Goal: Task Accomplishment & Management: Manage account settings

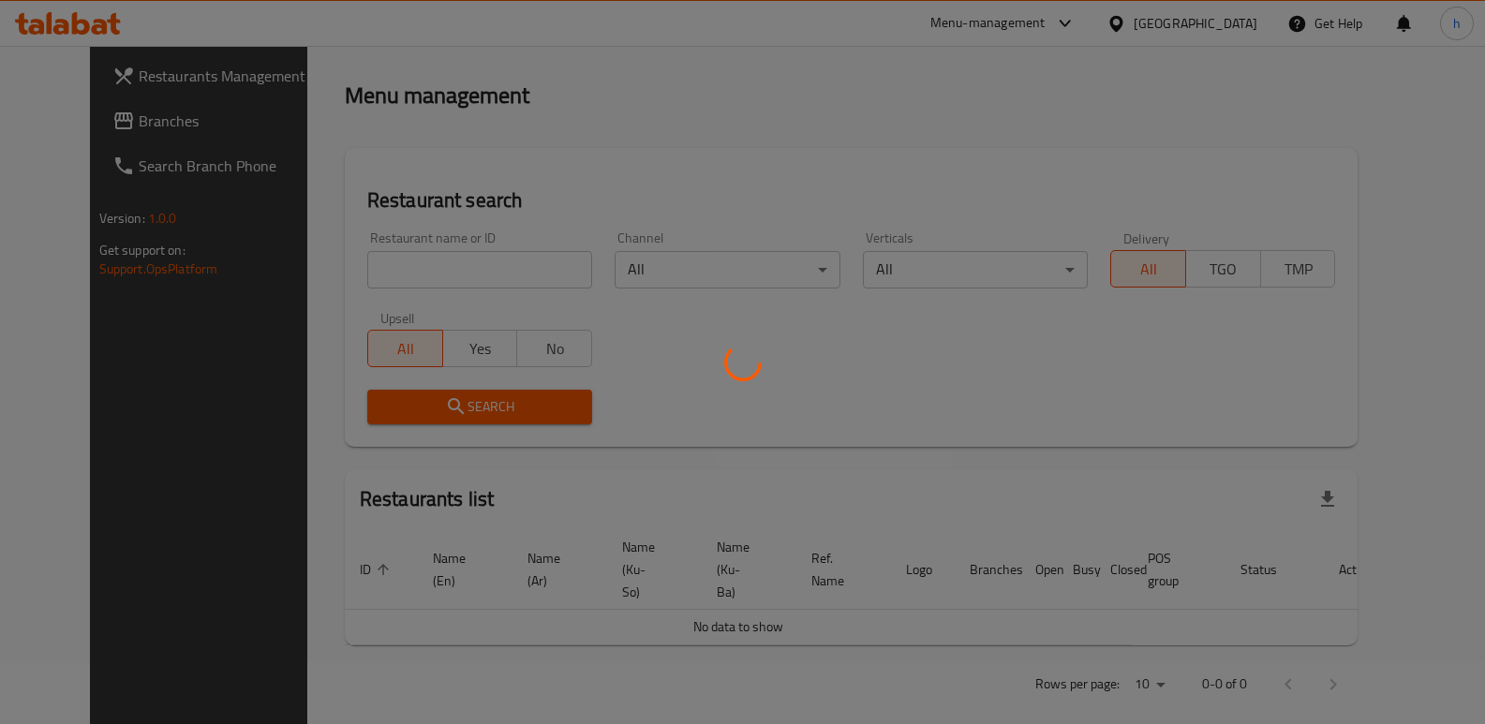
scroll to position [153, 0]
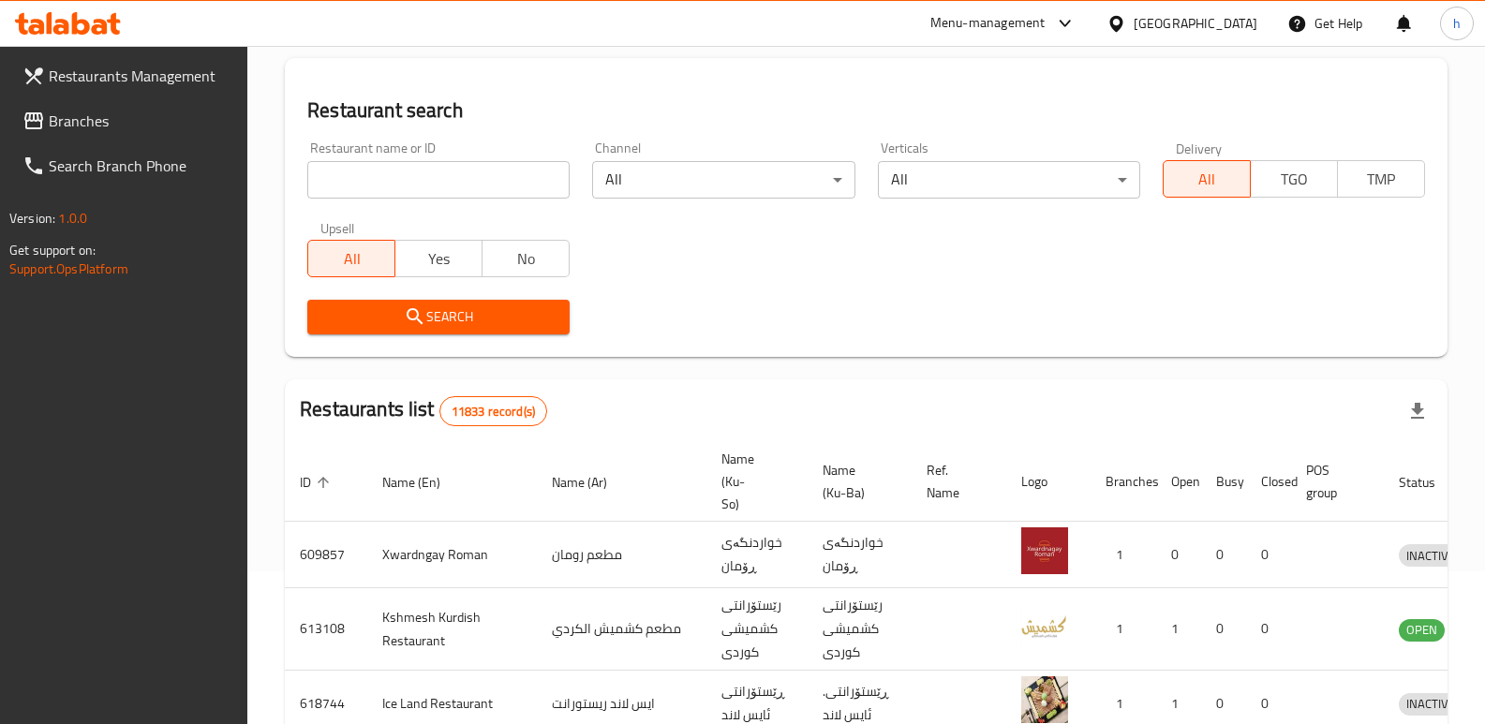
click at [124, 136] on link "Branches" at bounding box center [127, 120] width 241 height 45
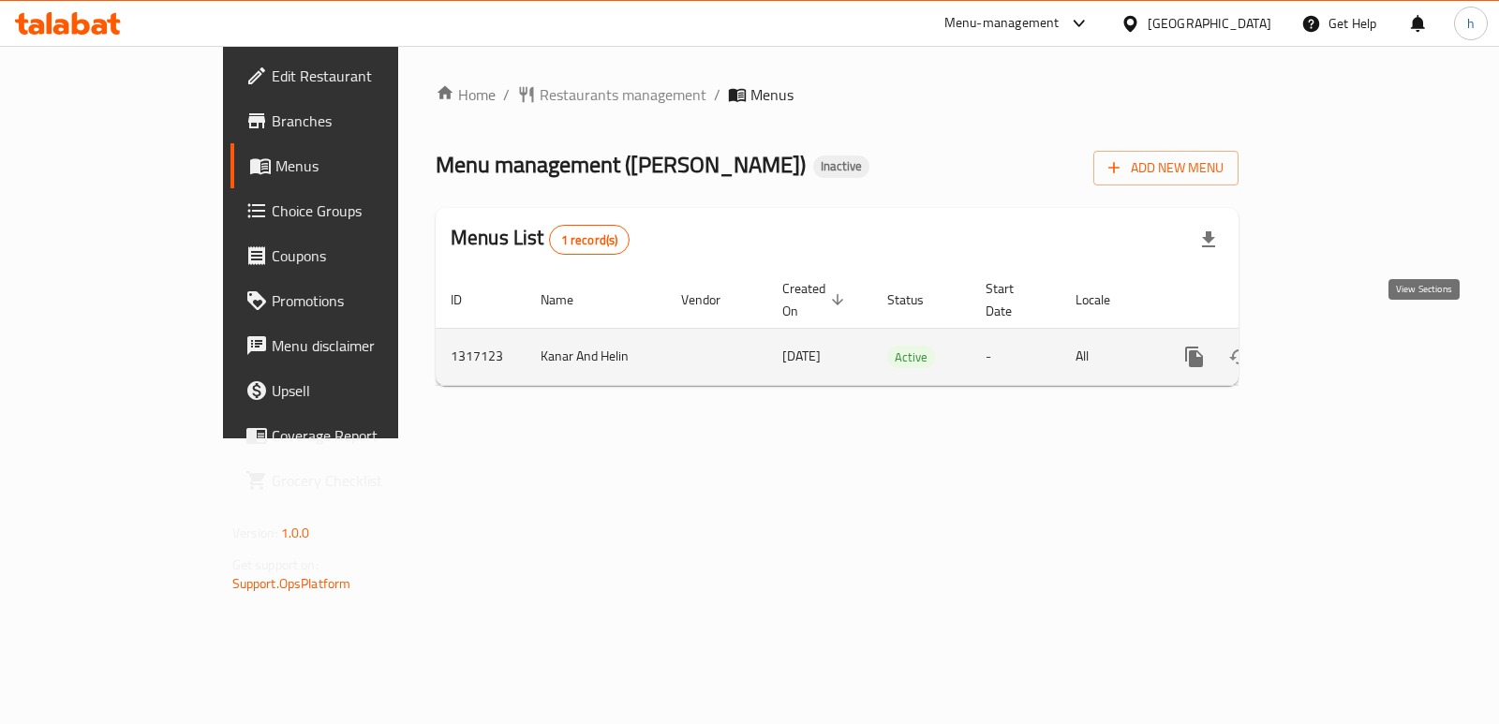
click at [1352, 350] on link "enhanced table" at bounding box center [1329, 357] width 45 height 45
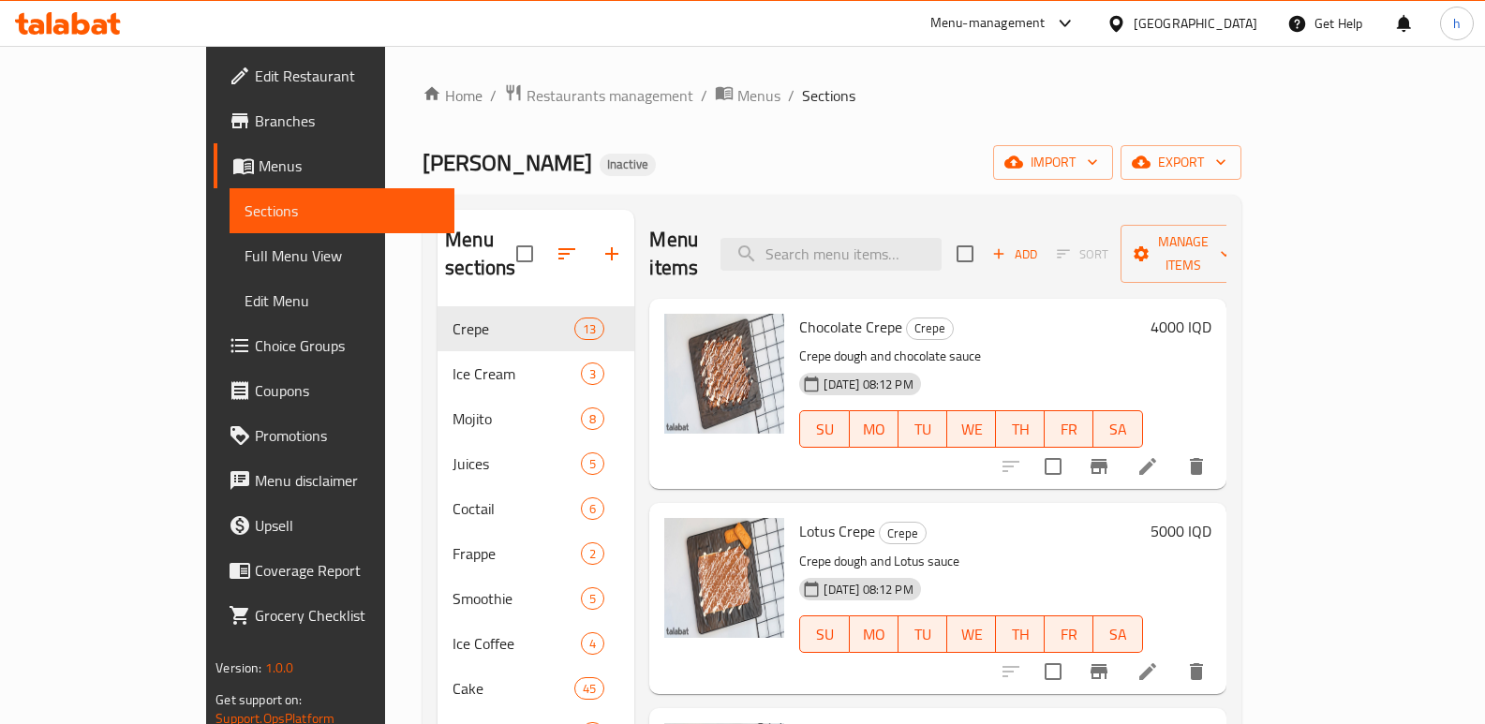
click at [828, 115] on div "Home / Restaurants management / Menus / Sections Ibn Nayef Inactive import expo…" at bounding box center [832, 516] width 819 height 866
click at [1098, 158] on span "import" at bounding box center [1053, 162] width 90 height 23
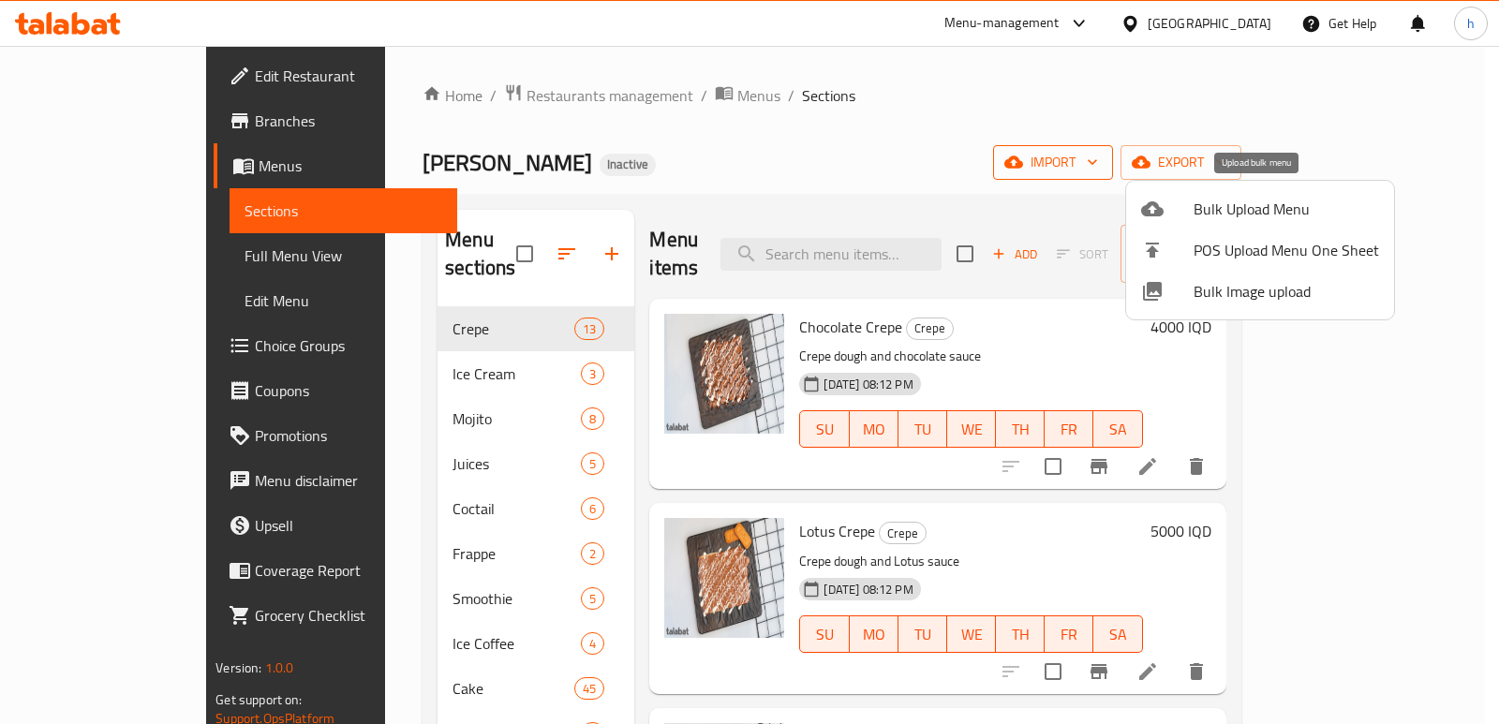
click at [1214, 201] on span "Bulk Upload Menu" at bounding box center [1287, 209] width 186 height 22
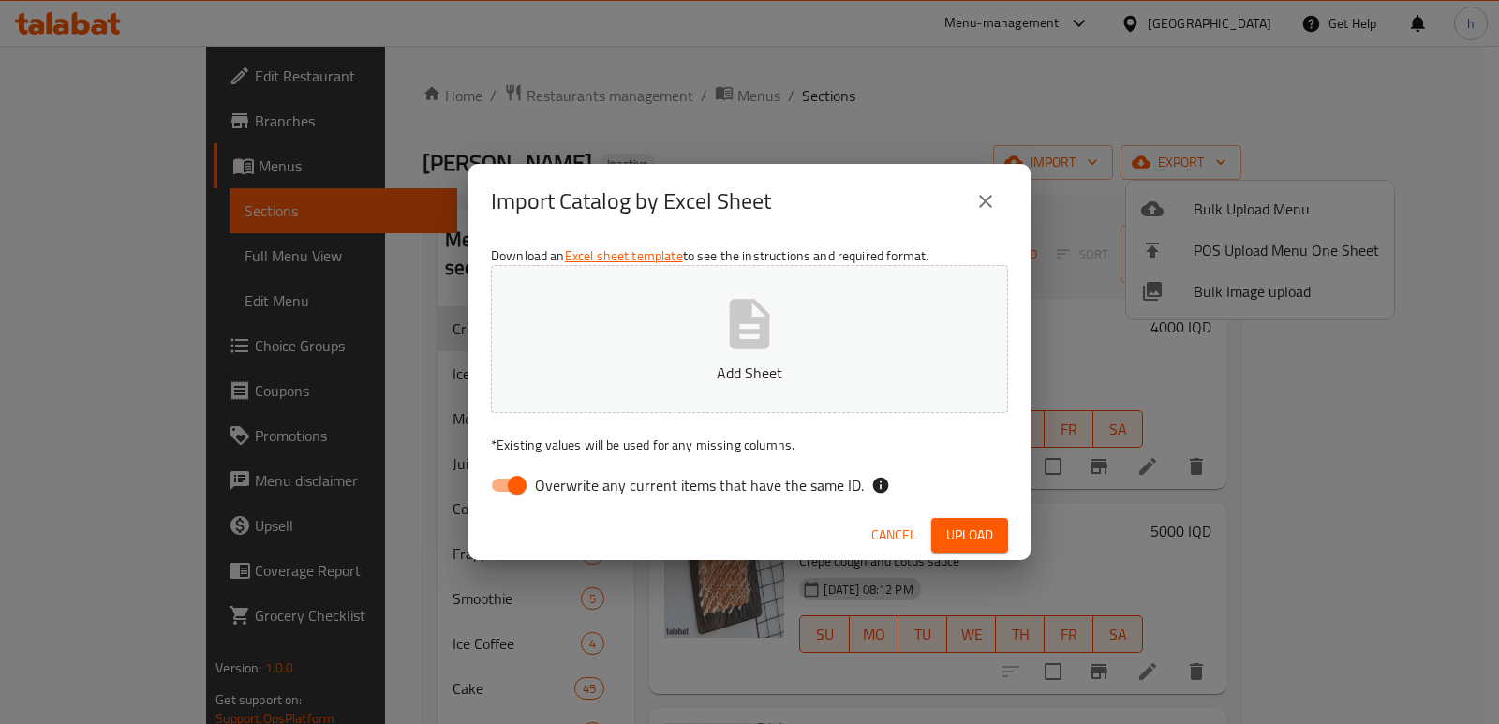
click at [510, 494] on input "Overwrite any current items that have the same ID." at bounding box center [517, 486] width 107 height 36
checkbox input "false"
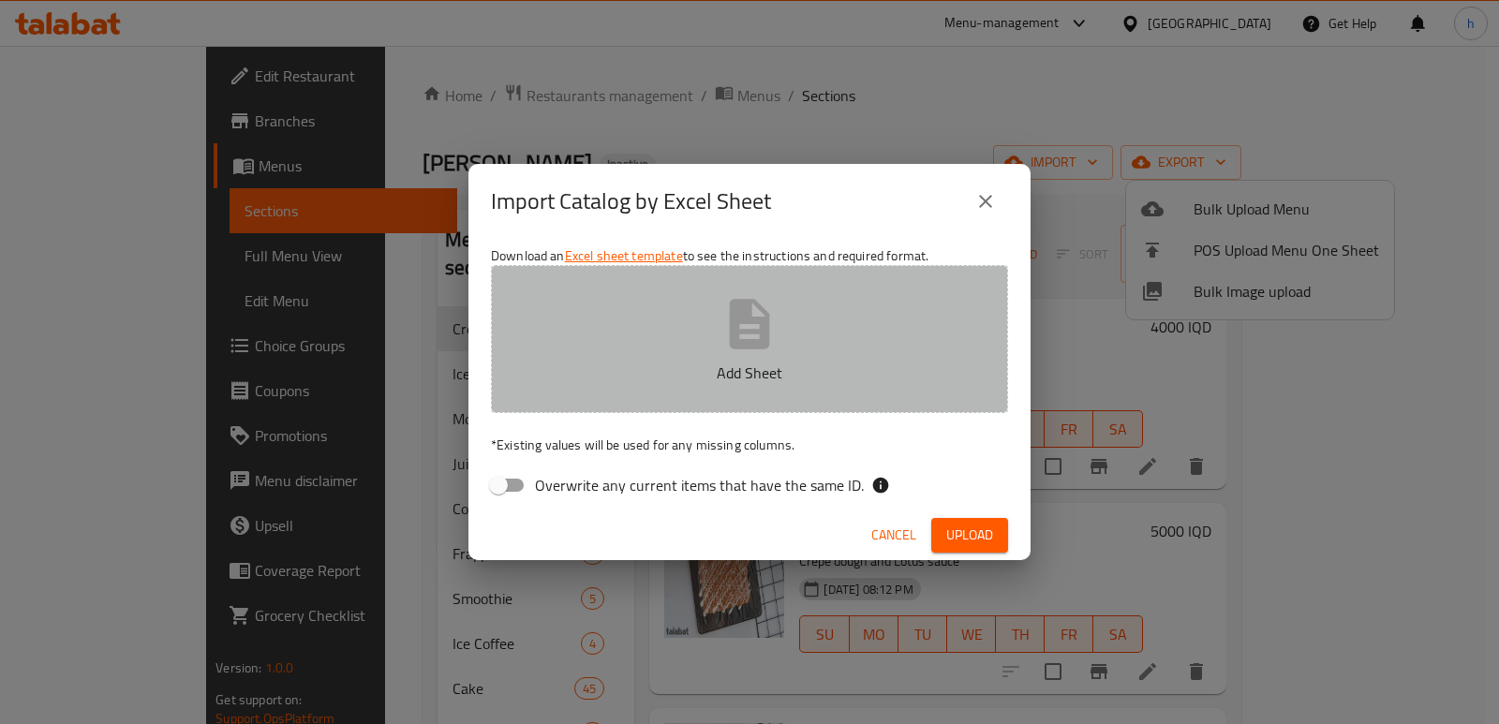
click at [678, 358] on button "Add Sheet" at bounding box center [749, 339] width 517 height 148
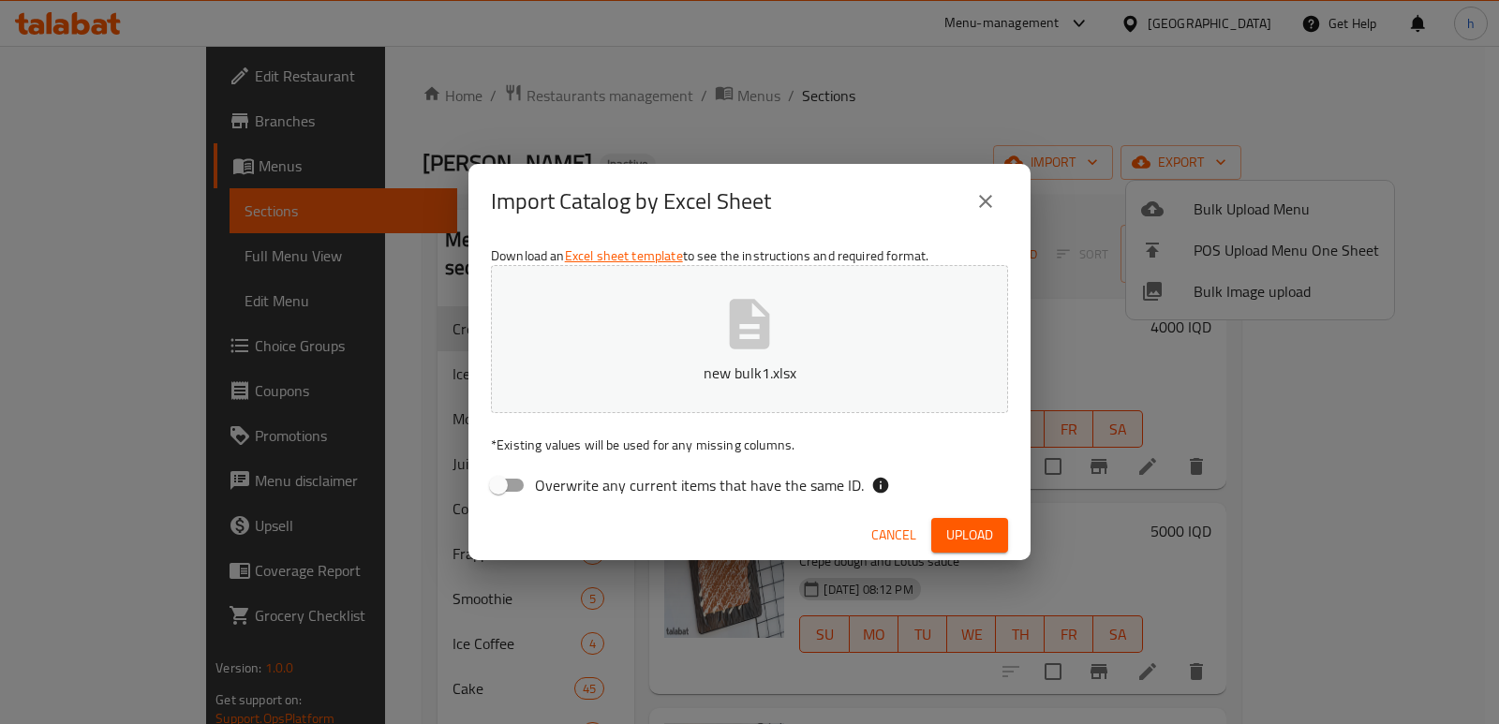
click at [957, 528] on span "Upload" at bounding box center [969, 535] width 47 height 23
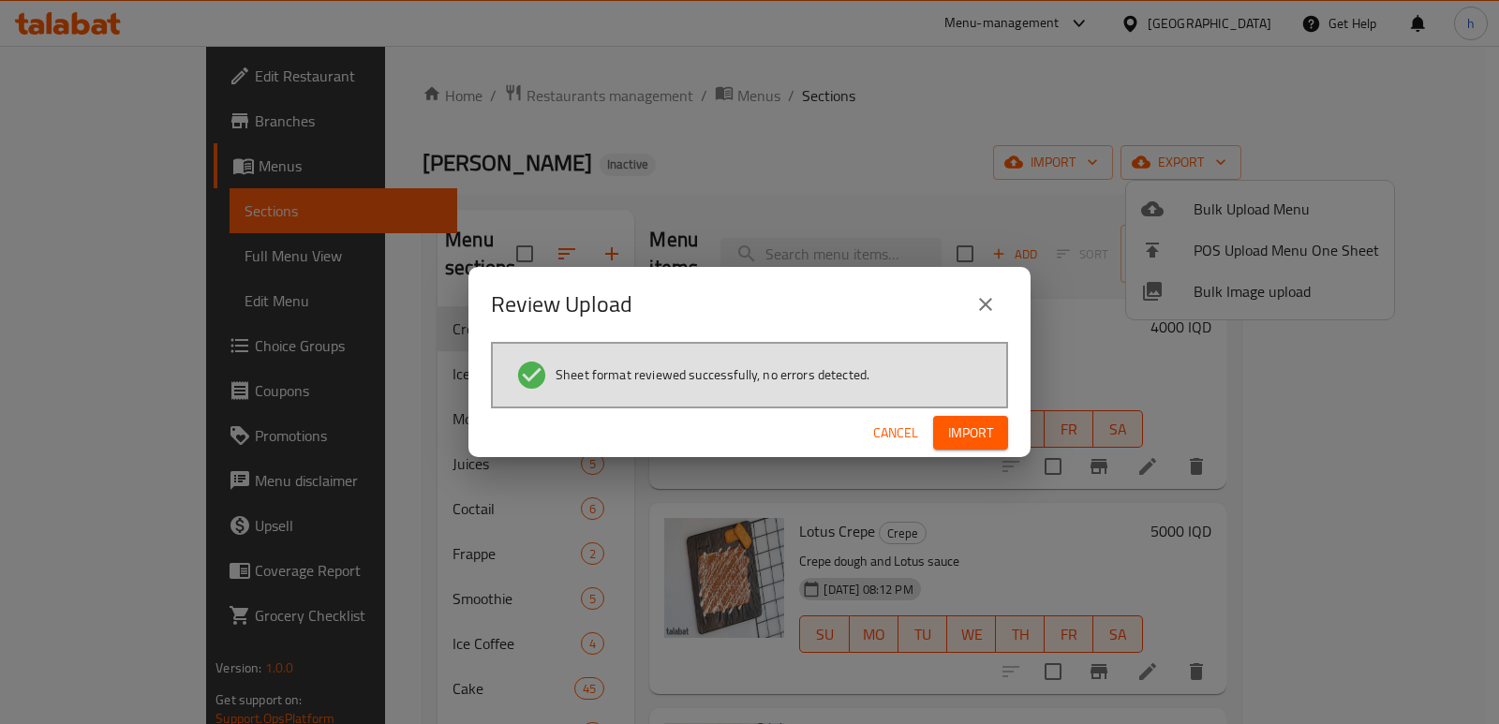
click at [994, 424] on button "Import" at bounding box center [970, 433] width 75 height 35
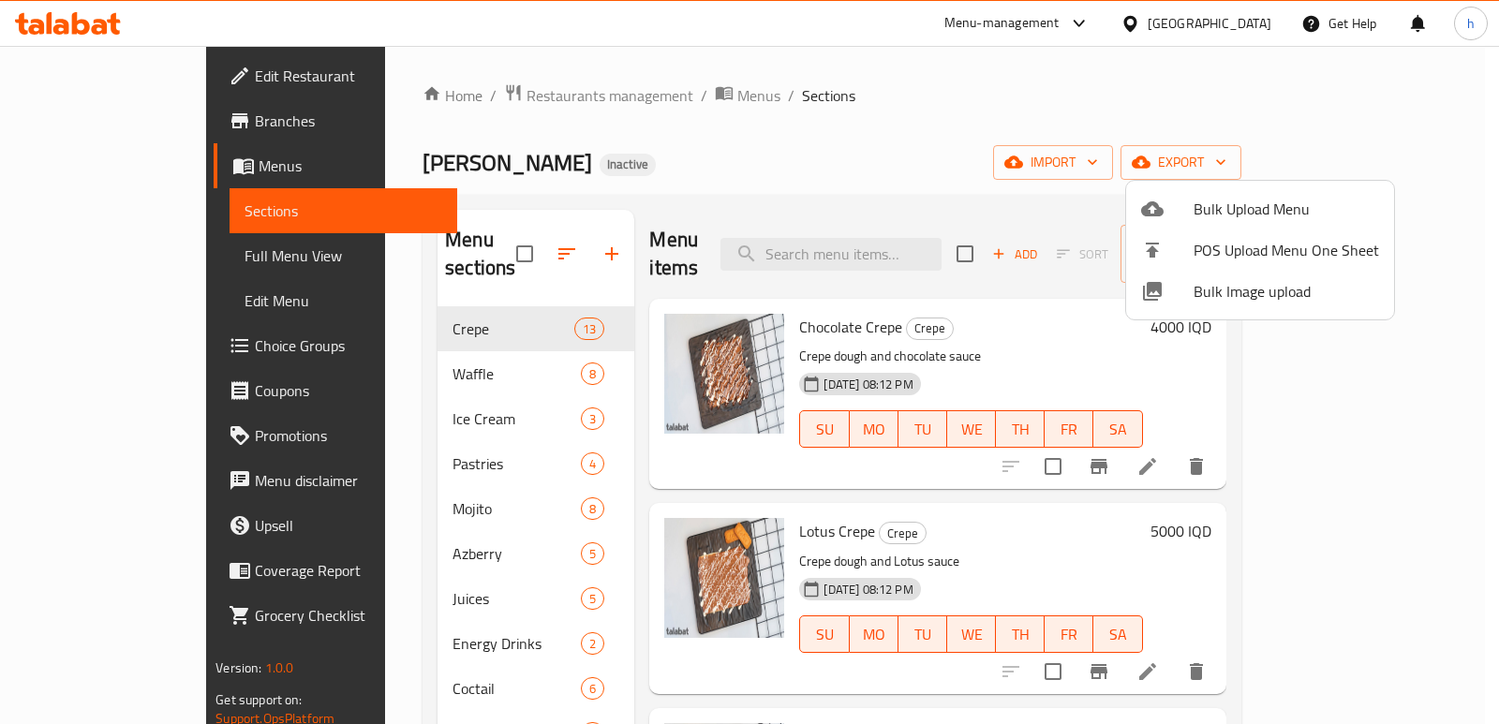
click at [964, 130] on div at bounding box center [749, 362] width 1499 height 724
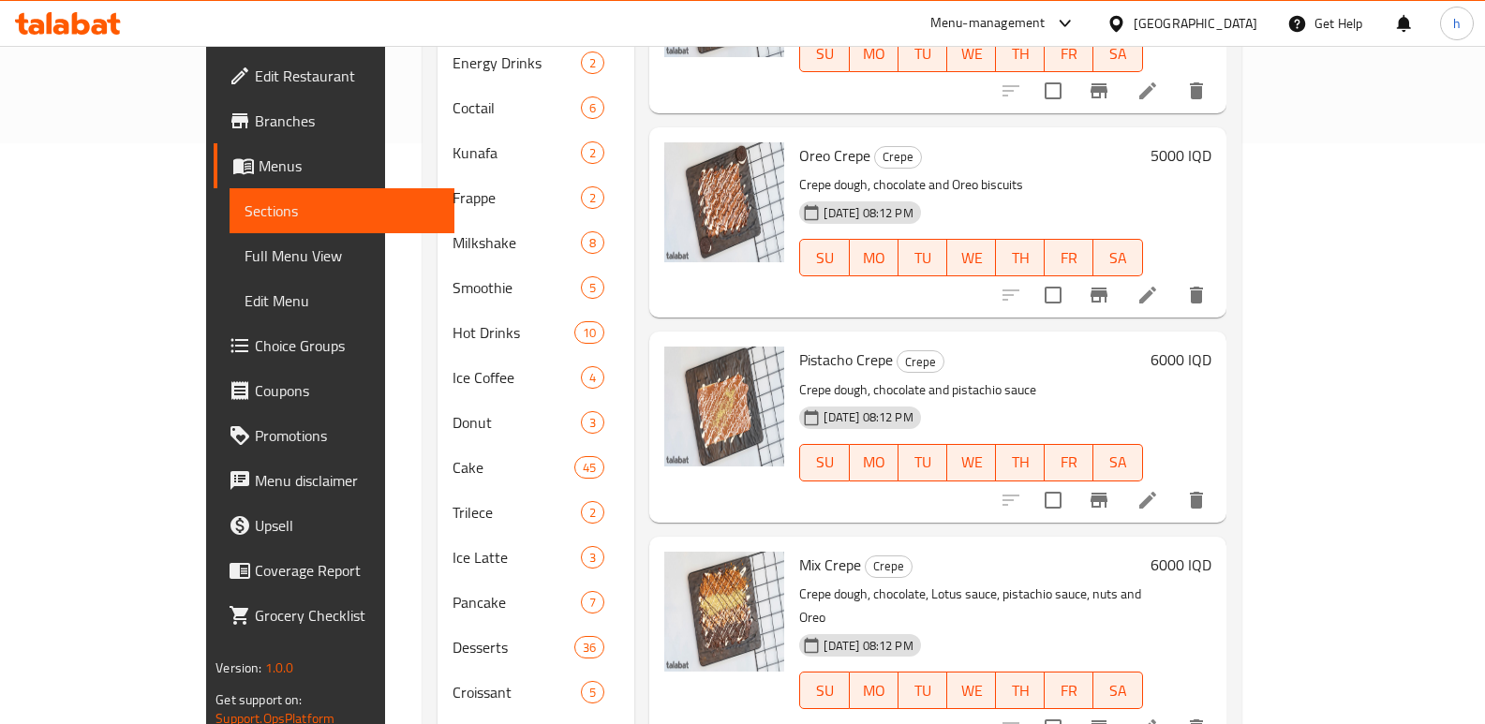
scroll to position [594, 0]
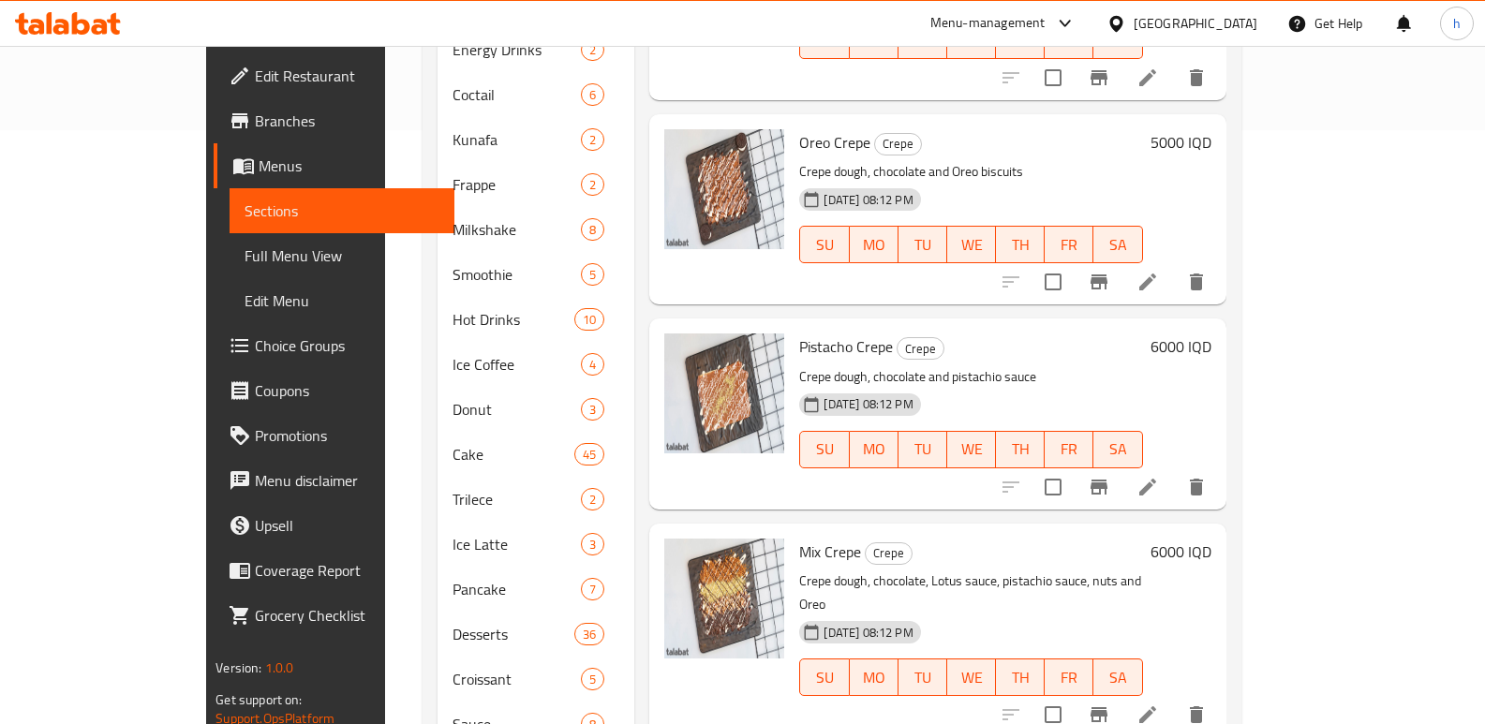
click at [649, 274] on div "Oreo Crepe Crepe Crepe dough, chocolate and Oreo biscuits [DATE] 08:12 PM SU MO…" at bounding box center [937, 209] width 576 height 190
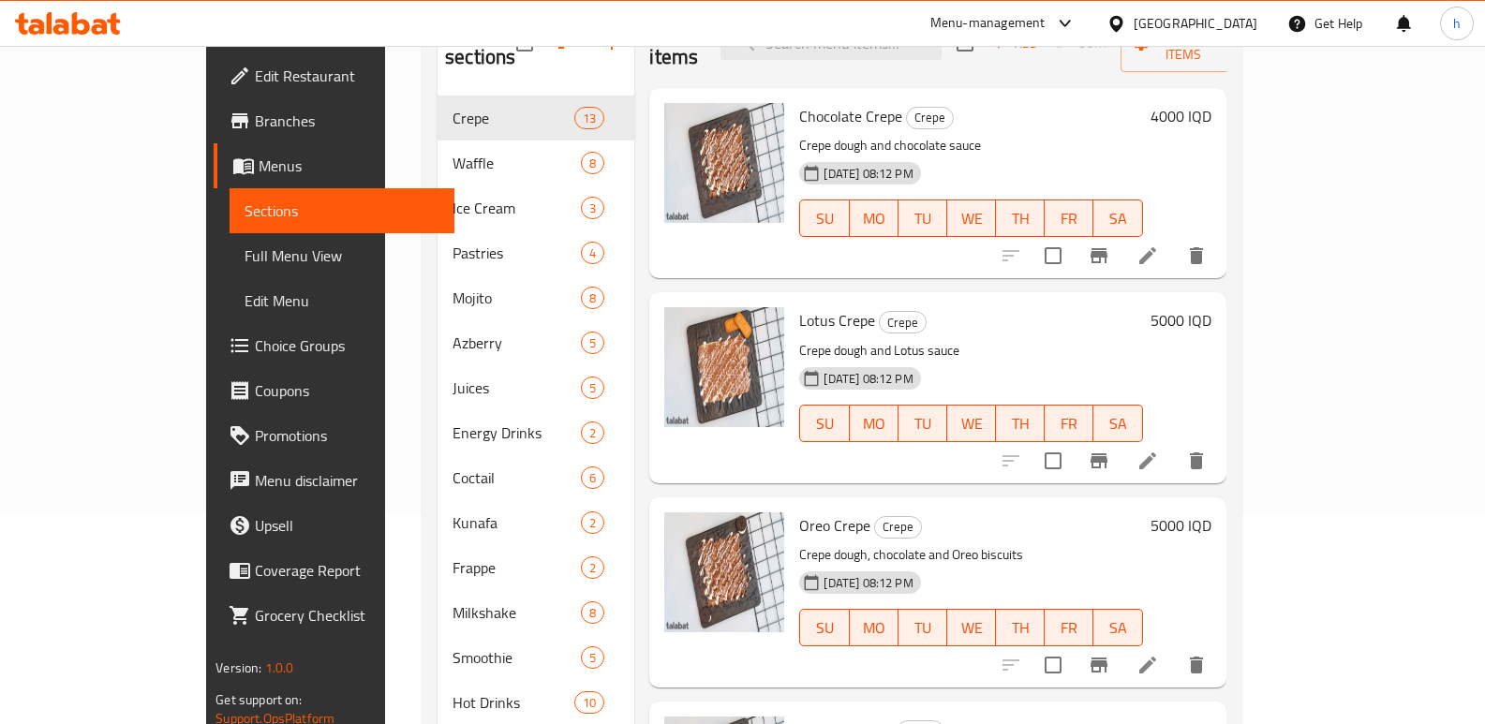
scroll to position [196, 0]
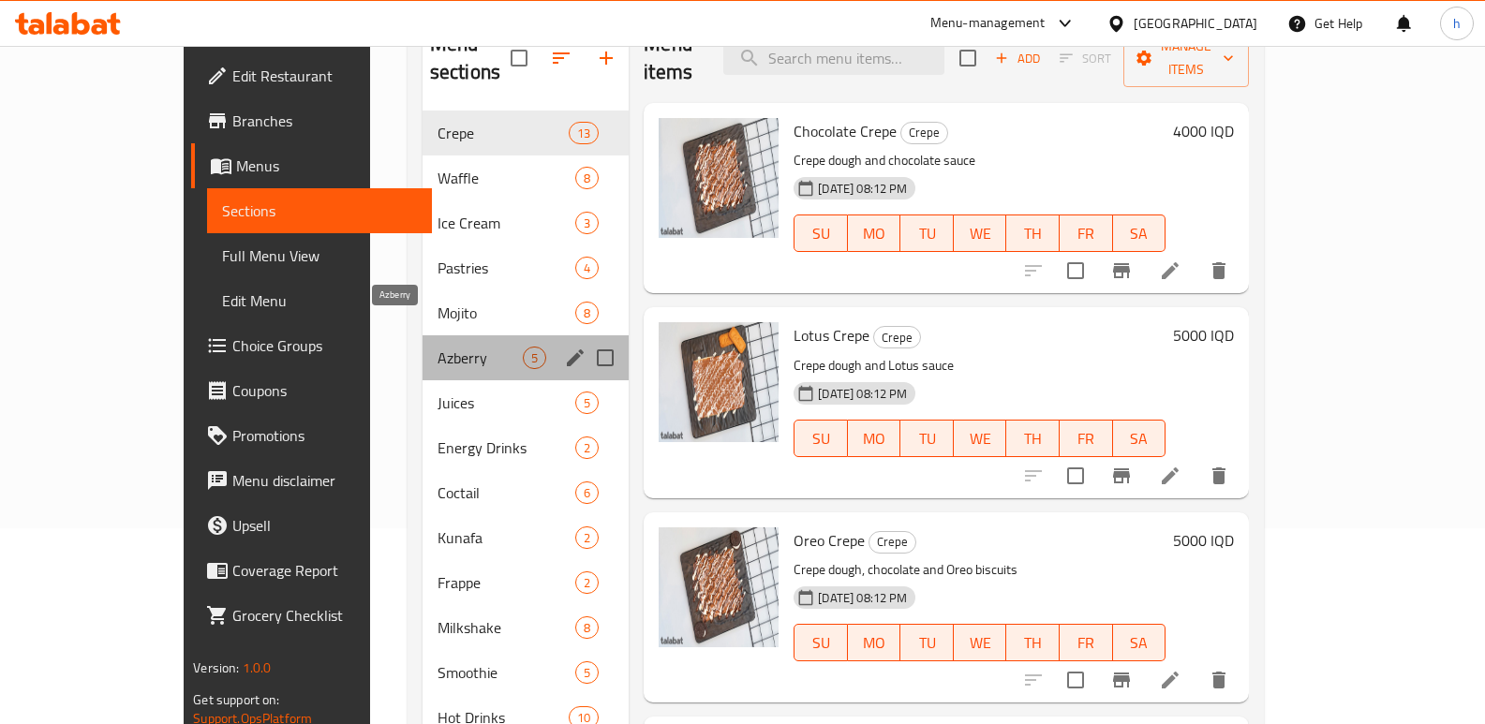
click at [438, 347] on span "Azberry" at bounding box center [480, 358] width 85 height 22
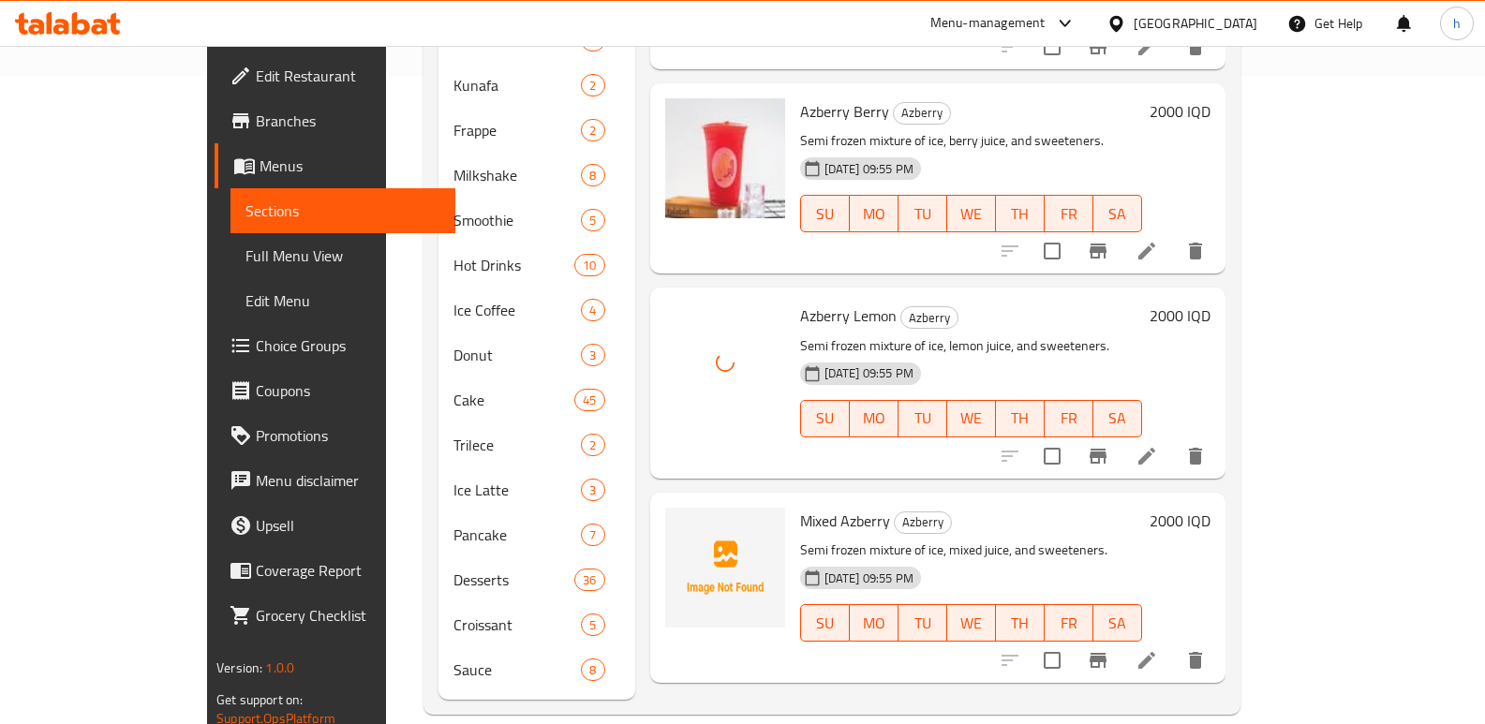
scroll to position [638, 0]
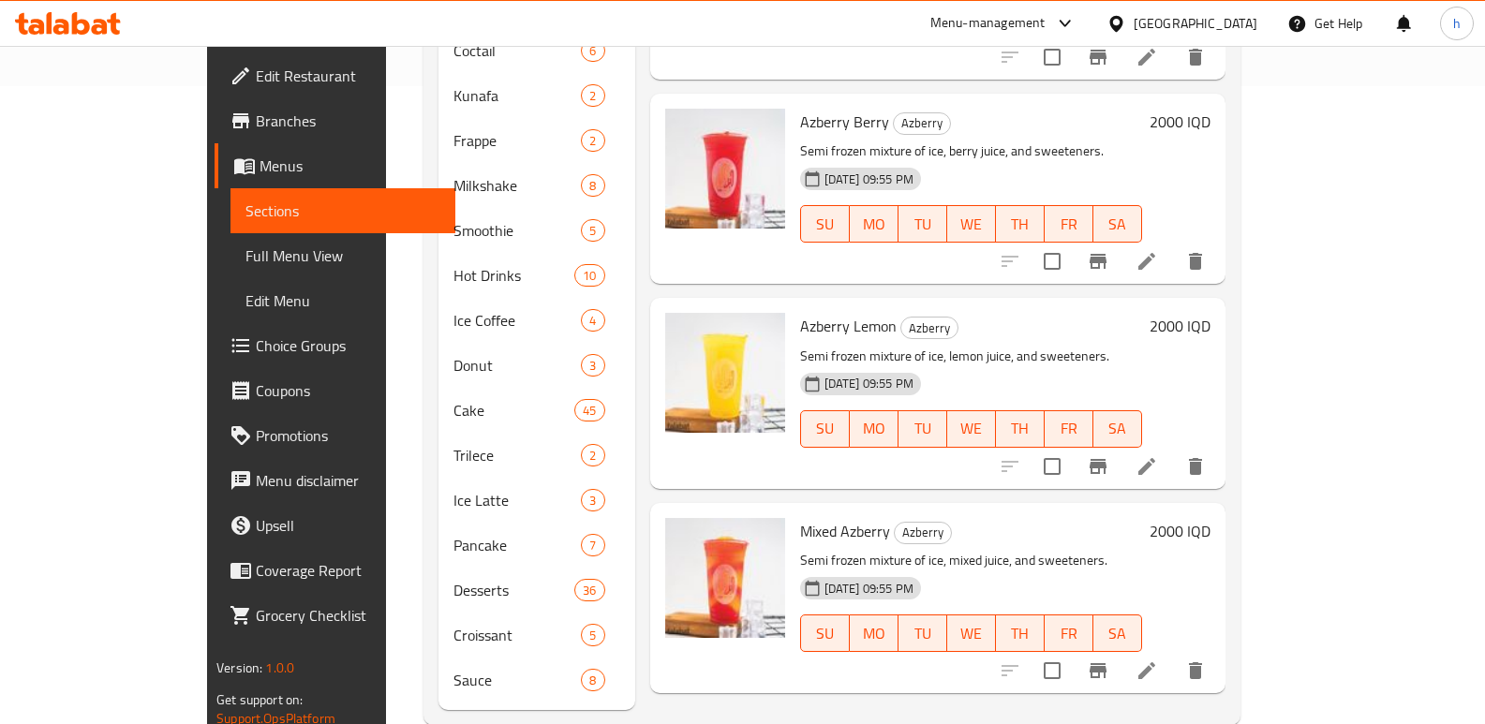
click at [1155, 458] on icon at bounding box center [1147, 466] width 17 height 17
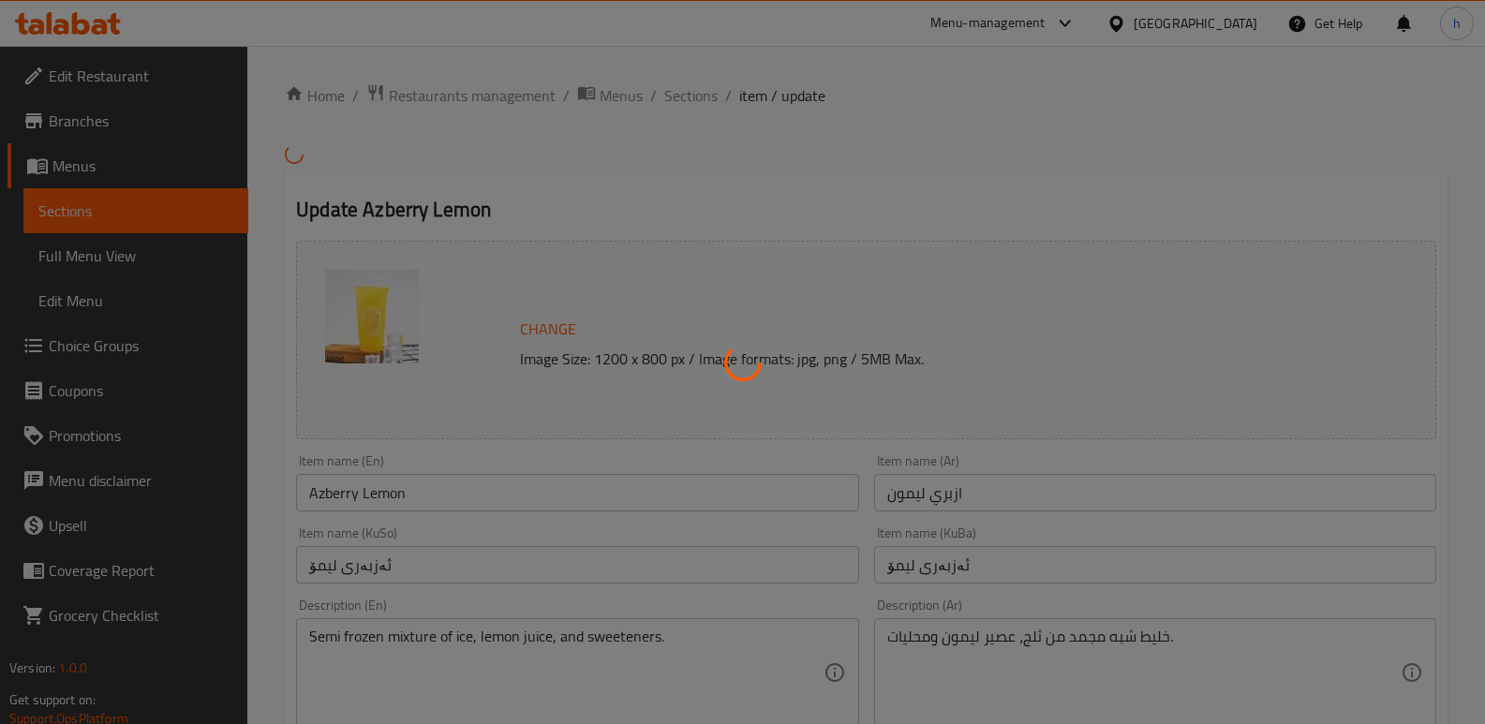
click at [946, 492] on div at bounding box center [742, 362] width 1485 height 724
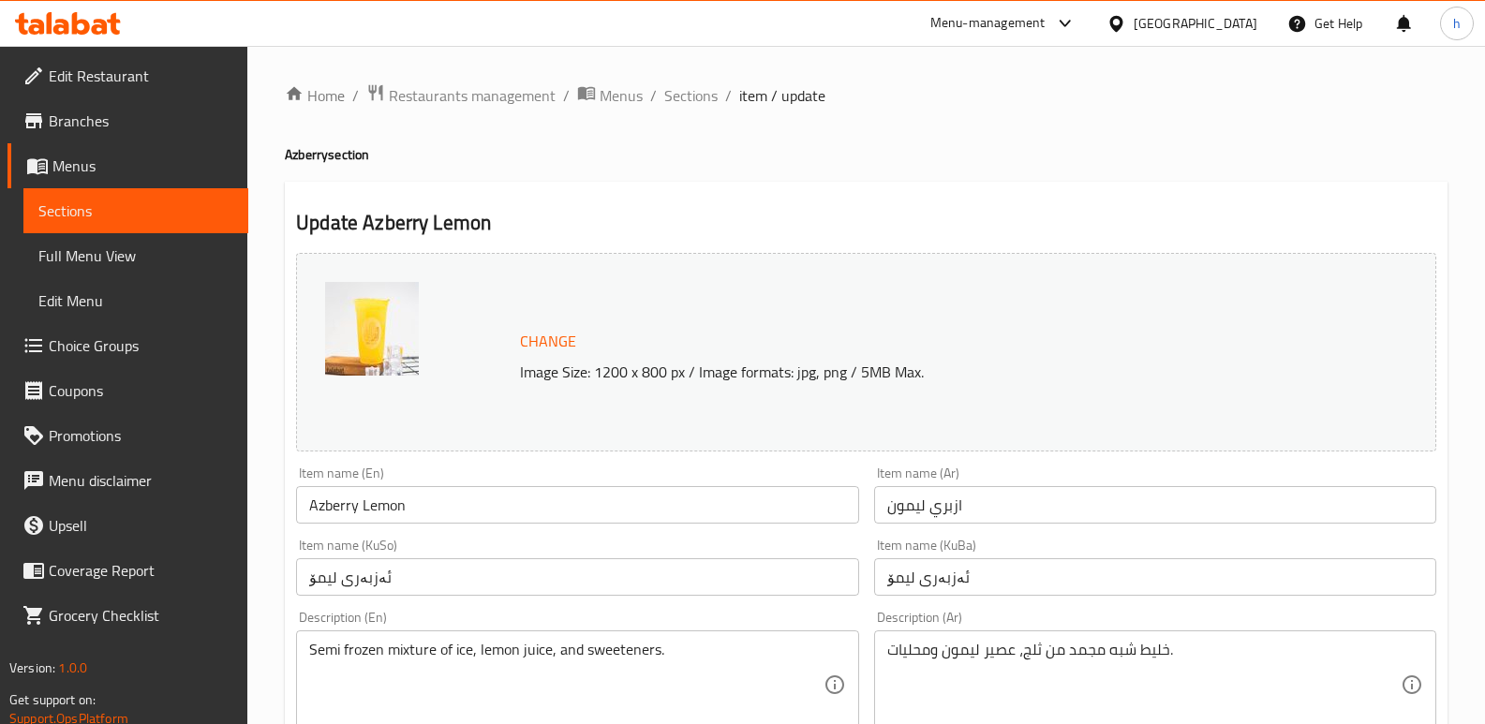
click at [949, 506] on input "ازبري ليمون" at bounding box center [1155, 504] width 562 height 37
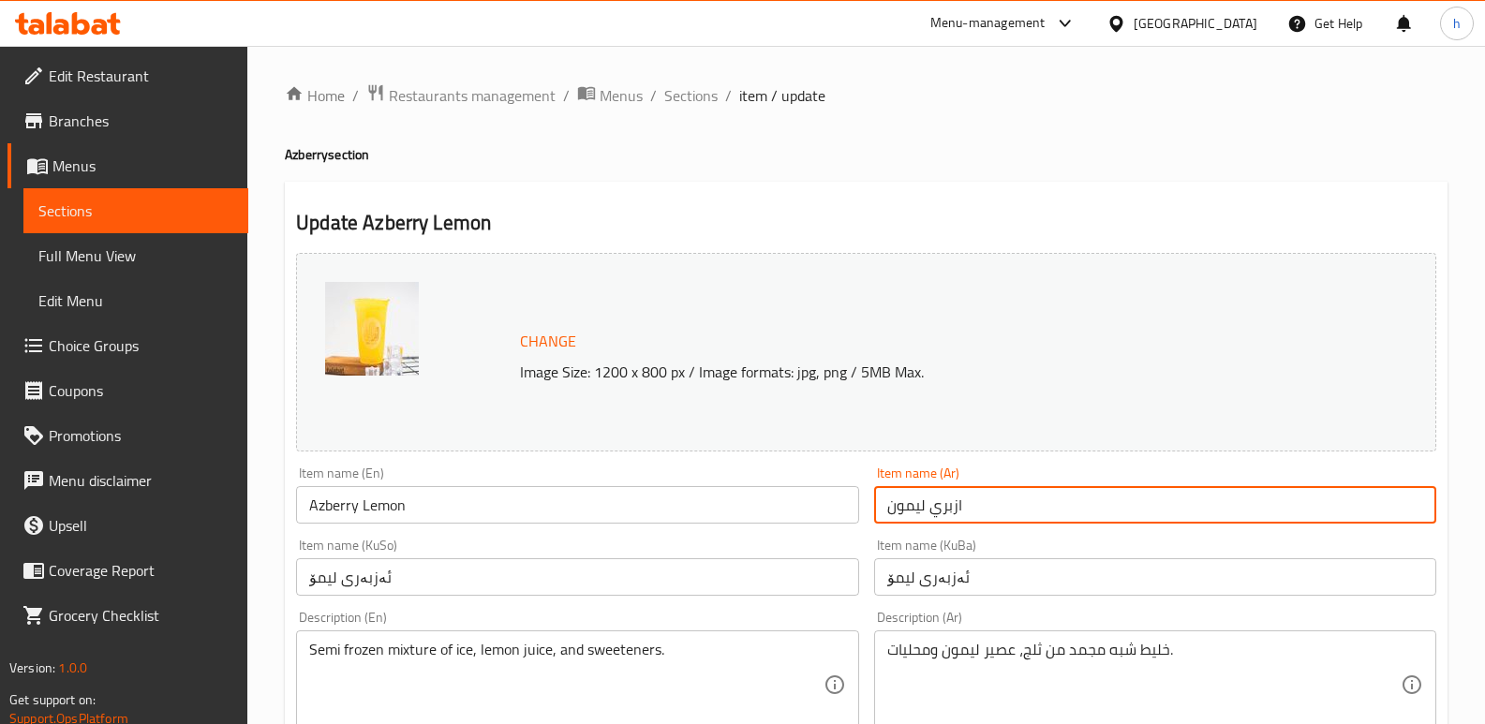
click at [949, 506] on input "ازبري ليمون" at bounding box center [1155, 504] width 562 height 37
click at [230, 215] on span "Sections" at bounding box center [135, 211] width 195 height 22
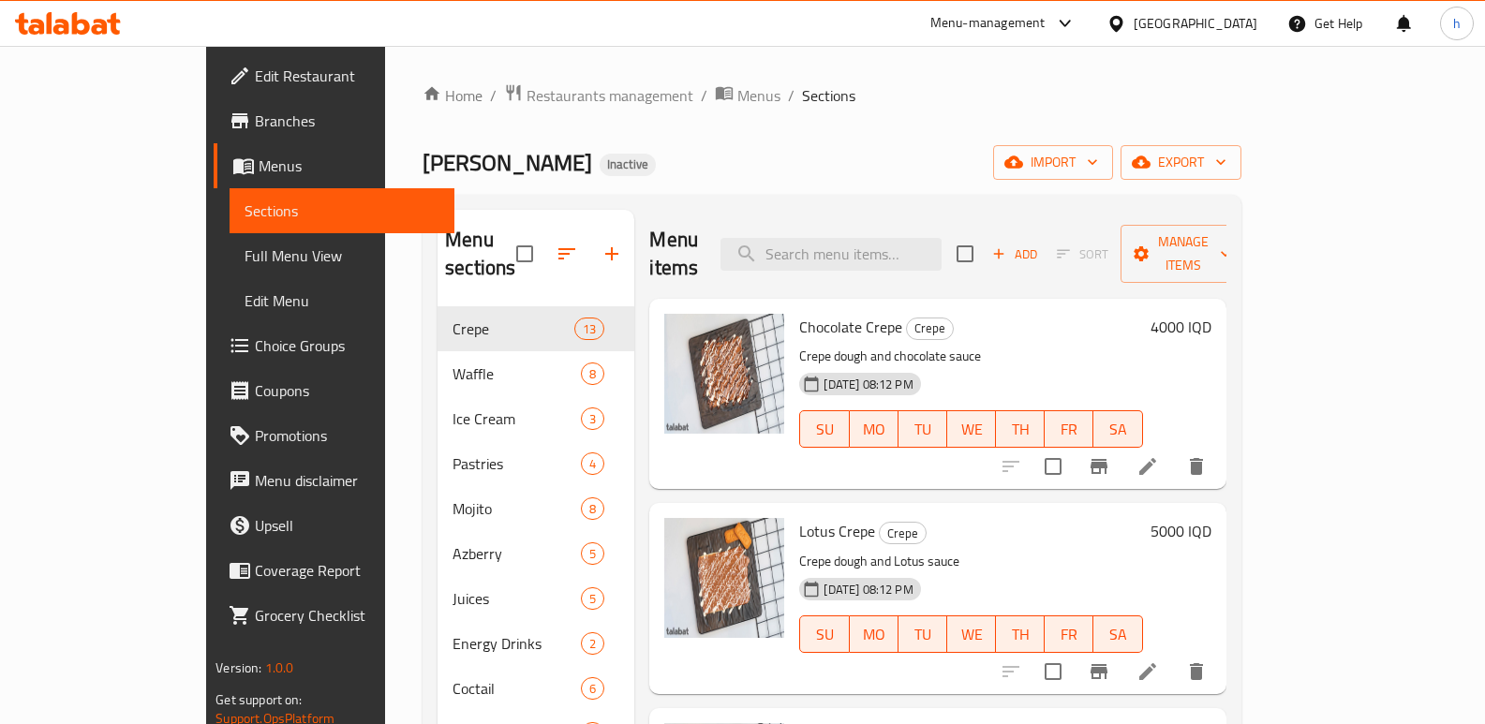
click at [634, 169] on div "[PERSON_NAME] Inactive import export" at bounding box center [832, 162] width 819 height 35
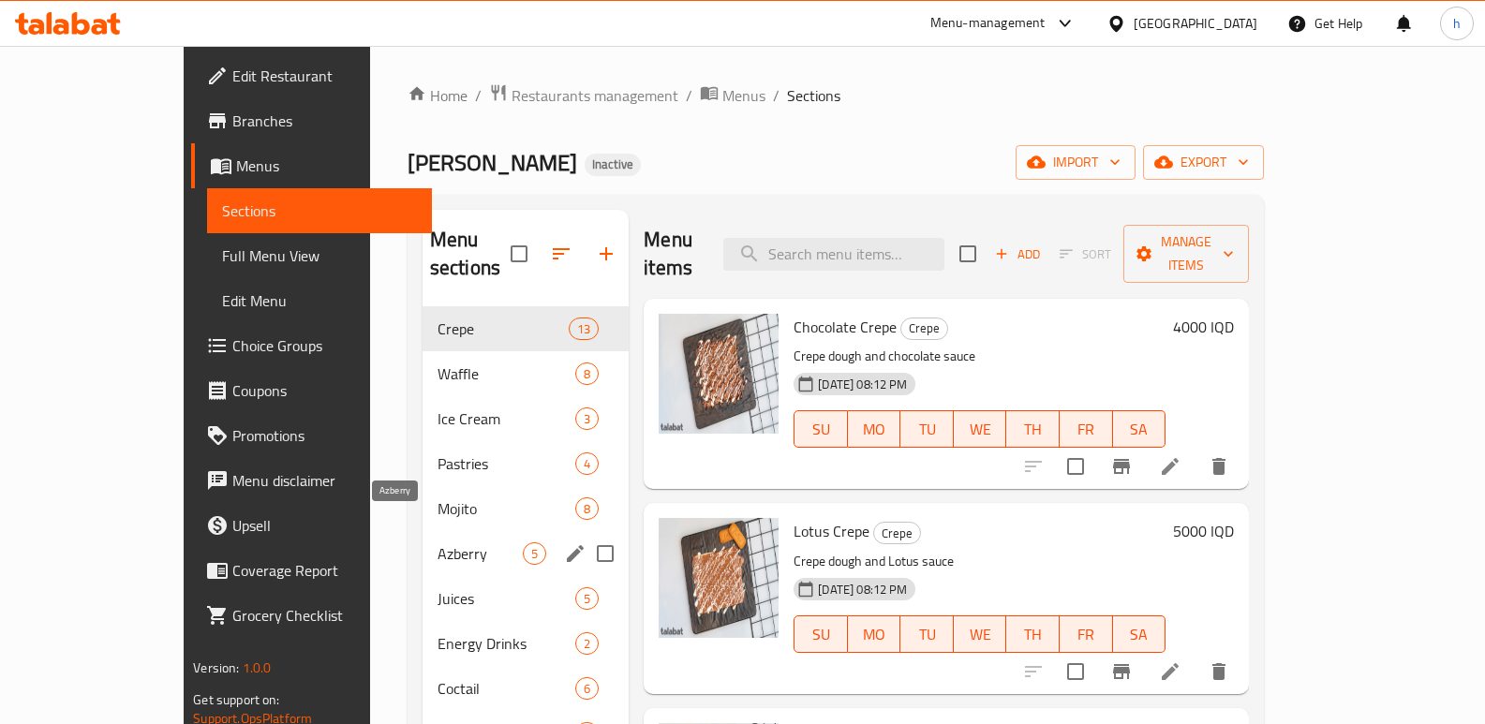
click at [438, 543] on span "Azberry" at bounding box center [480, 554] width 85 height 22
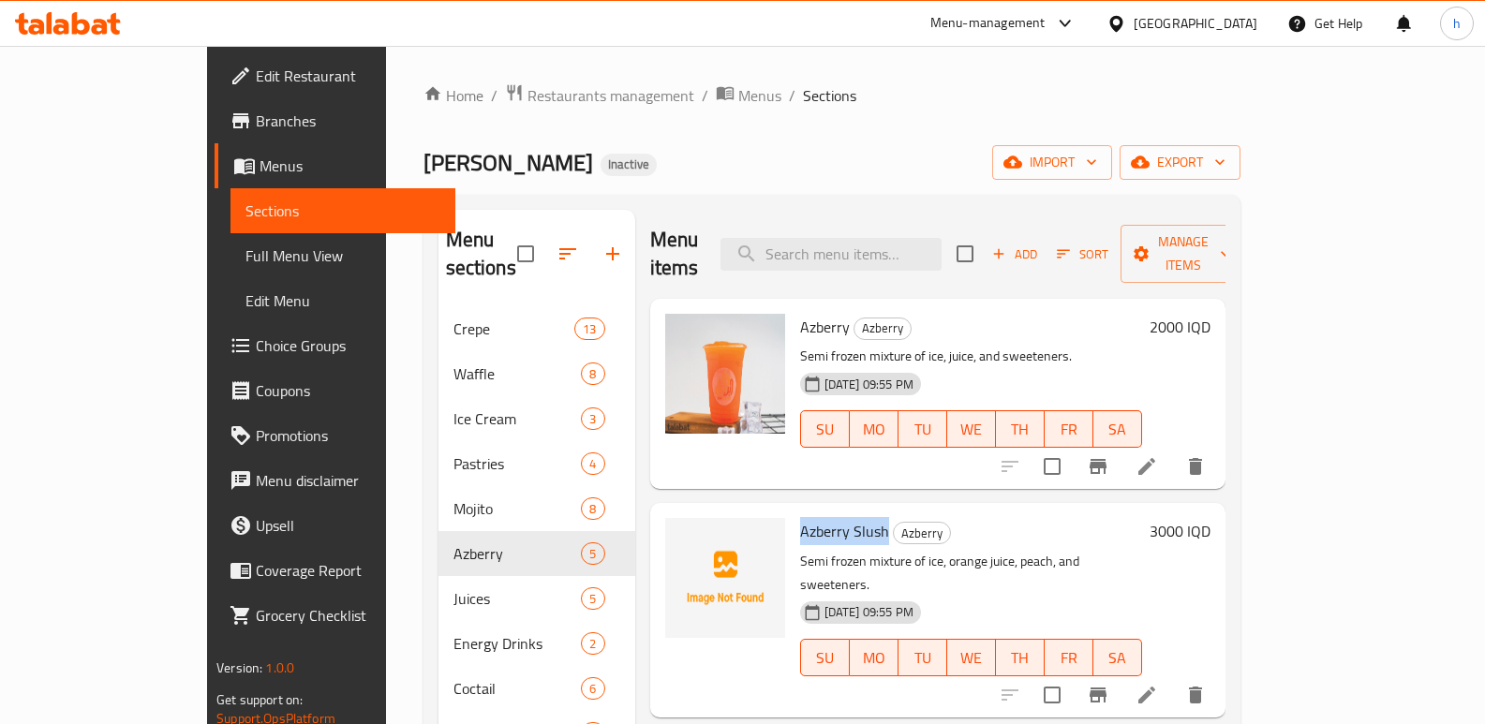
drag, startPoint x: 752, startPoint y: 504, endPoint x: 834, endPoint y: 505, distance: 82.5
click at [834, 517] on span "Azberry Slush" at bounding box center [844, 531] width 89 height 28
copy span "Azberry Slush"
click at [625, 148] on div "[PERSON_NAME] Inactive import export" at bounding box center [832, 162] width 817 height 35
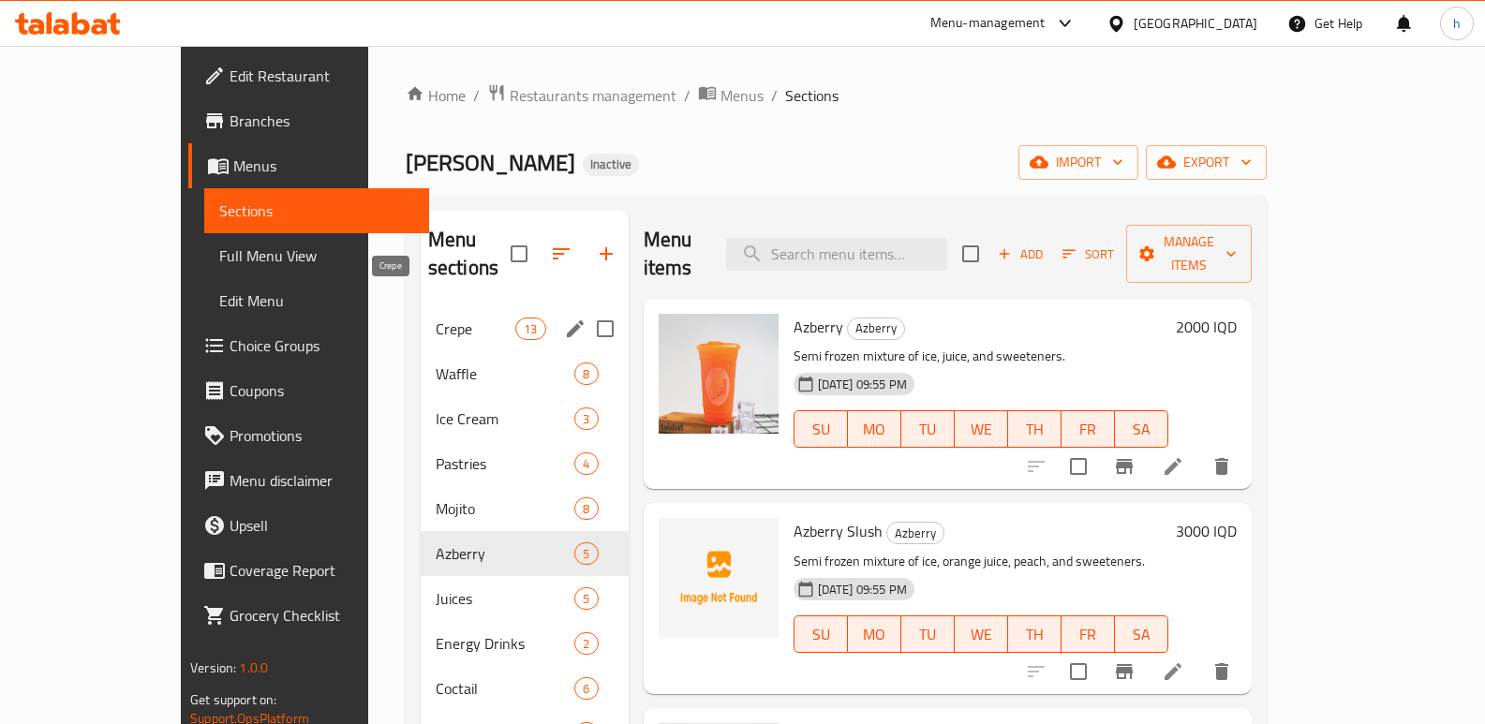
click at [436, 318] on span "Crepe" at bounding box center [476, 329] width 80 height 22
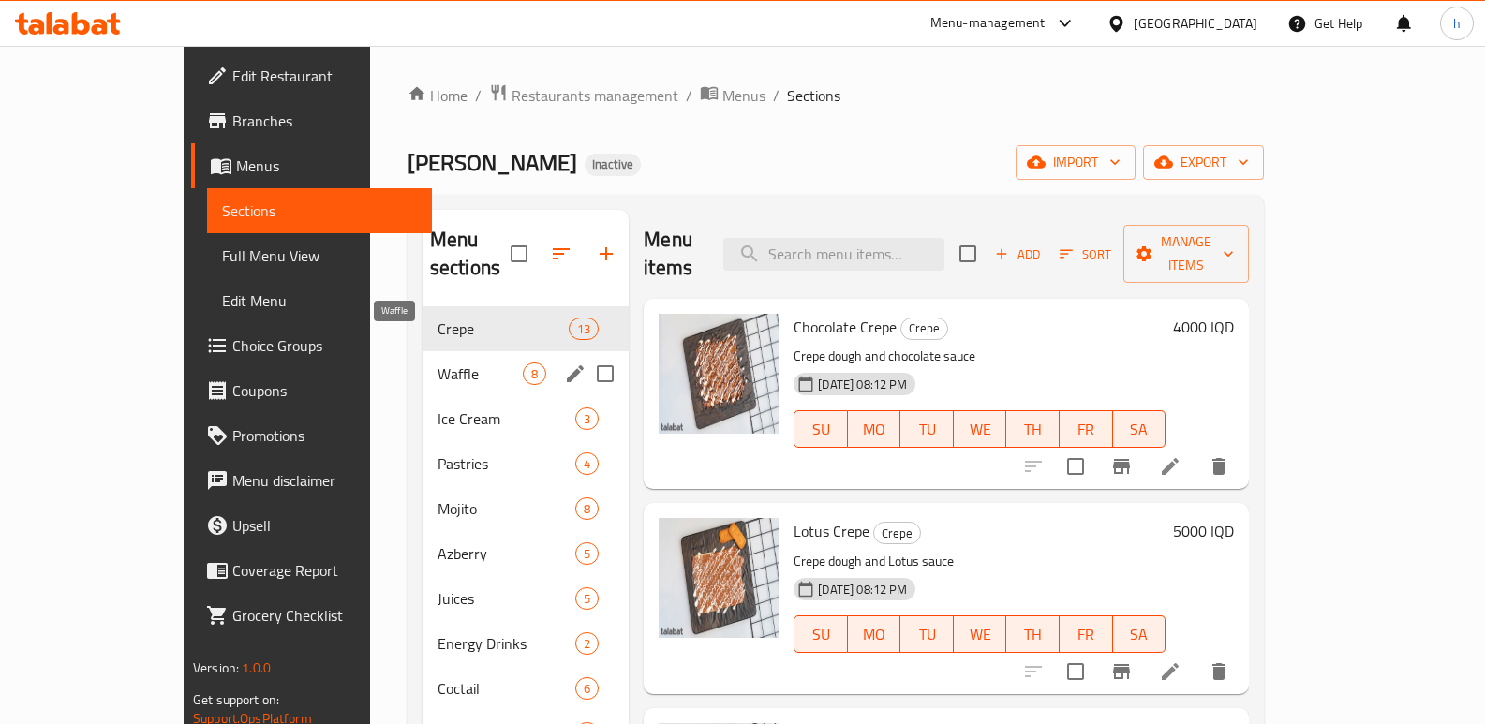
click at [438, 363] on span "Waffle" at bounding box center [480, 374] width 85 height 22
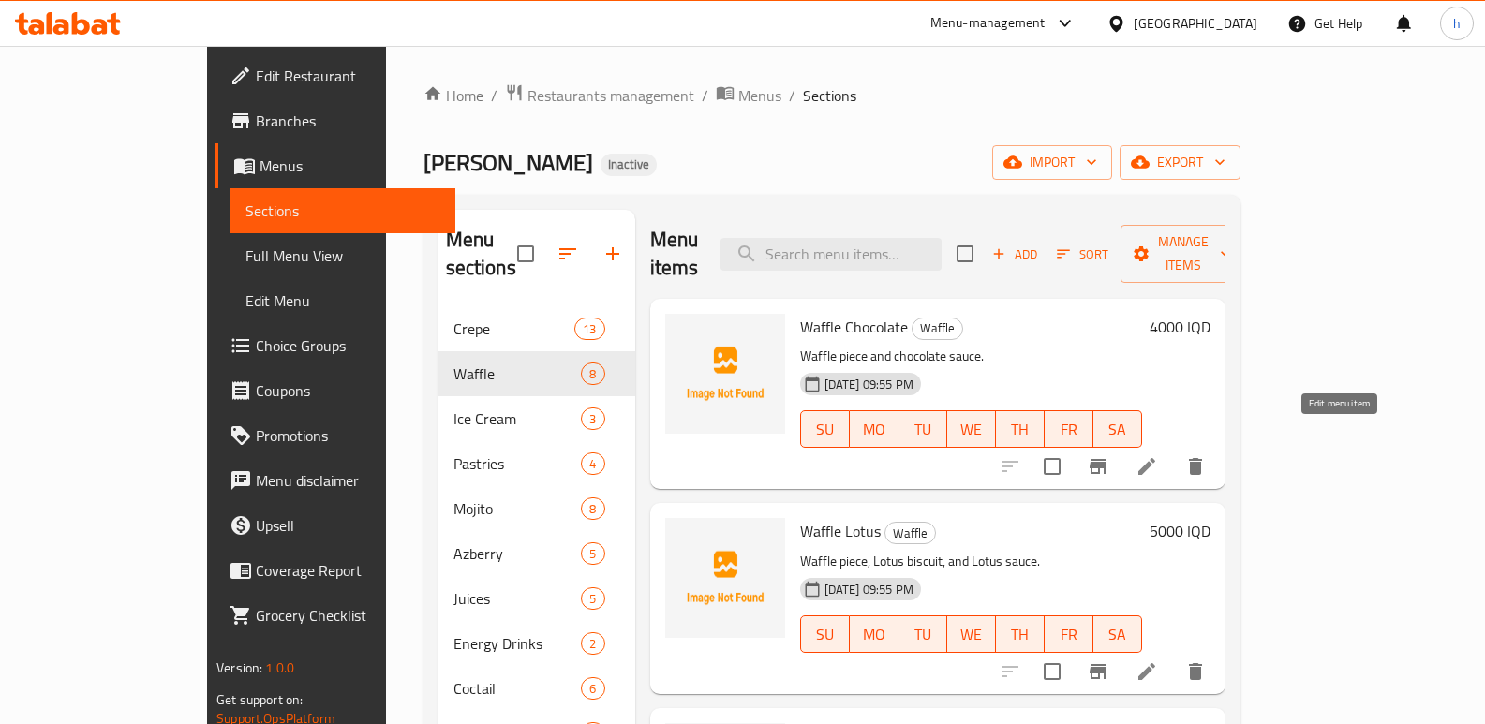
click at [1158, 455] on icon at bounding box center [1147, 466] width 22 height 22
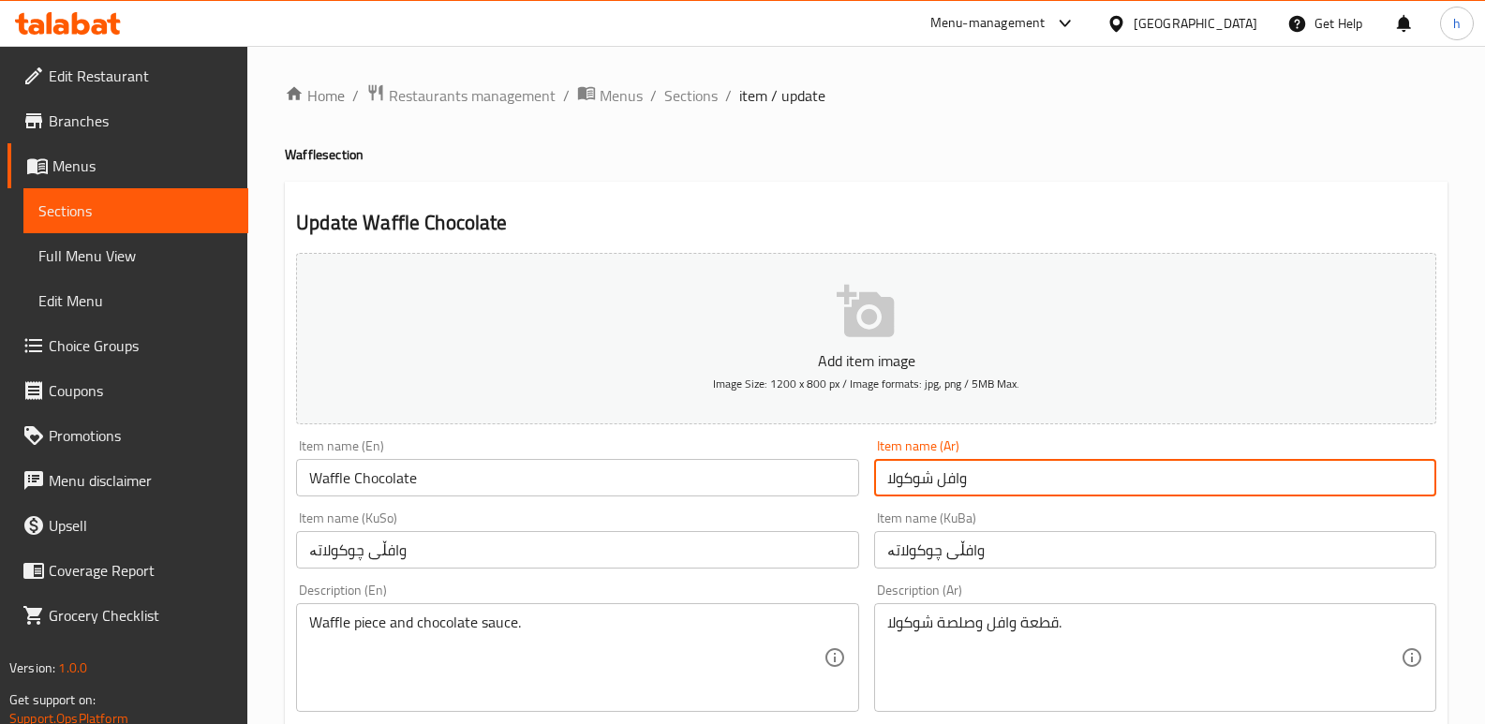
click at [955, 478] on input "وافل شوكولا" at bounding box center [1155, 477] width 562 height 37
click at [197, 215] on span "Sections" at bounding box center [135, 211] width 195 height 22
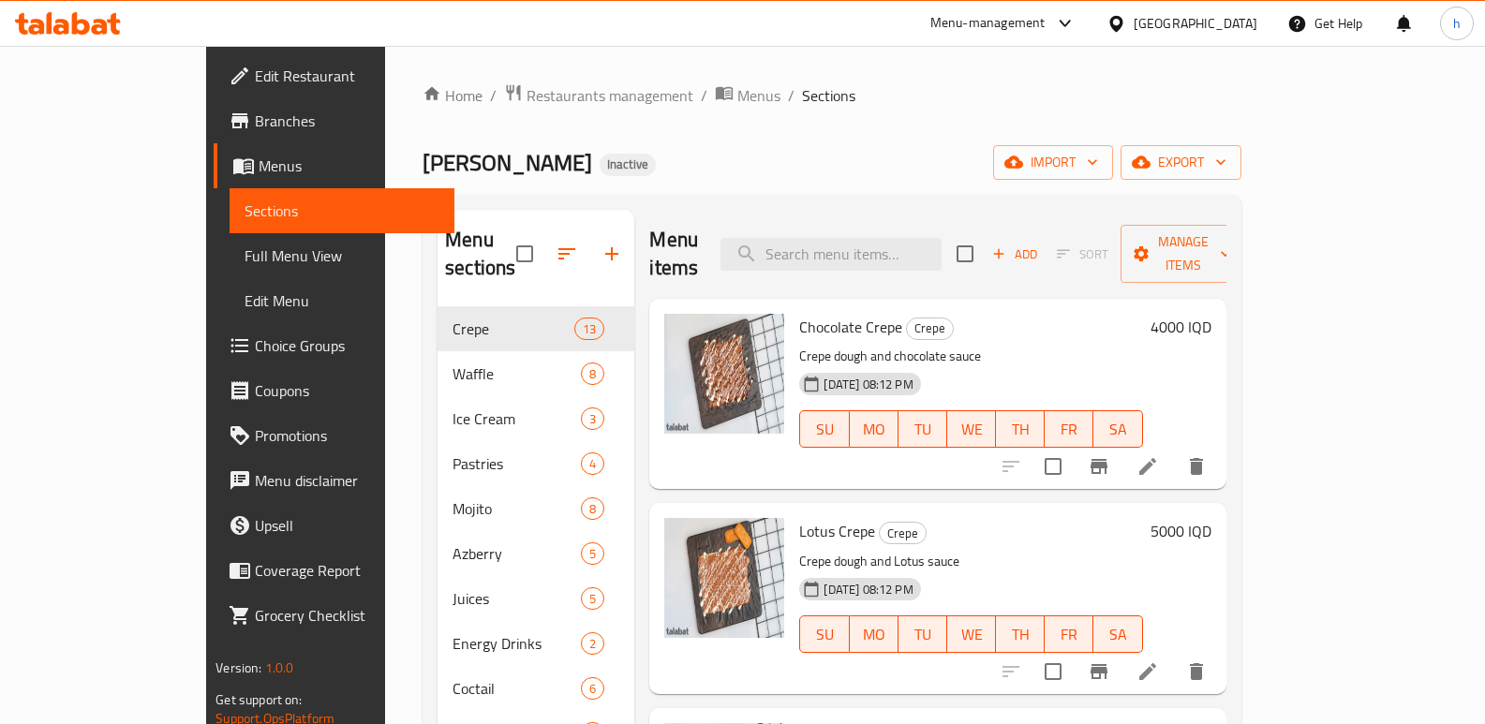
click at [603, 151] on div "[PERSON_NAME] Inactive import export" at bounding box center [832, 162] width 819 height 35
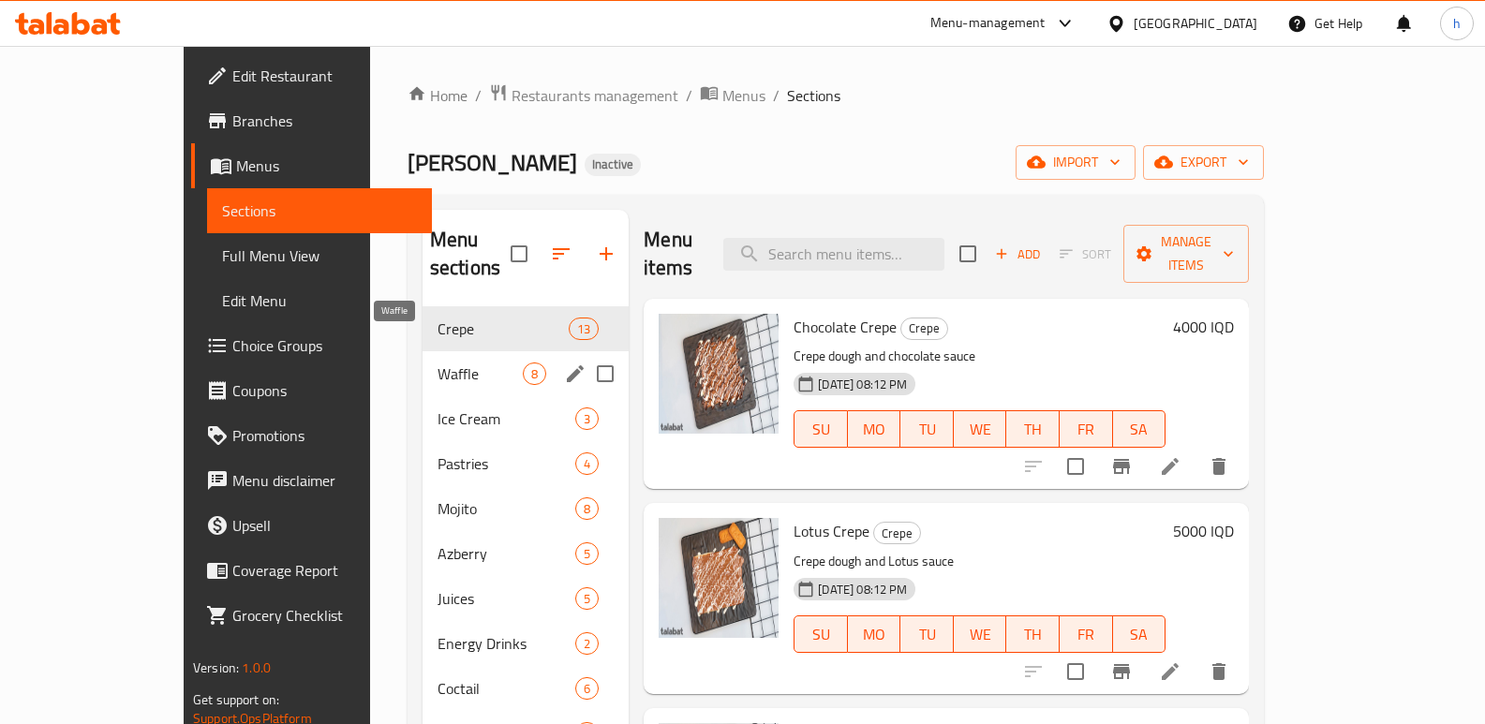
click at [438, 363] on span "Waffle" at bounding box center [480, 374] width 85 height 22
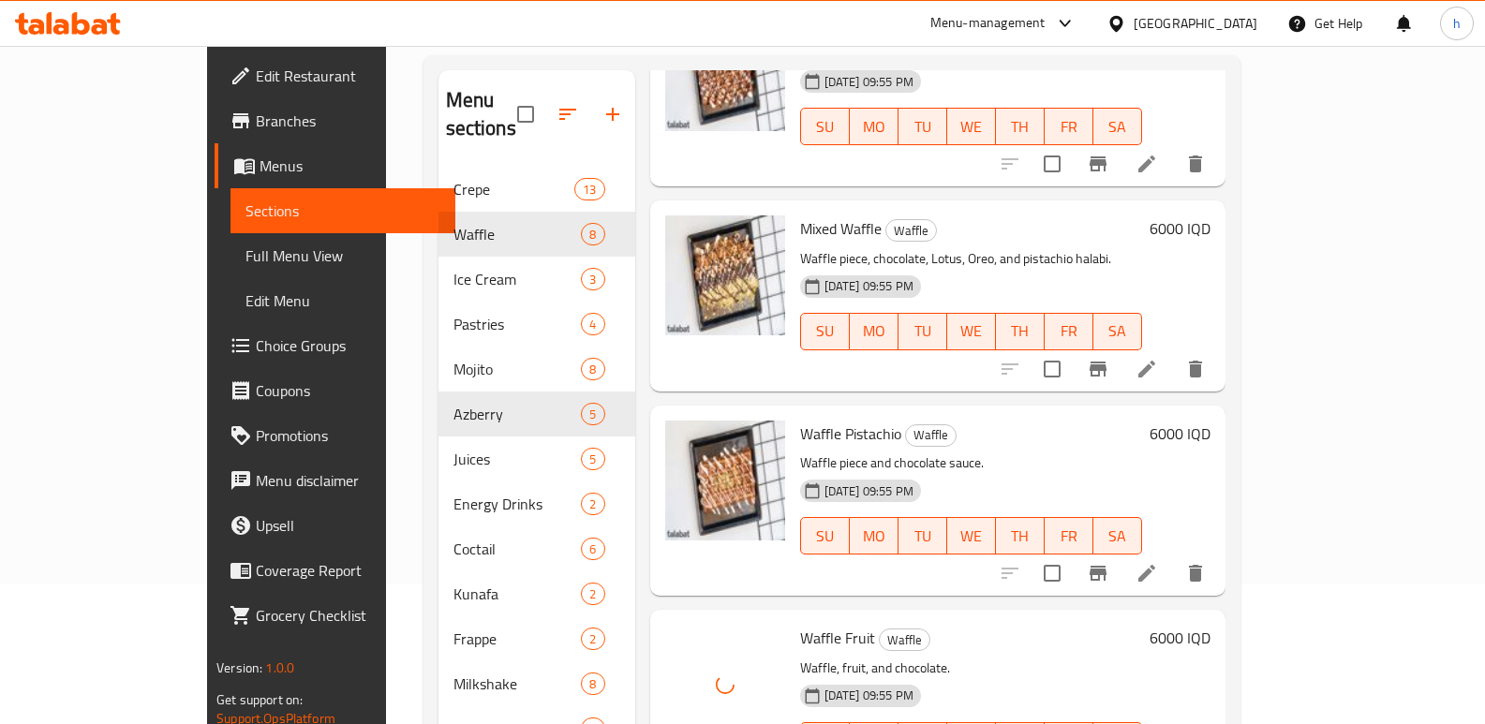
scroll to position [123, 0]
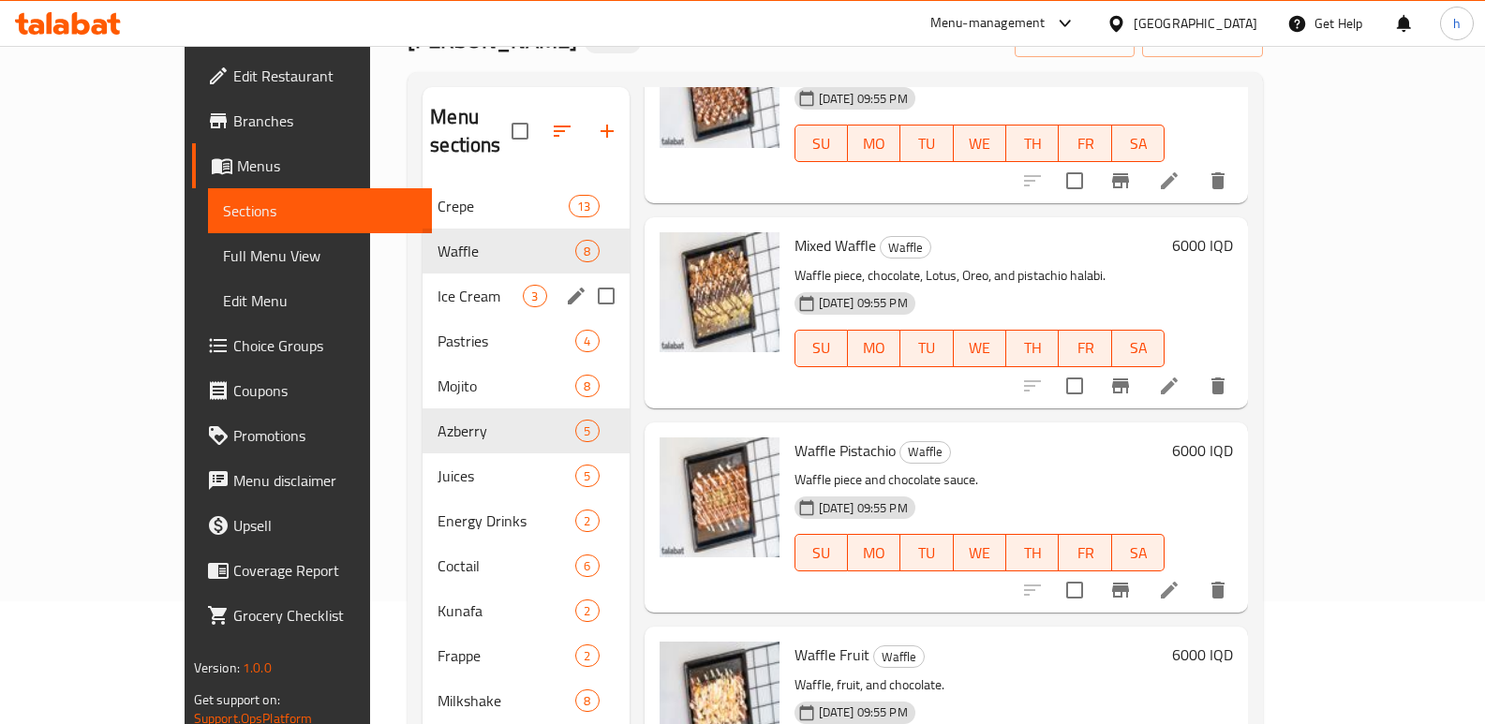
click at [438, 285] on span "Ice Cream" at bounding box center [480, 296] width 85 height 22
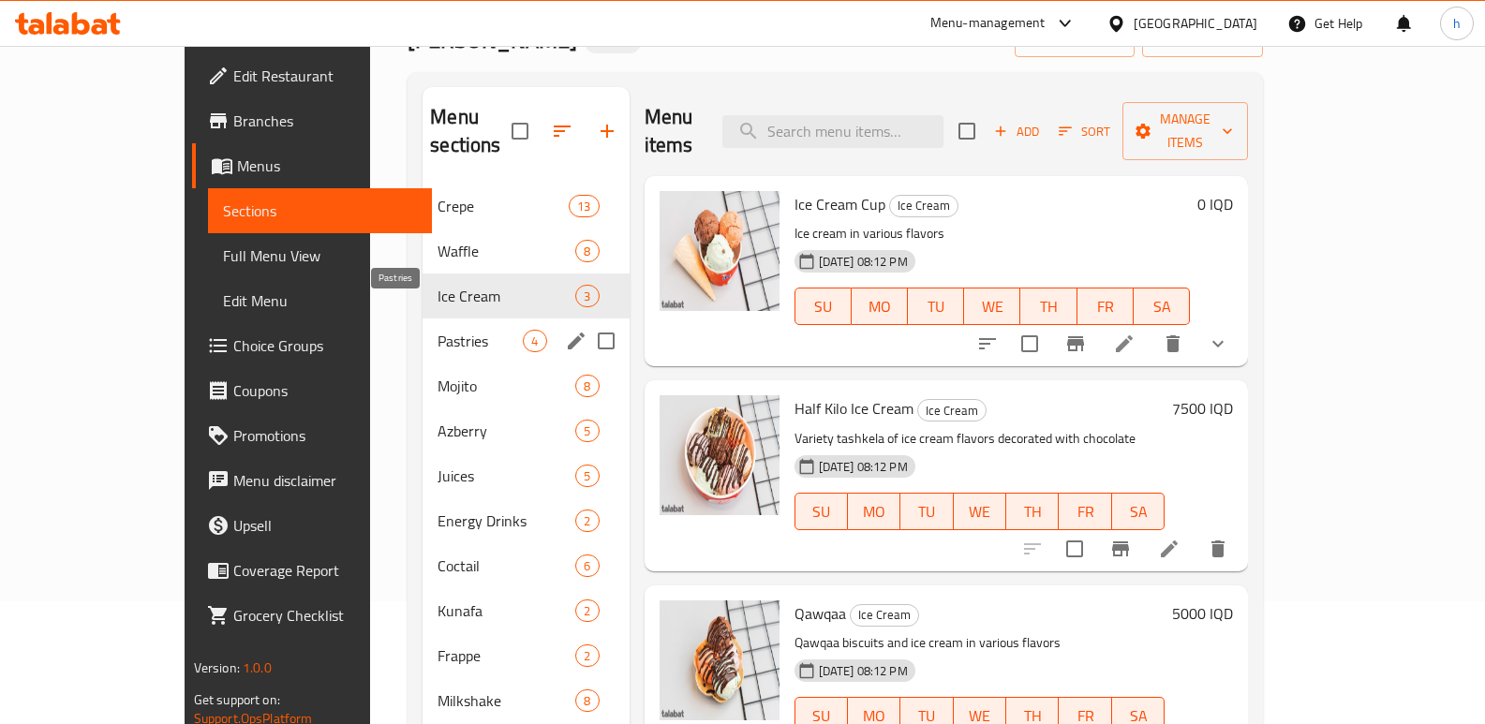
click at [438, 330] on span "Pastries" at bounding box center [480, 341] width 85 height 22
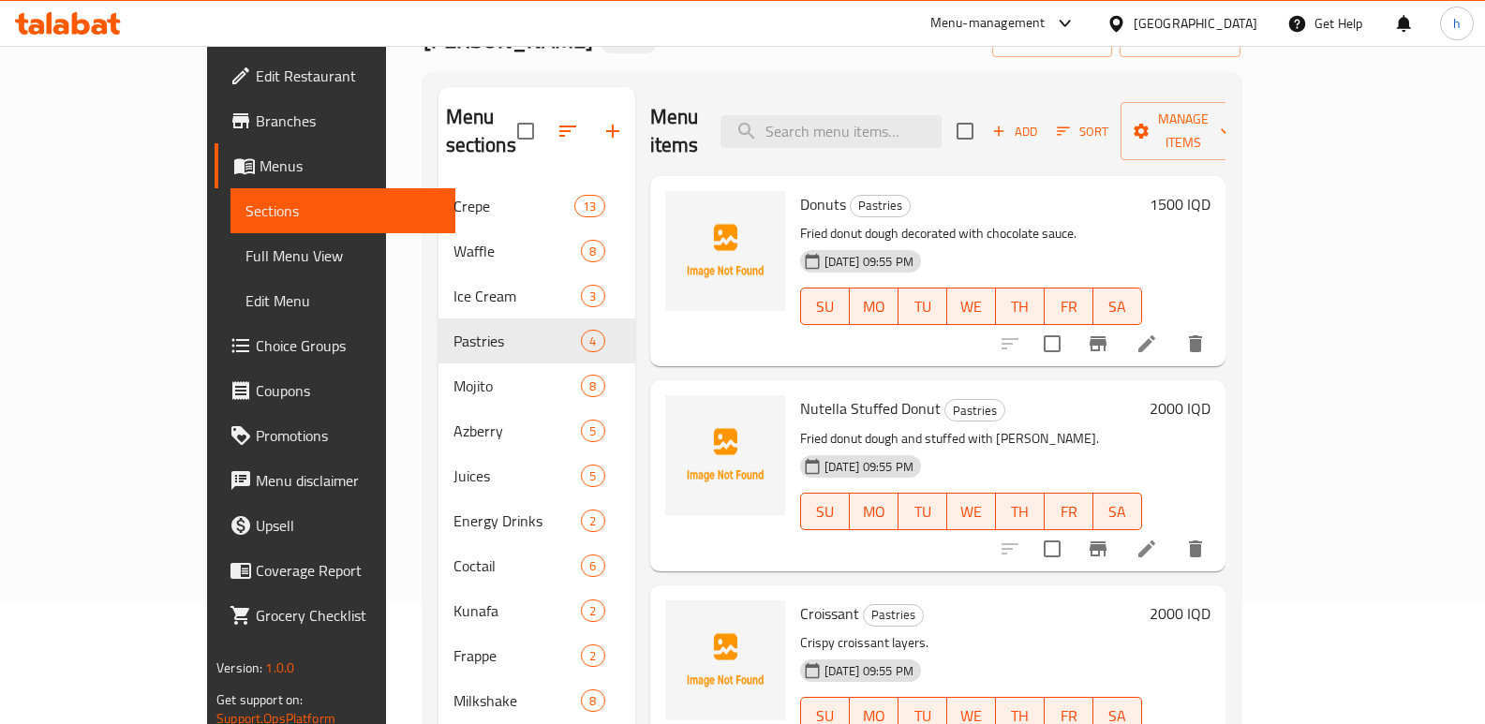
click at [1173, 328] on li at bounding box center [1147, 344] width 52 height 34
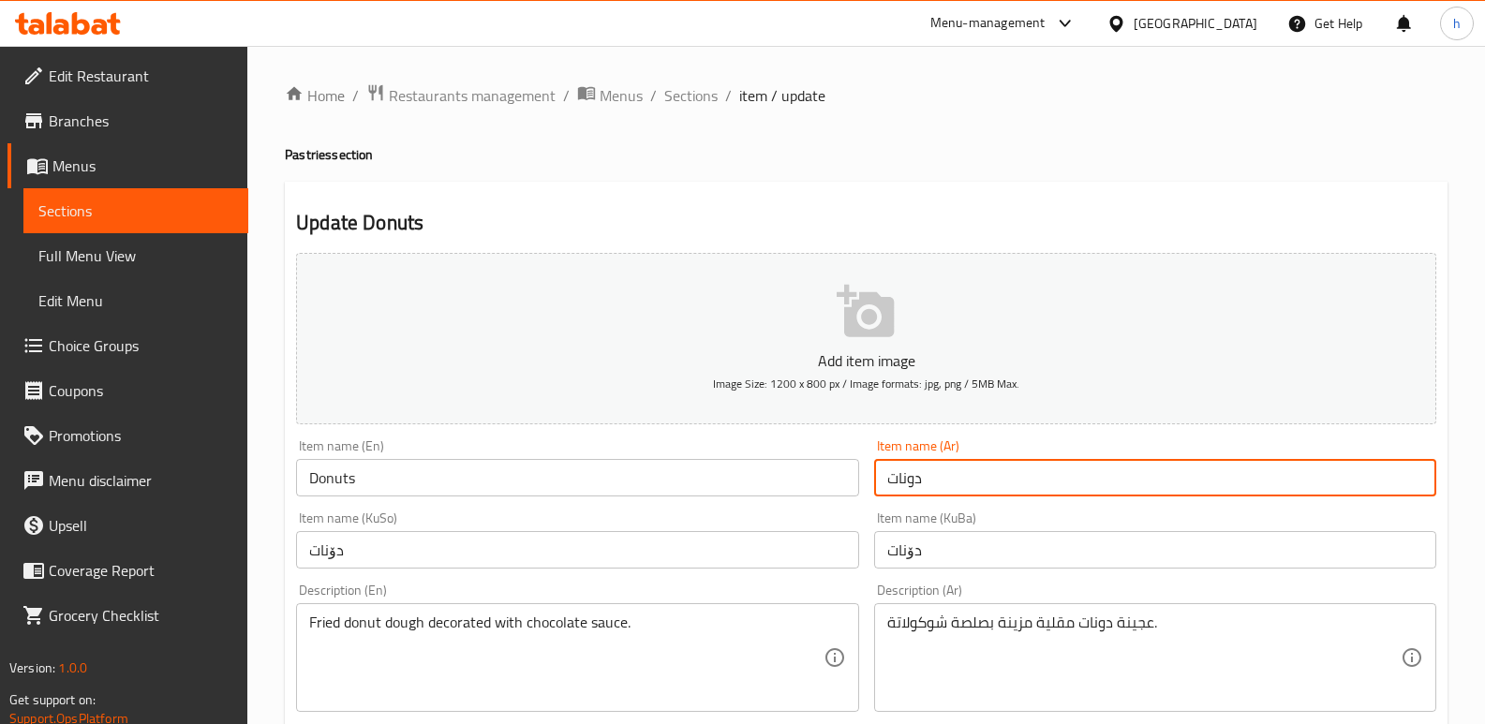
click at [910, 484] on input "دونات" at bounding box center [1155, 477] width 562 height 37
drag, startPoint x: 188, startPoint y: 205, endPoint x: 231, endPoint y: 270, distance: 77.7
click at [188, 205] on span "Sections" at bounding box center [135, 211] width 195 height 22
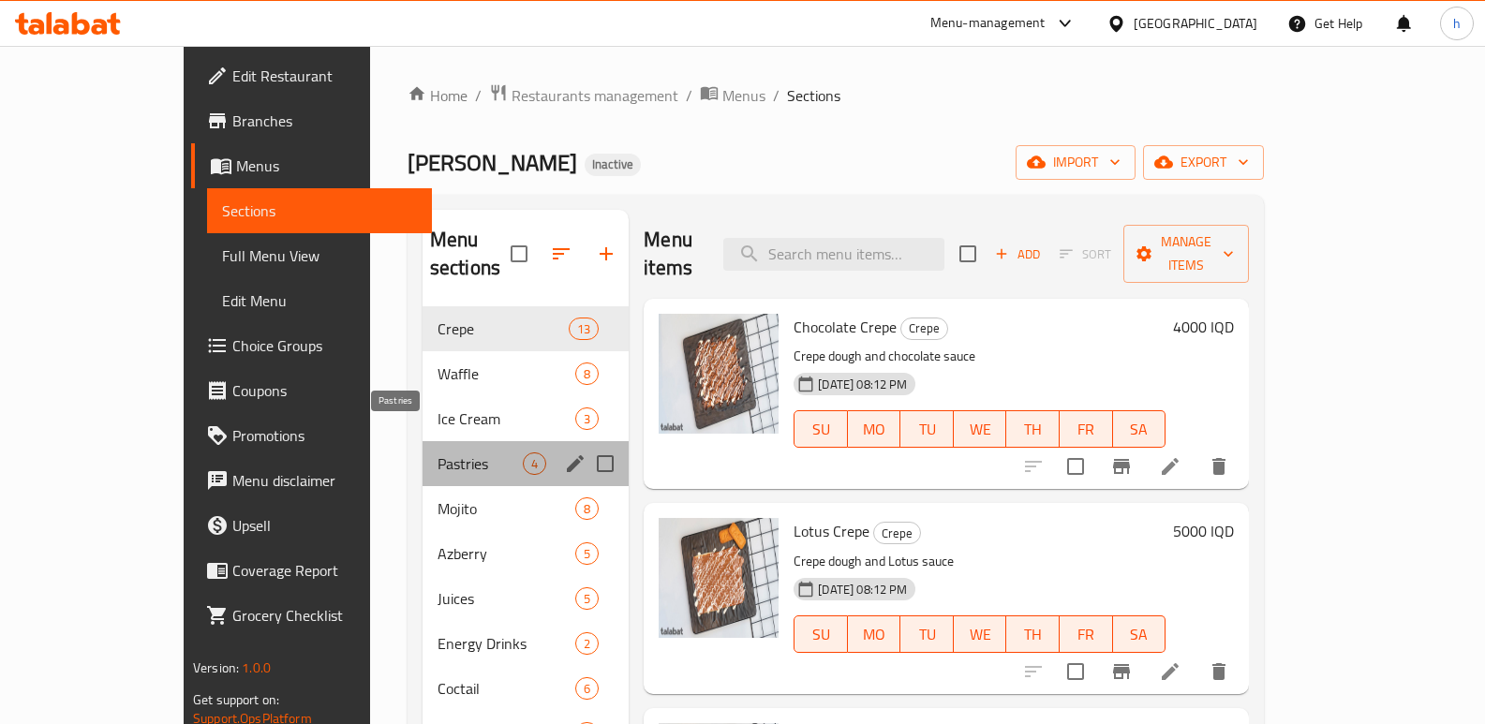
click at [438, 453] on span "Pastries" at bounding box center [480, 464] width 85 height 22
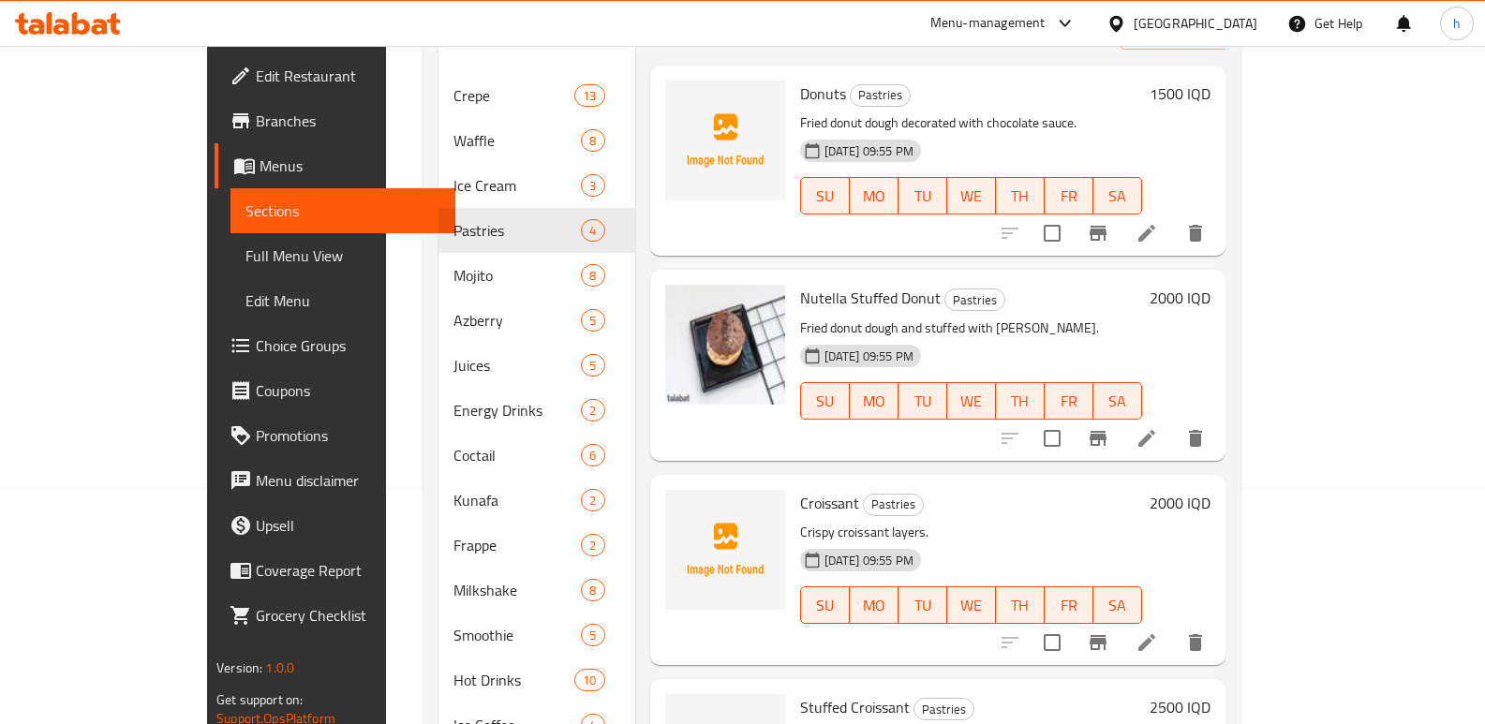
scroll to position [218, 0]
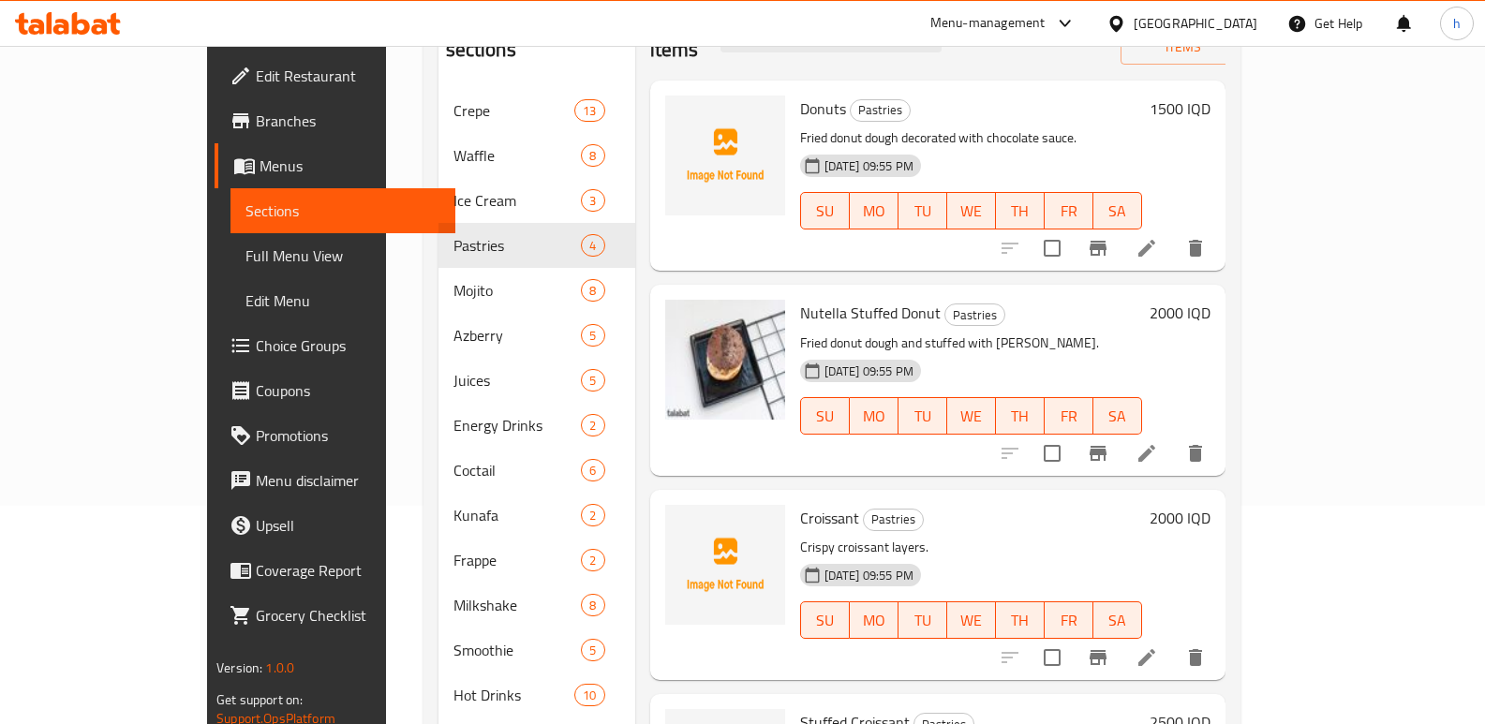
click at [858, 299] on span "Nutella Stuffed Donut" at bounding box center [870, 313] width 141 height 28
copy h6 "Donut"
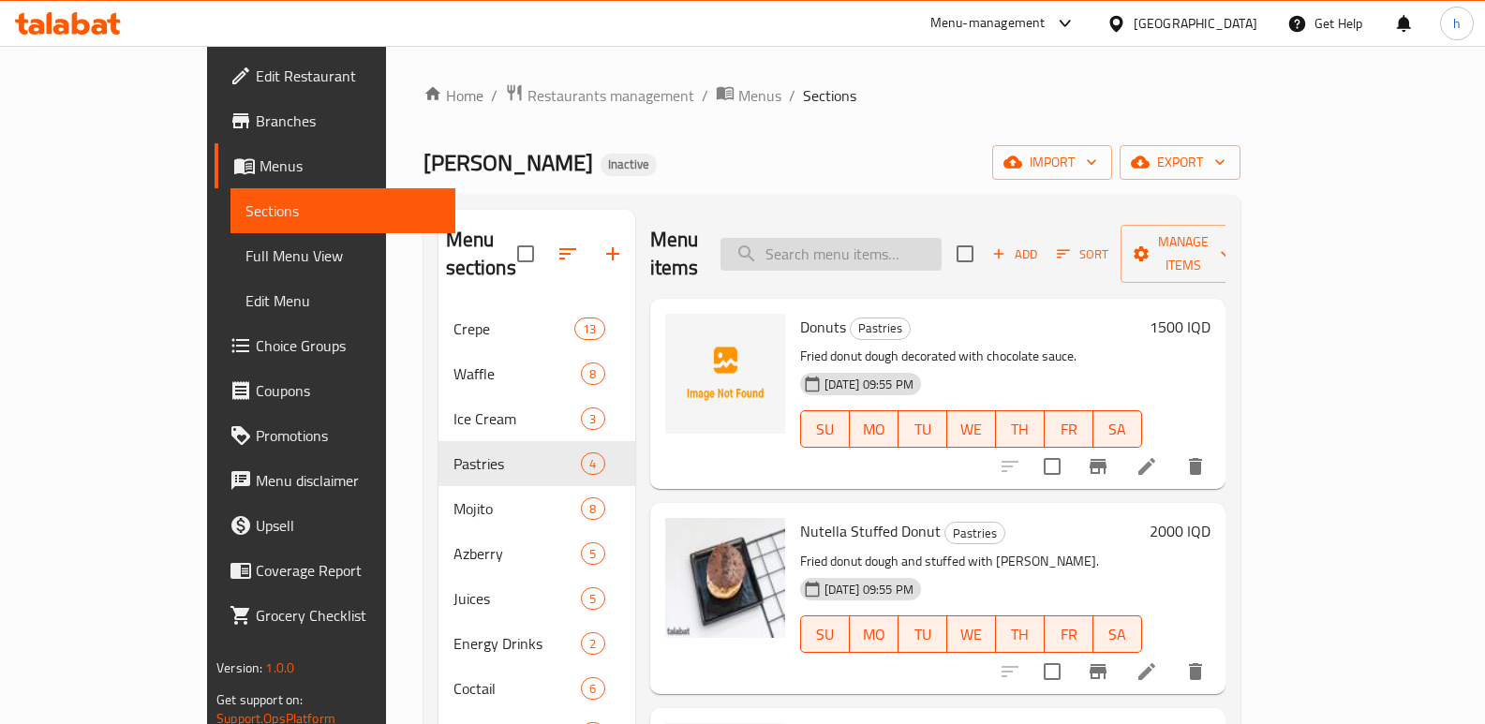
click at [940, 238] on input "search" at bounding box center [831, 254] width 221 height 33
paste input "Donut"
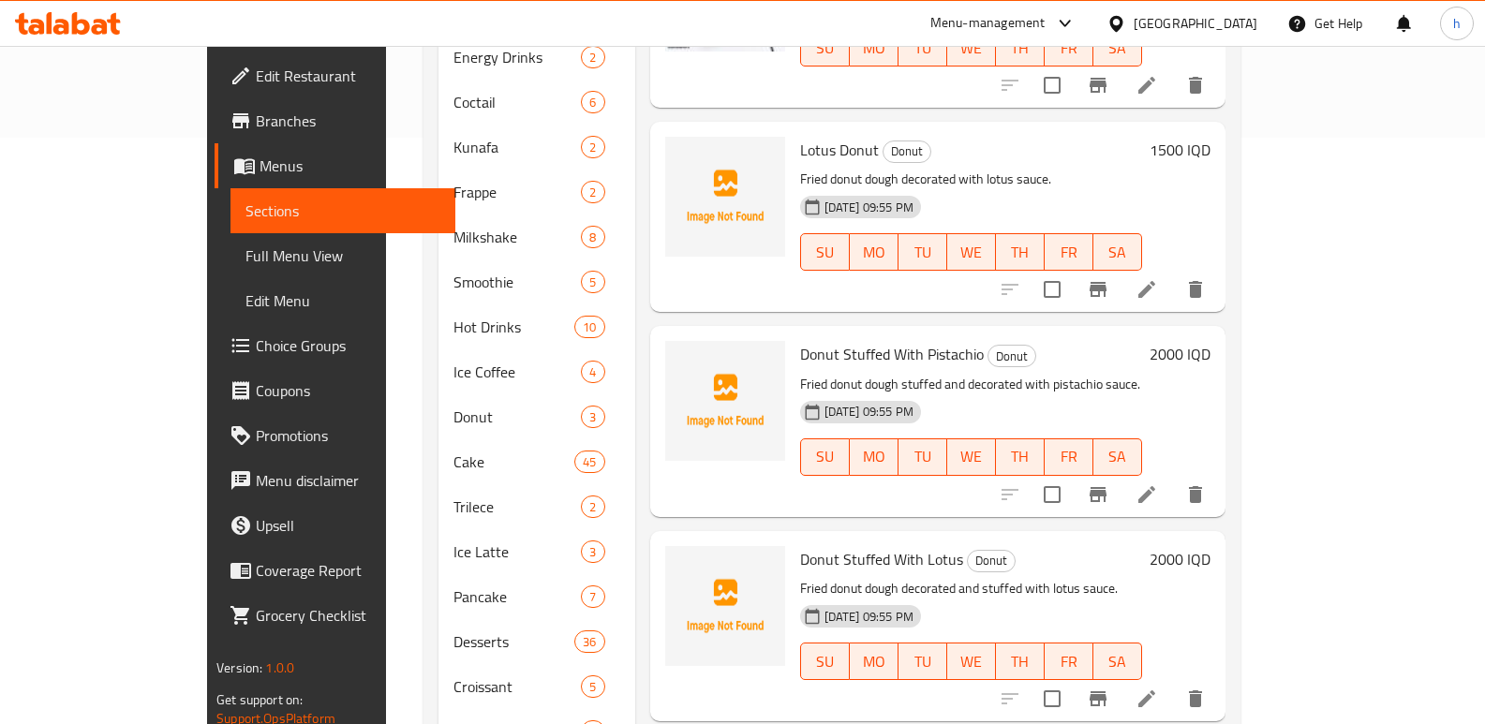
scroll to position [602, 0]
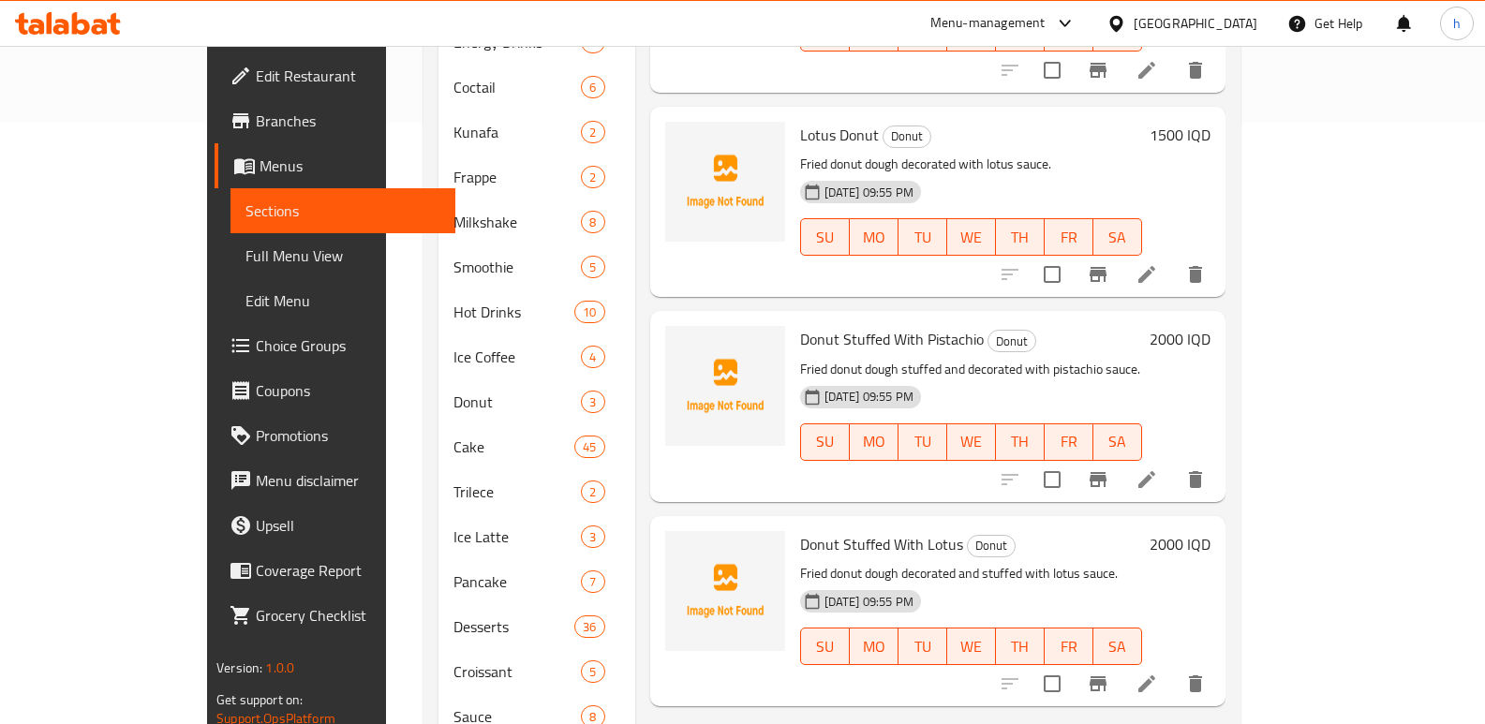
type input "Donut"
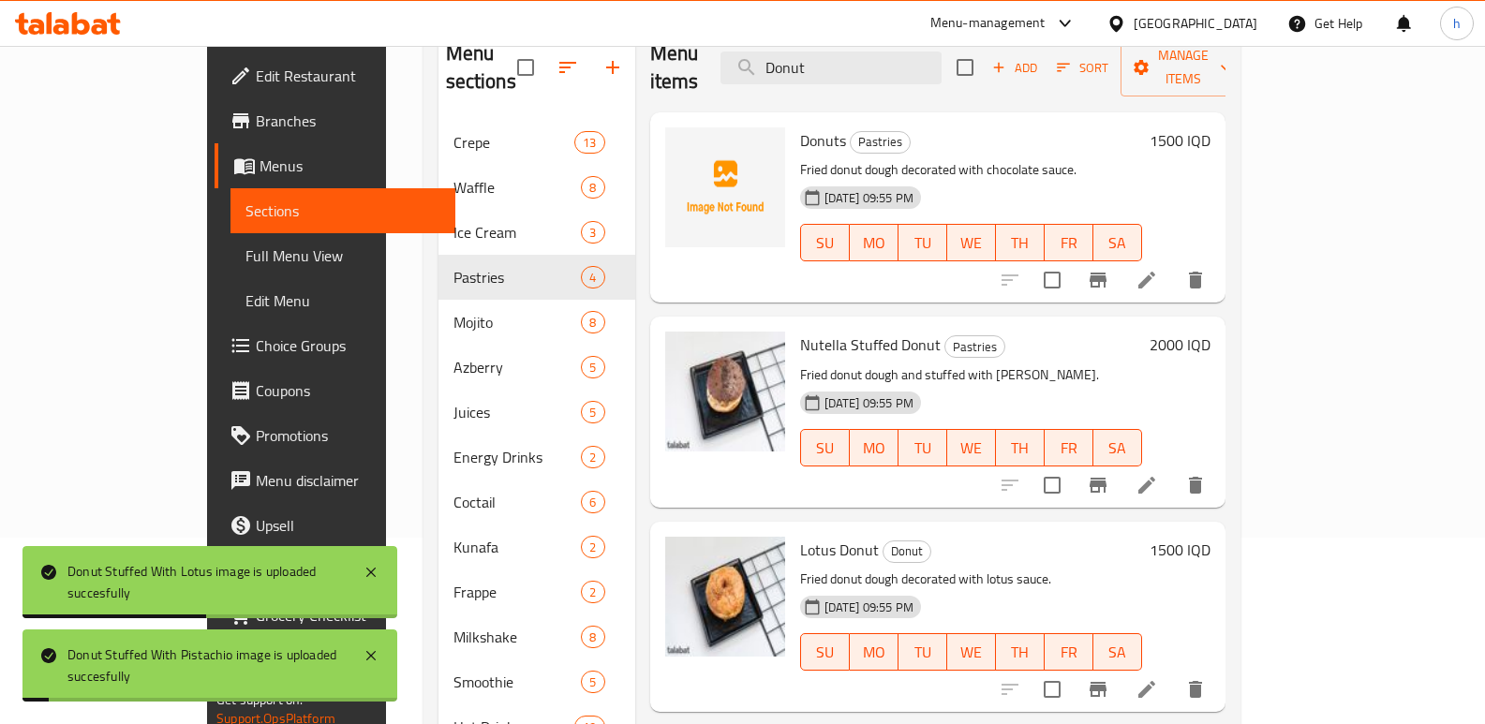
scroll to position [108, 0]
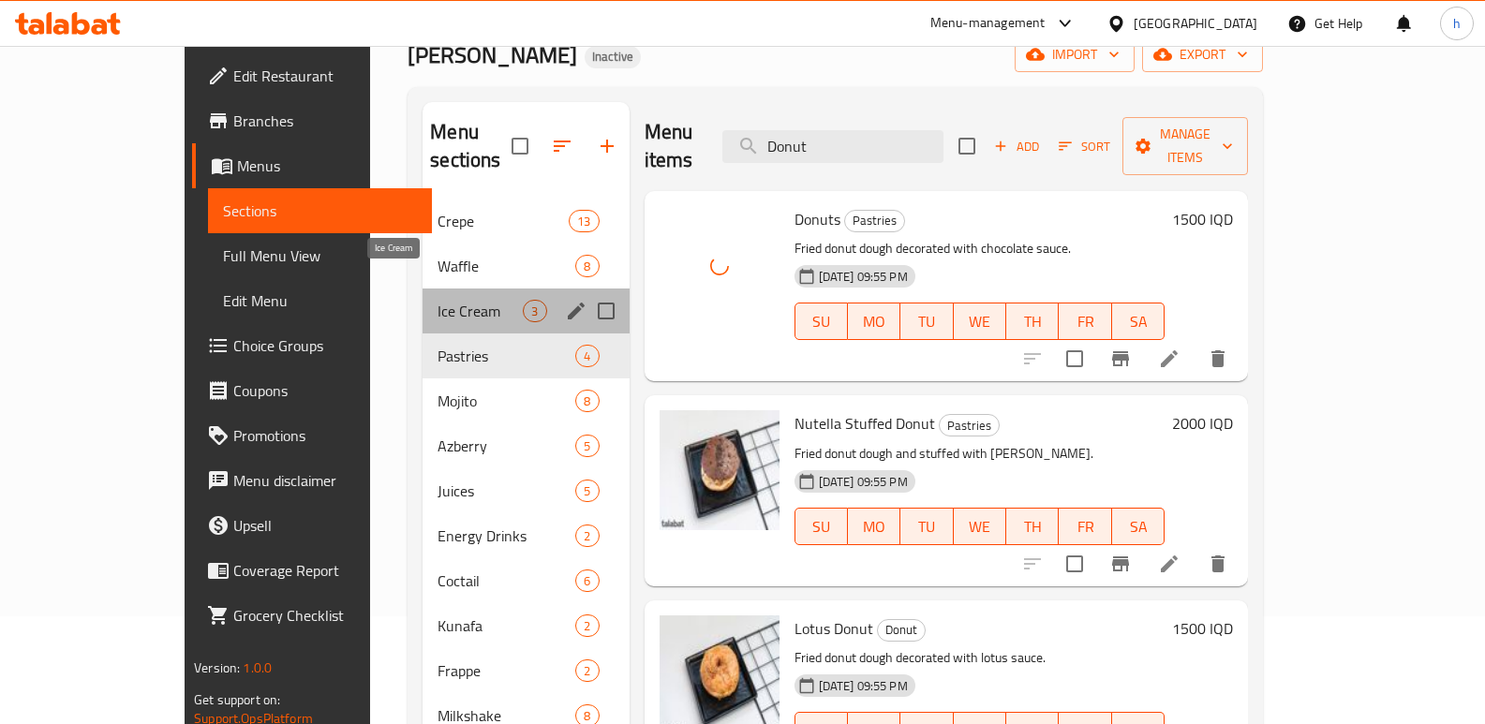
click at [438, 300] on span "Ice Cream" at bounding box center [480, 311] width 85 height 22
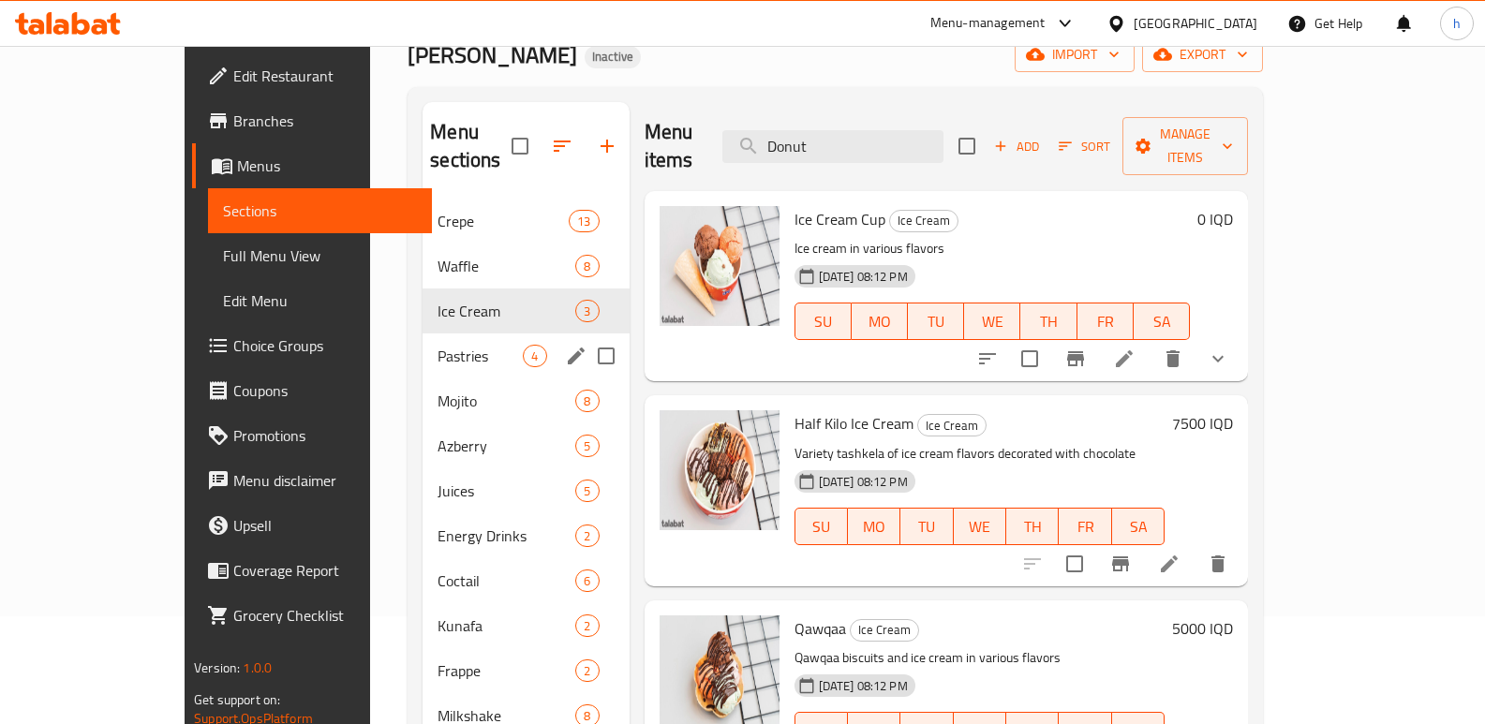
click at [438, 345] on span "Pastries" at bounding box center [480, 356] width 85 height 22
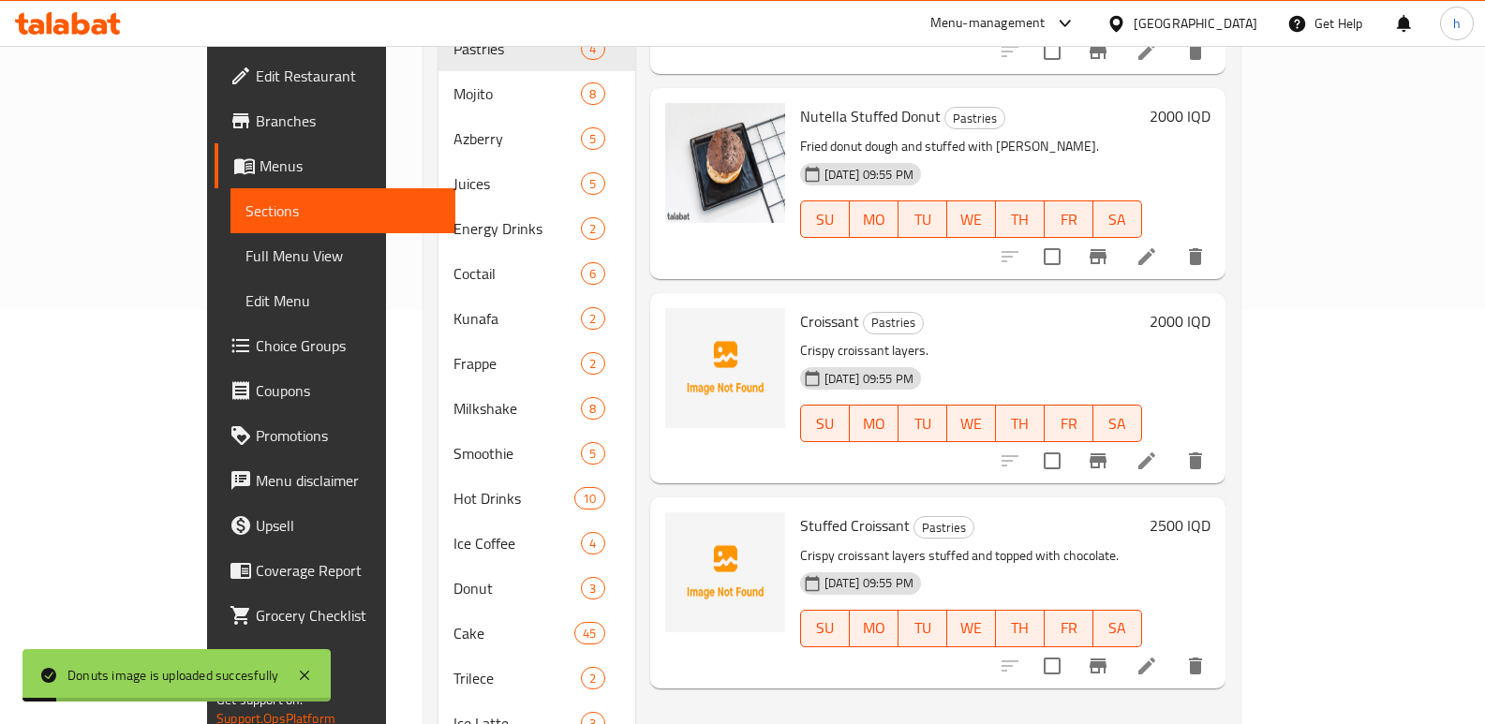
scroll to position [410, 0]
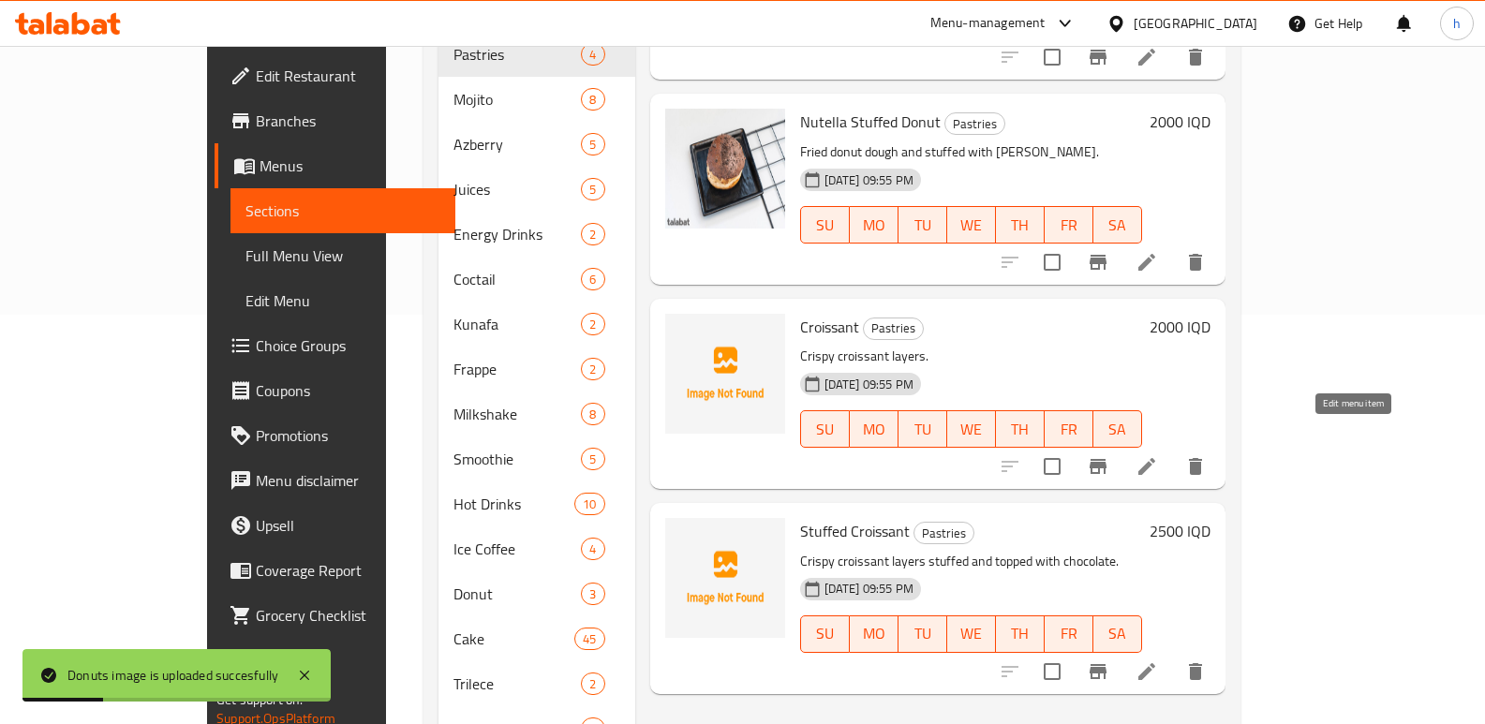
click at [1155, 458] on icon at bounding box center [1147, 466] width 17 height 17
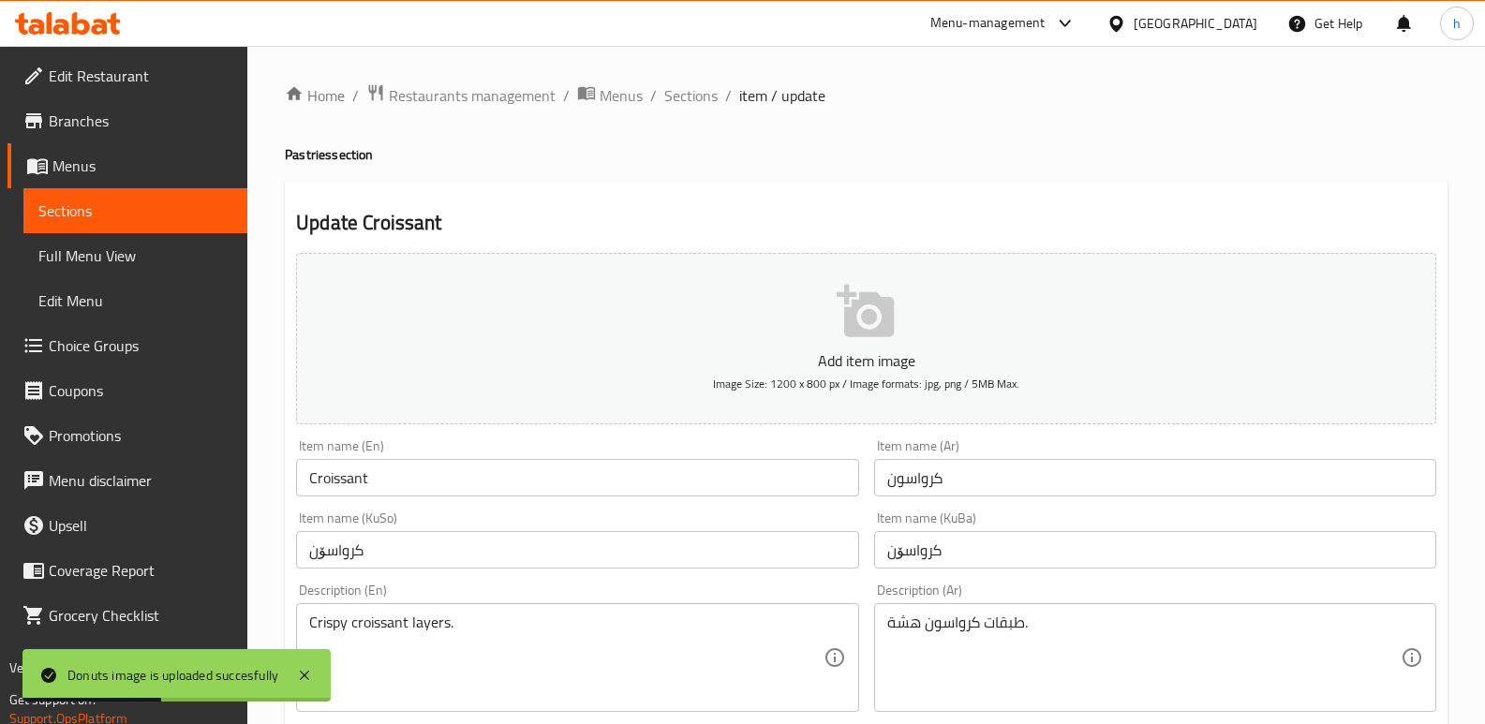
click at [918, 482] on input "كرواسون" at bounding box center [1155, 477] width 562 height 37
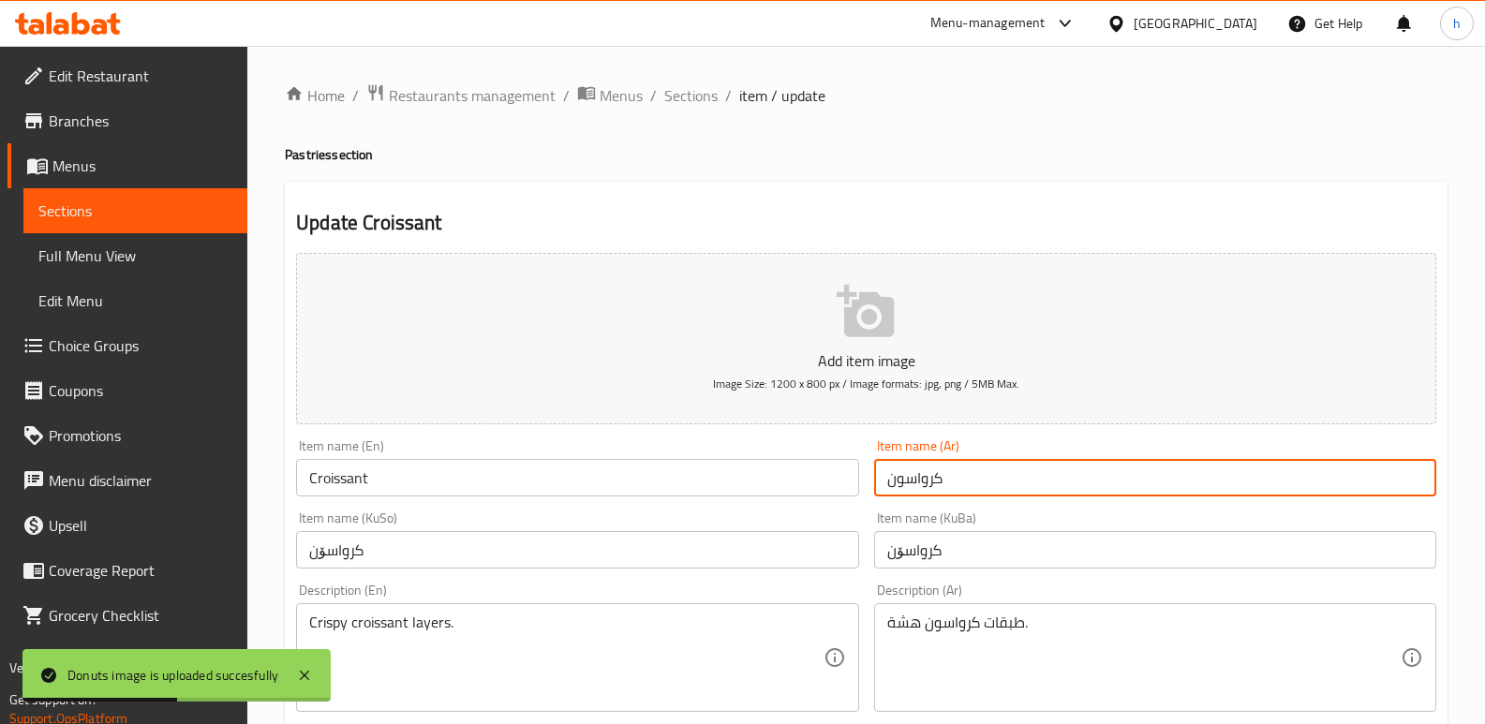
click at [918, 482] on input "كرواسون" at bounding box center [1155, 477] width 562 height 37
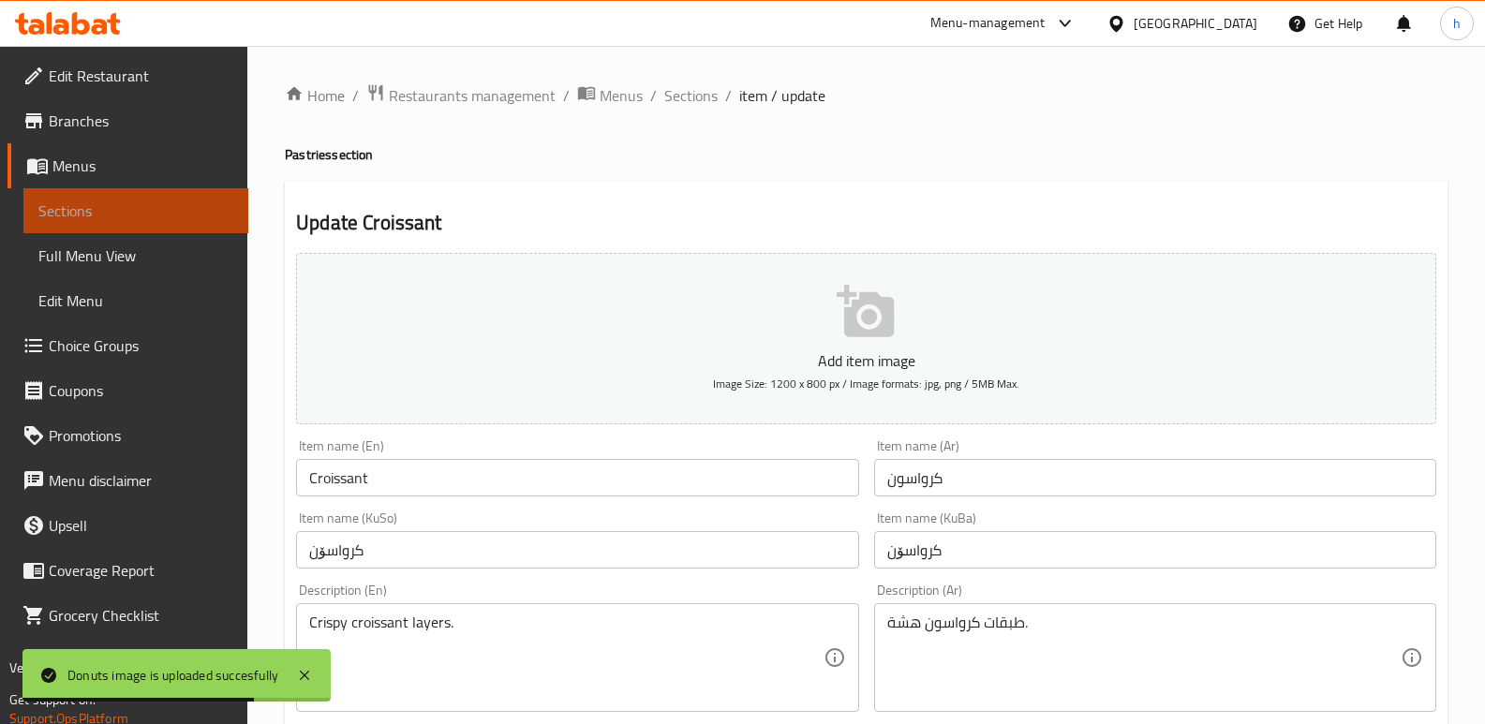
click at [213, 193] on link "Sections" at bounding box center [135, 210] width 225 height 45
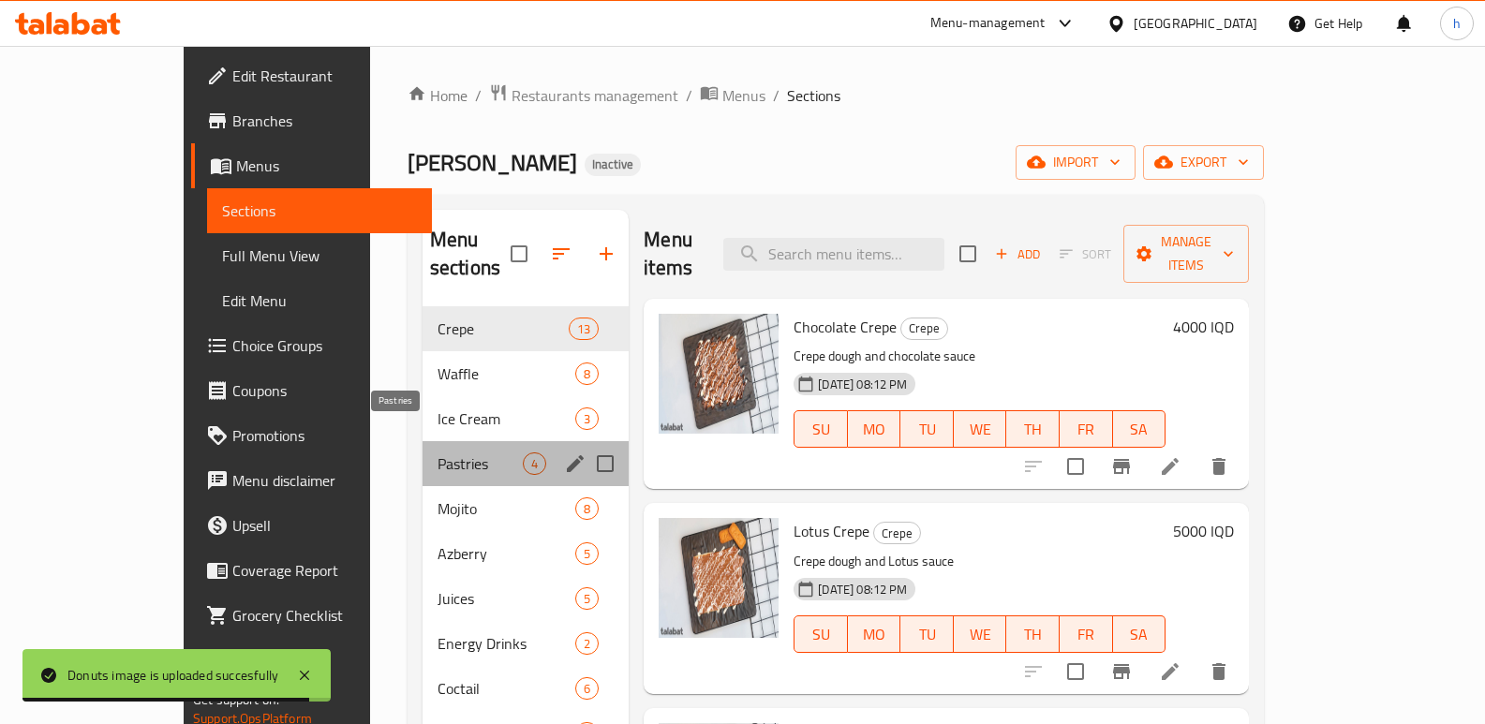
drag, startPoint x: 365, startPoint y: 446, endPoint x: 521, endPoint y: 644, distance: 252.2
click at [438, 453] on span "Pastries" at bounding box center [480, 464] width 85 height 22
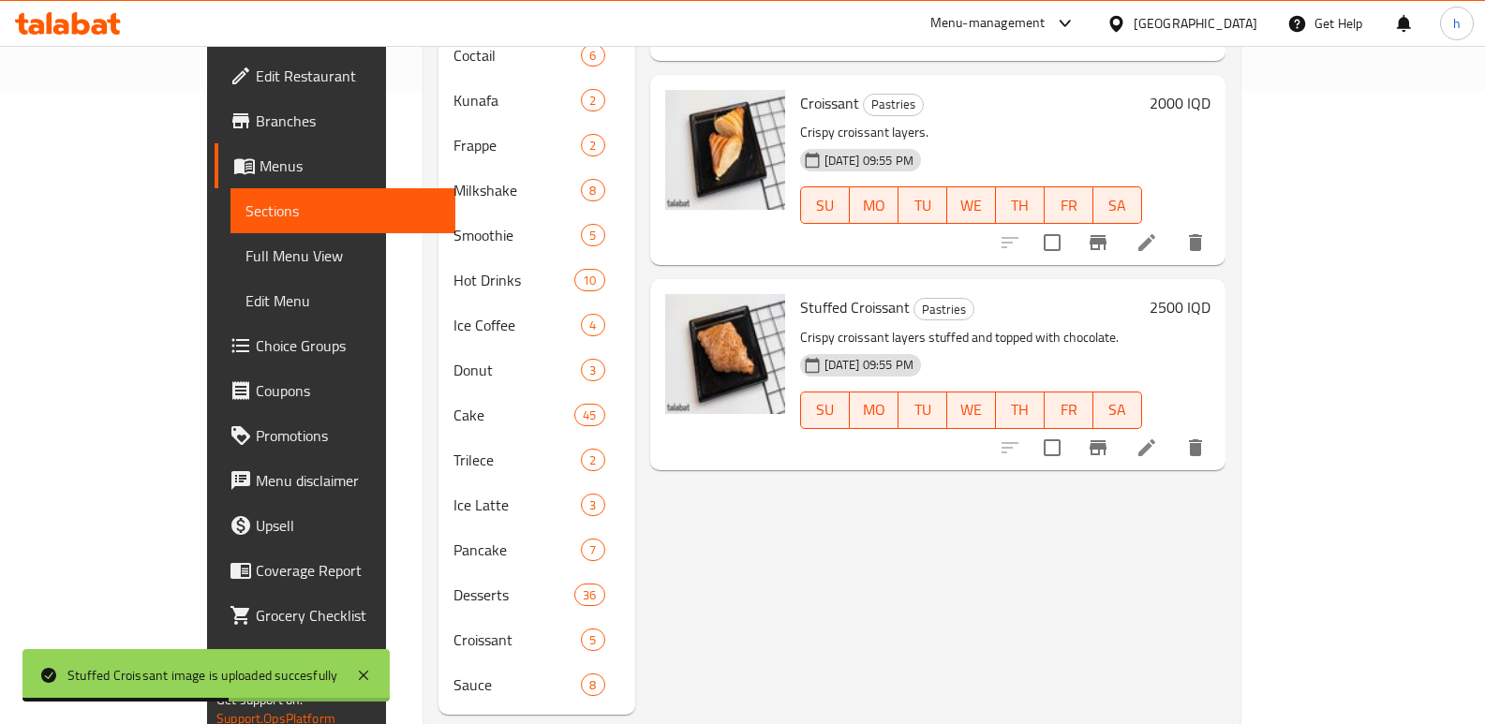
scroll to position [648, 0]
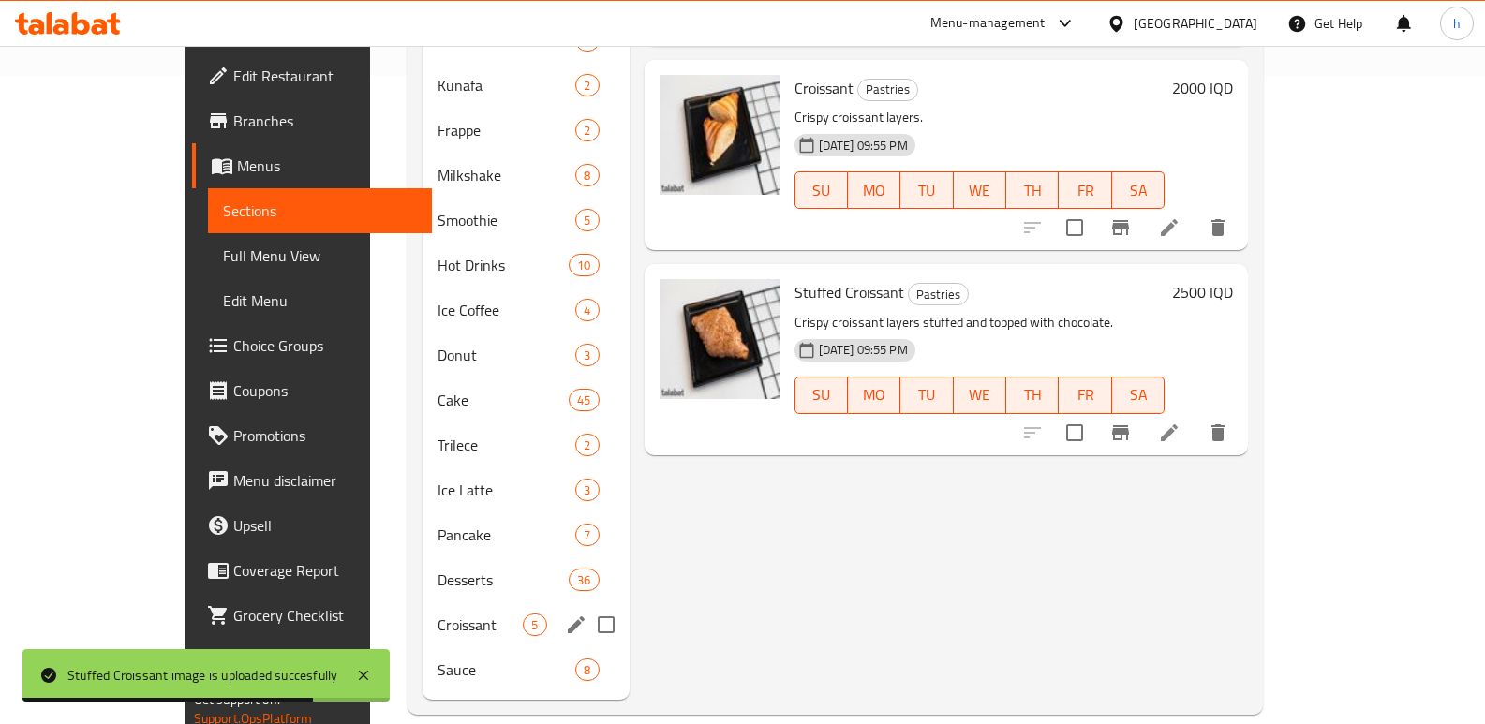
click at [438, 614] on span "Croissant" at bounding box center [480, 625] width 85 height 22
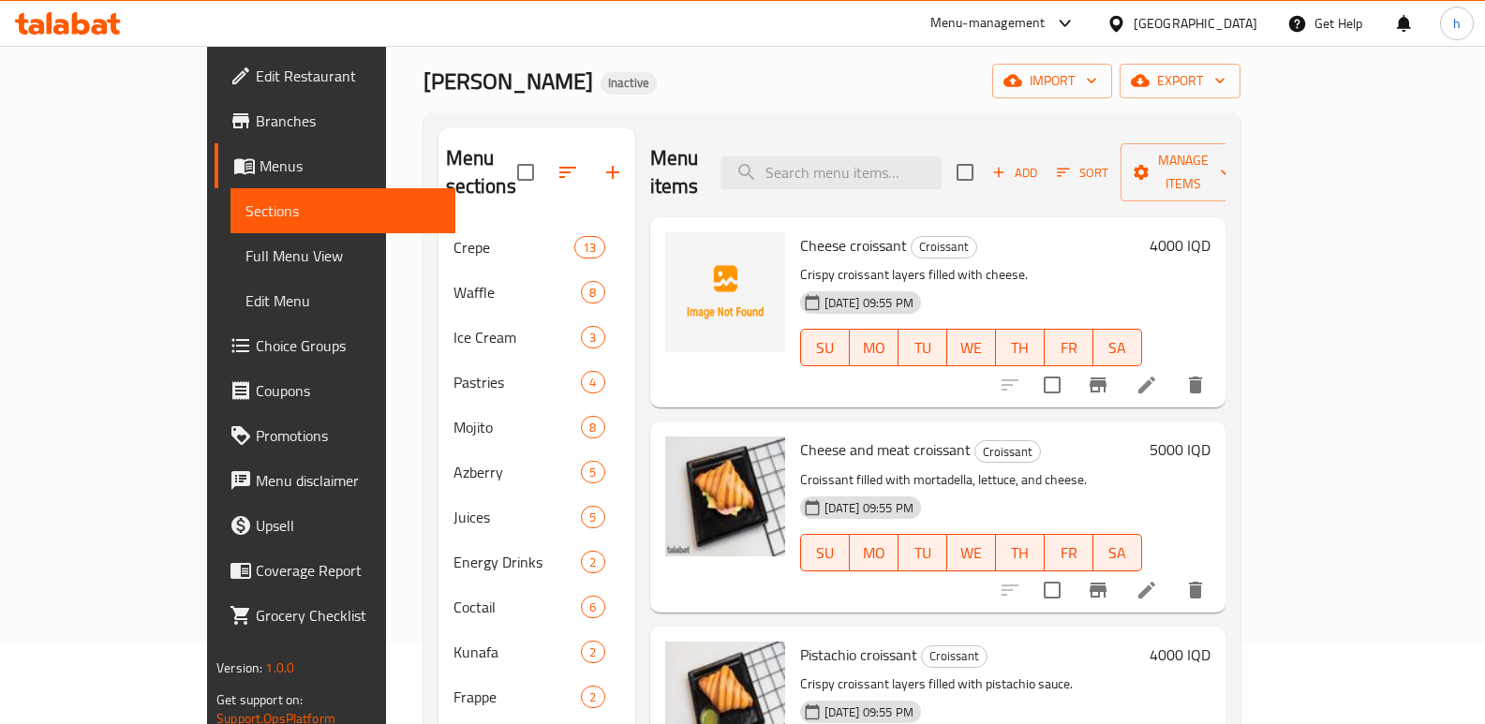
scroll to position [79, 0]
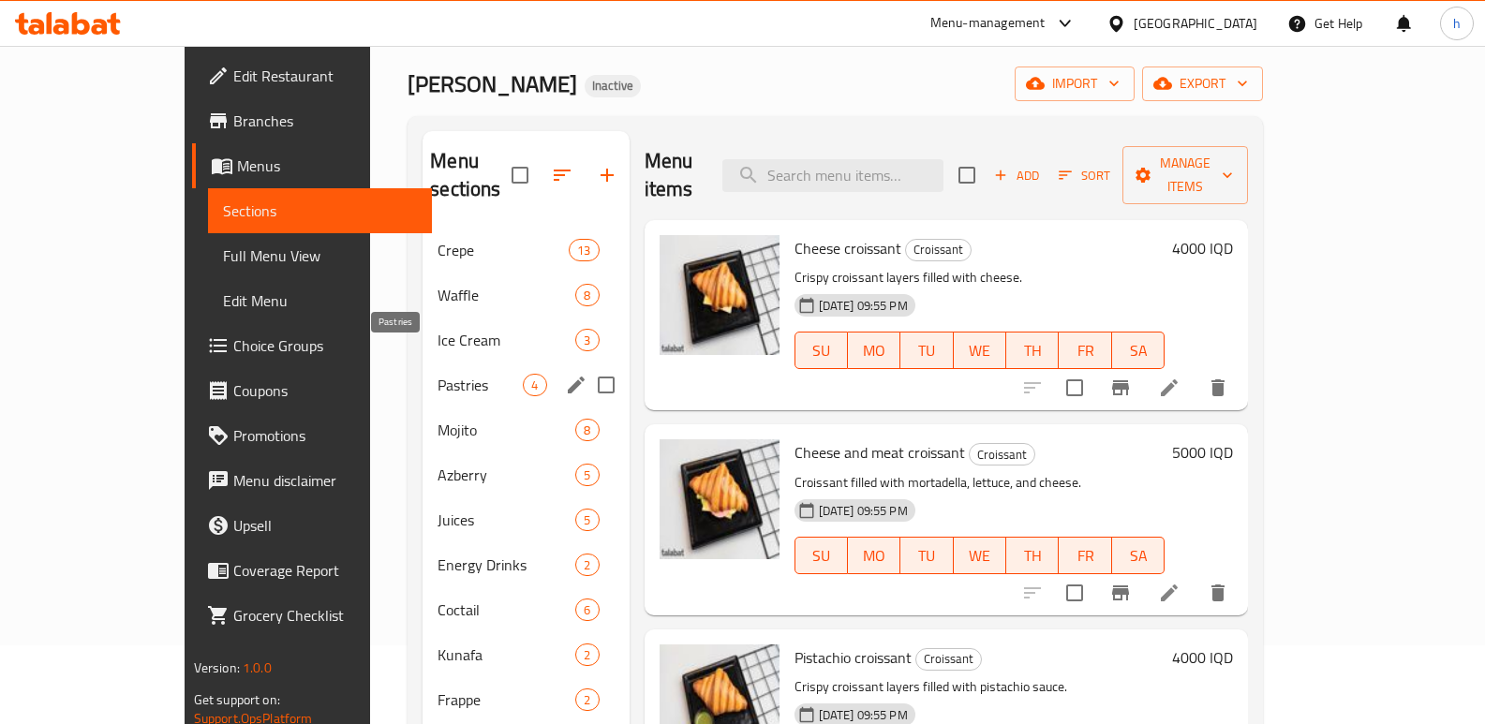
click at [438, 374] on span "Pastries" at bounding box center [480, 385] width 85 height 22
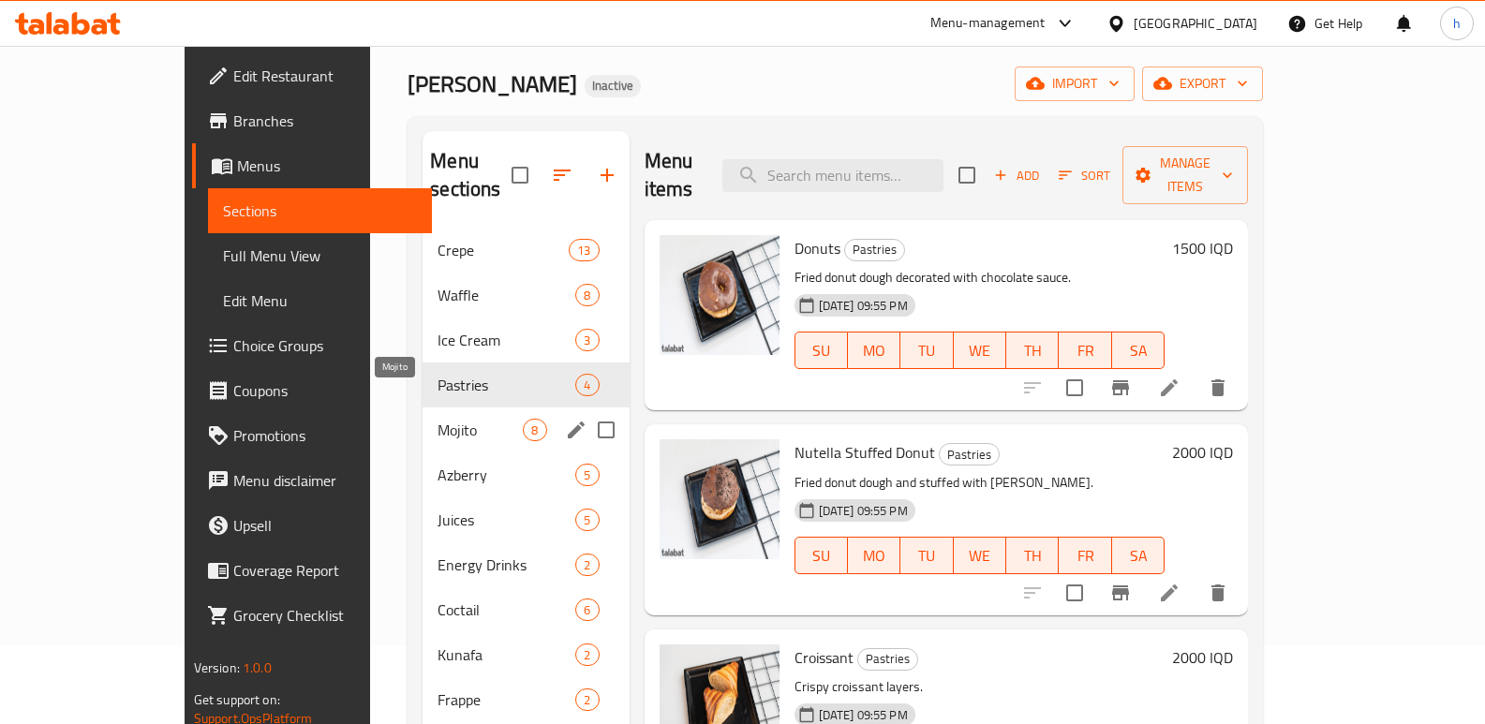
click at [438, 419] on span "Mojito" at bounding box center [480, 430] width 85 height 22
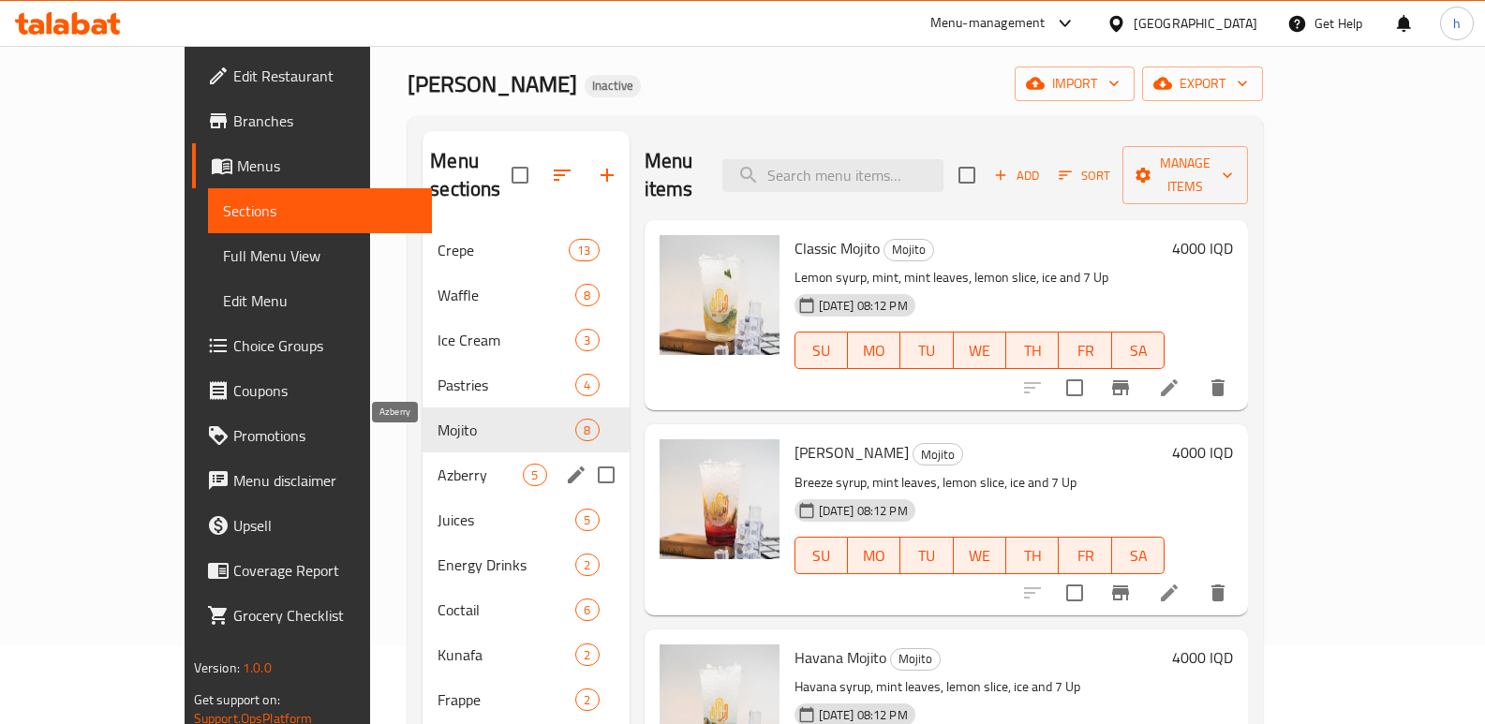
click at [438, 464] on span "Azberry" at bounding box center [480, 475] width 85 height 22
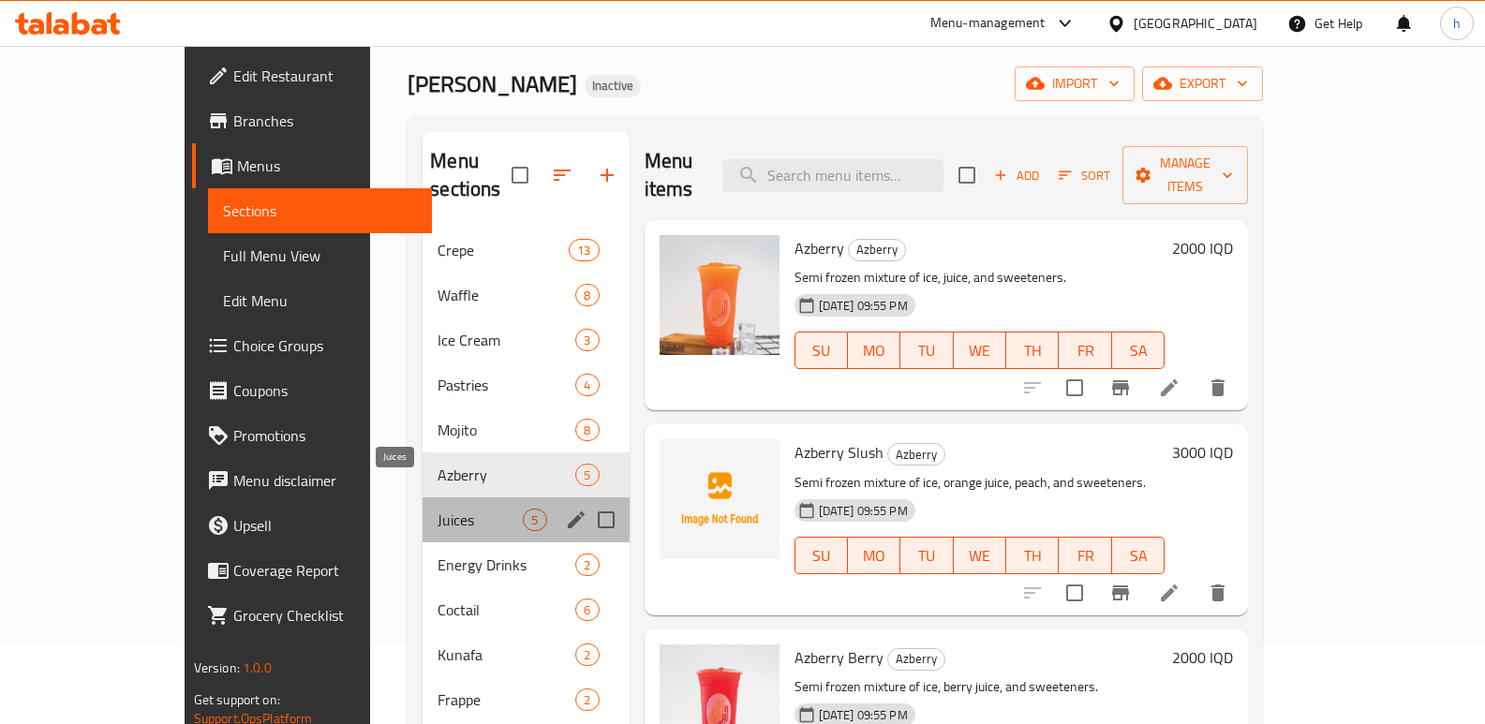
click at [438, 509] on span "Juices" at bounding box center [480, 520] width 85 height 22
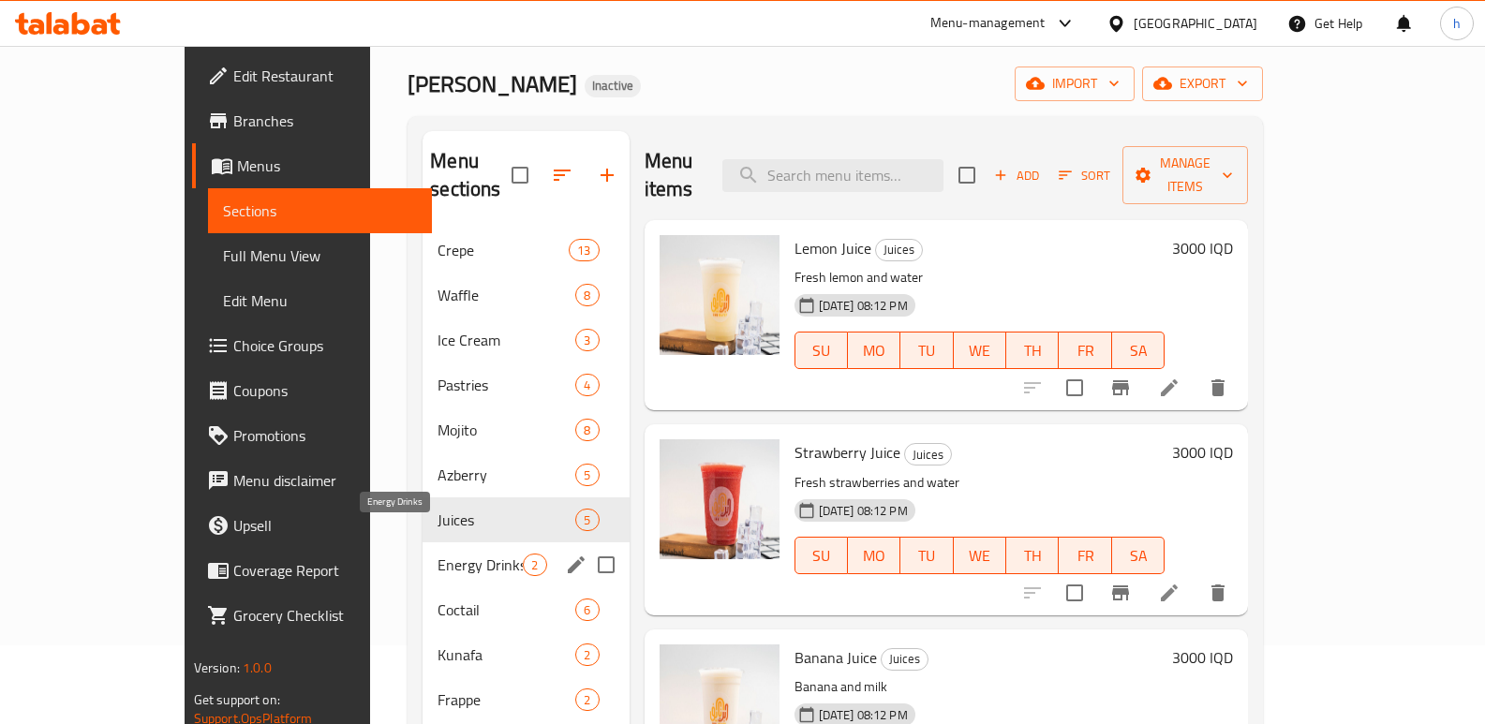
click at [438, 554] on span "Energy Drinks" at bounding box center [480, 565] width 85 height 22
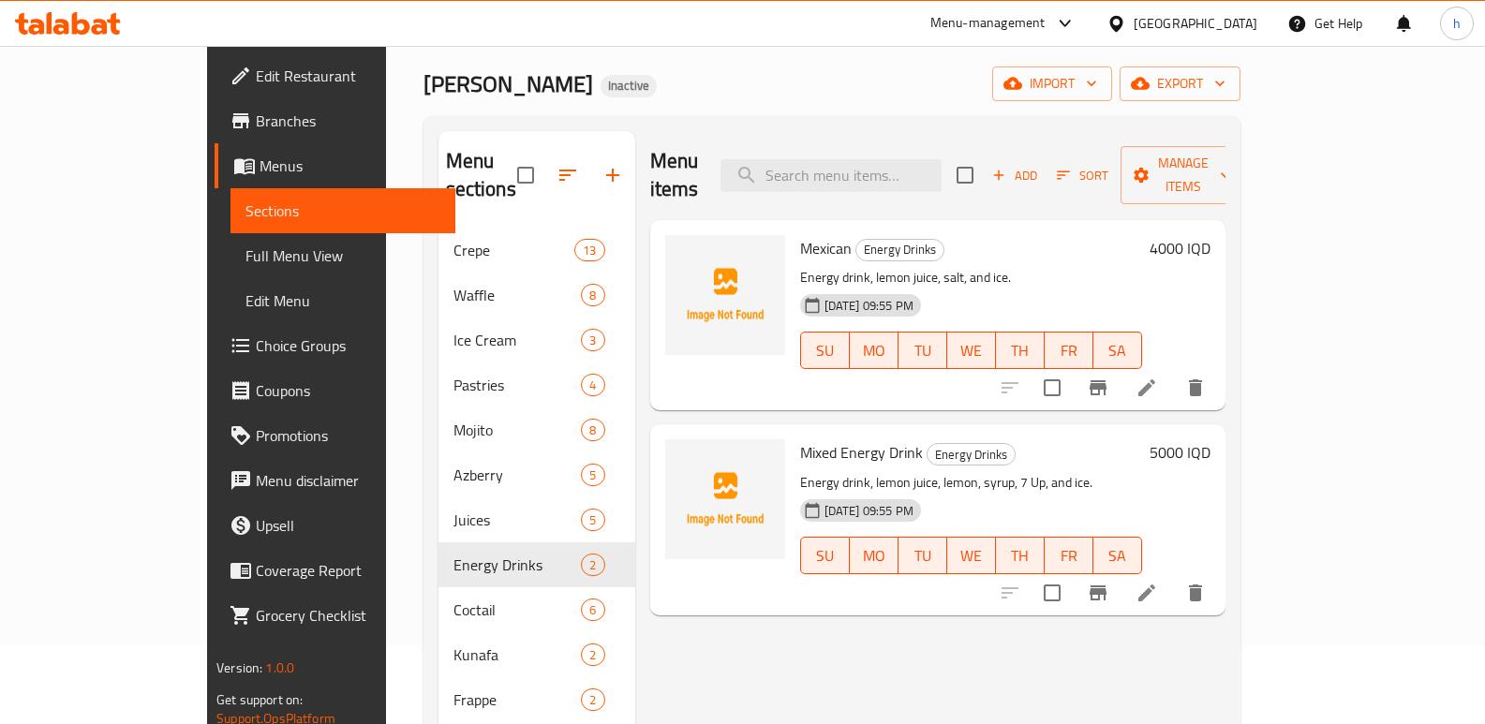
click at [702, 627] on div "Menu items Add Sort Manage items Mexican Energy Drinks Energy drink, lemon juic…" at bounding box center [930, 700] width 590 height 1139
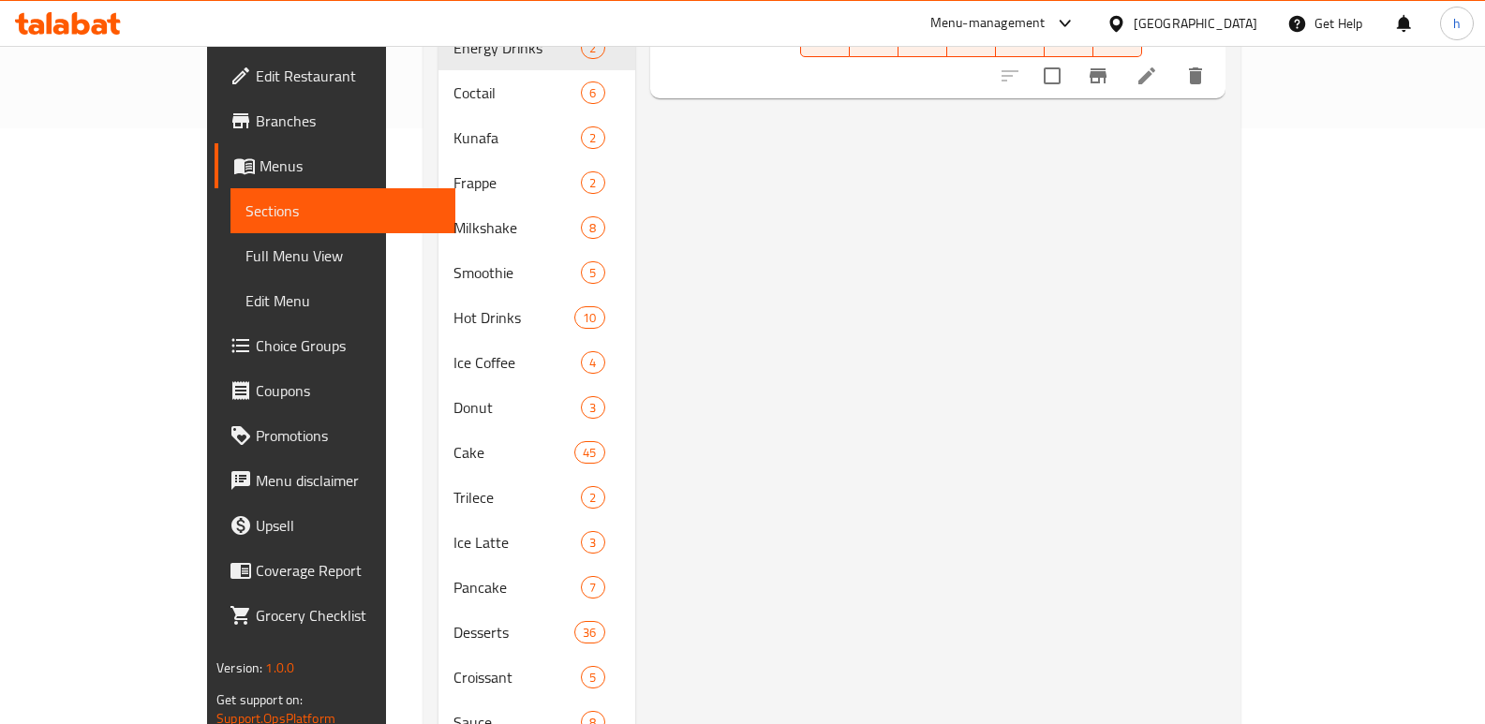
scroll to position [648, 0]
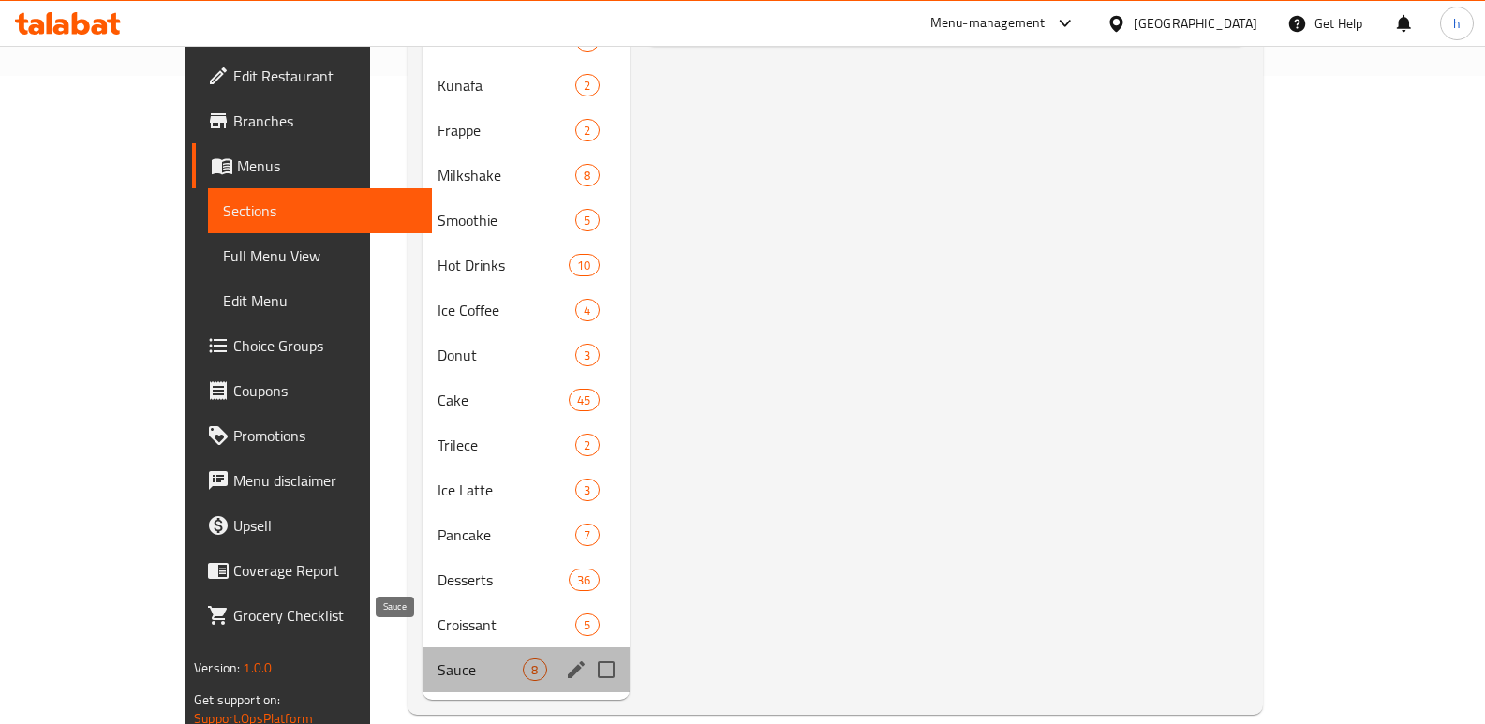
click at [438, 659] on span "Sauce" at bounding box center [480, 670] width 85 height 22
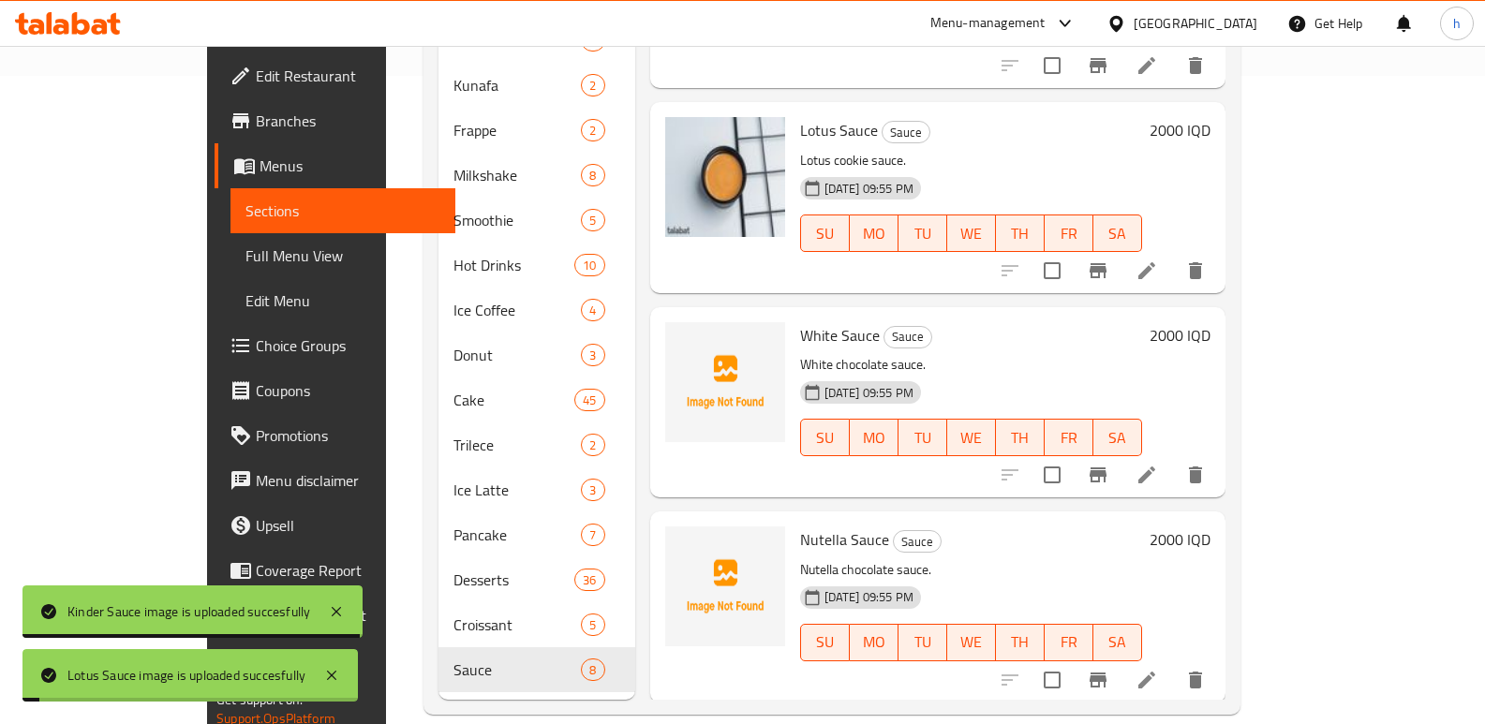
scroll to position [546, 0]
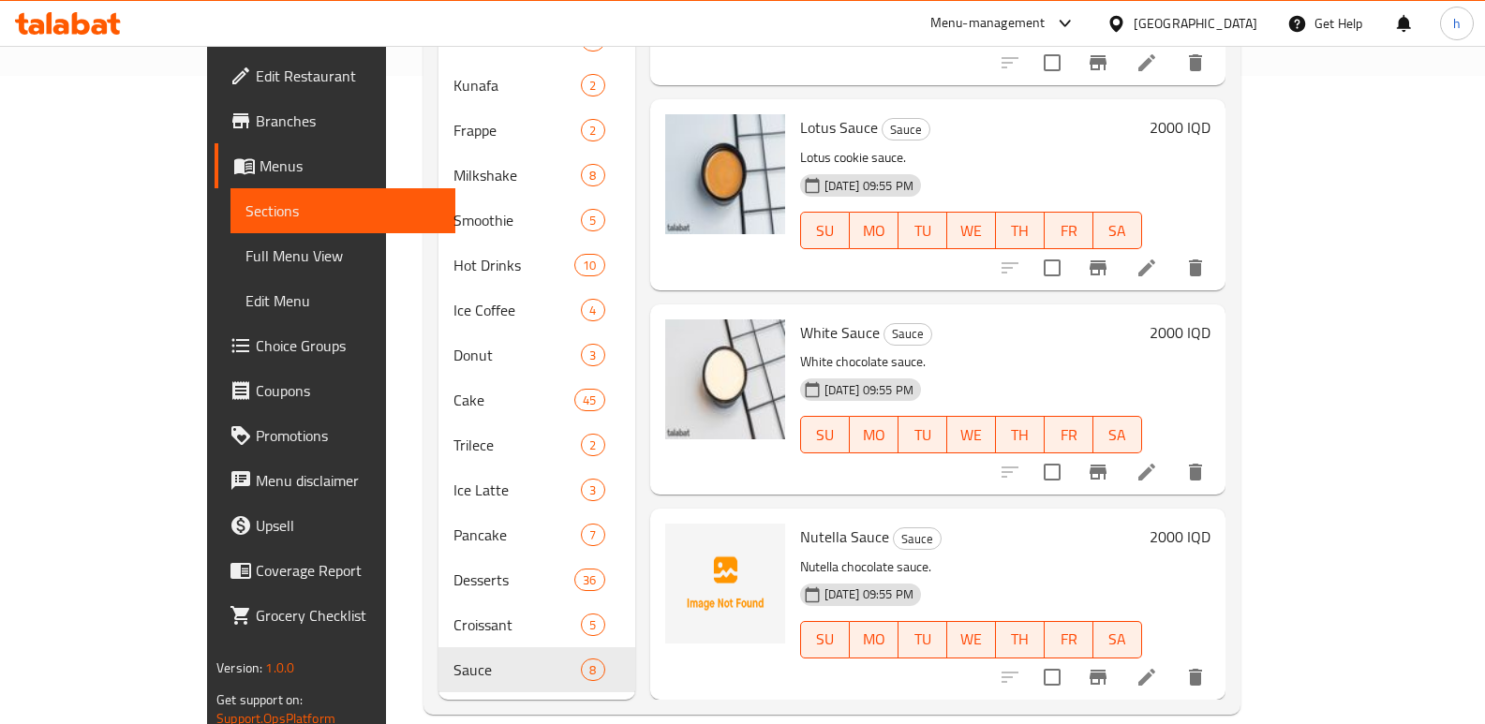
drag, startPoint x: 622, startPoint y: 448, endPoint x: 571, endPoint y: 484, distance: 62.6
click at [658, 448] on div at bounding box center [725, 399] width 135 height 175
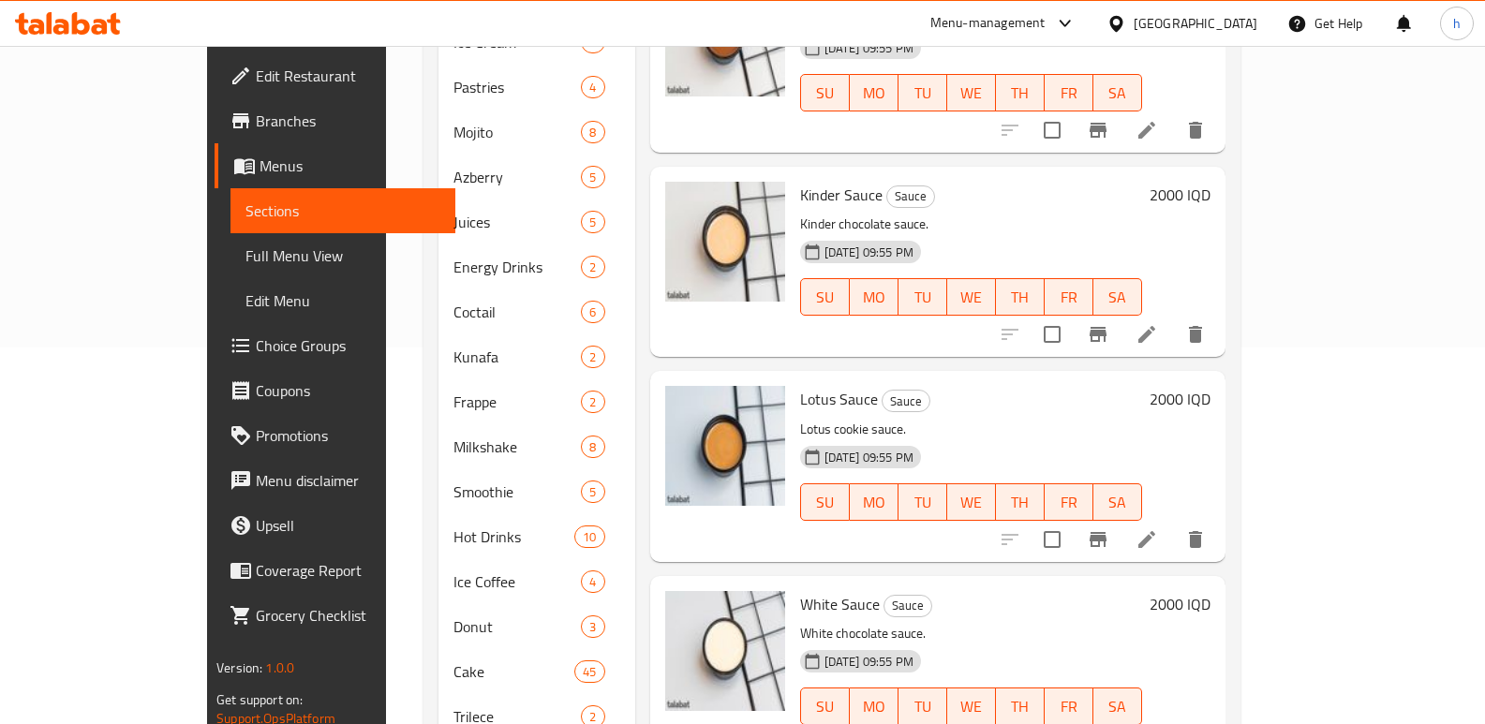
scroll to position [349, 0]
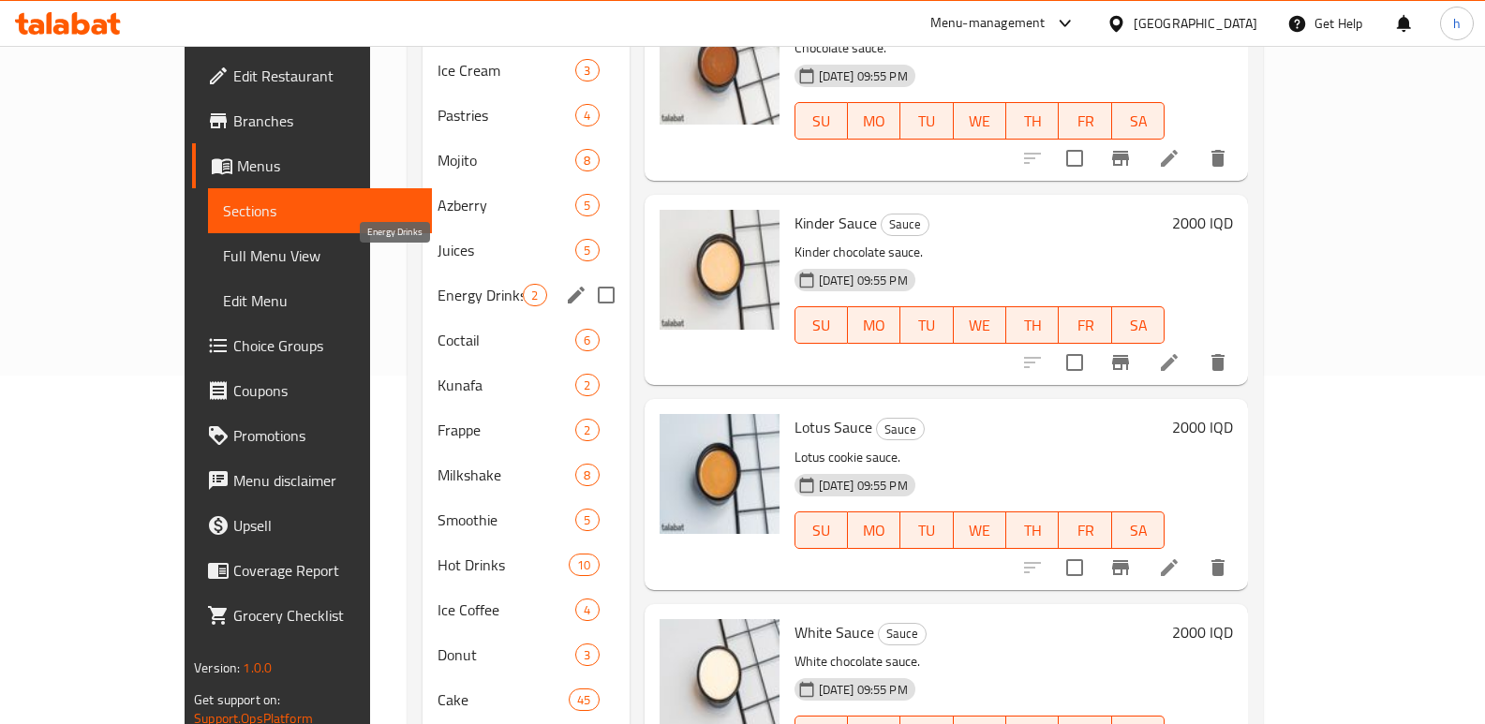
click at [438, 284] on span "Energy Drinks" at bounding box center [480, 295] width 85 height 22
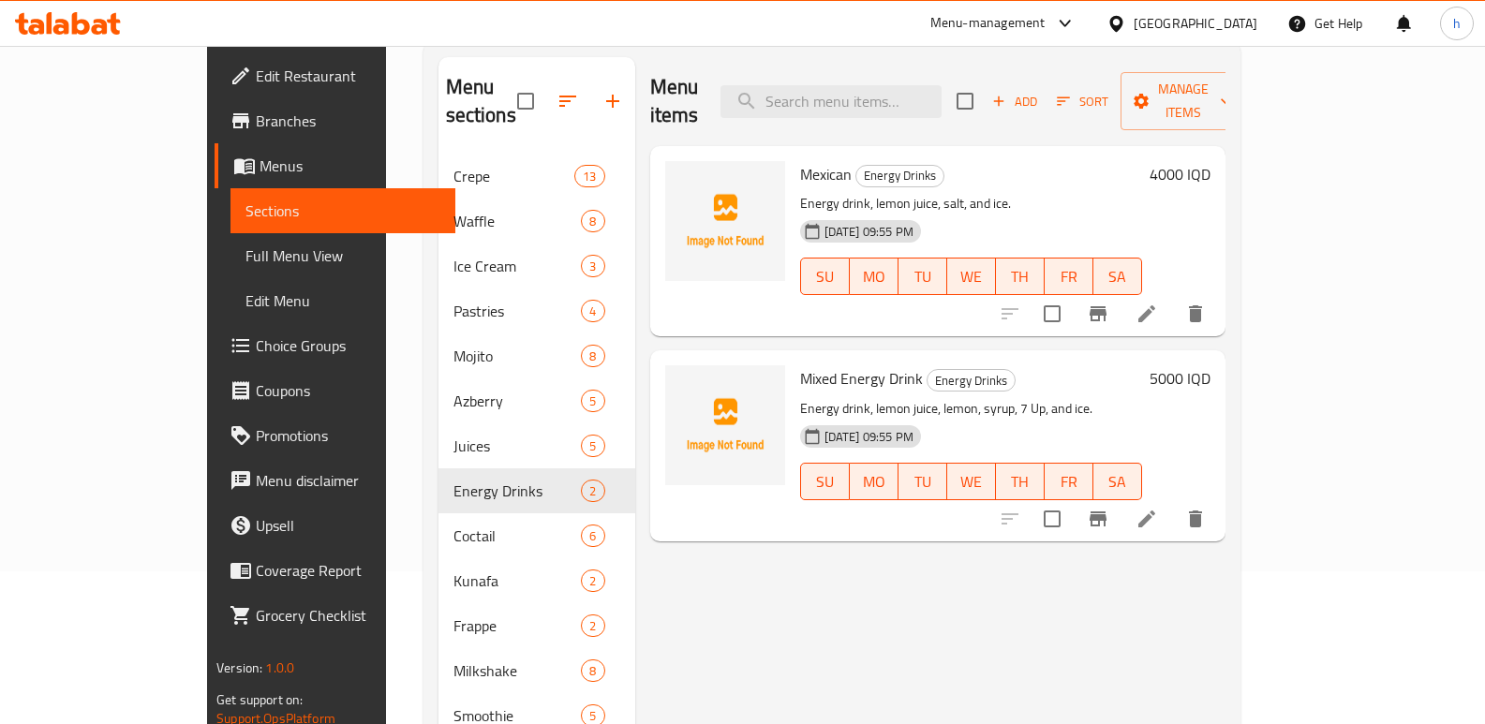
scroll to position [149, 0]
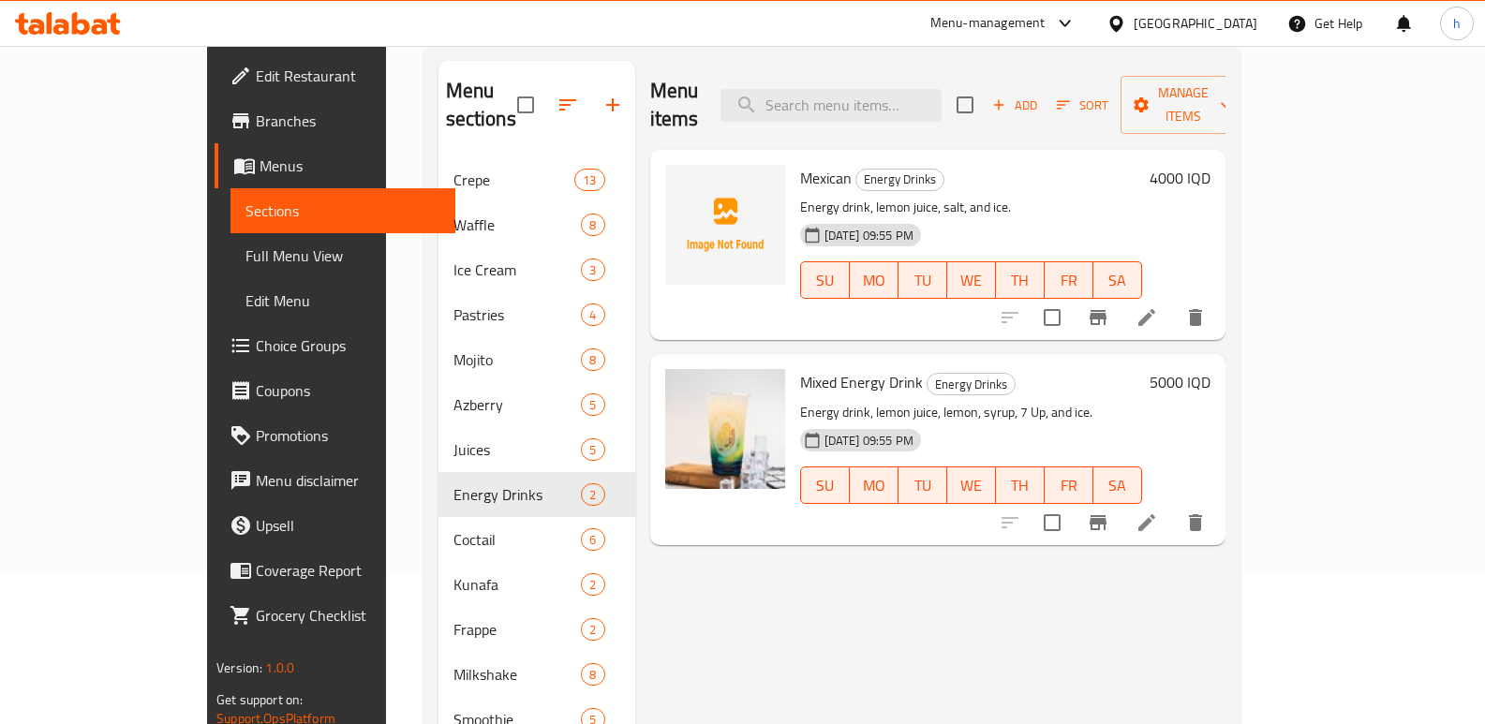
click at [1158, 306] on icon at bounding box center [1147, 317] width 22 height 22
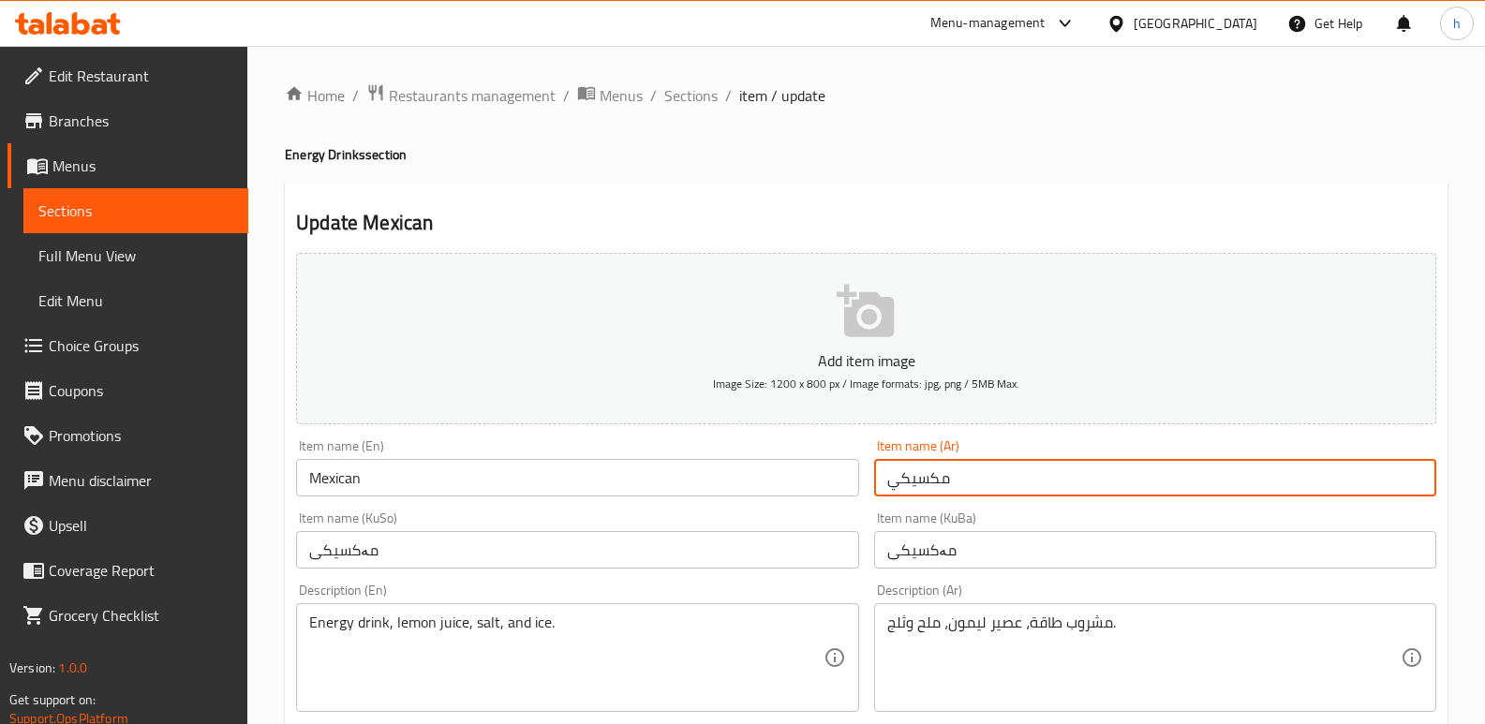
drag, startPoint x: 957, startPoint y: 476, endPoint x: 752, endPoint y: 439, distance: 207.5
click at [185, 208] on span "Sections" at bounding box center [135, 211] width 195 height 22
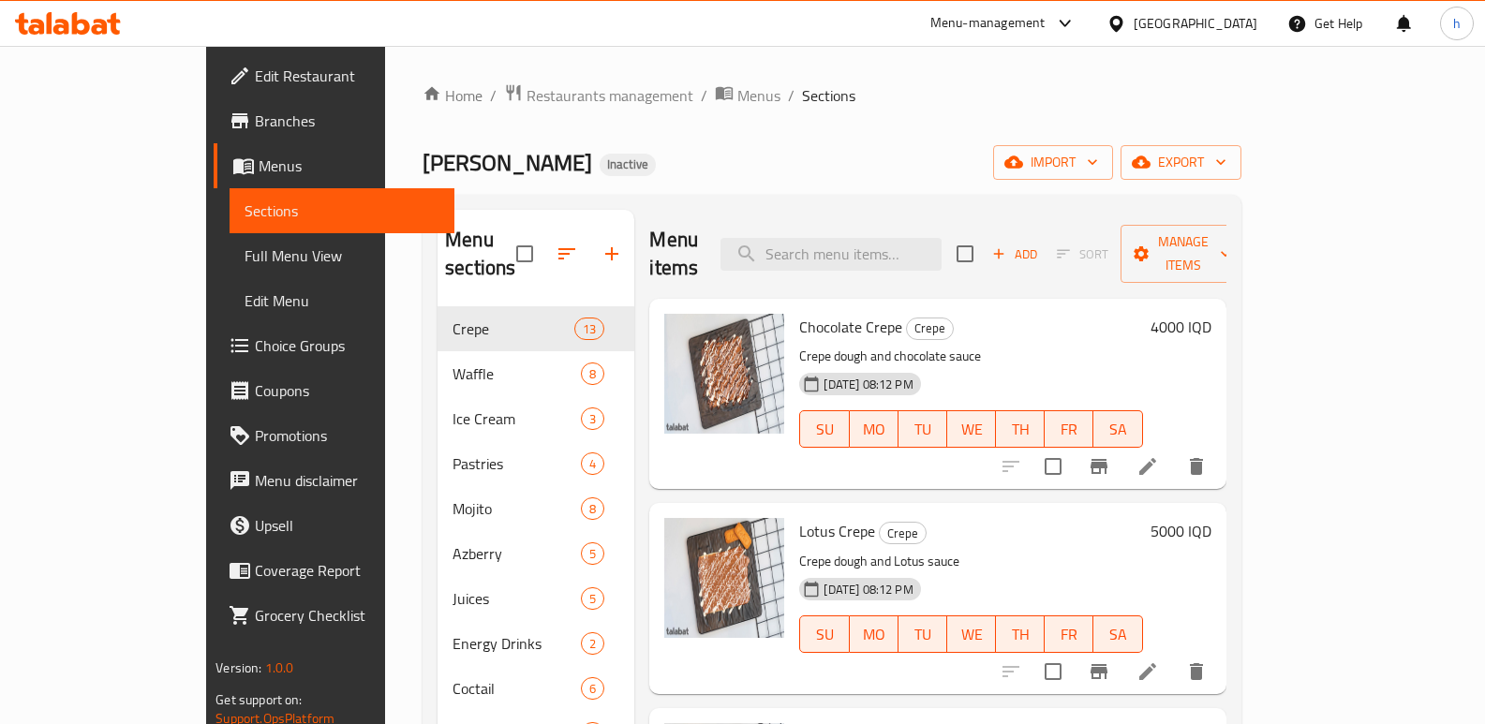
drag, startPoint x: 654, startPoint y: 121, endPoint x: 612, endPoint y: 171, distance: 65.9
click at [654, 121] on div "Home / Restaurants management / Menus / Sections Ibn Nayef Inactive import expo…" at bounding box center [832, 723] width 819 height 1280
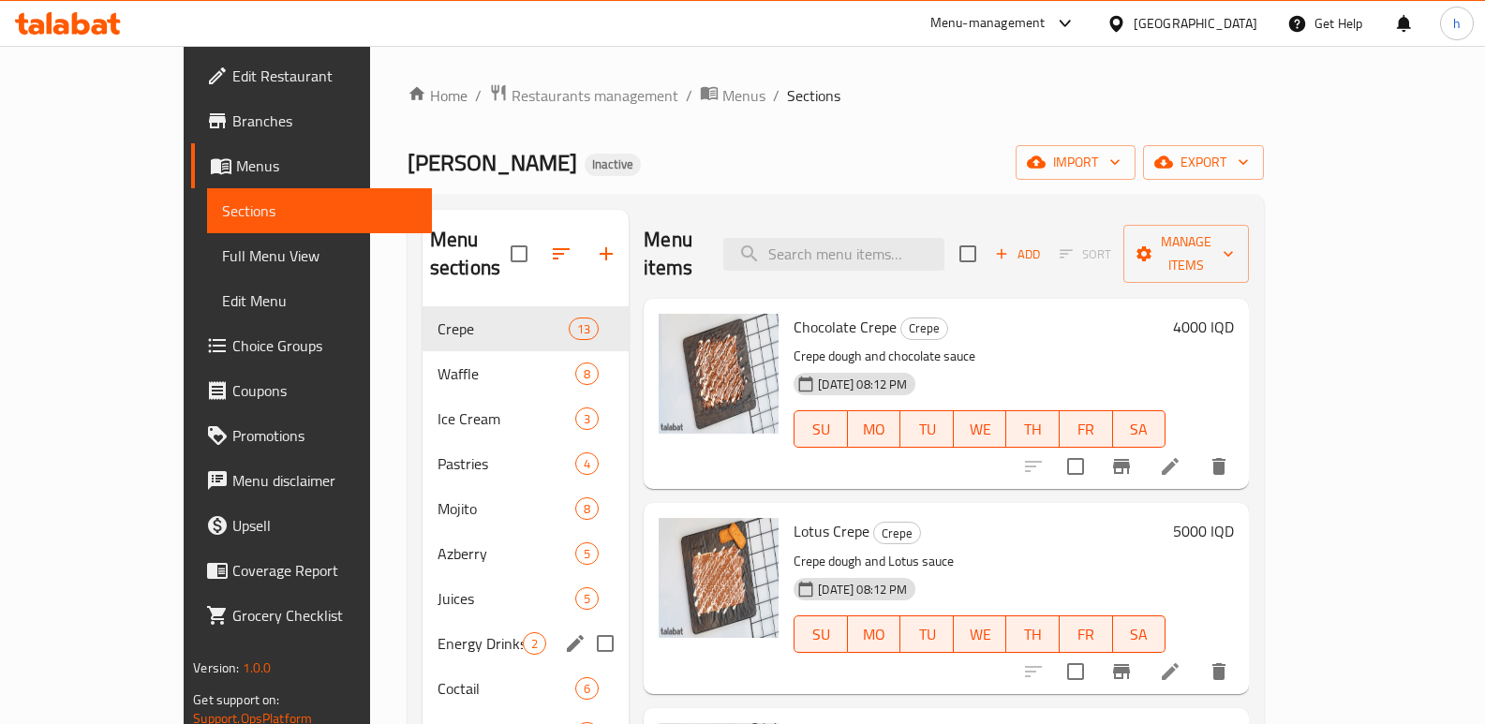
click at [438, 633] on span "Energy Drinks" at bounding box center [480, 644] width 85 height 22
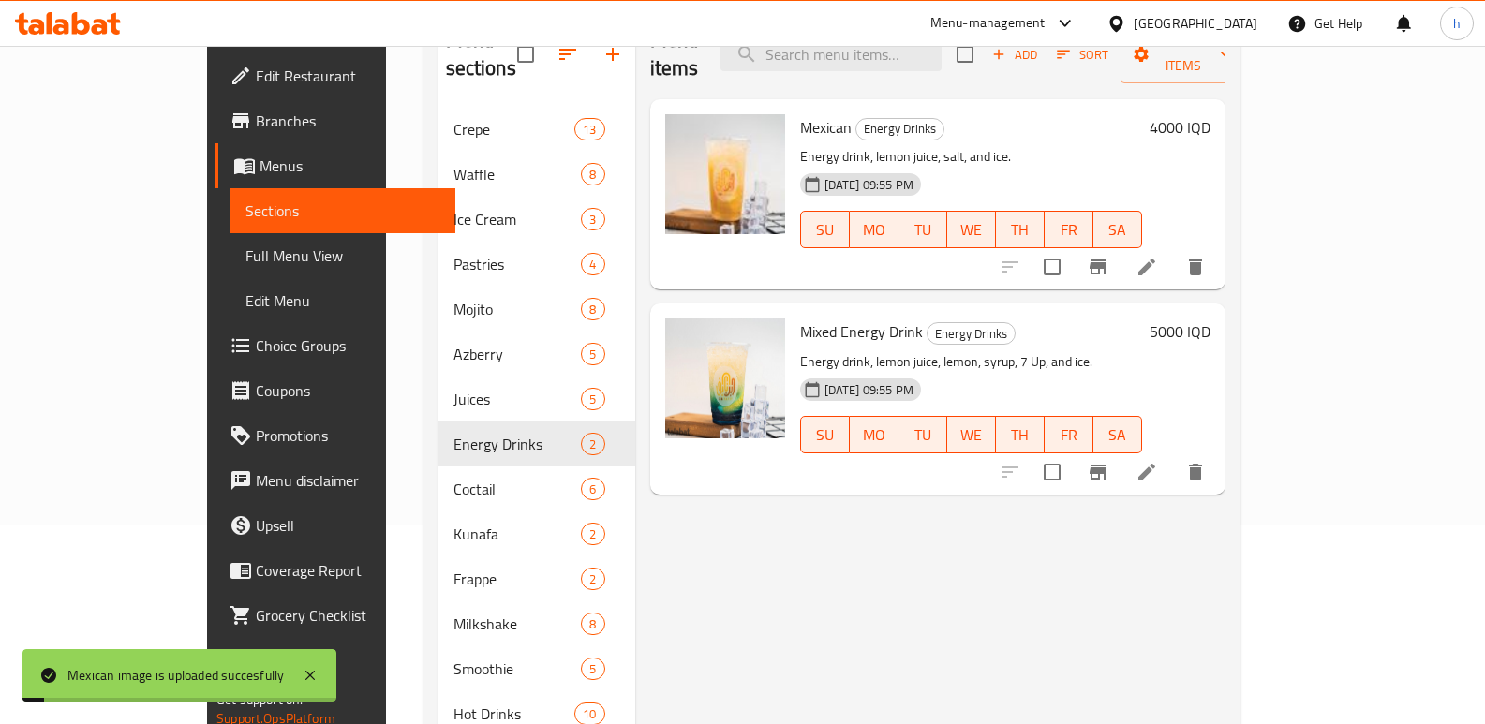
scroll to position [224, 0]
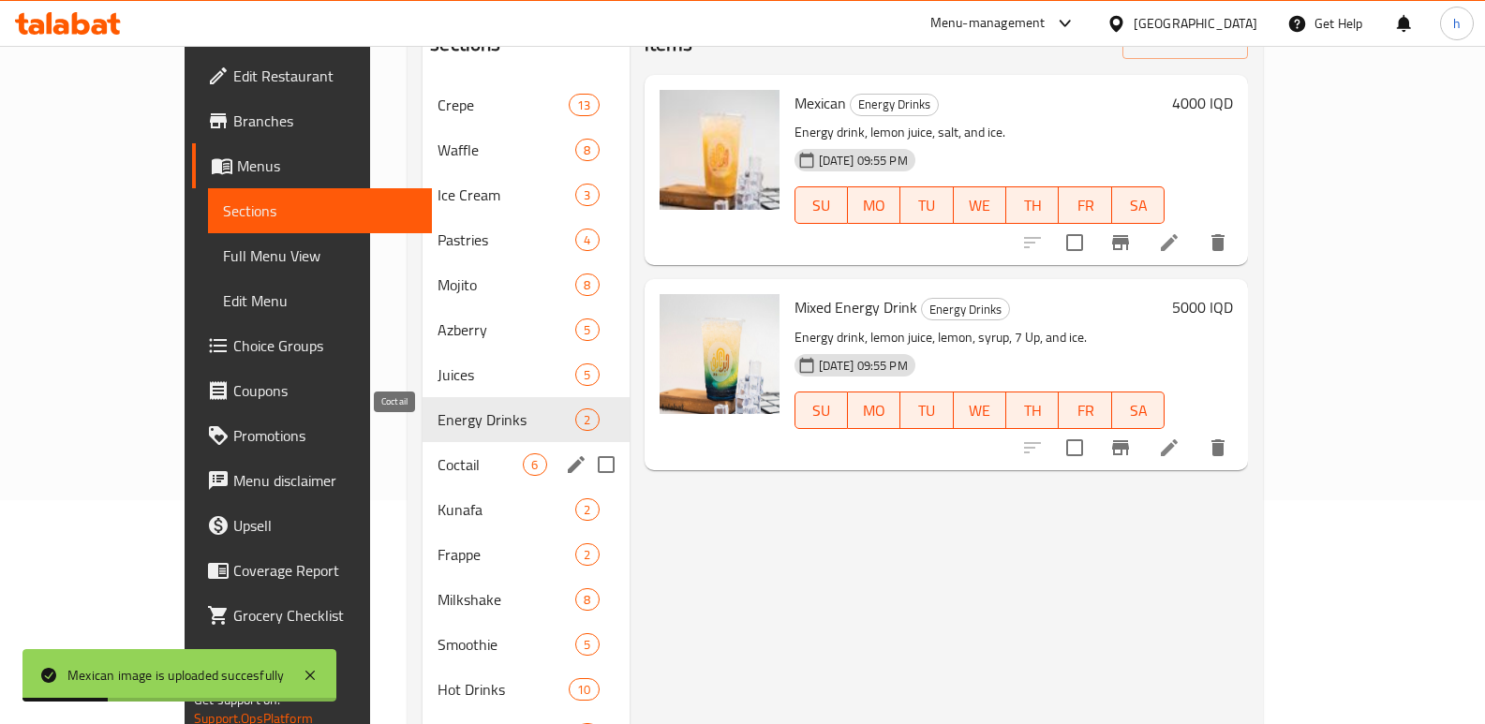
click at [438, 454] on span "Coctail" at bounding box center [480, 465] width 85 height 22
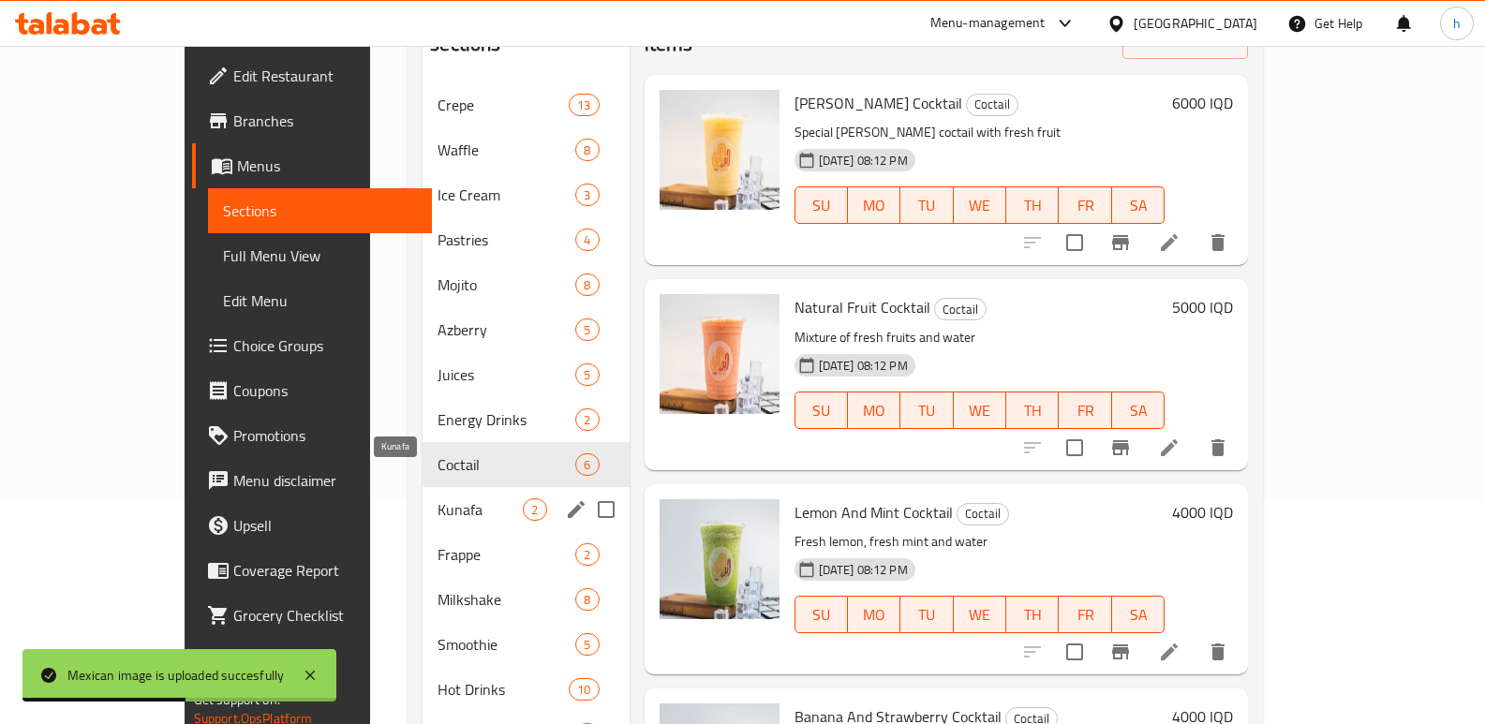
click at [438, 499] on span "Kunafa" at bounding box center [480, 510] width 85 height 22
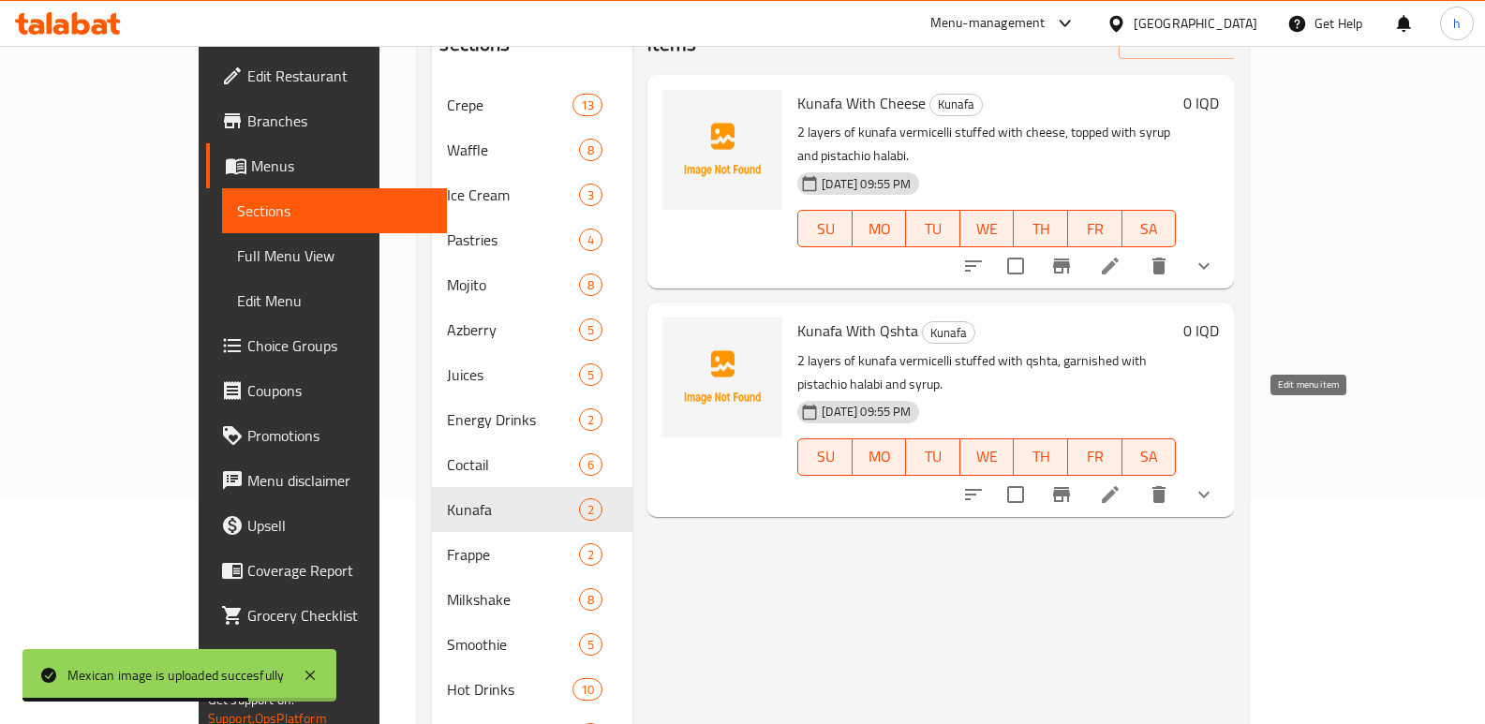
click at [1122, 484] on icon at bounding box center [1110, 495] width 22 height 22
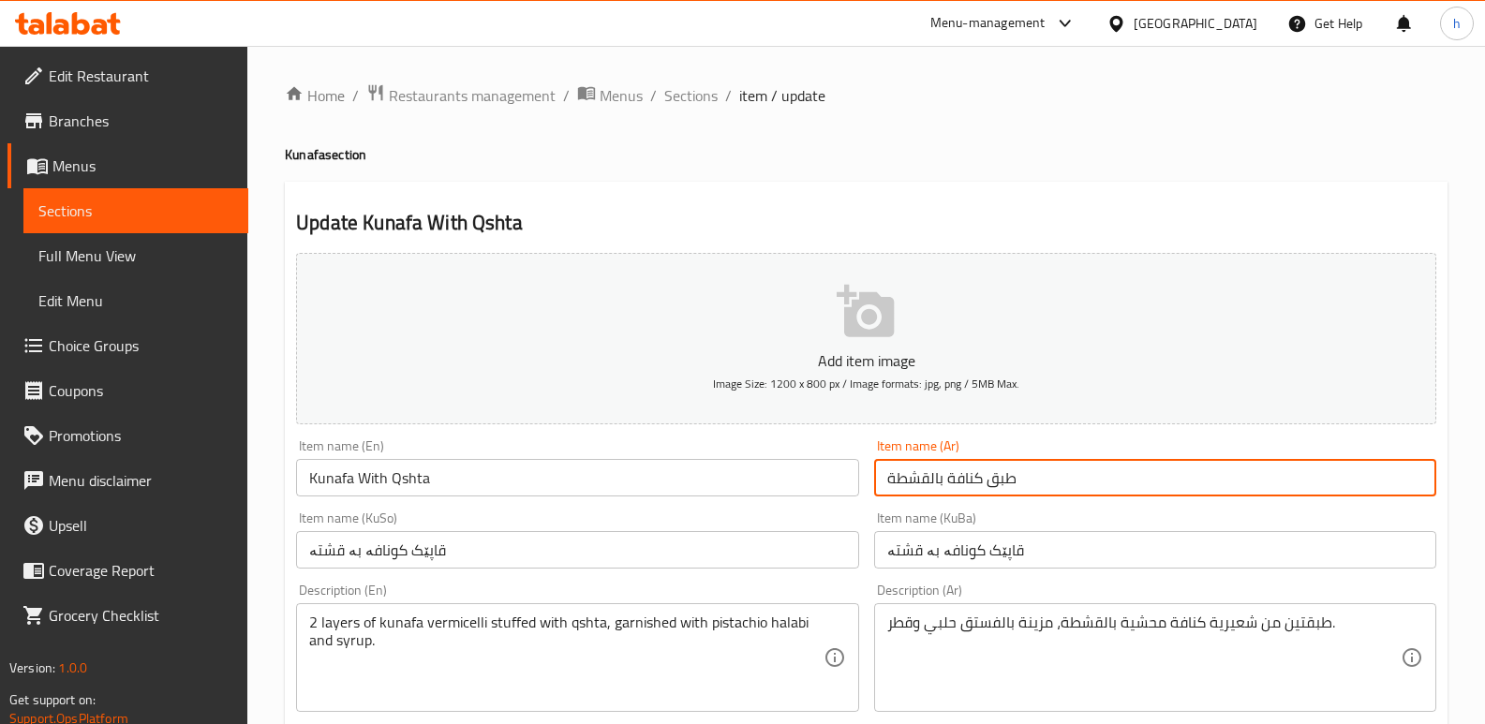
click at [970, 473] on input "طبق كنافة بالقشطة" at bounding box center [1155, 477] width 562 height 37
click at [227, 207] on span "Sections" at bounding box center [135, 211] width 195 height 22
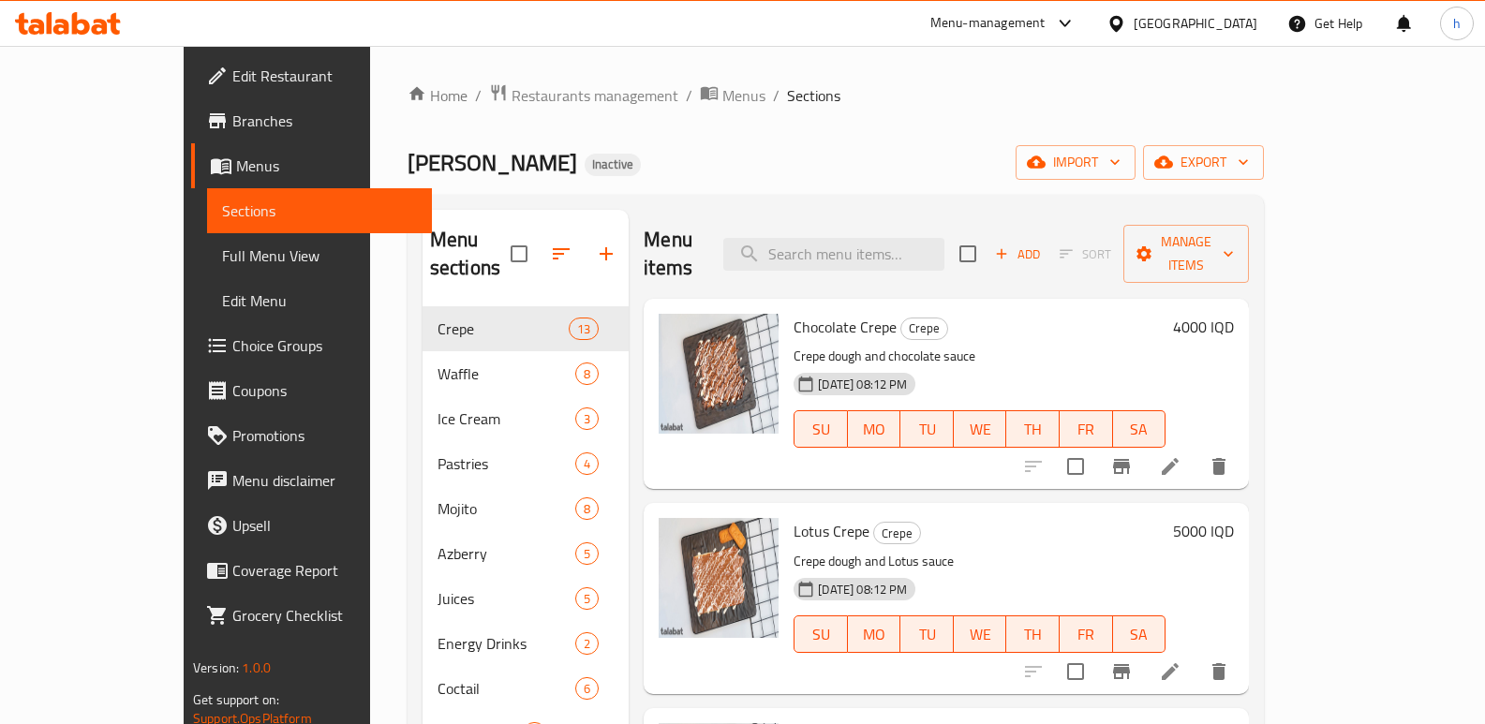
click at [438, 722] on span "Kunafa" at bounding box center [480, 733] width 85 height 22
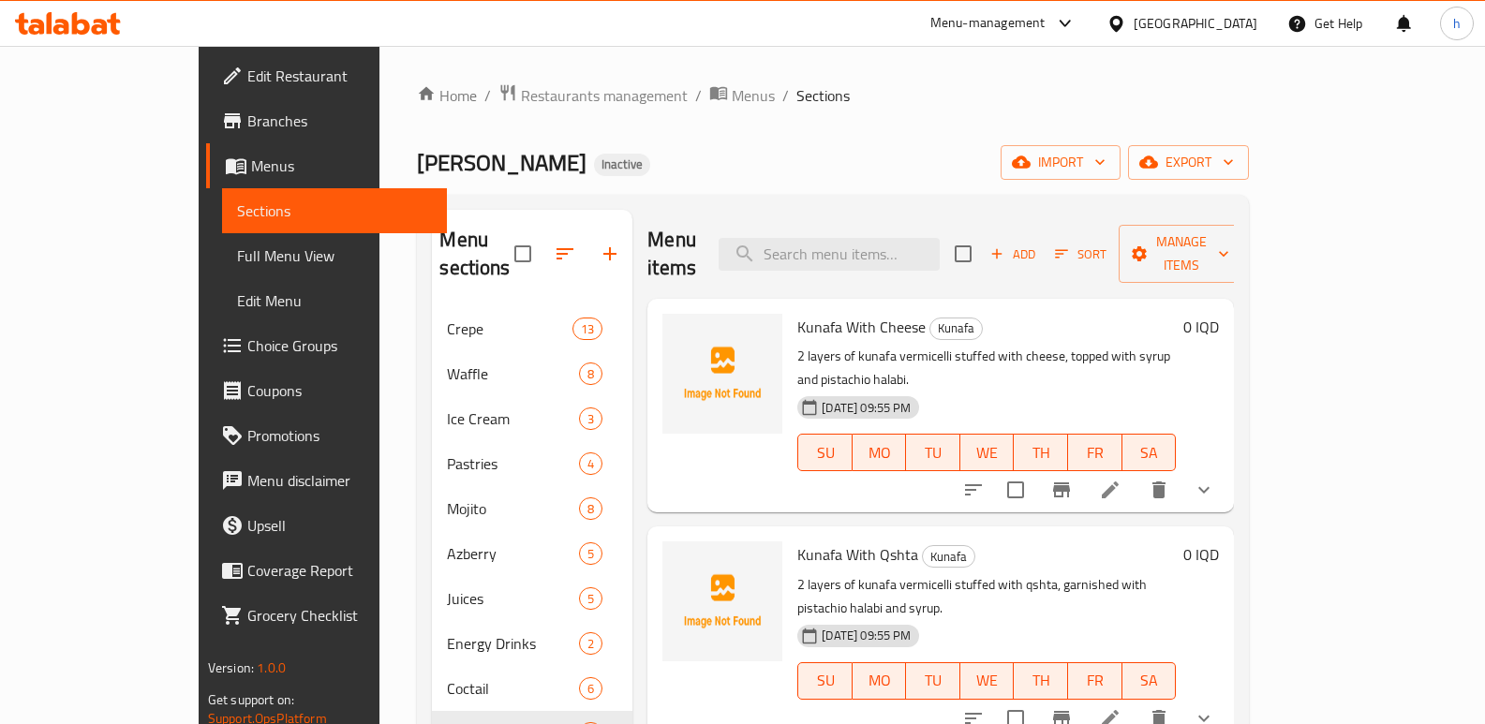
click at [1122, 479] on icon at bounding box center [1110, 490] width 22 height 22
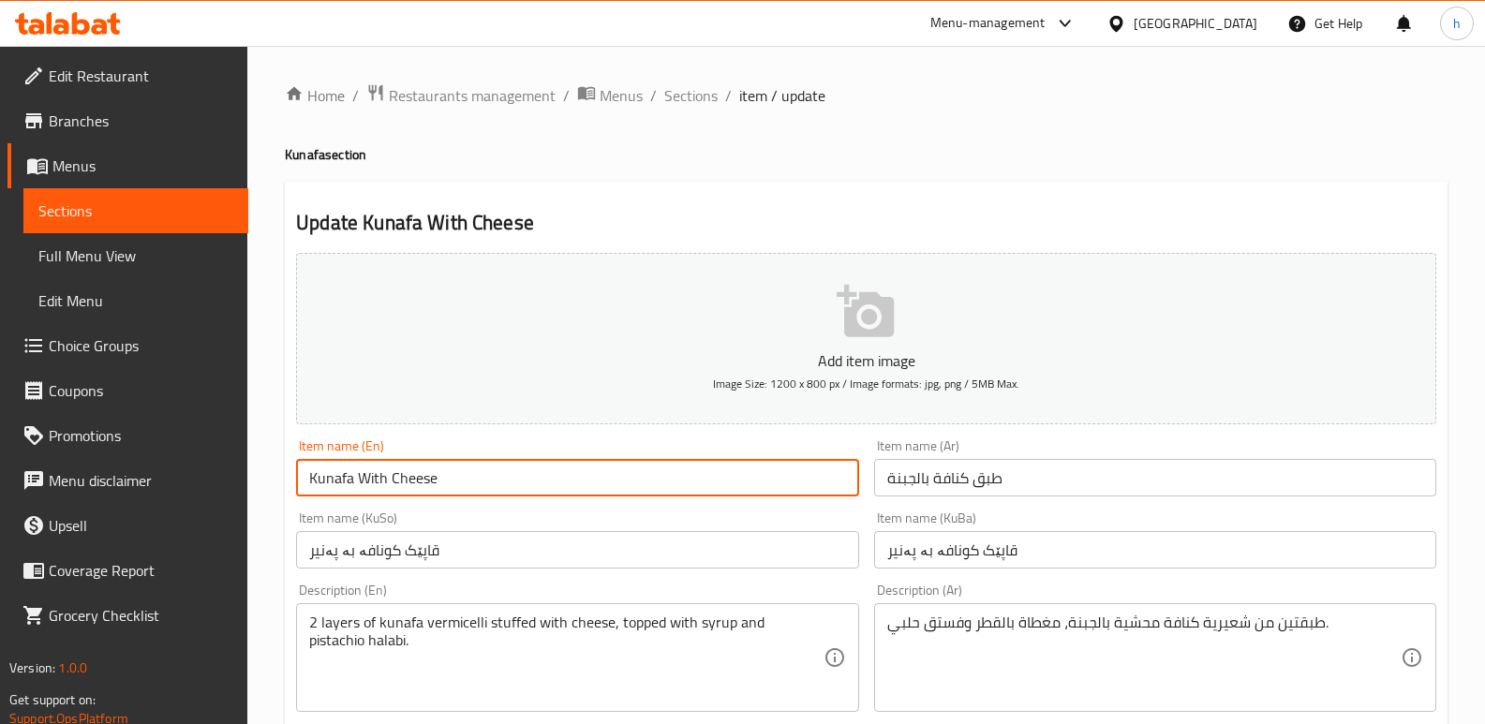
click at [451, 482] on input "Kunafa With Cheese" at bounding box center [577, 477] width 562 height 37
click at [466, 475] on input "Kunafa With Cheese Plate" at bounding box center [577, 477] width 562 height 37
type input "Kunafa With Cheese Plate"
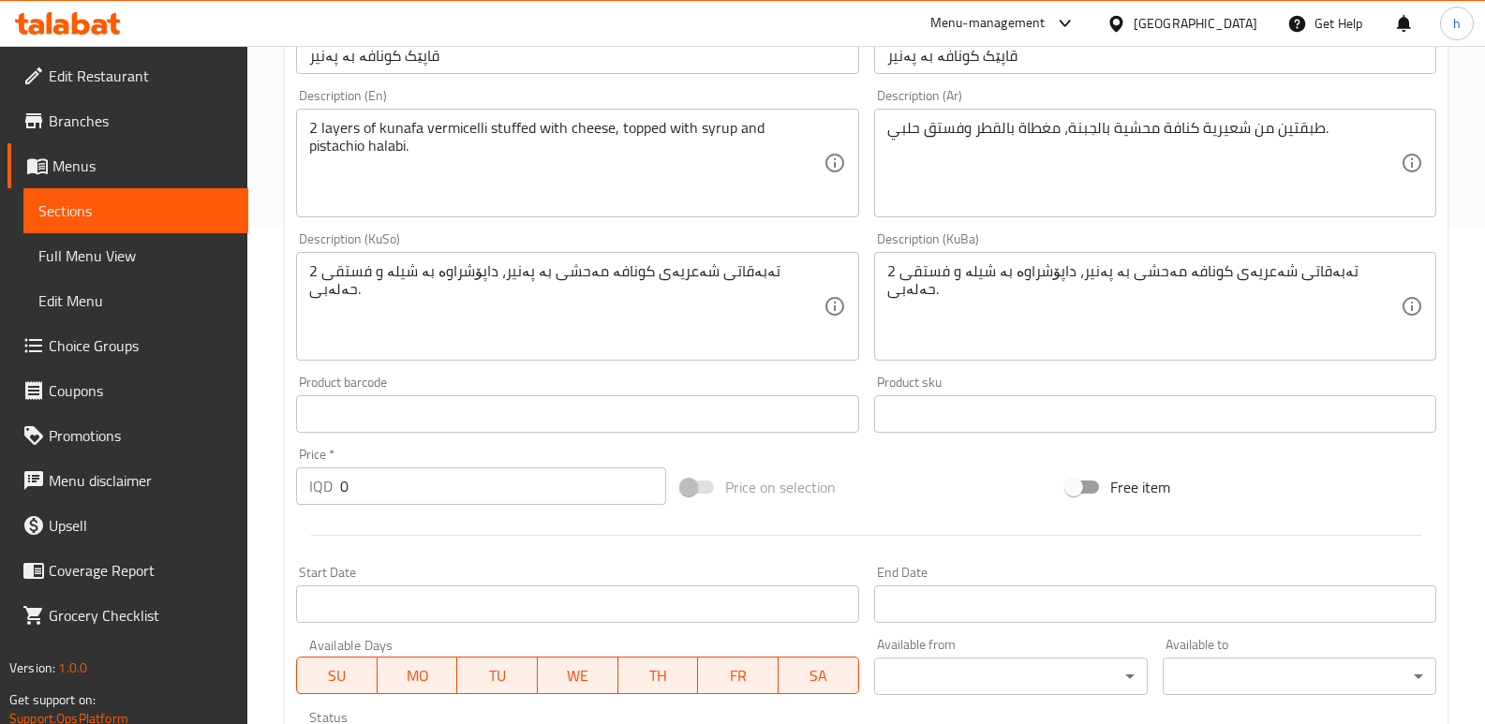
scroll to position [912, 0]
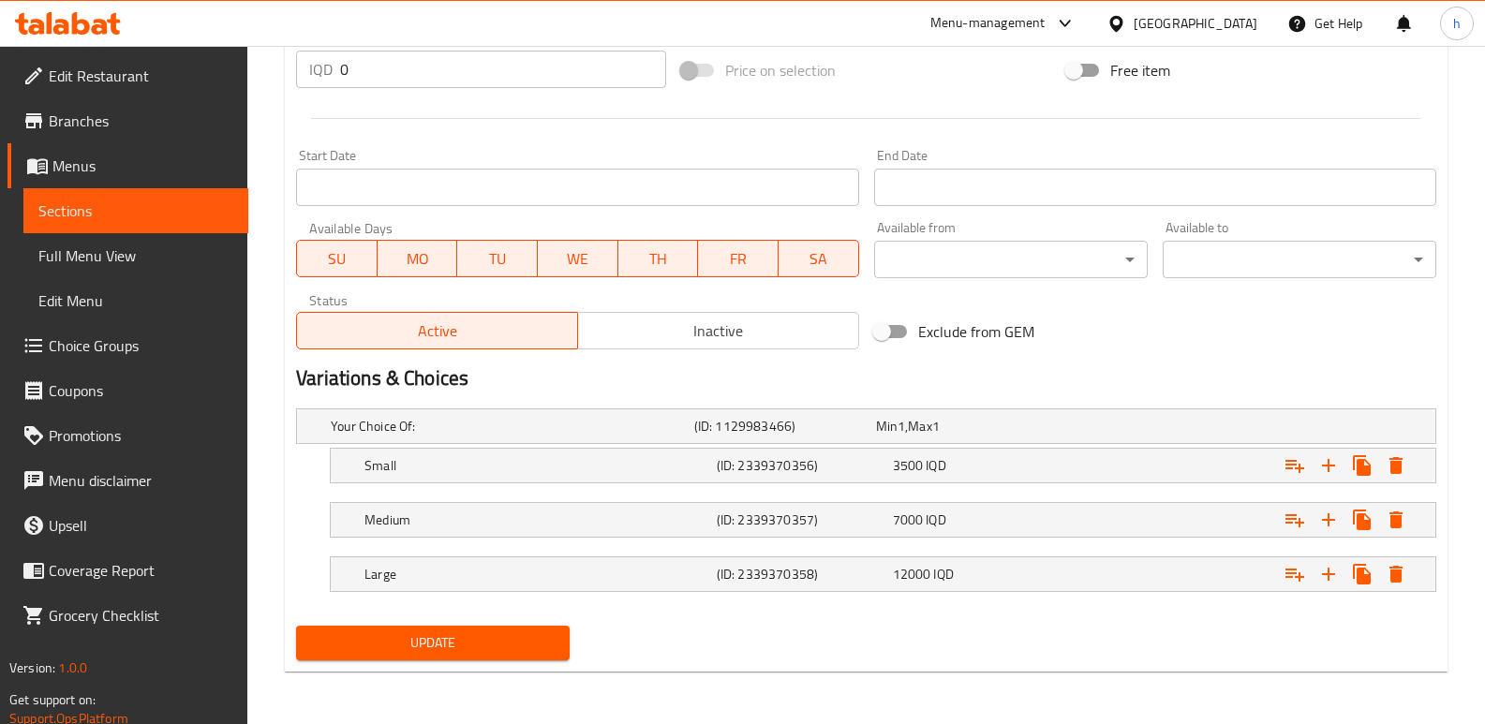
click at [551, 632] on span "Update" at bounding box center [433, 643] width 244 height 23
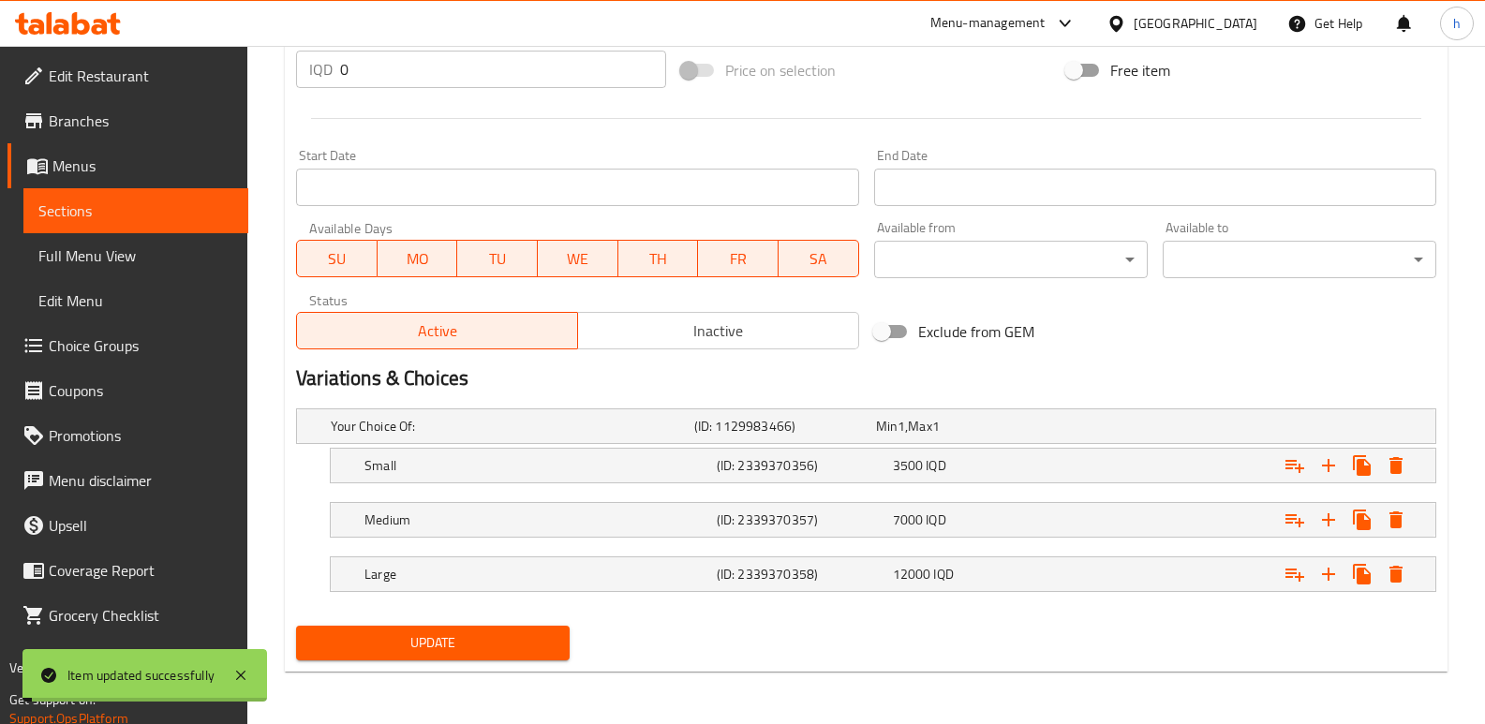
click at [211, 207] on span "Sections" at bounding box center [135, 211] width 195 height 22
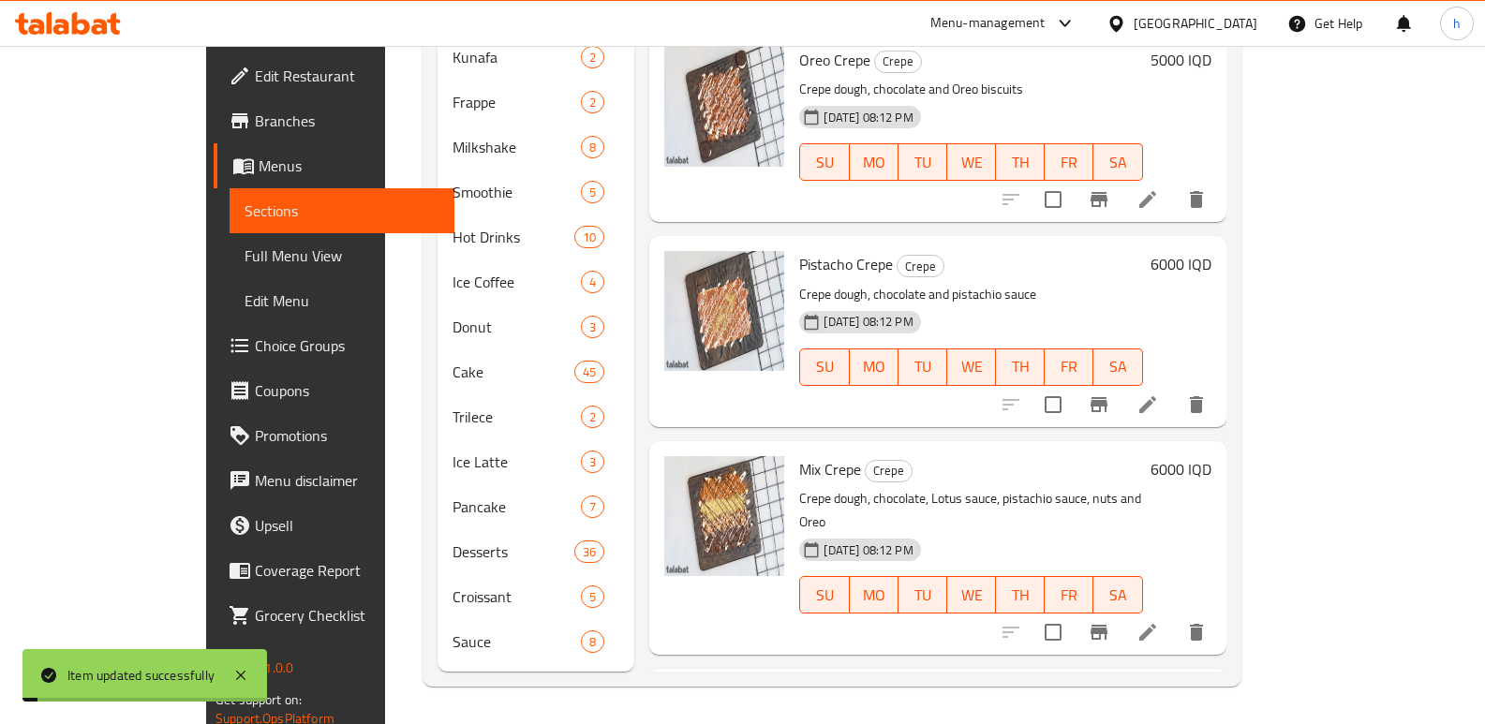
scroll to position [648, 0]
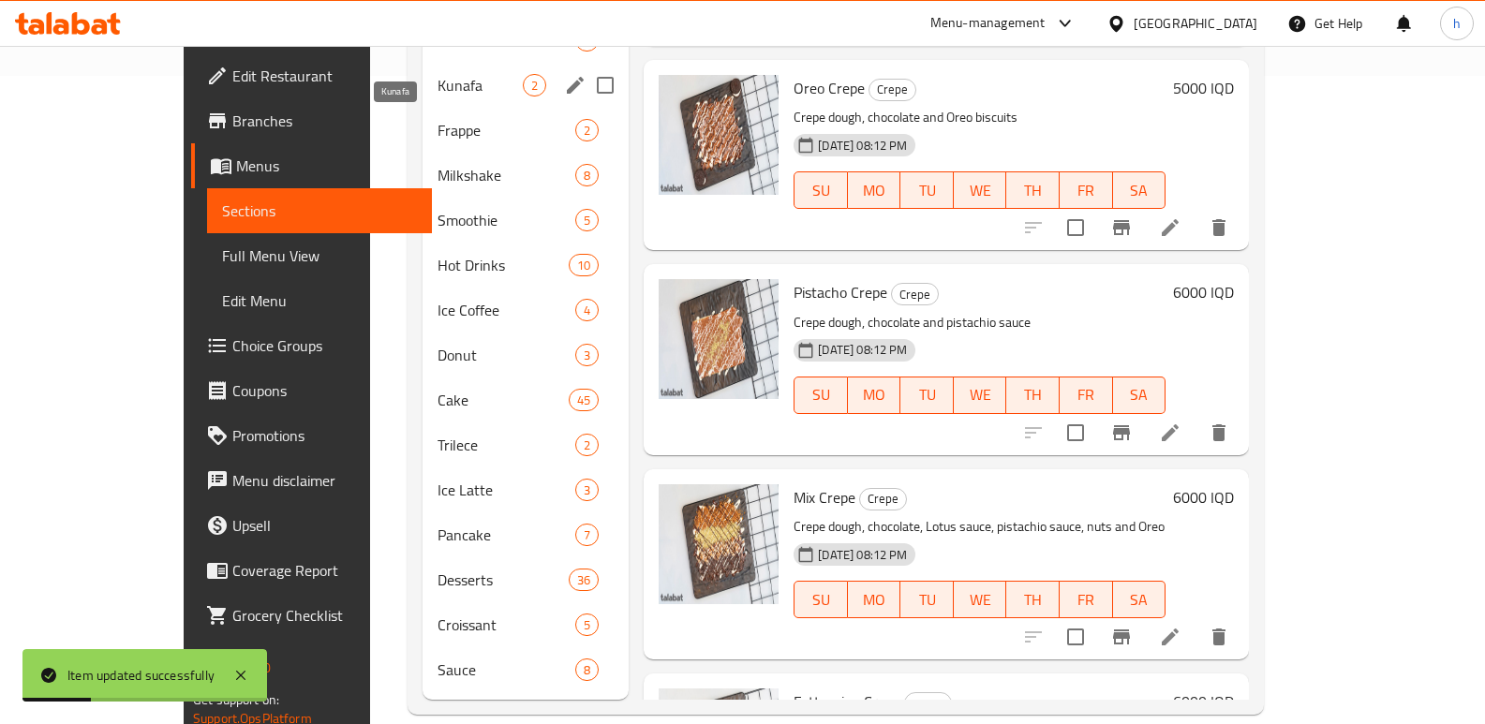
click at [438, 74] on span "Kunafa" at bounding box center [480, 85] width 85 height 22
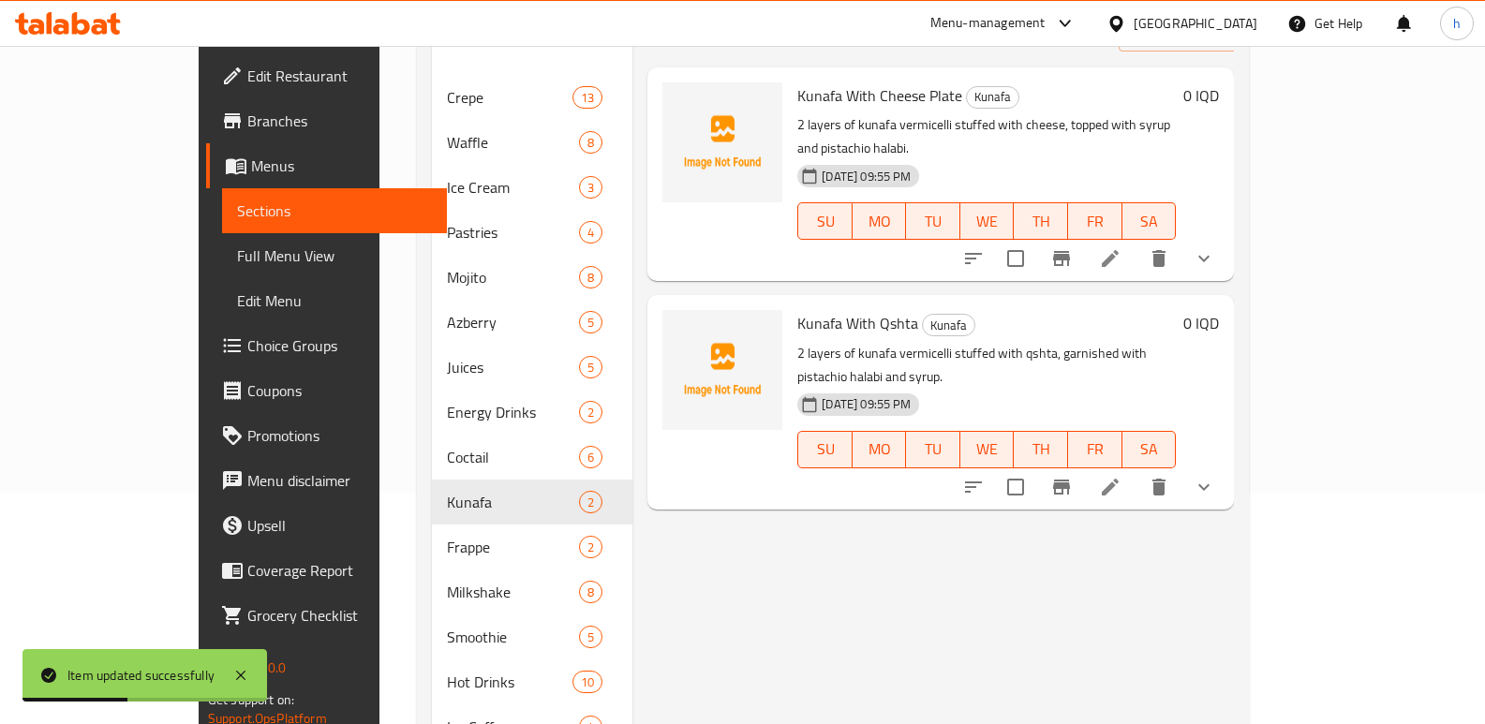
scroll to position [215, 0]
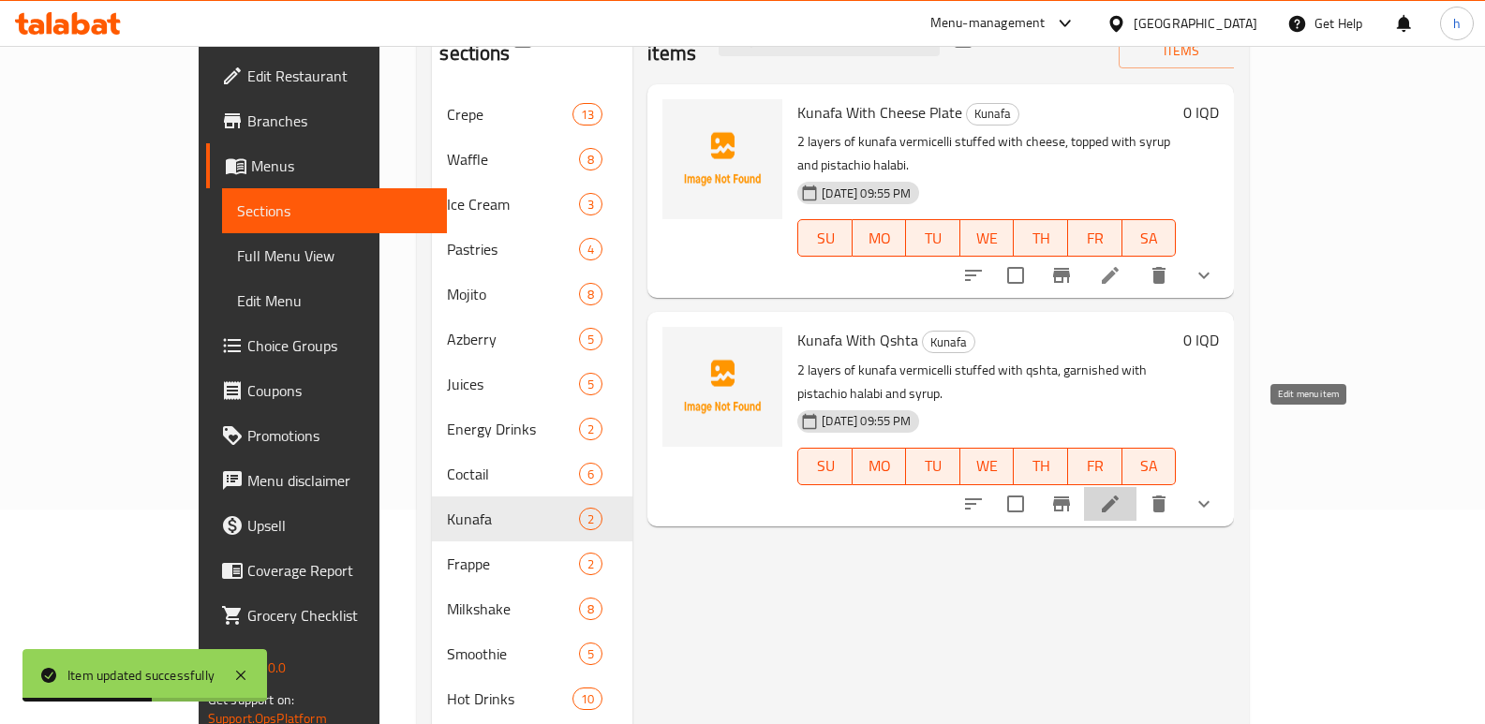
click at [1119, 496] on icon at bounding box center [1110, 504] width 17 height 17
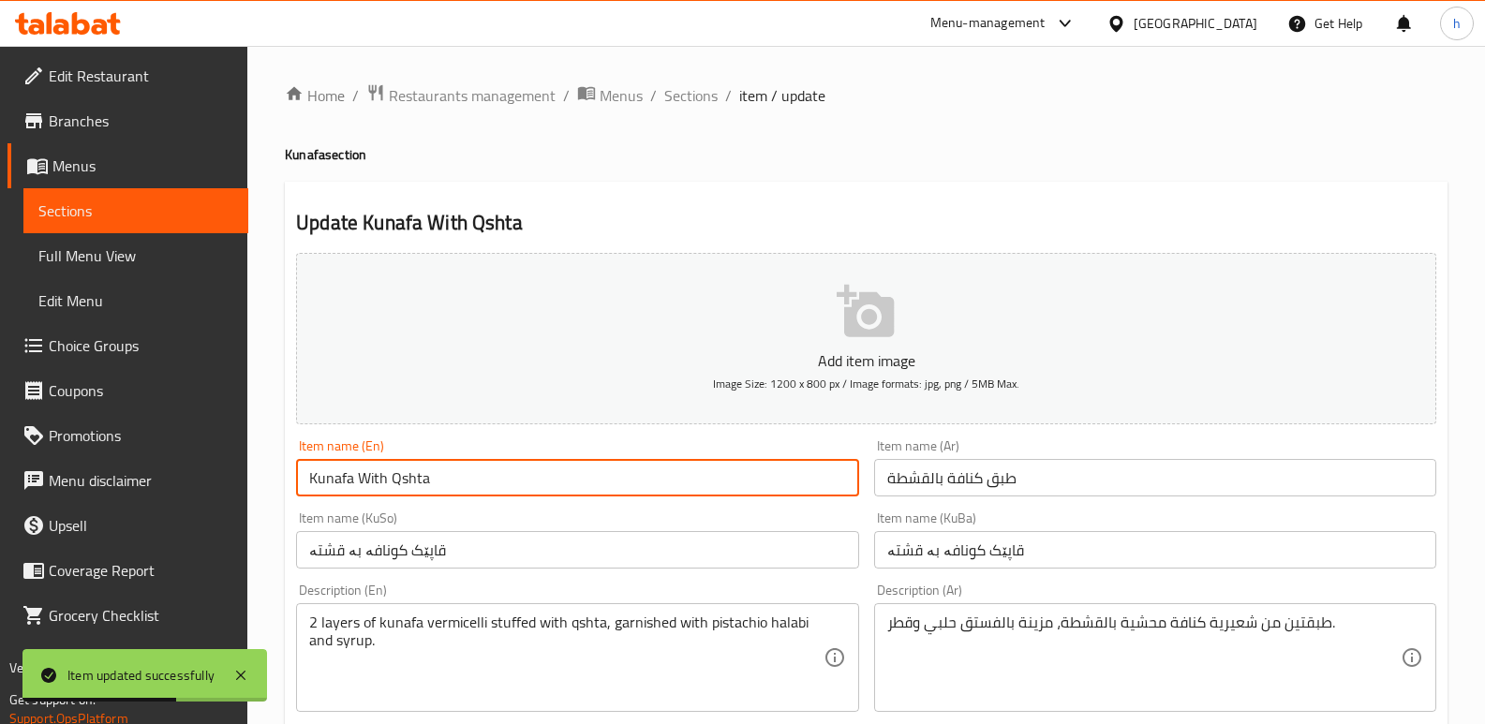
click at [519, 465] on input "Kunafa With Qshta" at bounding box center [577, 477] width 562 height 37
paste input "Plate"
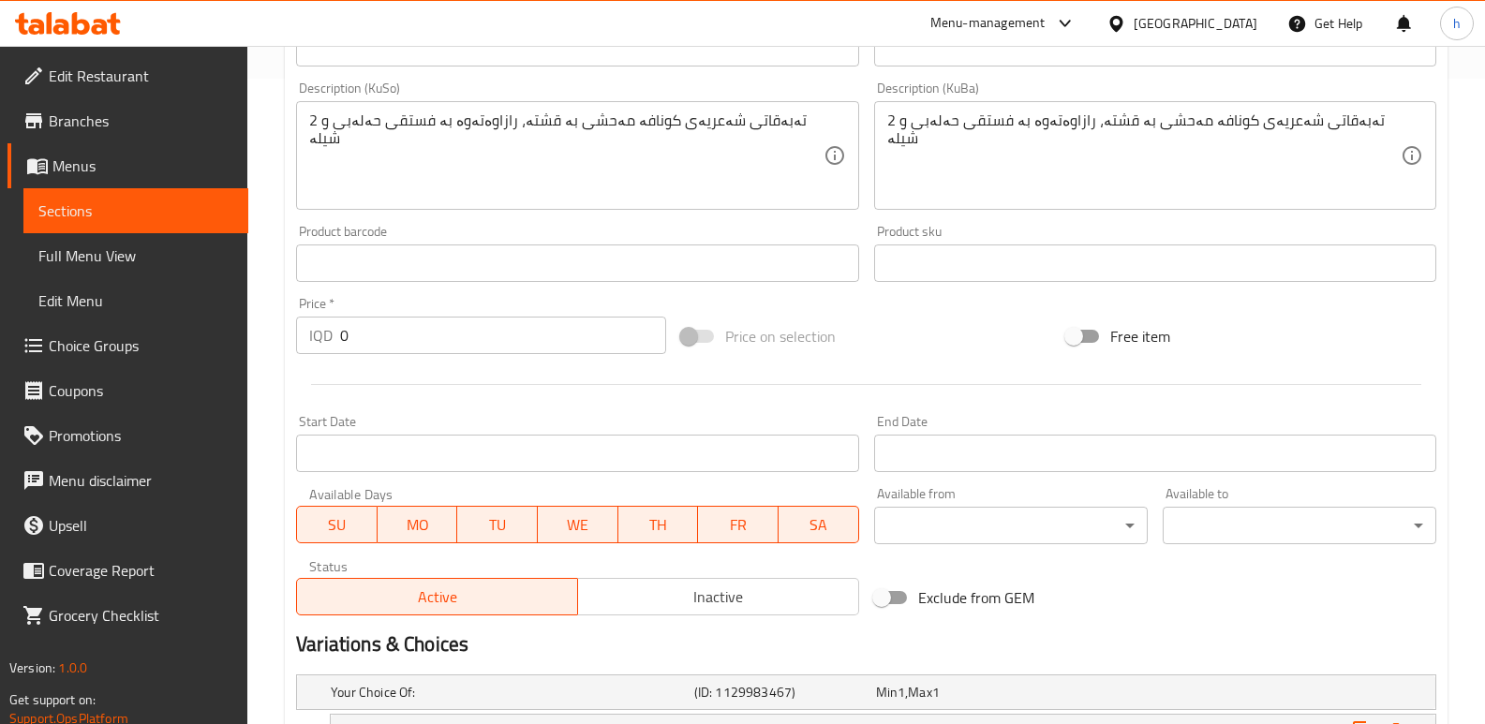
scroll to position [912, 0]
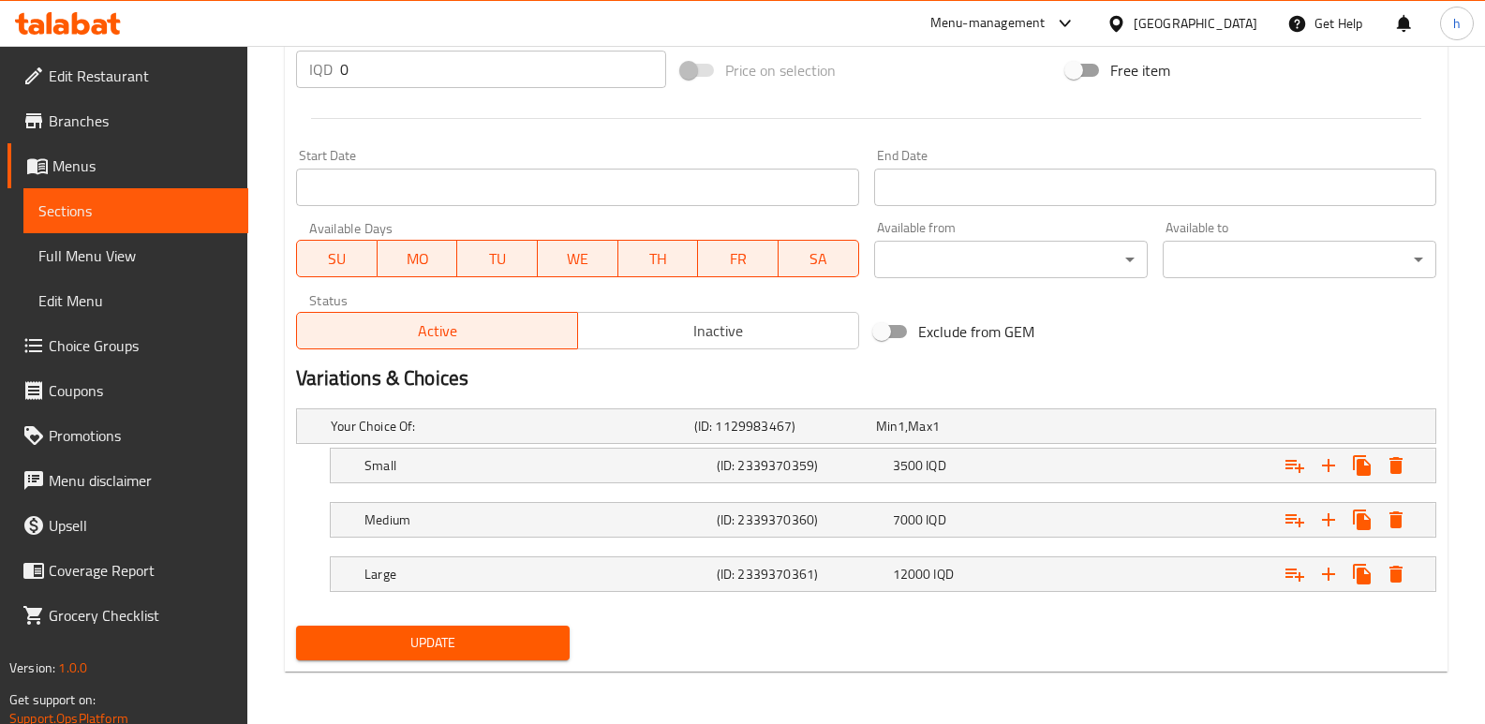
type input "Kunafa With Qshta Plate"
click at [454, 641] on span "Update" at bounding box center [433, 643] width 244 height 23
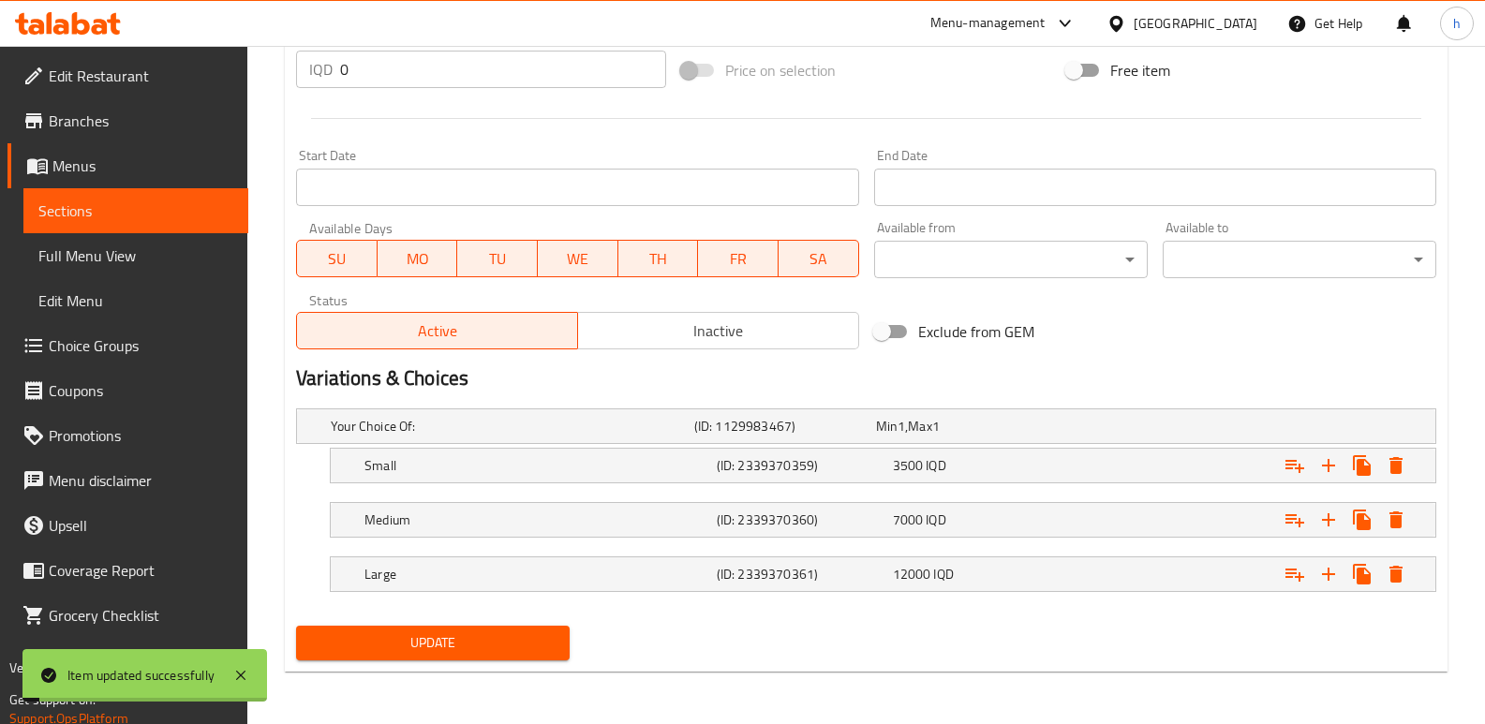
click at [216, 207] on span "Sections" at bounding box center [135, 211] width 195 height 22
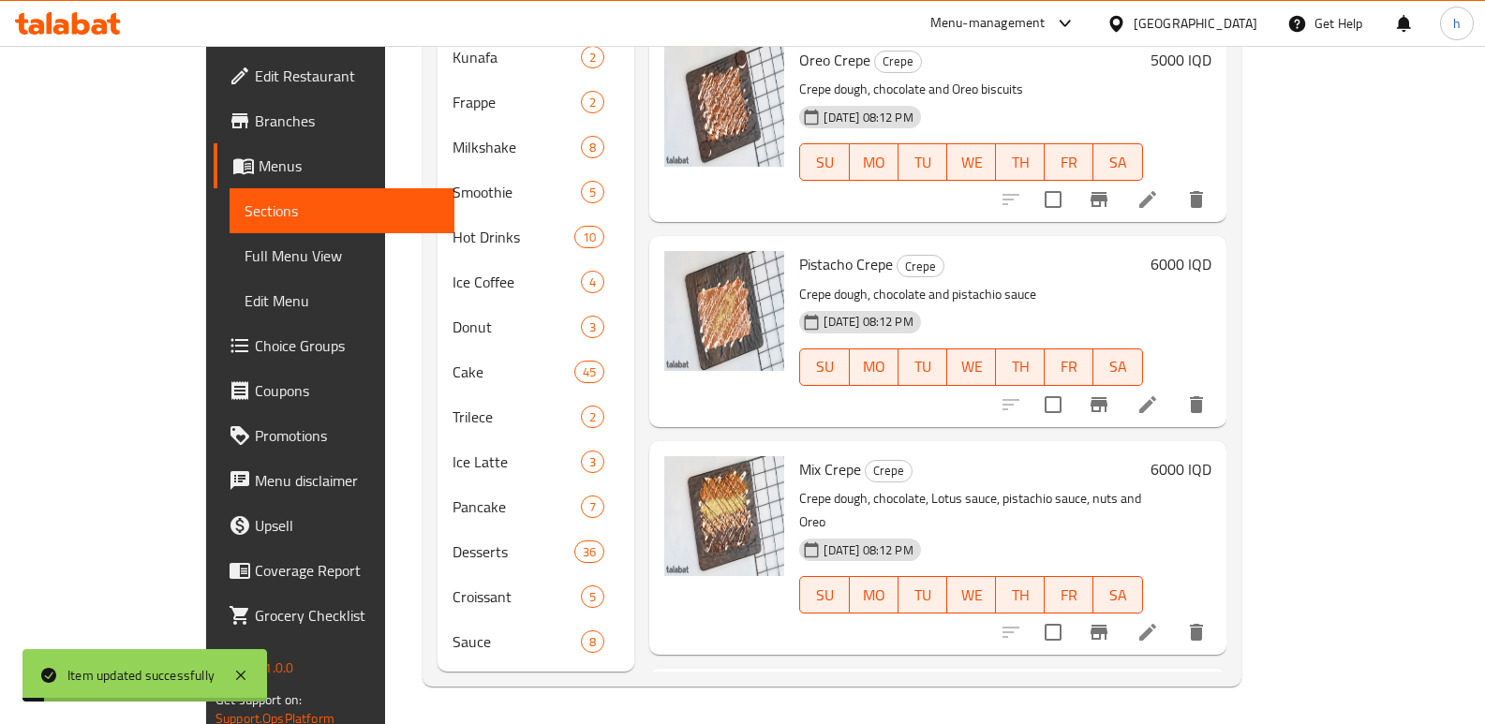
scroll to position [648, 0]
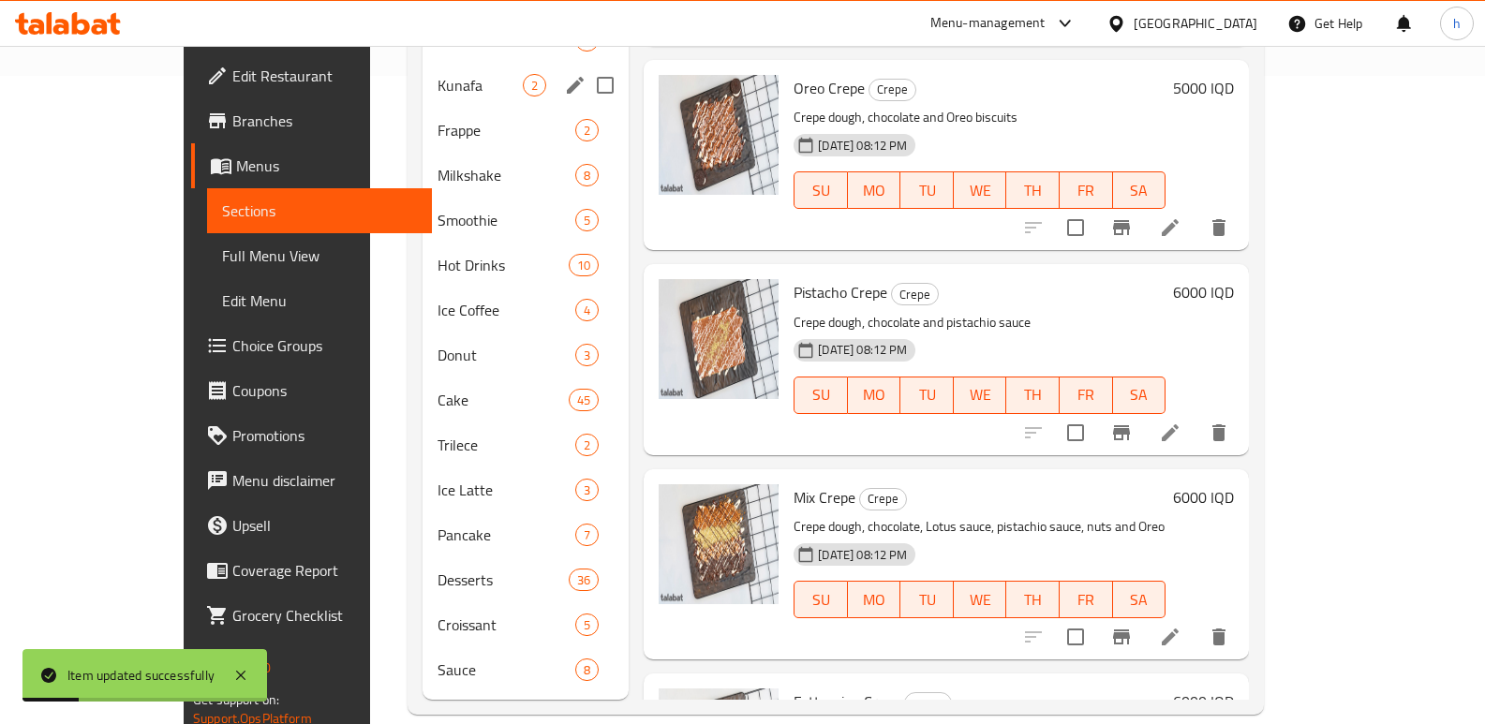
click at [438, 74] on span "Kunafa" at bounding box center [480, 85] width 85 height 22
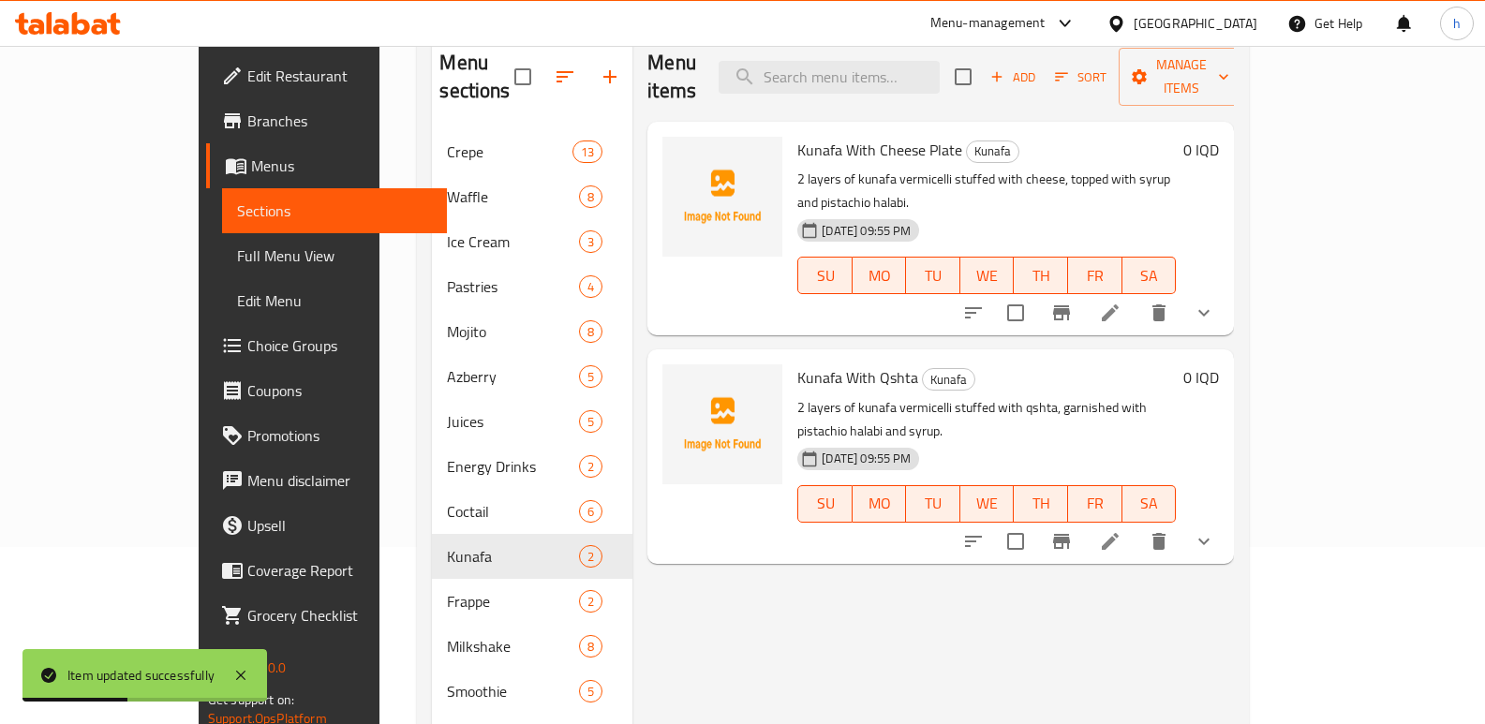
scroll to position [160, 0]
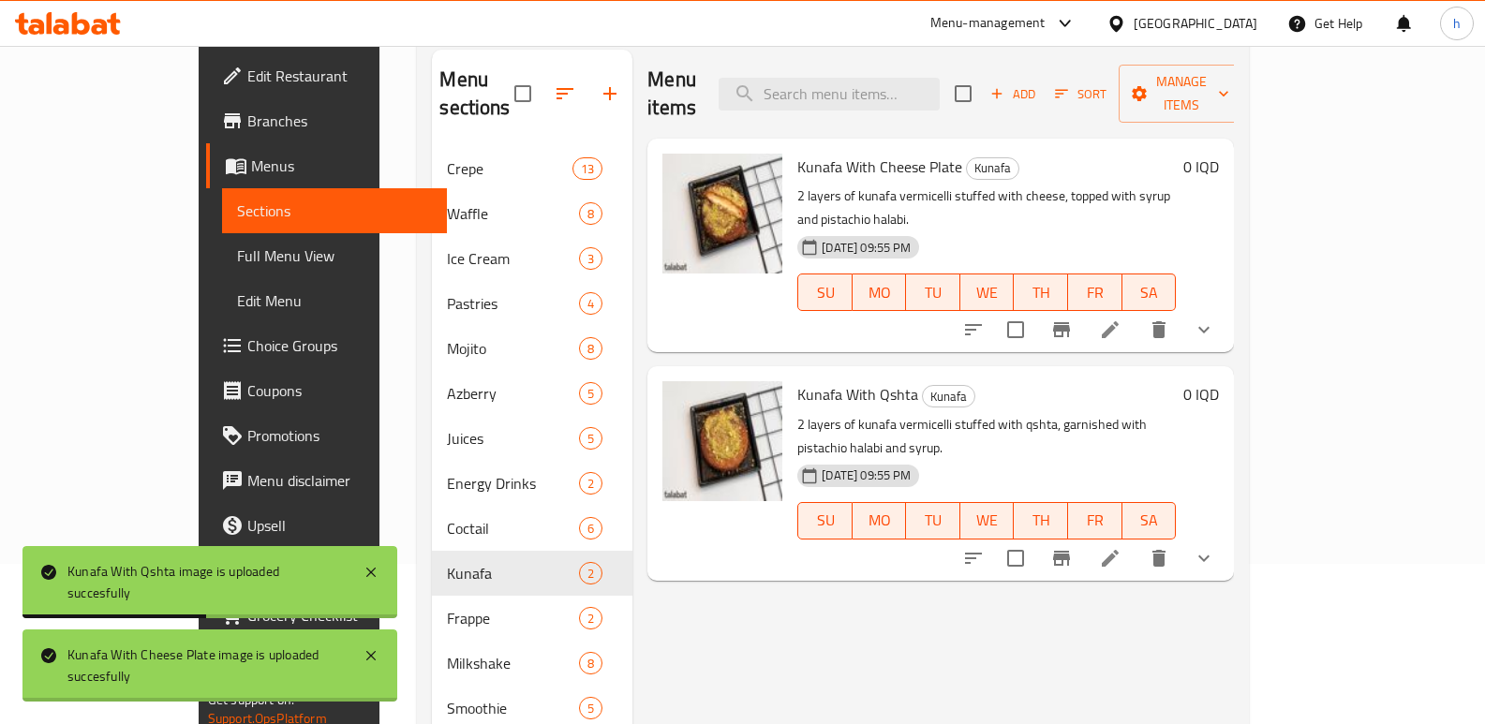
click at [376, 598] on div "Kunafa With Qshta image is uploaded succesfully" at bounding box center [209, 582] width 375 height 72
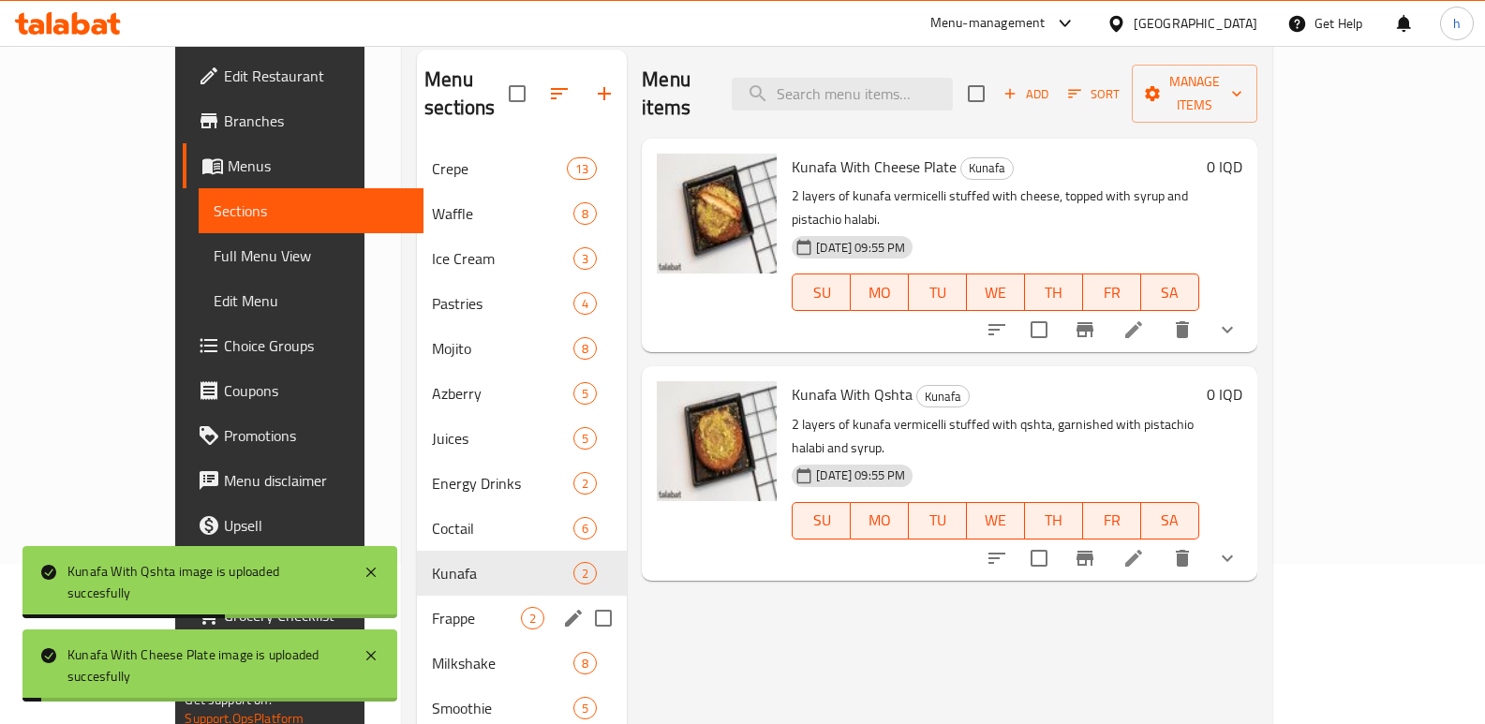
click at [425, 596] on div "Frappe 2" at bounding box center [522, 618] width 210 height 45
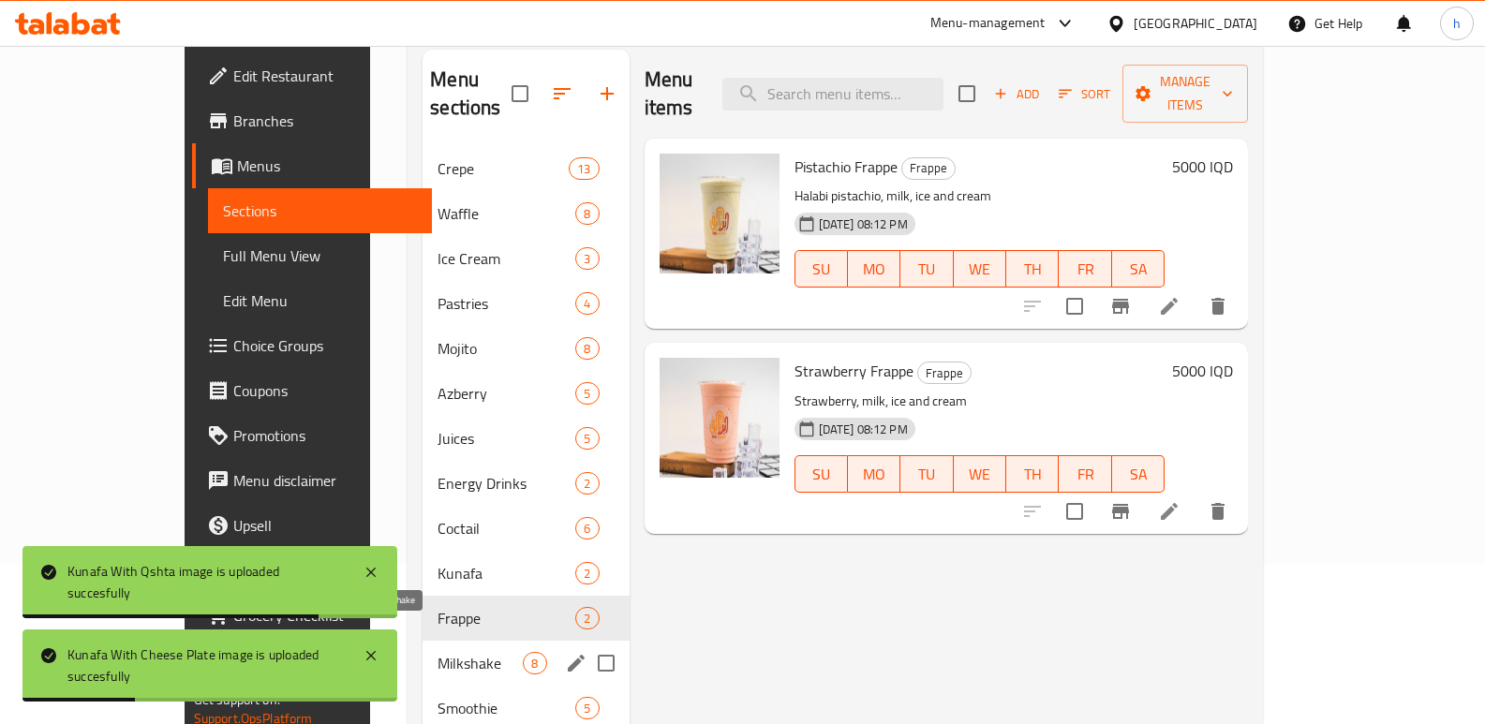
click at [438, 652] on span "Milkshake" at bounding box center [480, 663] width 85 height 22
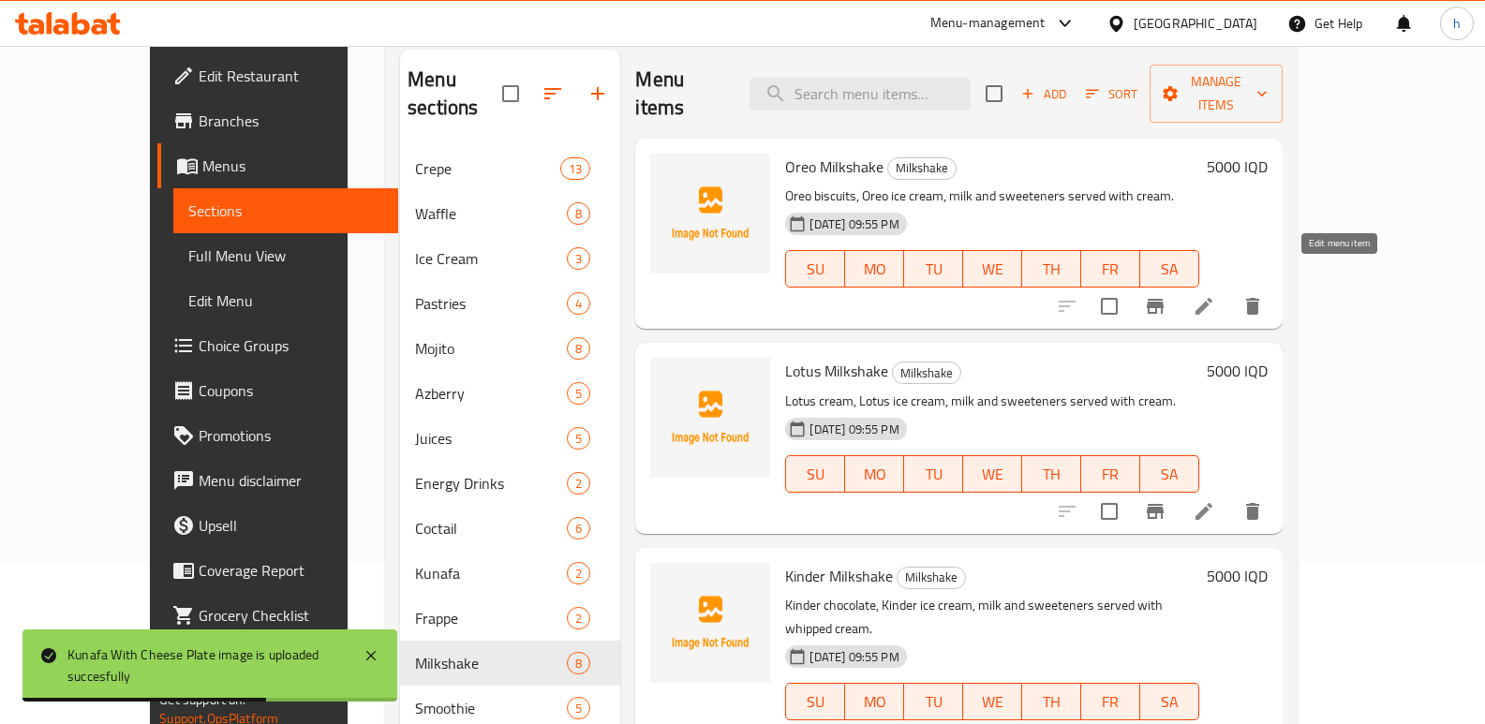
click at [1215, 295] on icon at bounding box center [1204, 306] width 22 height 22
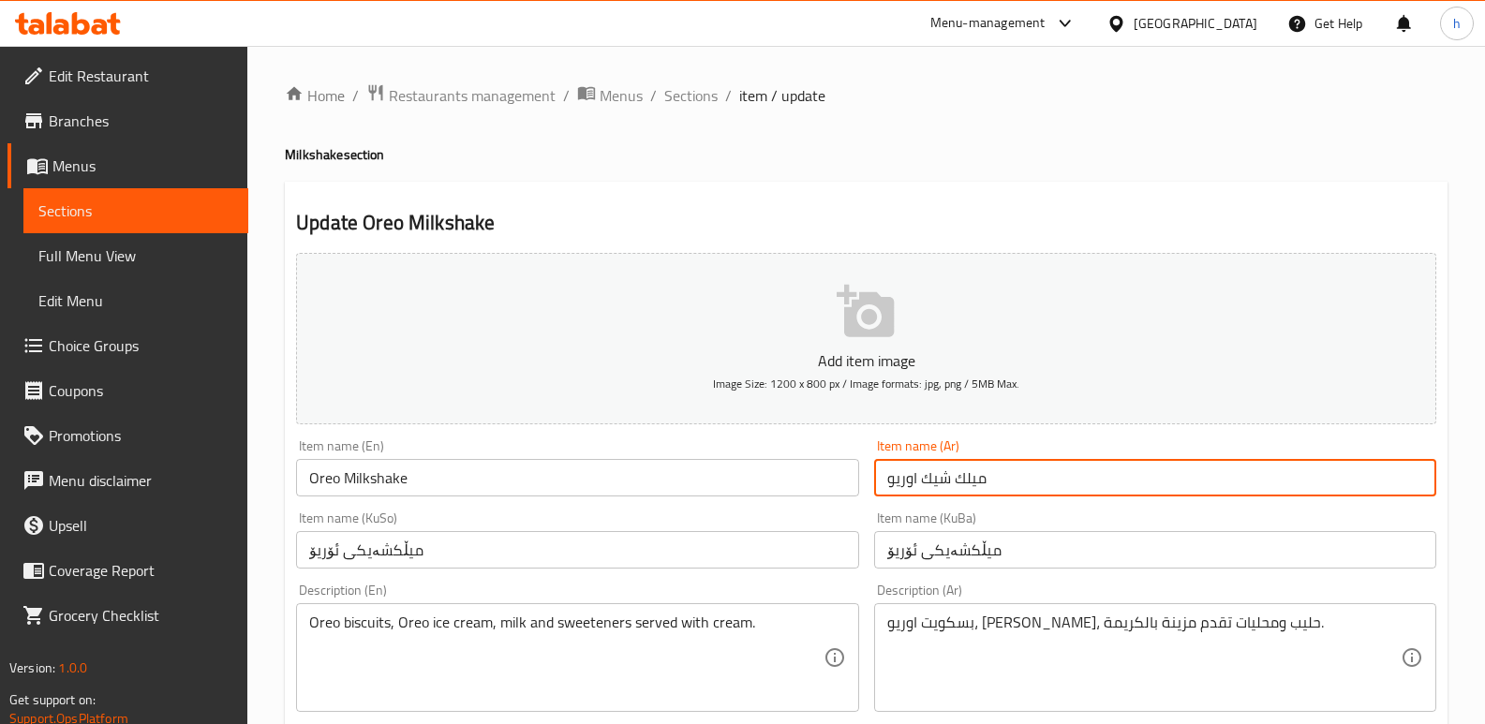
drag, startPoint x: 923, startPoint y: 479, endPoint x: 1015, endPoint y: 480, distance: 91.8
click at [1015, 480] on input "ميلك شيك اوريو" at bounding box center [1155, 477] width 562 height 37
click at [207, 211] on span "Sections" at bounding box center [135, 211] width 195 height 22
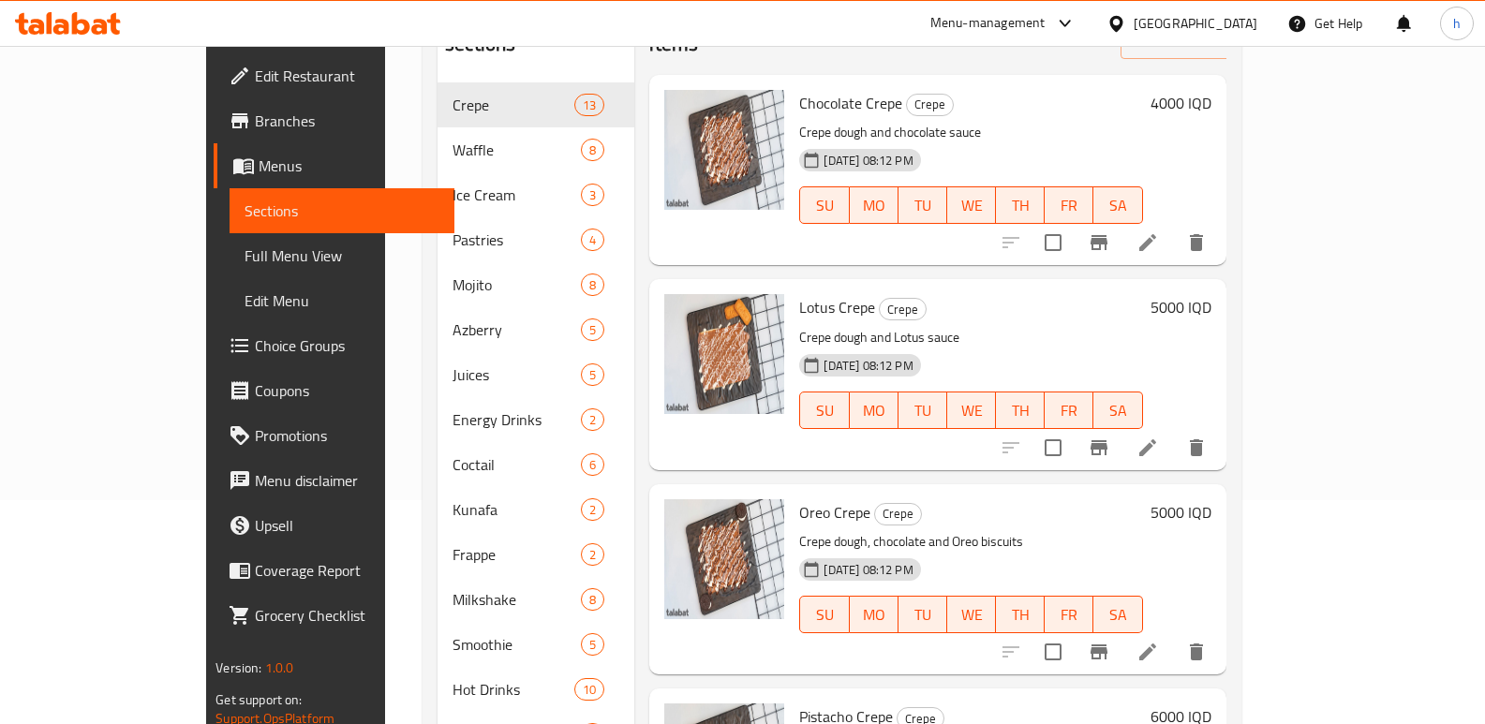
scroll to position [253, 0]
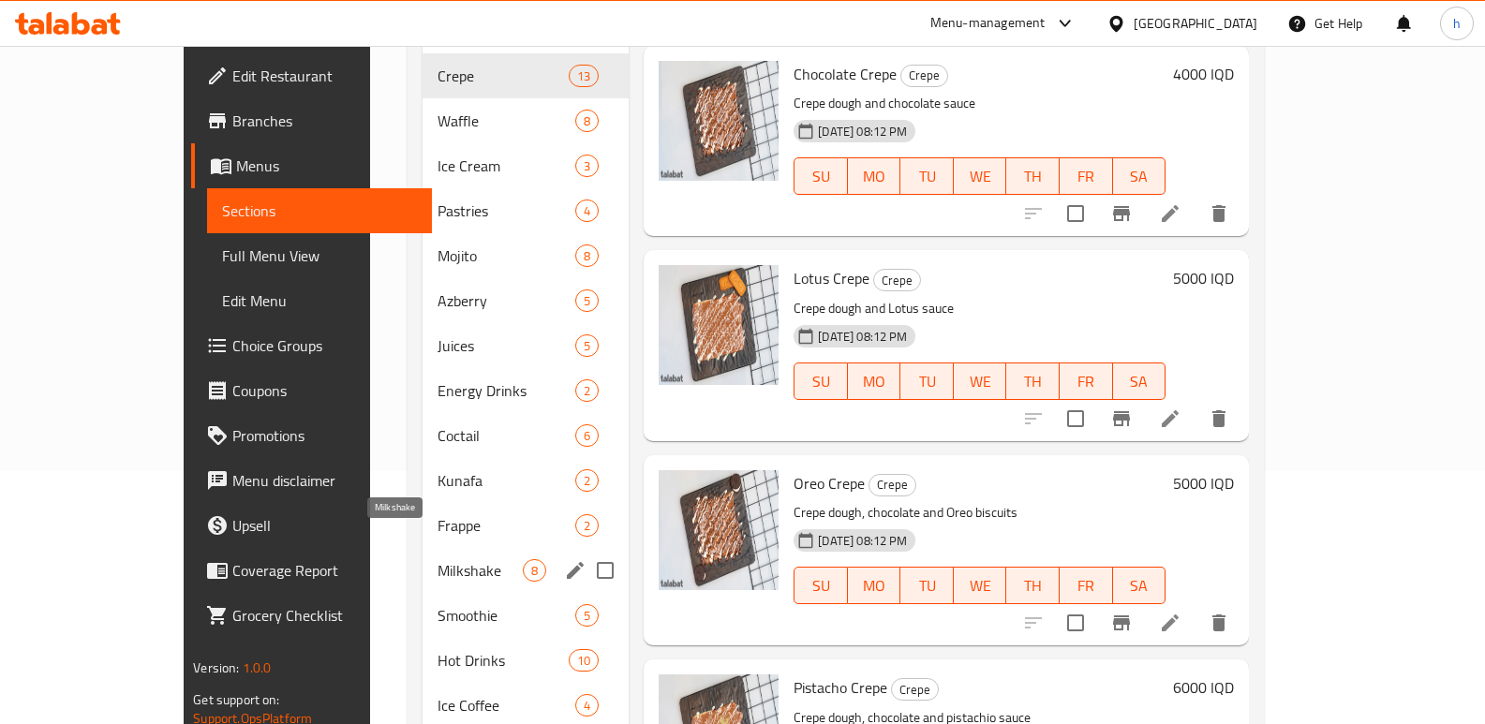
click at [438, 559] on span "Milkshake" at bounding box center [480, 570] width 85 height 22
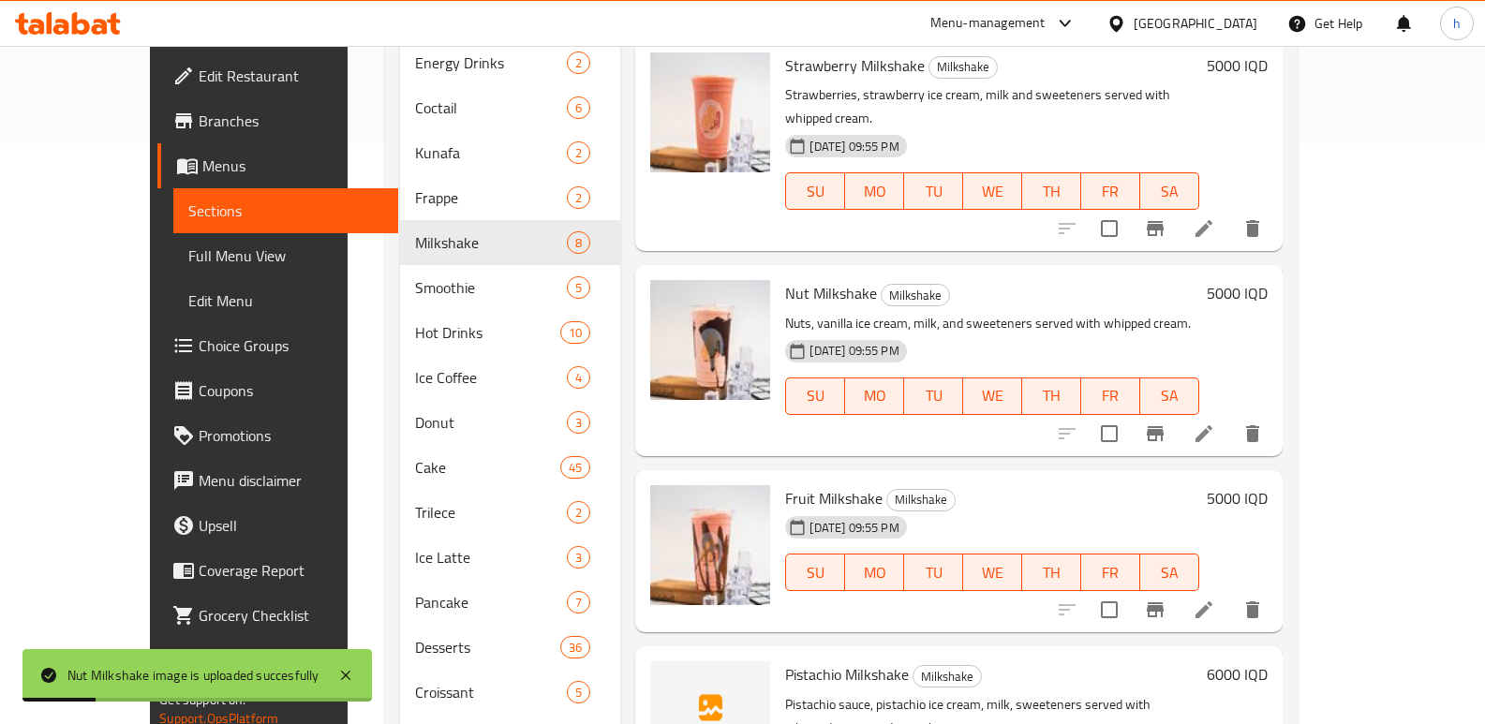
scroll to position [648, 0]
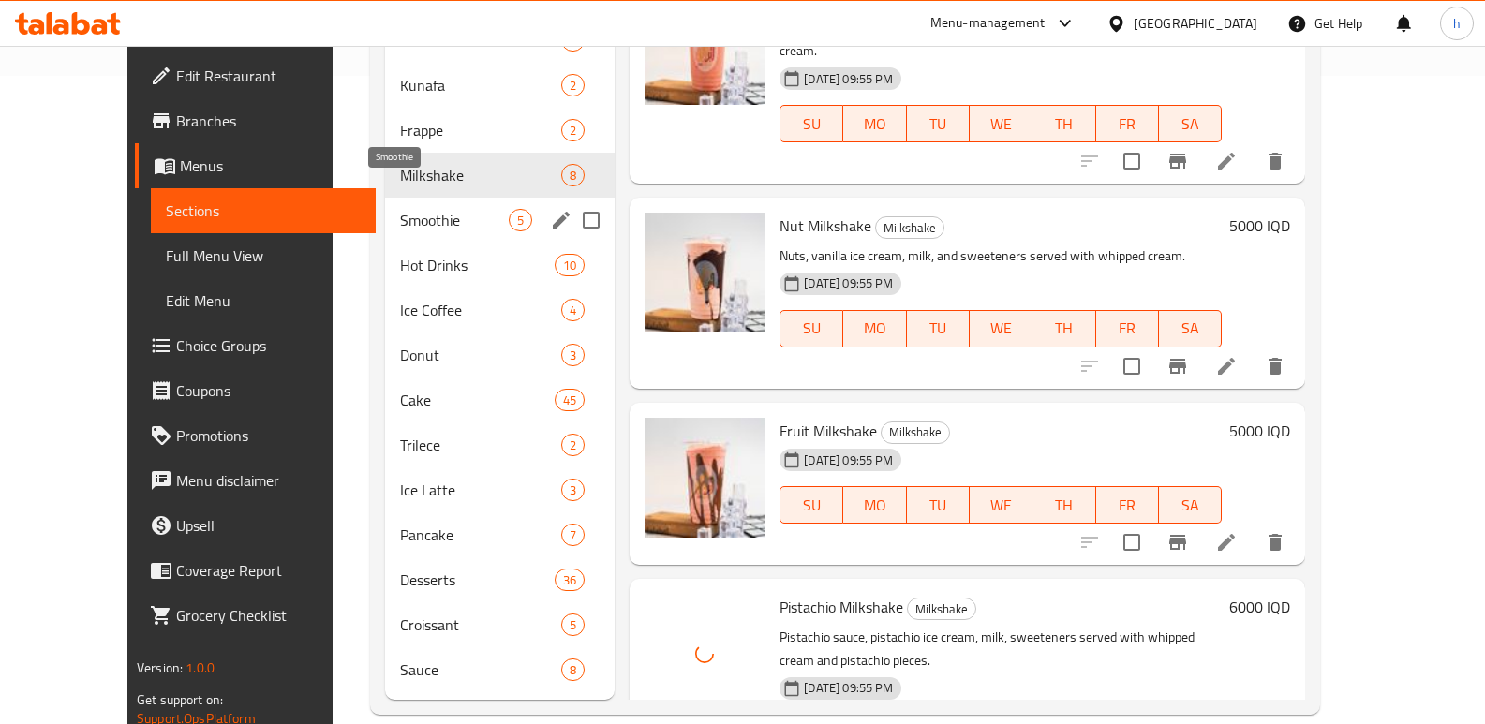
click at [400, 209] on span "Smoothie" at bounding box center [454, 220] width 109 height 22
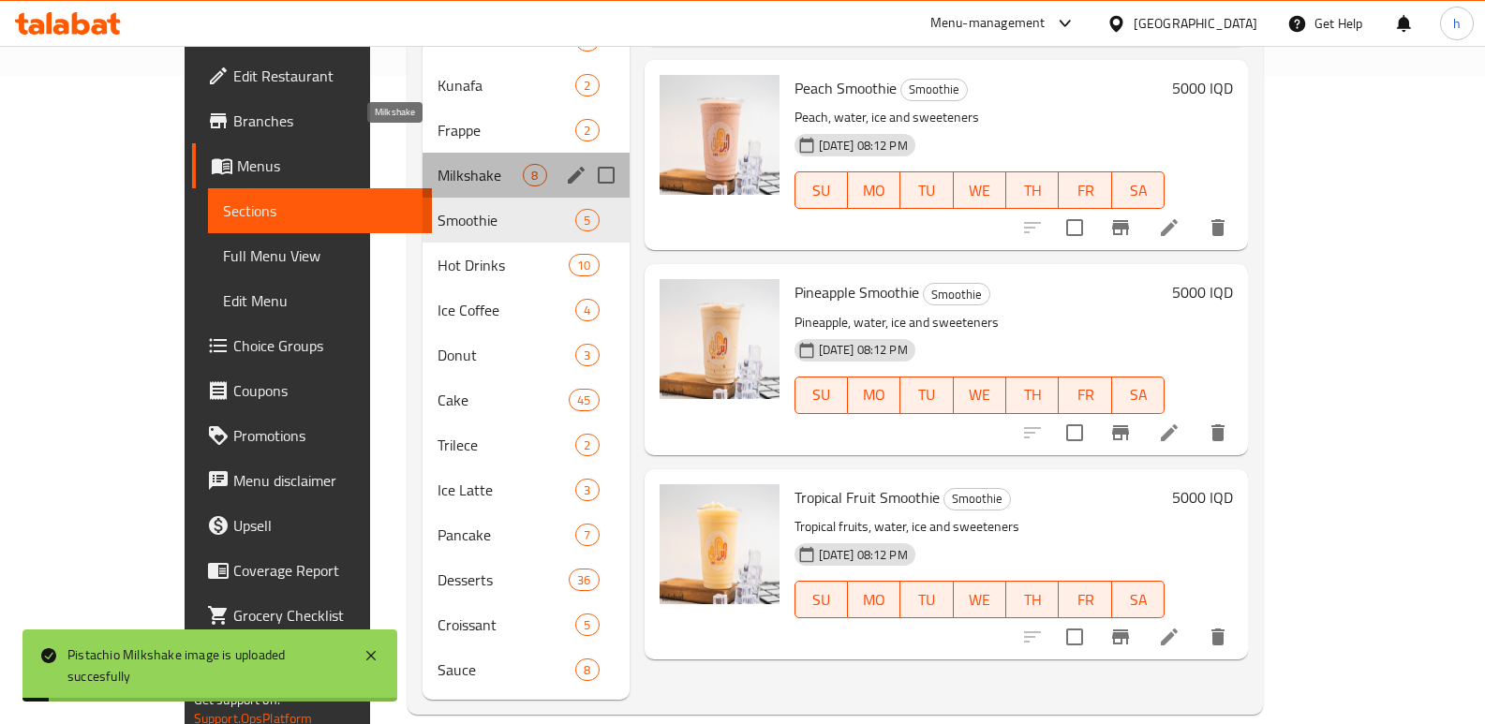
click at [438, 164] on span "Milkshake" at bounding box center [480, 175] width 85 height 22
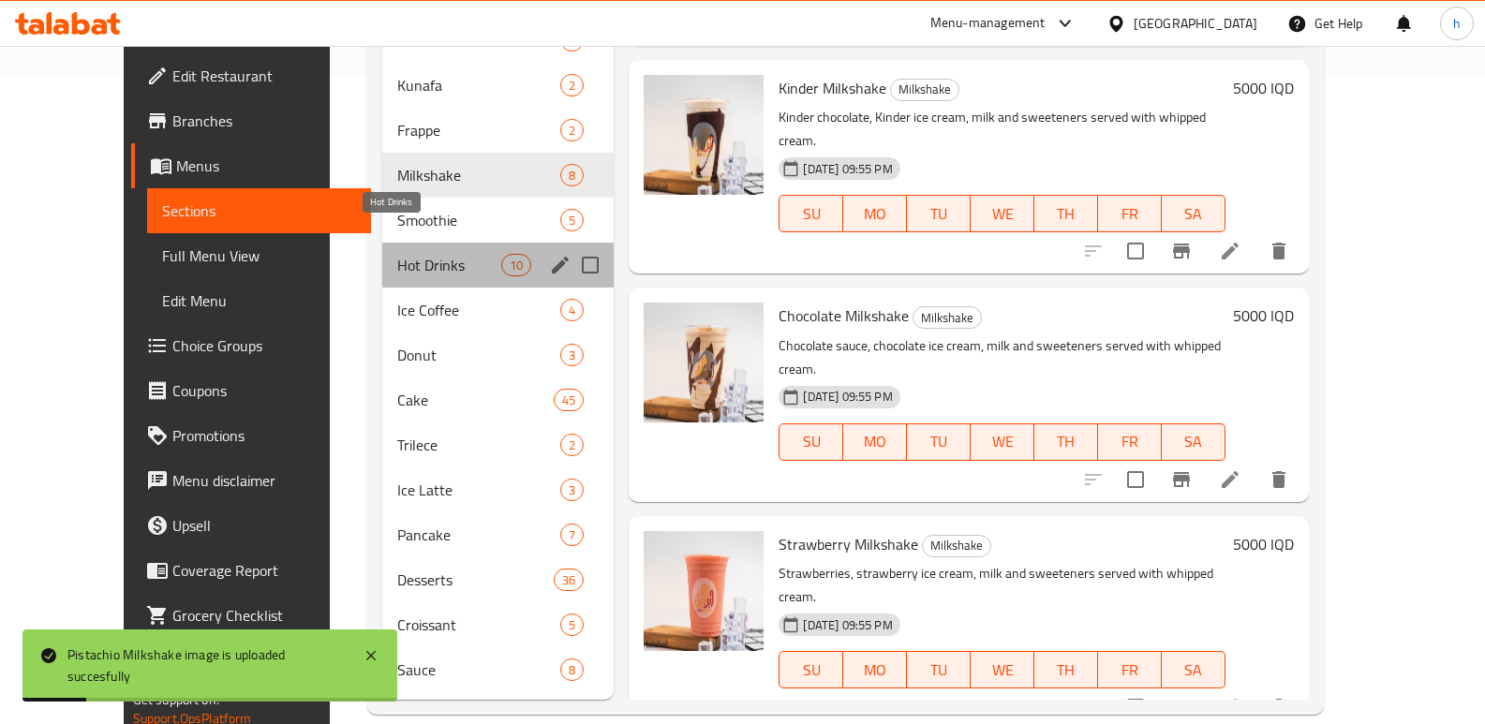
click at [397, 254] on span "Hot Drinks" at bounding box center [449, 265] width 104 height 22
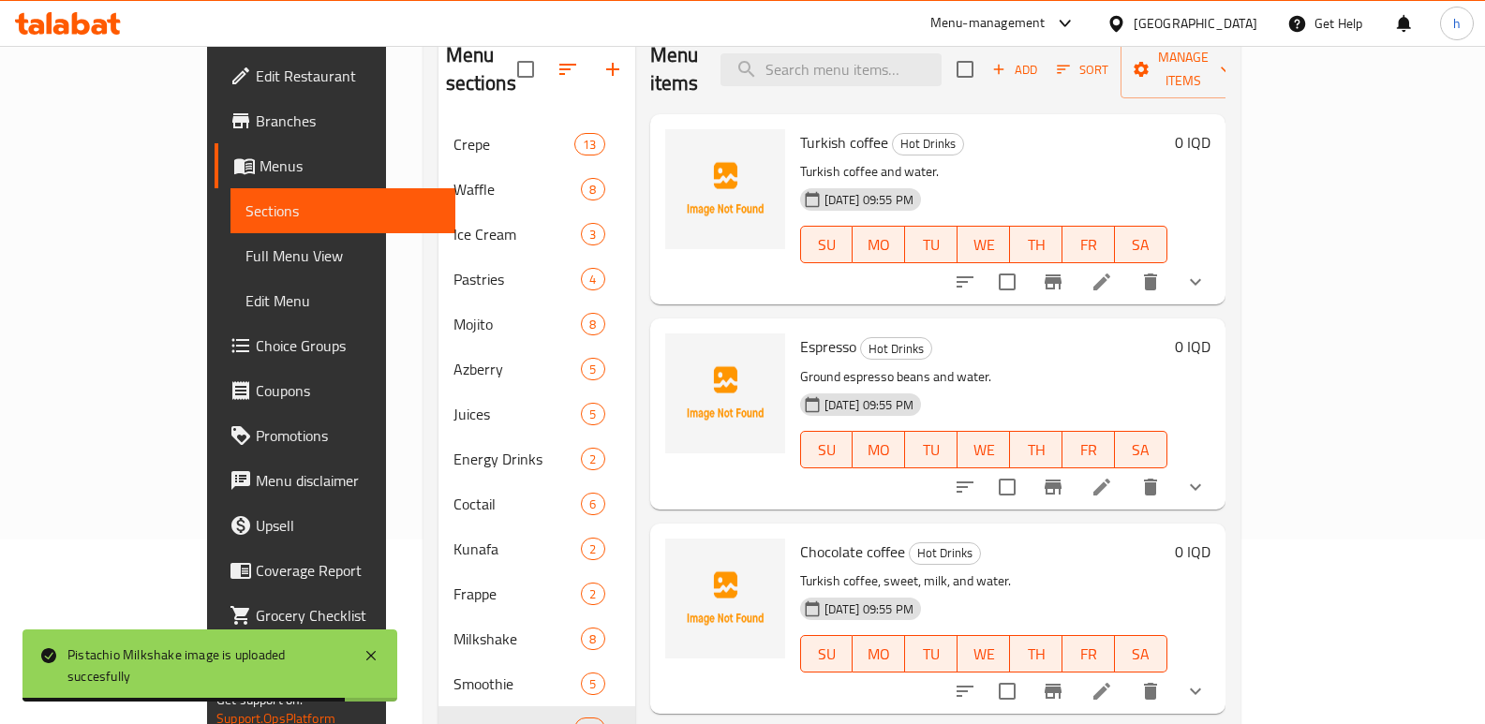
scroll to position [192, 0]
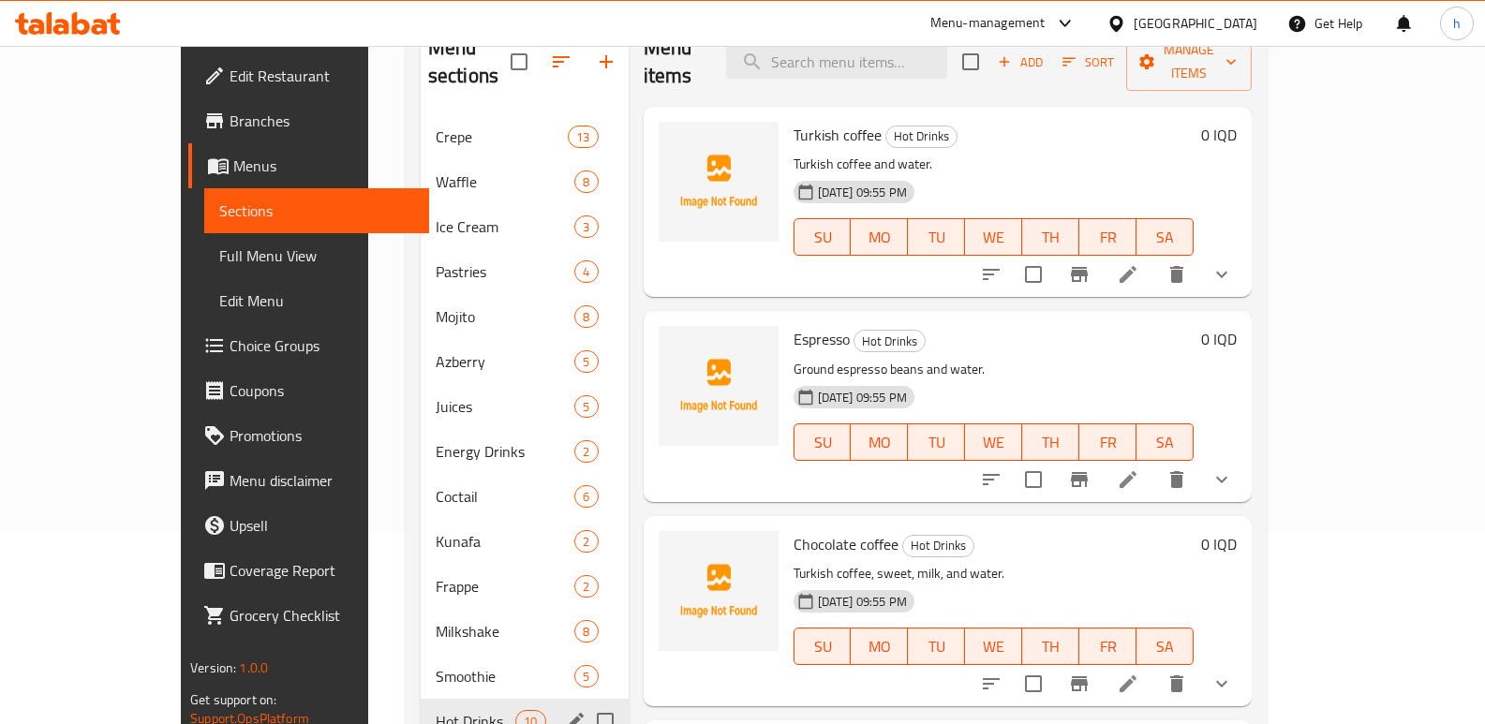
drag, startPoint x: 513, startPoint y: 709, endPoint x: 579, endPoint y: 696, distance: 67.8
click at [586, 702] on input "Menu sections" at bounding box center [605, 721] width 39 height 39
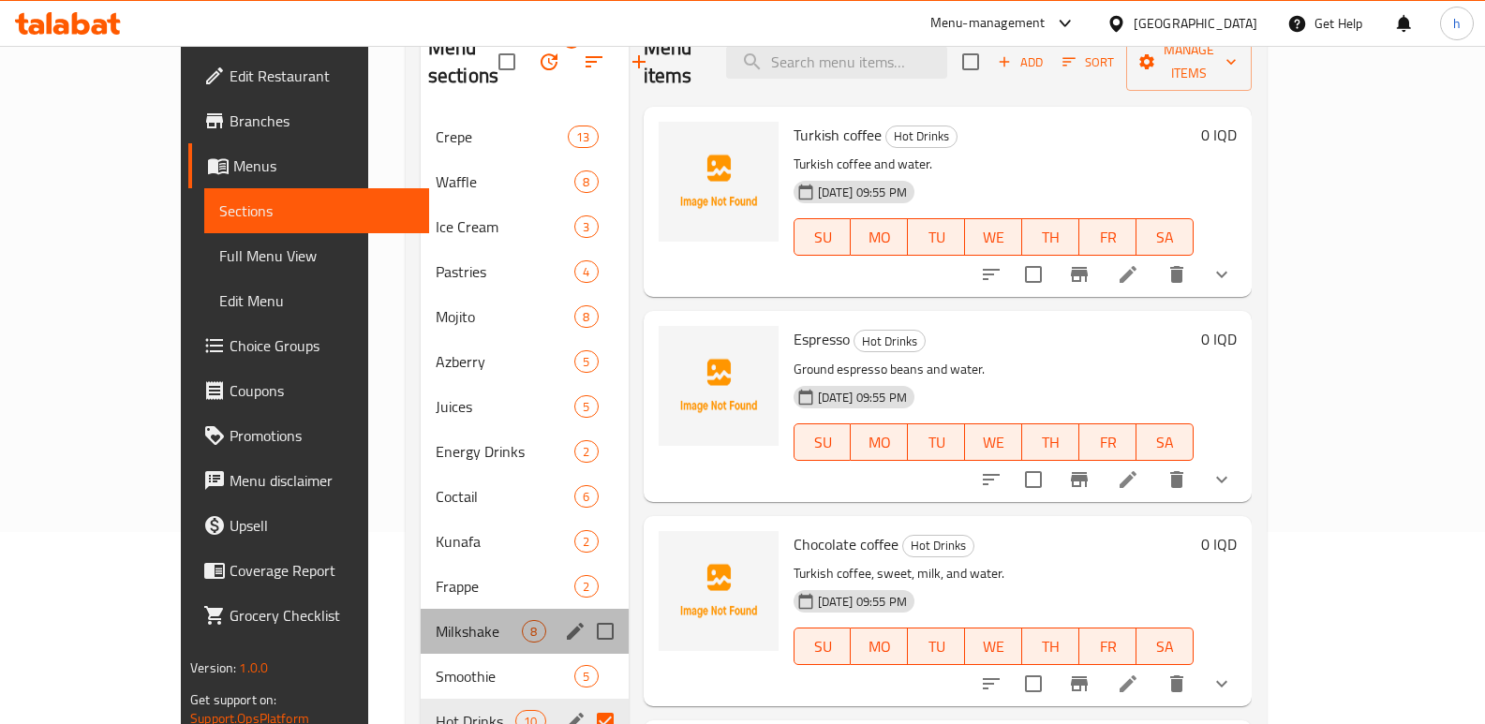
click at [580, 634] on div "Milkshake 8" at bounding box center [525, 631] width 208 height 45
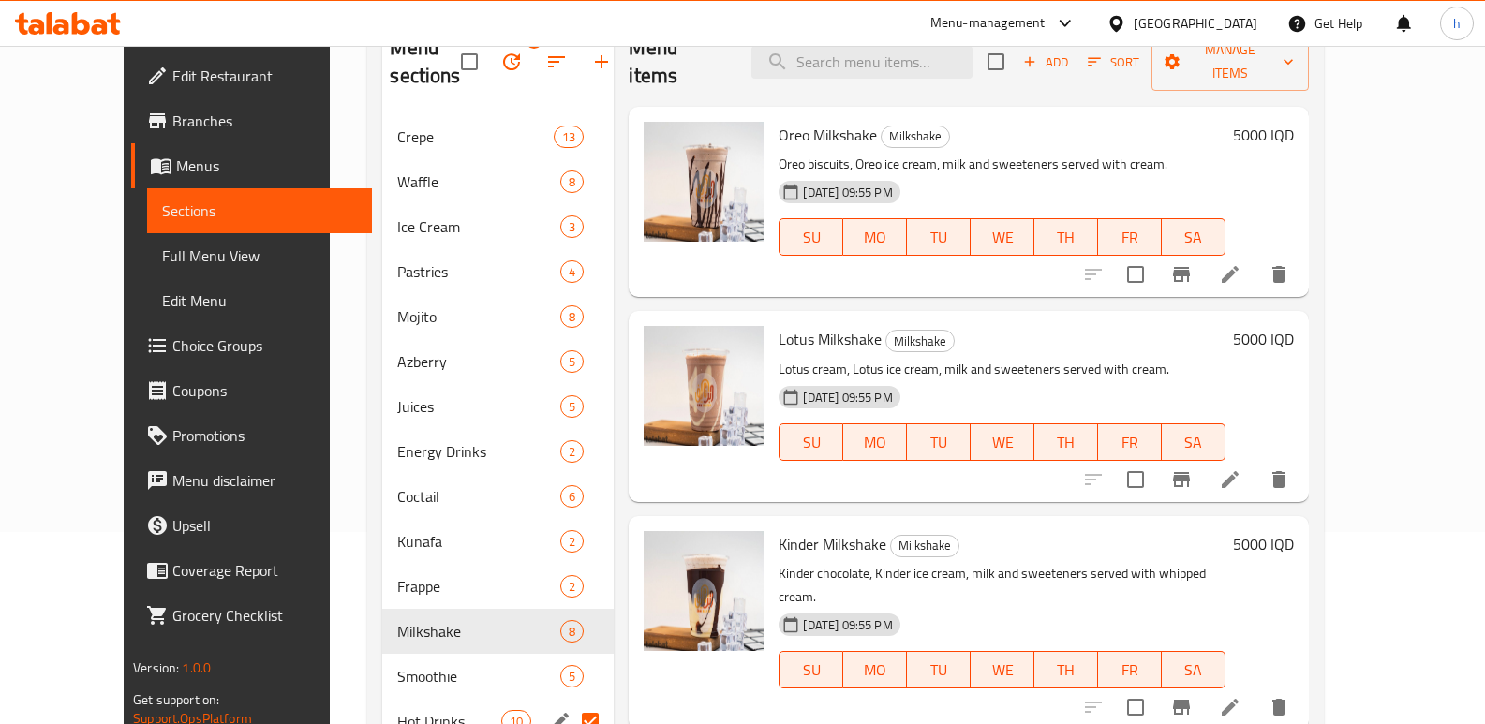
click at [629, 643] on div "Kinder Milkshake Milkshake Kinder chocolate, Kinder ice cream, milk and sweeten…" at bounding box center [968, 623] width 679 height 214
click at [571, 712] on input "Menu sections" at bounding box center [590, 721] width 39 height 39
checkbox input "false"
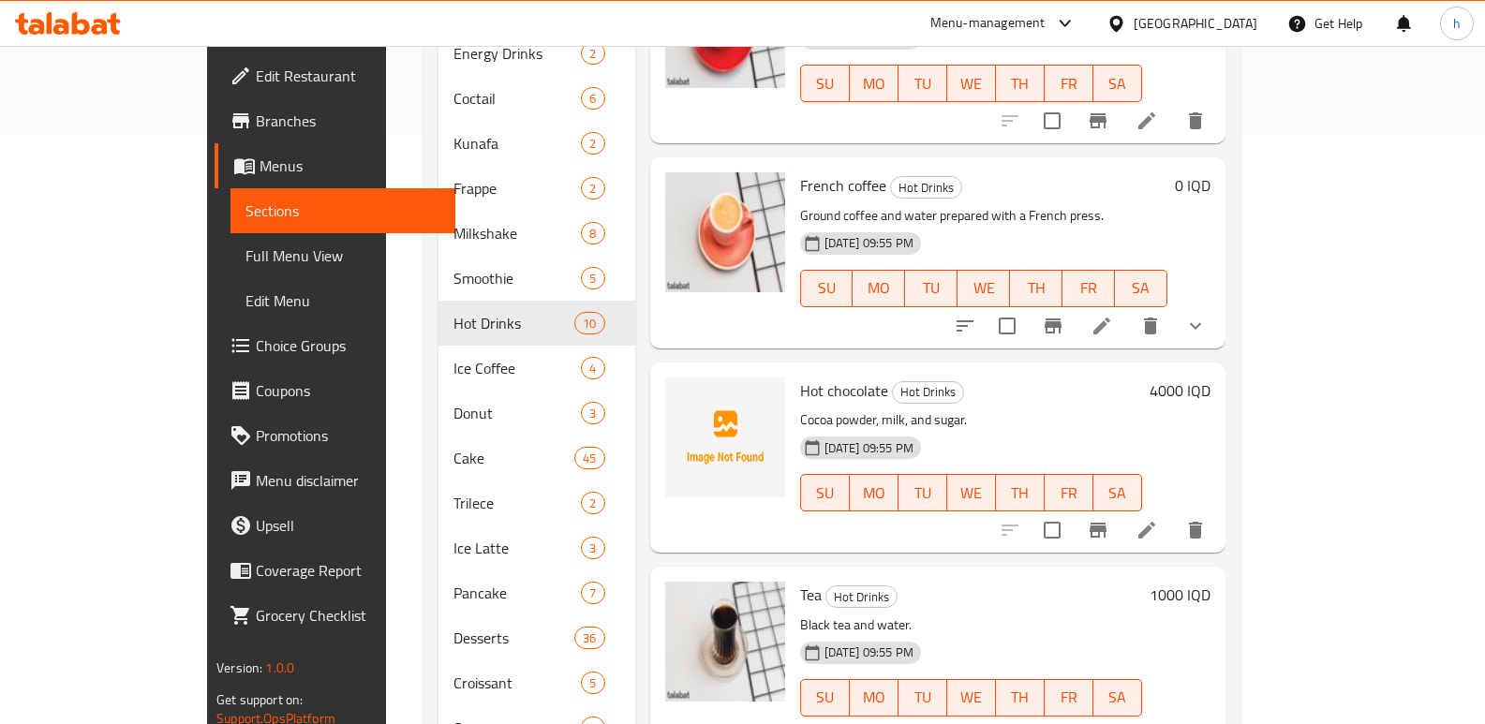
scroll to position [600, 0]
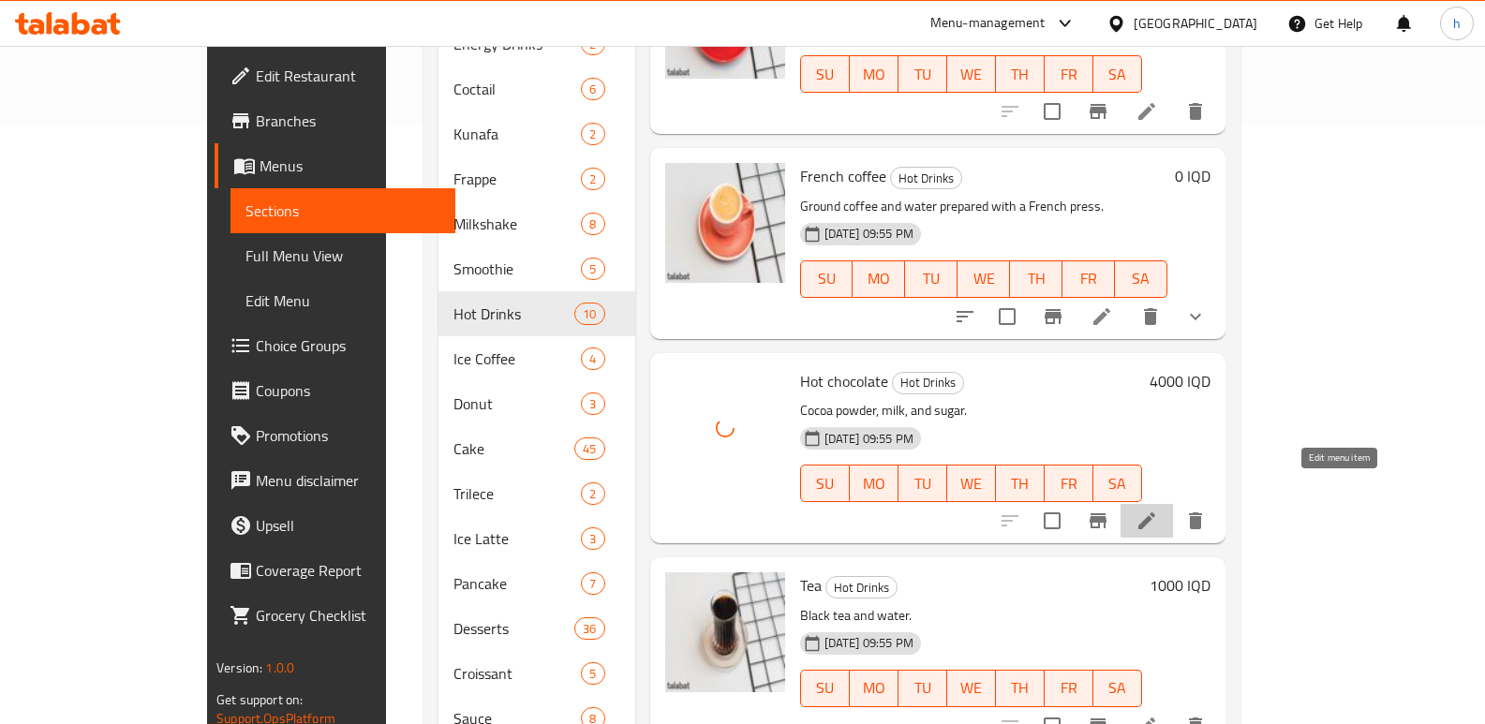
click at [1158, 510] on icon at bounding box center [1147, 521] width 22 height 22
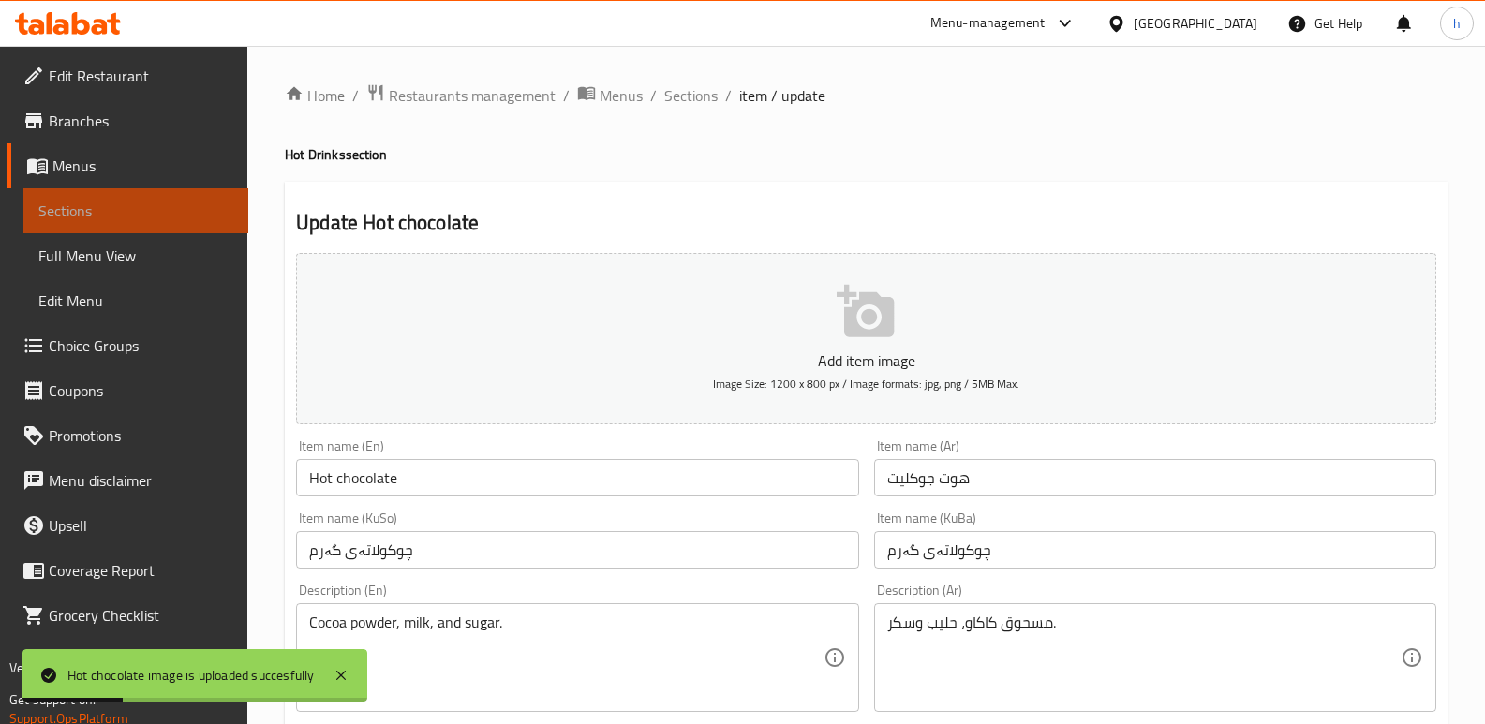
click at [148, 215] on span "Sections" at bounding box center [135, 211] width 195 height 22
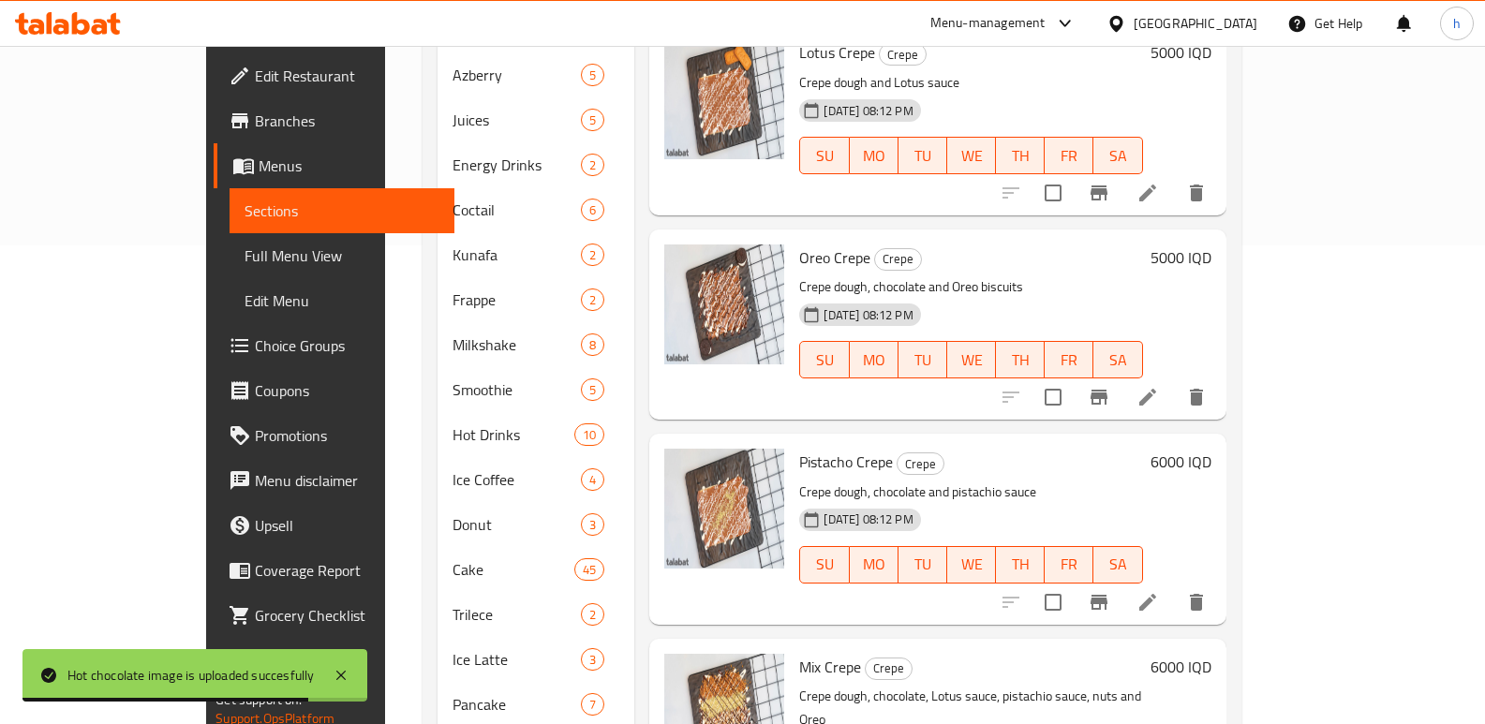
scroll to position [469, 0]
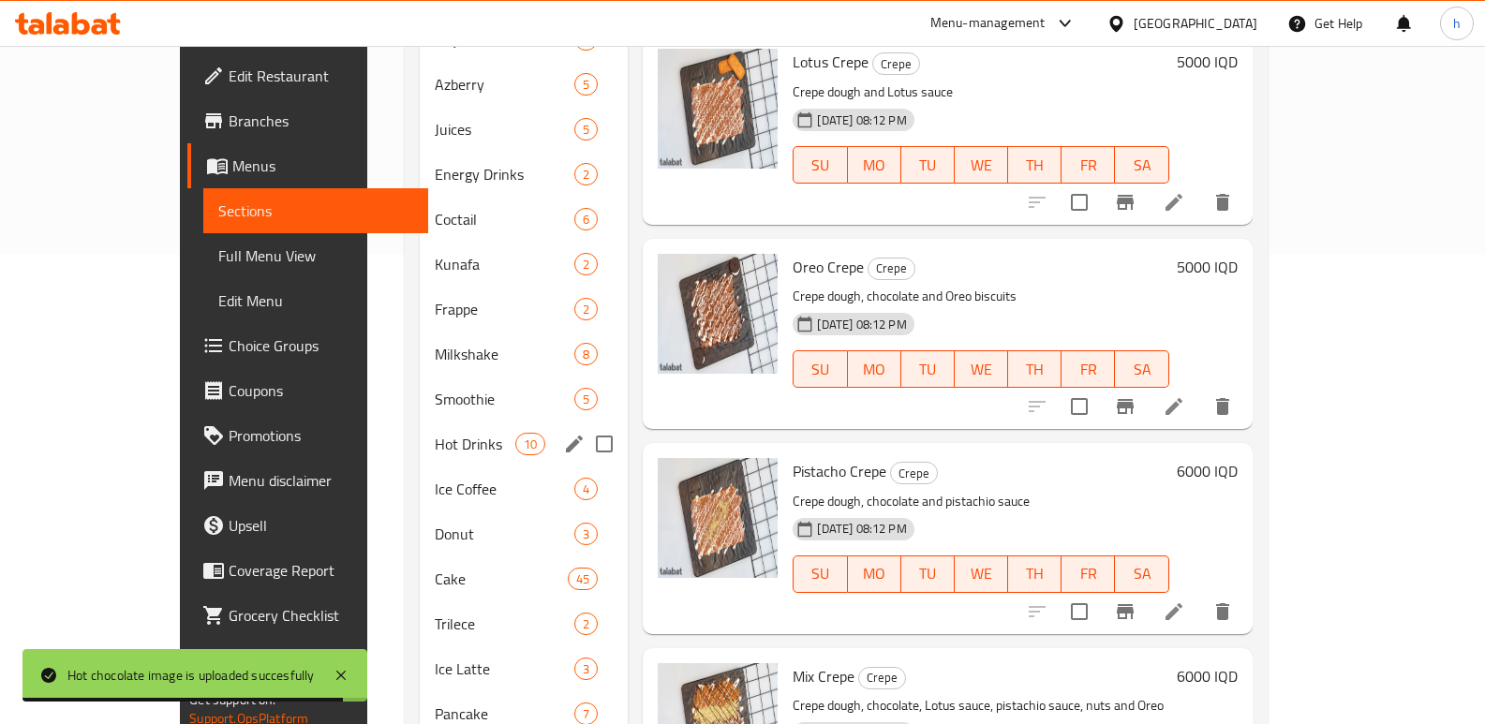
click at [435, 433] on span "Hot Drinks" at bounding box center [475, 444] width 81 height 22
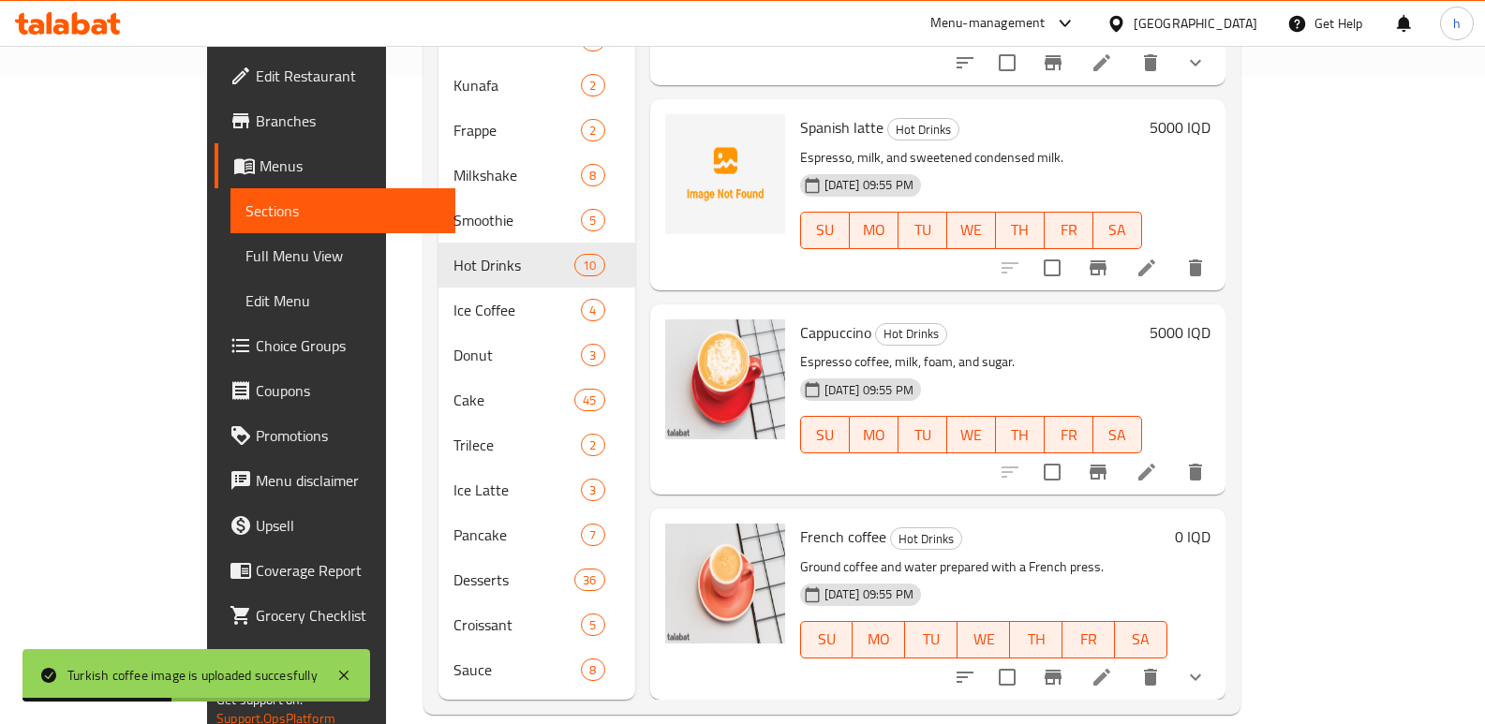
scroll to position [577, 0]
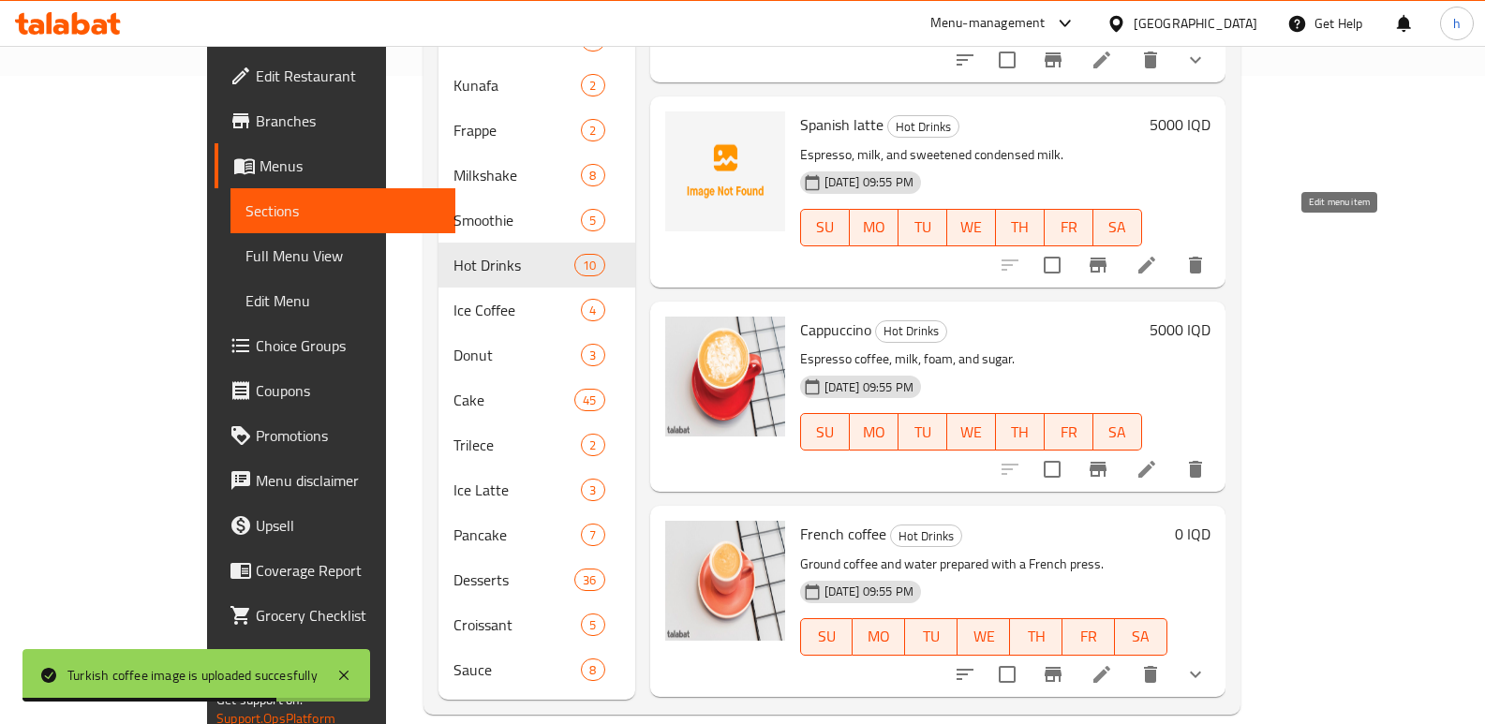
click at [1158, 254] on icon at bounding box center [1147, 265] width 22 height 22
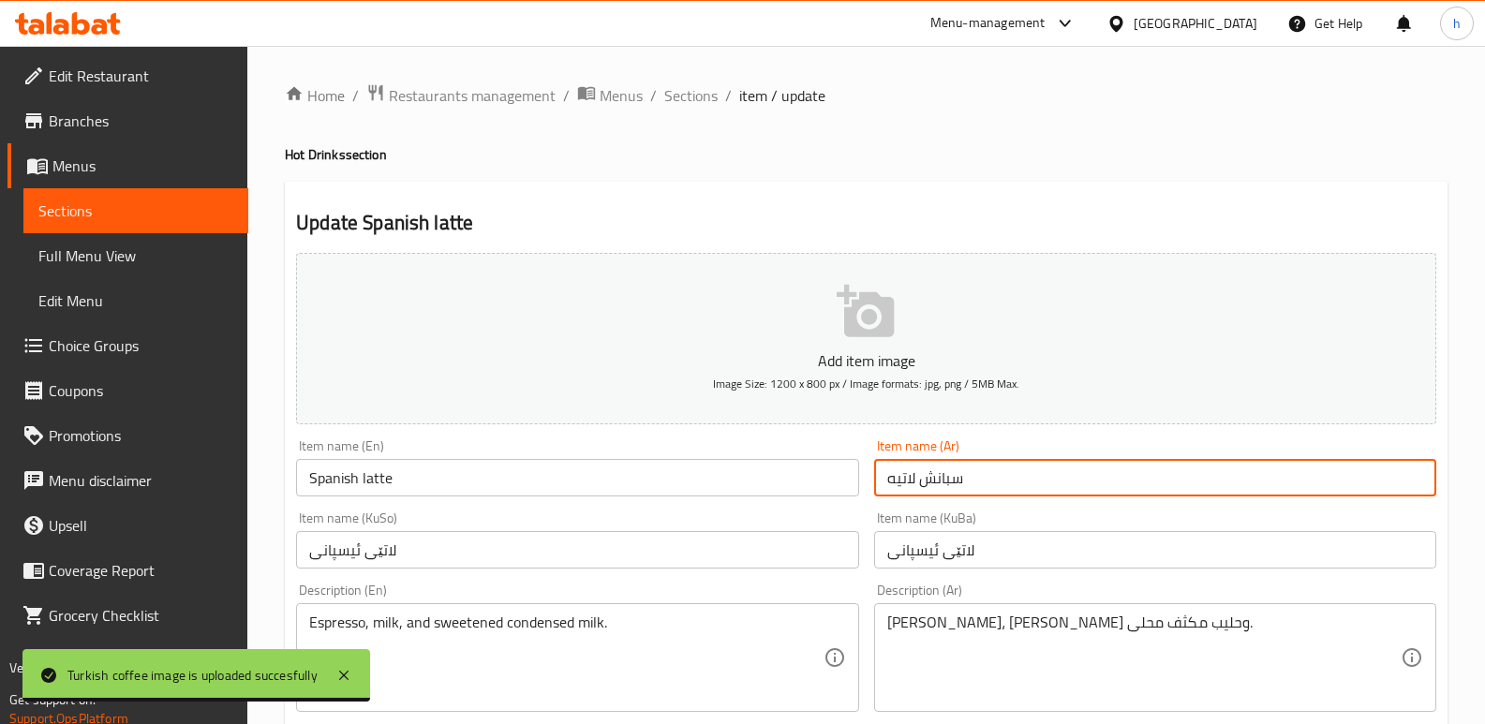
drag, startPoint x: 987, startPoint y: 485, endPoint x: 777, endPoint y: 484, distance: 209.9
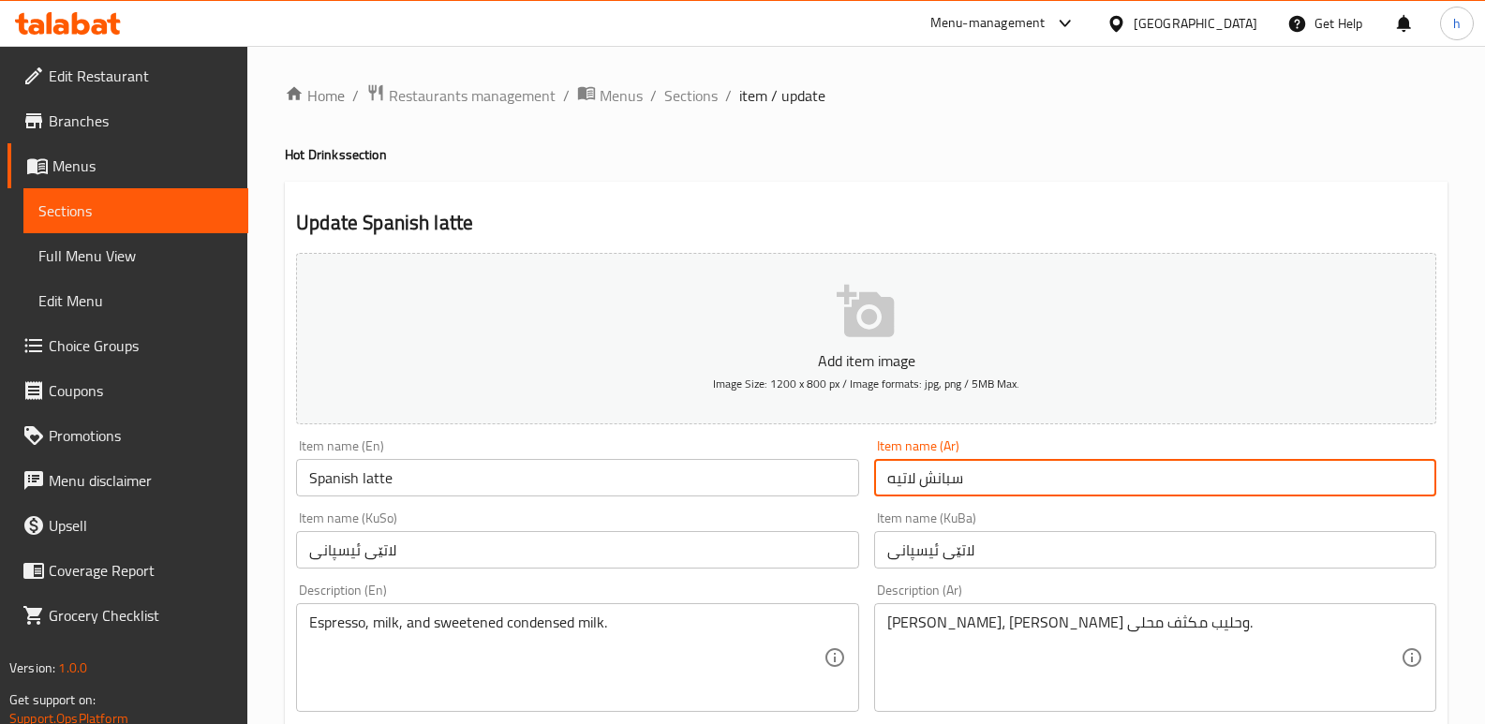
click at [137, 229] on link "Sections" at bounding box center [135, 210] width 225 height 45
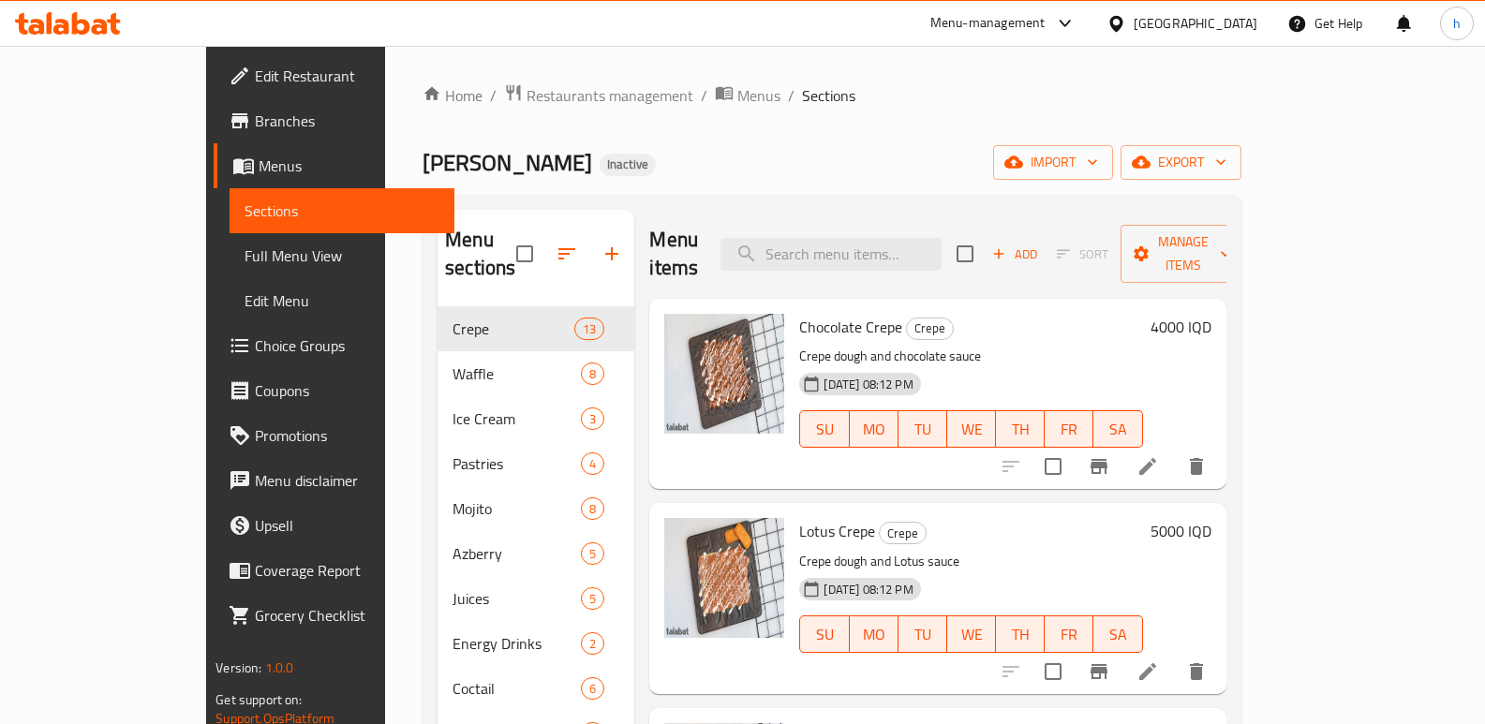
drag, startPoint x: 841, startPoint y: 109, endPoint x: 780, endPoint y: 309, distance: 209.9
click at [841, 109] on div "Home / Restaurants management / Menus / Sections Ibn Nayef Inactive import expo…" at bounding box center [832, 723] width 819 height 1280
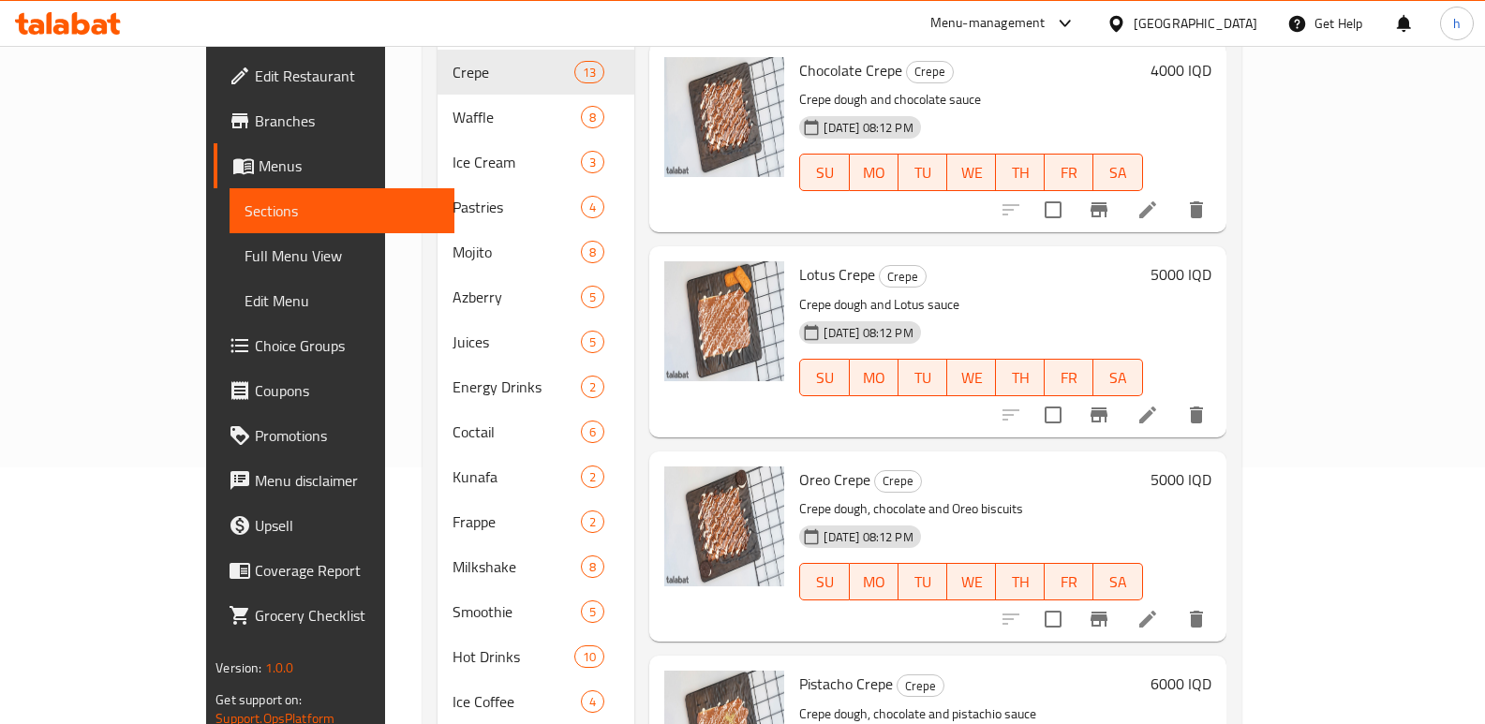
scroll to position [309, 0]
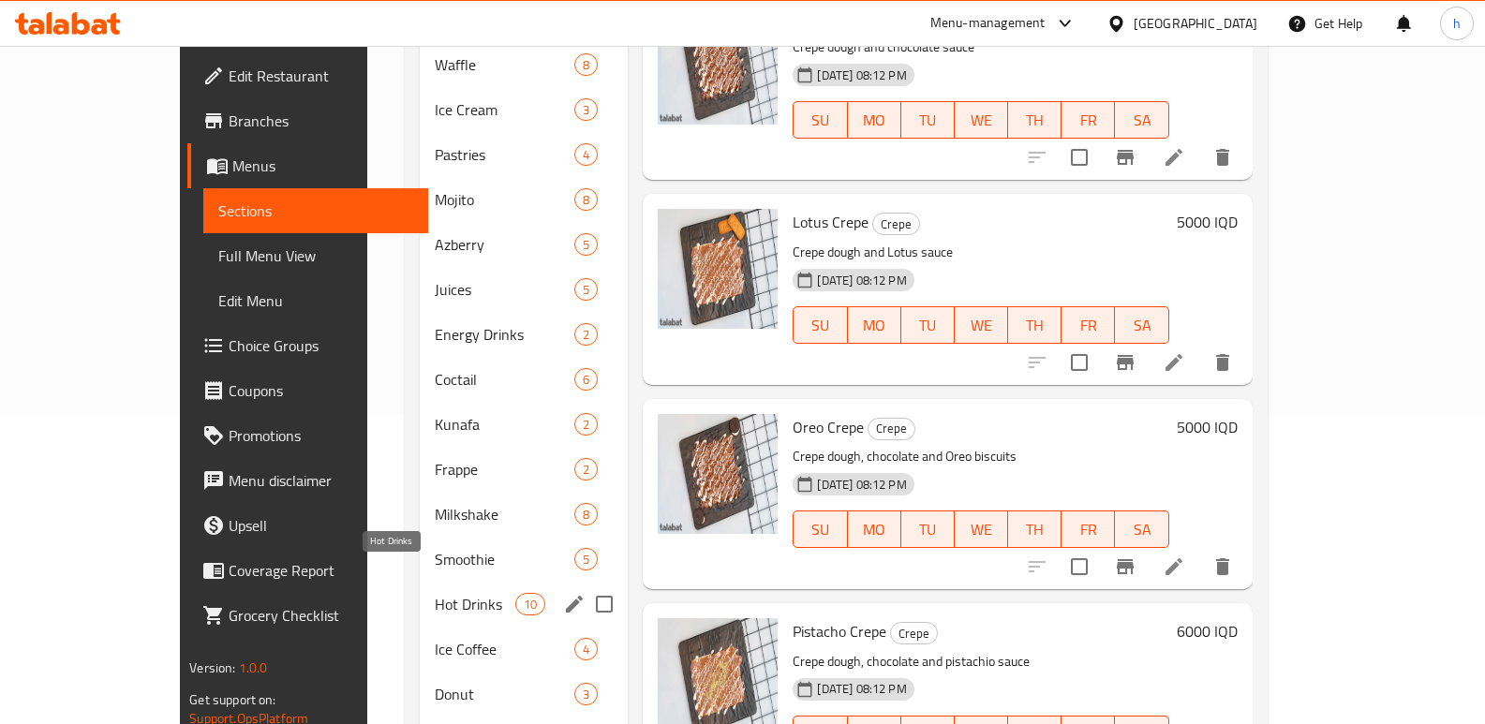
click at [435, 593] on span "Hot Drinks" at bounding box center [475, 604] width 81 height 22
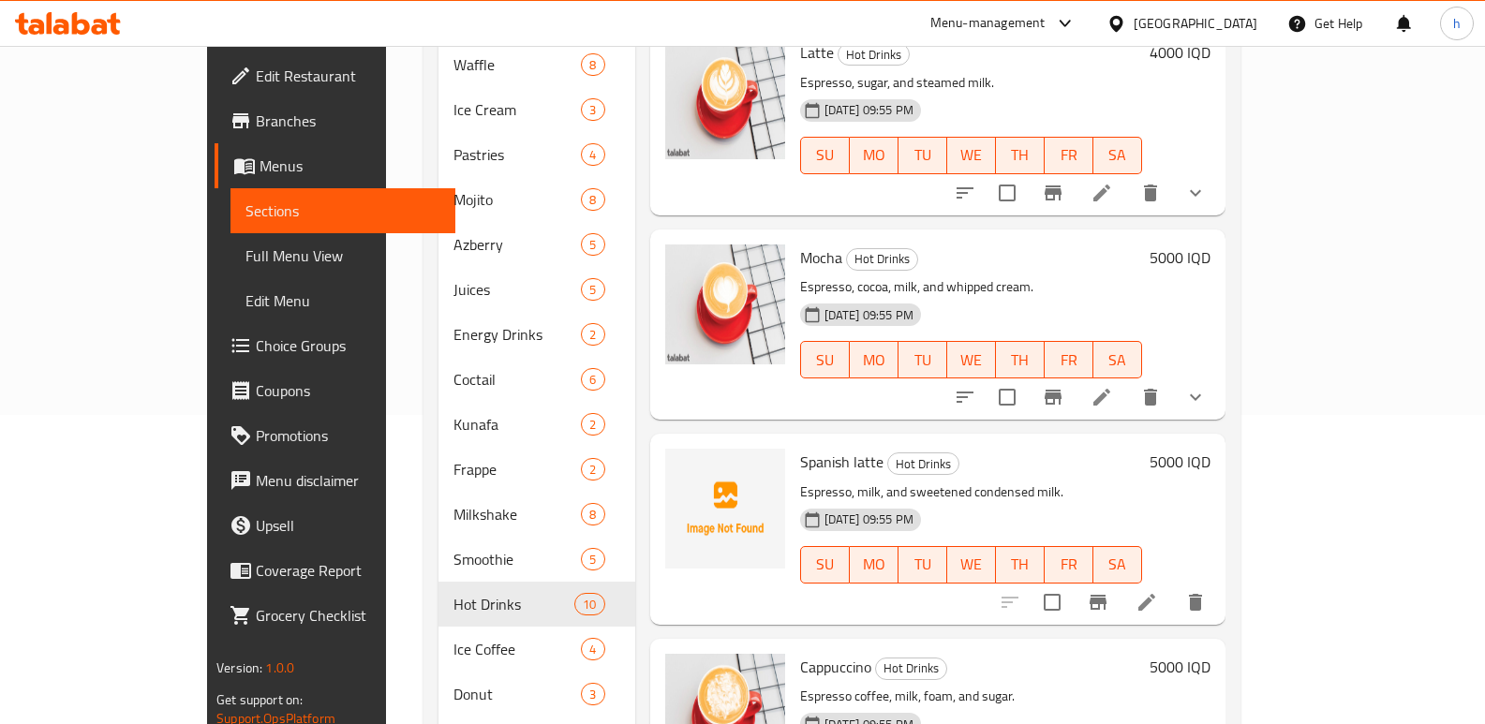
scroll to position [610, 0]
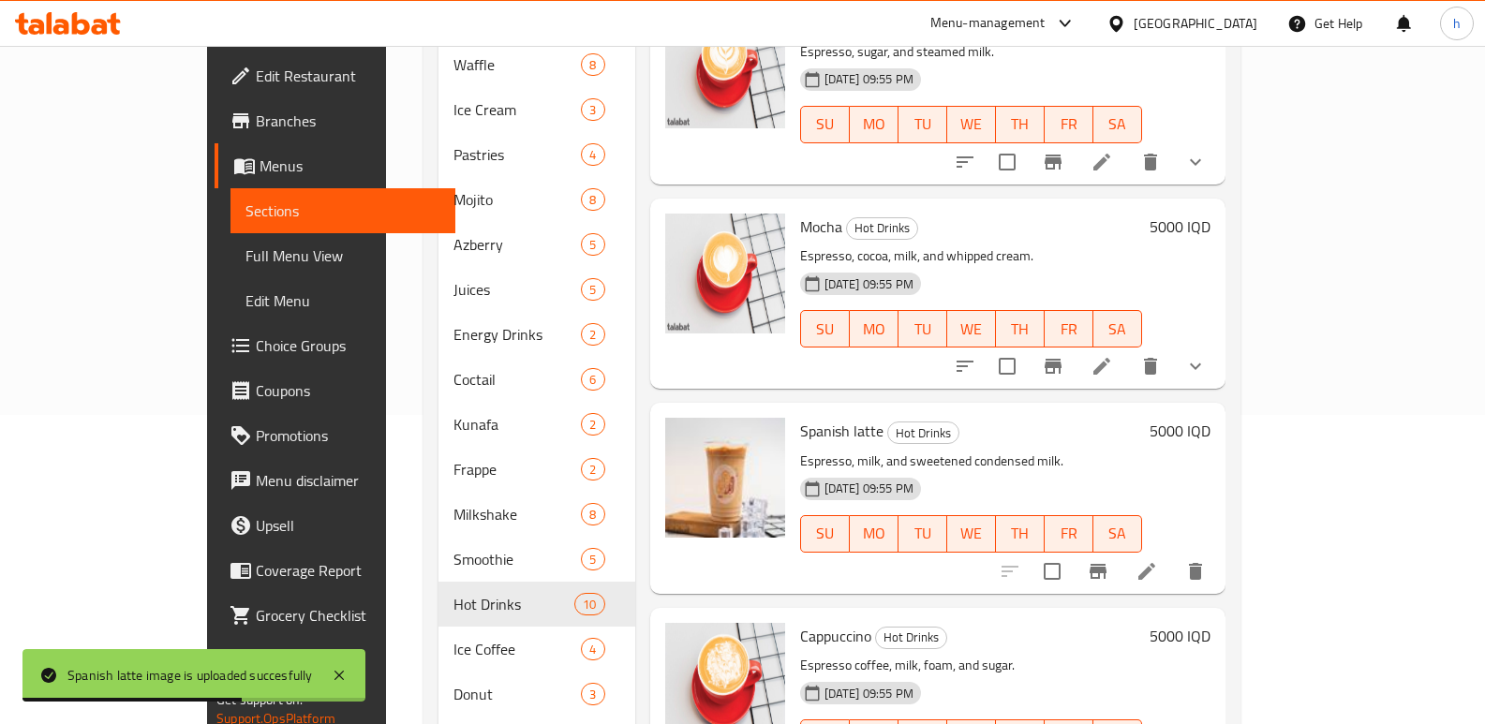
click at [635, 452] on div "Menu items Add Sort Manage items Turkish coffee Hot Drinks Turkish coffee and w…" at bounding box center [930, 470] width 590 height 1139
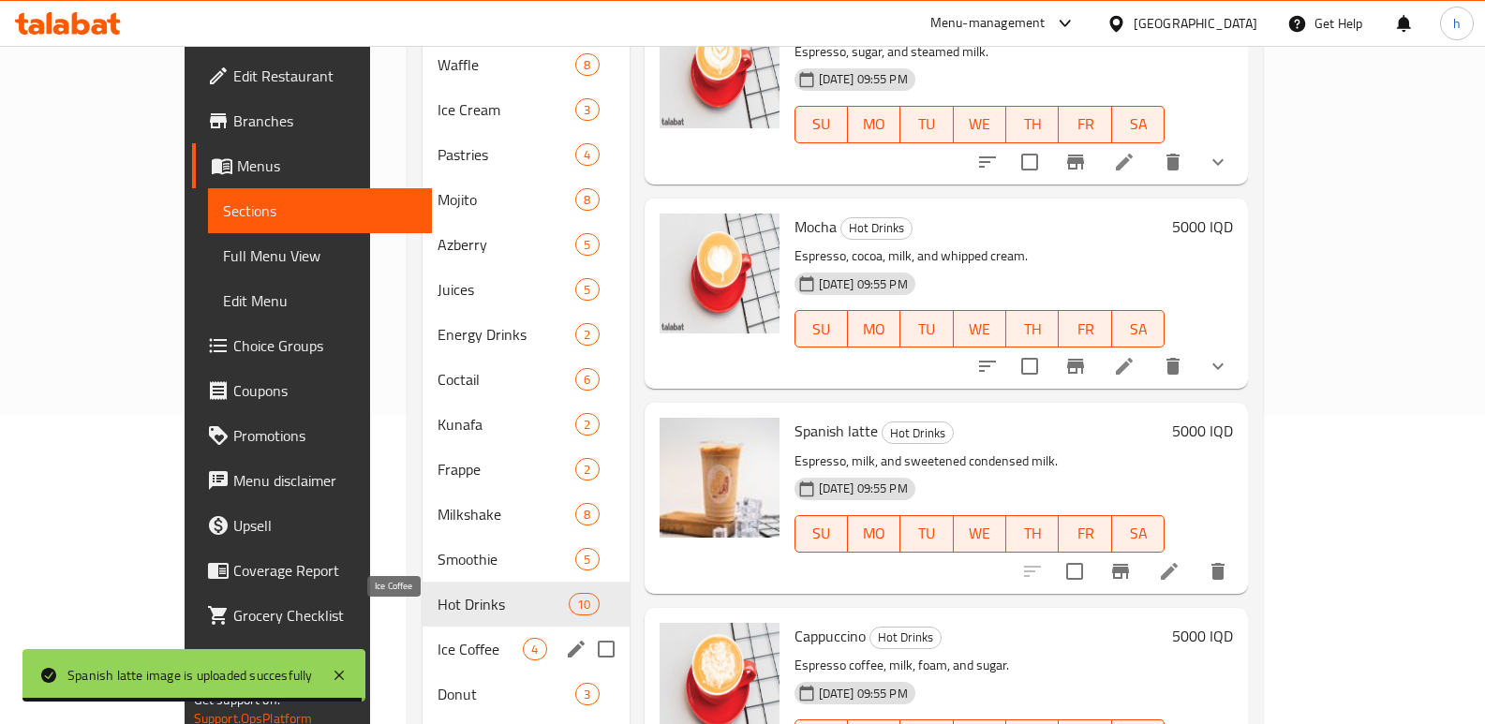
click at [438, 638] on span "Ice Coffee" at bounding box center [480, 649] width 85 height 22
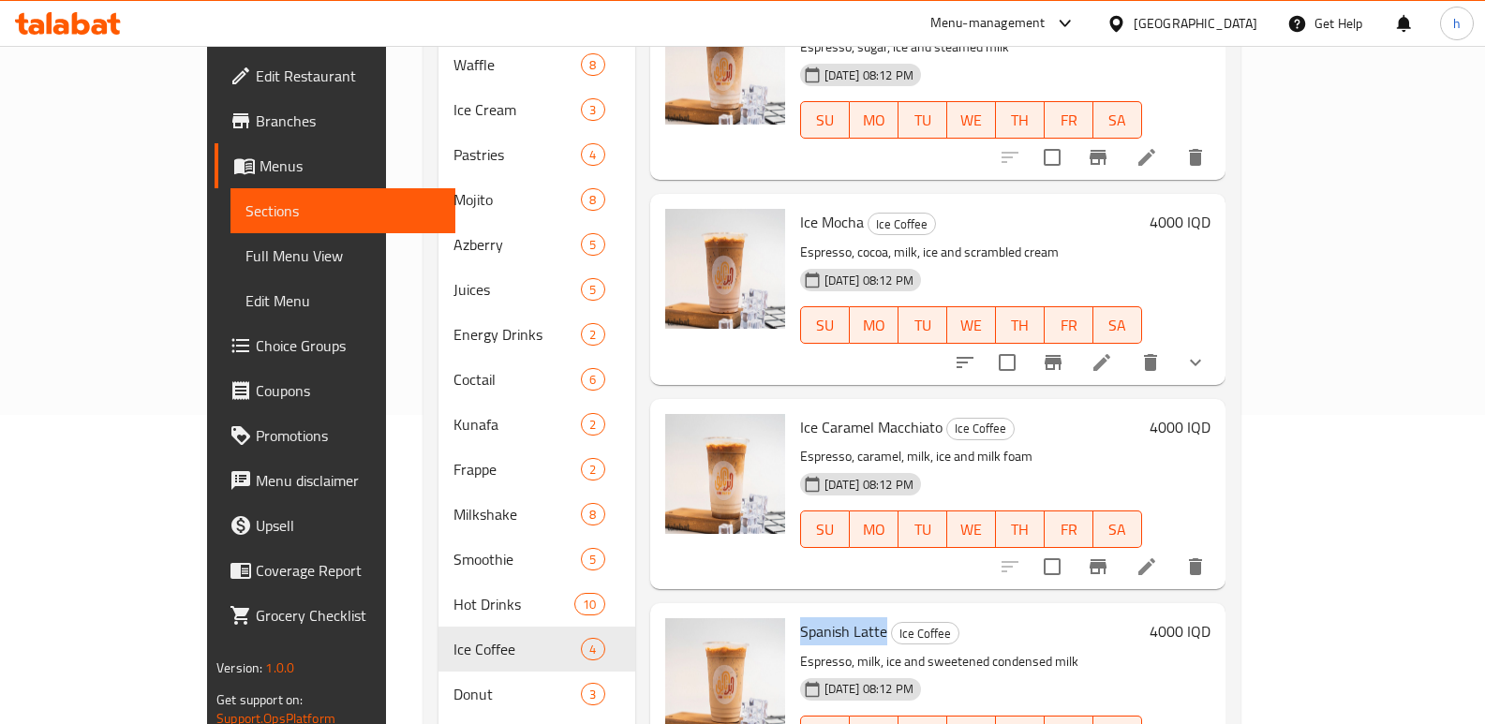
drag, startPoint x: 752, startPoint y: 608, endPoint x: 834, endPoint y: 611, distance: 82.5
click at [834, 618] on h6 "Spanish Latte Ice Coffee" at bounding box center [971, 631] width 342 height 26
copy span "Spanish Latte"
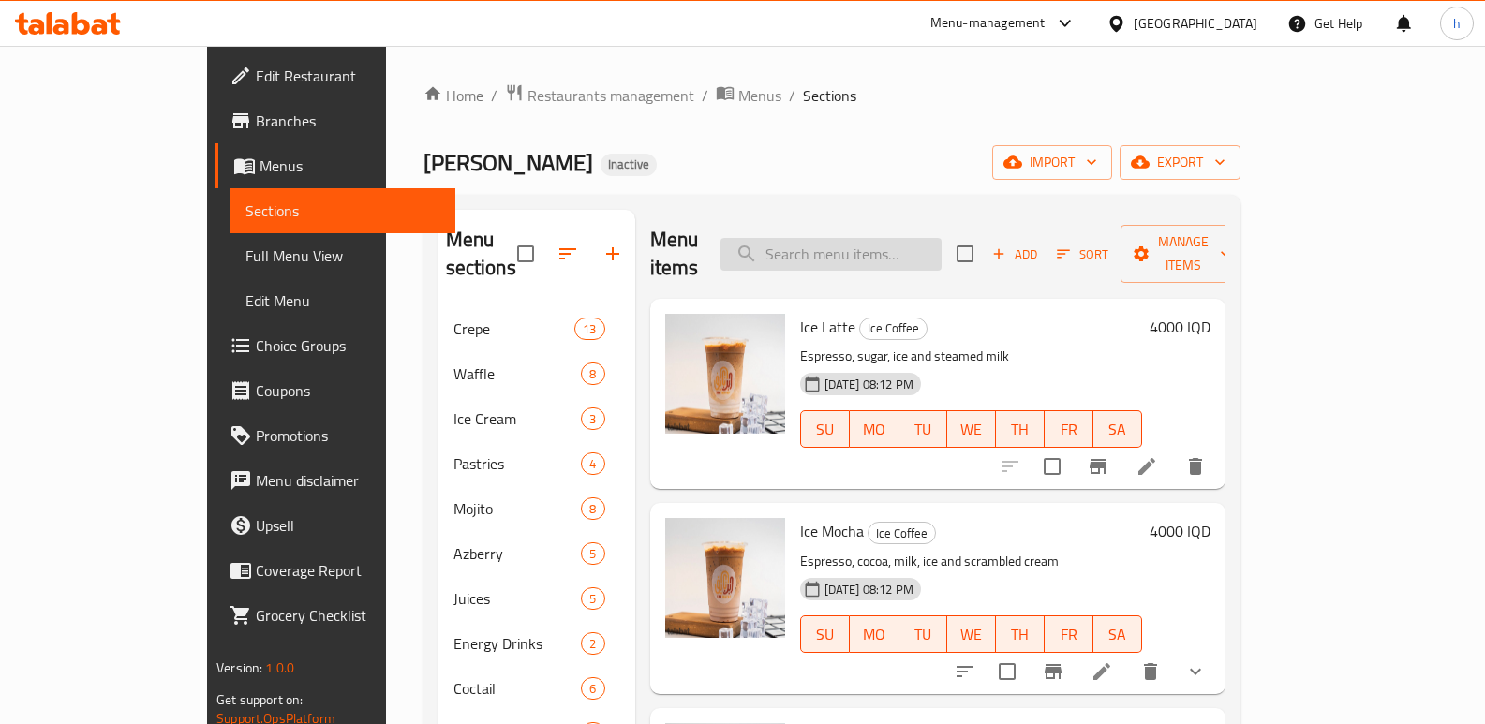
click at [911, 244] on input "search" at bounding box center [831, 254] width 221 height 33
paste input "Spanish Latte"
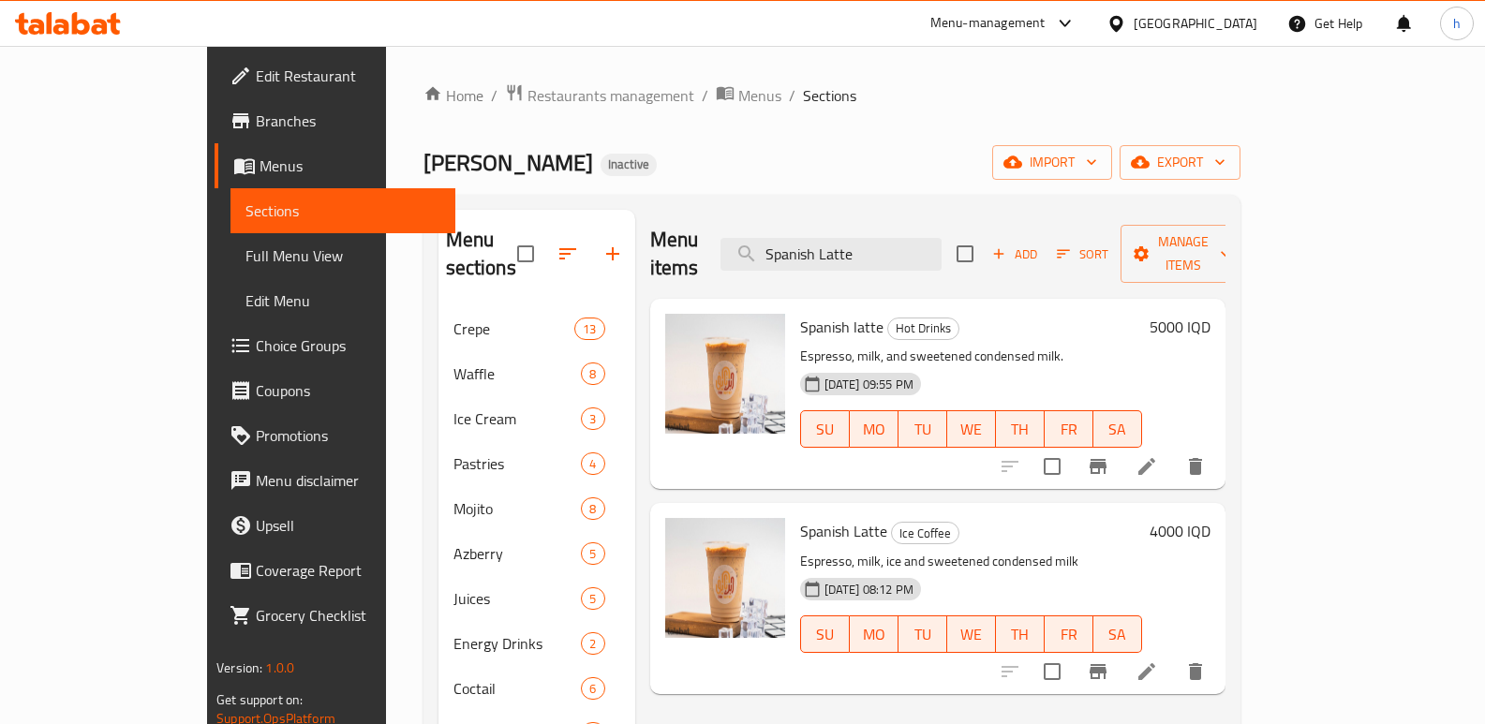
type input "Spanish Latte"
click at [1202, 458] on icon "delete" at bounding box center [1195, 466] width 13 height 17
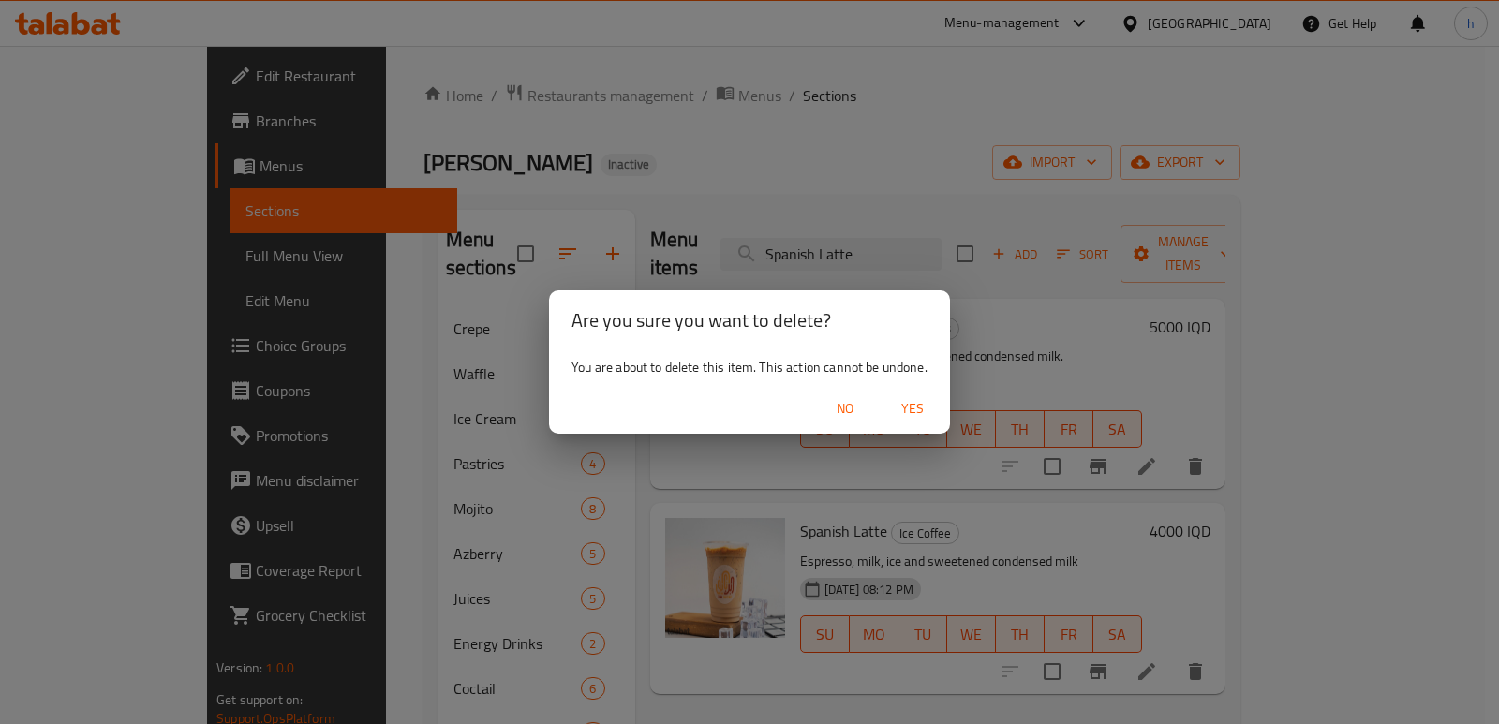
click at [916, 410] on span "Yes" at bounding box center [912, 408] width 45 height 23
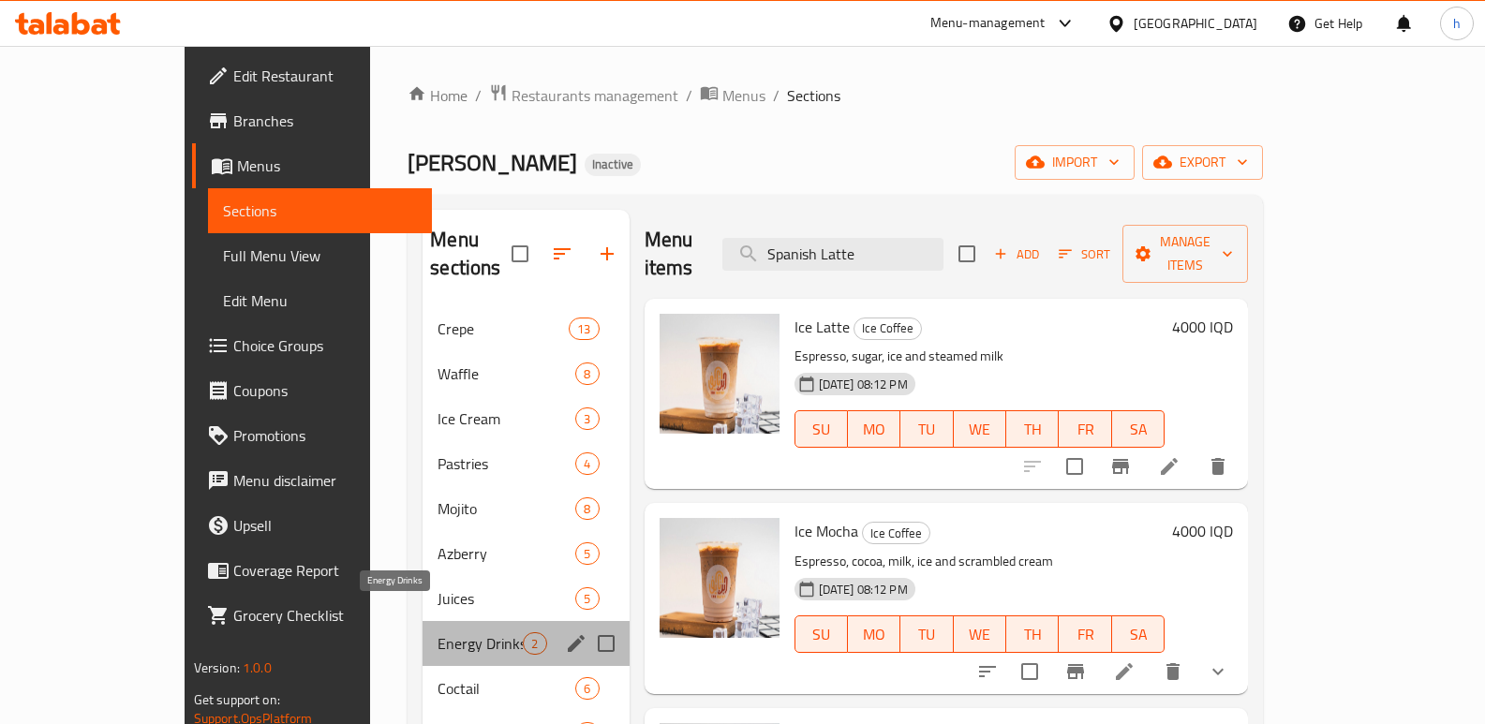
click at [438, 633] on span "Energy Drinks" at bounding box center [480, 644] width 85 height 22
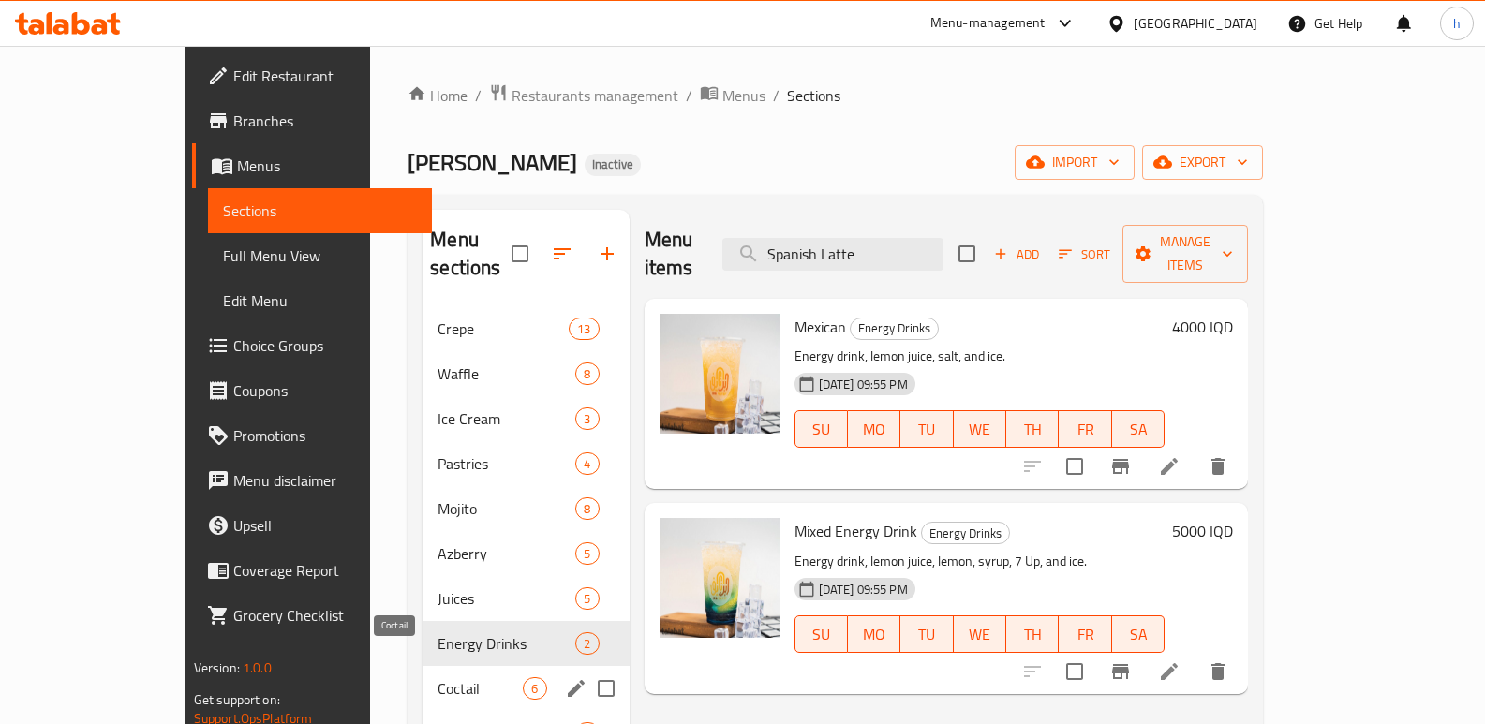
click at [438, 678] on span "Coctail" at bounding box center [480, 689] width 85 height 22
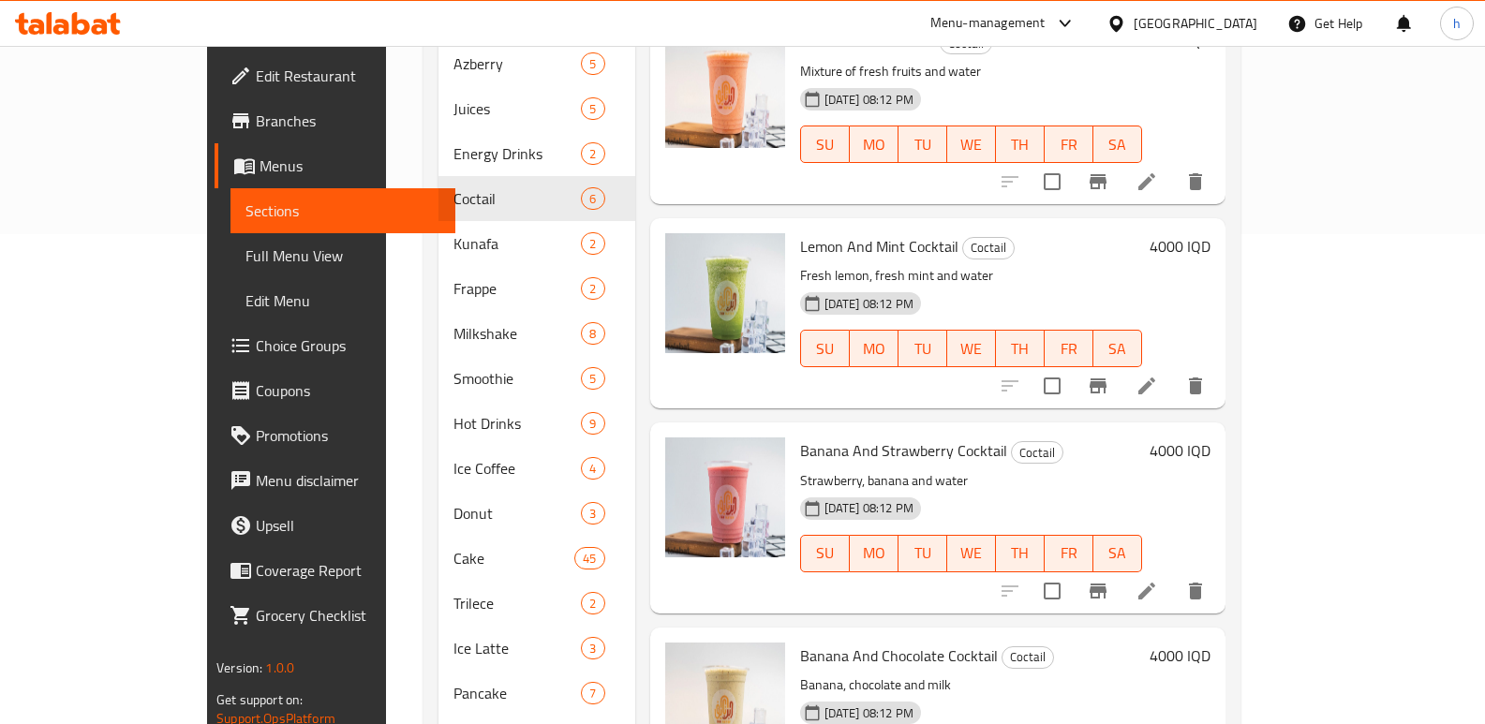
scroll to position [492, 0]
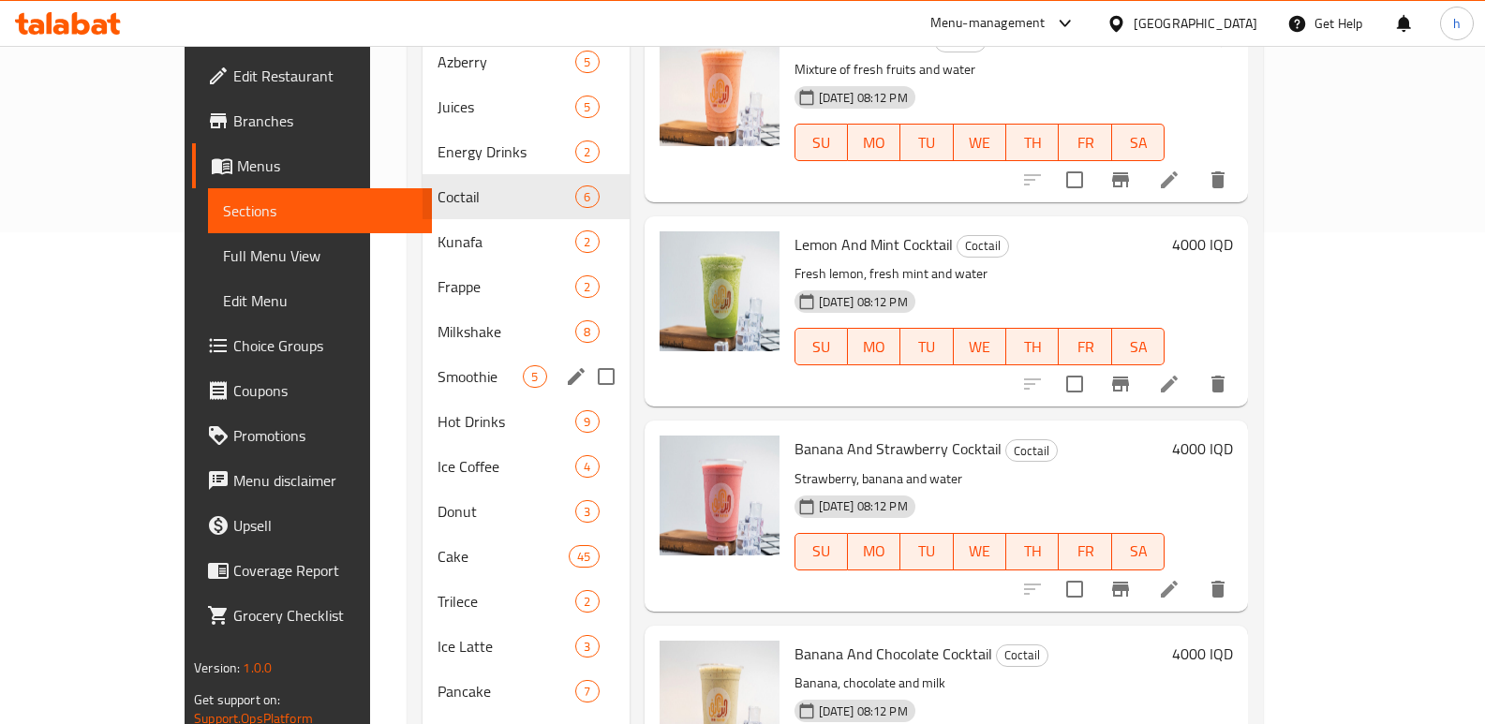
click at [438, 365] on span "Smoothie" at bounding box center [480, 376] width 85 height 22
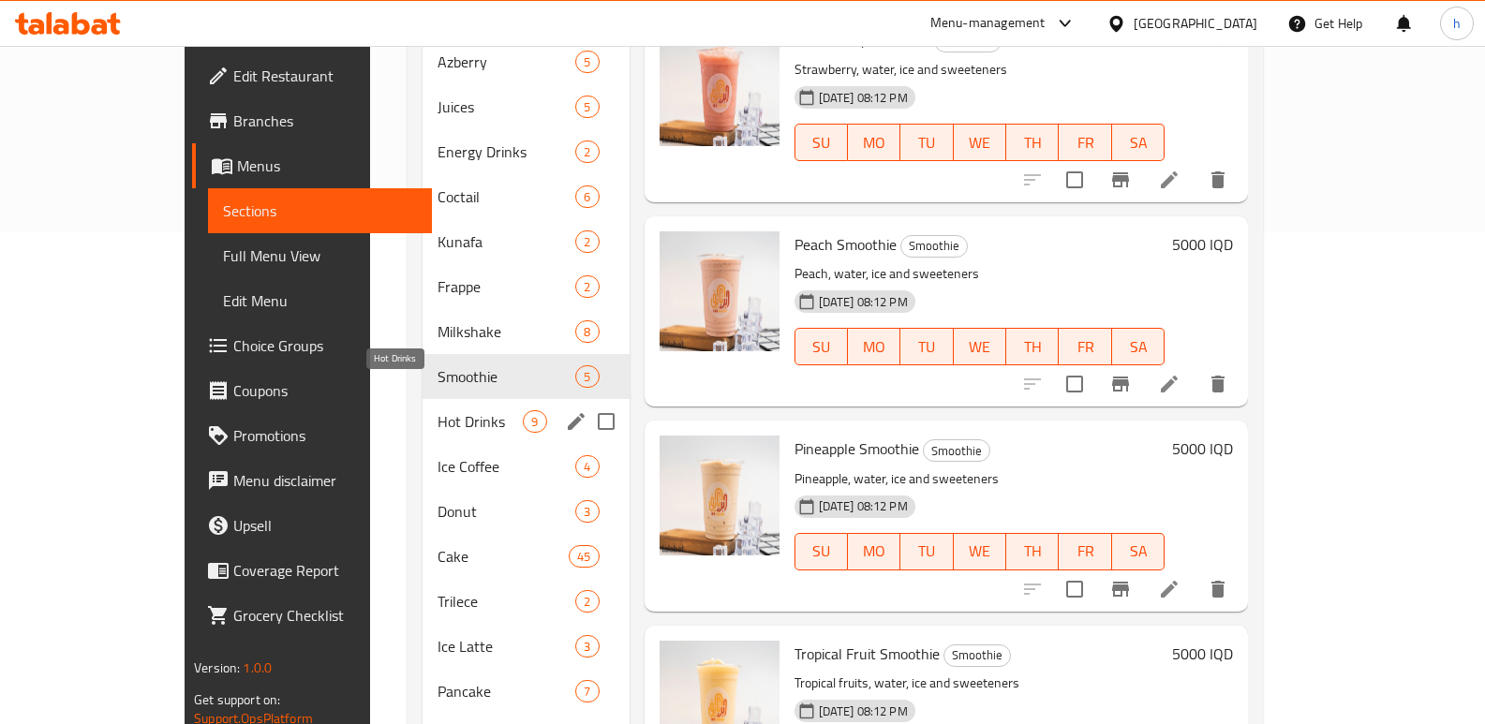
click at [438, 410] on span "Hot Drinks" at bounding box center [480, 421] width 85 height 22
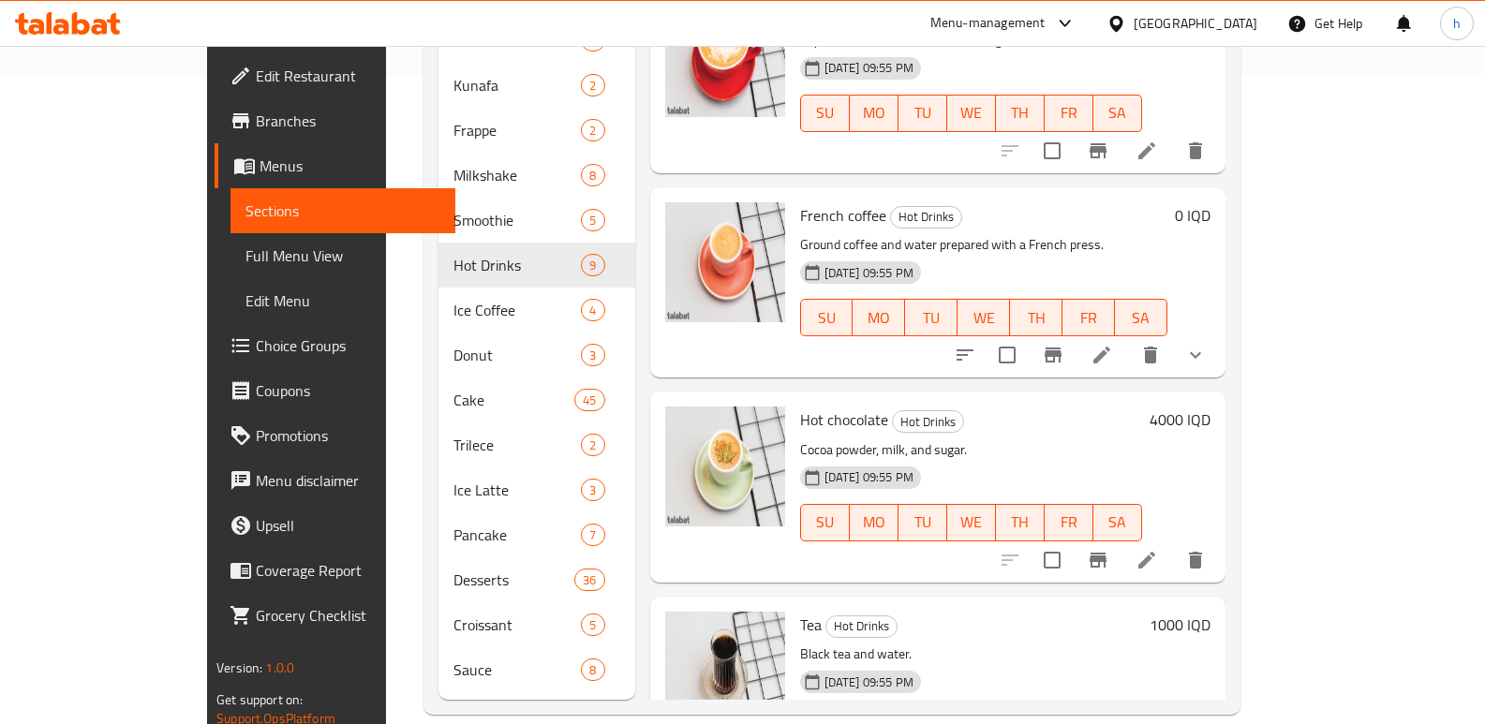
scroll to position [779, 0]
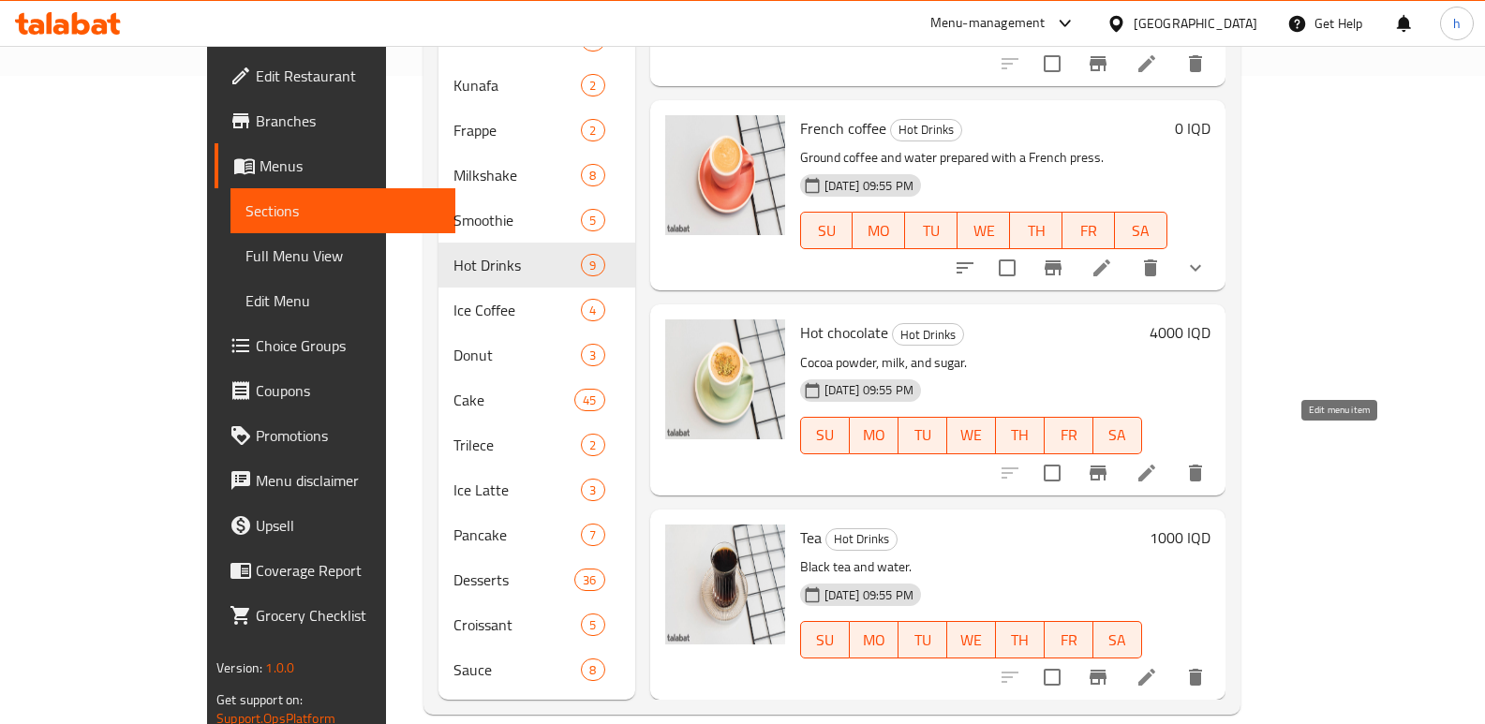
click at [1158, 462] on icon at bounding box center [1147, 473] width 22 height 22
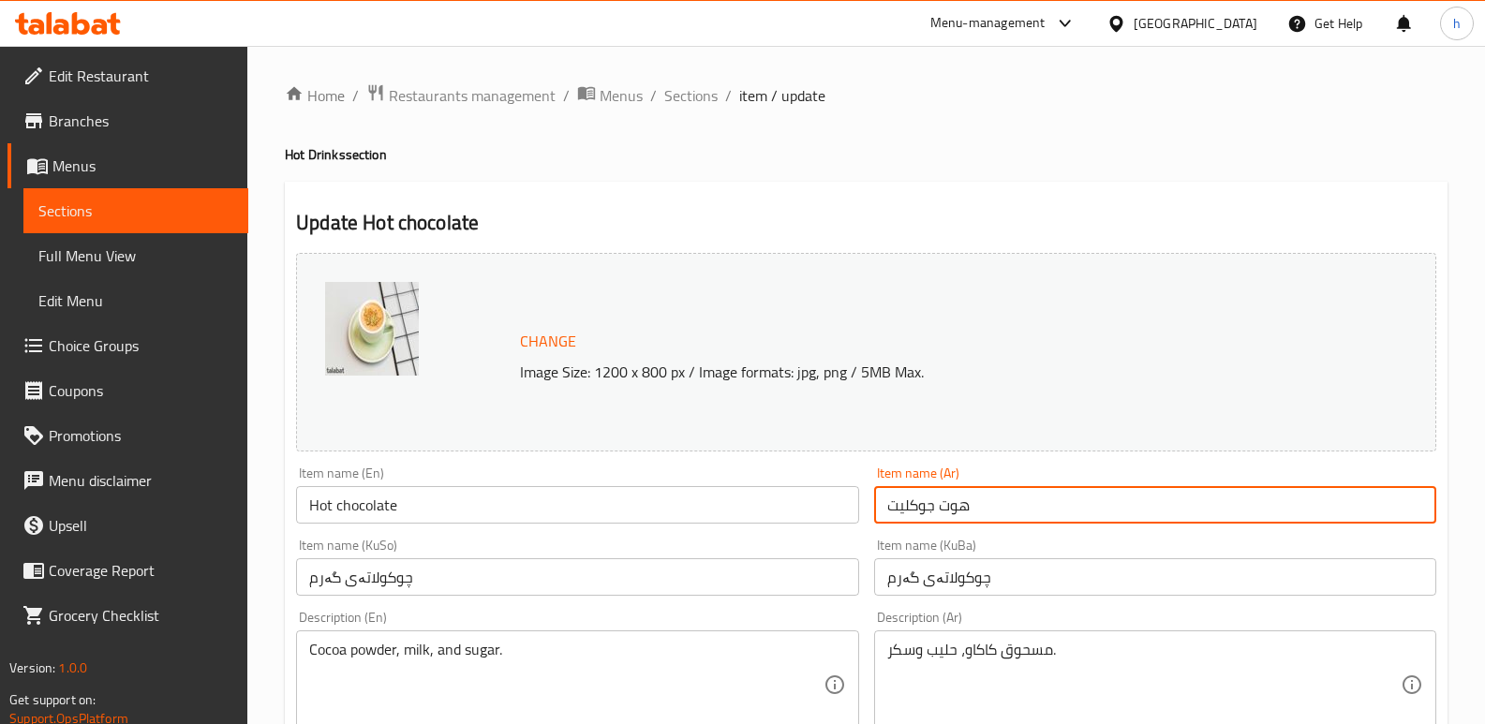
drag, startPoint x: 997, startPoint y: 501, endPoint x: 861, endPoint y: 492, distance: 136.2
type input "هوت جوكليت"
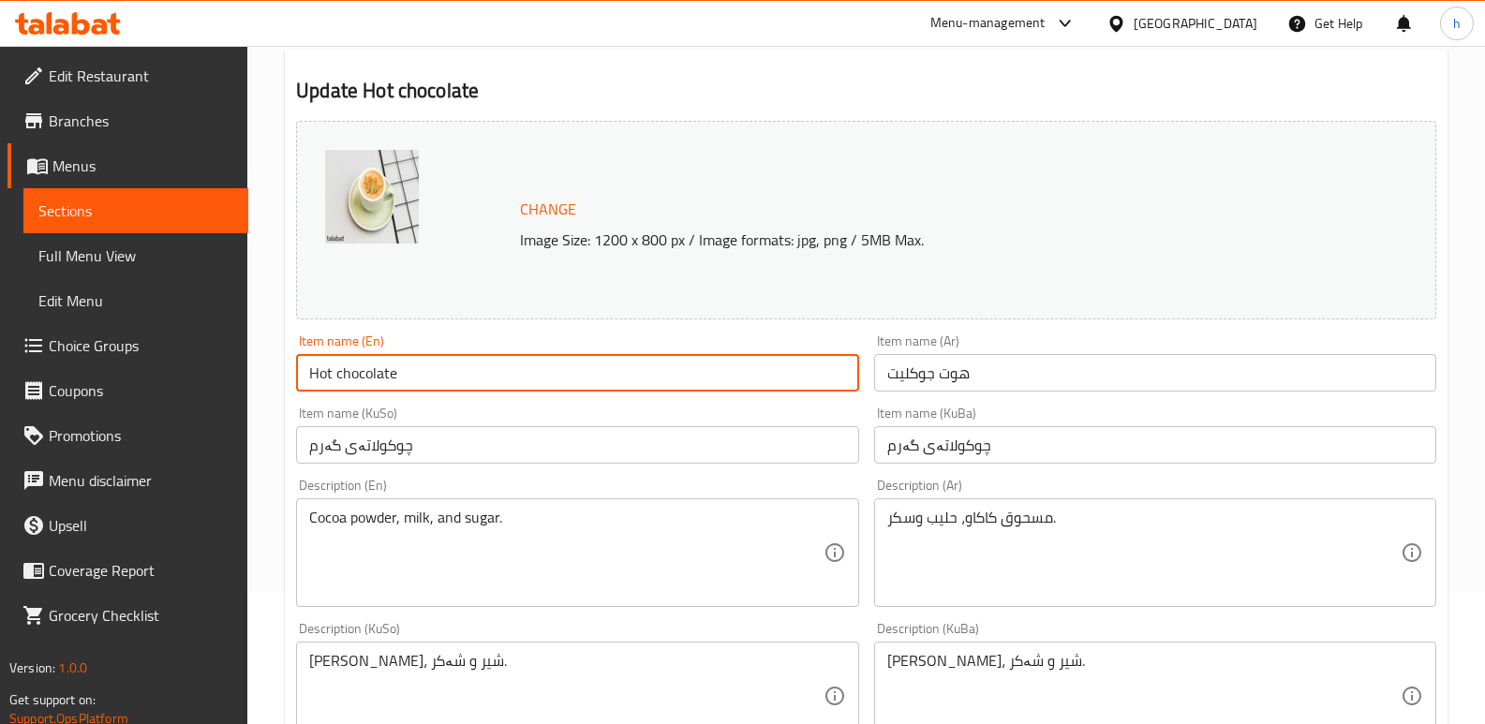
drag, startPoint x: 344, startPoint y: 364, endPoint x: 228, endPoint y: 378, distance: 117.0
click at [228, 378] on div "Edit Restaurant Branches Menus Sections Full Menu View Edit Menu Choice Groups …" at bounding box center [742, 674] width 1485 height 1521
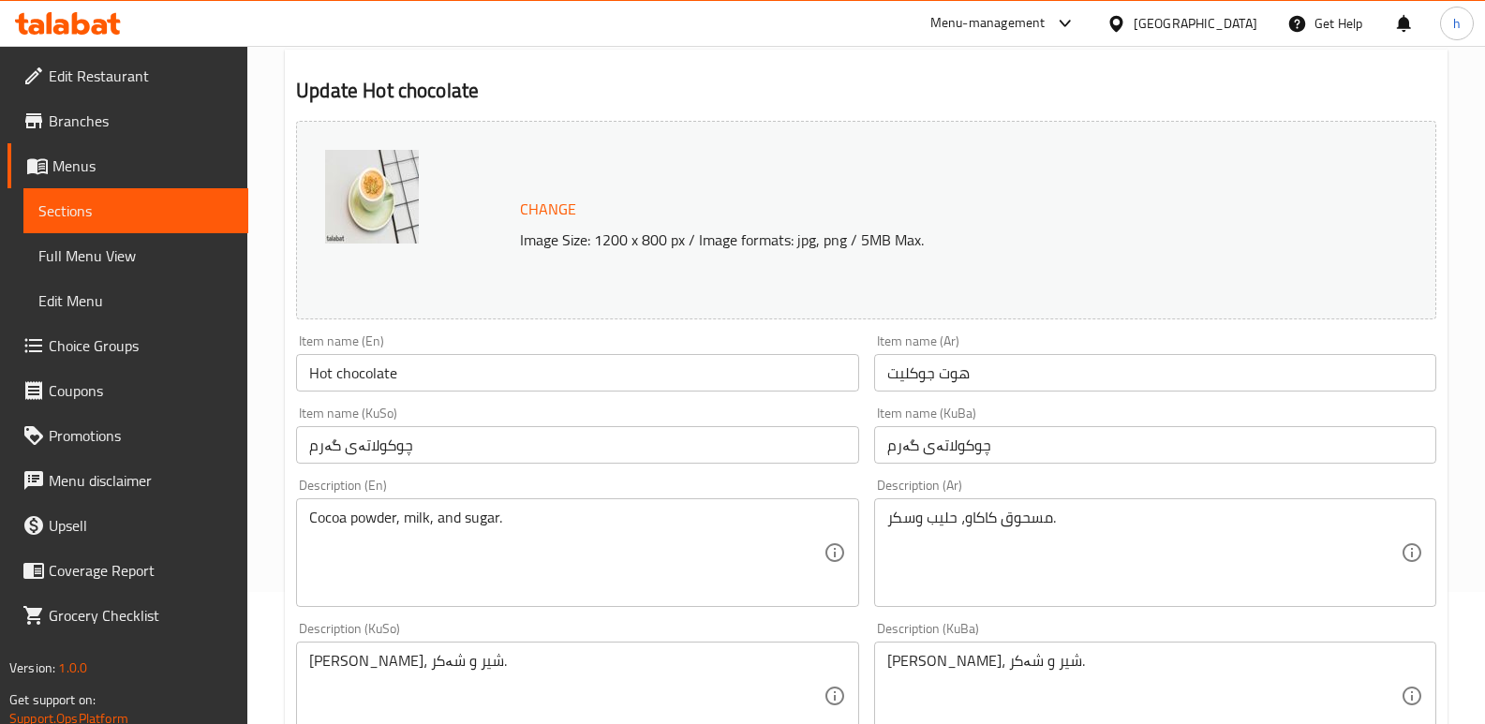
click at [600, 114] on div "Change Image Size: 1200 x 800 px / Image formats: jpg, png / 5MB Max." at bounding box center [866, 220] width 1155 height 214
click at [184, 185] on link "Menus" at bounding box center [127, 165] width 241 height 45
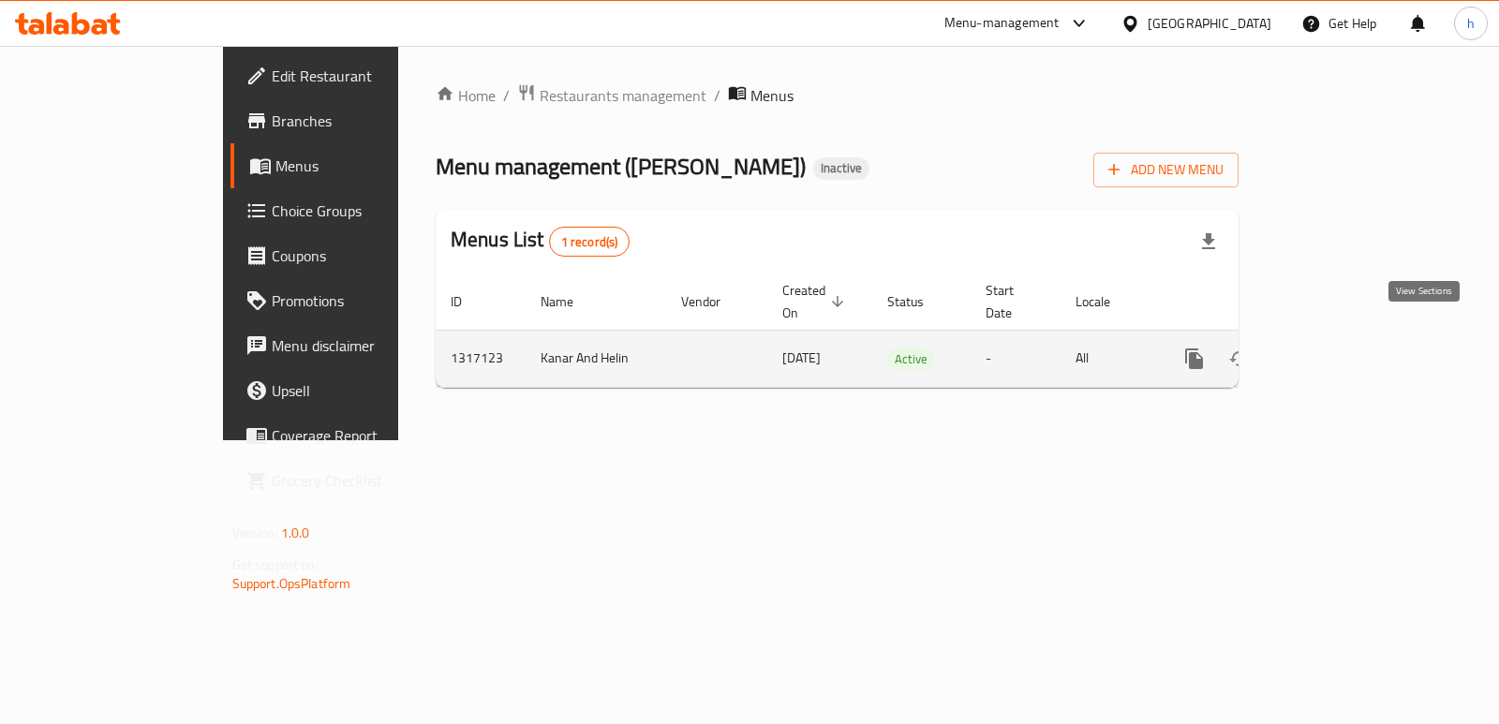
click at [1341, 348] on icon "enhanced table" at bounding box center [1329, 359] width 22 height 22
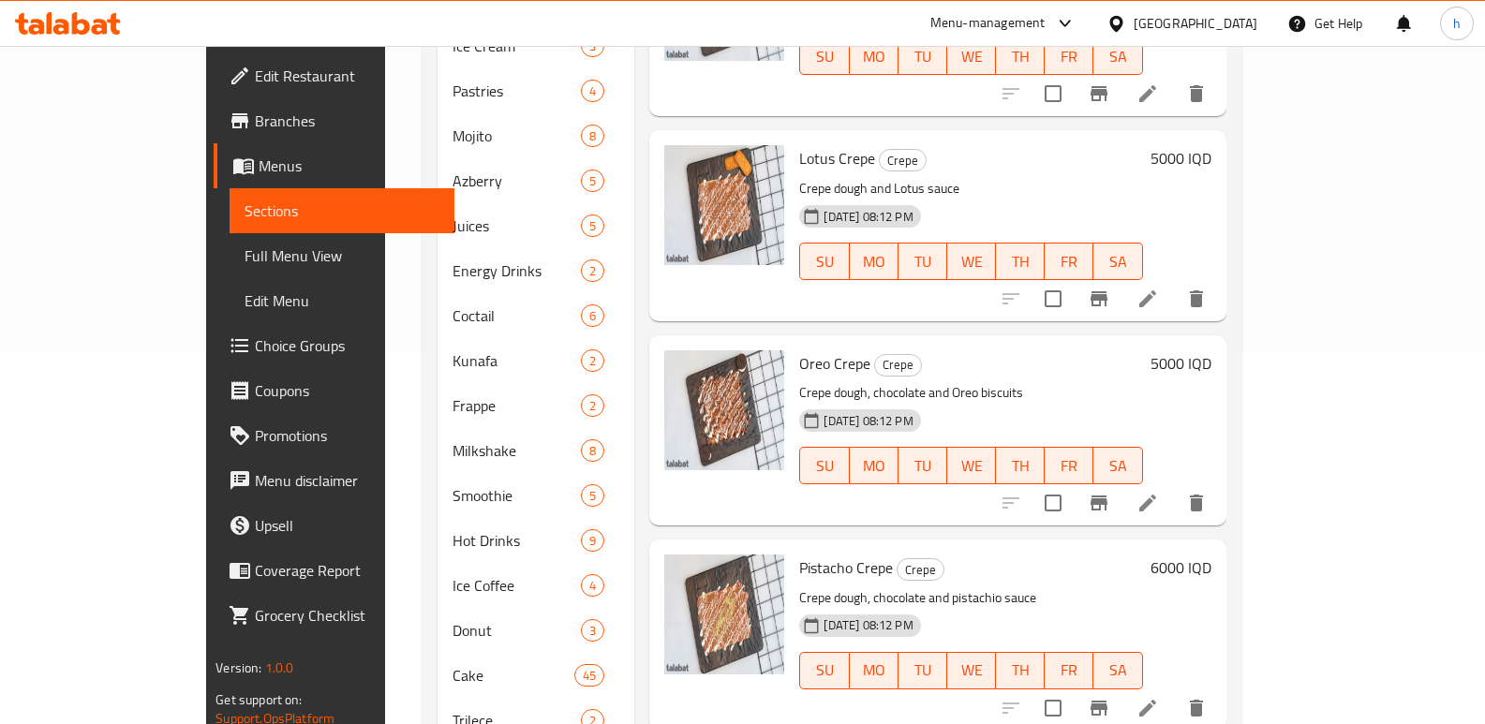
scroll to position [456, 0]
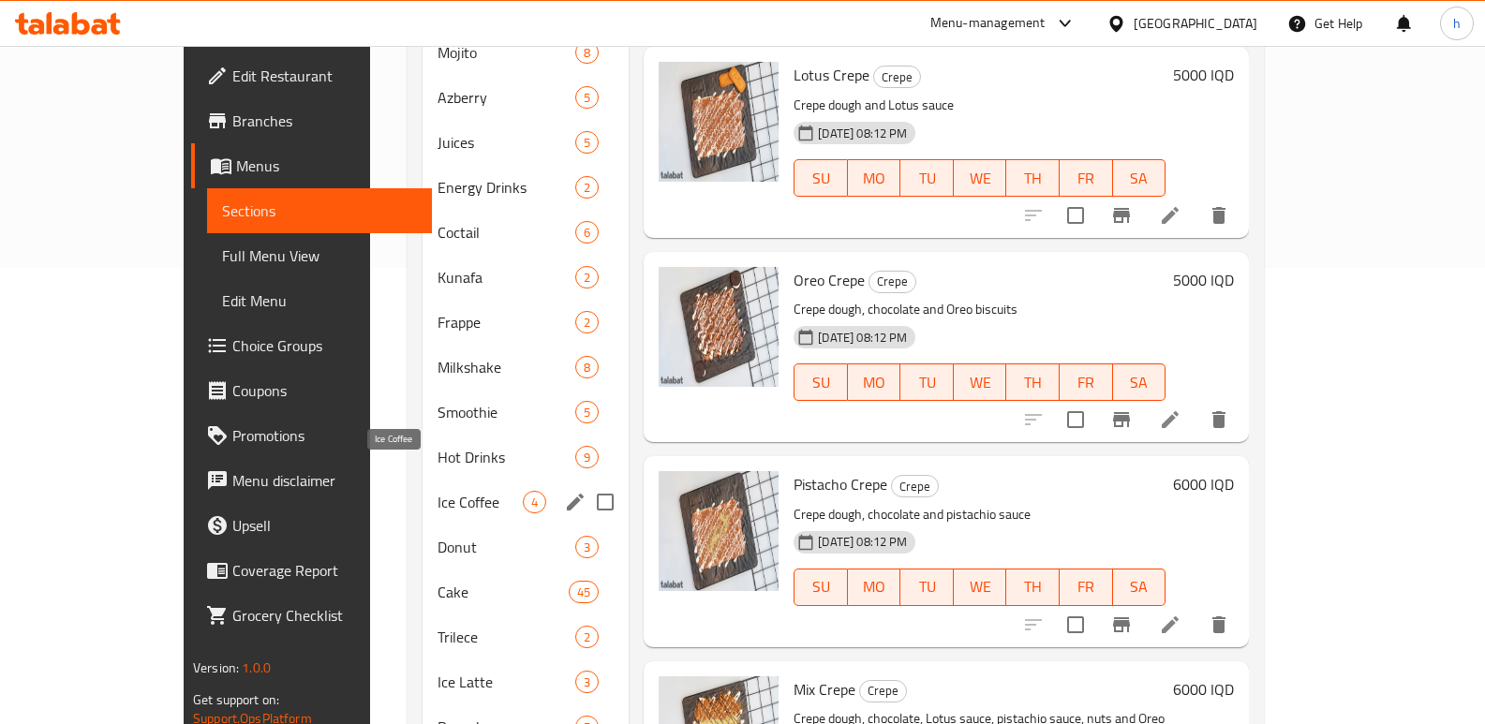
click at [438, 491] on span "Ice Coffee" at bounding box center [480, 502] width 85 height 22
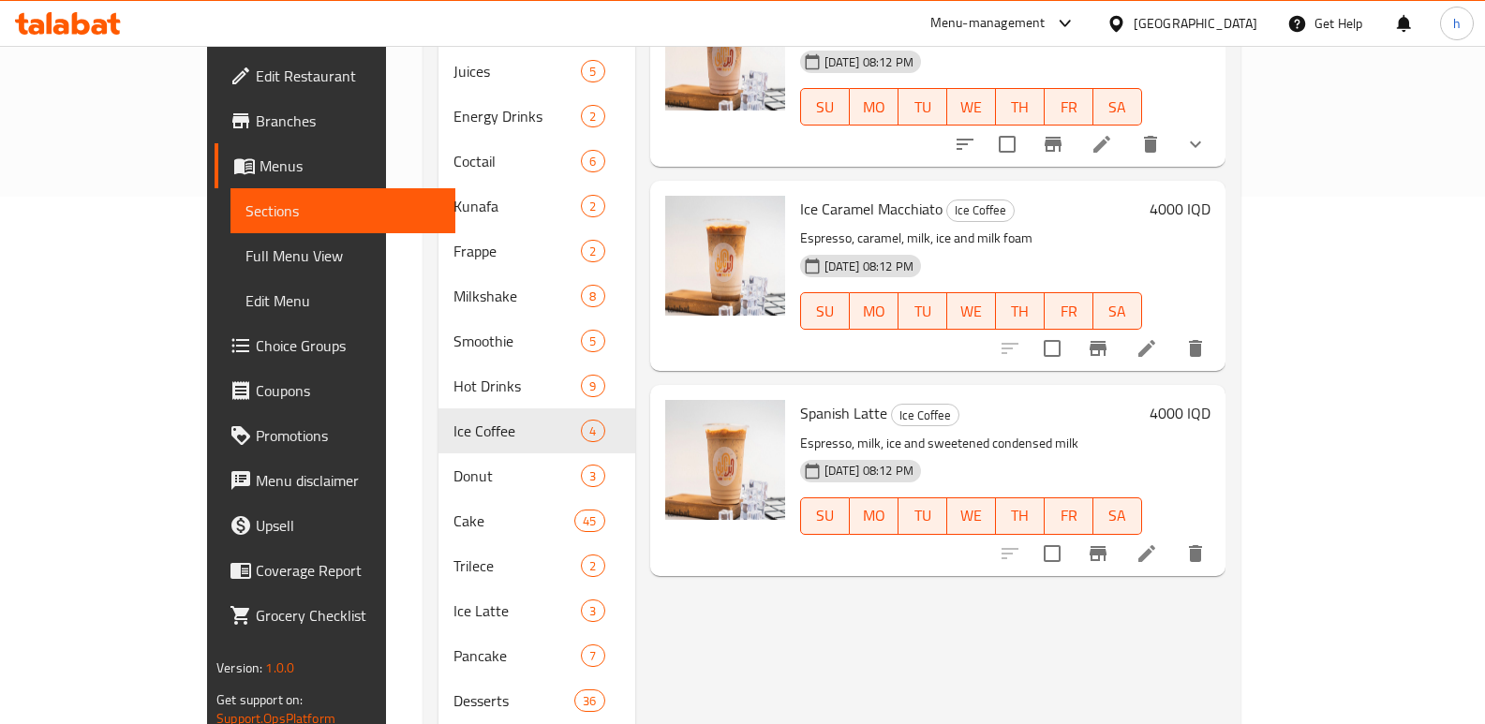
scroll to position [544, 0]
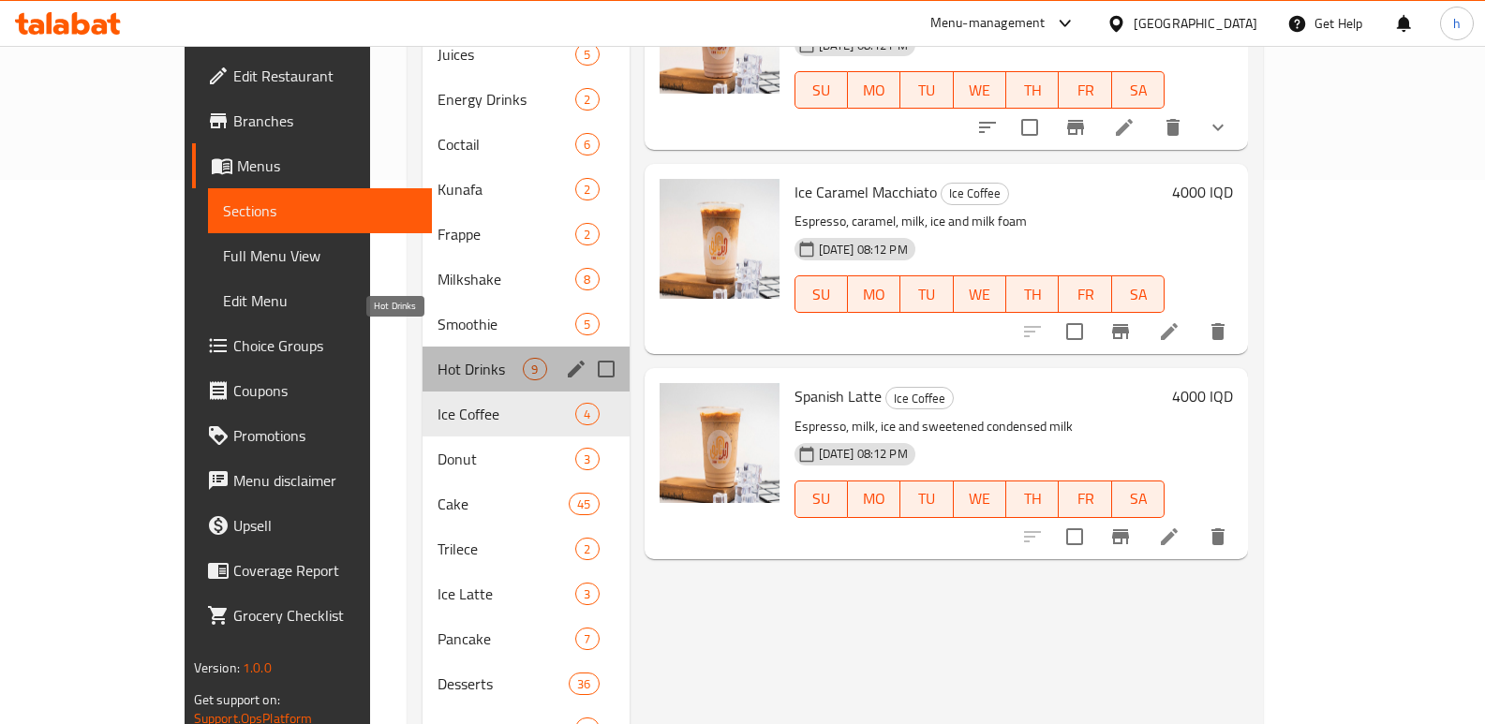
drag, startPoint x: 377, startPoint y: 350, endPoint x: 385, endPoint y: 346, distance: 9.6
click at [438, 358] on span "Hot Drinks" at bounding box center [480, 369] width 85 height 22
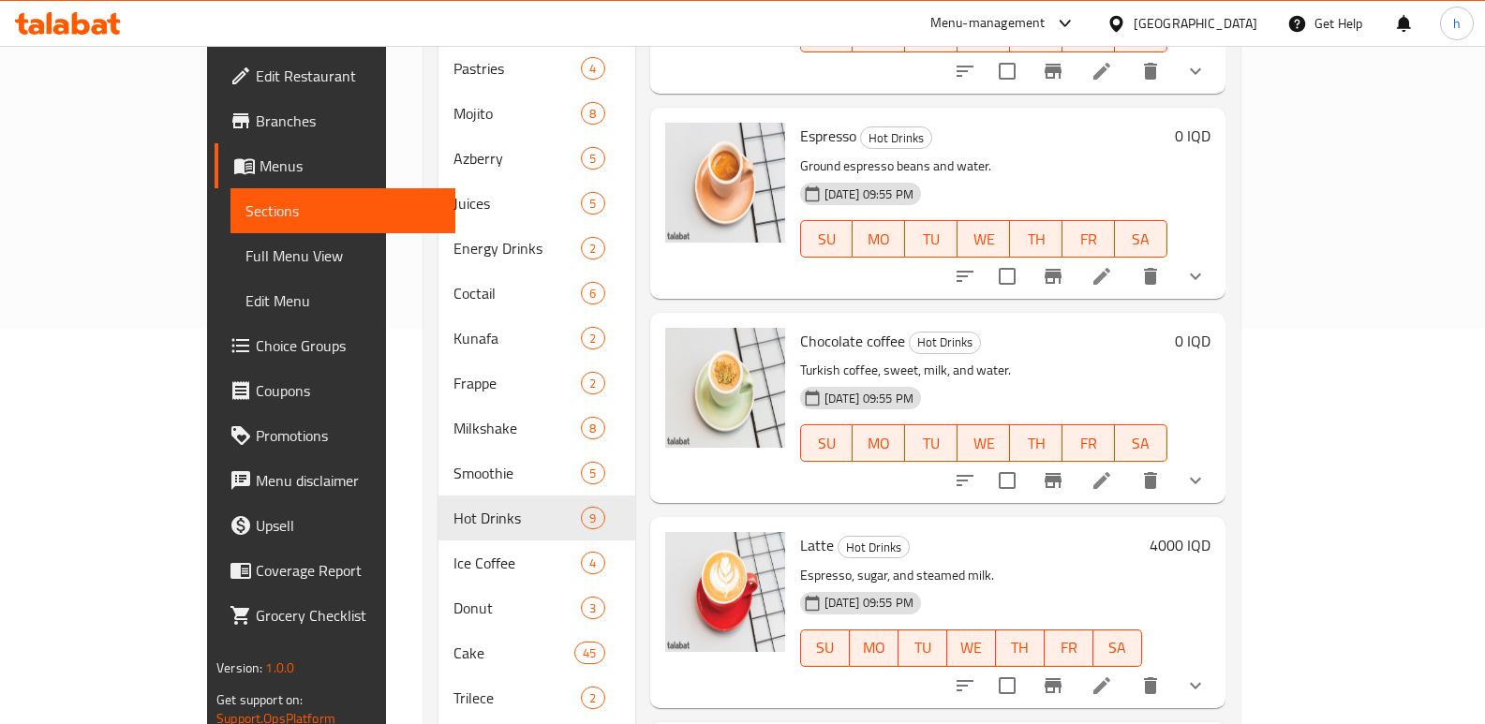
scroll to position [394, 0]
click at [1110, 474] on icon at bounding box center [1102, 482] width 17 height 17
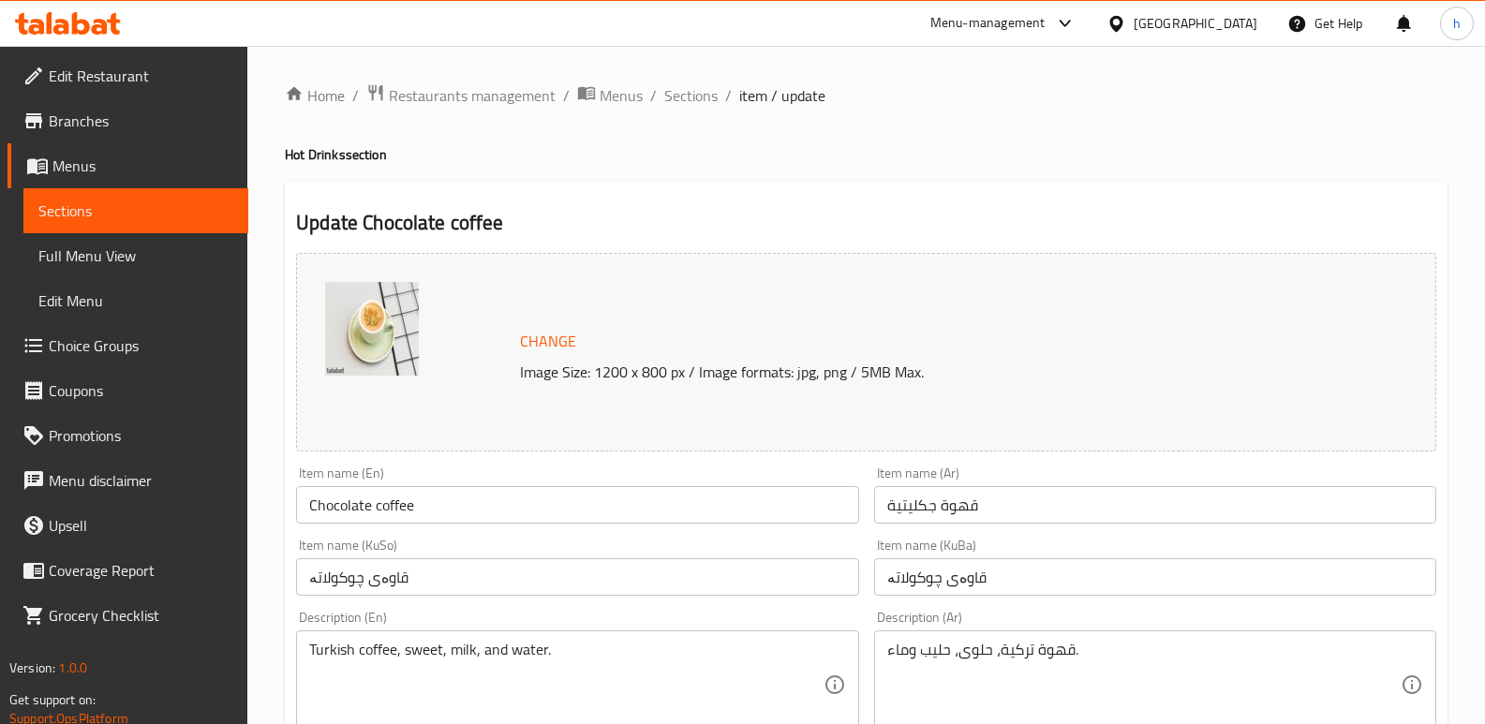
click at [210, 220] on span "Sections" at bounding box center [135, 211] width 195 height 22
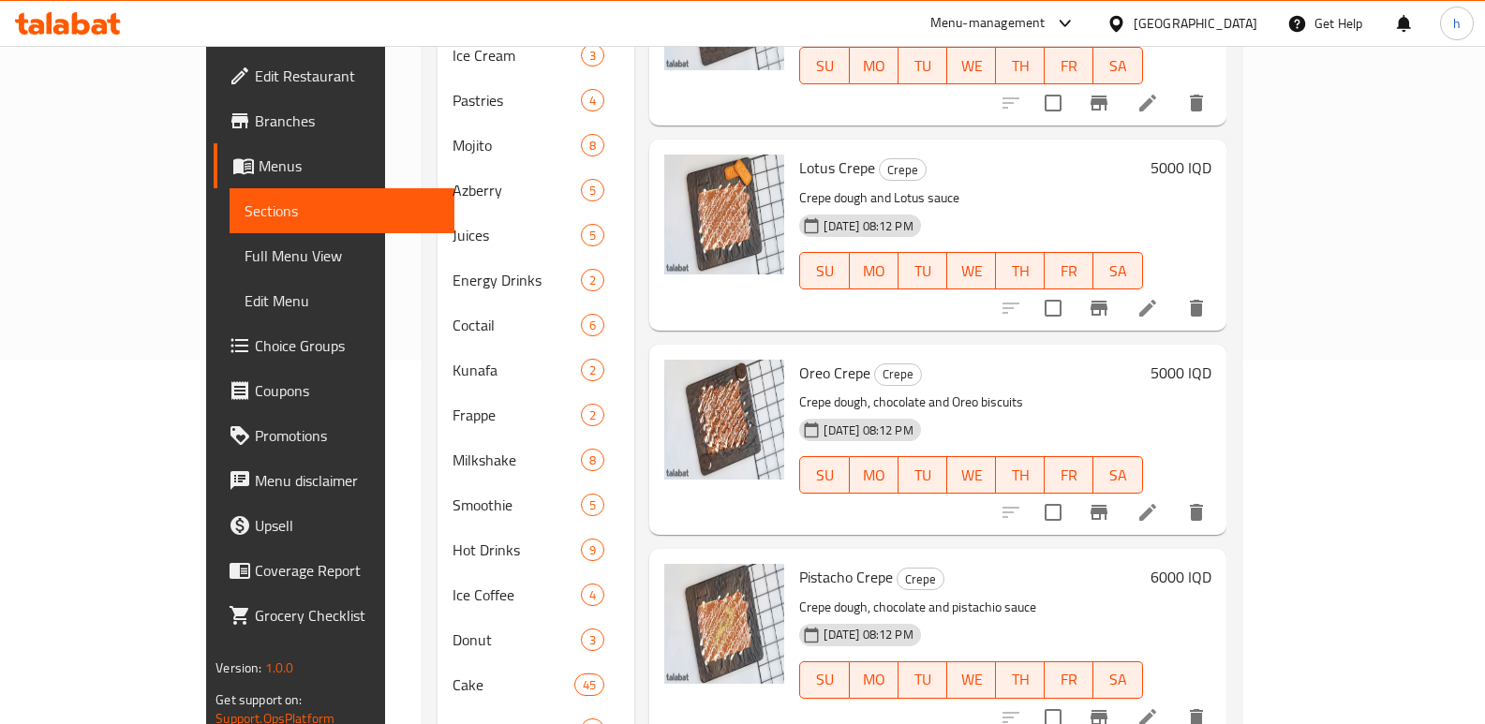
scroll to position [380, 0]
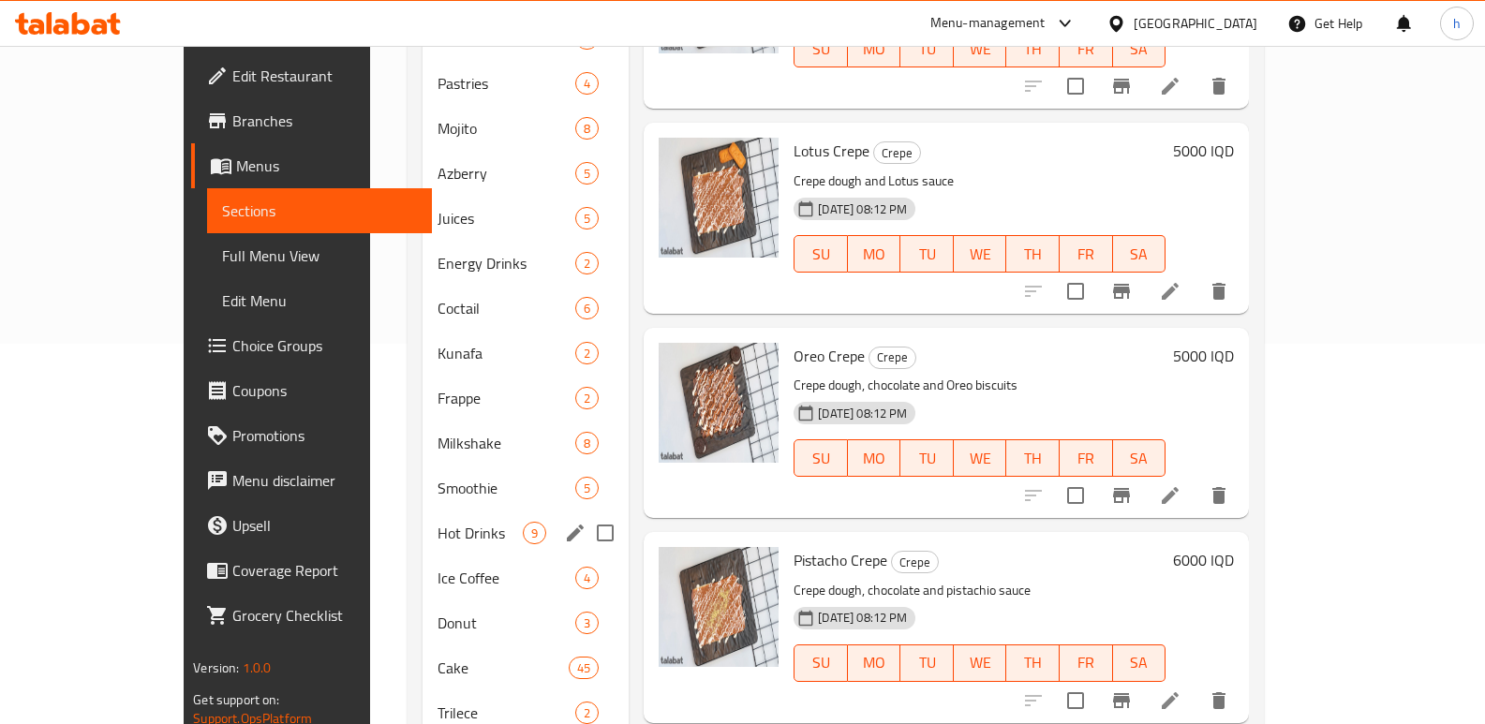
click at [423, 511] on div "Hot Drinks 9" at bounding box center [526, 533] width 207 height 45
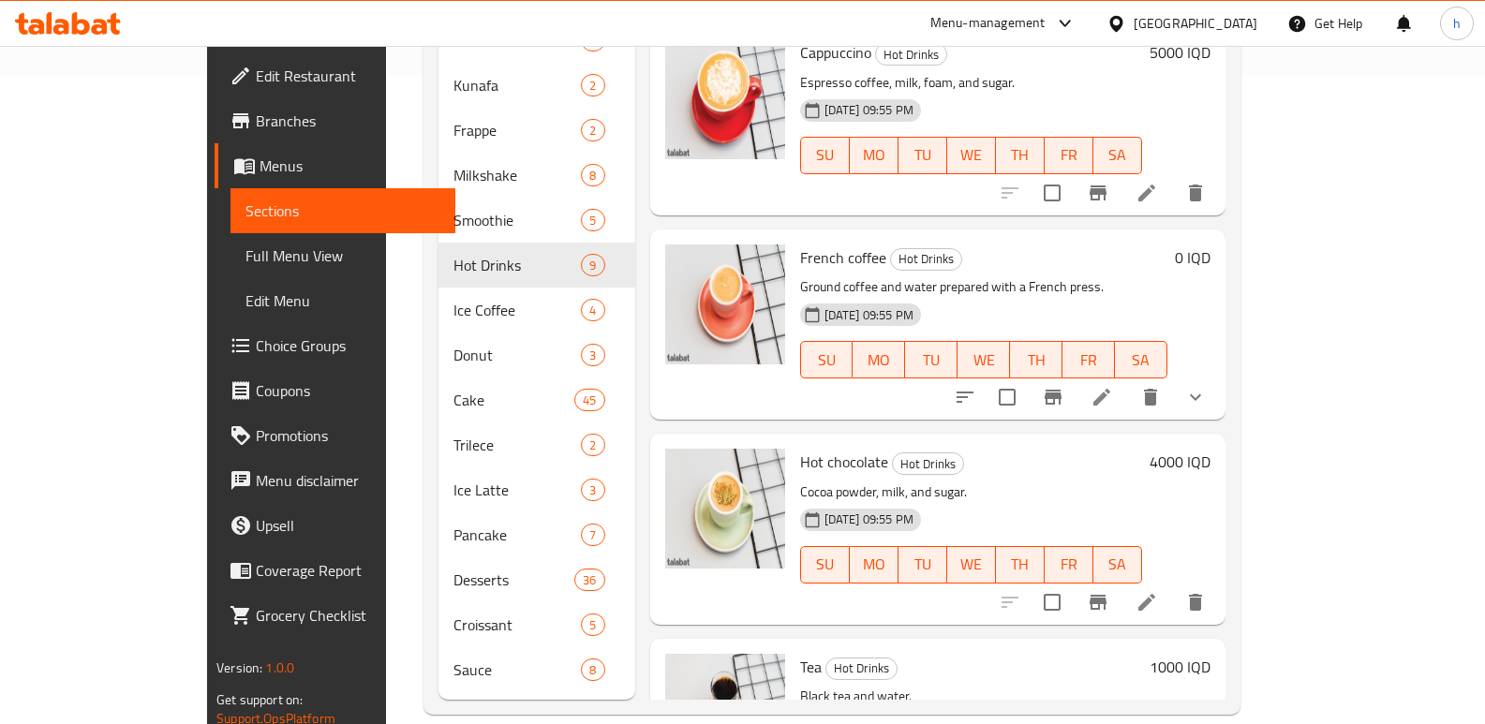
scroll to position [779, 0]
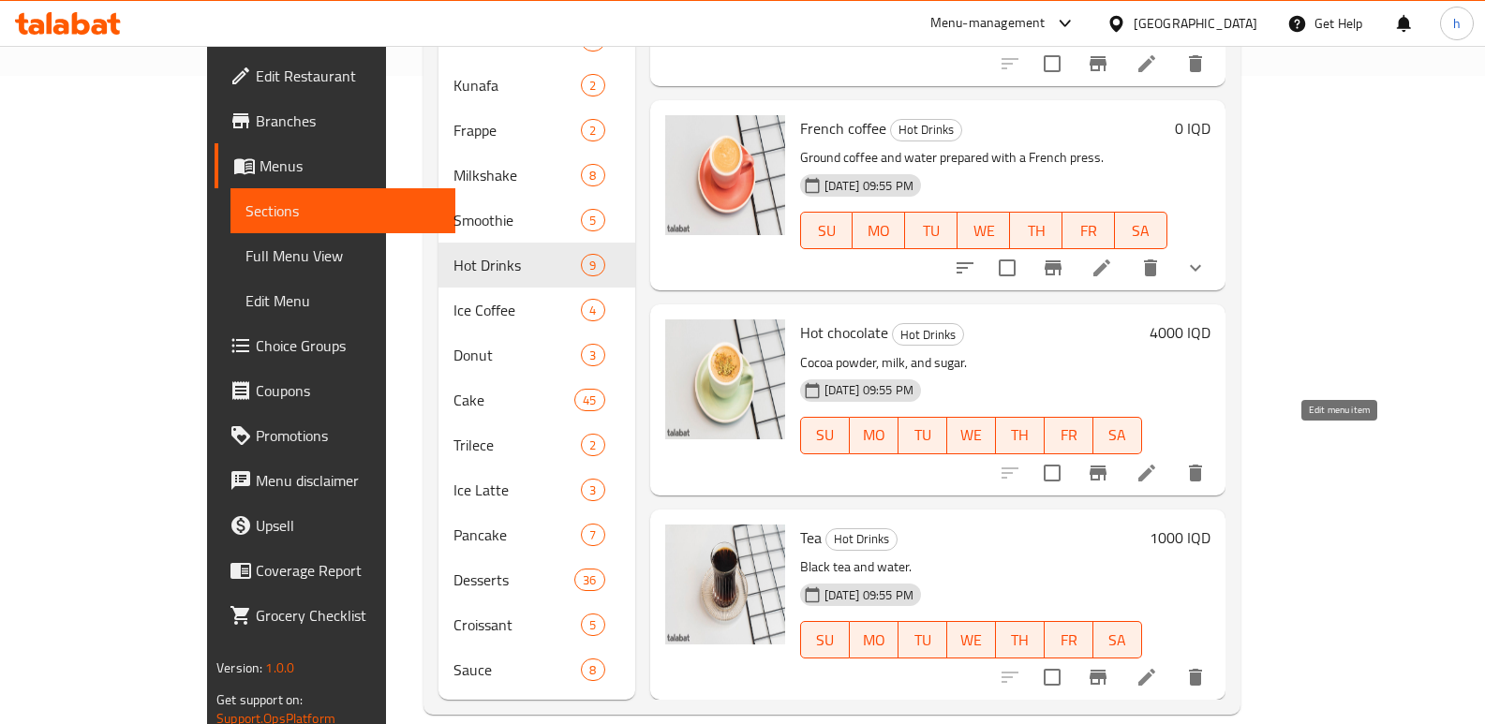
click at [1158, 462] on icon at bounding box center [1147, 473] width 22 height 22
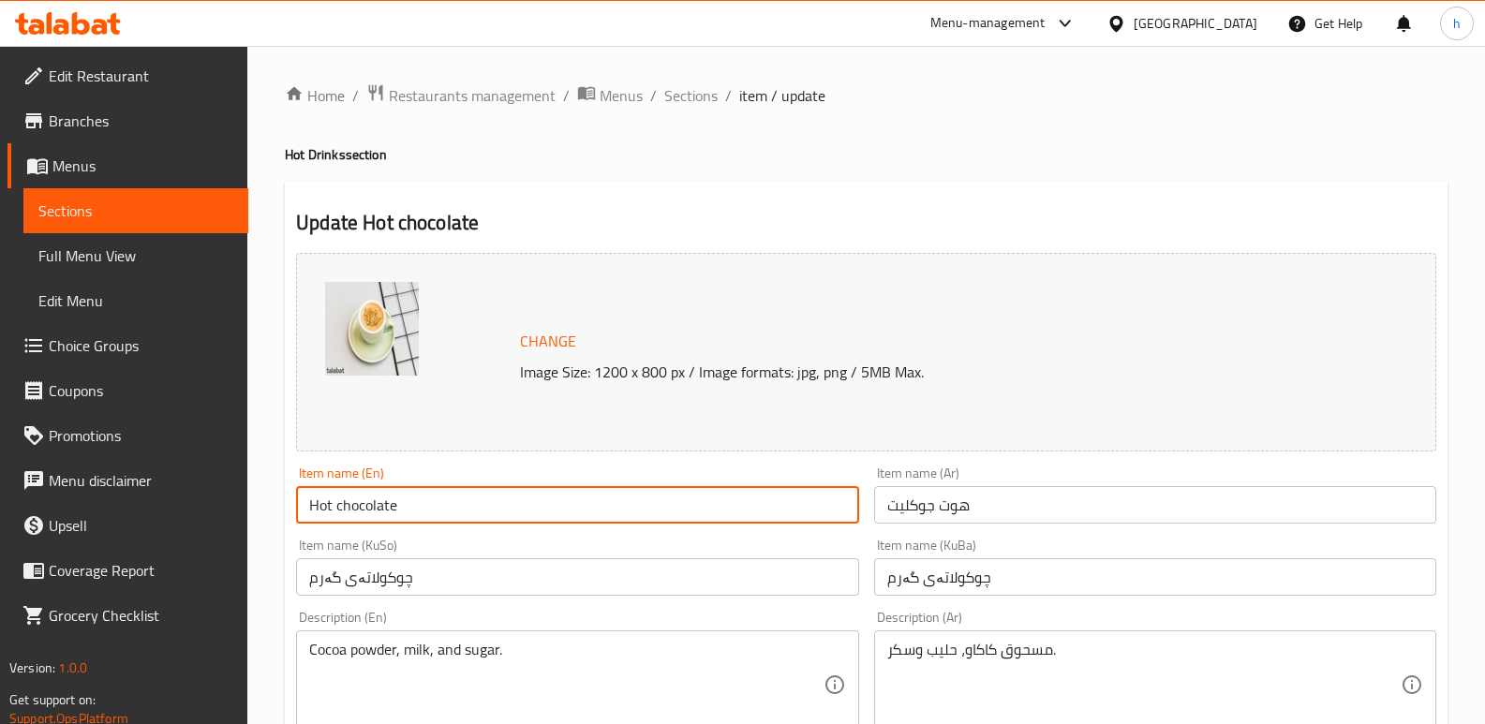
drag, startPoint x: 408, startPoint y: 500, endPoint x: 212, endPoint y: 495, distance: 195.9
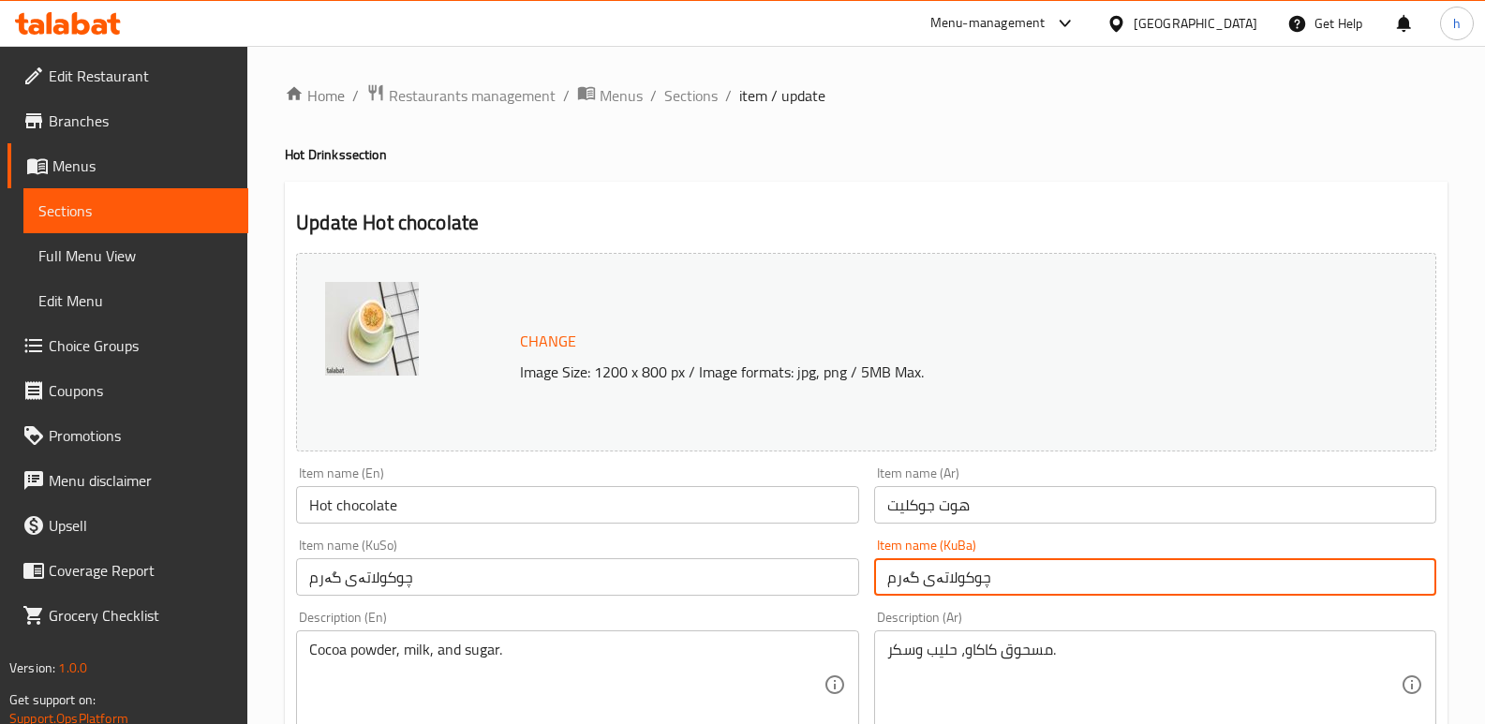
drag, startPoint x: 1004, startPoint y: 588, endPoint x: 792, endPoint y: 608, distance: 212.8
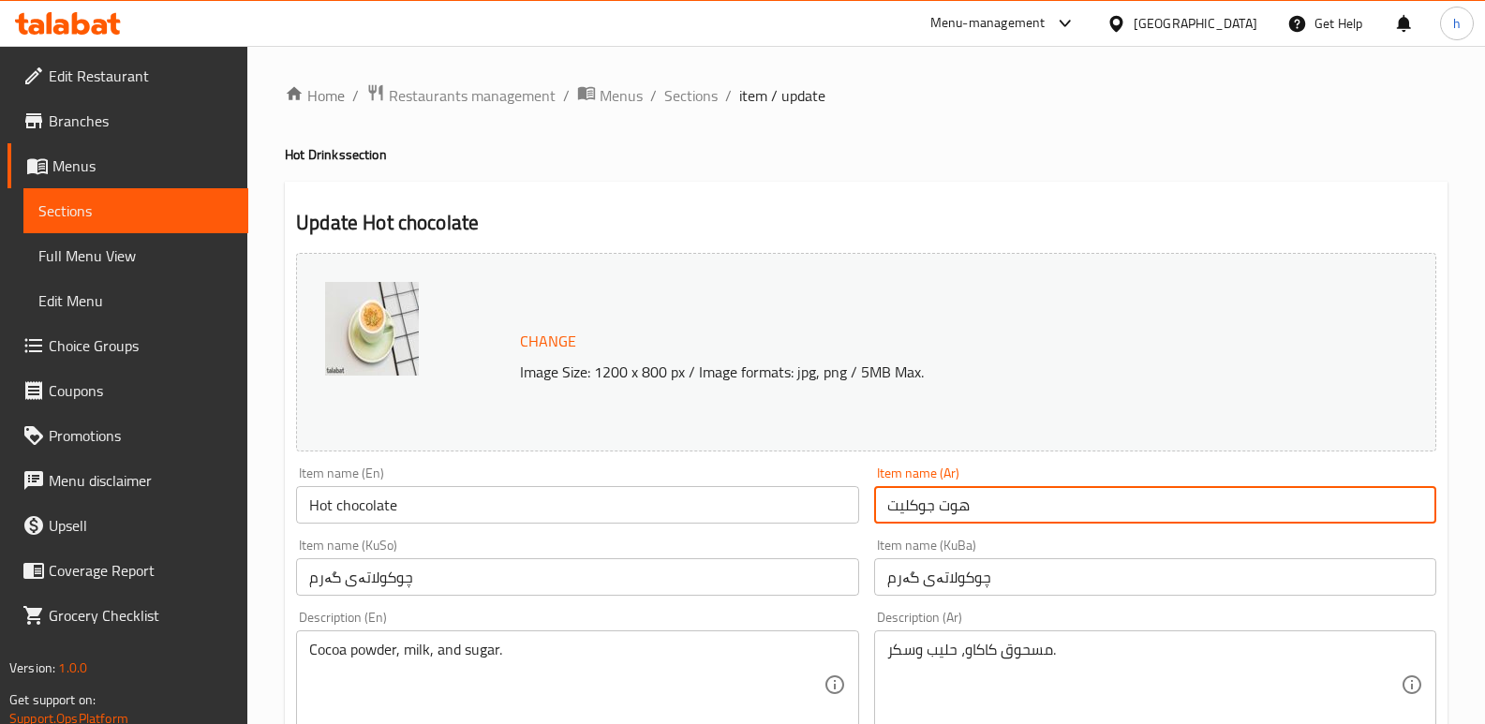
drag, startPoint x: 984, startPoint y: 499, endPoint x: 743, endPoint y: 497, distance: 240.8
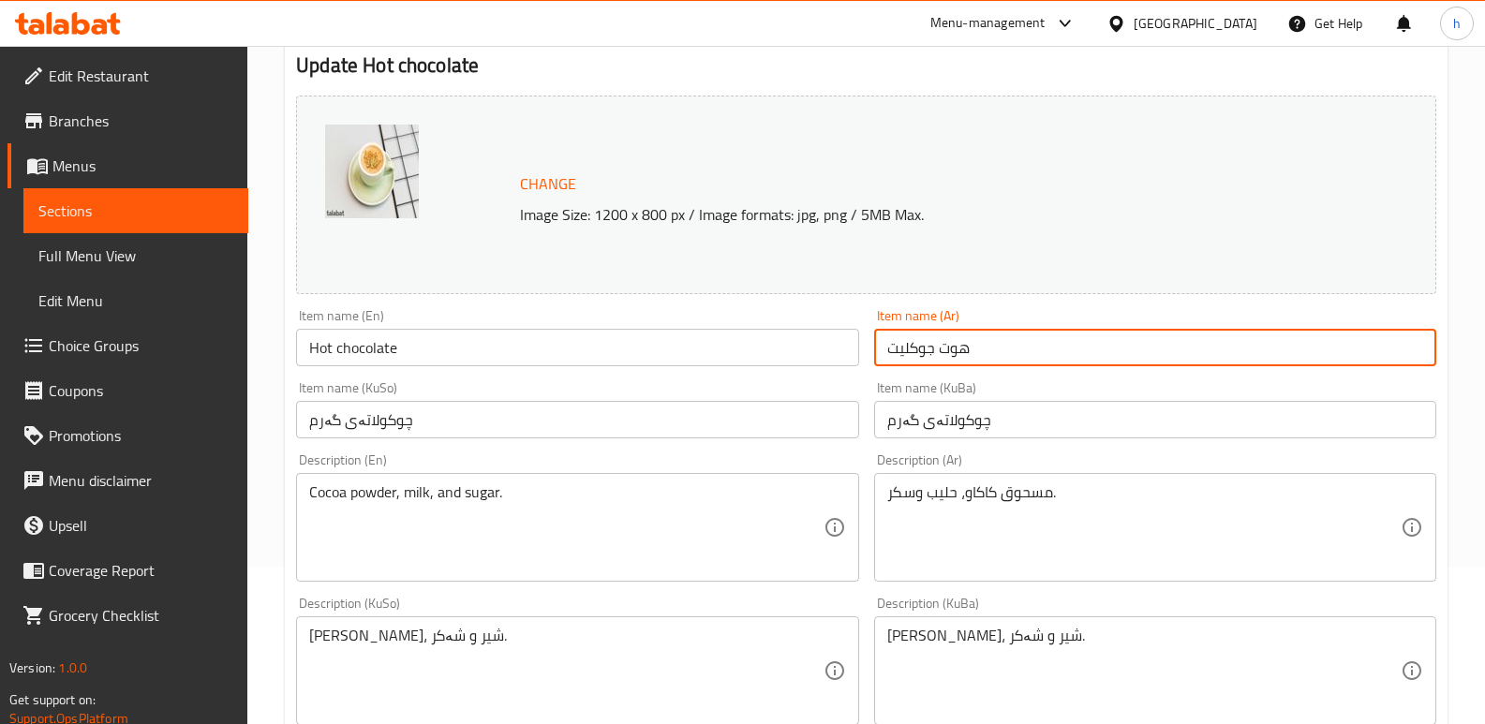
scroll to position [261, 0]
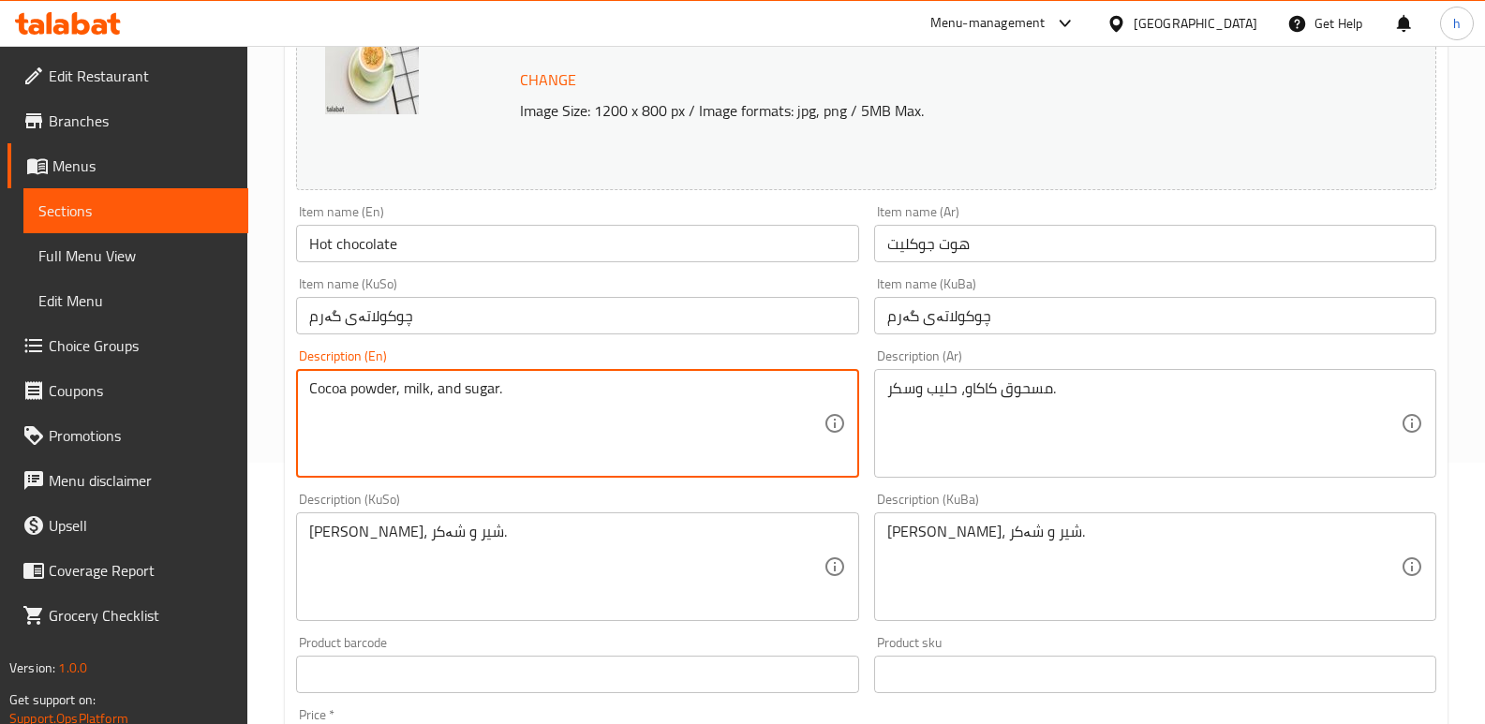
drag, startPoint x: 474, startPoint y: 387, endPoint x: 257, endPoint y: 380, distance: 217.5
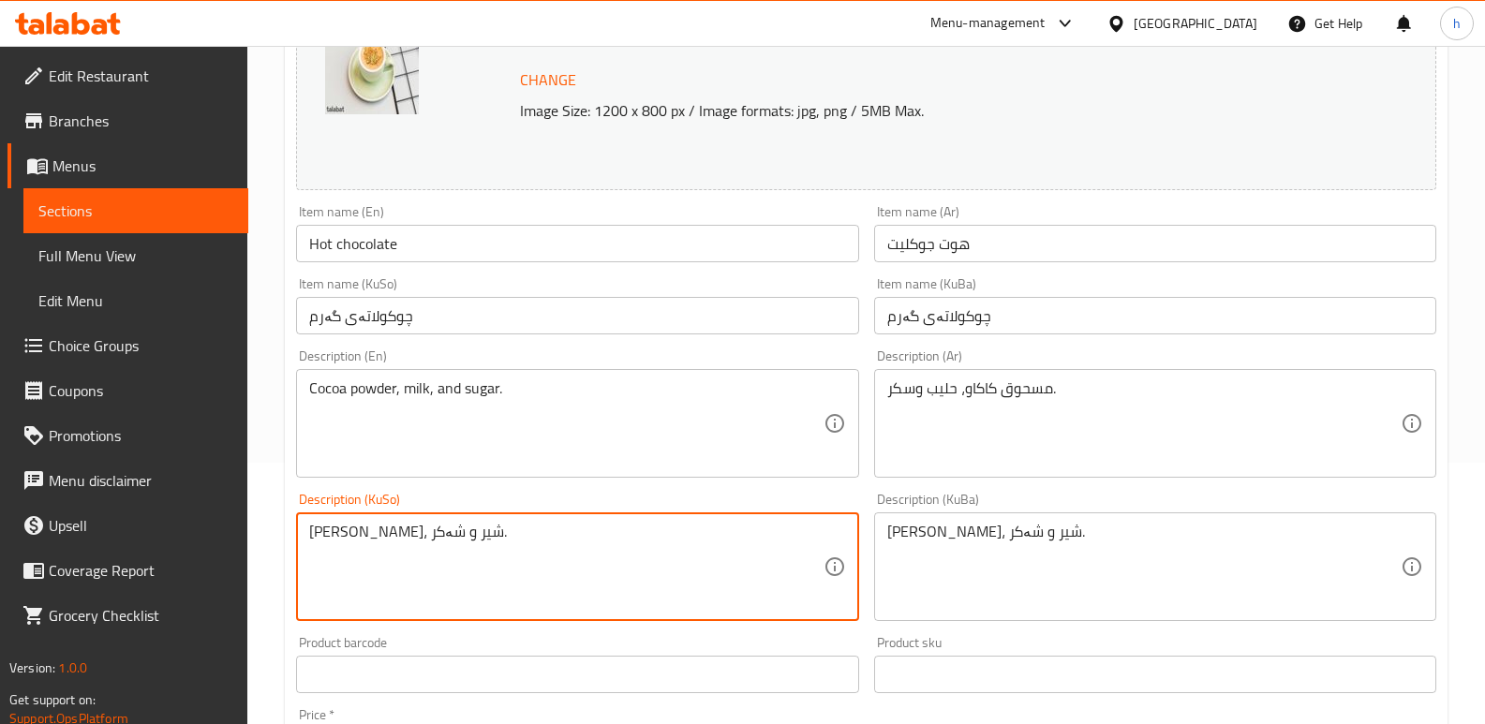
drag, startPoint x: 487, startPoint y: 531, endPoint x: 150, endPoint y: 493, distance: 339.5
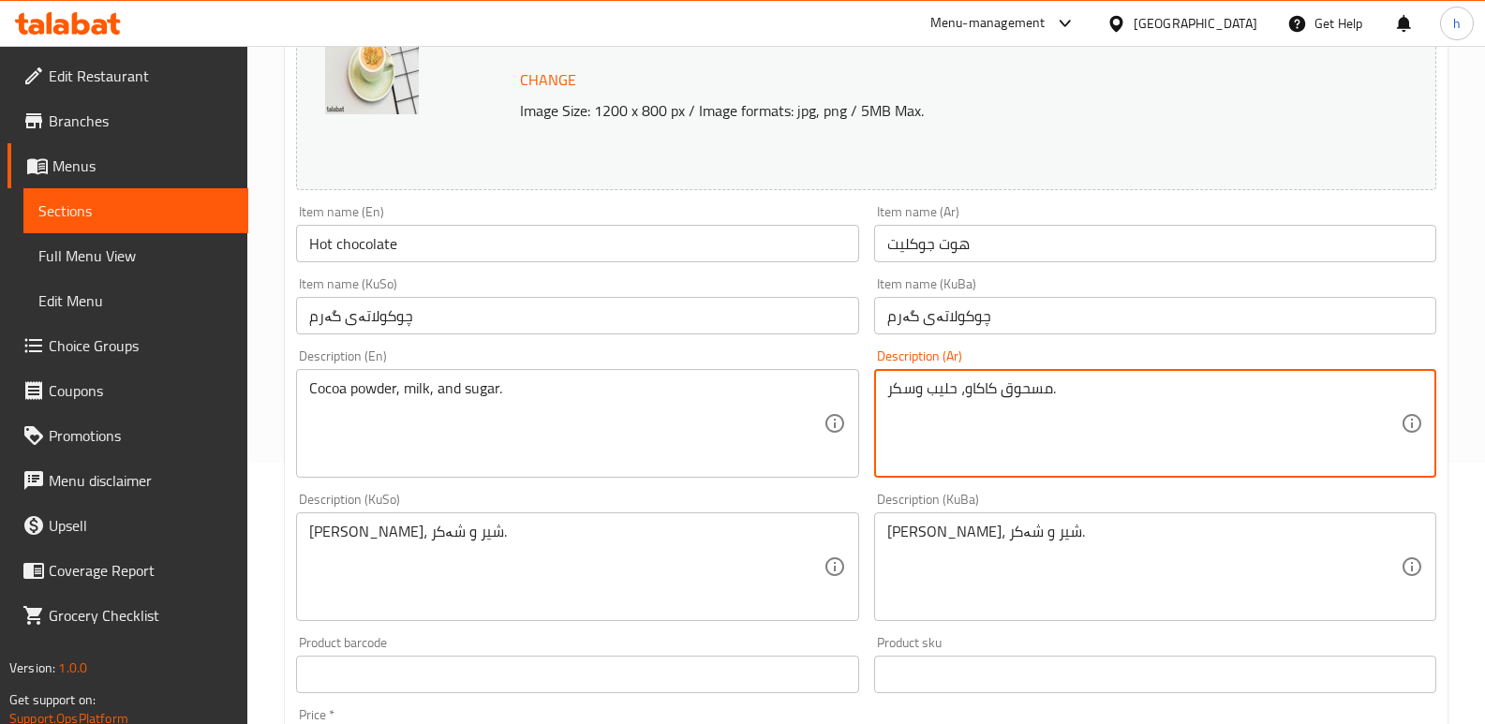
drag, startPoint x: 1075, startPoint y: 397, endPoint x: 728, endPoint y: 368, distance: 347.9
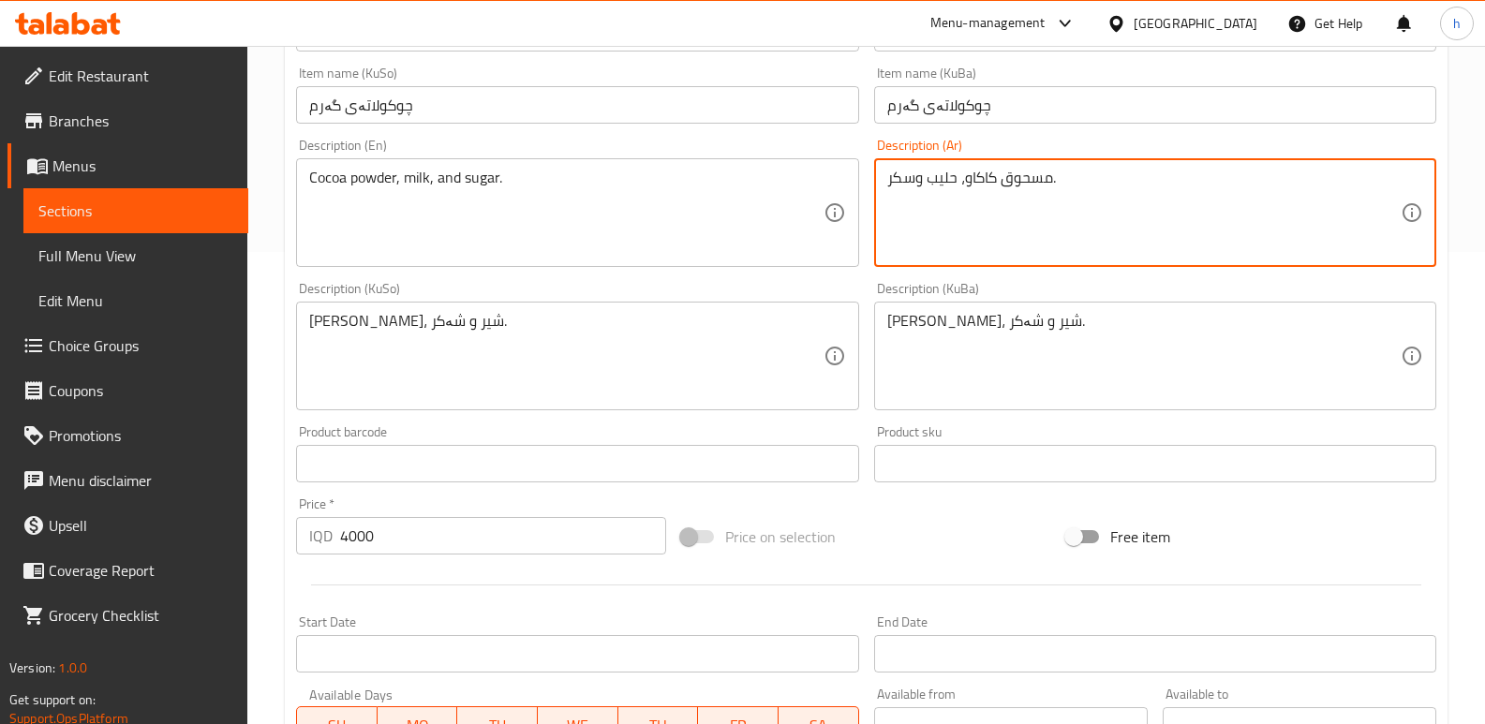
scroll to position [494, 0]
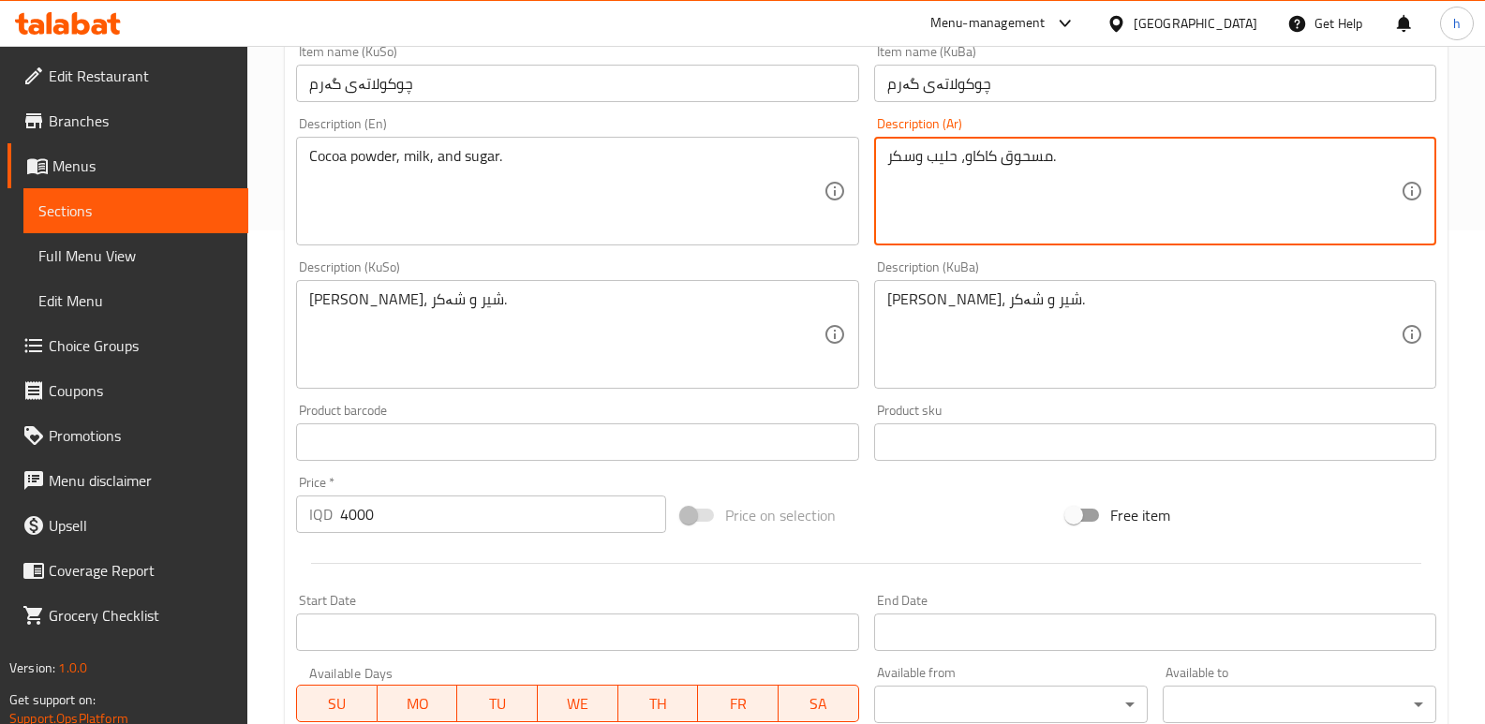
drag, startPoint x: 220, startPoint y: 498, endPoint x: 173, endPoint y: 483, distance: 49.2
click at [173, 483] on div "Edit Restaurant Branches Menus Sections Full Menu View Edit Menu Choice Groups …" at bounding box center [742, 312] width 1485 height 1521
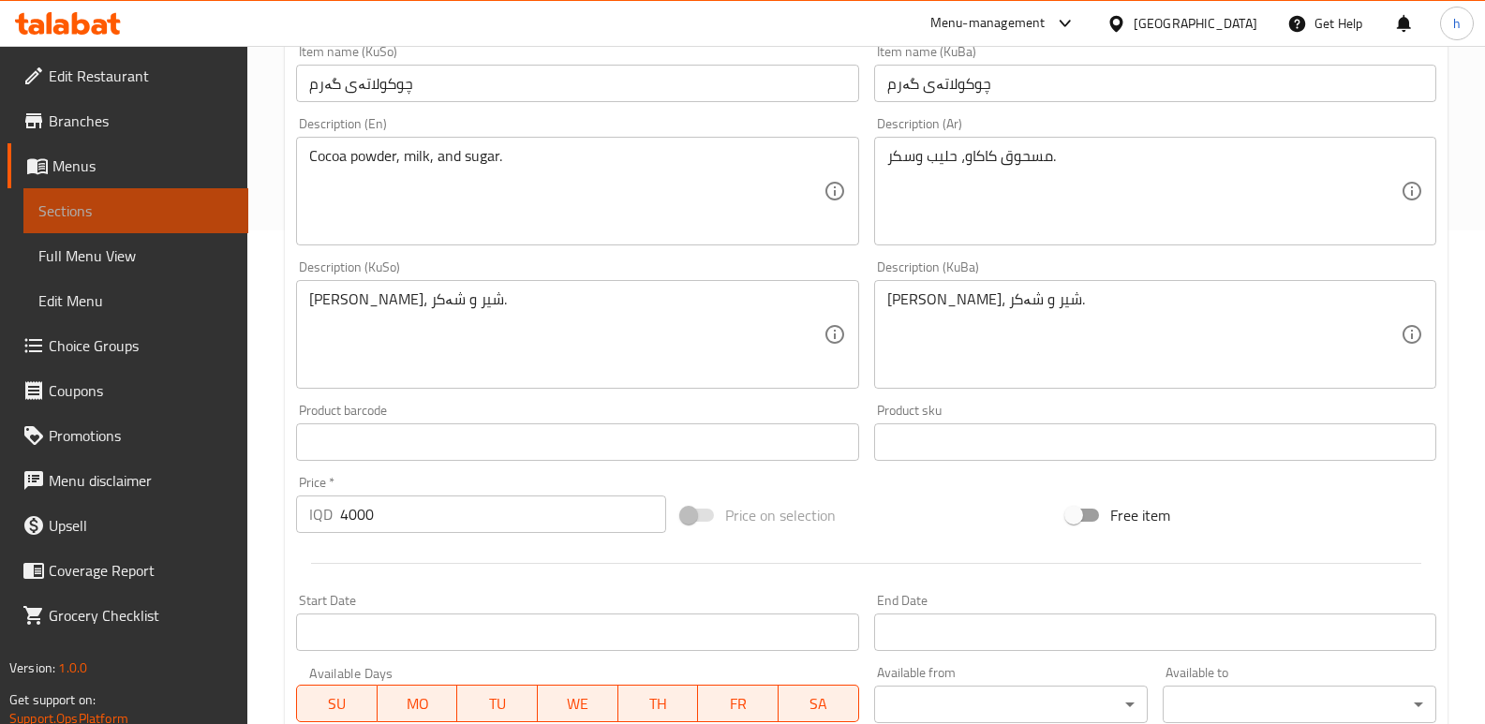
click at [171, 203] on span "Sections" at bounding box center [135, 211] width 195 height 22
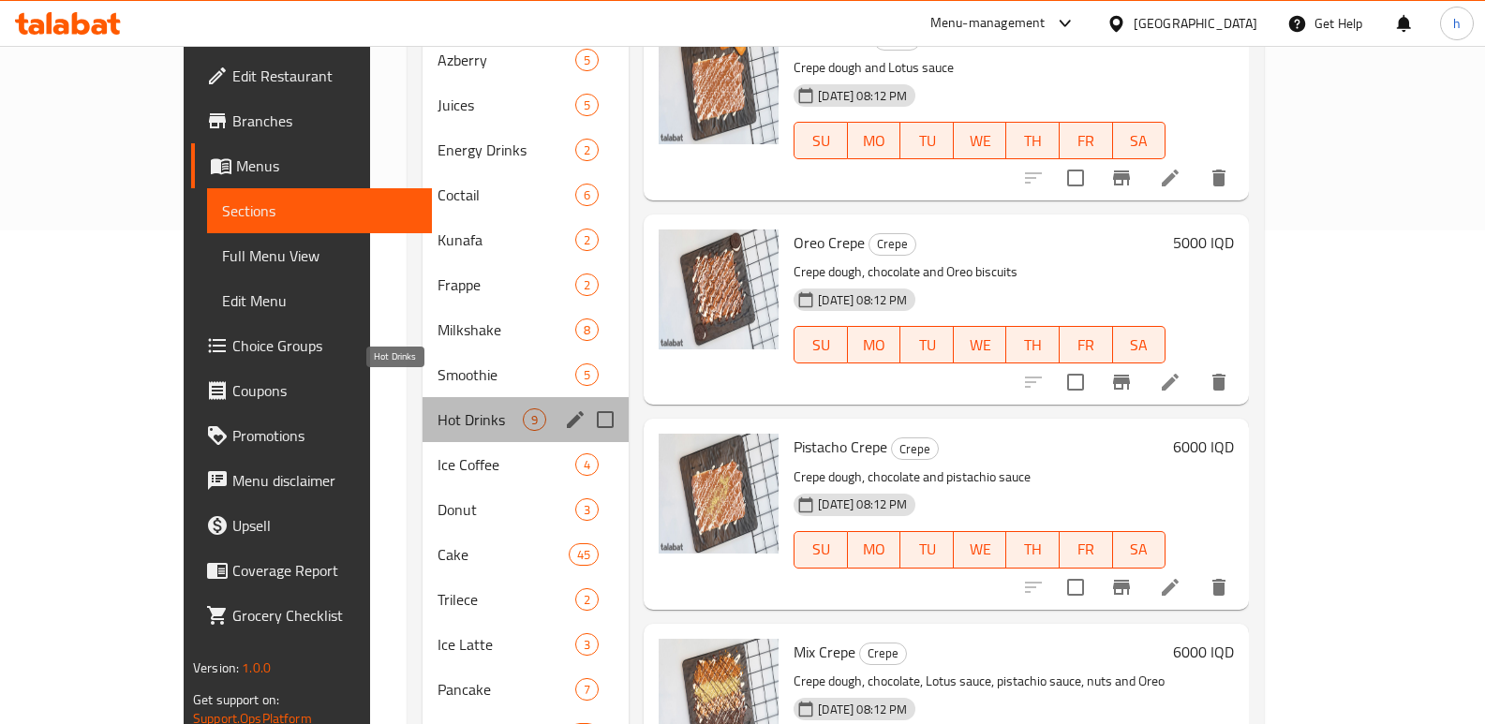
click at [438, 409] on span "Hot Drinks" at bounding box center [480, 420] width 85 height 22
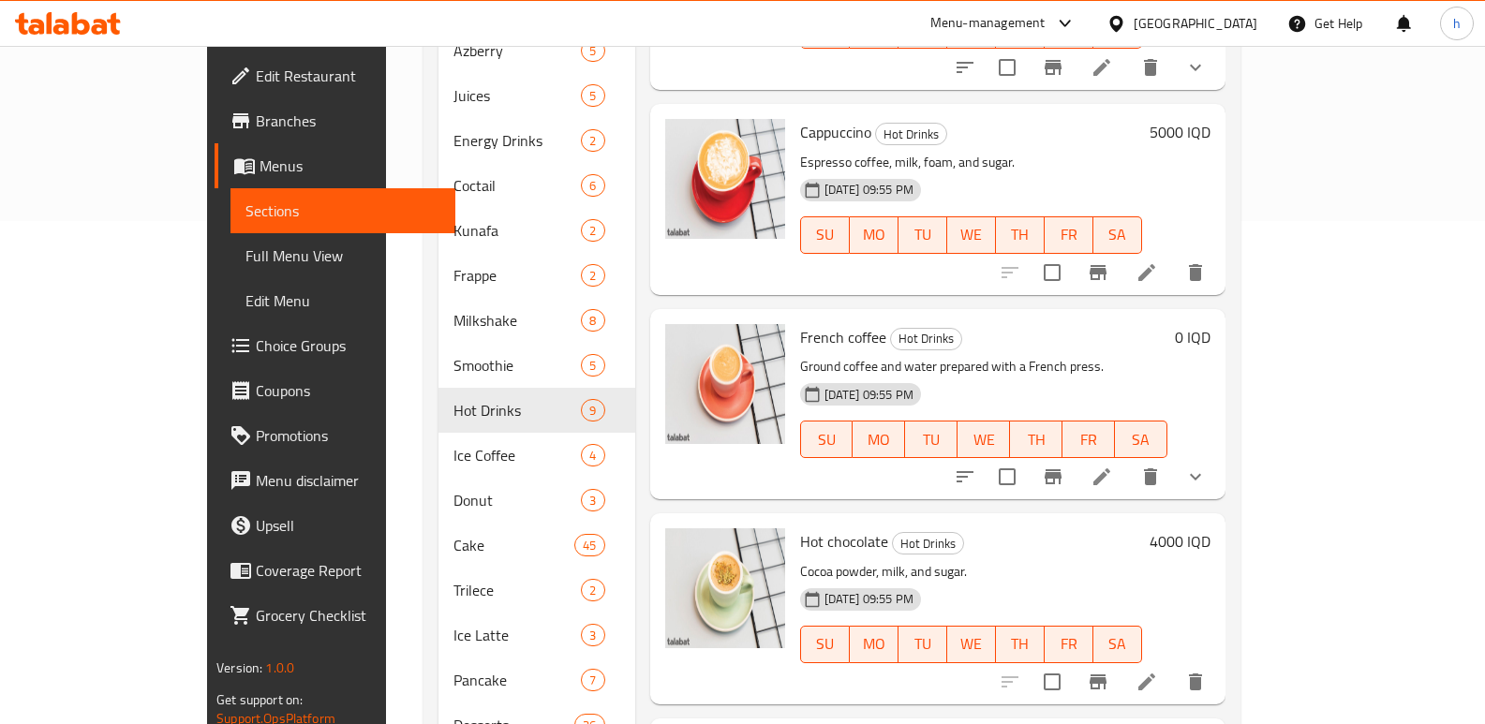
scroll to position [648, 0]
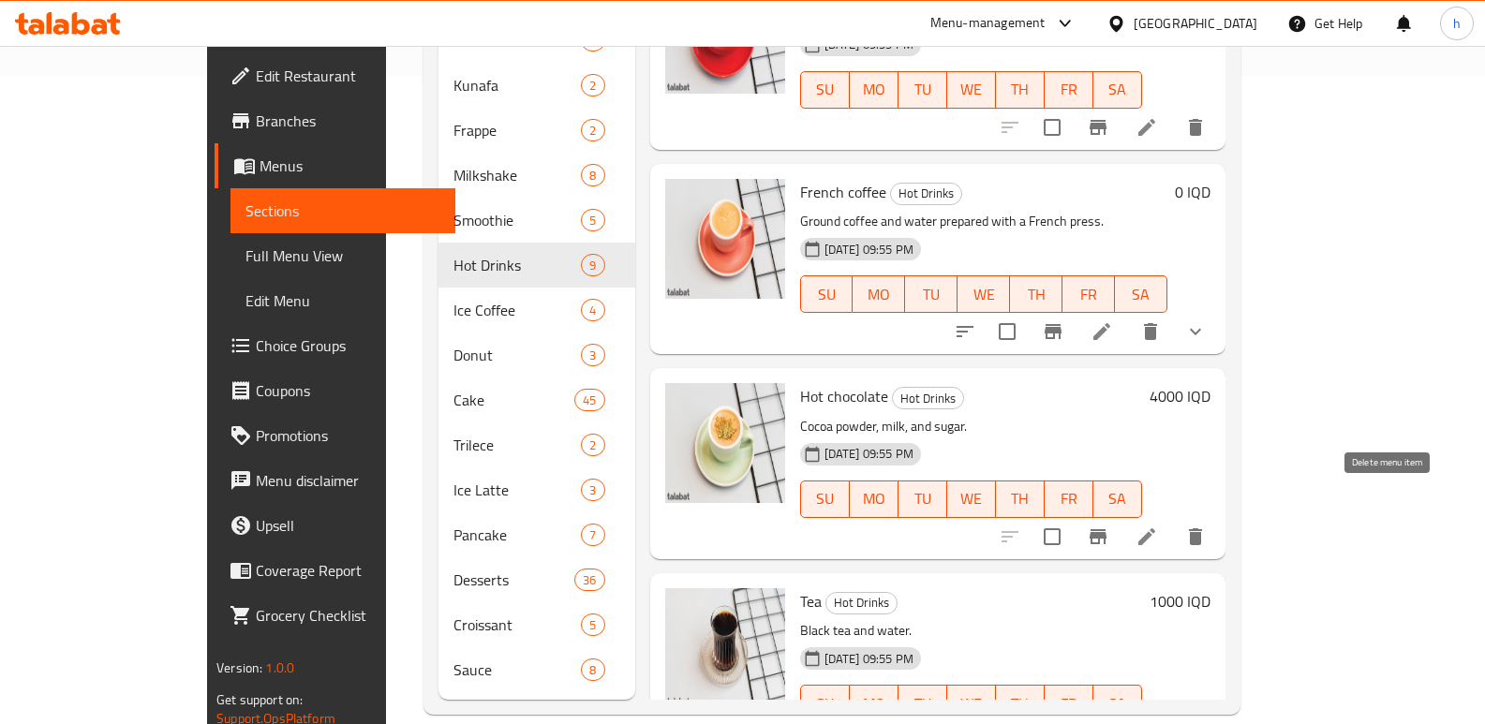
click at [1207, 526] on icon "delete" at bounding box center [1195, 537] width 22 height 22
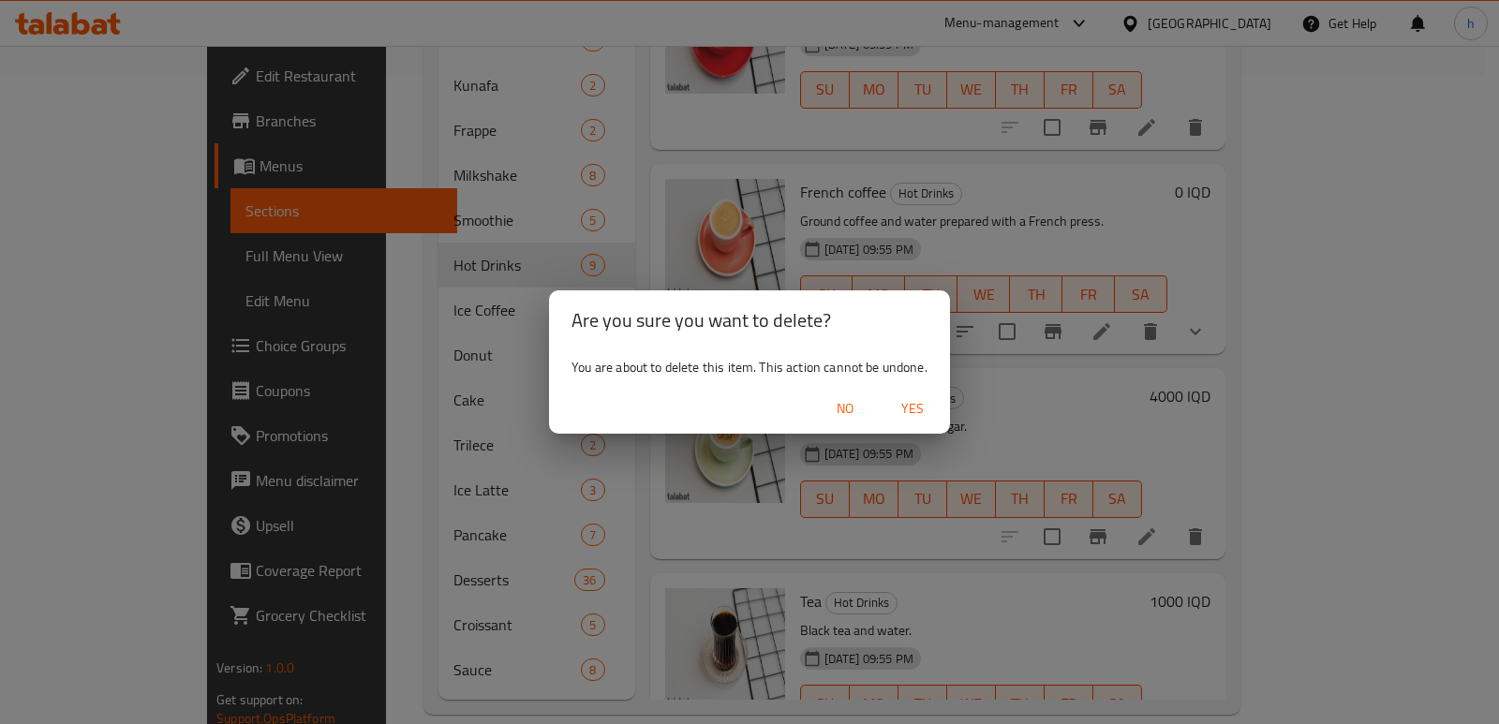
click at [903, 409] on span "Yes" at bounding box center [912, 408] width 45 height 23
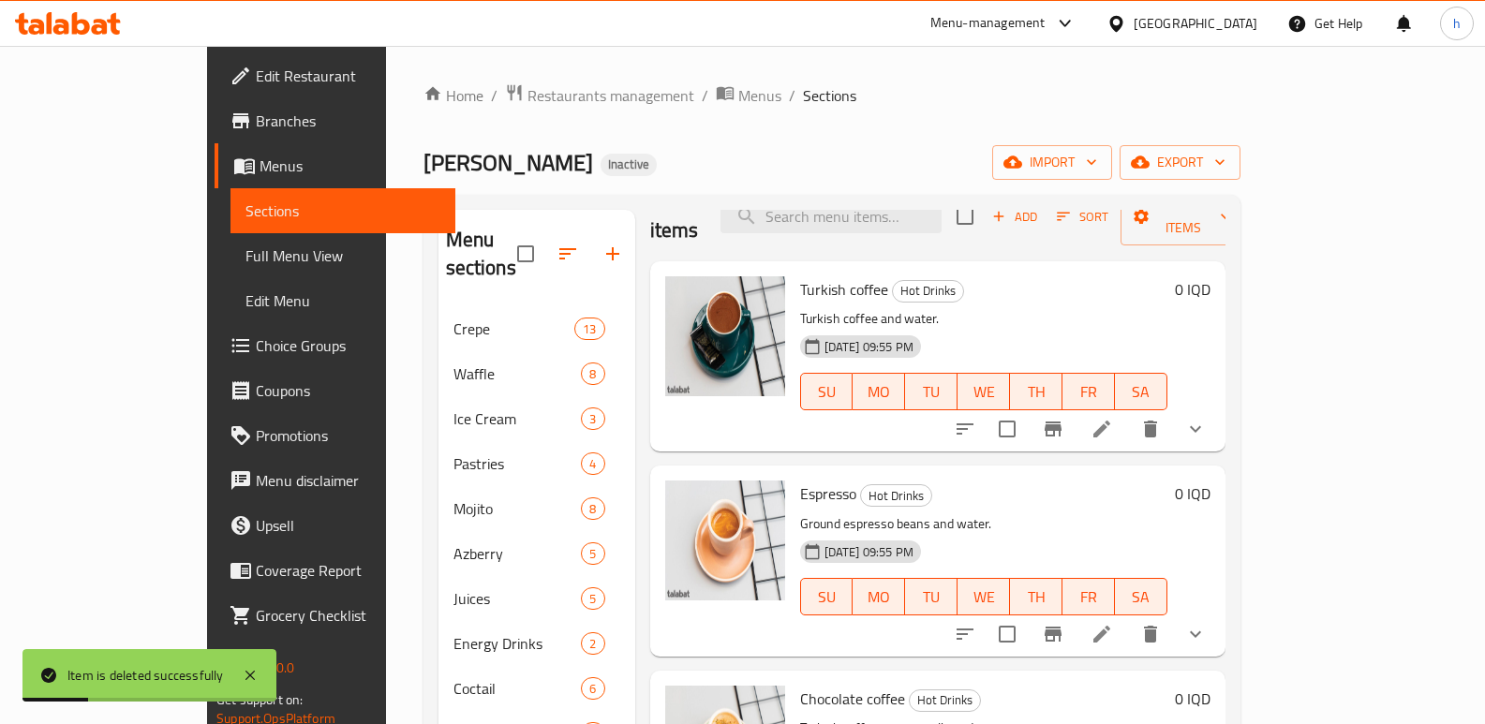
scroll to position [0, 0]
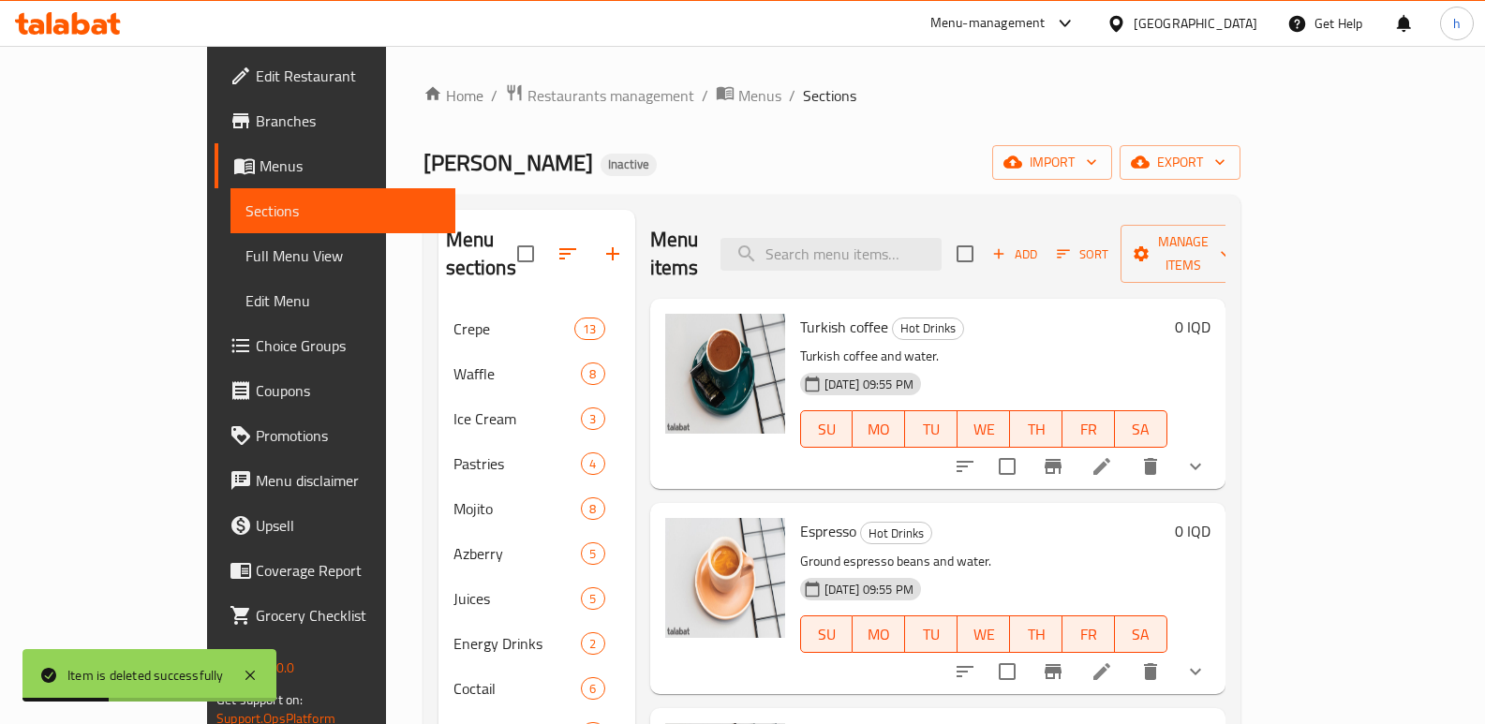
click at [1040, 244] on span "Add" at bounding box center [1015, 255] width 51 height 22
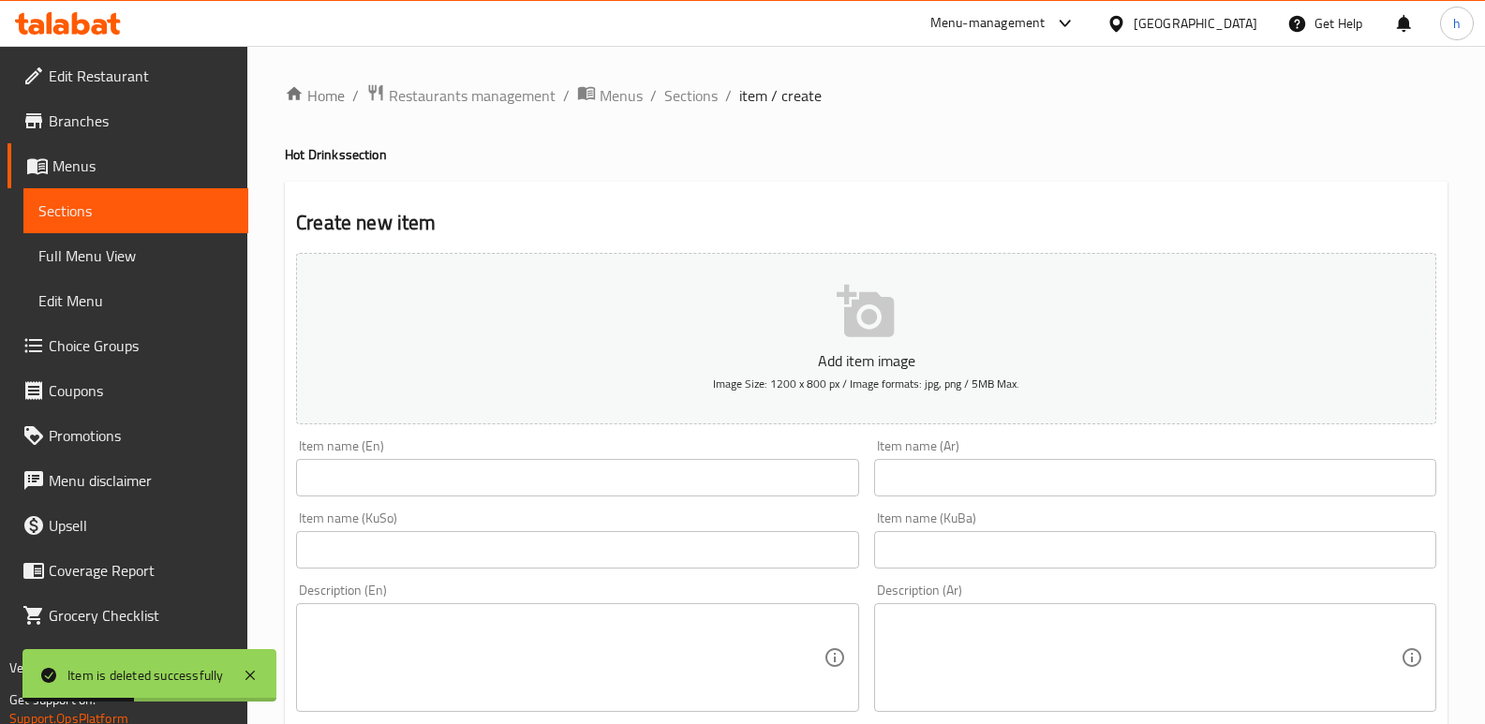
scroll to position [282, 0]
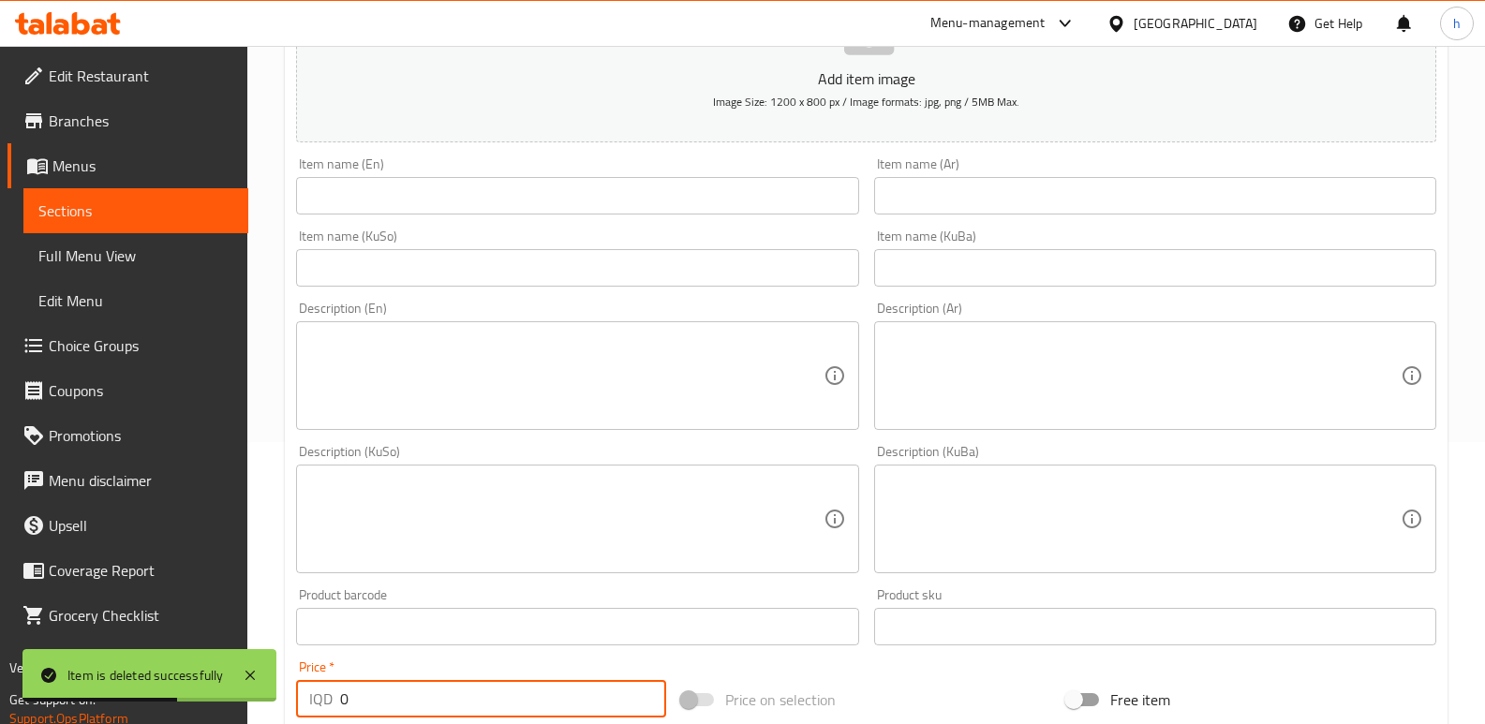
drag, startPoint x: 376, startPoint y: 700, endPoint x: 280, endPoint y: 682, distance: 97.2
click at [280, 682] on div "Home / Restaurants management / Menus / Sections / item / create Hot Drinks sec…" at bounding box center [866, 511] width 1238 height 1494
paste input "400"
type input "4000"
click at [396, 201] on input "text" at bounding box center [577, 195] width 562 height 37
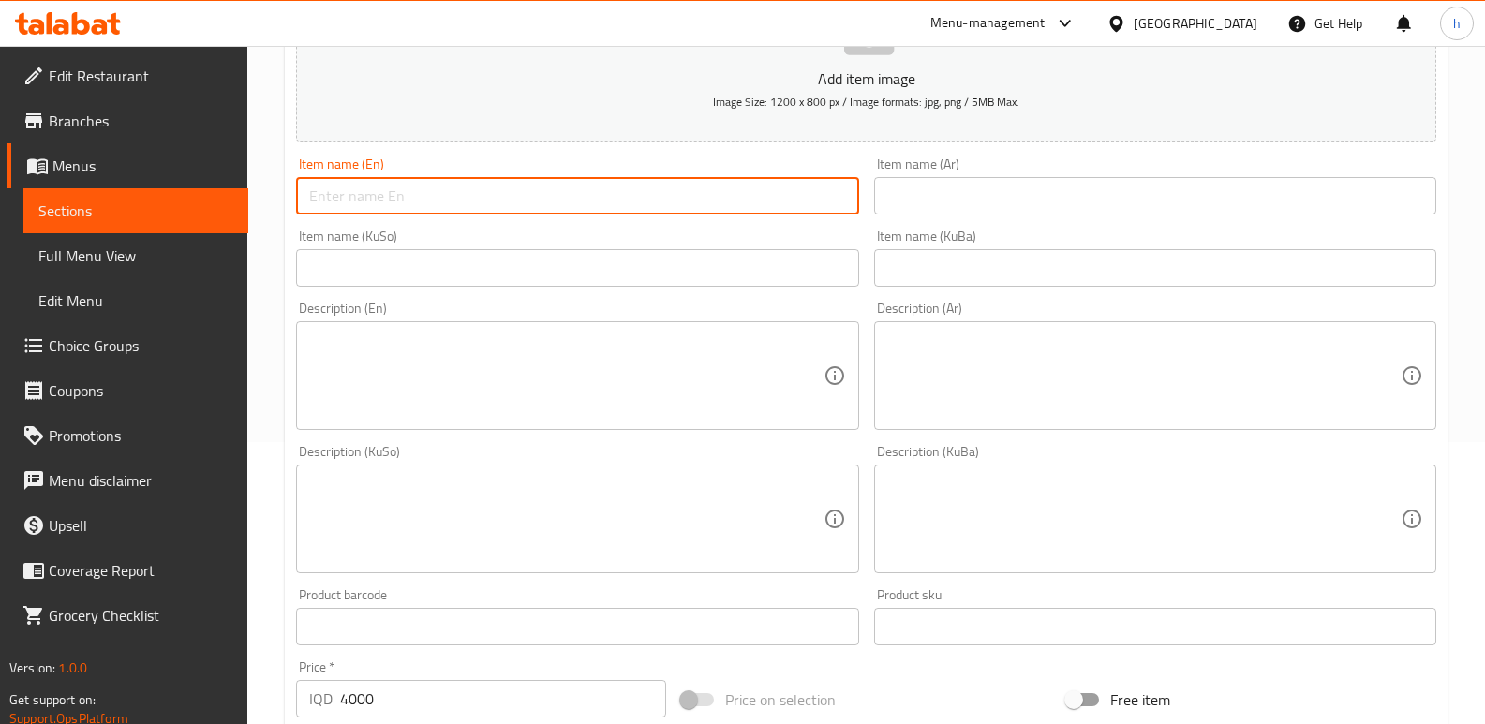
paste input "Hot chocolate"
type input "Hot chocolate"
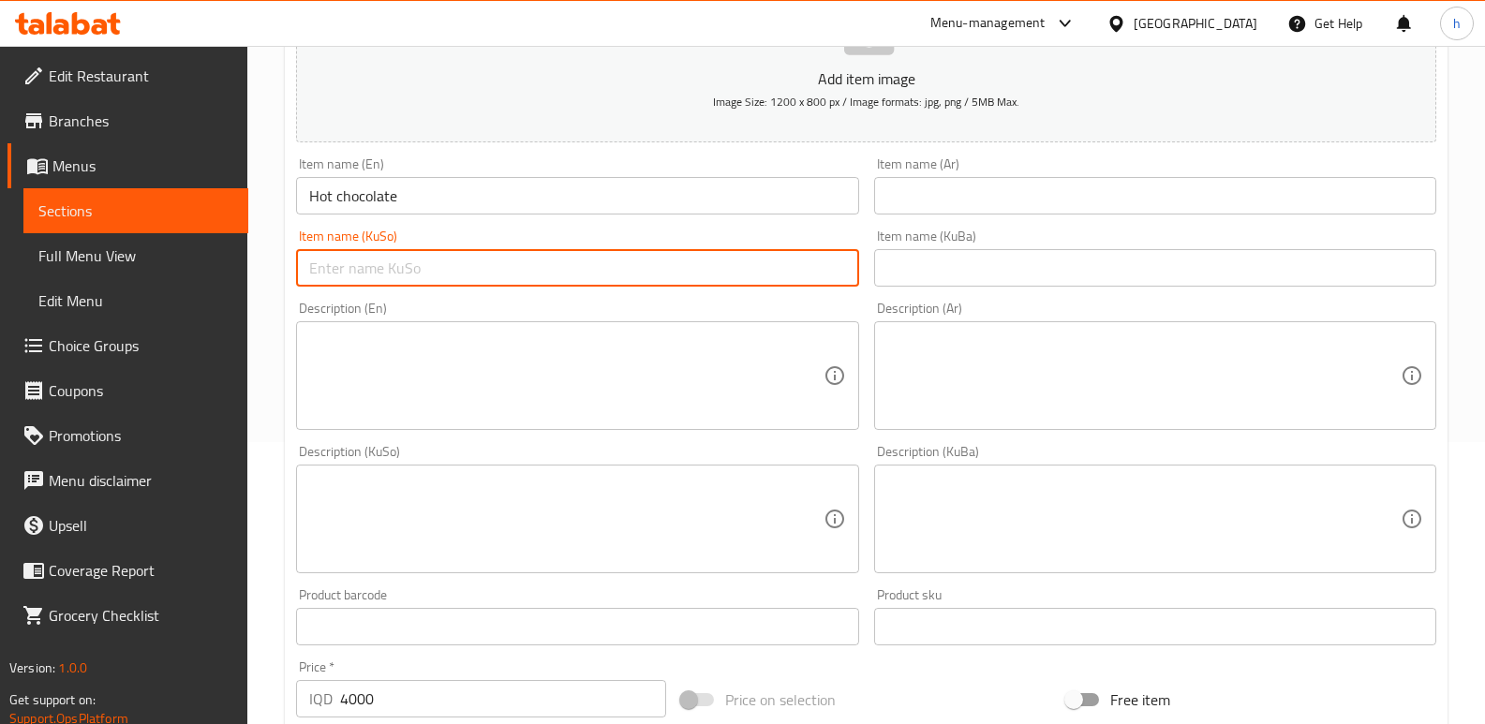
click at [574, 277] on input "text" at bounding box center [577, 267] width 562 height 37
paste input "چوکولاتەی گەرم"
type input "چوکولاتەی گەرم"
click at [946, 264] on input "text" at bounding box center [1155, 267] width 562 height 37
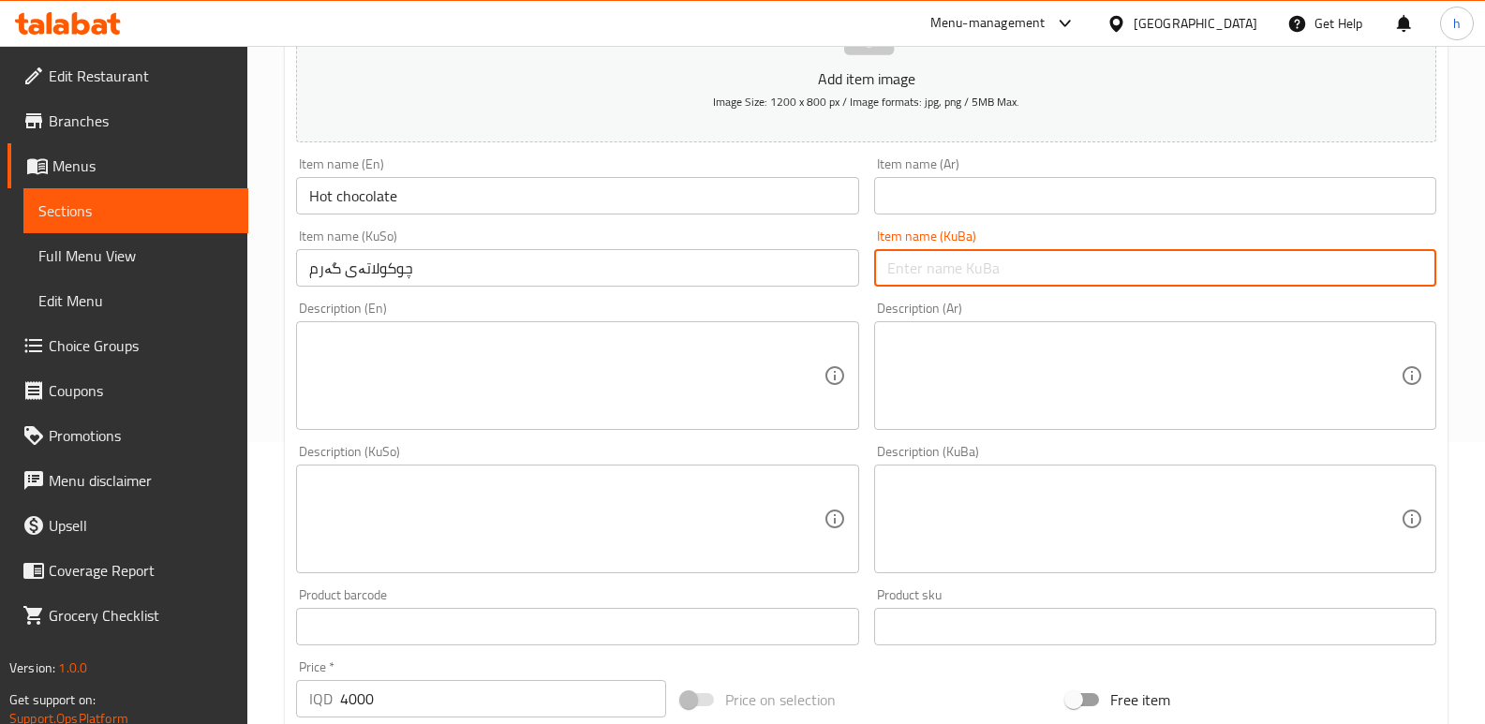
paste input "چوکولاتەی گەرم"
type input "چوکولاتەی گەرم"
click at [947, 195] on input "text" at bounding box center [1155, 195] width 562 height 37
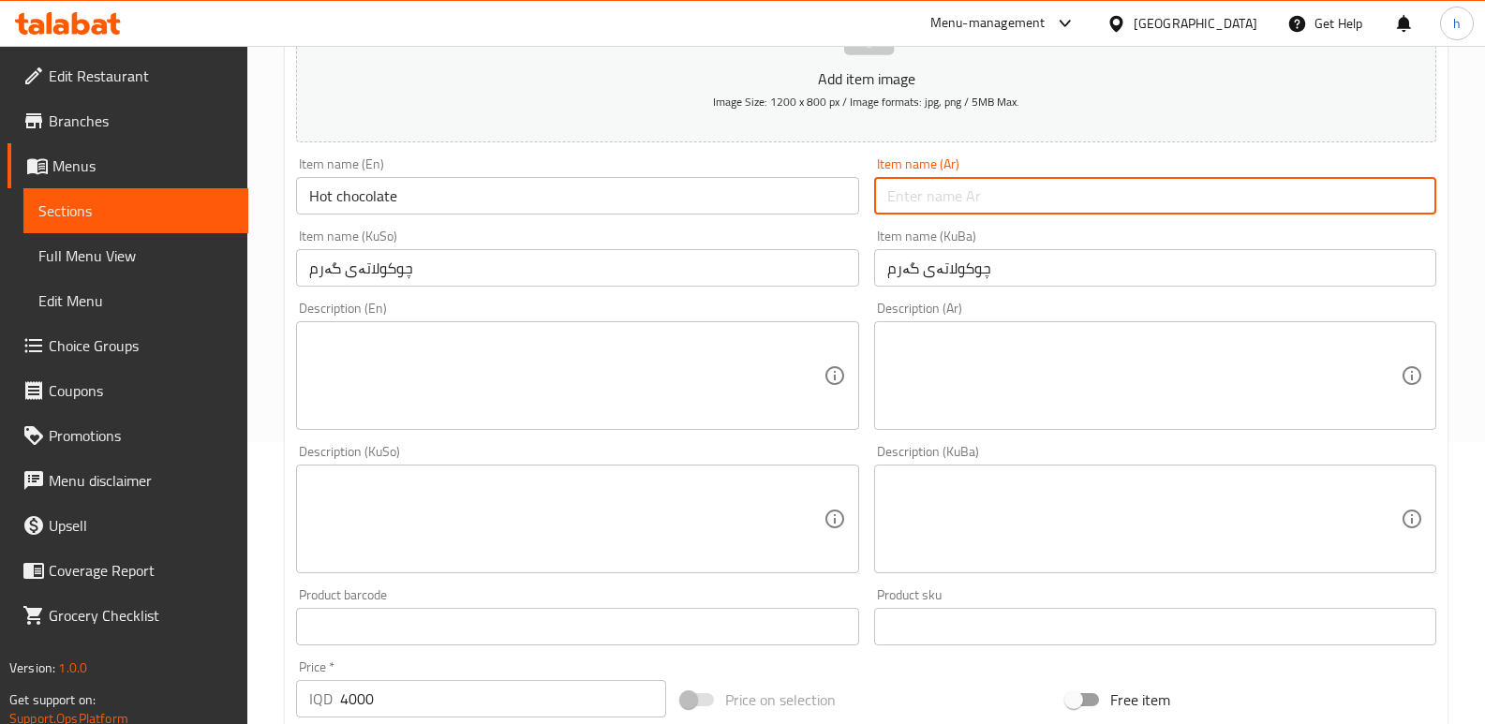
paste input "هوت جوكليت"
type input "هوت جوكليت"
click at [613, 388] on textarea at bounding box center [566, 376] width 514 height 89
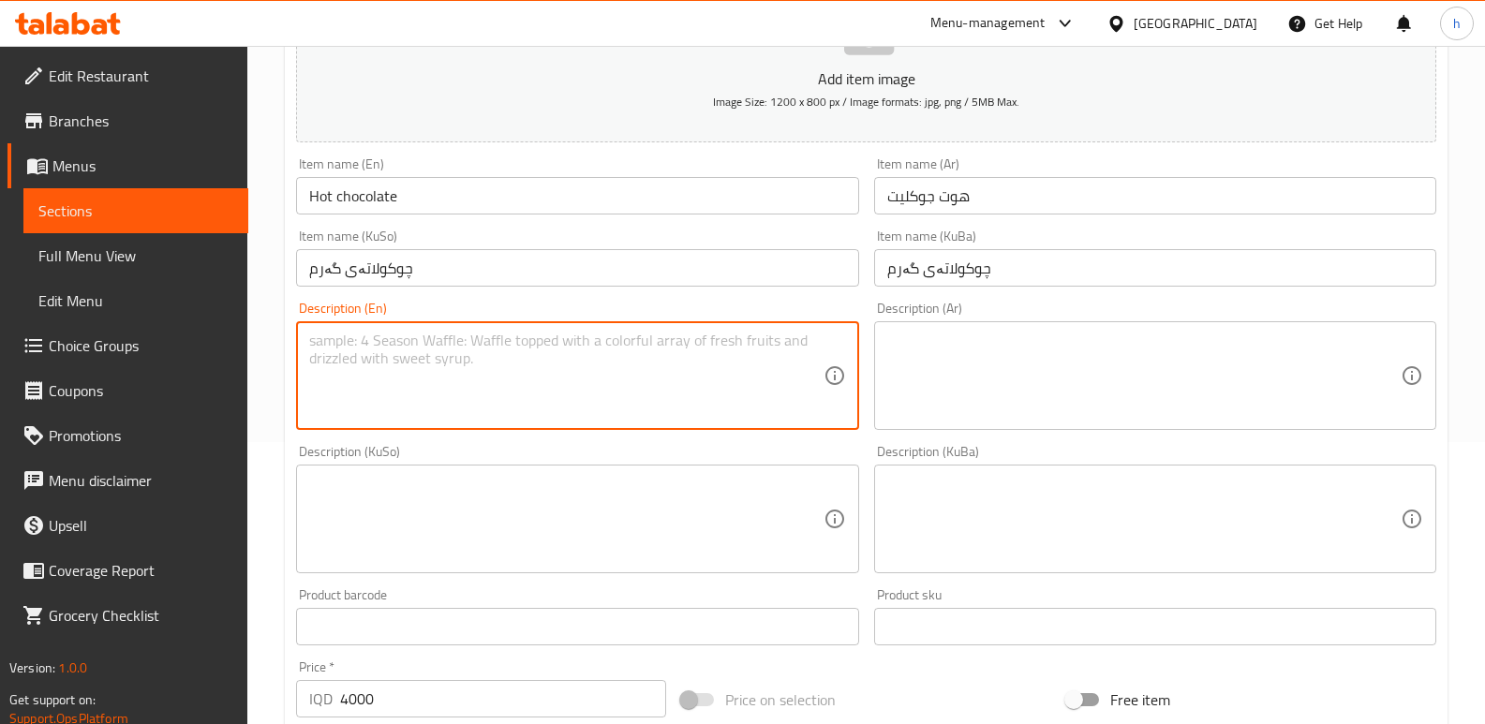
paste textarea "Cocoa powder, milk, and sugar."
type textarea "Cocoa powder, milk, and sugar."
click at [573, 518] on textarea at bounding box center [566, 519] width 514 height 89
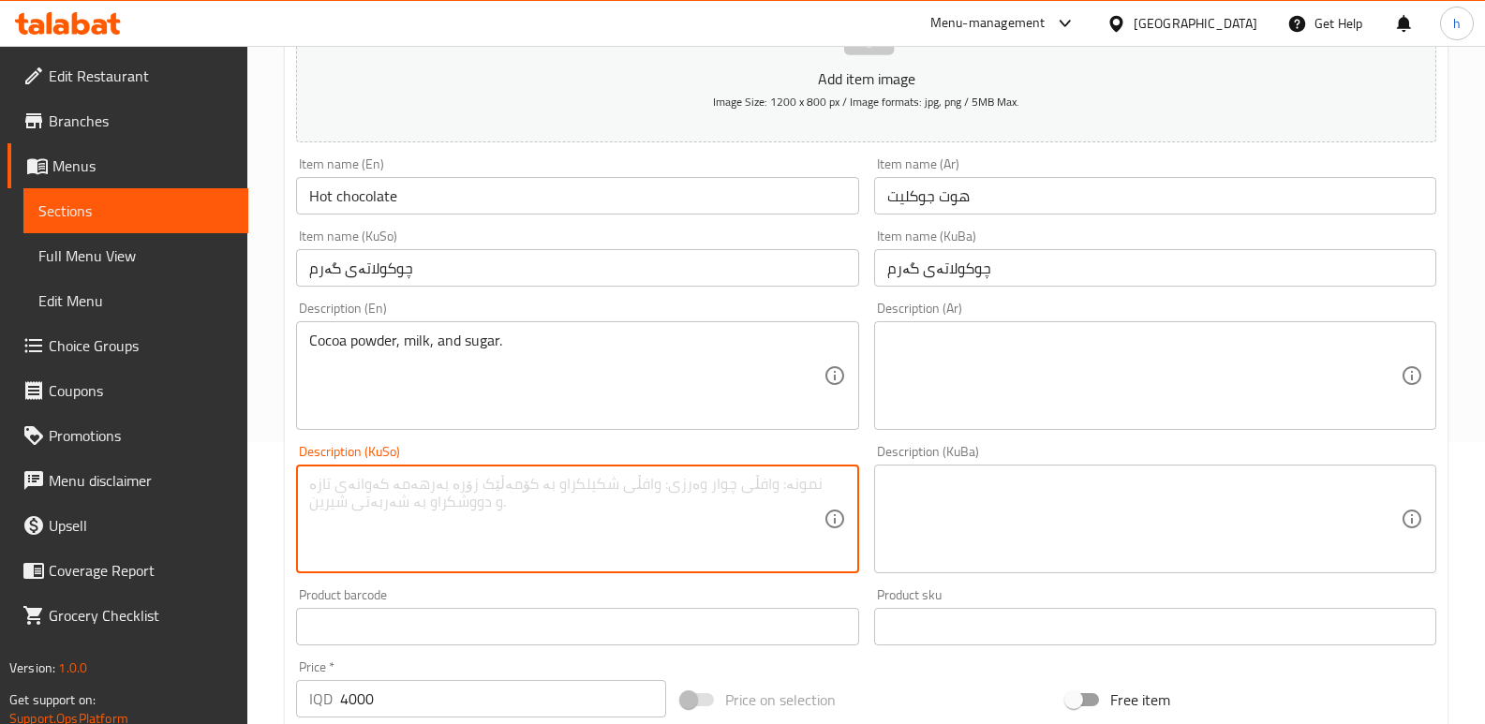
paste textarea "[PERSON_NAME]، شیر و شەکر."
type textarea "[PERSON_NAME]، شیر و شەکر."
click at [979, 510] on textarea at bounding box center [1144, 519] width 514 height 89
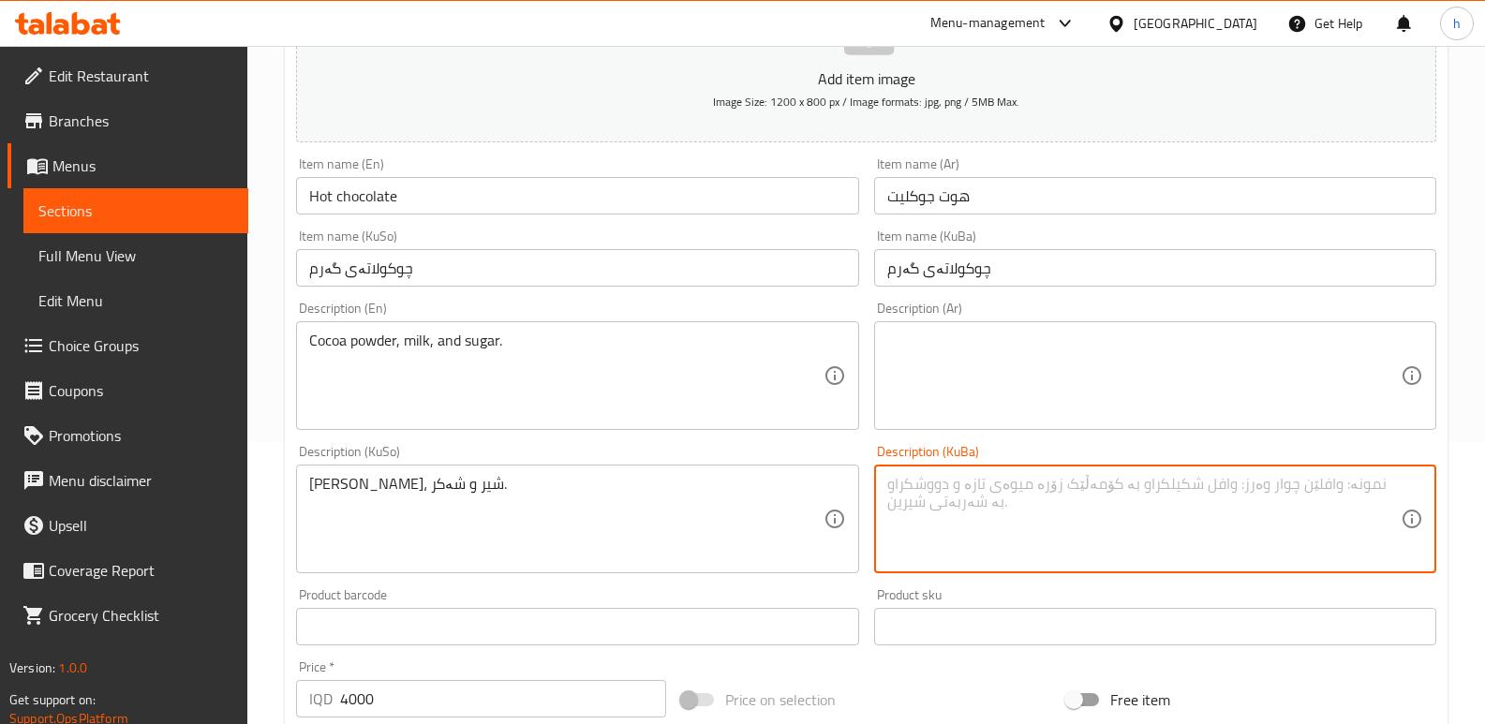
paste textarea "[PERSON_NAME]، شیر و شەکر."
type textarea "[PERSON_NAME]، شیر و شەکر."
click at [989, 365] on textarea at bounding box center [1144, 376] width 514 height 89
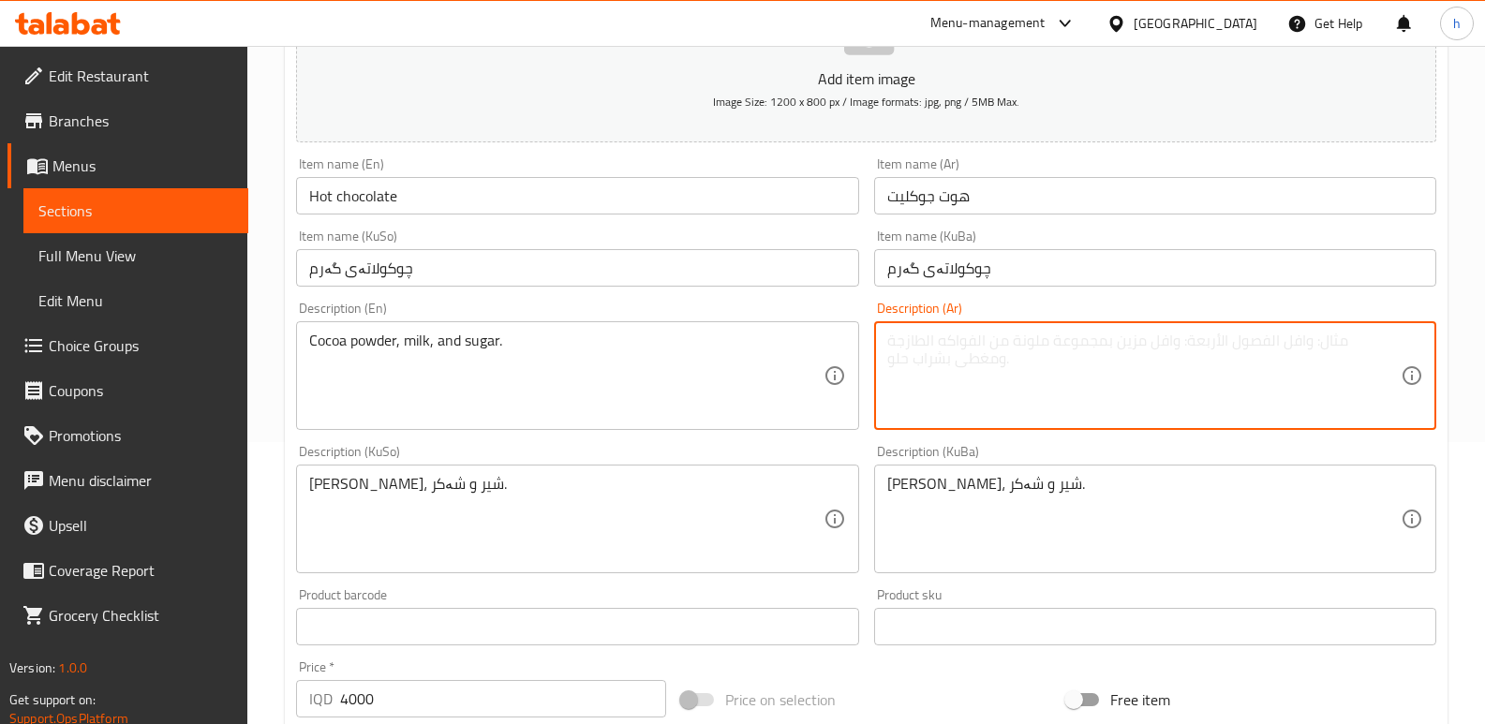
paste textarea "مسحوق كاكاو، حليب وسكر."
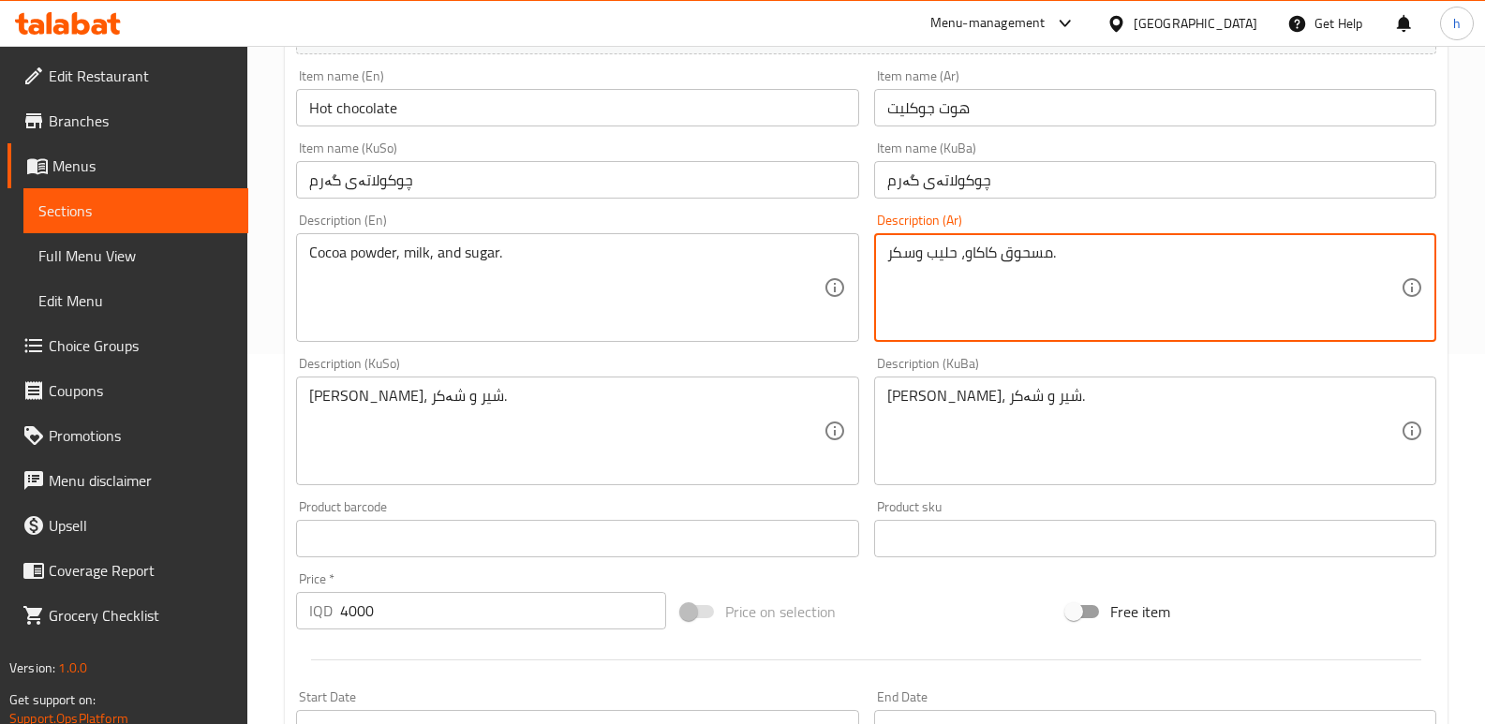
scroll to position [815, 0]
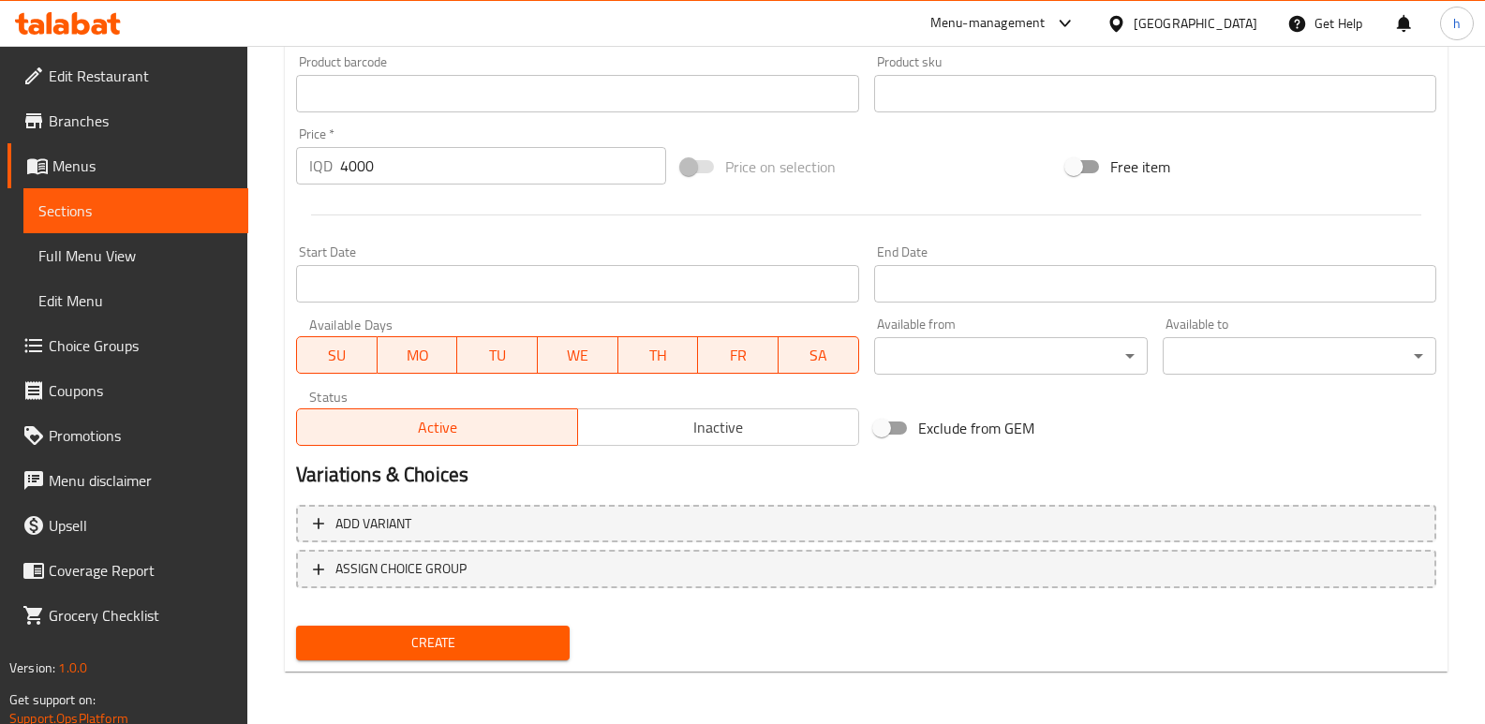
type textarea "مسحوق كاكاو، حليب وسكر."
click at [558, 645] on button "Create" at bounding box center [433, 643] width 274 height 35
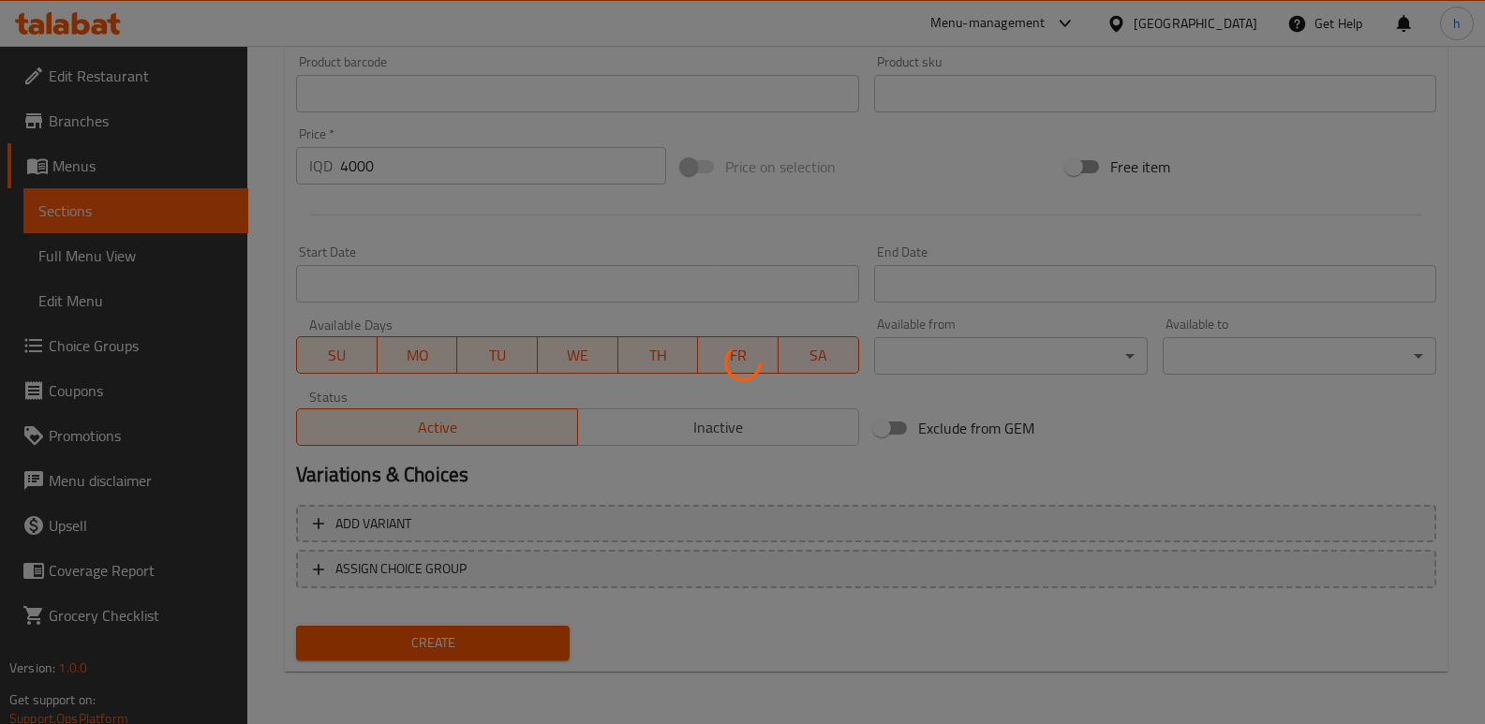
type input "0"
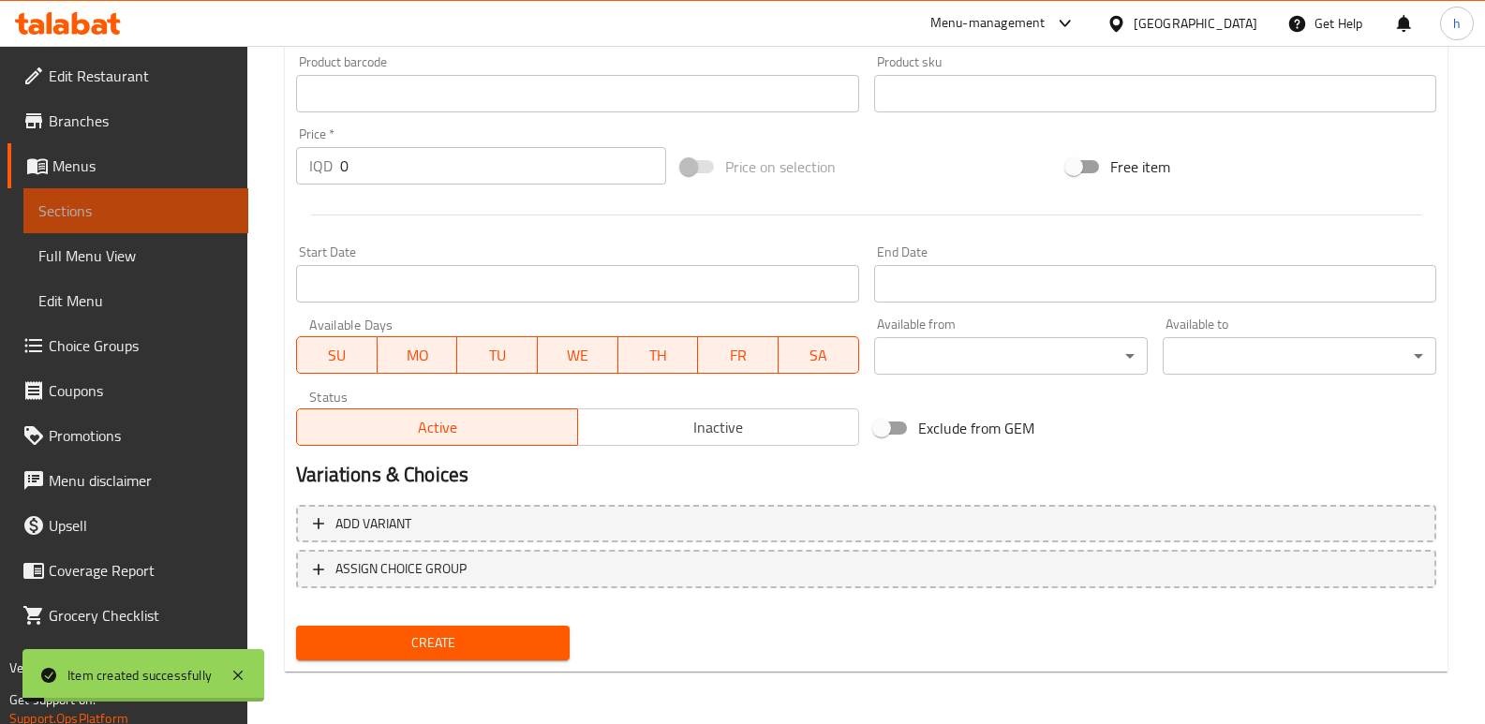
click at [223, 228] on link "Sections" at bounding box center [135, 210] width 225 height 45
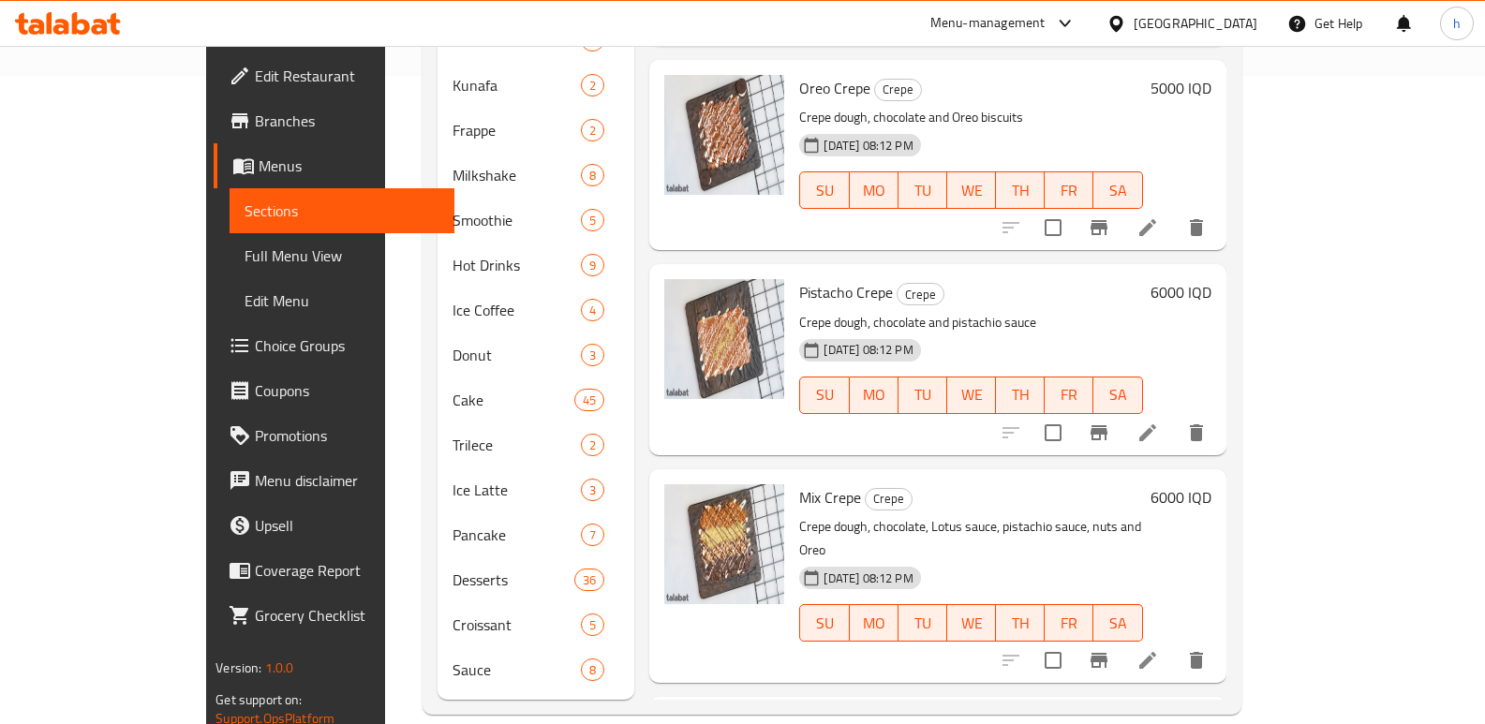
click at [634, 225] on div "Menu items Add Sort Manage items Chocolate Crepe Crepe Crepe dough and chocolat…" at bounding box center [929, 130] width 591 height 1139
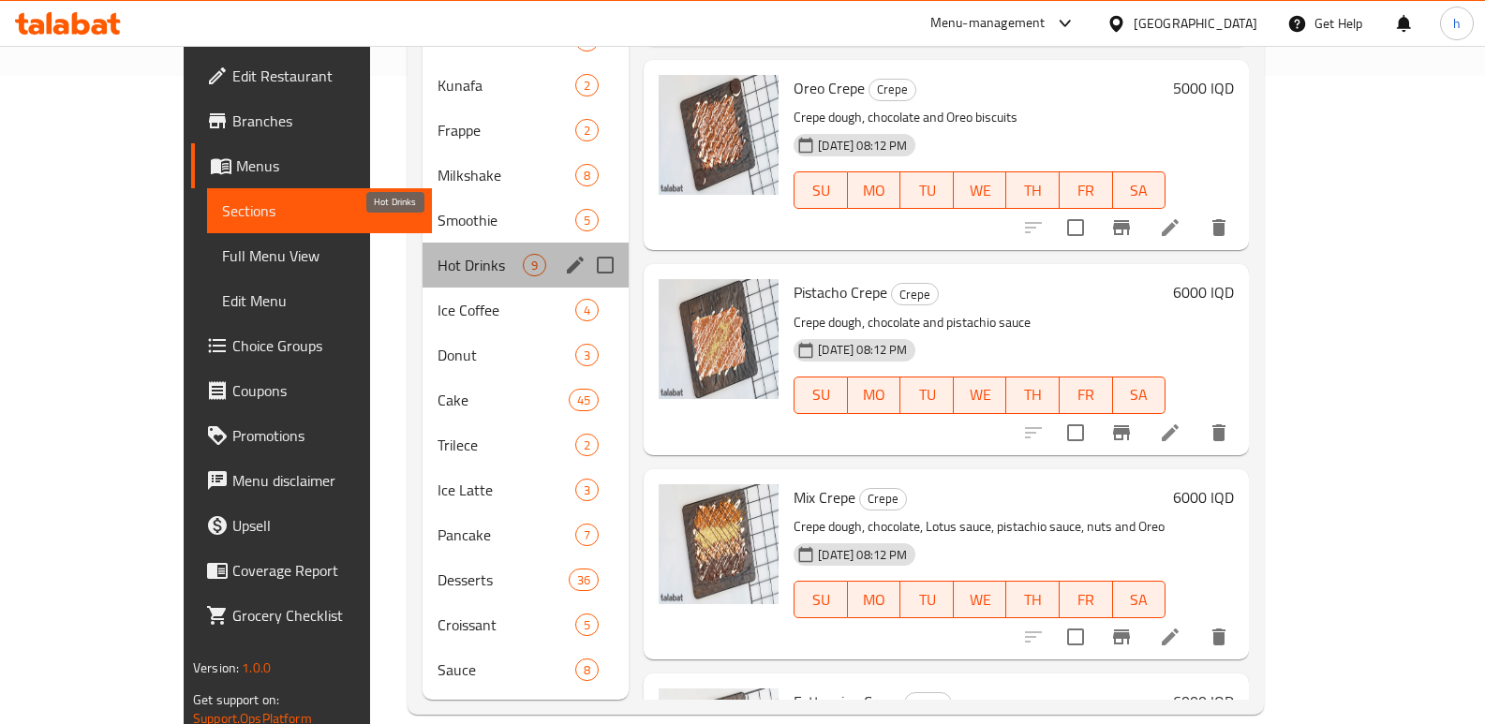
click at [438, 254] on span "Hot Drinks" at bounding box center [480, 265] width 85 height 22
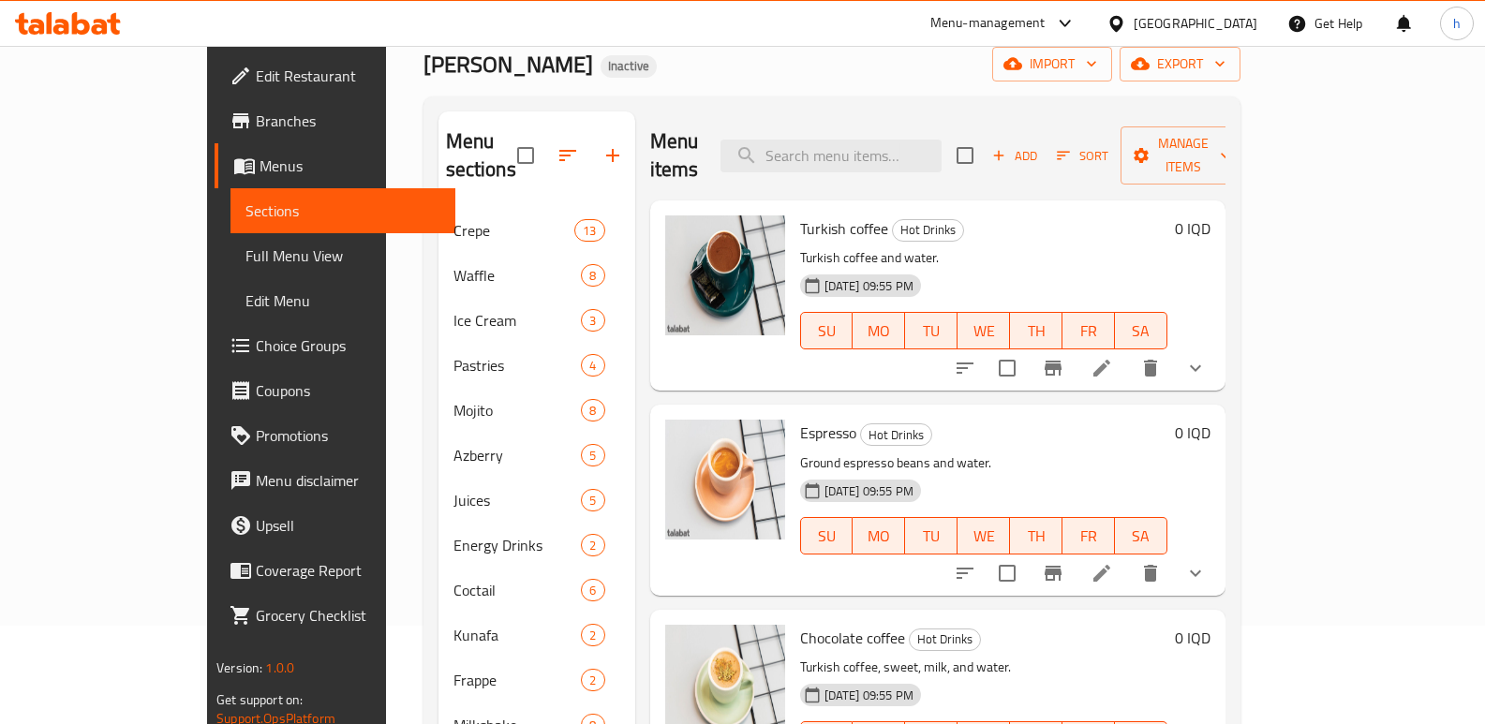
scroll to position [79, 0]
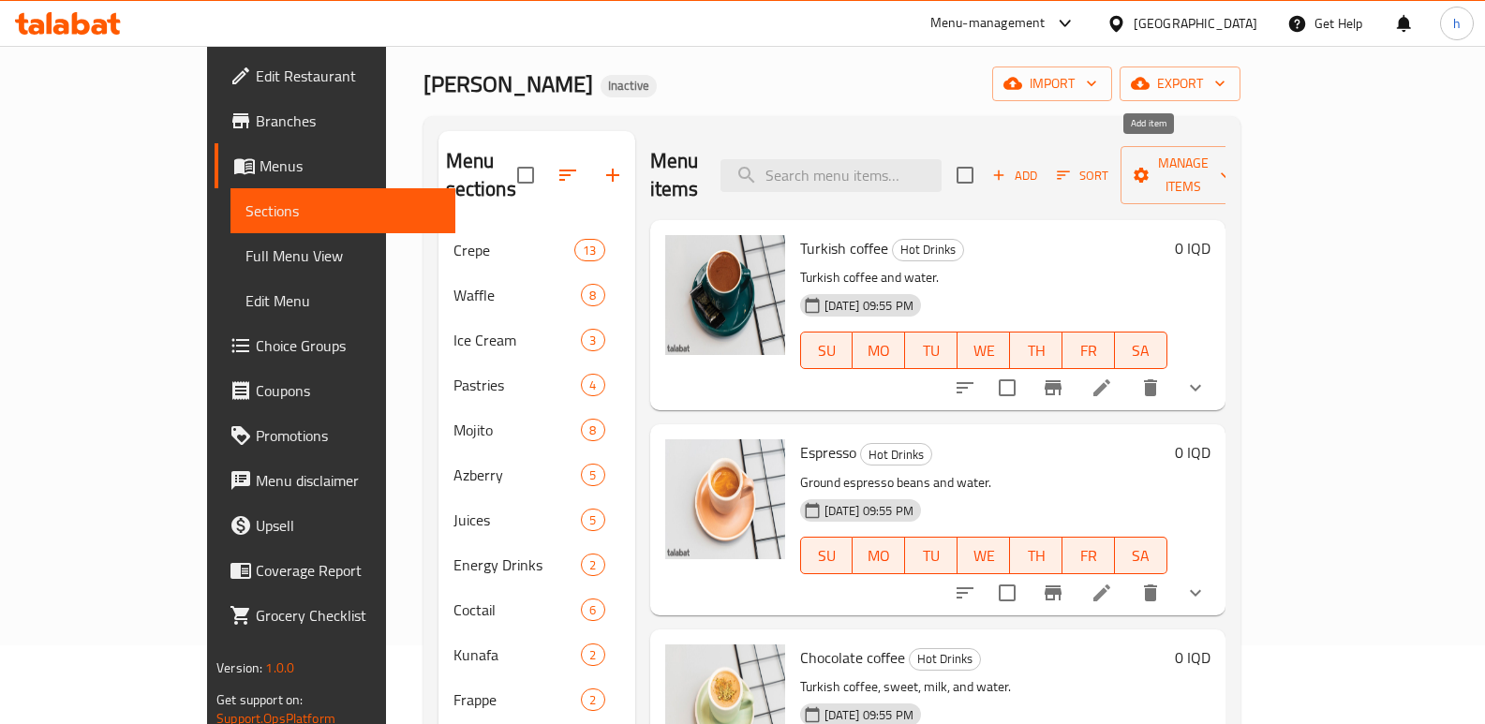
click at [1040, 165] on span "Add" at bounding box center [1015, 176] width 51 height 22
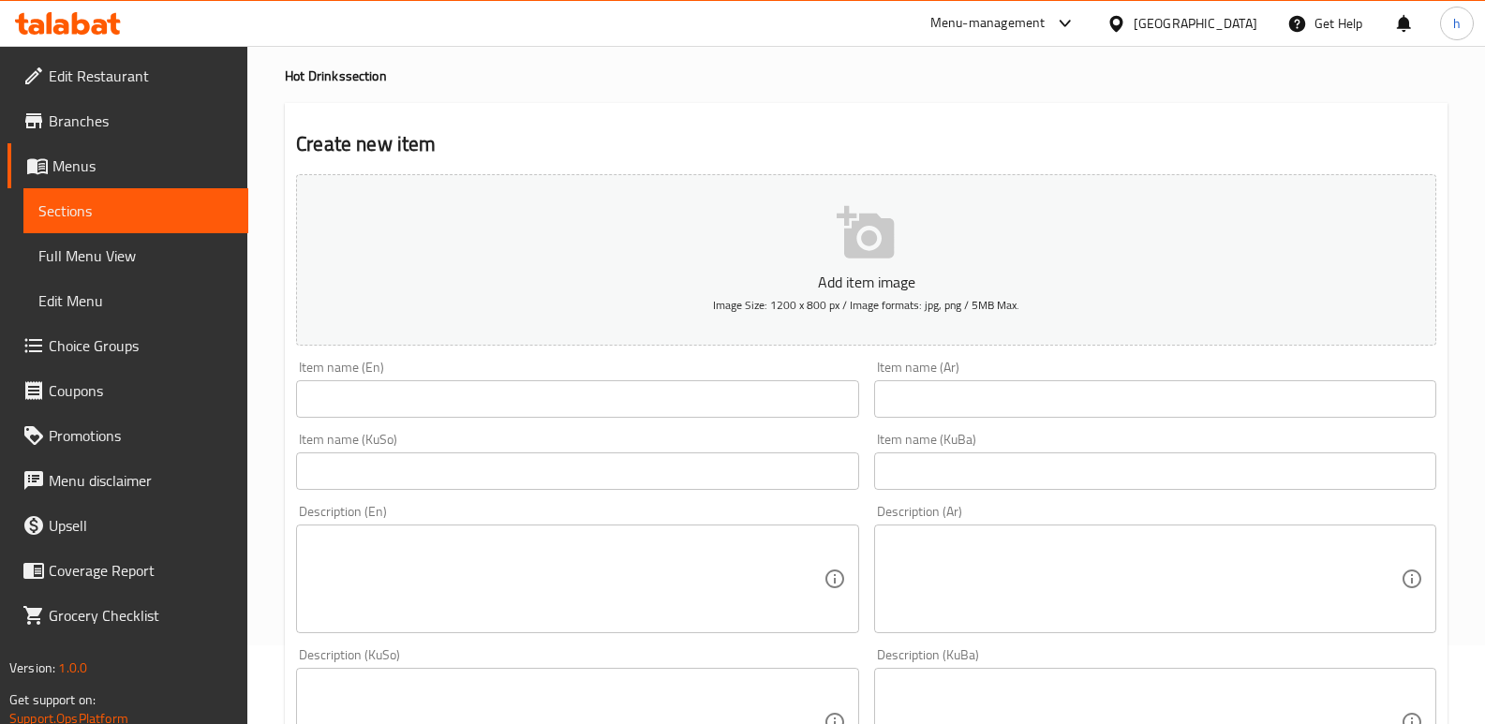
click at [529, 384] on input "text" at bounding box center [577, 398] width 562 height 37
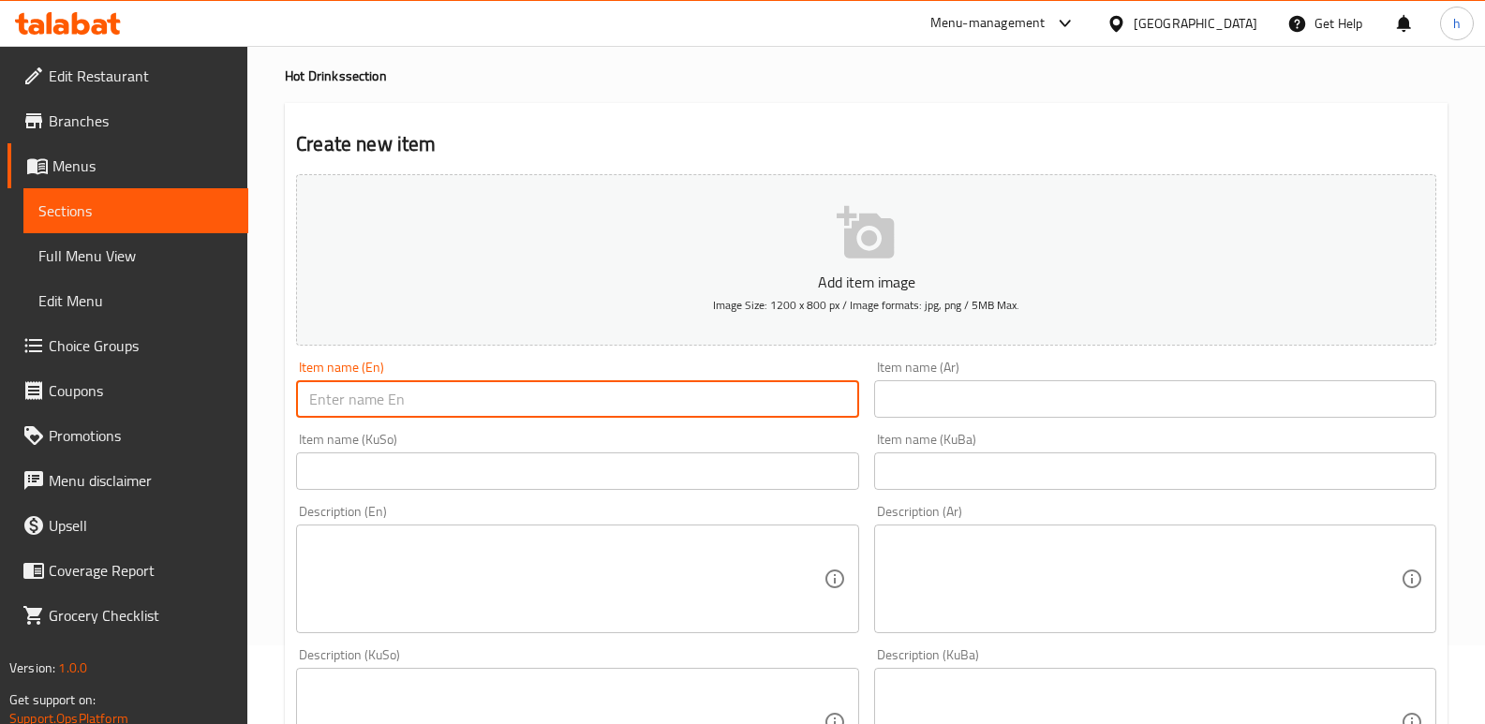
click at [915, 410] on input "text" at bounding box center [1155, 398] width 562 height 37
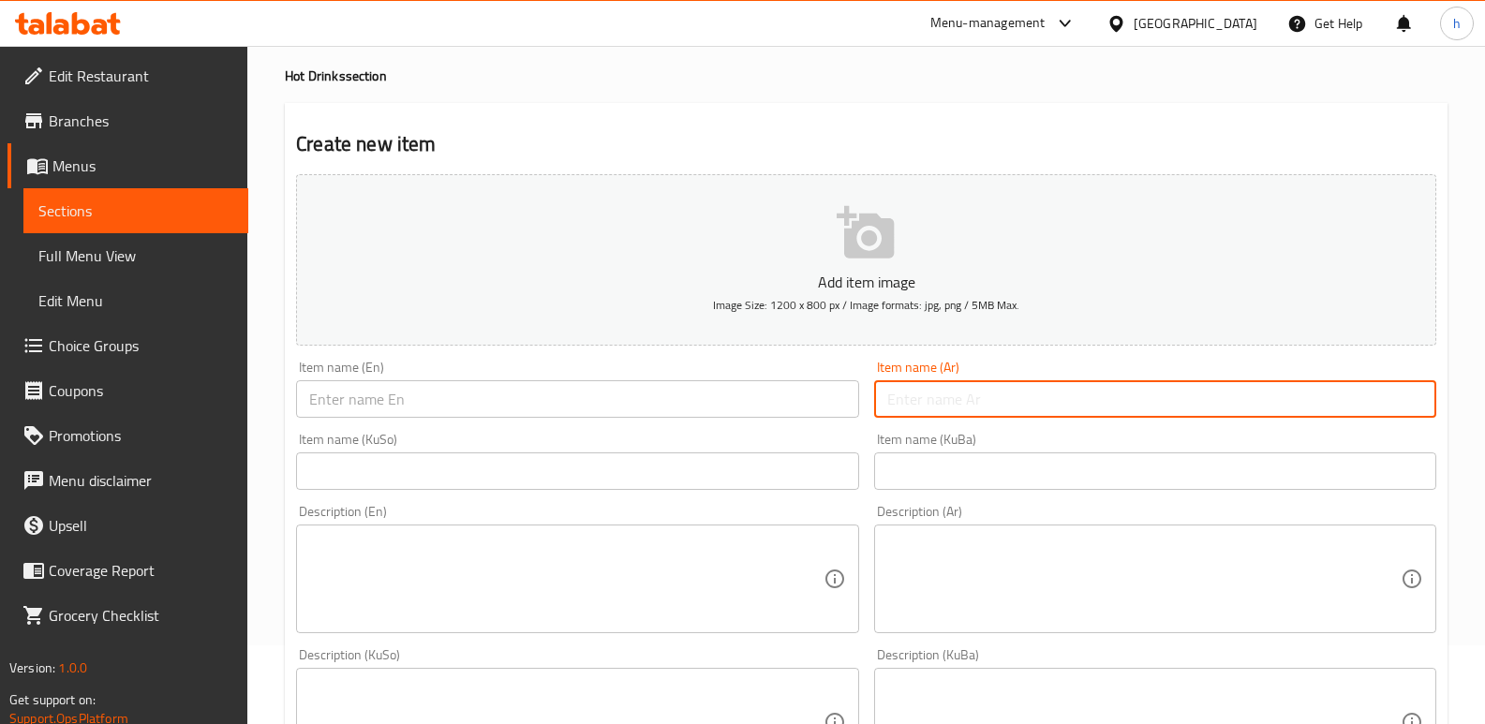
paste input "سبانش لاتيه"
type input "سبانش لاتيه"
click at [718, 378] on div "Item name (En) Item name (En)" at bounding box center [577, 389] width 562 height 57
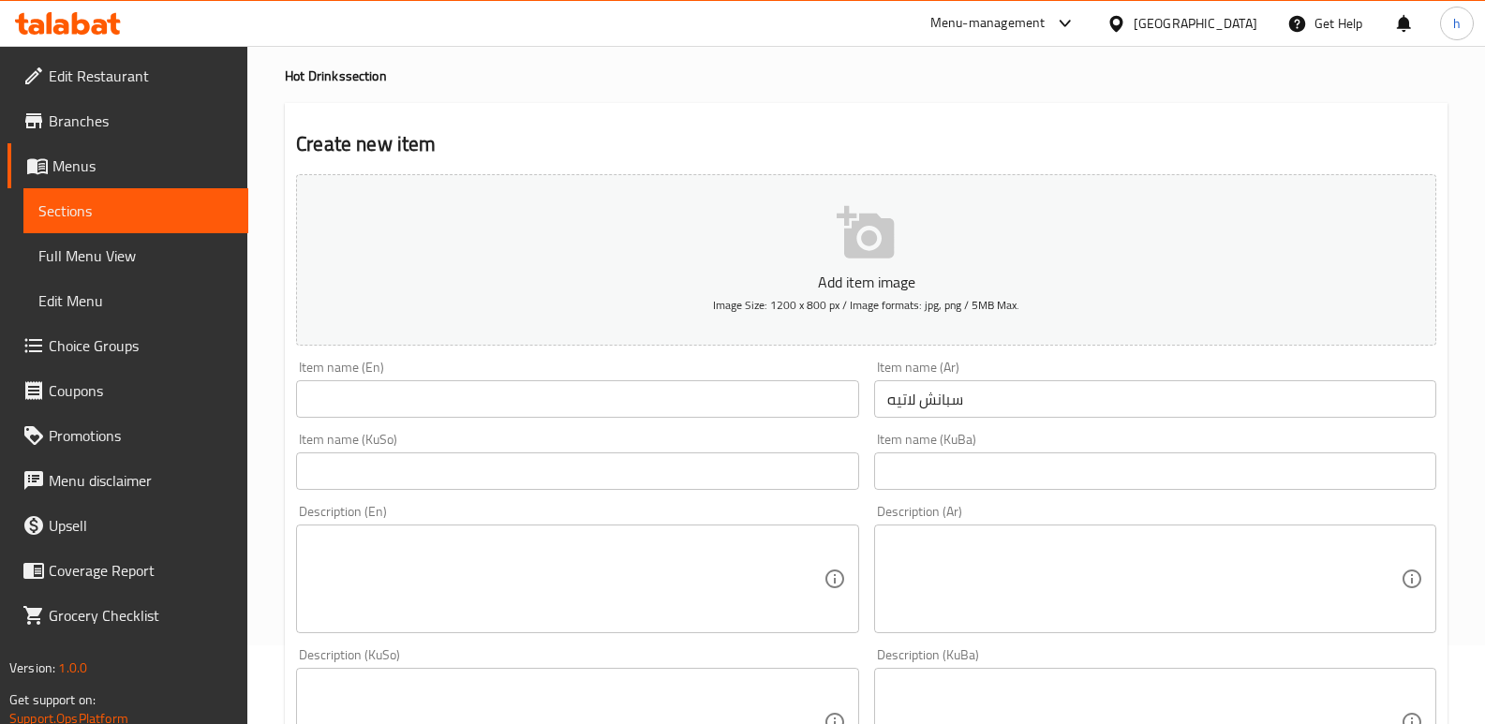
click at [688, 395] on input "text" at bounding box center [577, 398] width 562 height 37
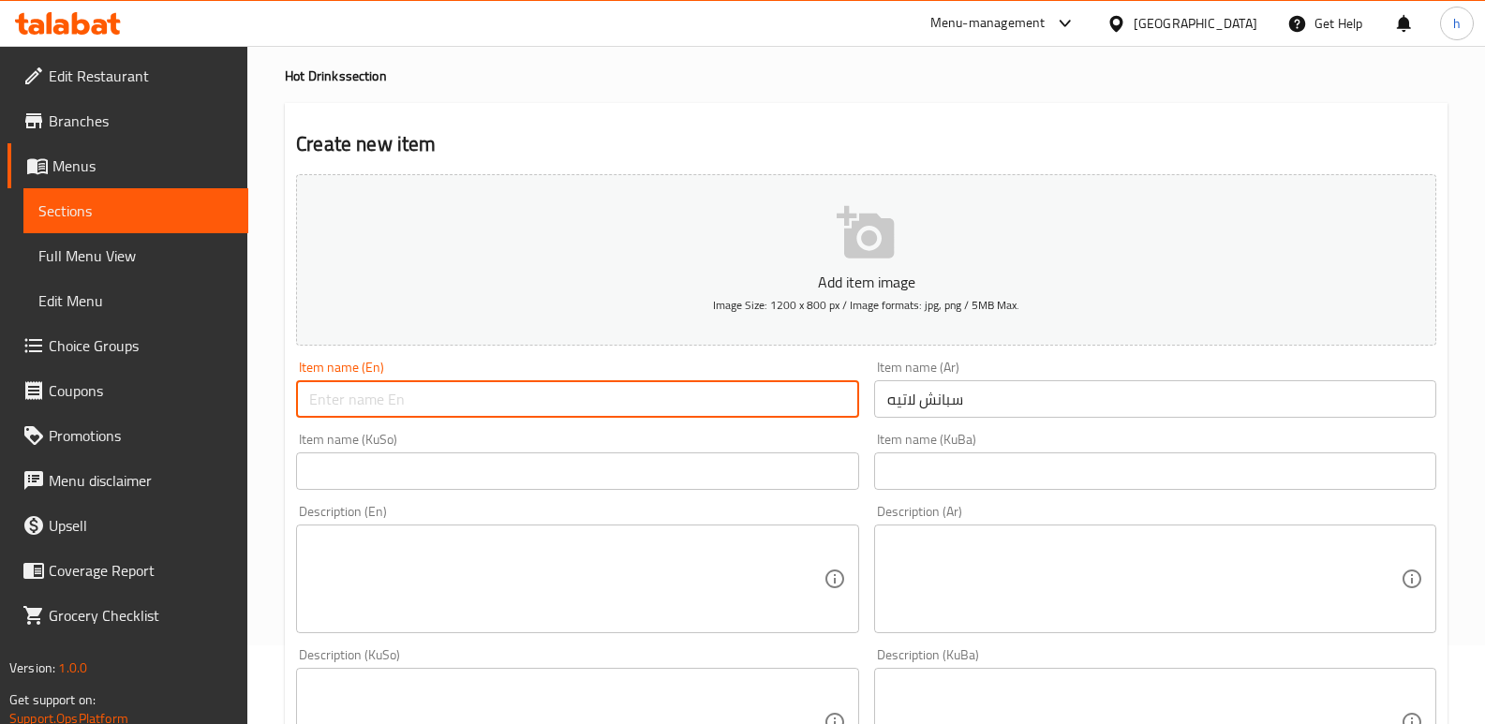
paste input "Spanish latte"
type input "Spanish latte"
click at [793, 471] on input "text" at bounding box center [577, 471] width 562 height 37
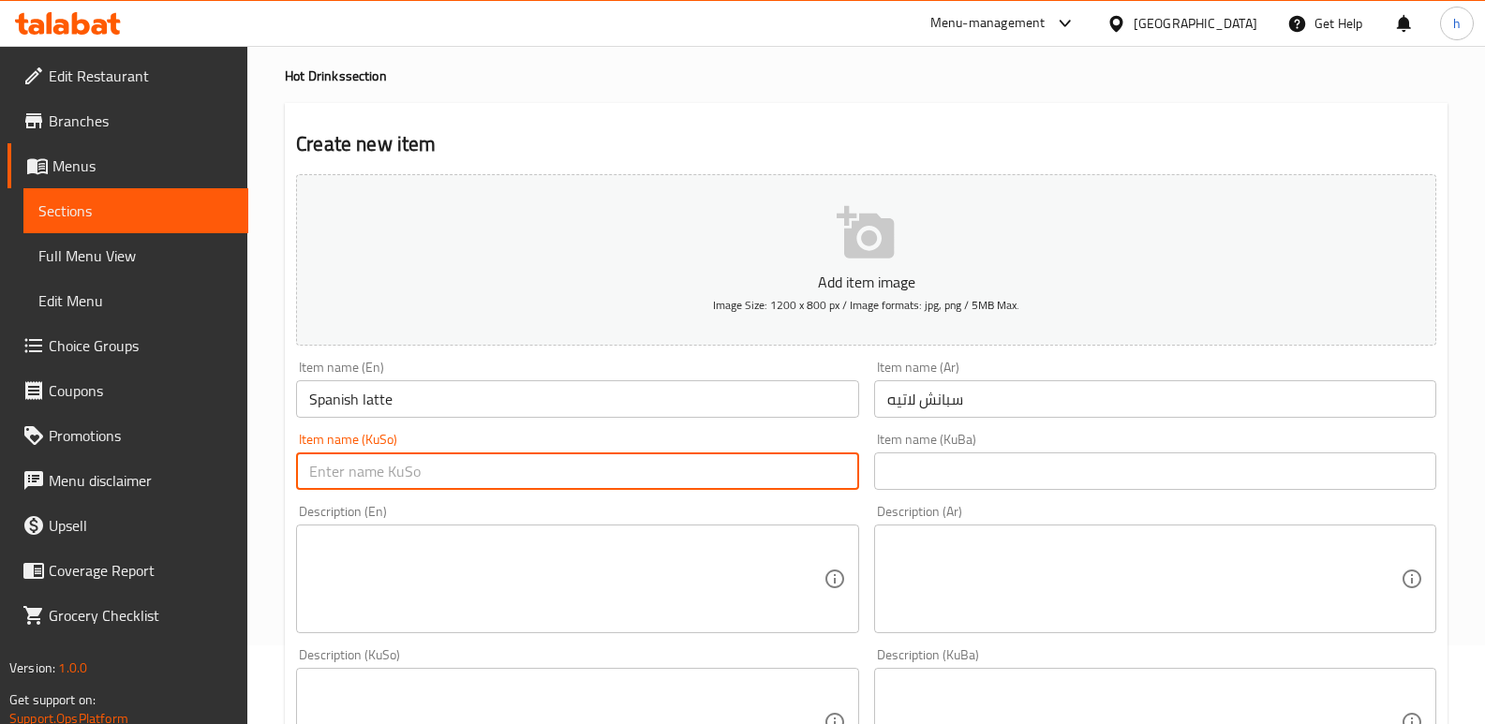
click at [688, 548] on textarea at bounding box center [566, 579] width 514 height 89
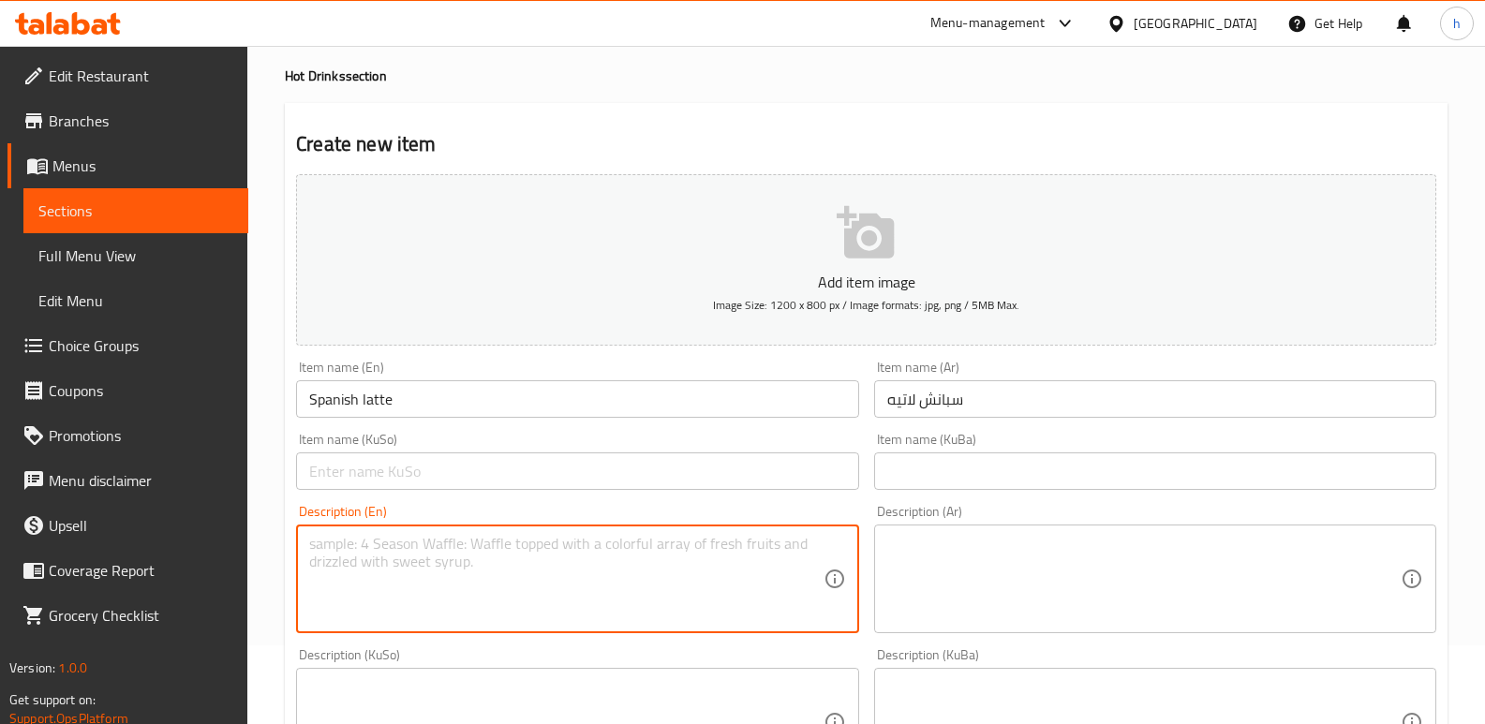
paste textarea "Espresso, milk, and sweetened condensed milk."
type textarea "Espresso, milk, and sweetened condensed milk."
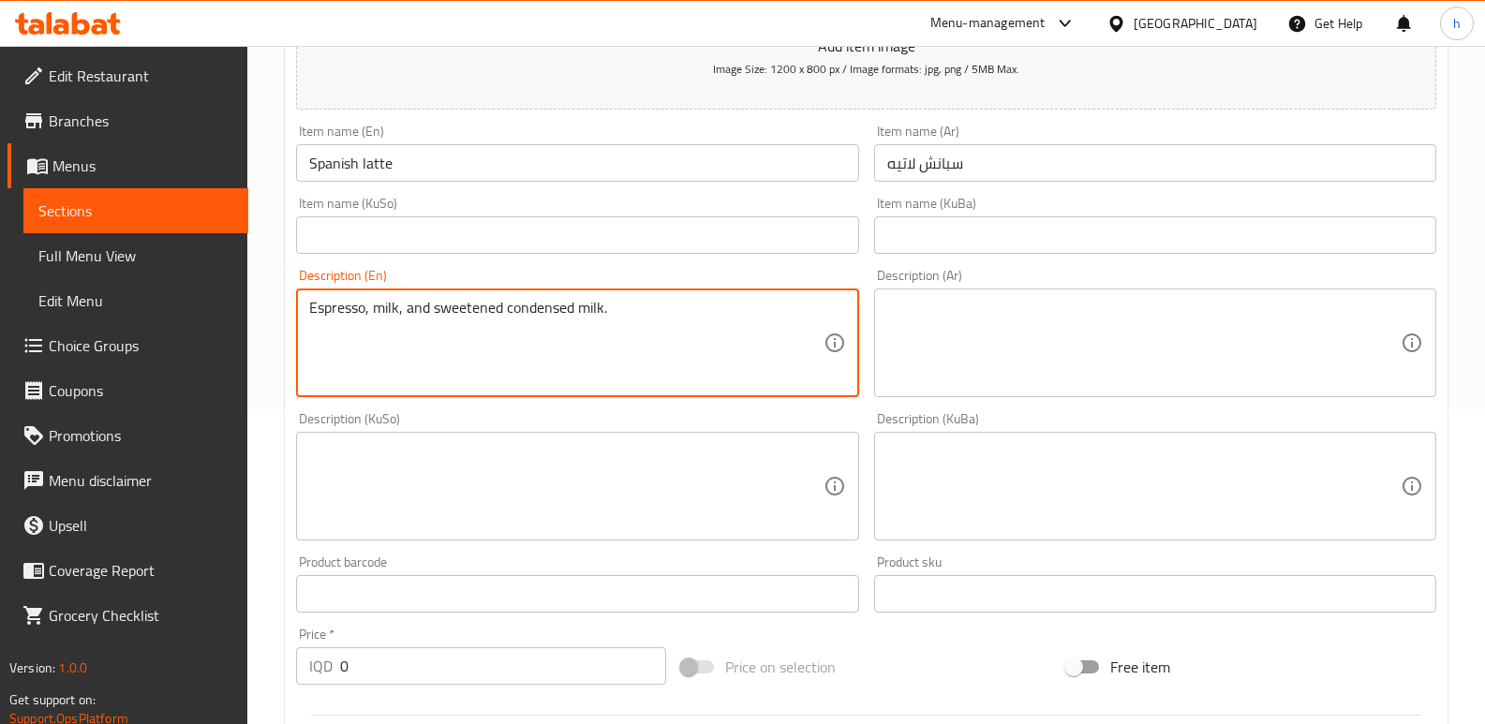
scroll to position [334, 0]
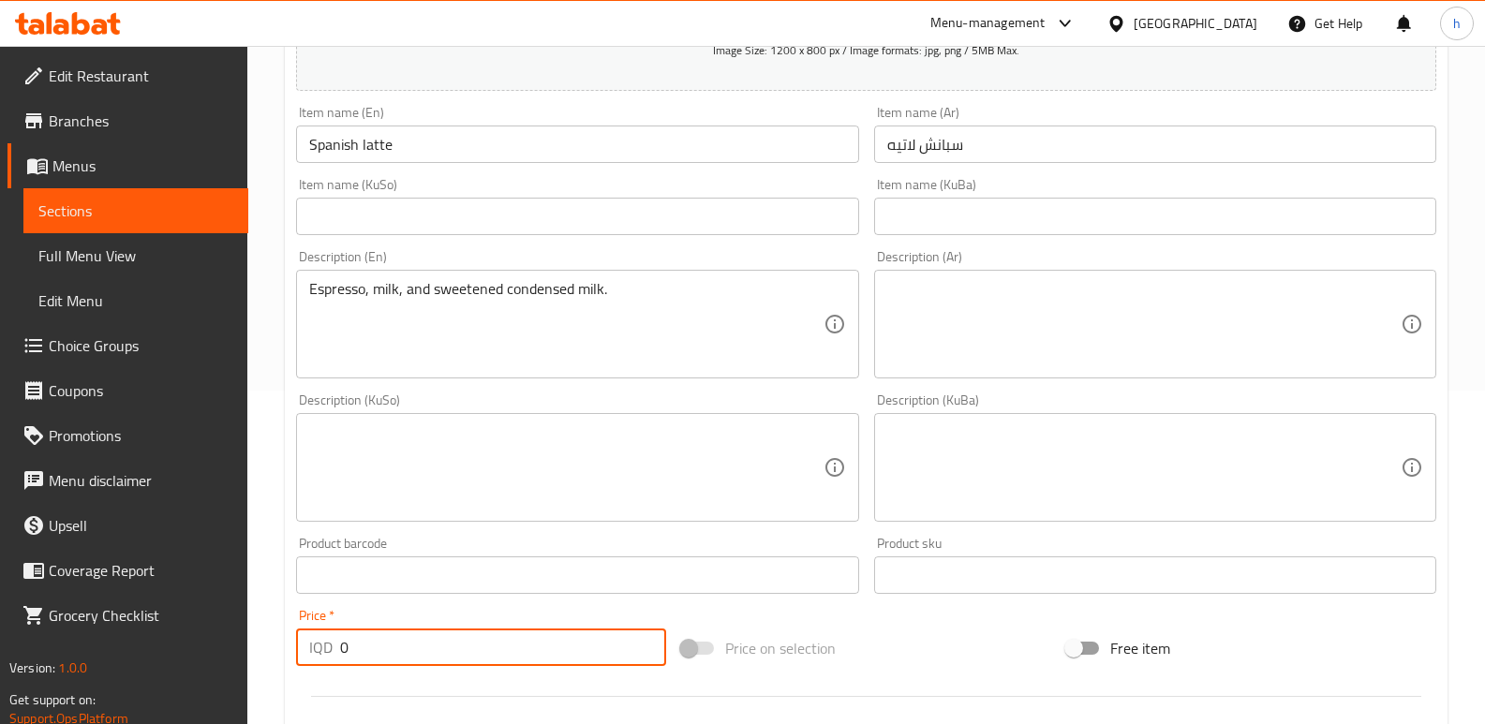
drag, startPoint x: 384, startPoint y: 668, endPoint x: 243, endPoint y: 656, distance: 142.0
click at [245, 656] on div "Edit Restaurant Branches Menus Sections Full Menu View Edit Menu Choice Groups …" at bounding box center [742, 459] width 1485 height 1494
paste input "500"
type input "5000"
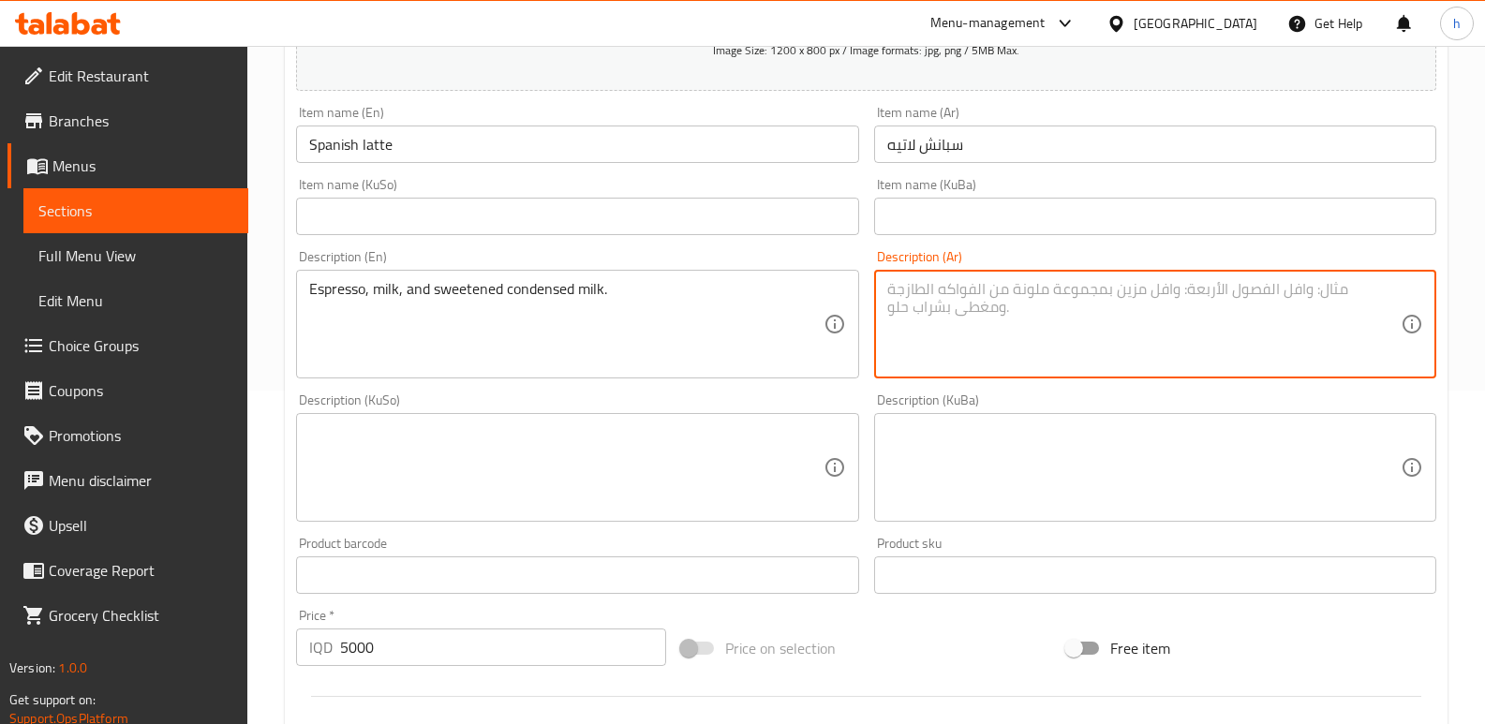
click at [979, 324] on textarea at bounding box center [1144, 324] width 514 height 89
paste textarea "[PERSON_NAME]، [PERSON_NAME] وحليب مكثف محلى."
type textarea "[PERSON_NAME]، [PERSON_NAME] وحليب مكثف محلى."
click at [897, 451] on textarea at bounding box center [1144, 468] width 514 height 89
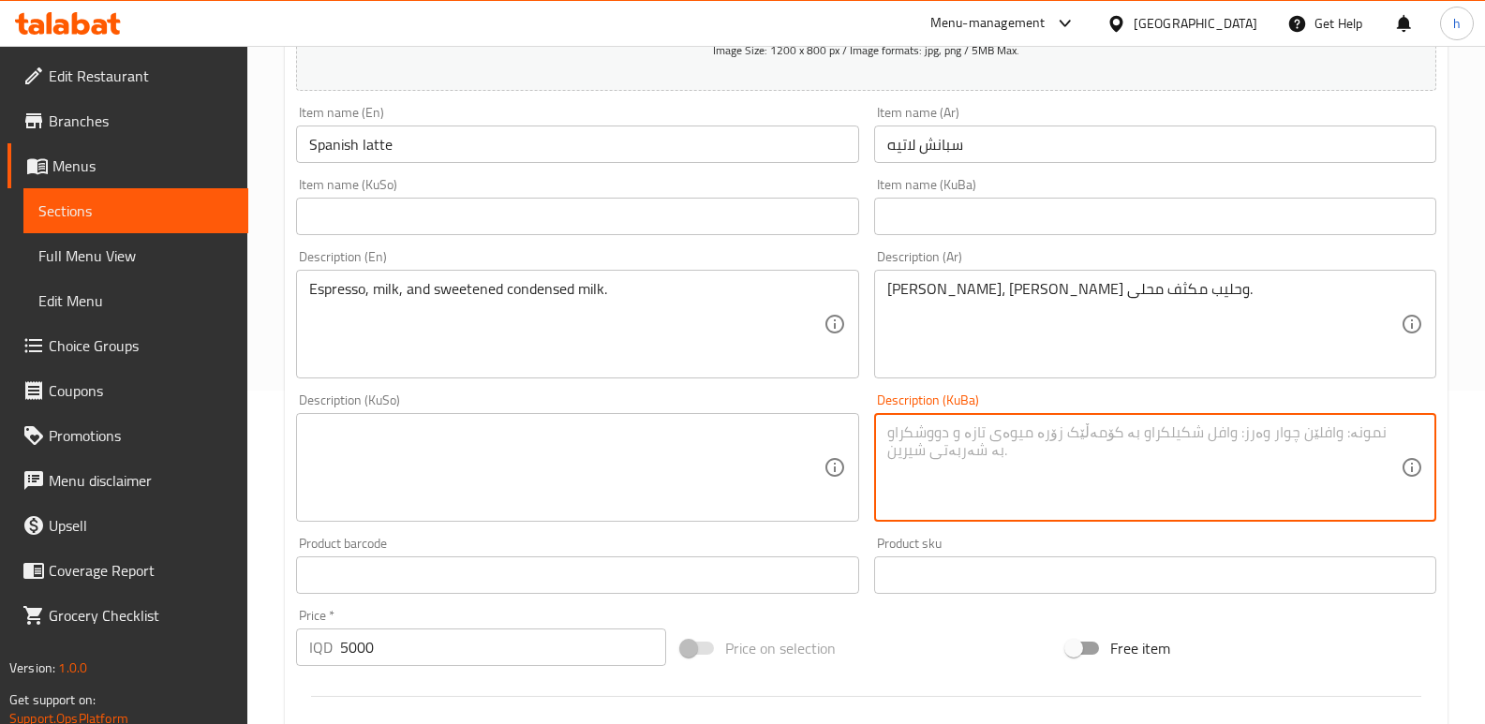
paste textarea "ئیسپرێسۆ، شیر، شیری خەستی شیرینکراو."
type textarea "ئیسپرێسۆ، شیر، شیری خەستی شیرینکراو."
click at [755, 453] on textarea at bounding box center [566, 468] width 514 height 89
paste textarea "ئیسپرێسۆ، شیر، شیری خەستی شیرینکراو."
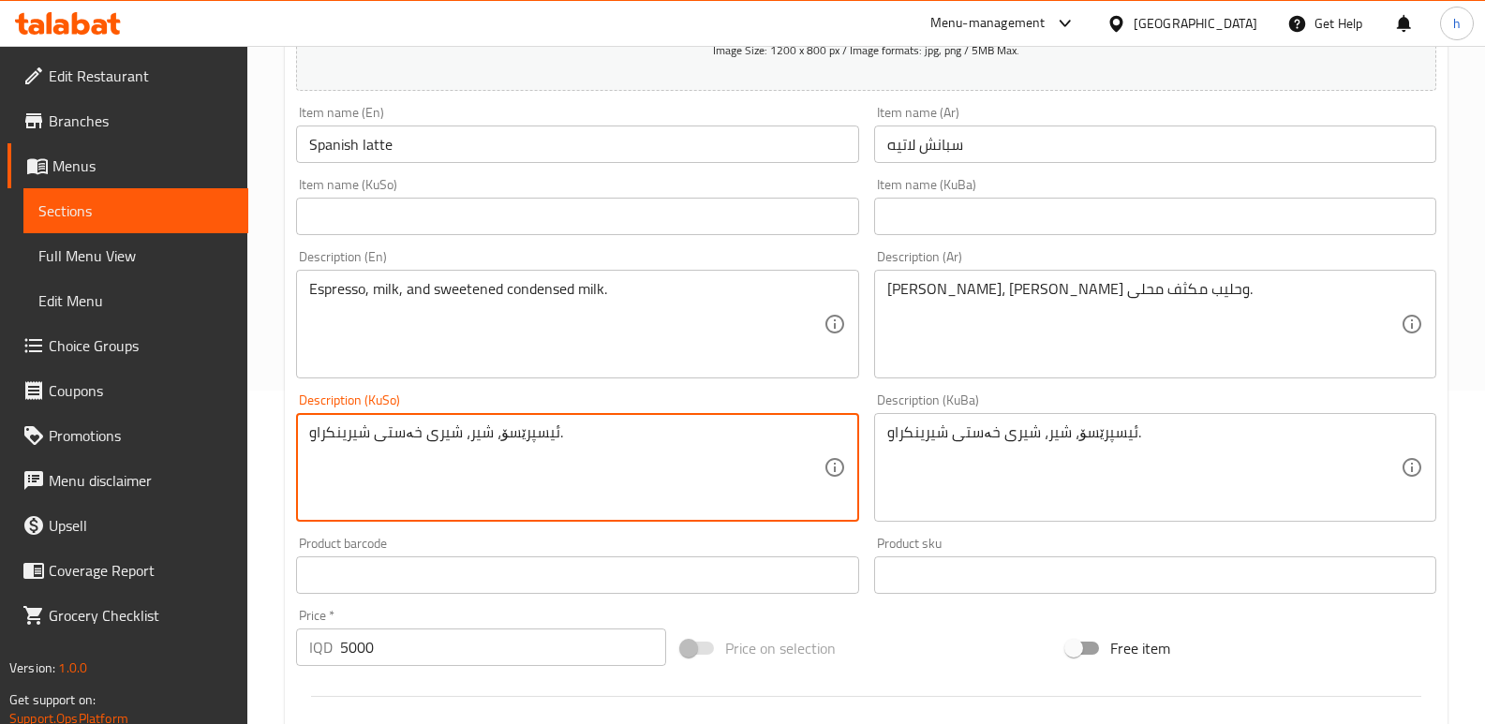
type textarea "ئیسپرێسۆ، شیر، شیری خەستی شیرینکراو."
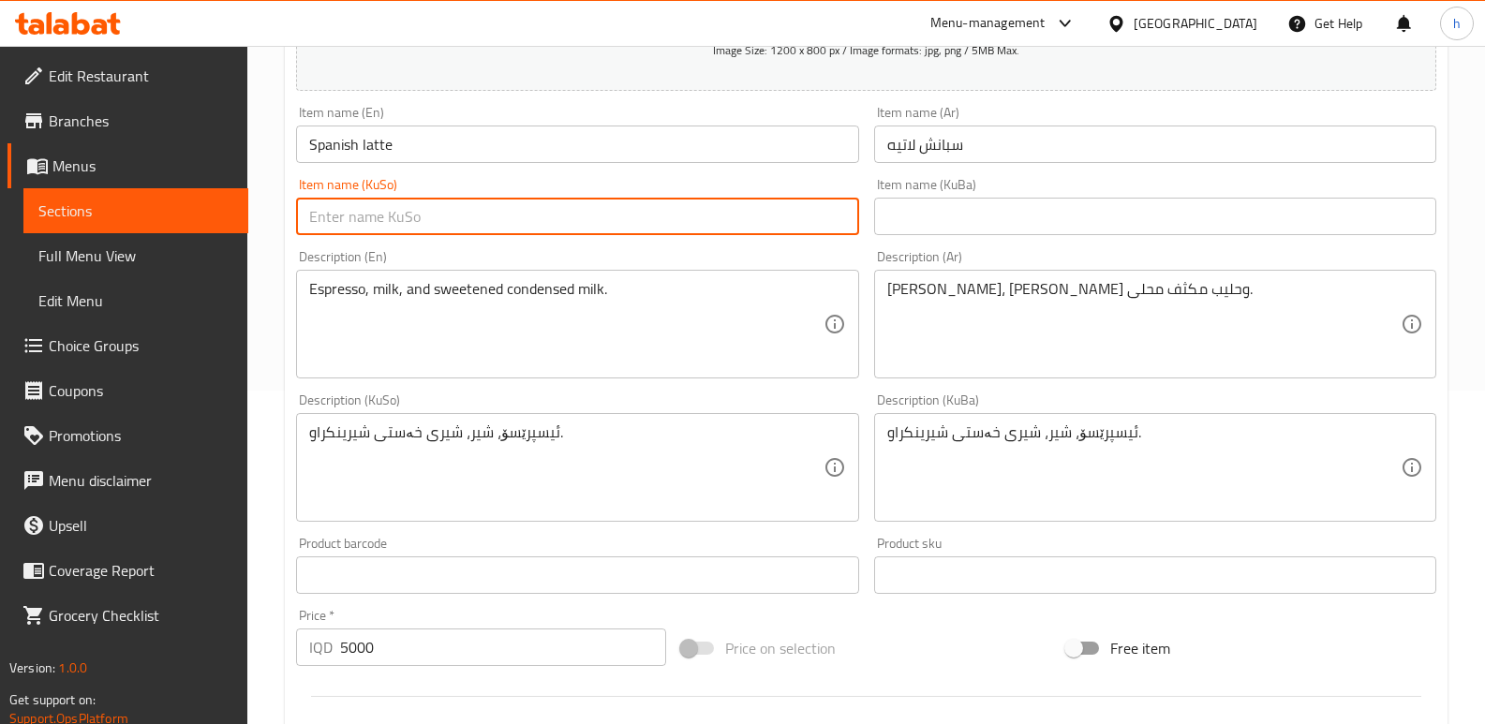
click at [445, 229] on input "text" at bounding box center [577, 216] width 562 height 37
paste input "لاتێی ئیسپانی"
type input "لاتێی ئیسپانی"
click at [950, 201] on input "text" at bounding box center [1155, 216] width 562 height 37
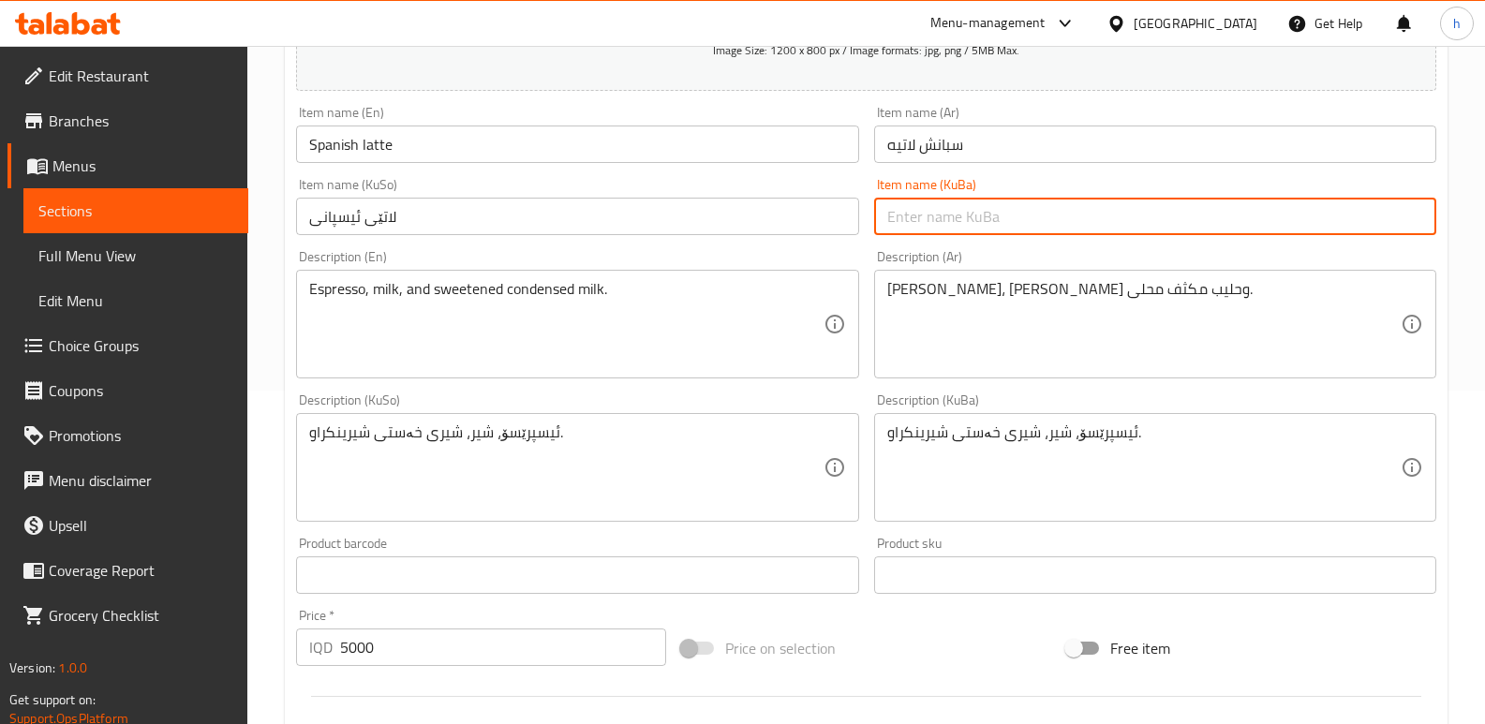
paste input "لاتێی ئیسپانی"
type input "لاتێی ئیسپانی"
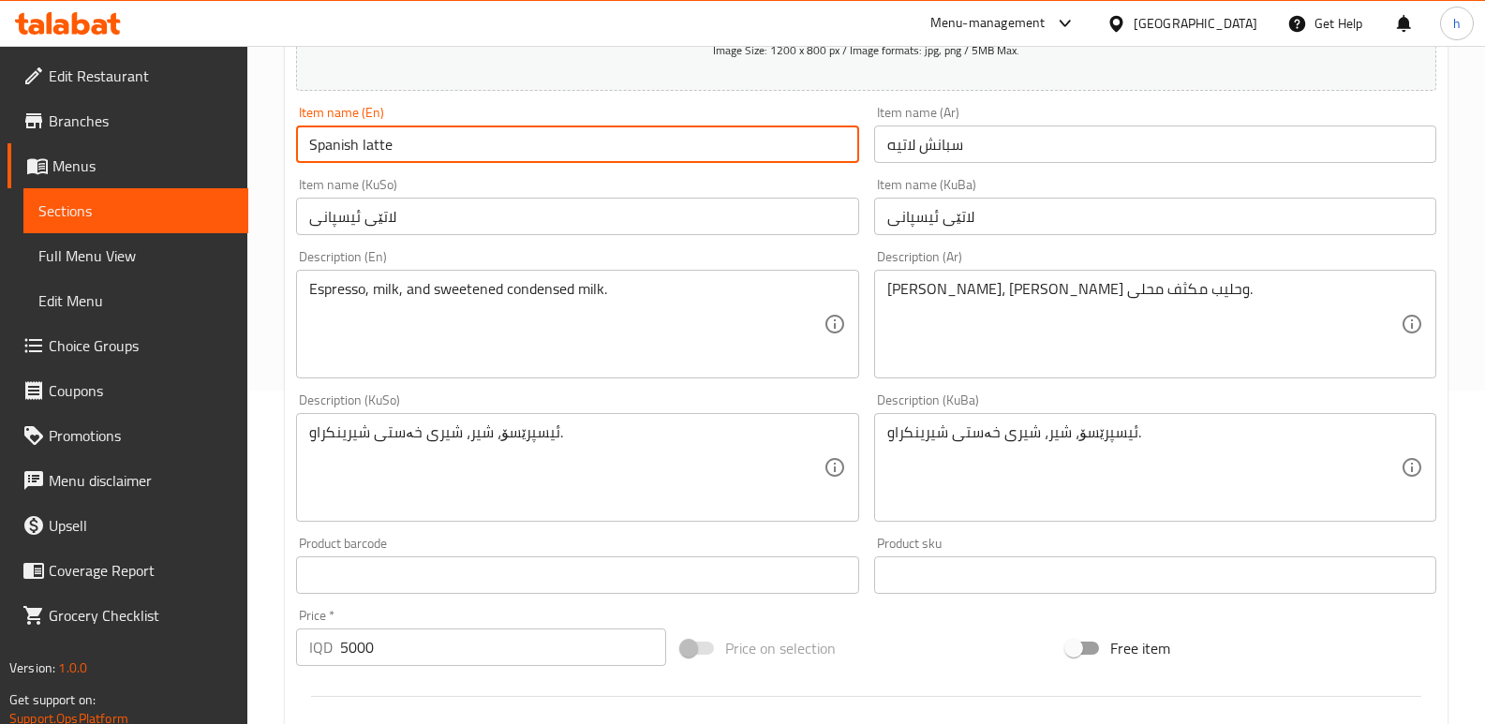
click at [517, 155] on input "Spanish latte" at bounding box center [577, 144] width 562 height 37
type input "Spanish latte -1"
click at [510, 230] on input "لاتێی ئیسپانی" at bounding box center [577, 216] width 562 height 37
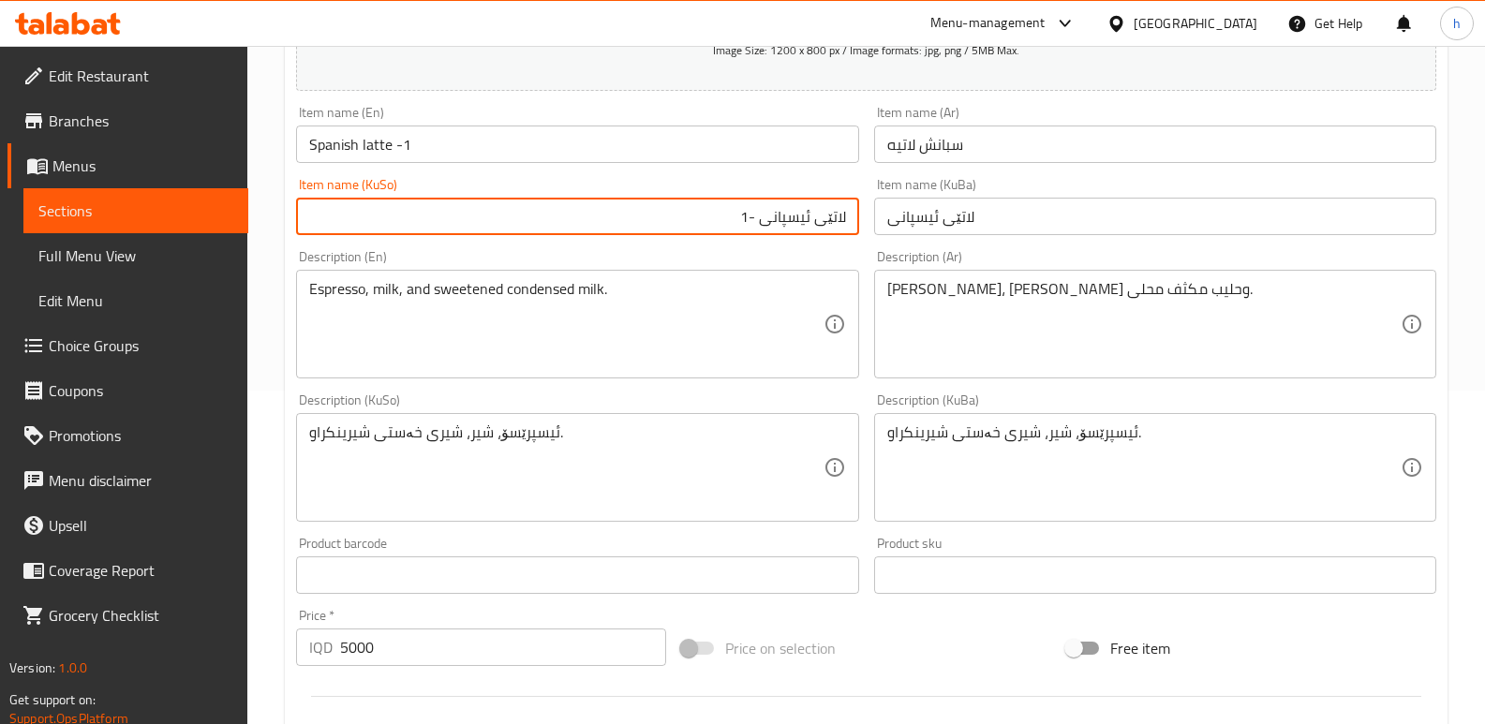
type input "لاتێی ئیسپانی -1"
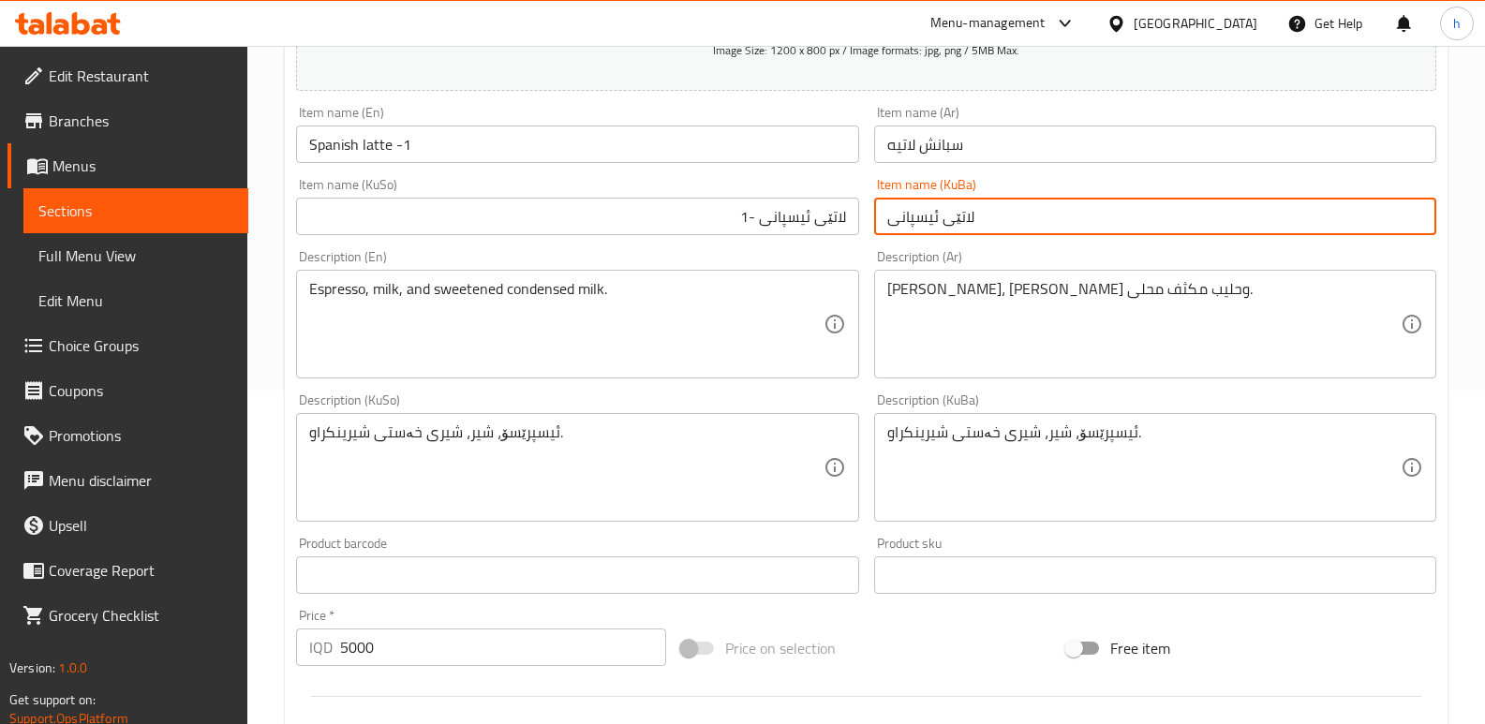
drag, startPoint x: 1015, startPoint y: 222, endPoint x: 650, endPoint y: 206, distance: 364.9
click at [653, 206] on div "Add item image Image Size: 1200 x 800 px / Image formats: jpg, png / 5MB Max. I…" at bounding box center [866, 423] width 1155 height 1023
paste input "-1"
type input "لاتێی ئیسپانی -1"
click at [1004, 153] on input "سبانش لاتيه" at bounding box center [1155, 144] width 562 height 37
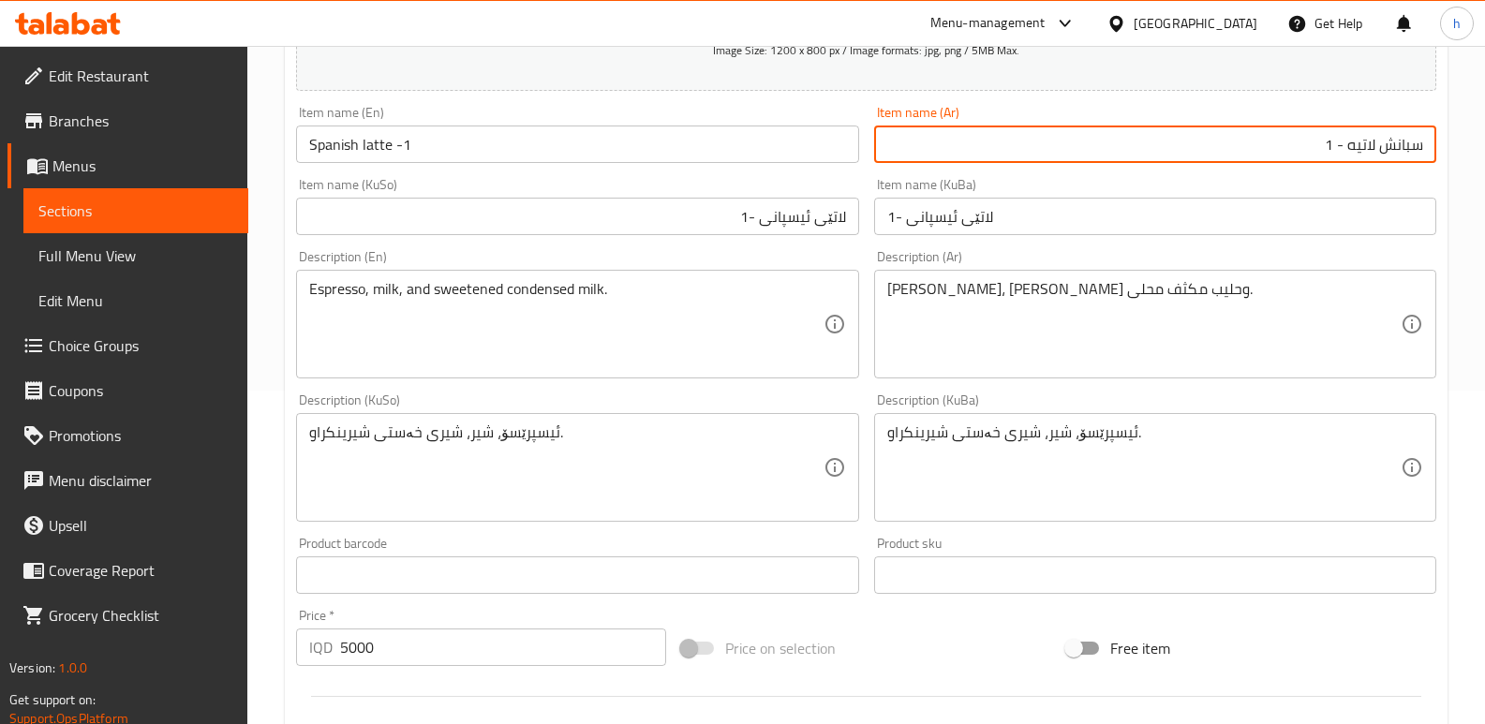
type input "سبانش لاتيه - 1"
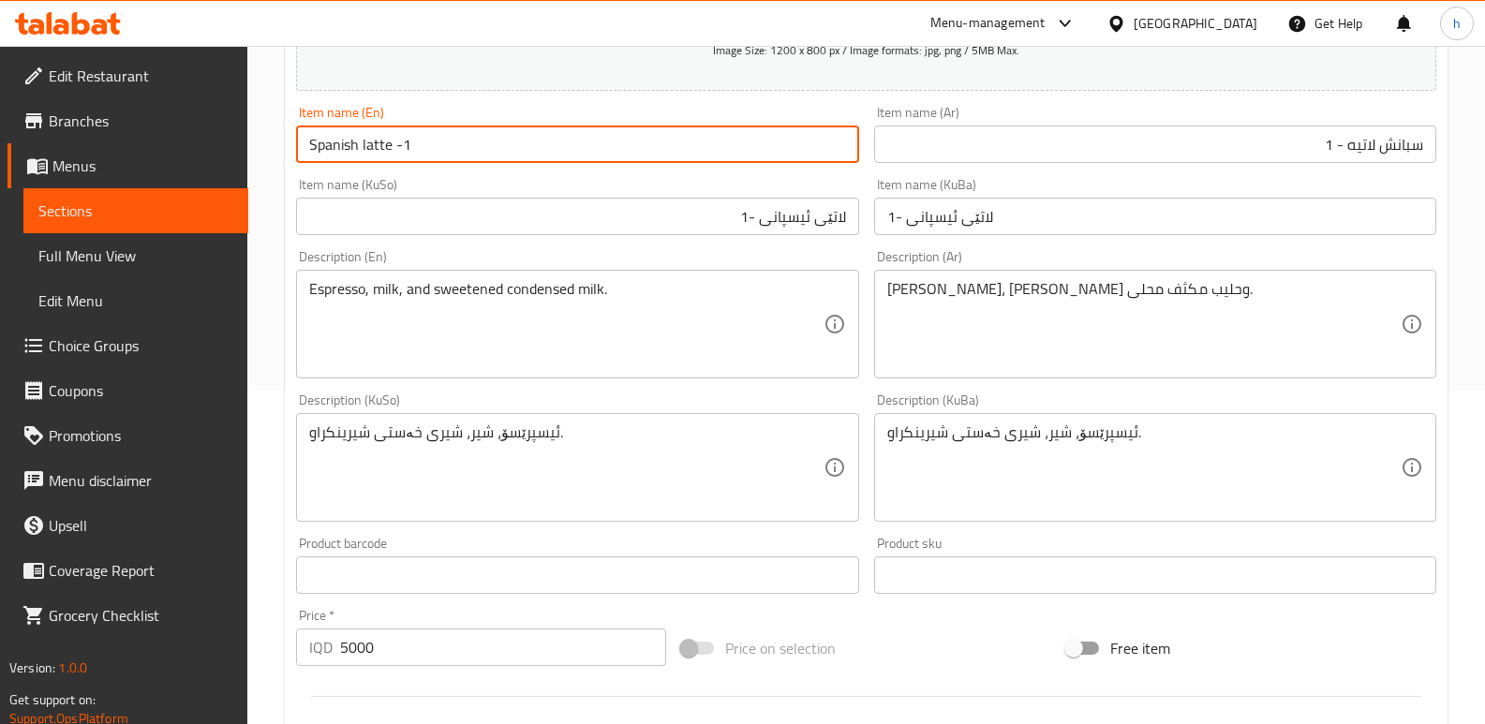
drag, startPoint x: 416, startPoint y: 148, endPoint x: 240, endPoint y: 122, distance: 178.1
click at [240, 122] on div "Edit Restaurant Branches Menus Sections Full Menu View Edit Menu Choice Groups …" at bounding box center [742, 459] width 1485 height 1494
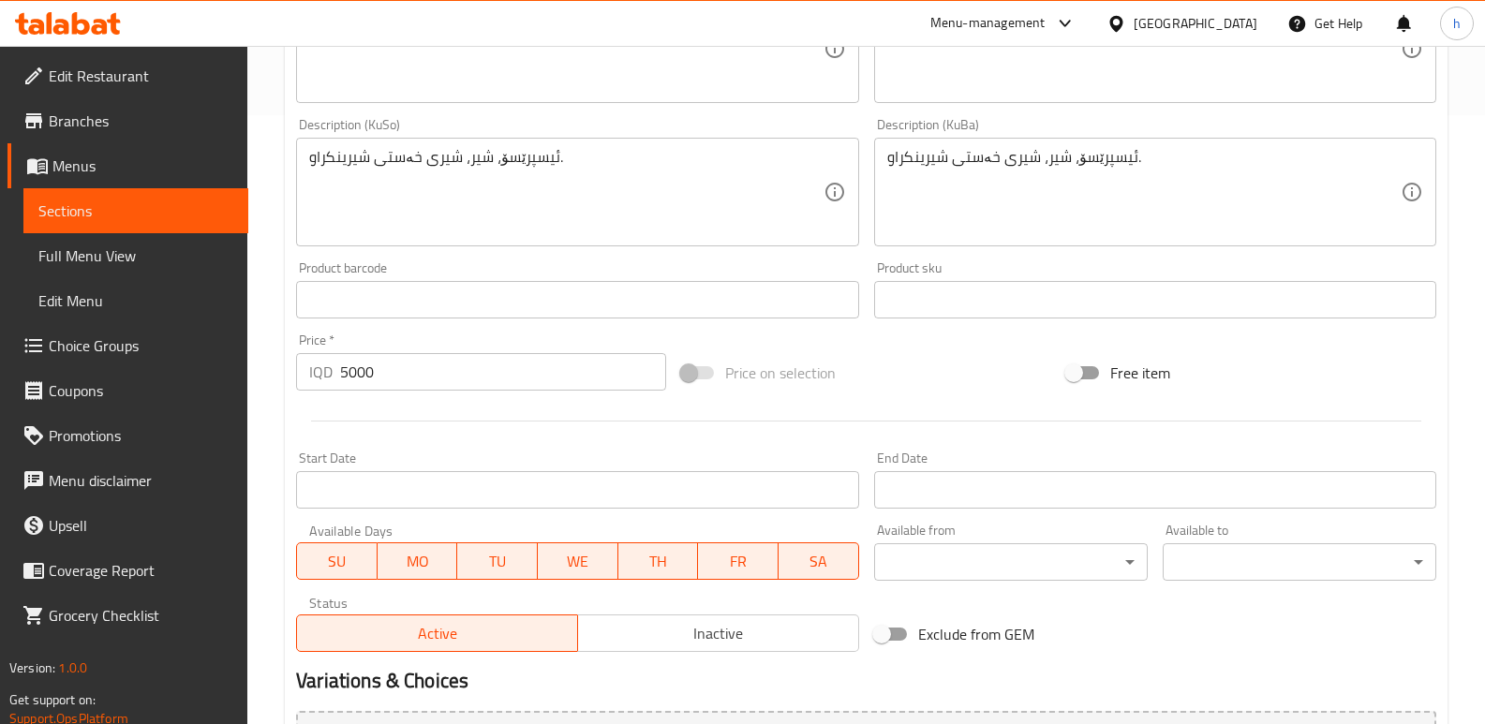
scroll to position [815, 0]
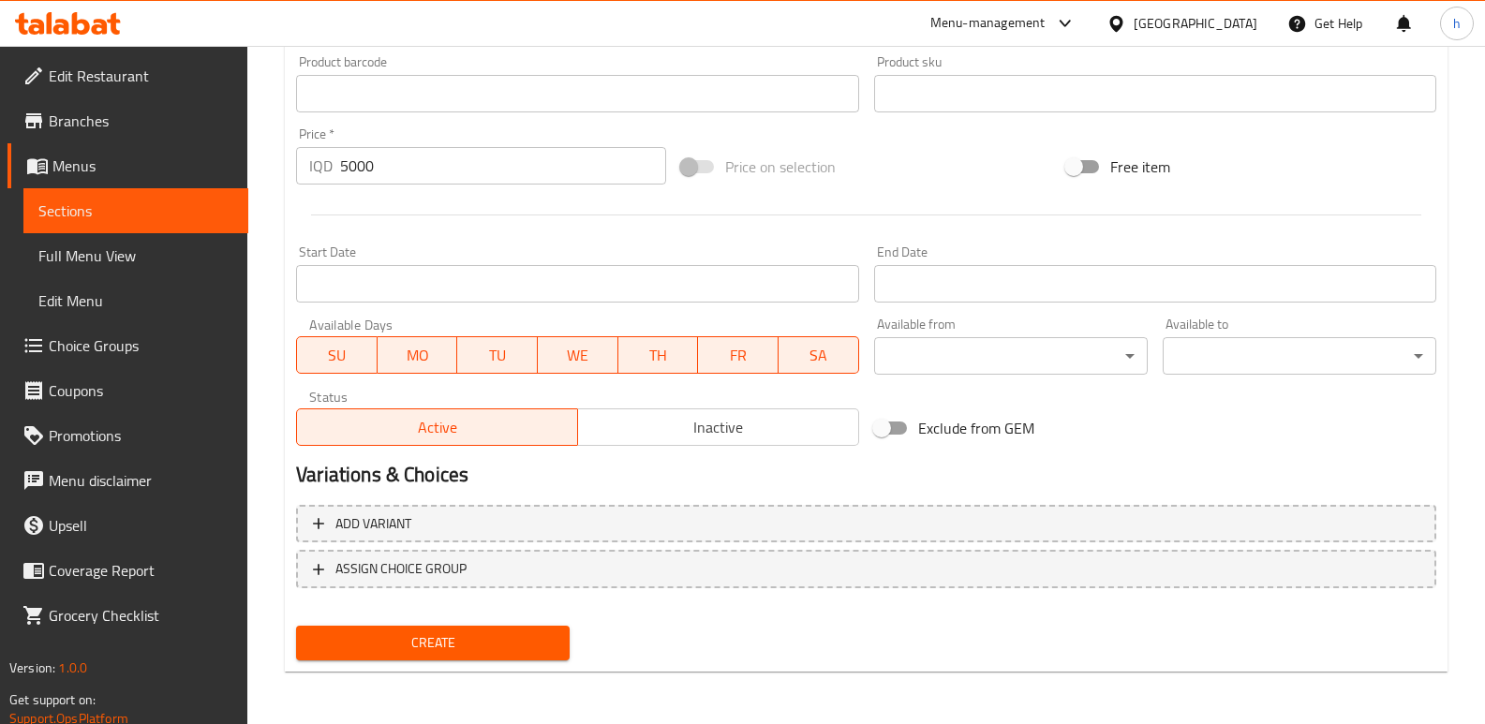
click at [482, 638] on span "Create" at bounding box center [433, 643] width 244 height 23
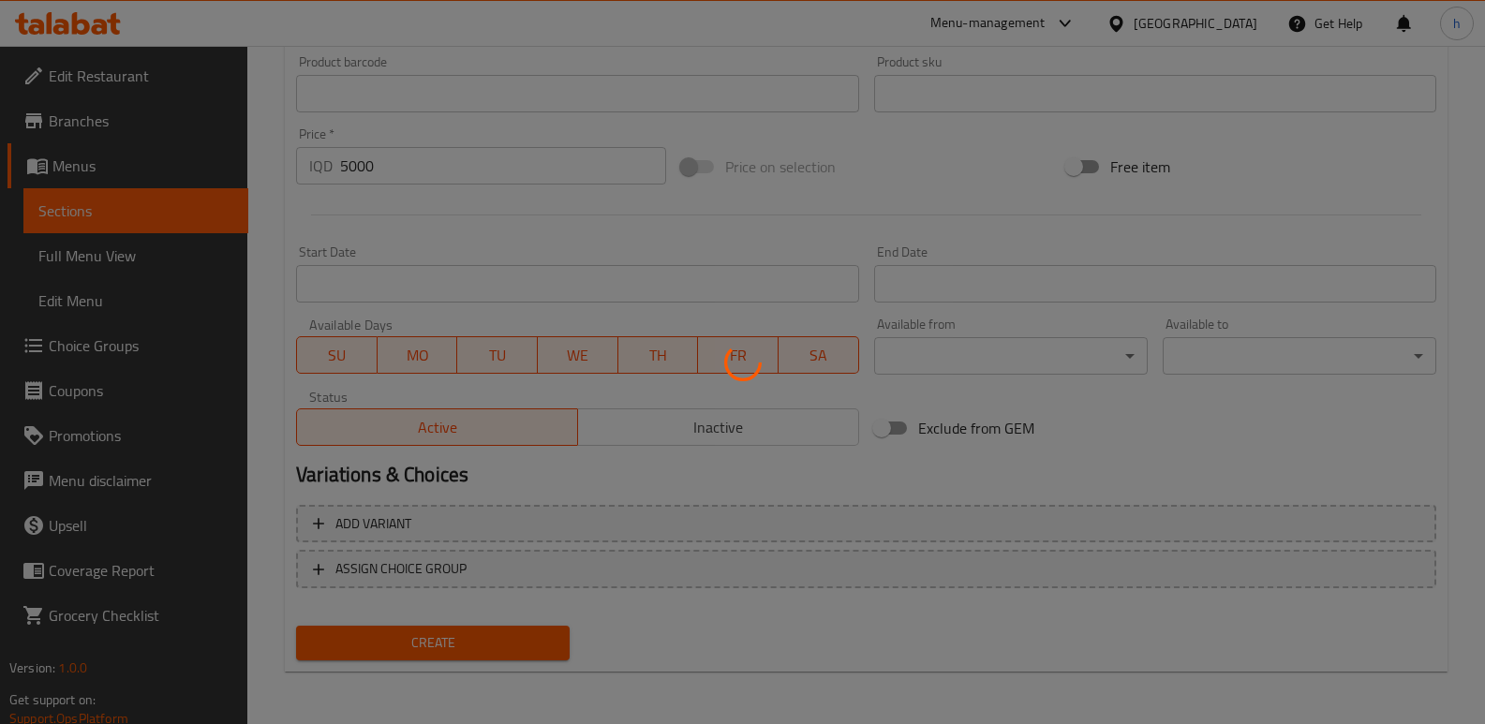
type input "0"
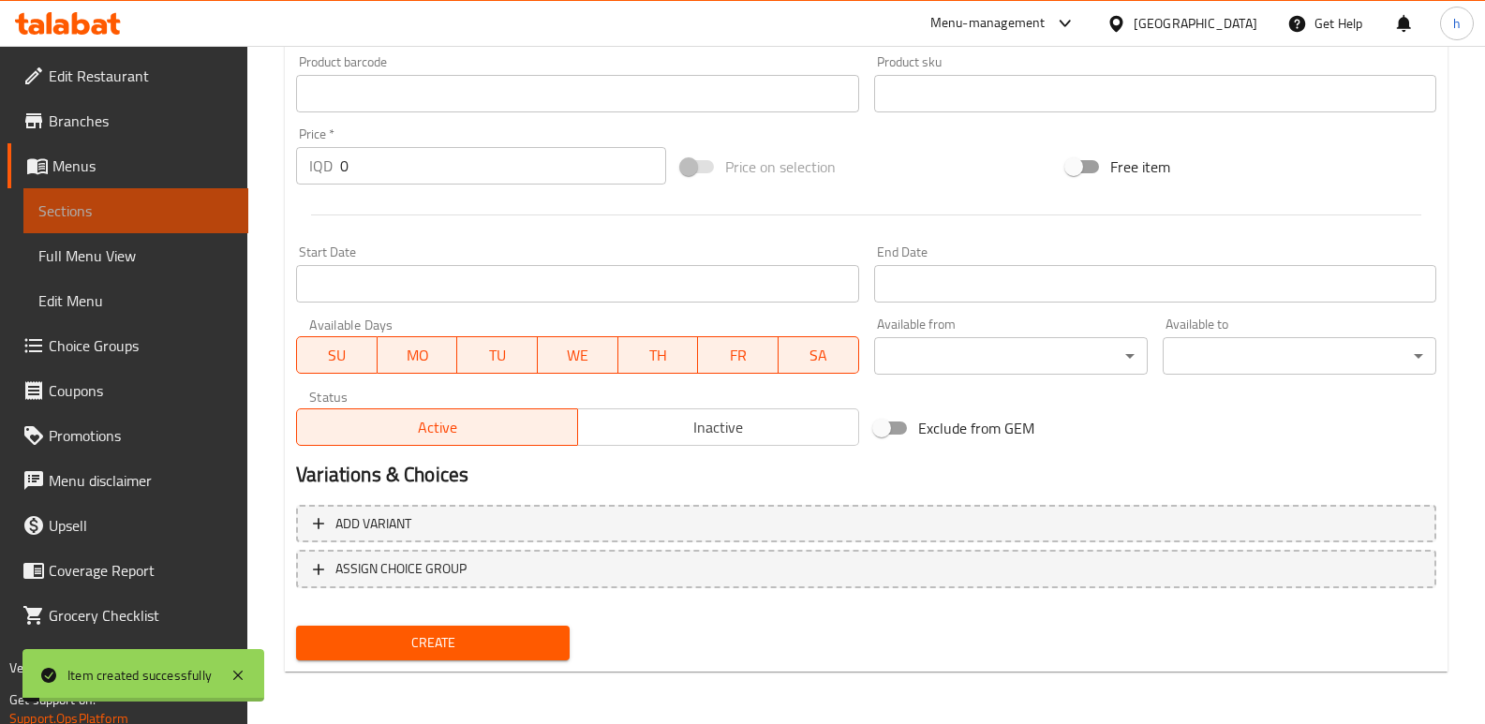
click at [209, 205] on span "Sections" at bounding box center [135, 211] width 195 height 22
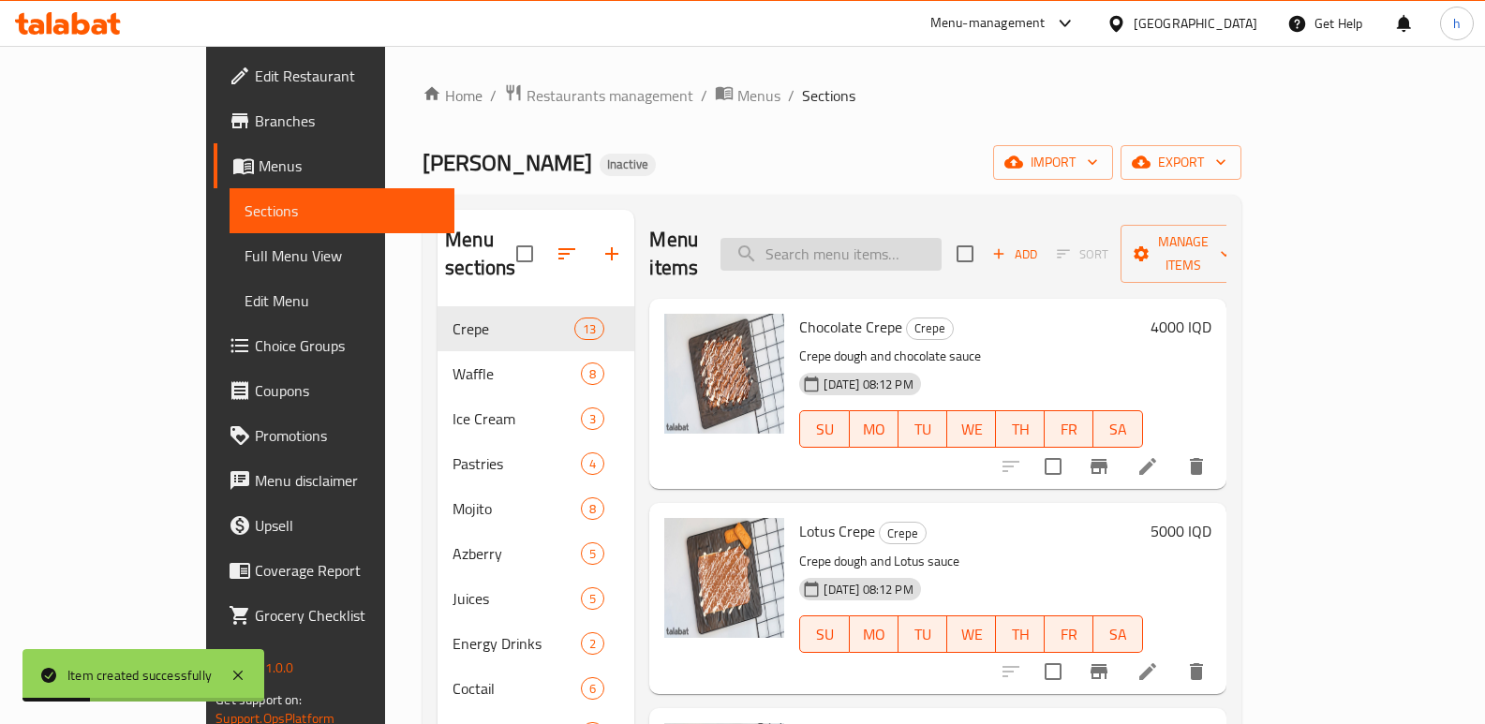
click at [942, 238] on input "search" at bounding box center [831, 254] width 221 height 33
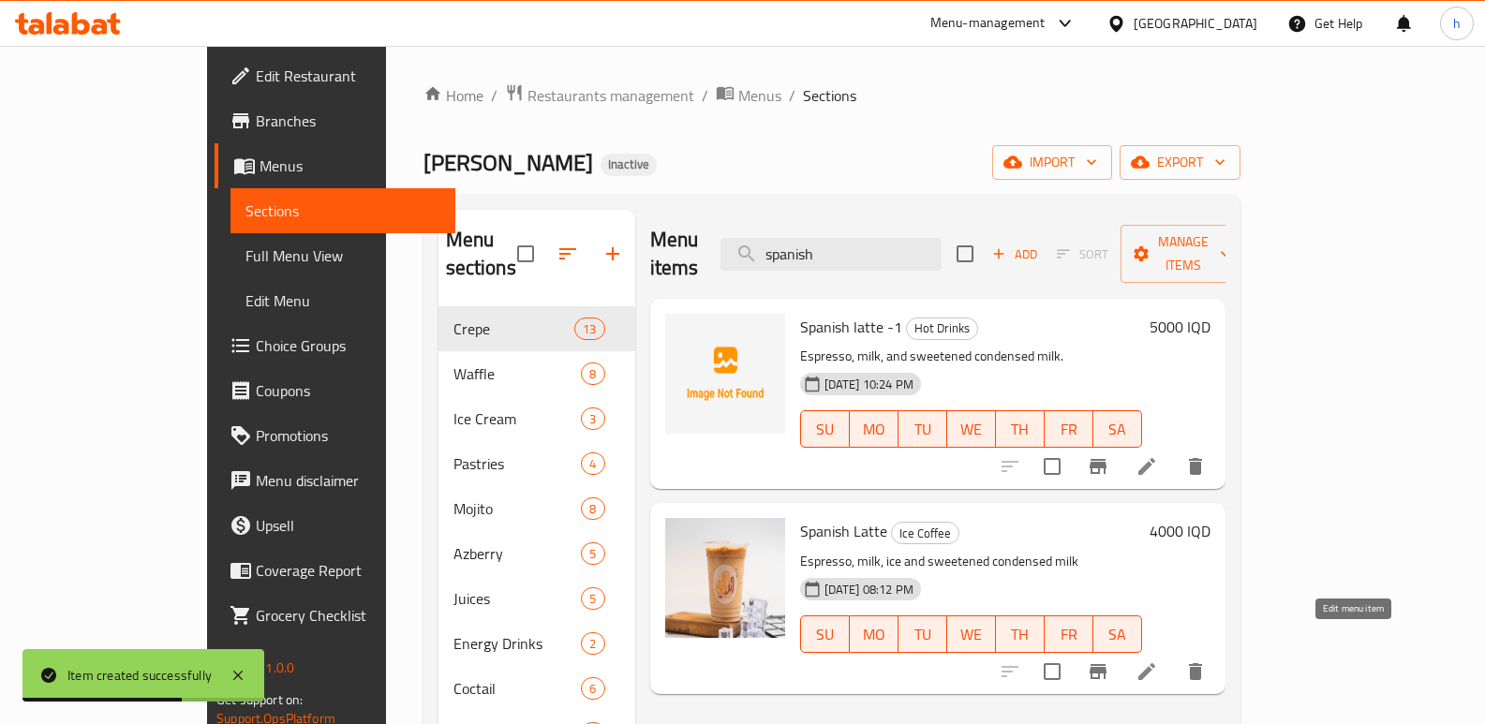
type input "spanish"
click at [1158, 661] on icon at bounding box center [1147, 672] width 22 height 22
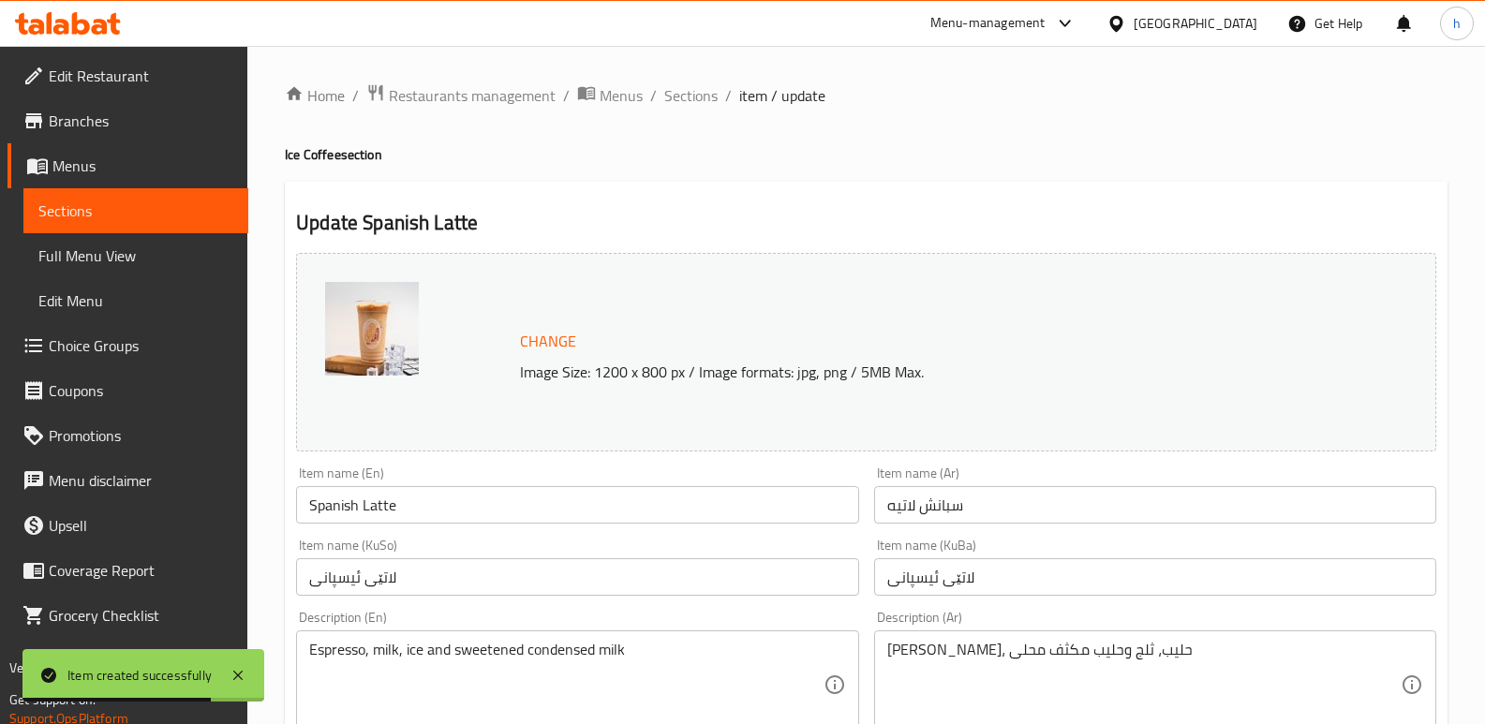
drag, startPoint x: 497, startPoint y: 510, endPoint x: 490, endPoint y: 487, distance: 23.4
click at [497, 510] on input "Spanish Latte" at bounding box center [577, 504] width 562 height 37
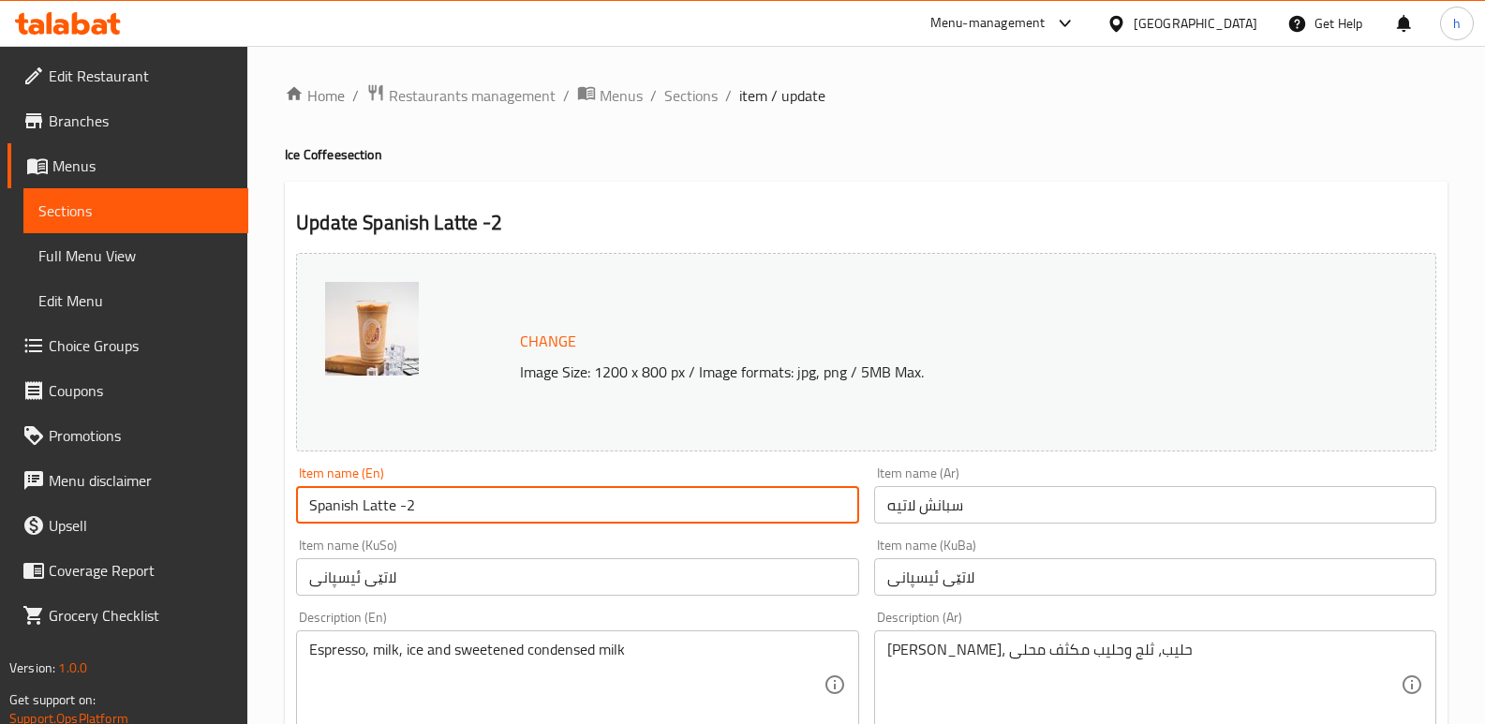
type input "Spanish Latte -2"
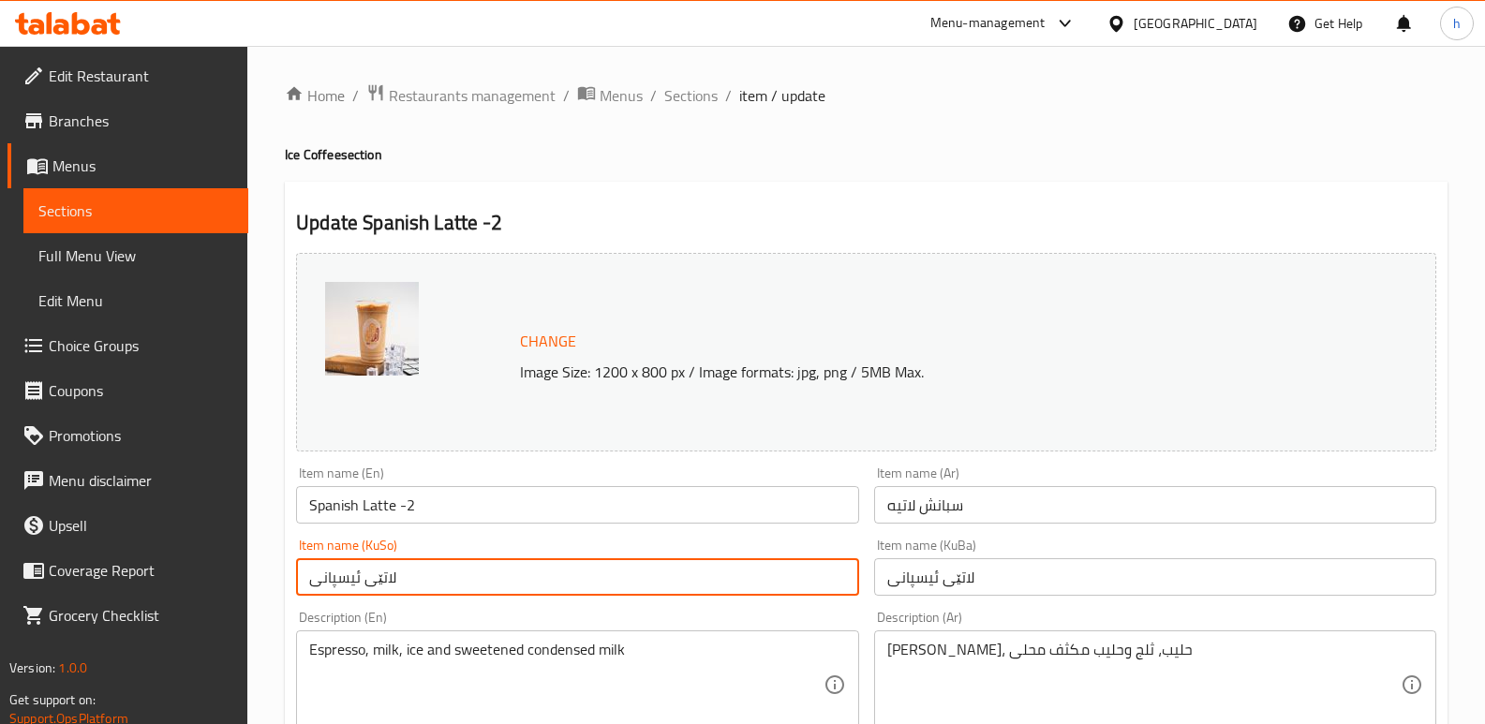
click at [440, 573] on input "لاتێی ئیسپانی" at bounding box center [577, 576] width 562 height 37
type input "لاتێی ئیسپانی -2"
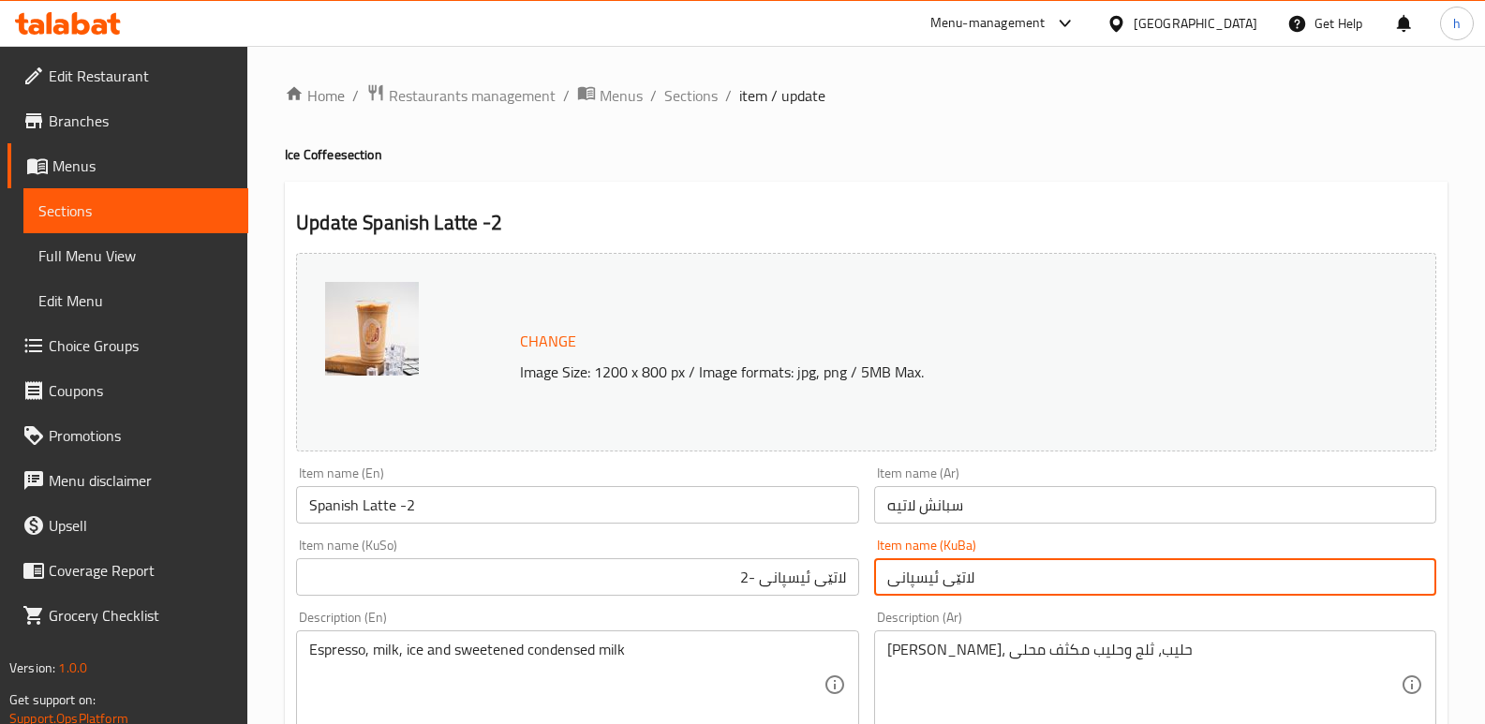
drag, startPoint x: 982, startPoint y: 579, endPoint x: 719, endPoint y: 571, distance: 263.5
paste input "-2"
type input "لاتێی ئیسپانی -2"
click at [962, 491] on input "سبانش لاتيه" at bounding box center [1155, 504] width 562 height 37
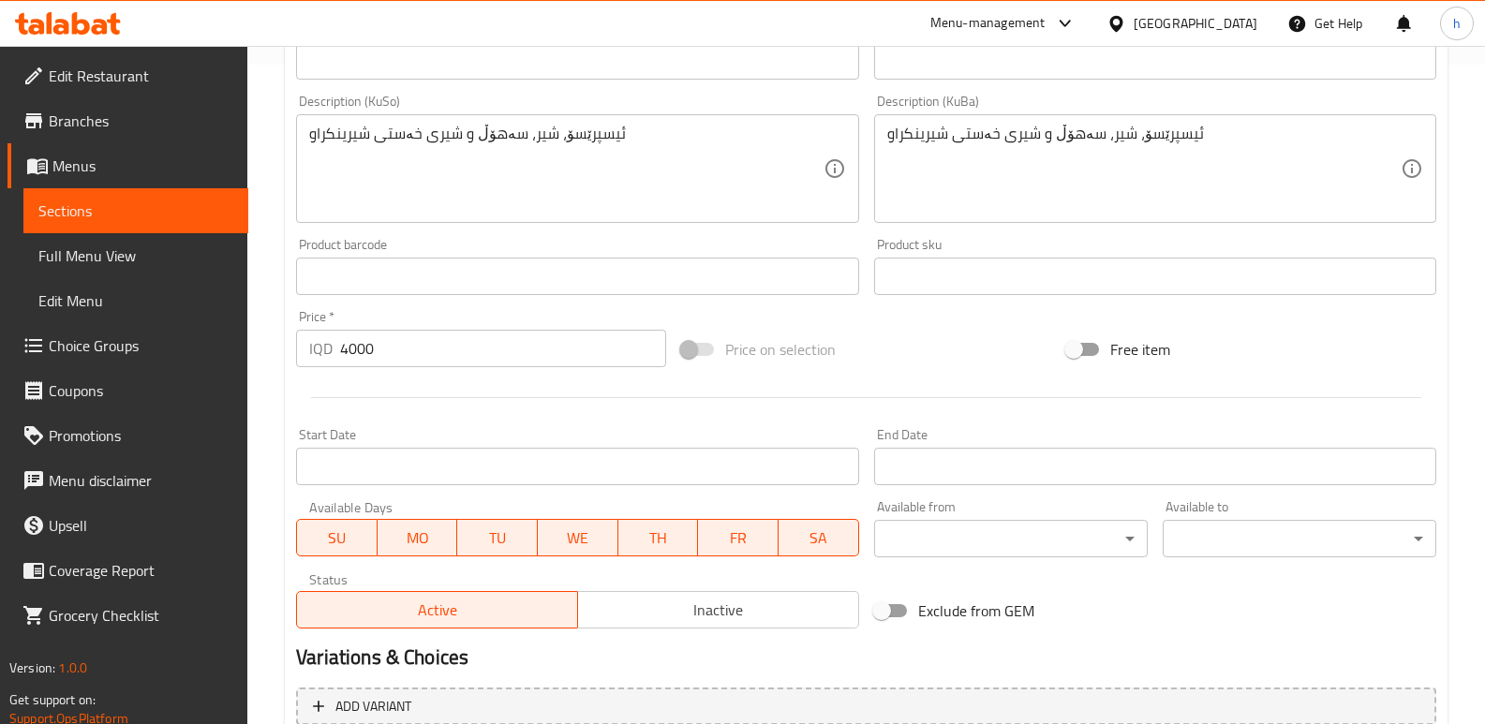
scroll to position [842, 0]
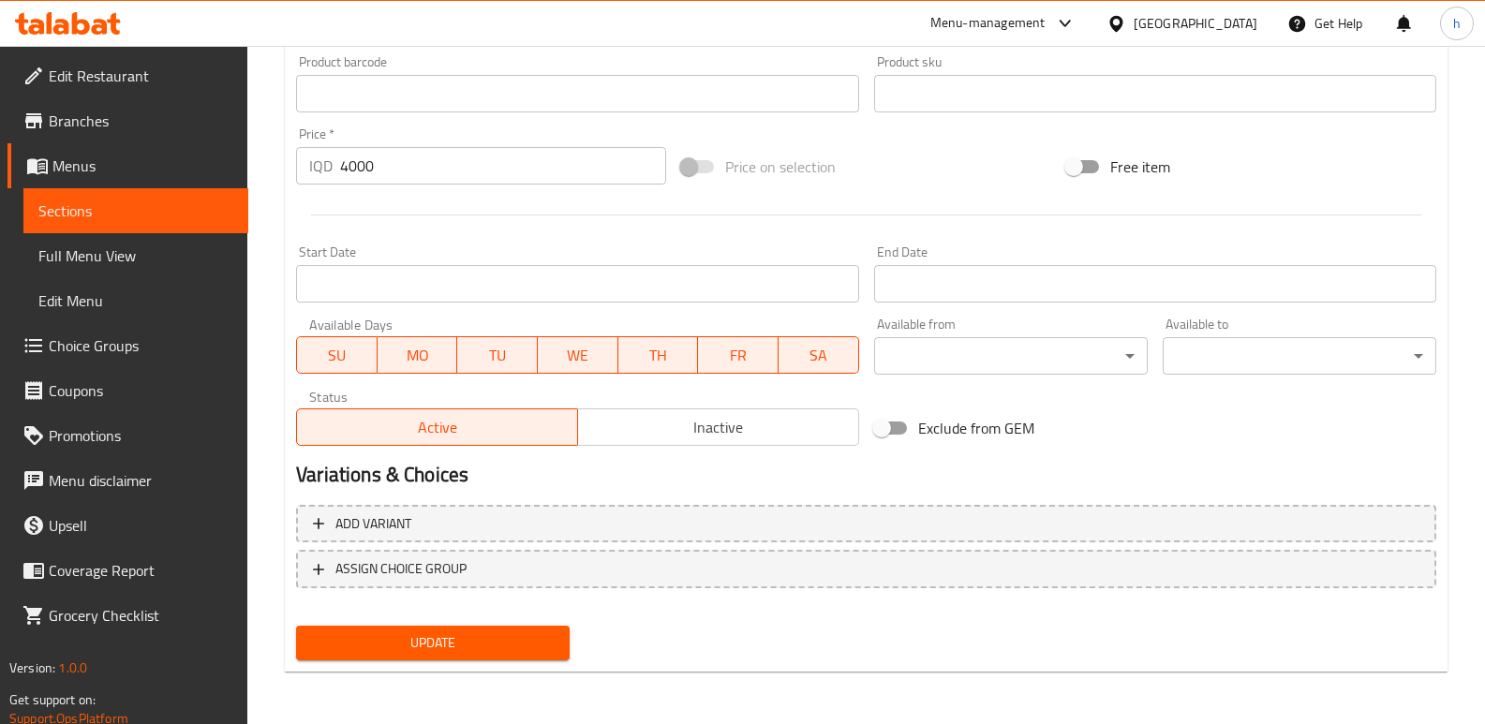
type input "سبانش لاتيه -2"
click at [383, 626] on button "Update" at bounding box center [433, 643] width 274 height 35
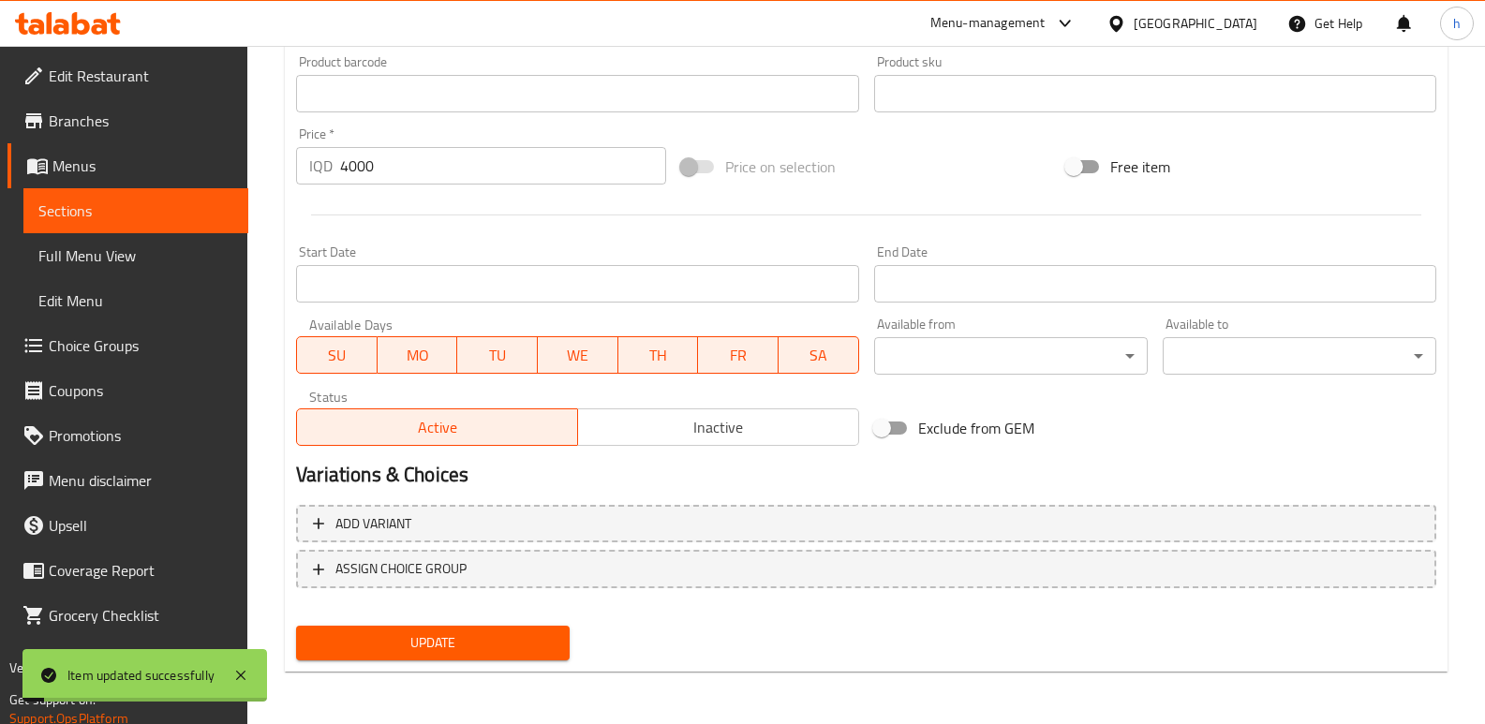
click at [189, 222] on link "Sections" at bounding box center [135, 210] width 225 height 45
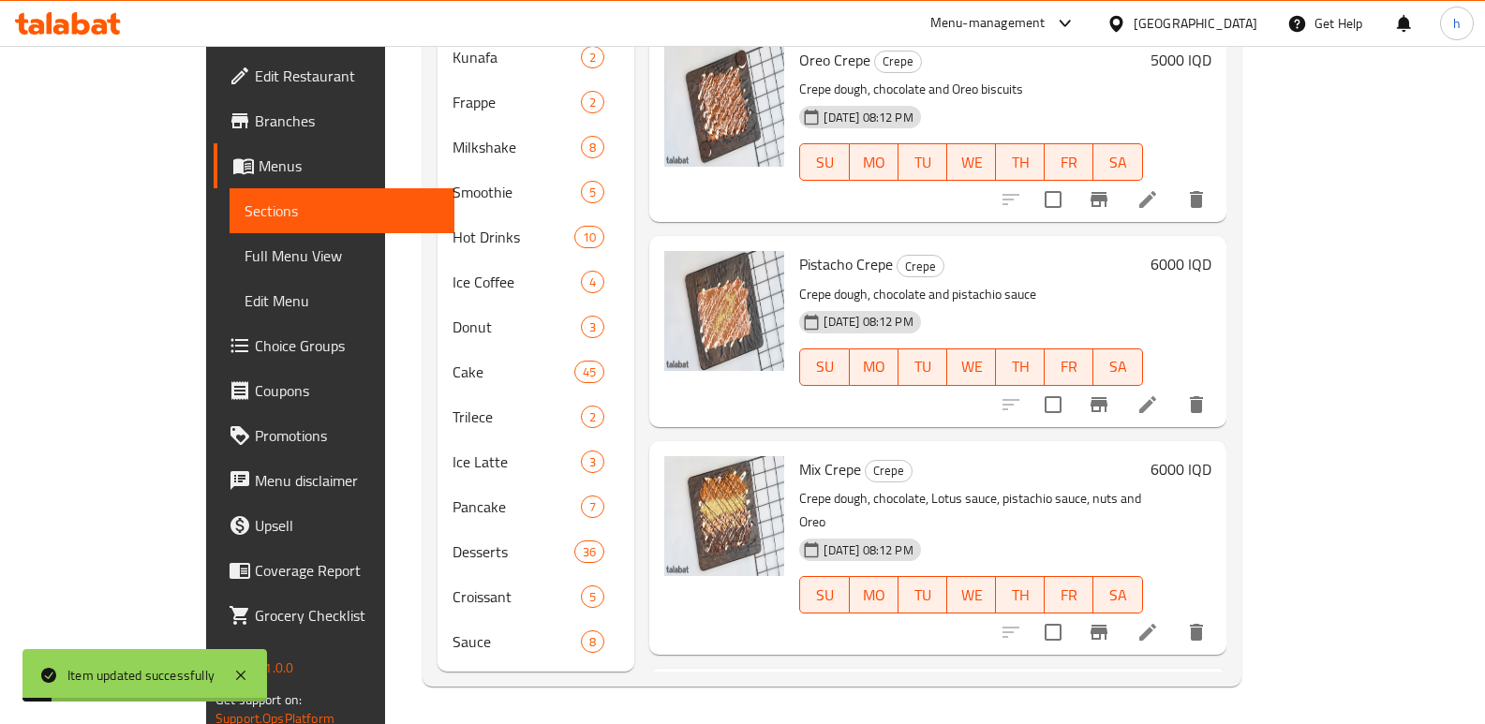
scroll to position [648, 0]
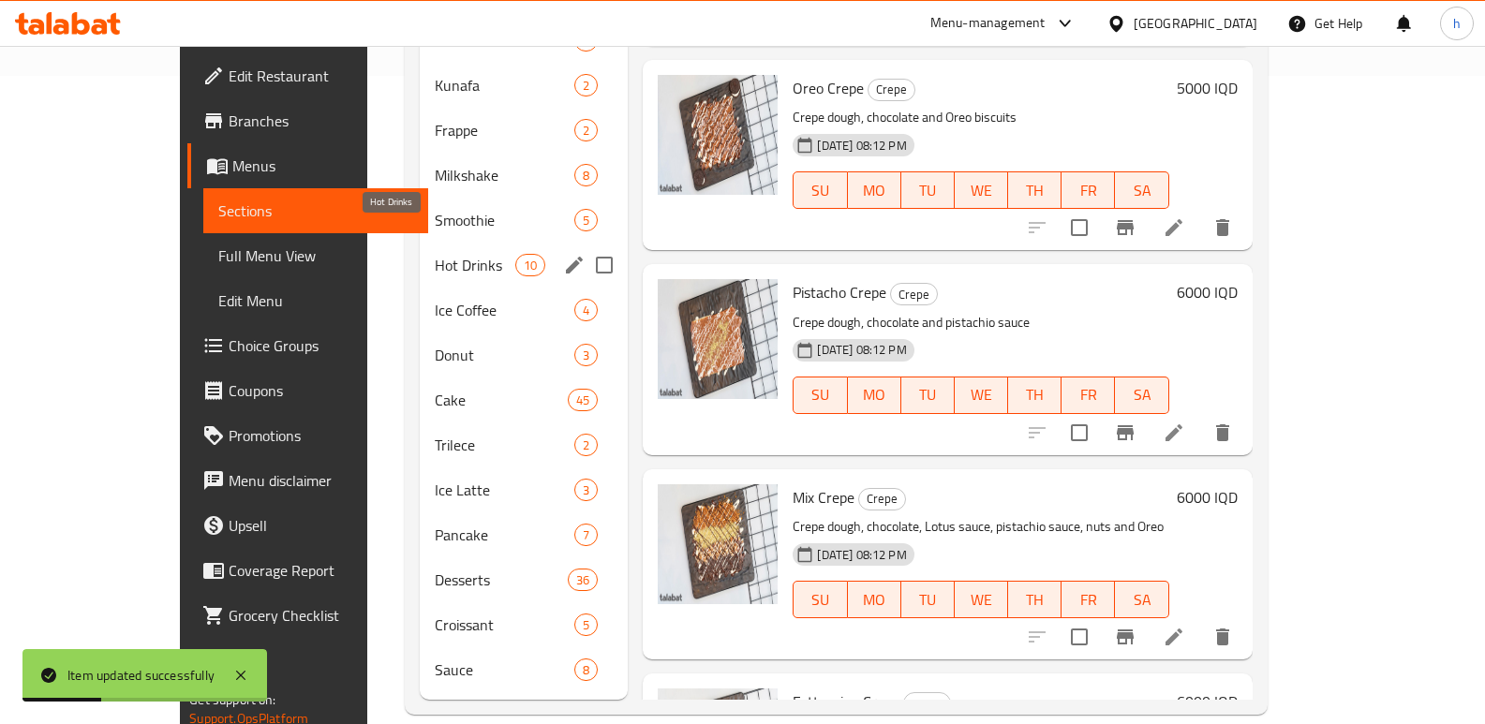
click at [435, 254] on span "Hot Drinks" at bounding box center [475, 265] width 81 height 22
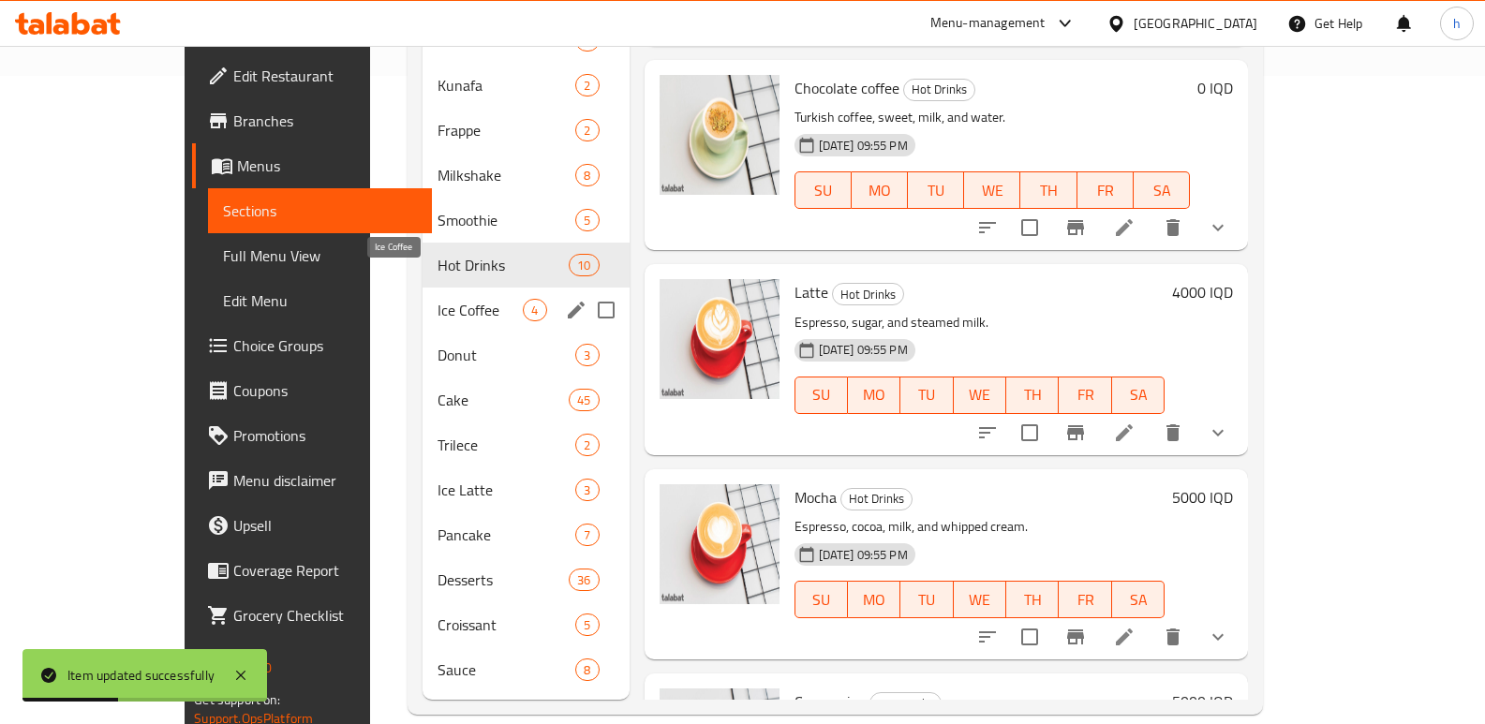
click at [438, 299] on span "Ice Coffee" at bounding box center [480, 310] width 85 height 22
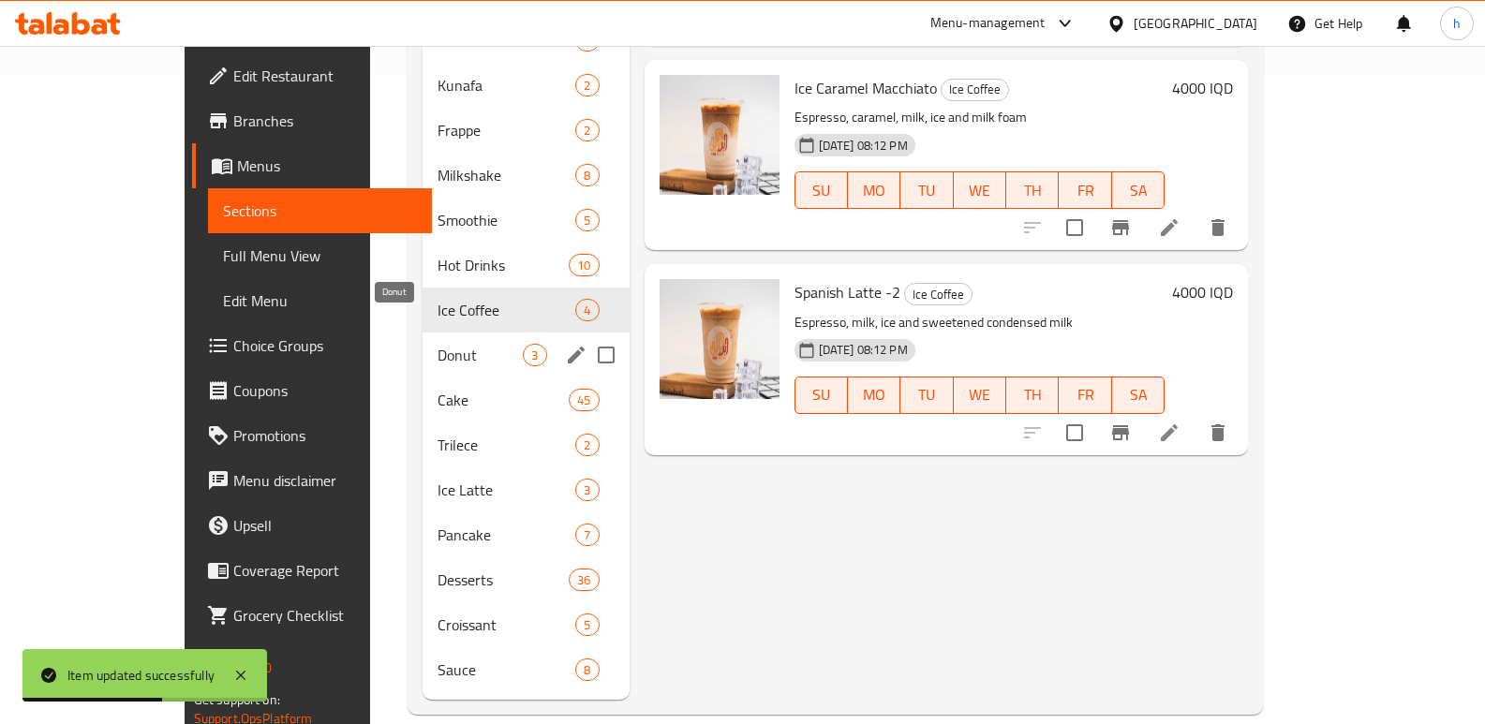
click at [438, 344] on span "Donut" at bounding box center [480, 355] width 85 height 22
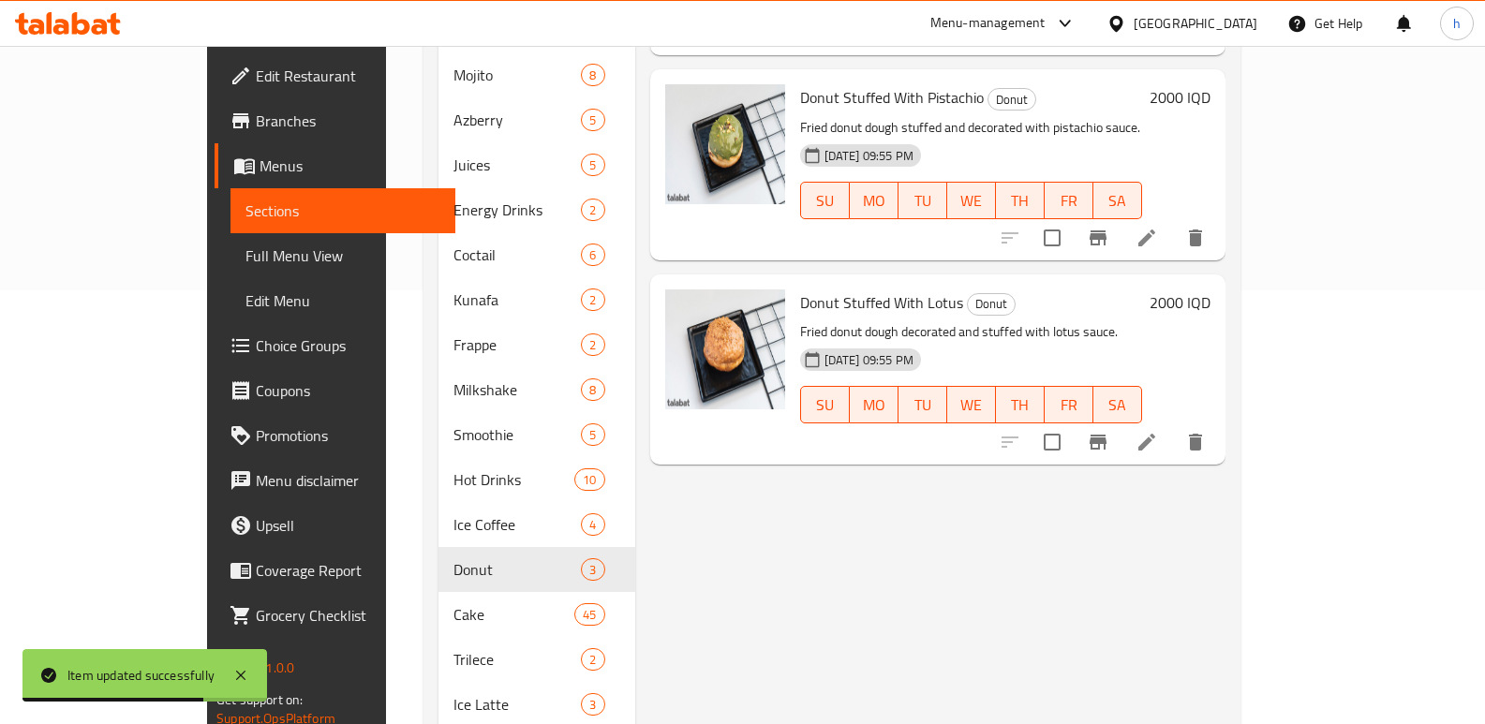
scroll to position [550, 0]
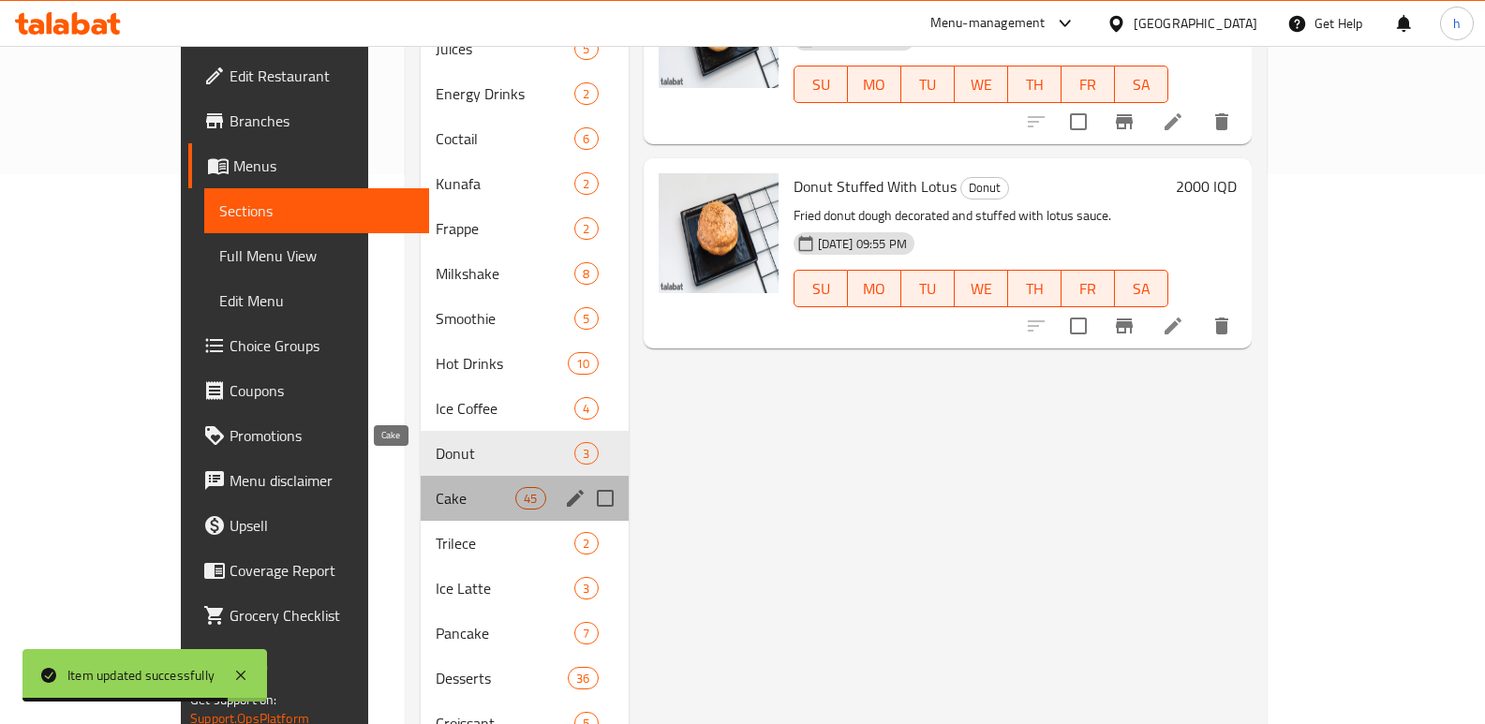
click at [436, 487] on span "Cake" at bounding box center [476, 498] width 80 height 22
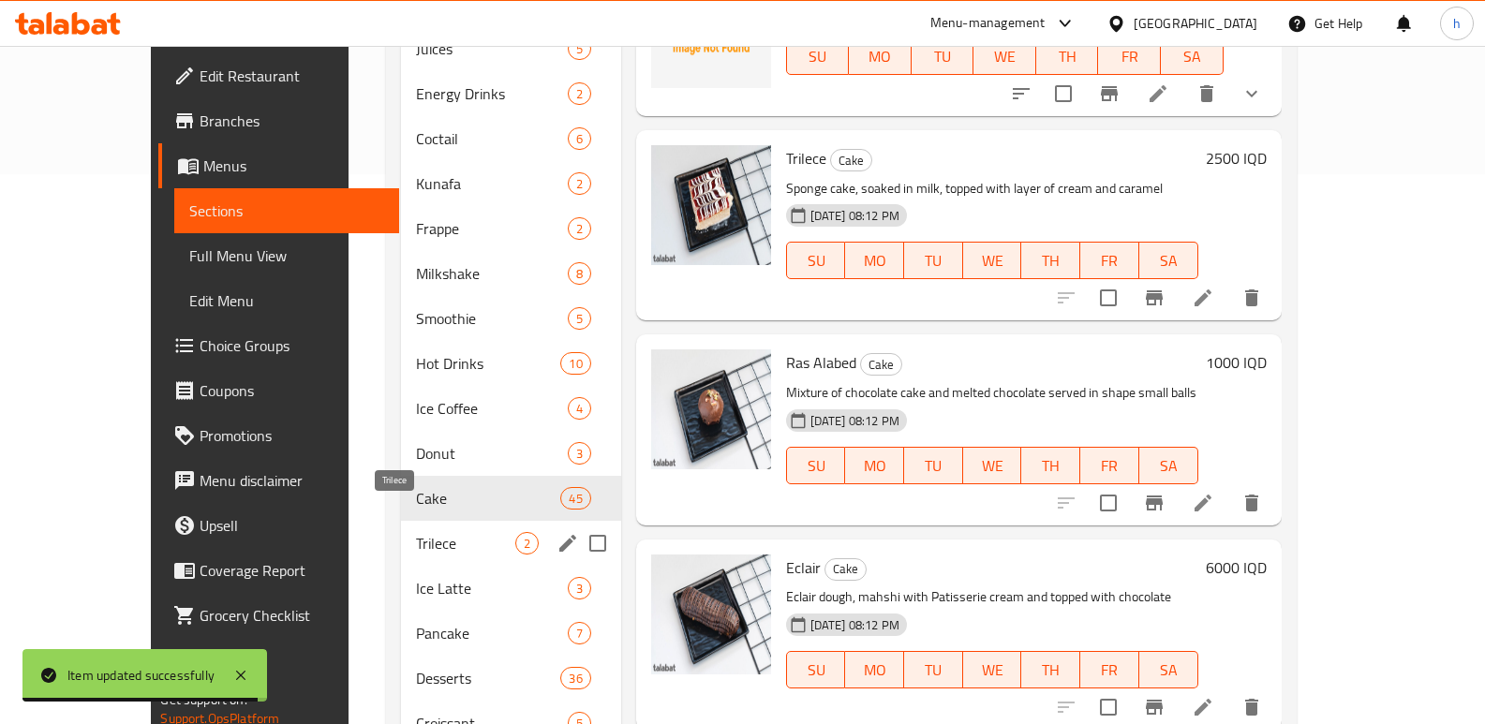
click at [416, 532] on span "Trilece" at bounding box center [465, 543] width 99 height 22
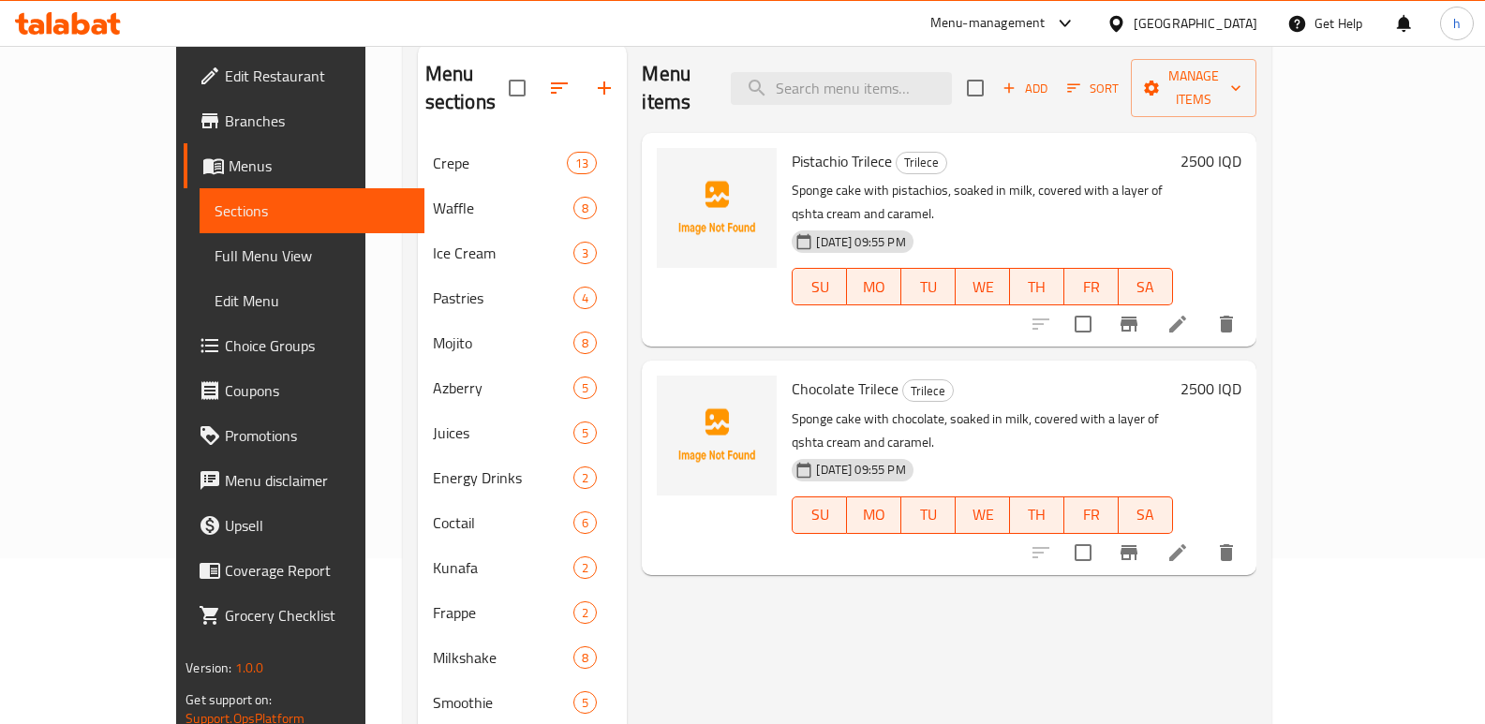
scroll to position [156, 0]
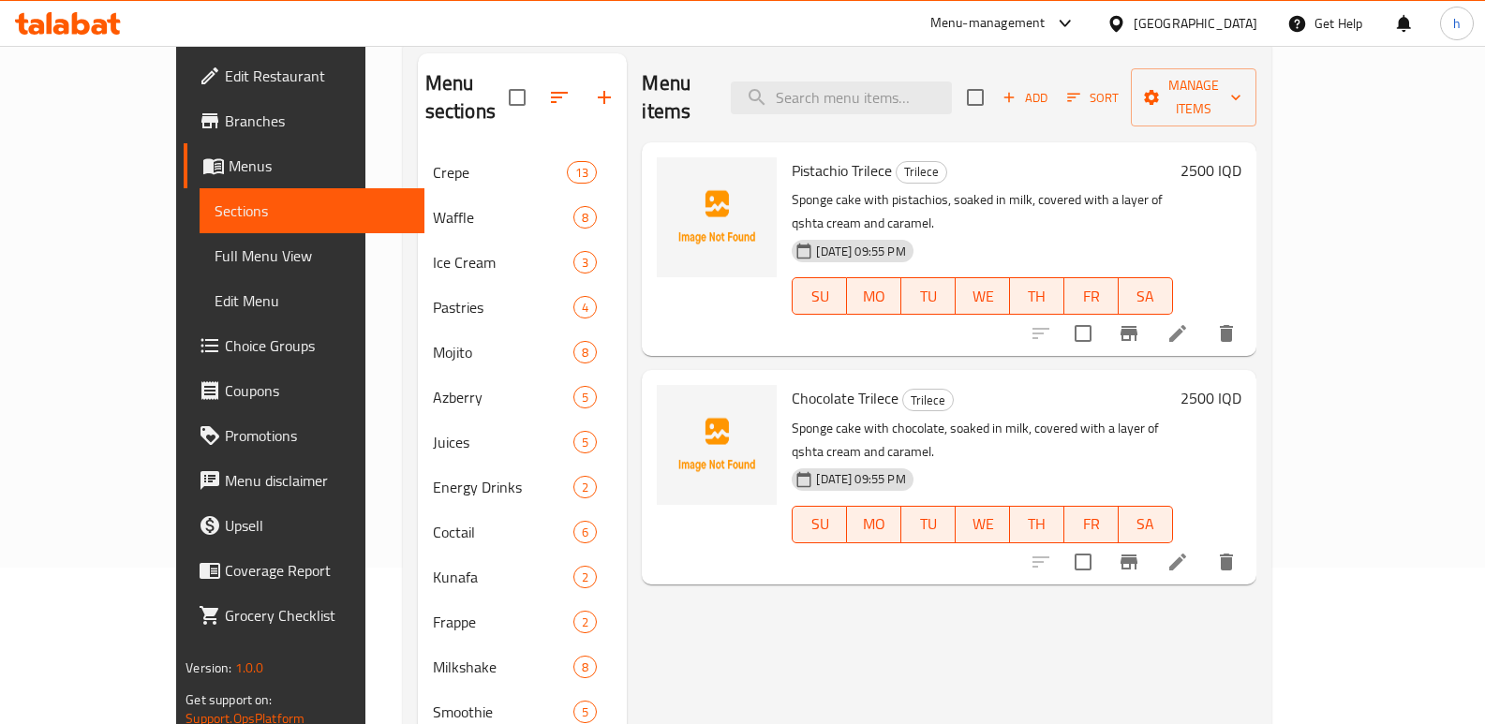
click at [1189, 322] on icon at bounding box center [1178, 333] width 22 height 22
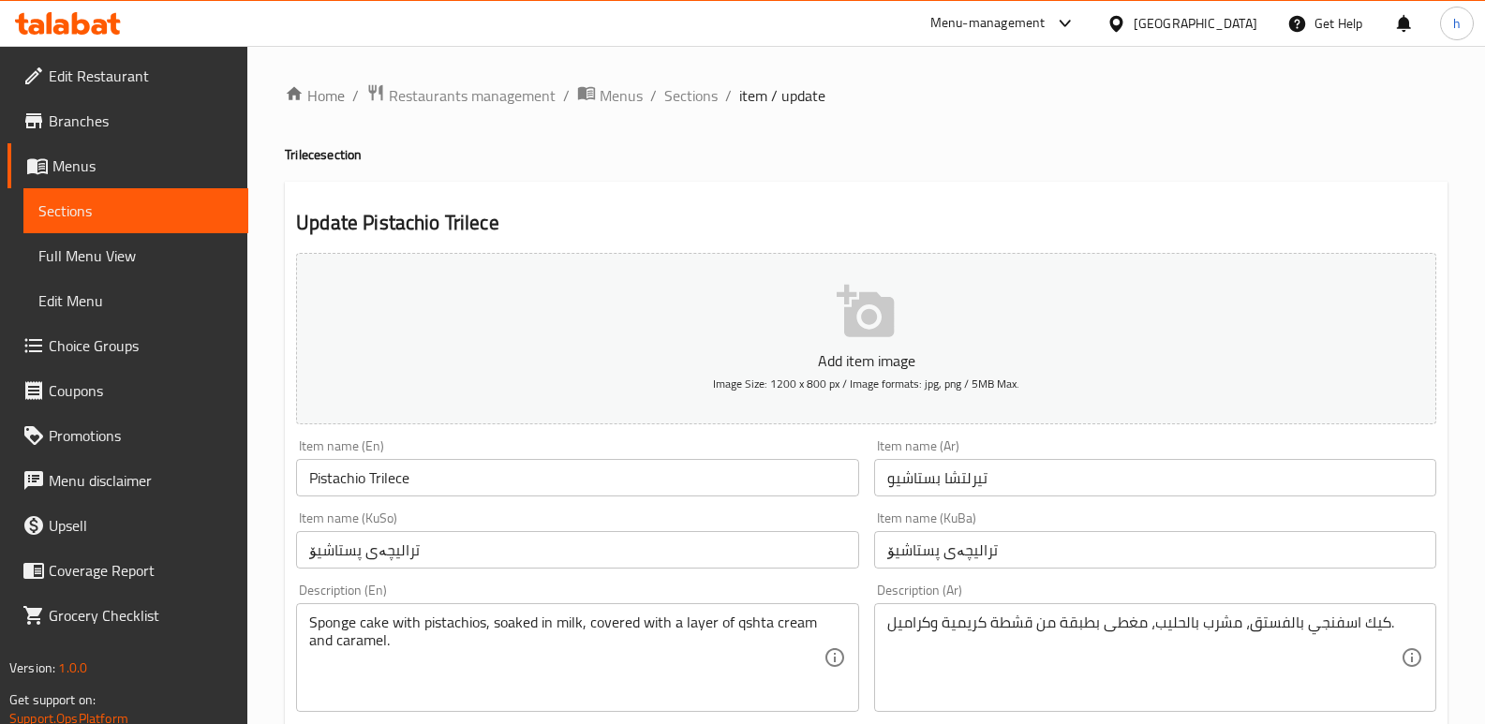
click at [972, 478] on input "تيرلتشا بستاشيو" at bounding box center [1155, 477] width 562 height 37
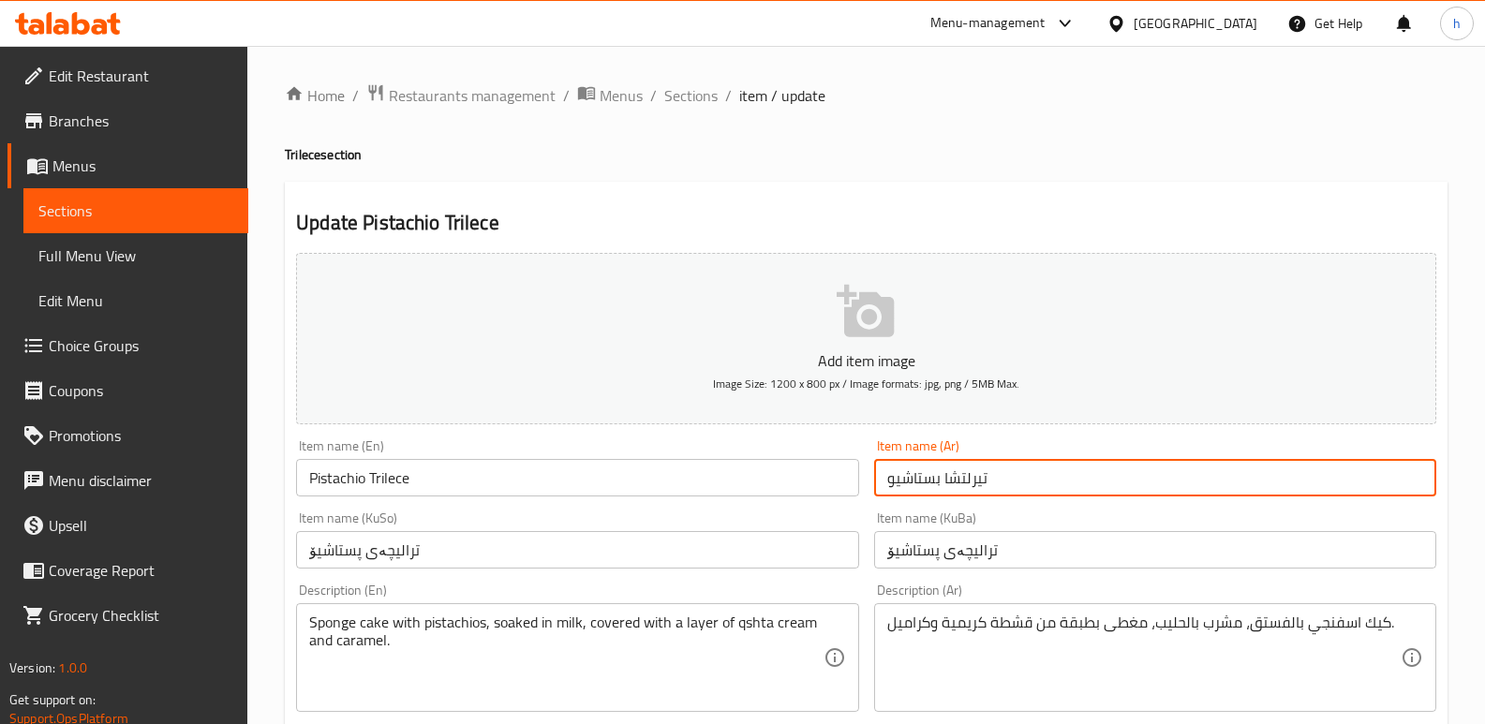
click at [972, 478] on input "تيرلتشا بستاشيو" at bounding box center [1155, 477] width 562 height 37
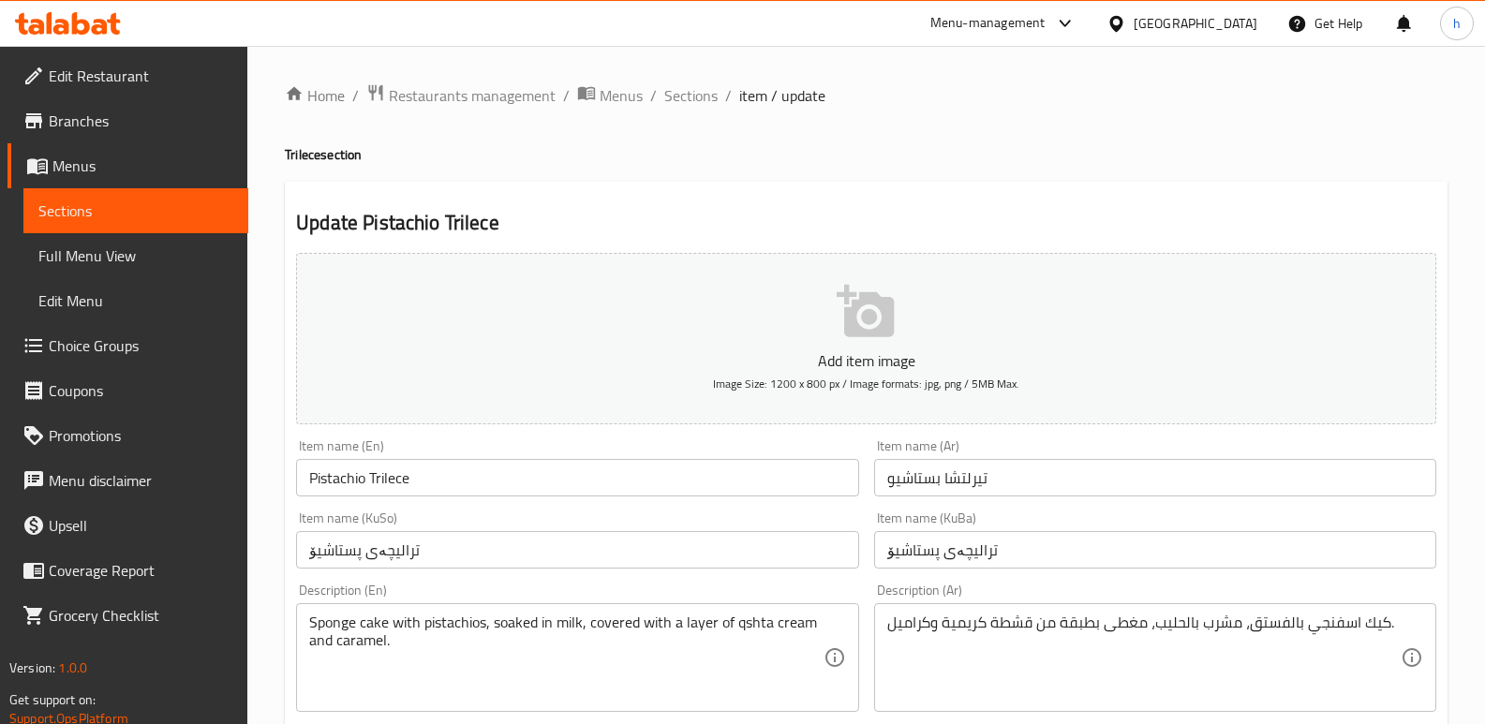
drag, startPoint x: 569, startPoint y: 186, endPoint x: 340, endPoint y: 227, distance: 232.2
click at [212, 202] on span "Sections" at bounding box center [135, 211] width 195 height 22
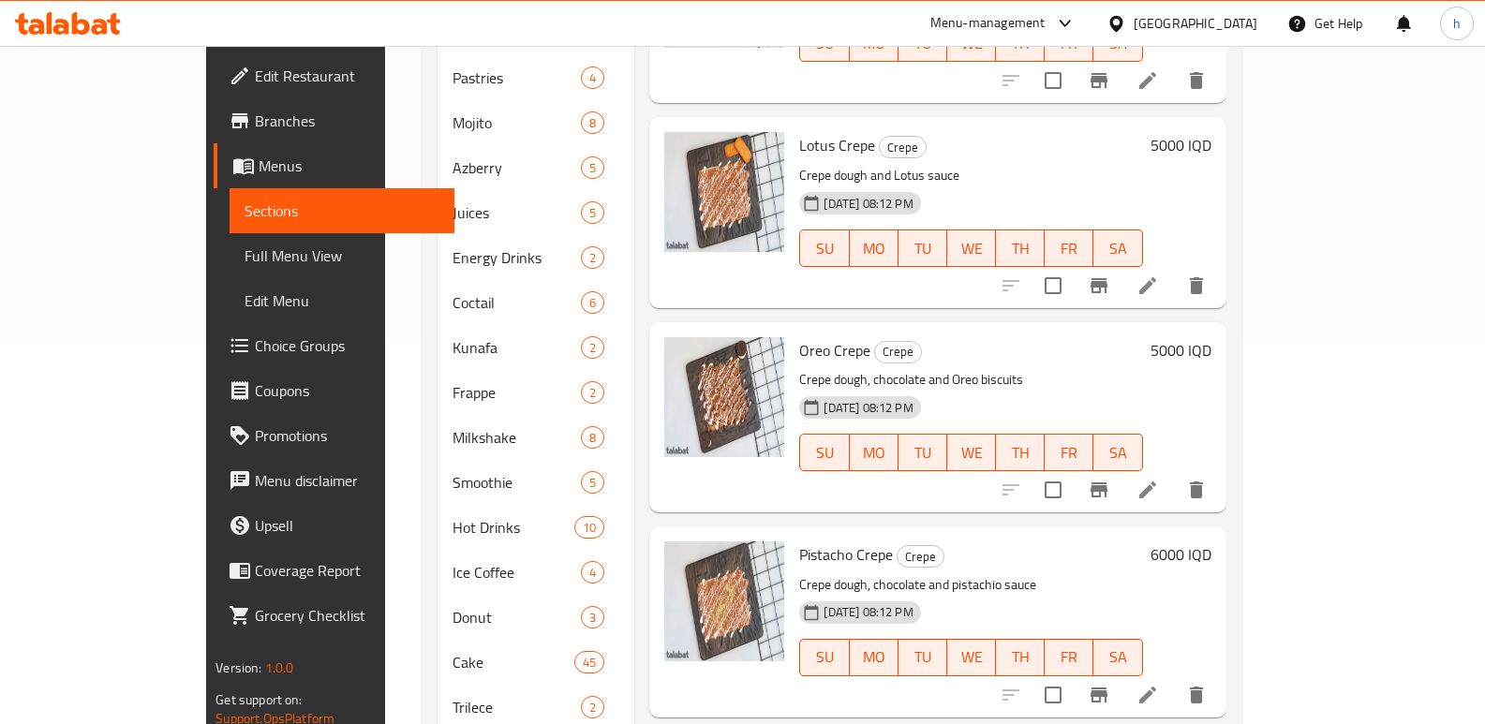
scroll to position [454, 0]
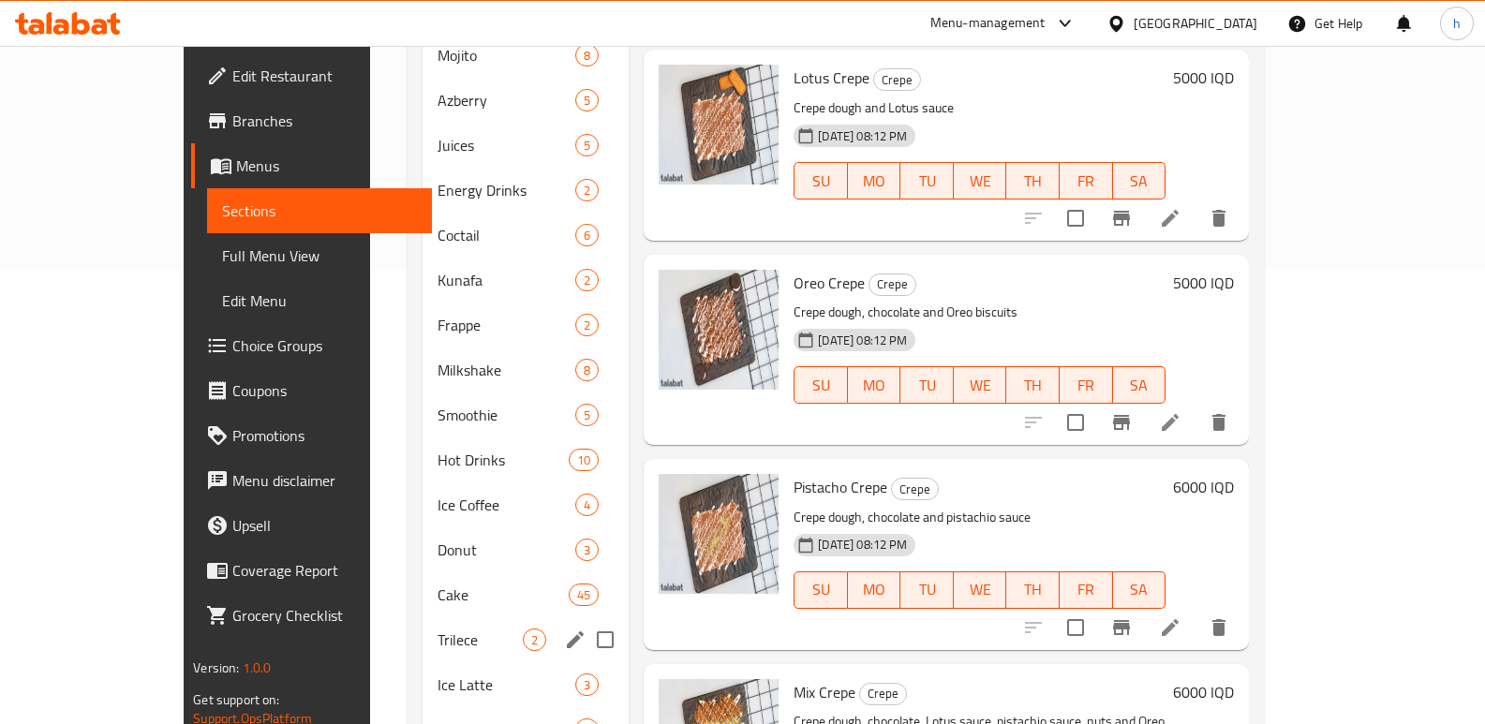
click at [438, 629] on span "Trilece" at bounding box center [480, 640] width 85 height 22
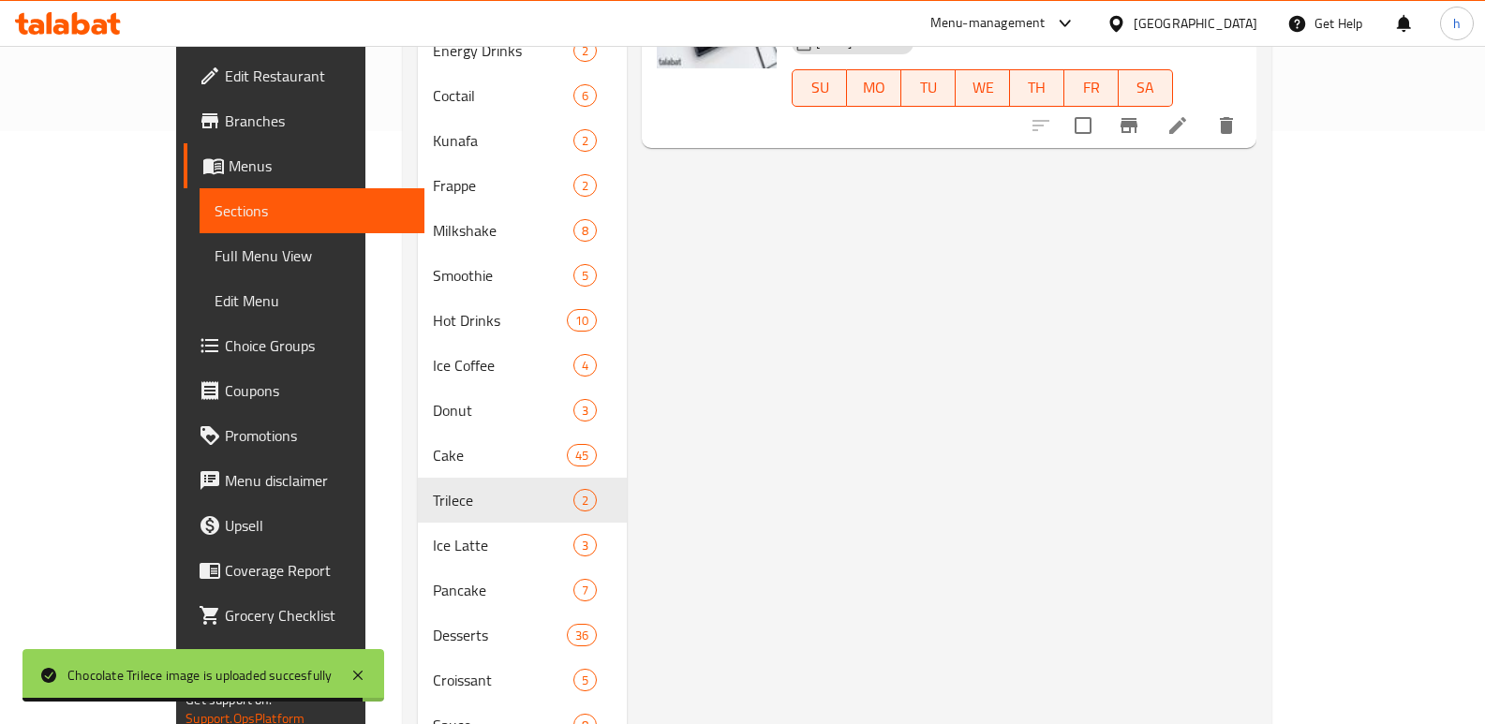
scroll to position [604, 0]
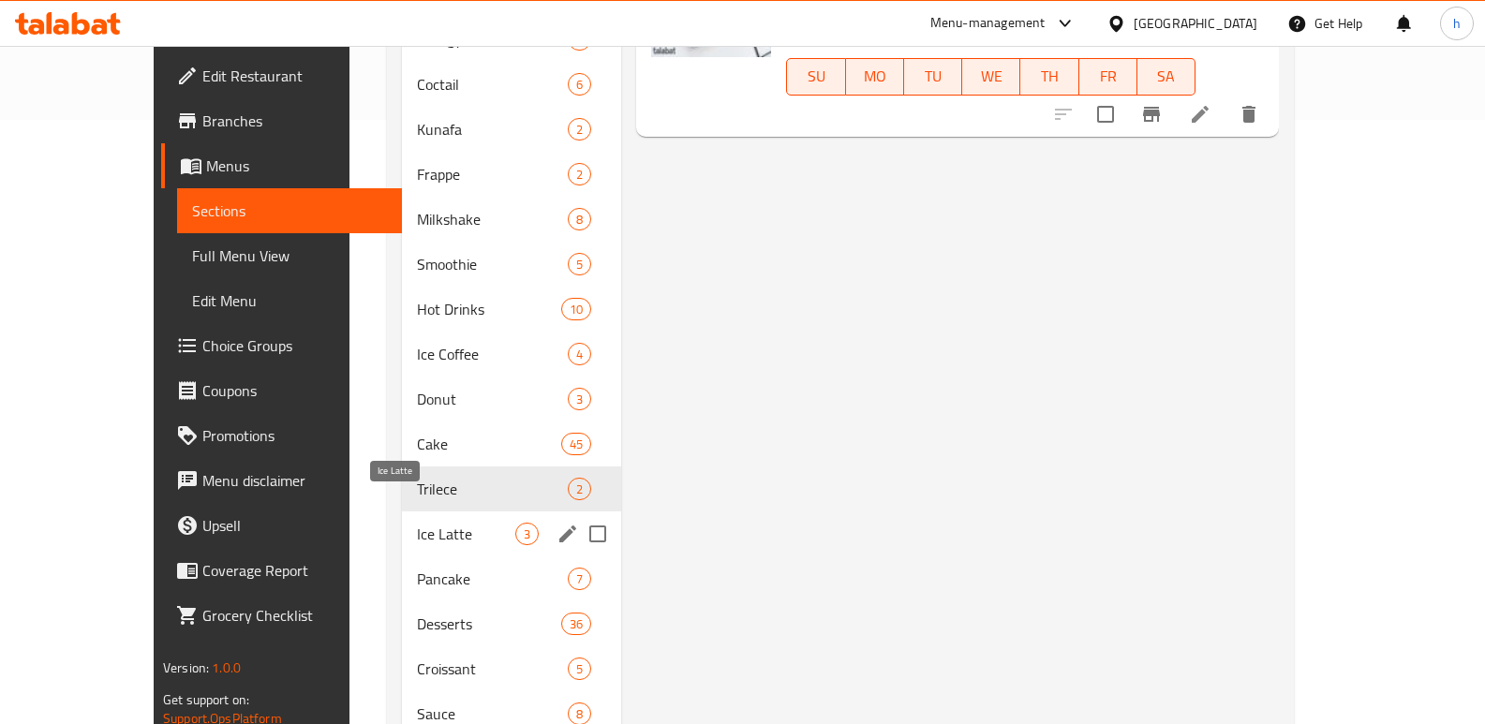
click at [417, 523] on span "Ice Latte" at bounding box center [466, 534] width 98 height 22
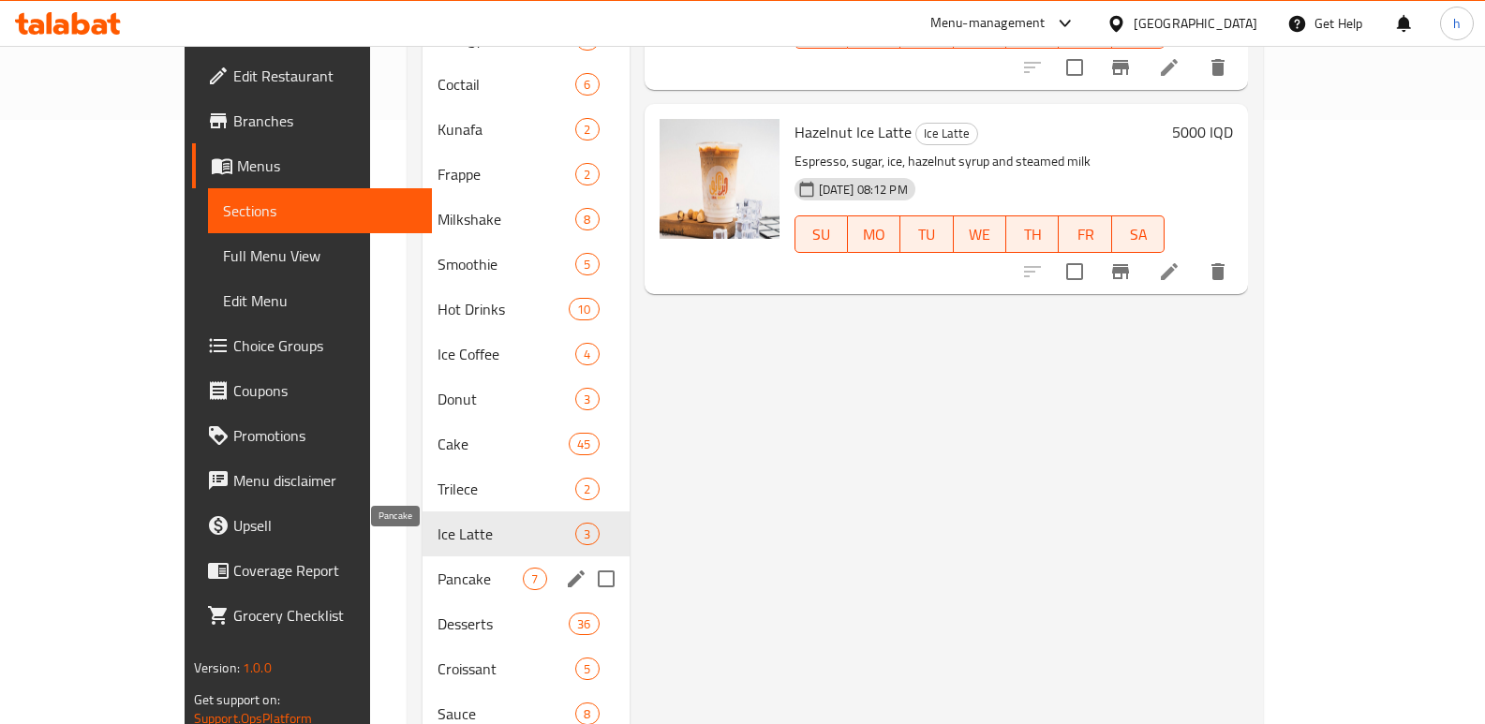
click at [438, 568] on span "Pancake" at bounding box center [480, 579] width 85 height 22
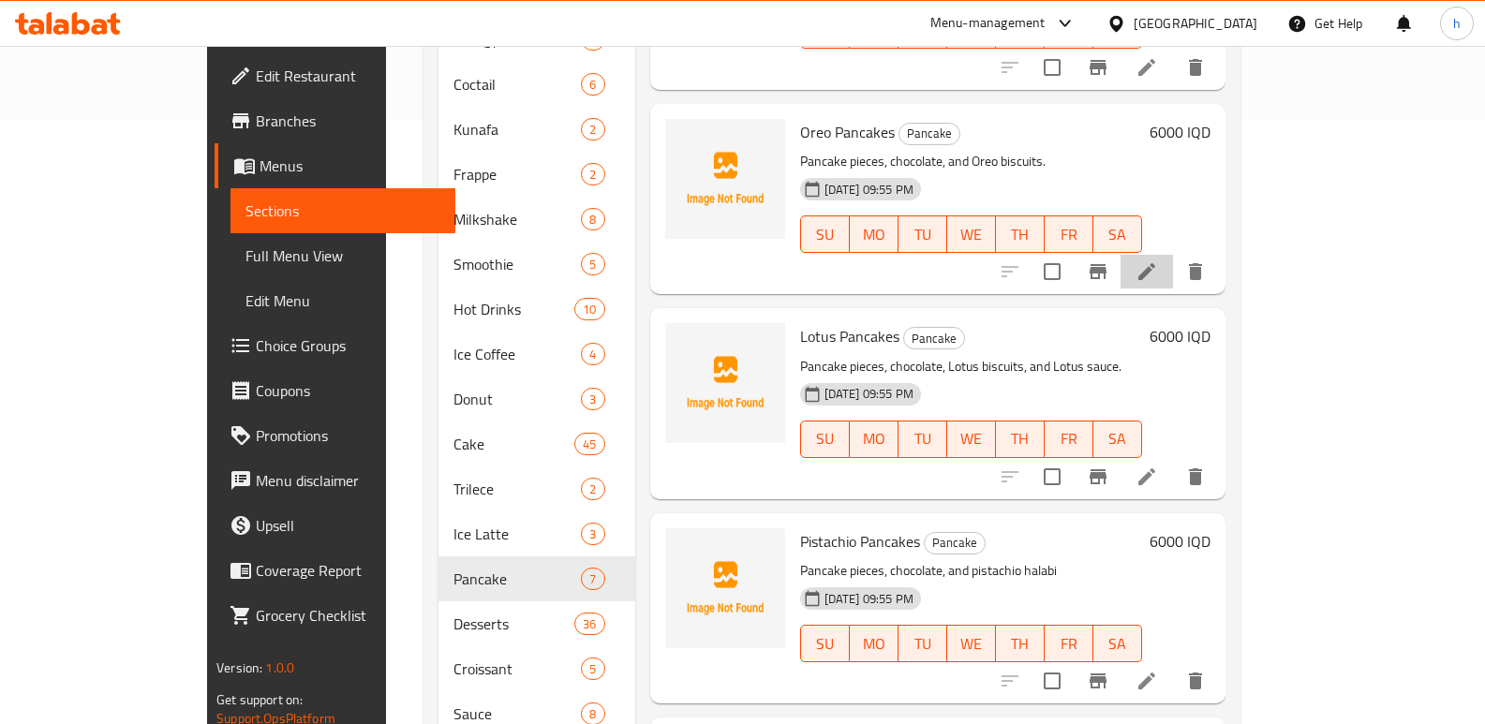
click at [1173, 256] on li at bounding box center [1147, 272] width 52 height 34
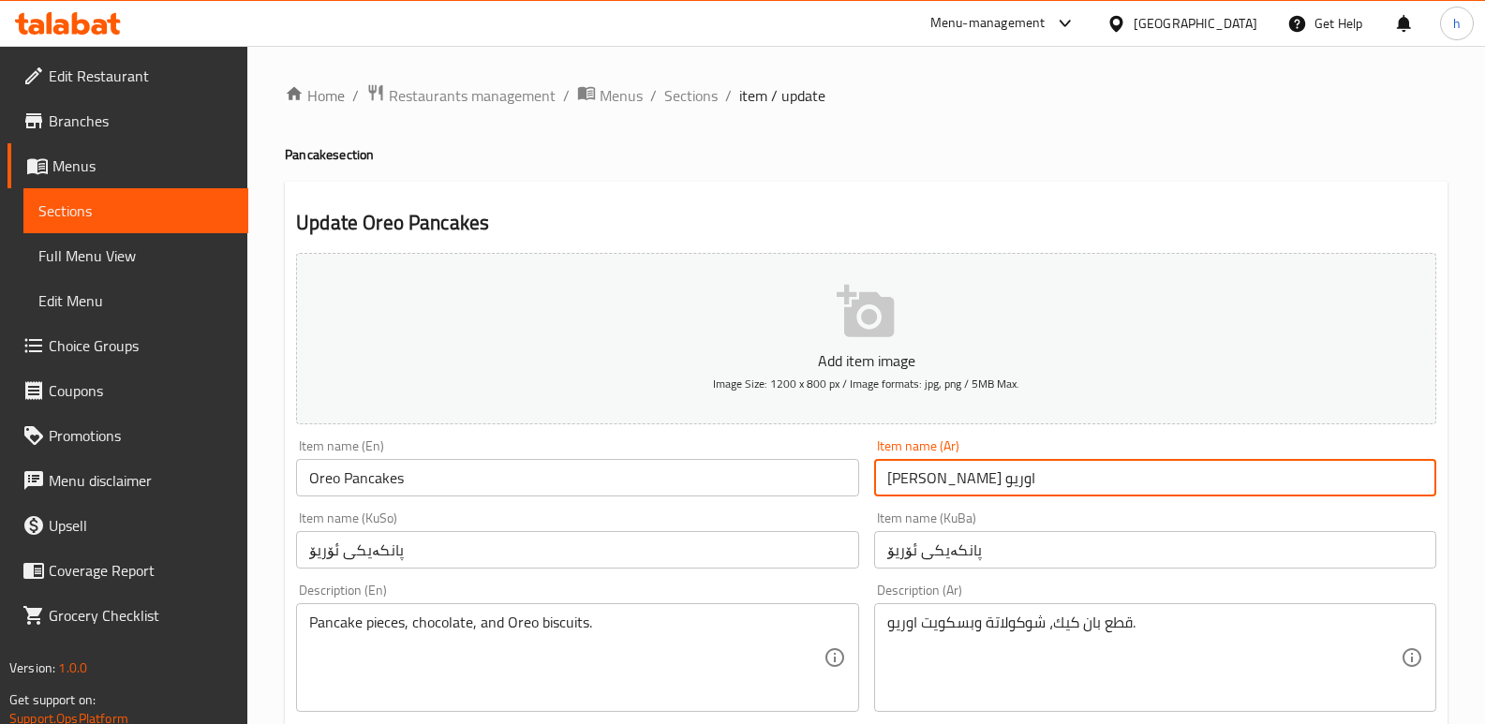
drag, startPoint x: 923, startPoint y: 480, endPoint x: 984, endPoint y: 484, distance: 61.0
click at [984, 484] on input "[PERSON_NAME] اوريو" at bounding box center [1155, 477] width 562 height 37
click at [965, 478] on input "[PERSON_NAME] اوريو" at bounding box center [1155, 477] width 562 height 37
drag, startPoint x: 1379, startPoint y: 480, endPoint x: 1434, endPoint y: 483, distance: 54.4
click at [1434, 483] on input "[PERSON_NAME] اوريو" at bounding box center [1155, 477] width 562 height 37
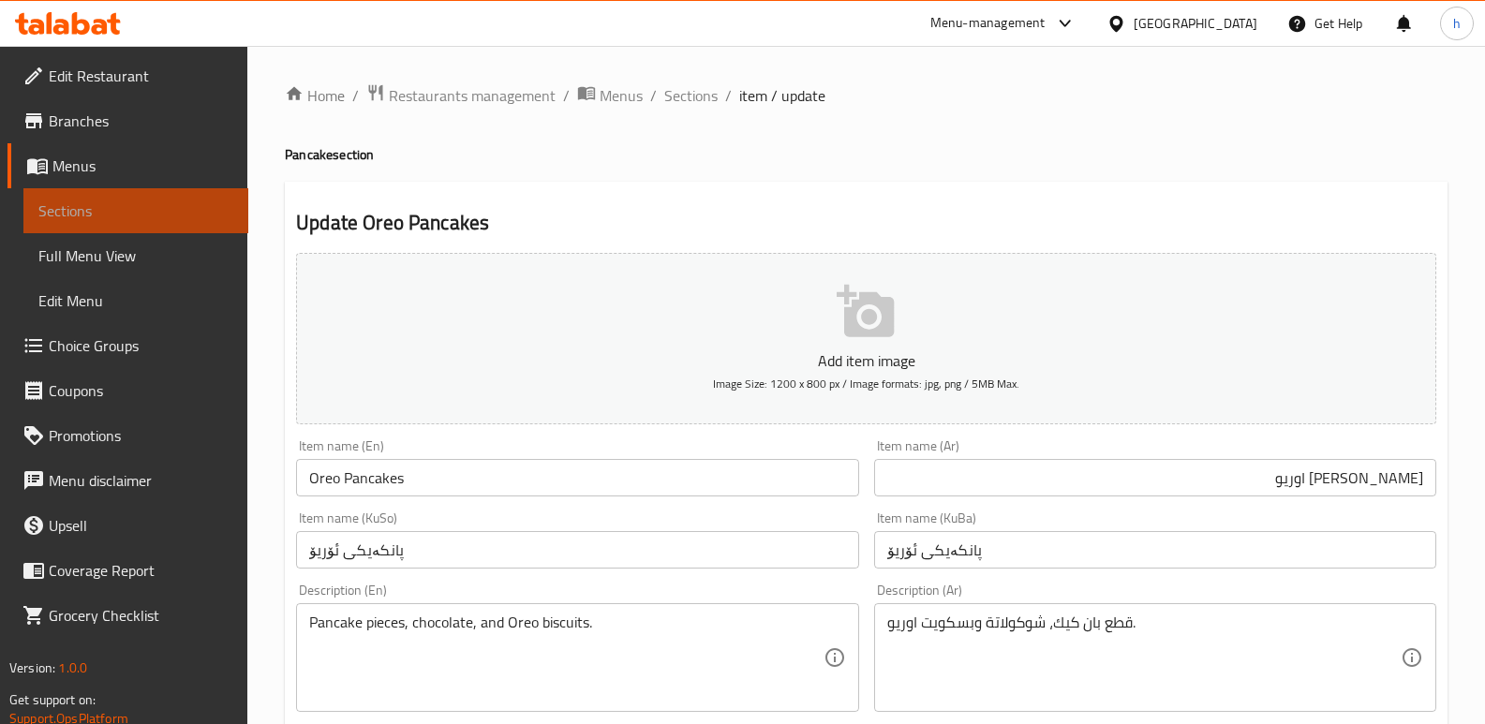
click at [194, 214] on span "Sections" at bounding box center [135, 211] width 195 height 22
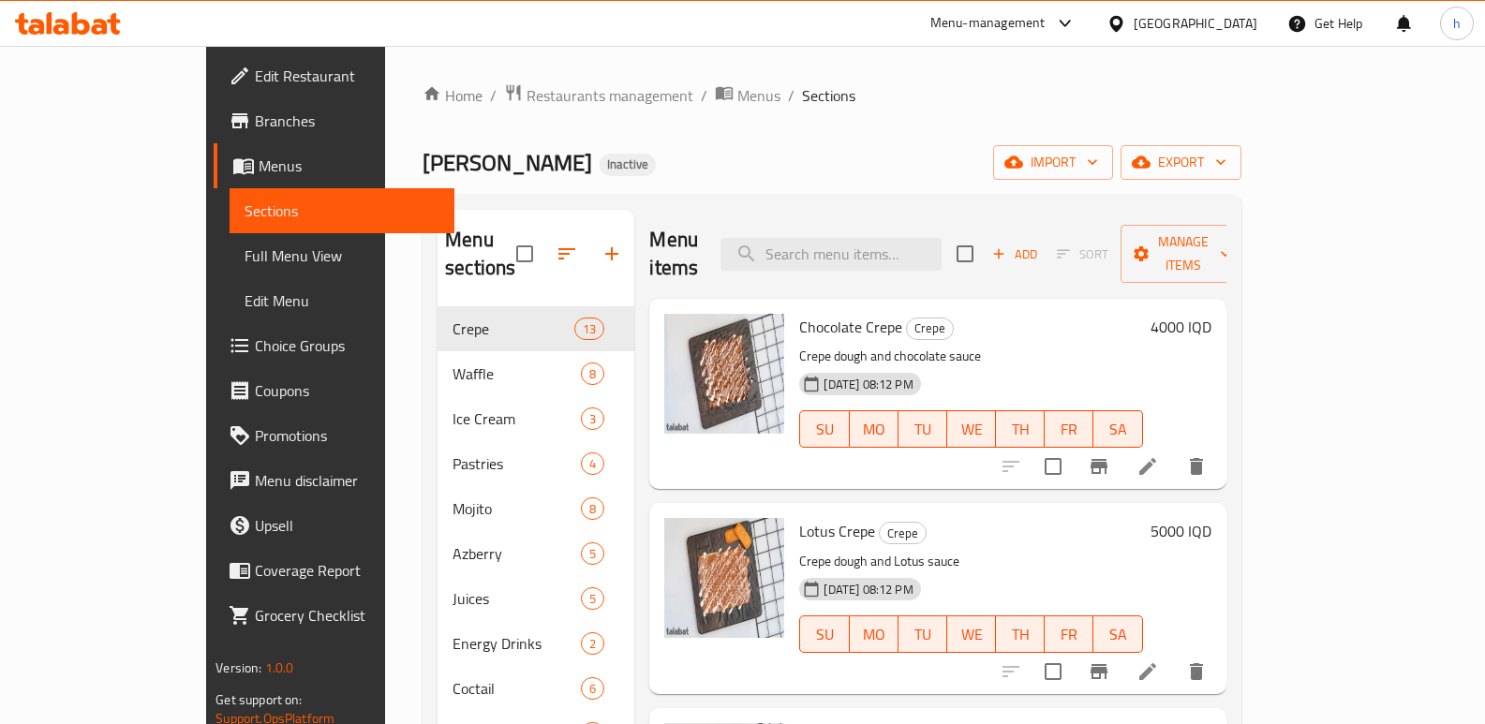
click at [722, 171] on div "[PERSON_NAME] Inactive import export" at bounding box center [832, 162] width 819 height 35
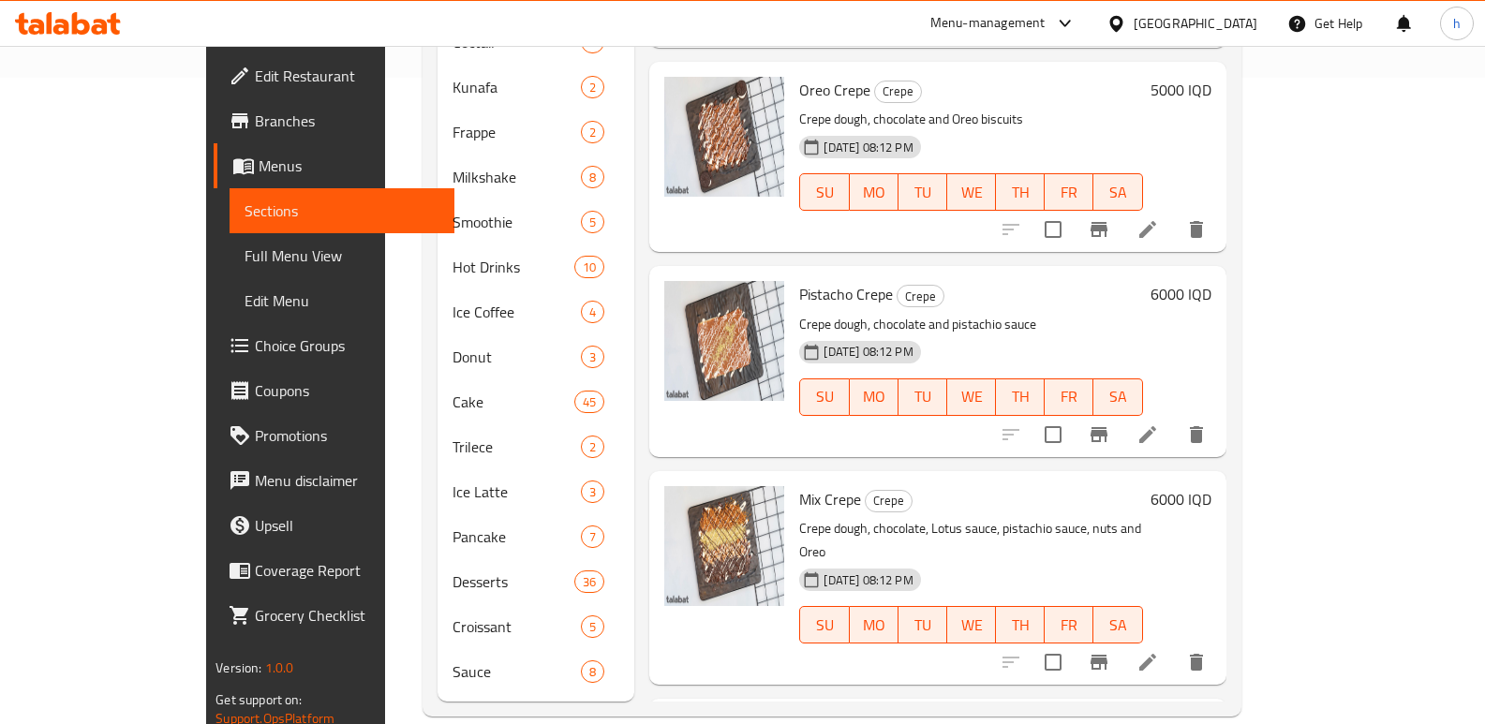
scroll to position [648, 0]
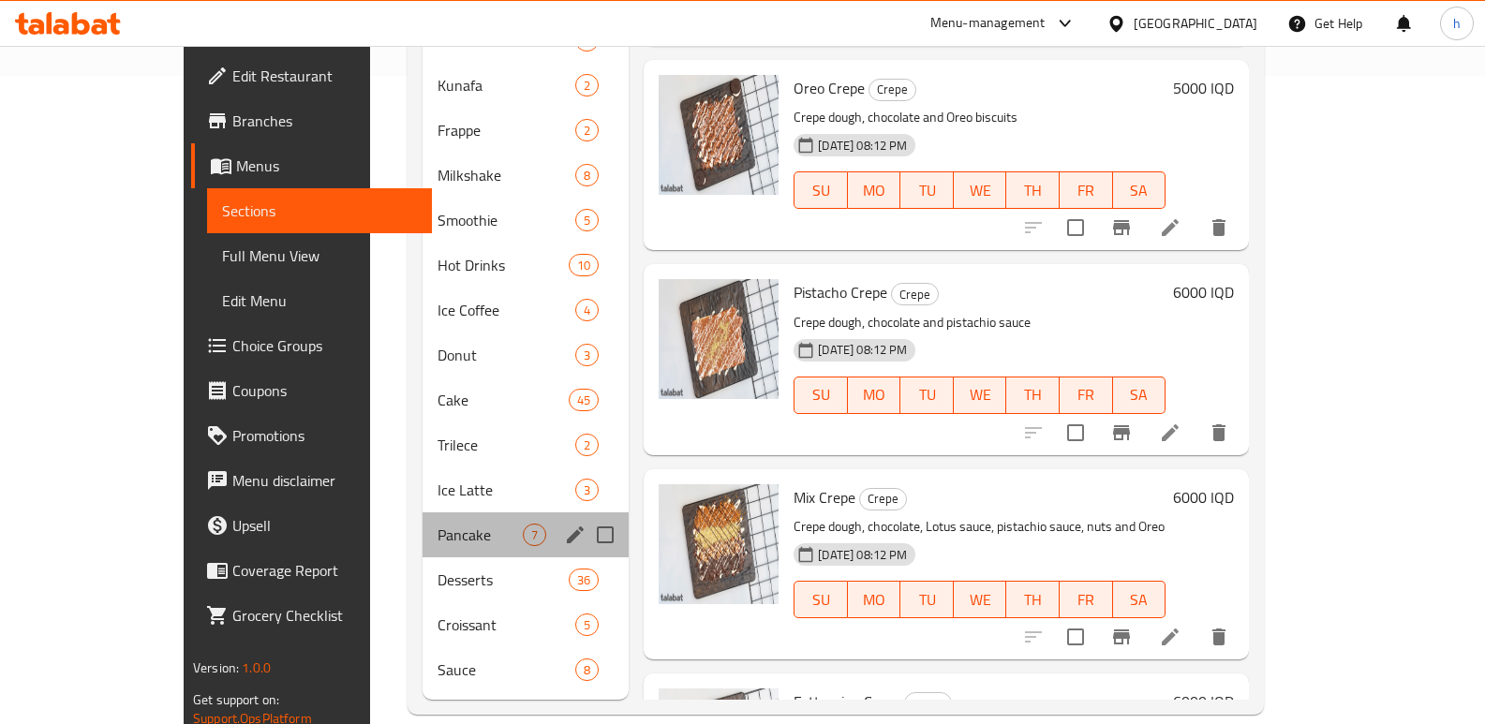
click at [423, 513] on div "Pancake 7" at bounding box center [526, 535] width 207 height 45
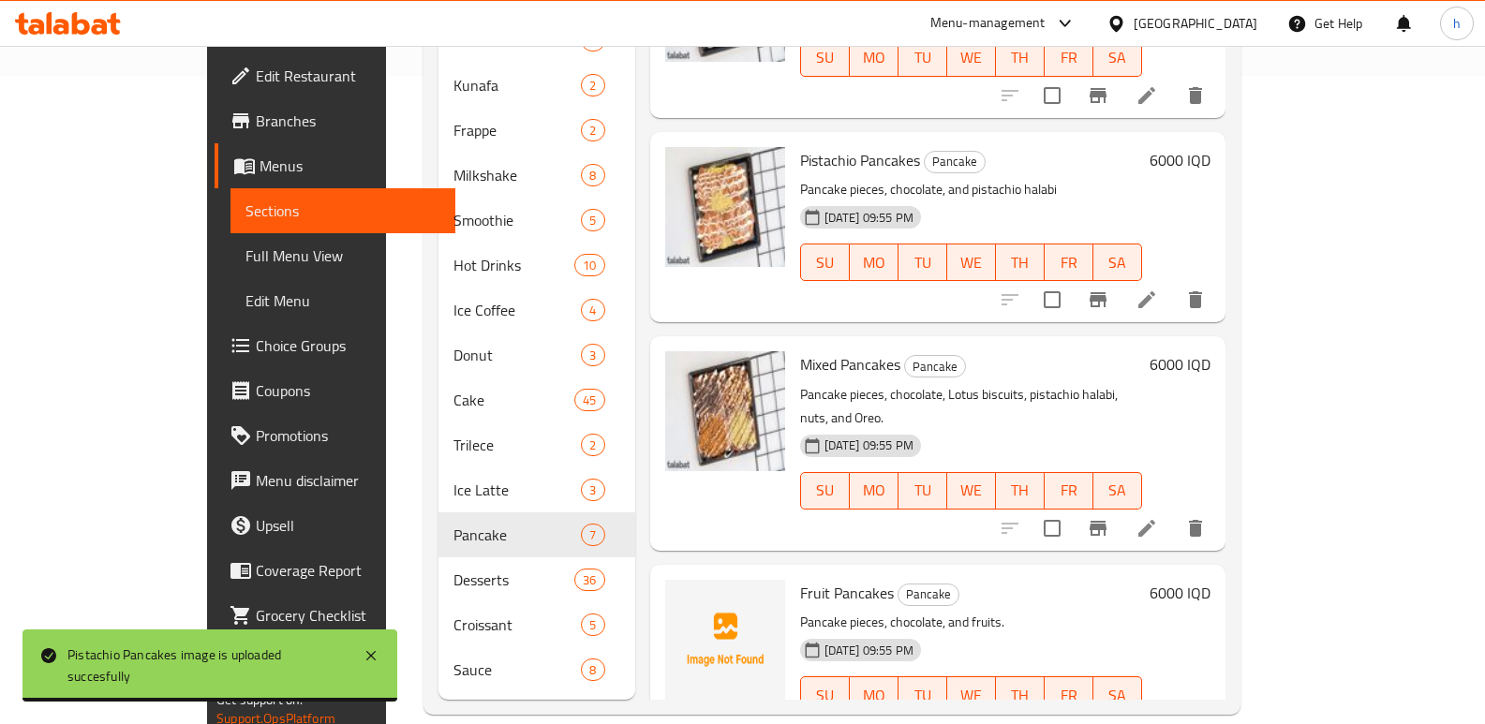
scroll to position [369, 0]
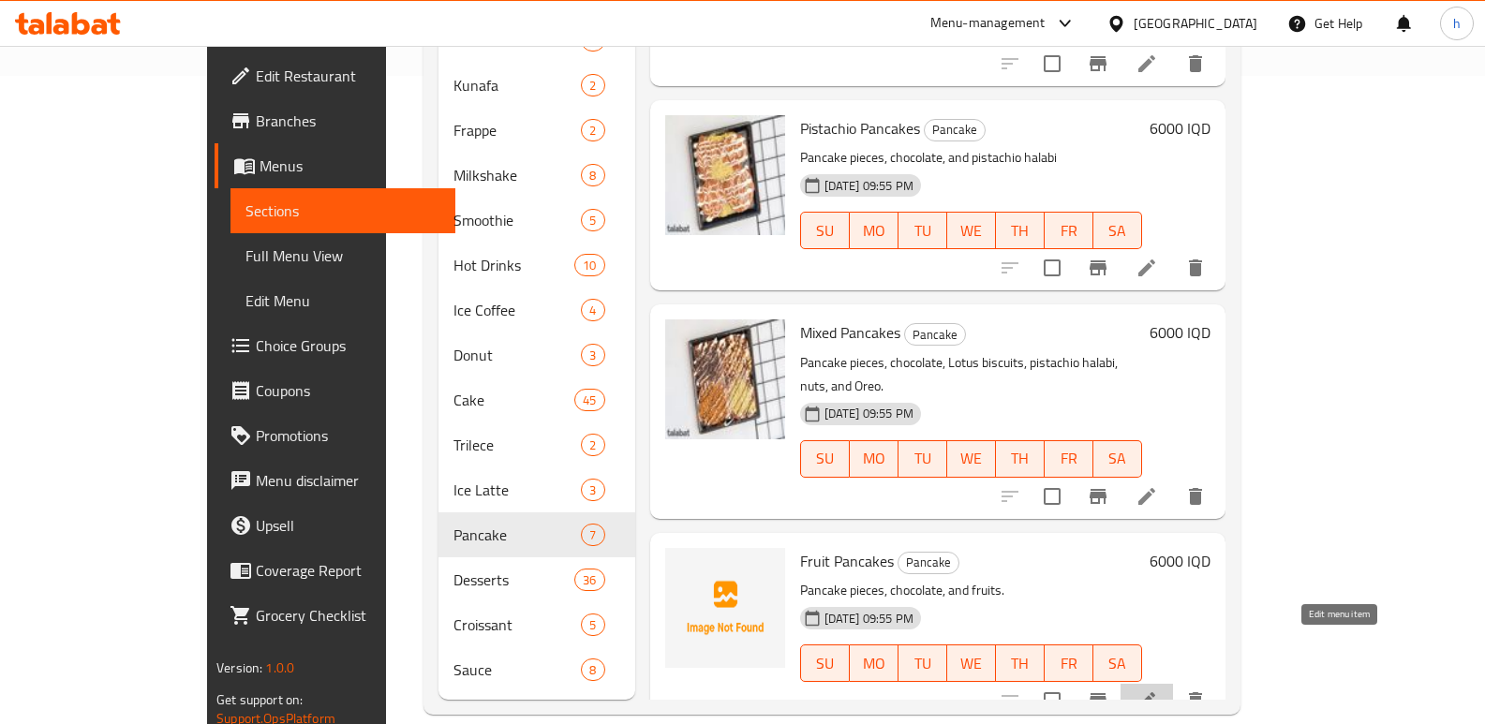
click at [1158, 690] on icon at bounding box center [1147, 701] width 22 height 22
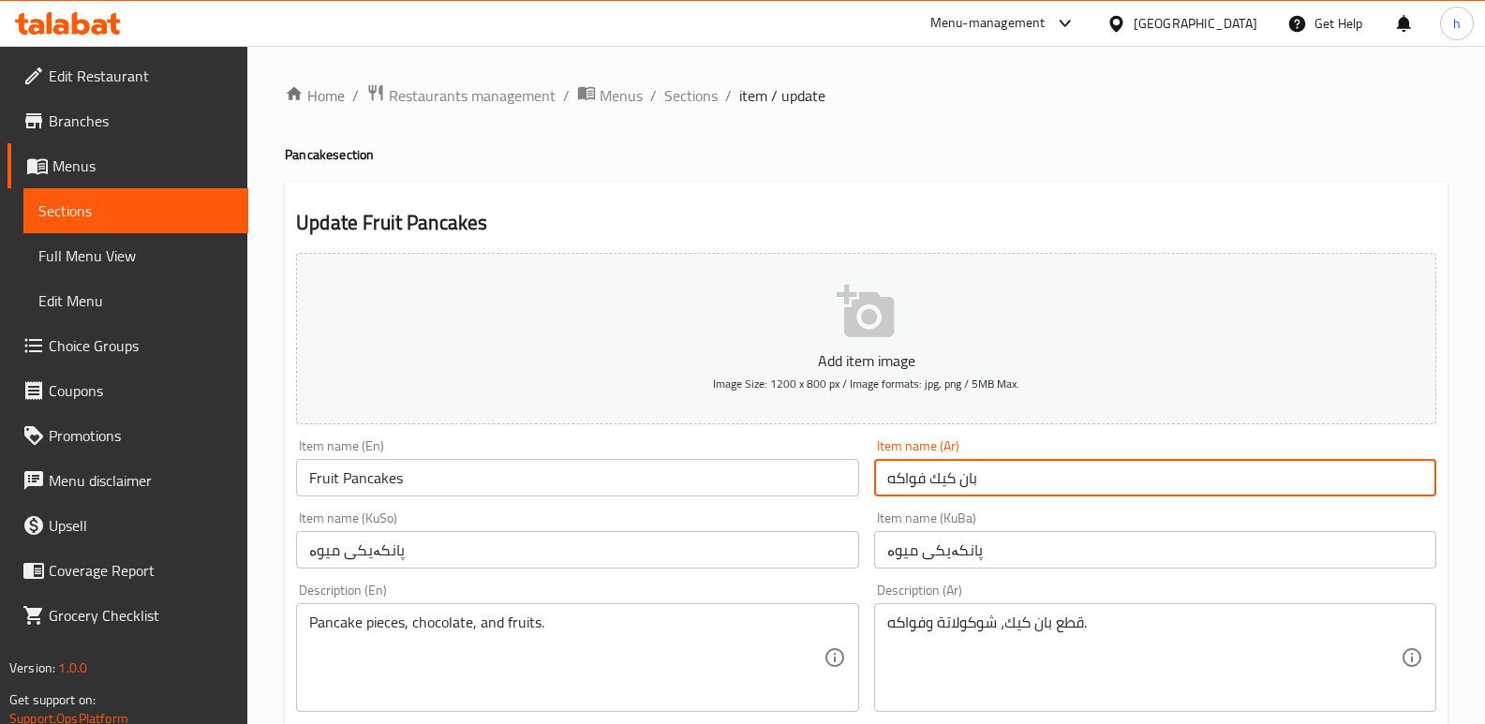
drag, startPoint x: 888, startPoint y: 462, endPoint x: 844, endPoint y: 468, distance: 44.4
click at [204, 200] on span "Sections" at bounding box center [135, 211] width 195 height 22
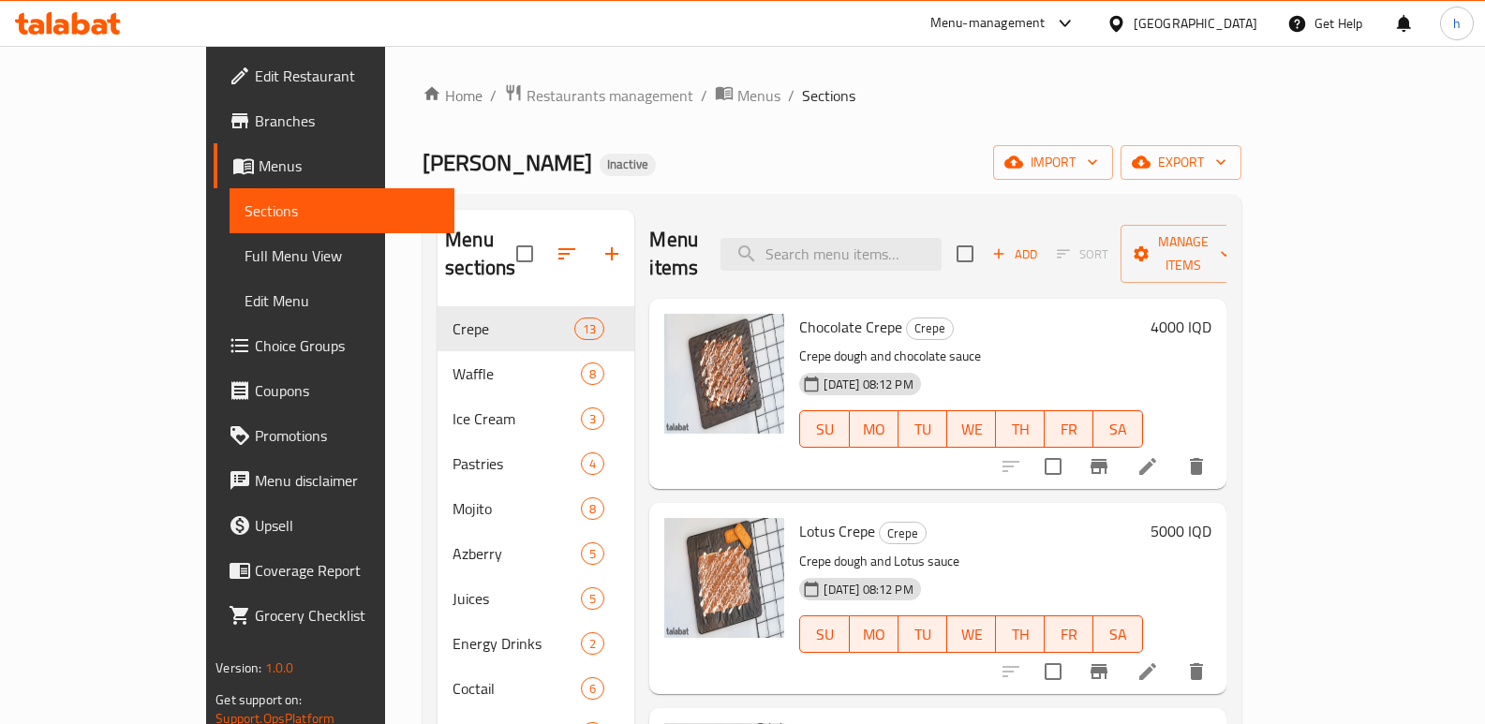
click at [679, 177] on div "[PERSON_NAME] Inactive import export" at bounding box center [832, 162] width 819 height 35
click at [984, 97] on ol "Home / Restaurants management / Menus / Sections" at bounding box center [832, 95] width 819 height 24
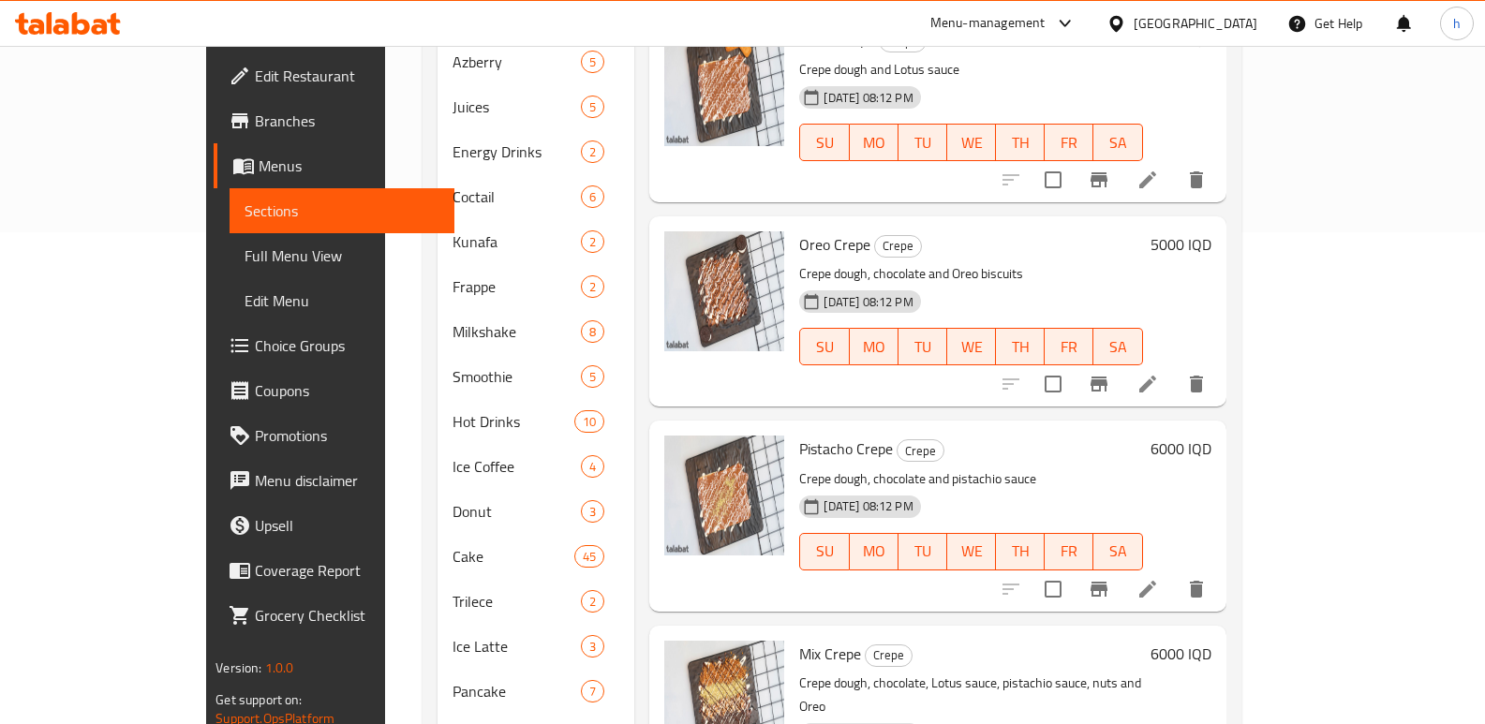
scroll to position [550, 0]
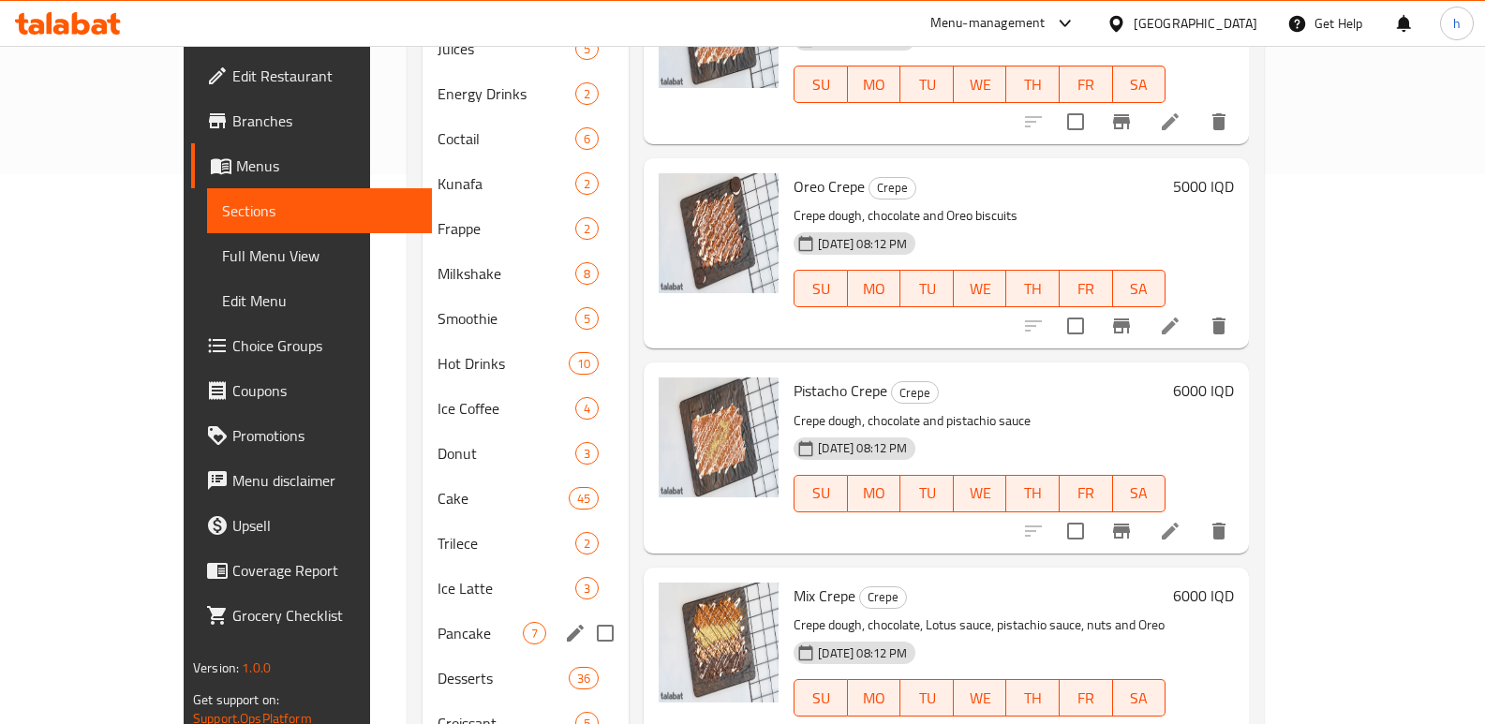
click at [423, 611] on div "Pancake 7" at bounding box center [526, 633] width 207 height 45
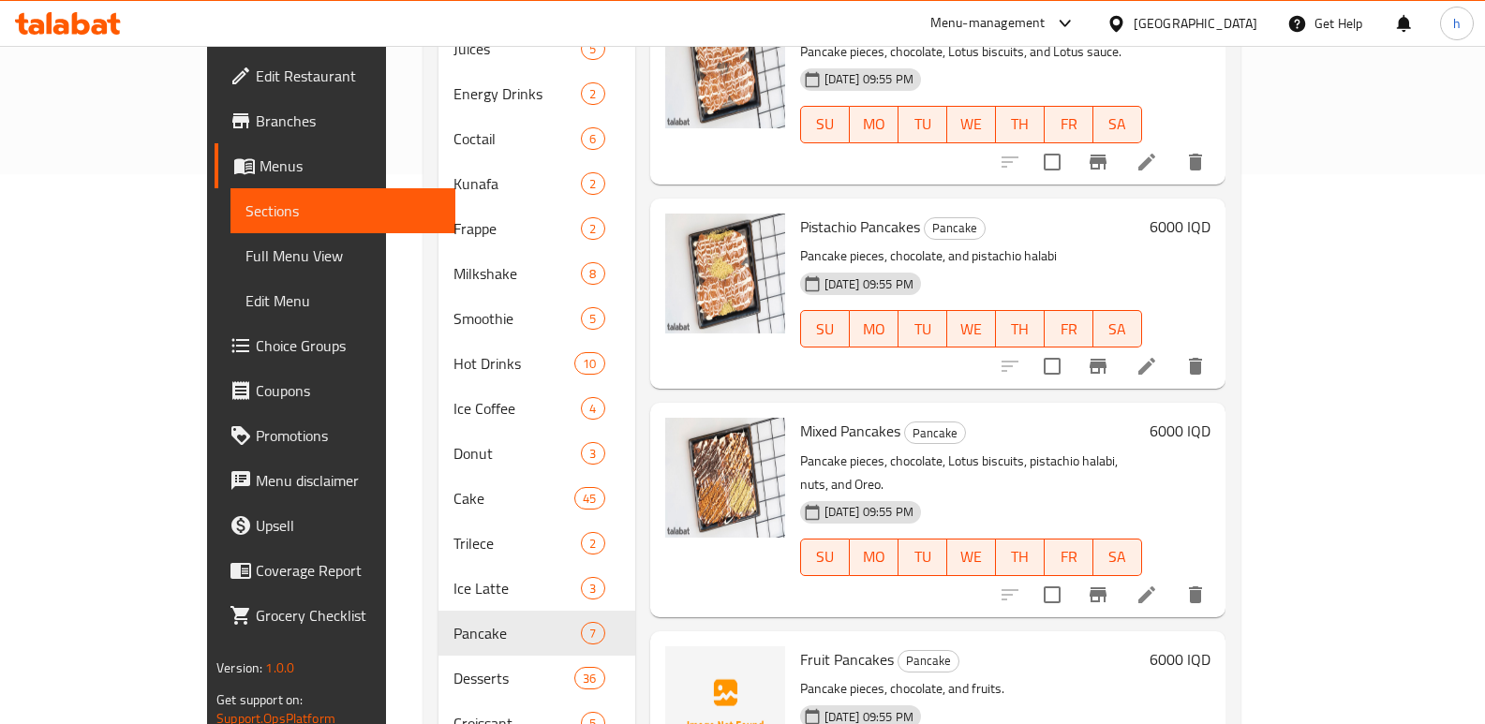
scroll to position [648, 0]
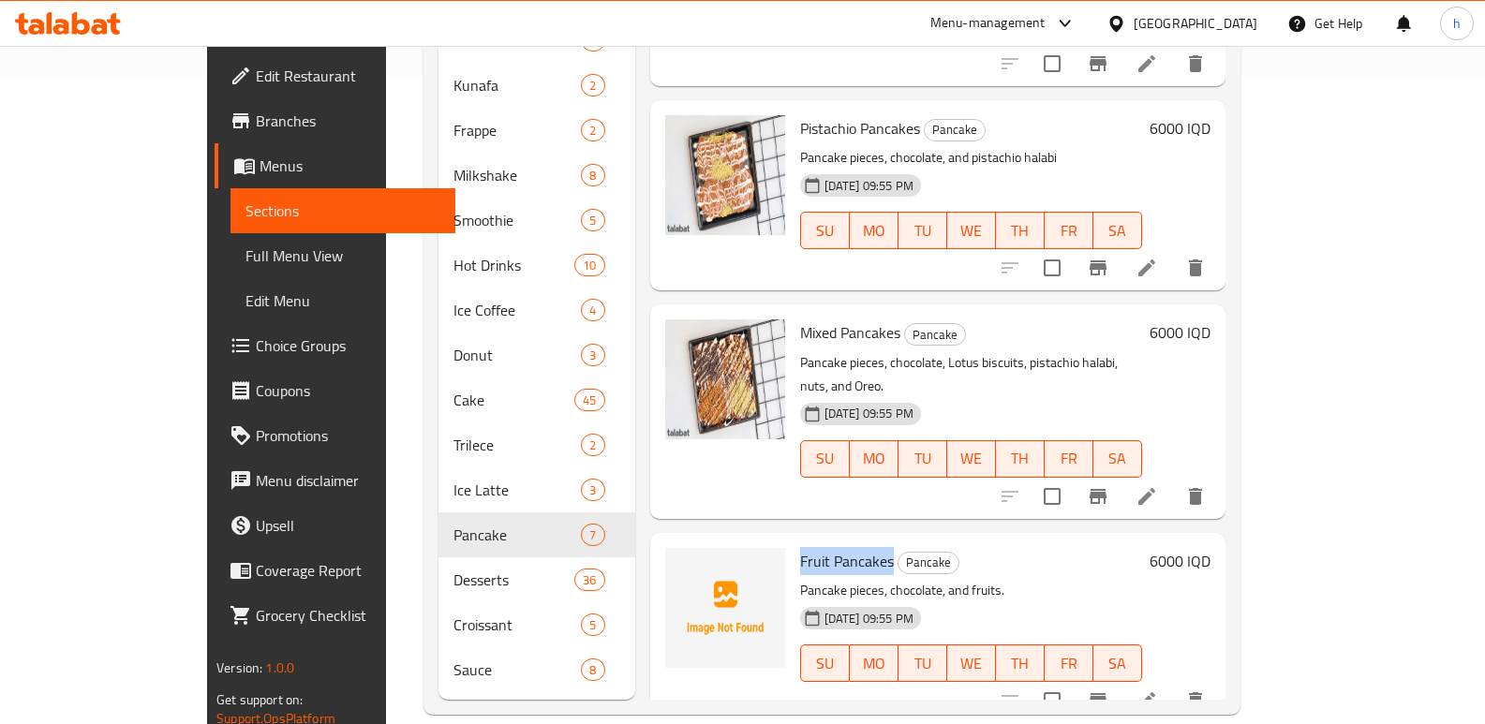
drag, startPoint x: 747, startPoint y: 510, endPoint x: 839, endPoint y: 506, distance: 91.9
click at [839, 541] on div "Fruit Pancakes Pancake Pancake pieces, chocolate, and fruits. [DATE] 09:55 PM S…" at bounding box center [971, 628] width 357 height 175
copy span "Fruit Pancakes"
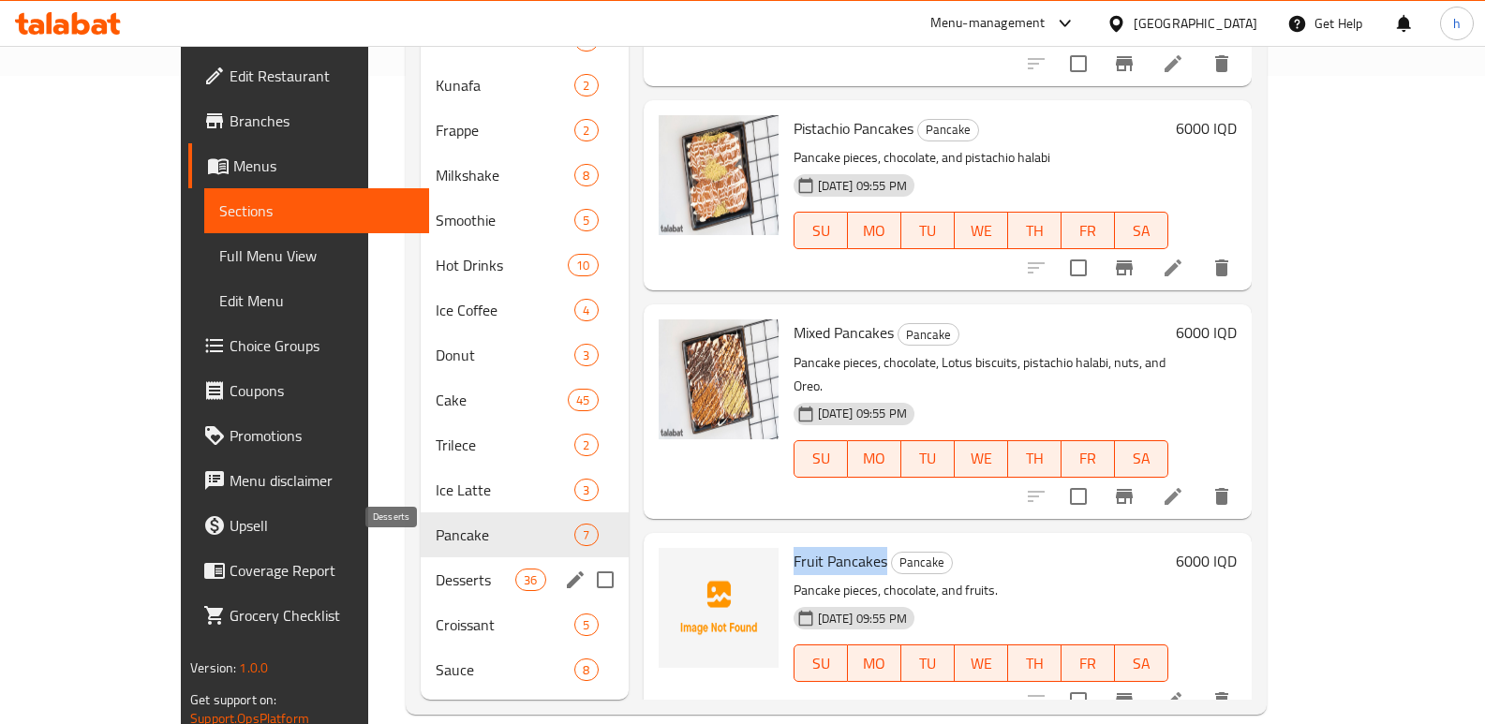
click at [436, 569] on span "Desserts" at bounding box center [476, 580] width 80 height 22
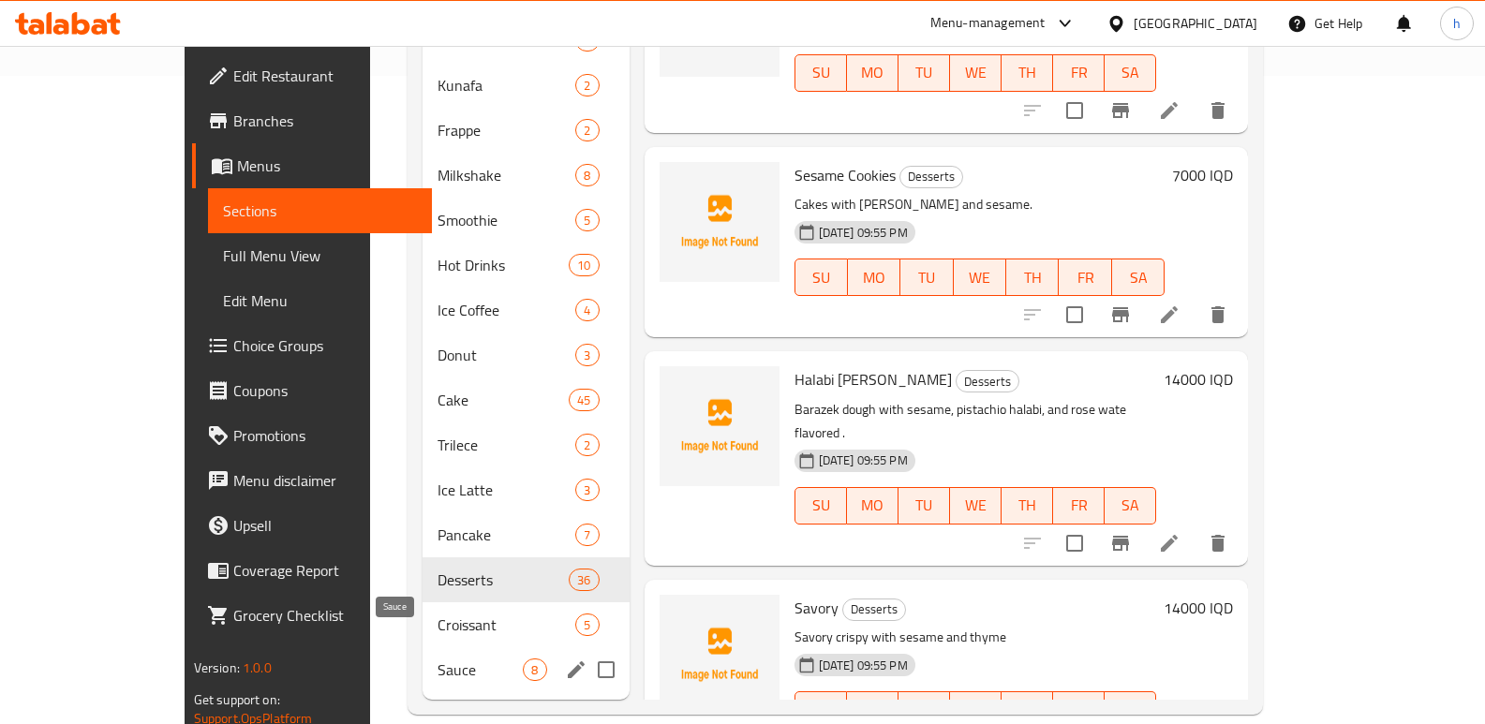
drag, startPoint x: 341, startPoint y: 647, endPoint x: 366, endPoint y: 649, distance: 25.5
click at [438, 659] on span "Sauce" at bounding box center [480, 670] width 85 height 22
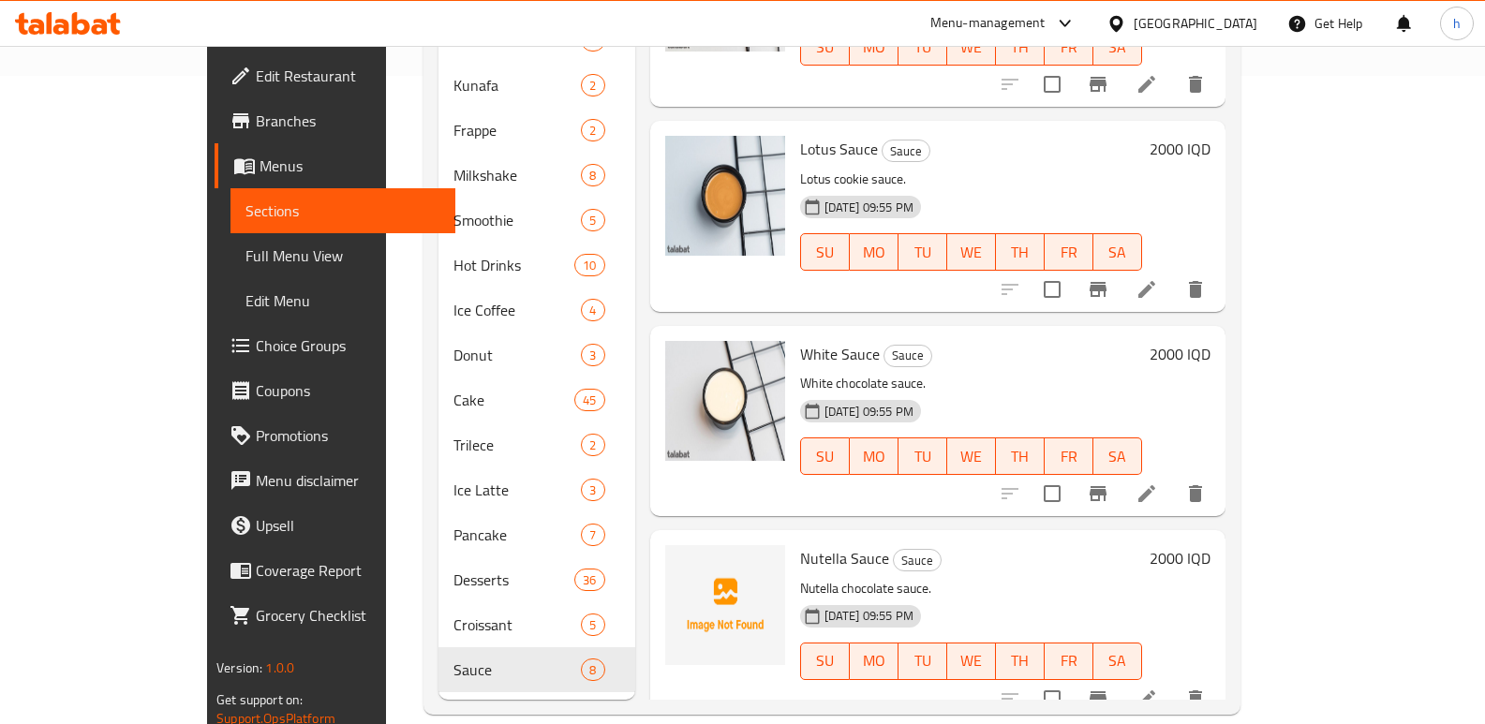
scroll to position [546, 0]
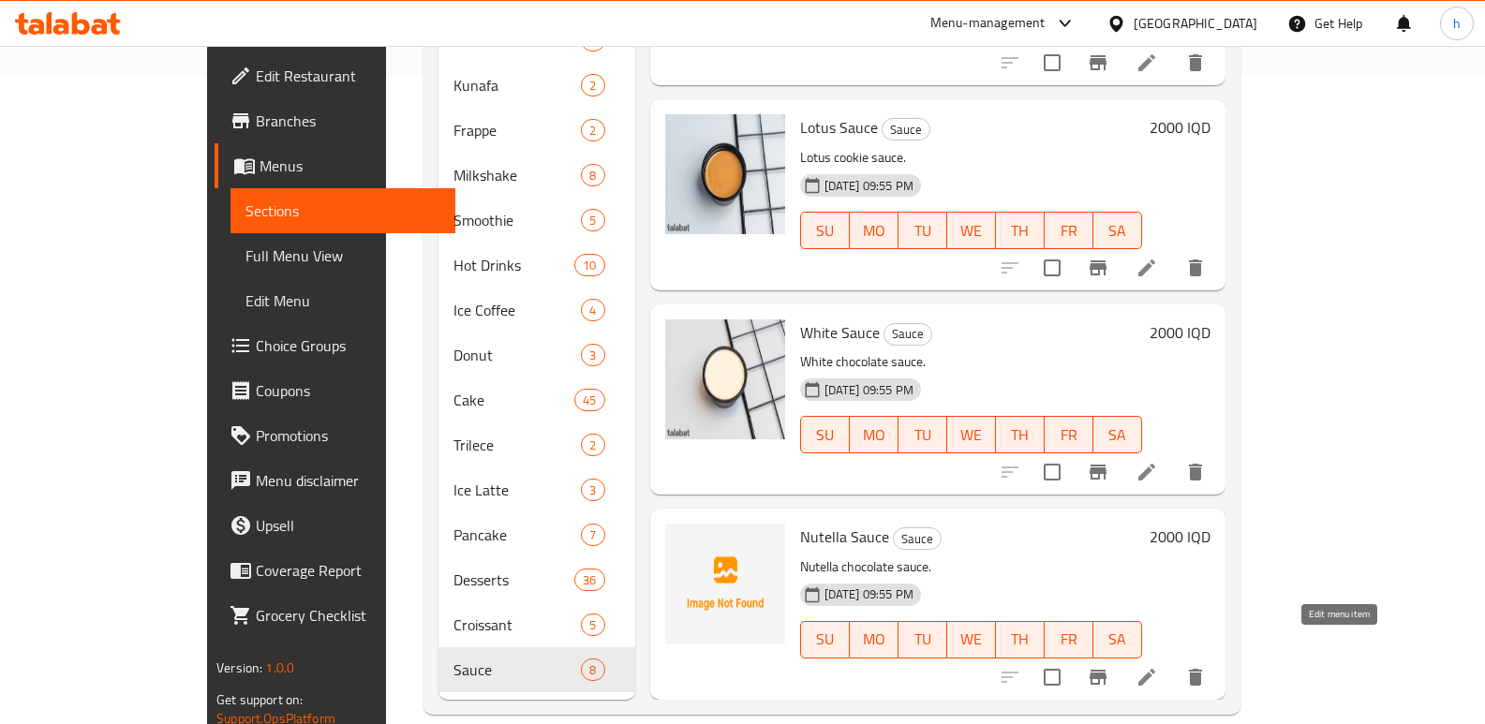
click at [1158, 666] on icon at bounding box center [1147, 677] width 22 height 22
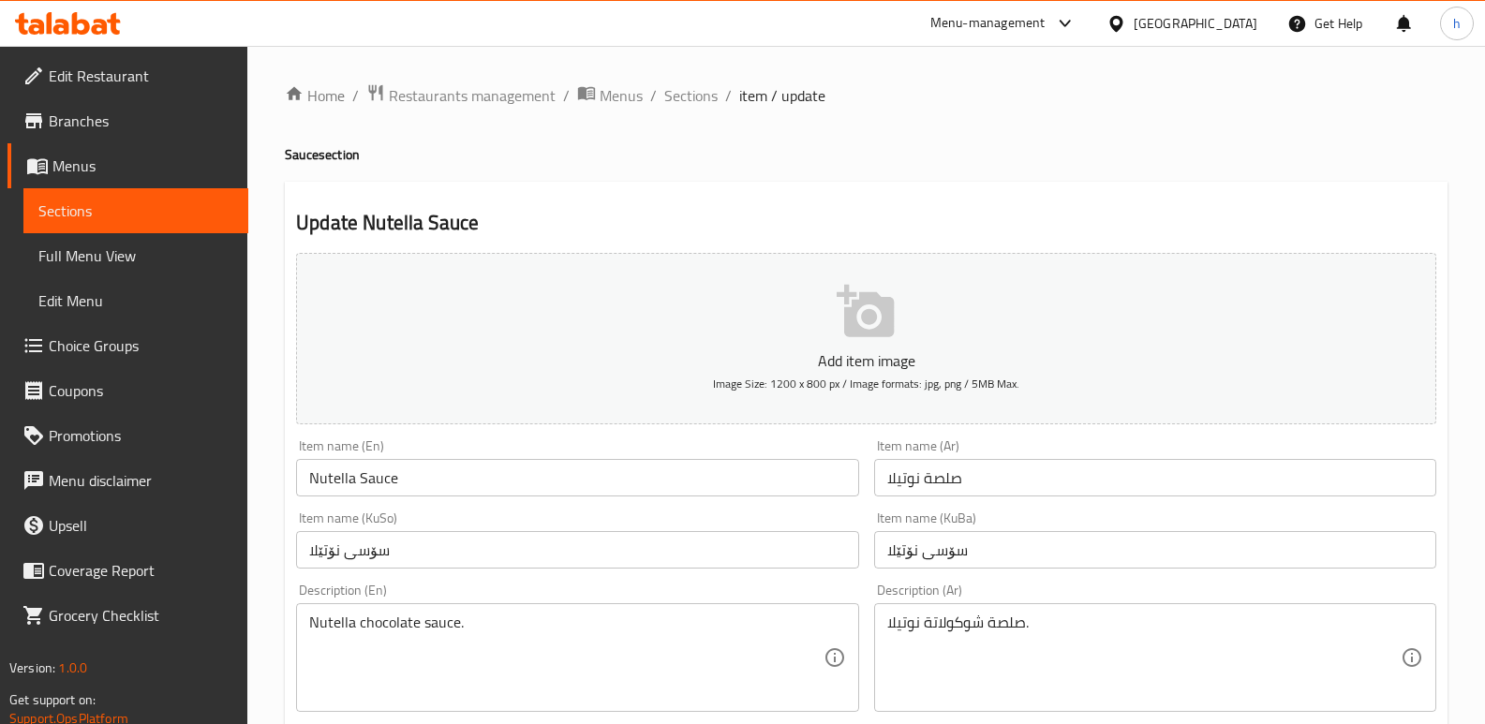
click at [914, 483] on input "صلصة نوتيلا" at bounding box center [1155, 477] width 562 height 37
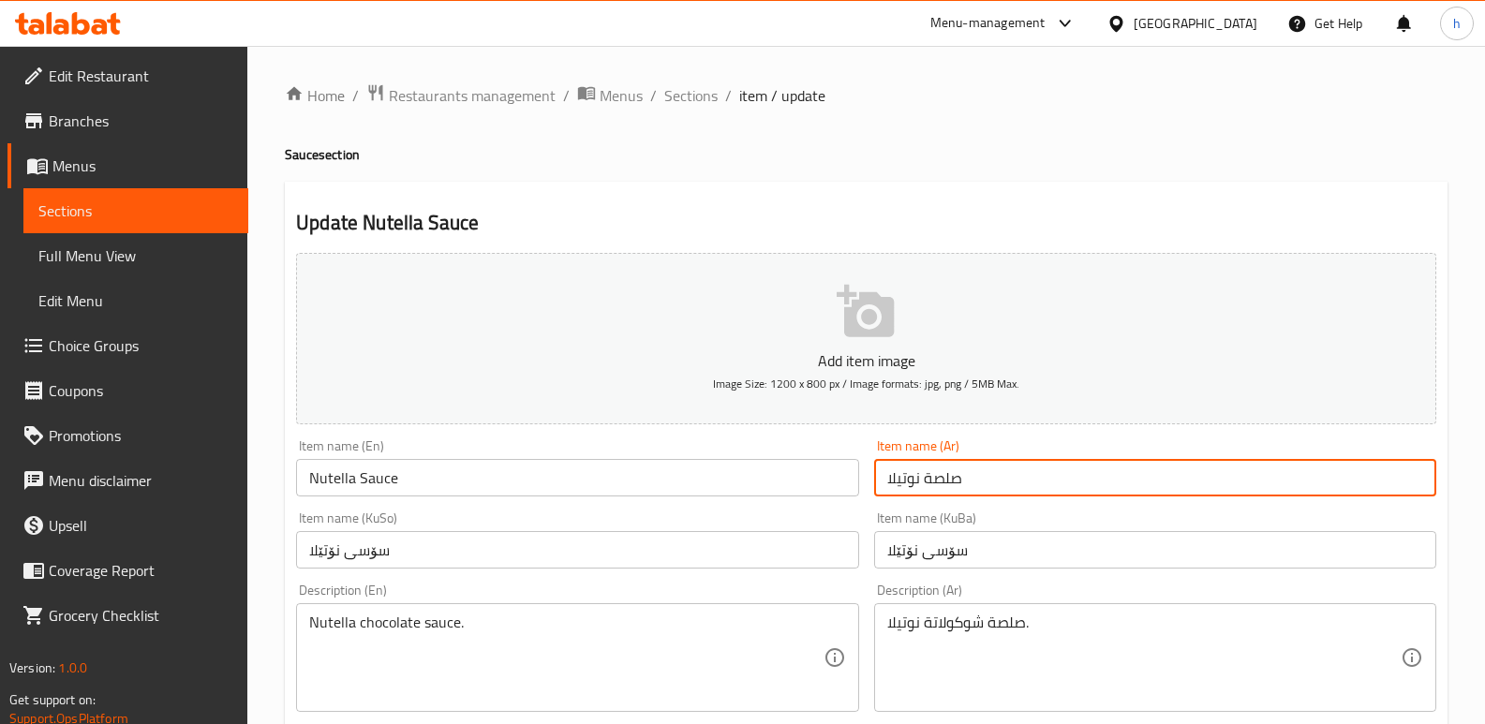
click at [914, 483] on input "صلصة نوتيلا" at bounding box center [1155, 477] width 562 height 37
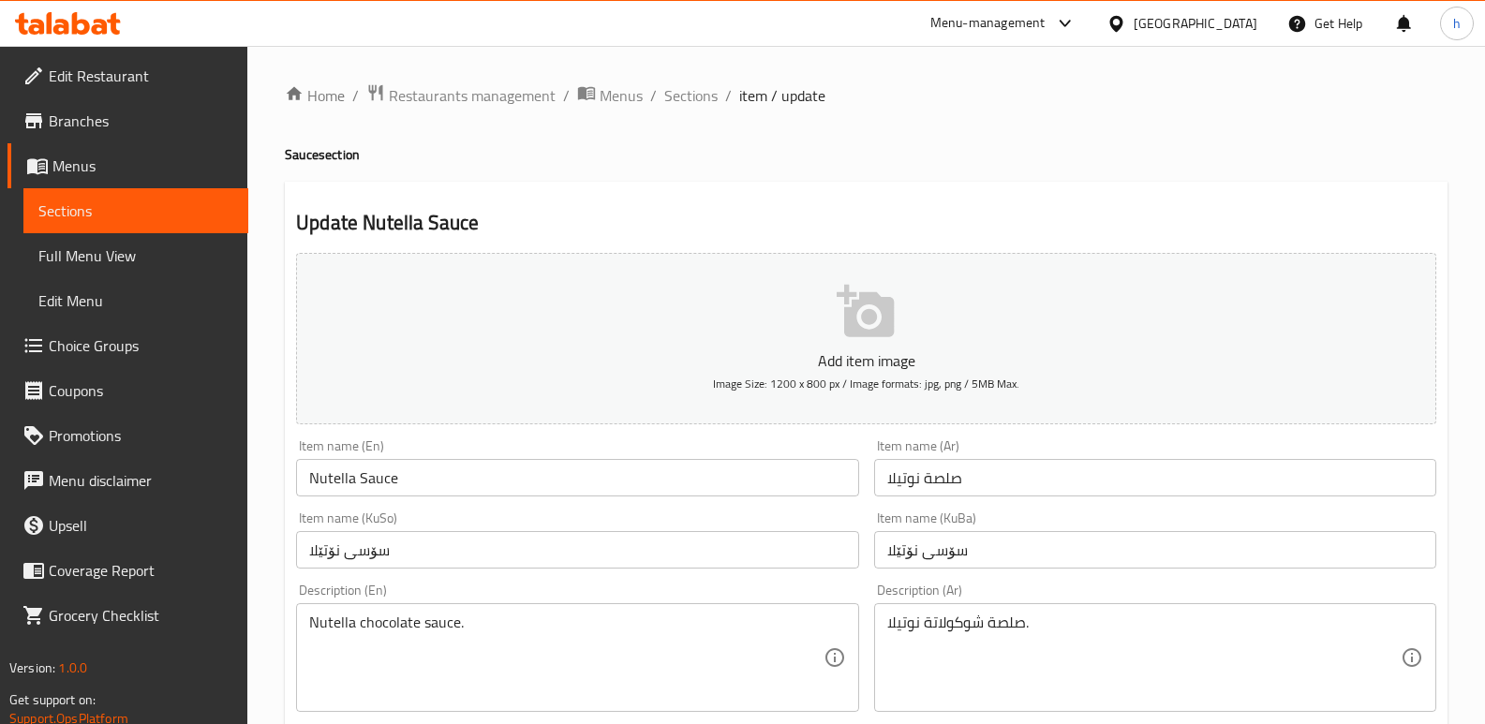
drag, startPoint x: 590, startPoint y: 184, endPoint x: 579, endPoint y: 189, distance: 12.6
click at [74, 200] on span "Sections" at bounding box center [135, 211] width 195 height 22
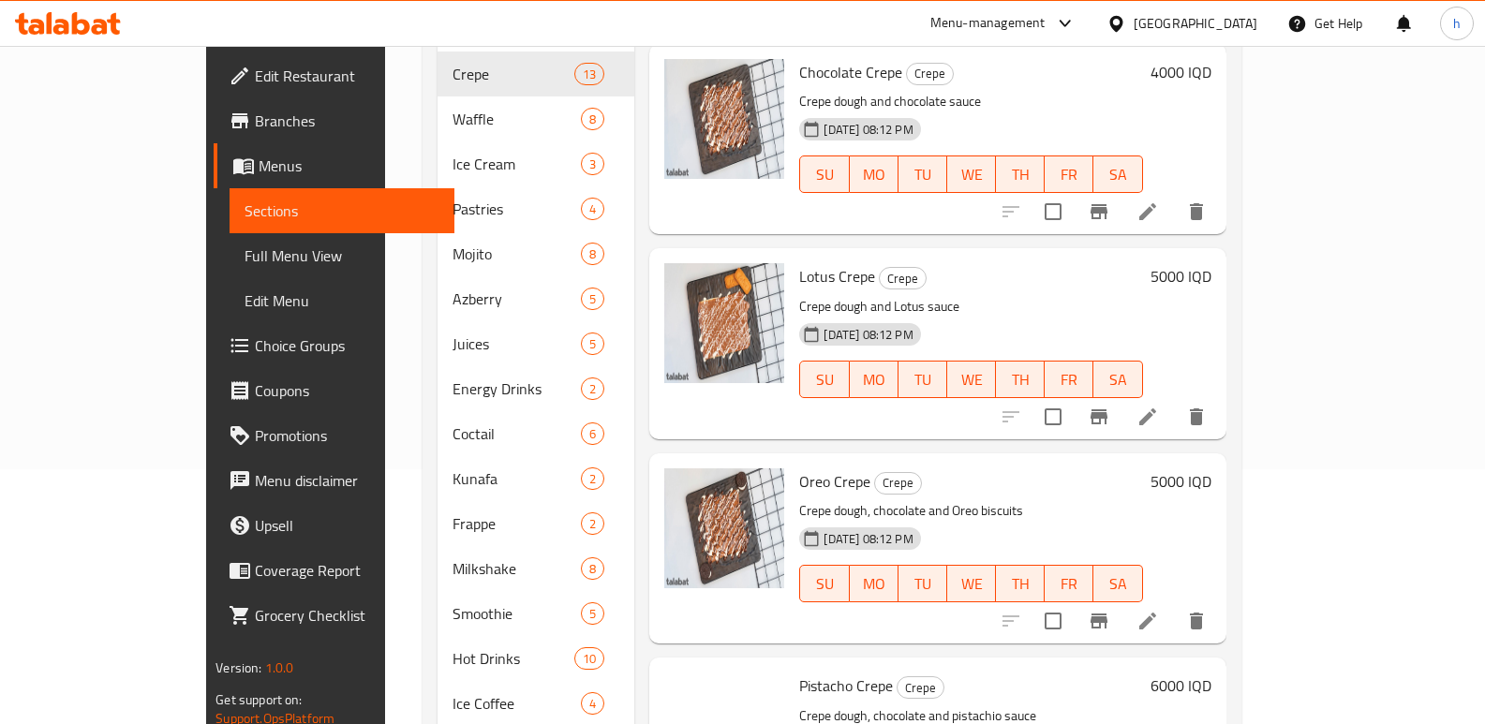
scroll to position [648, 0]
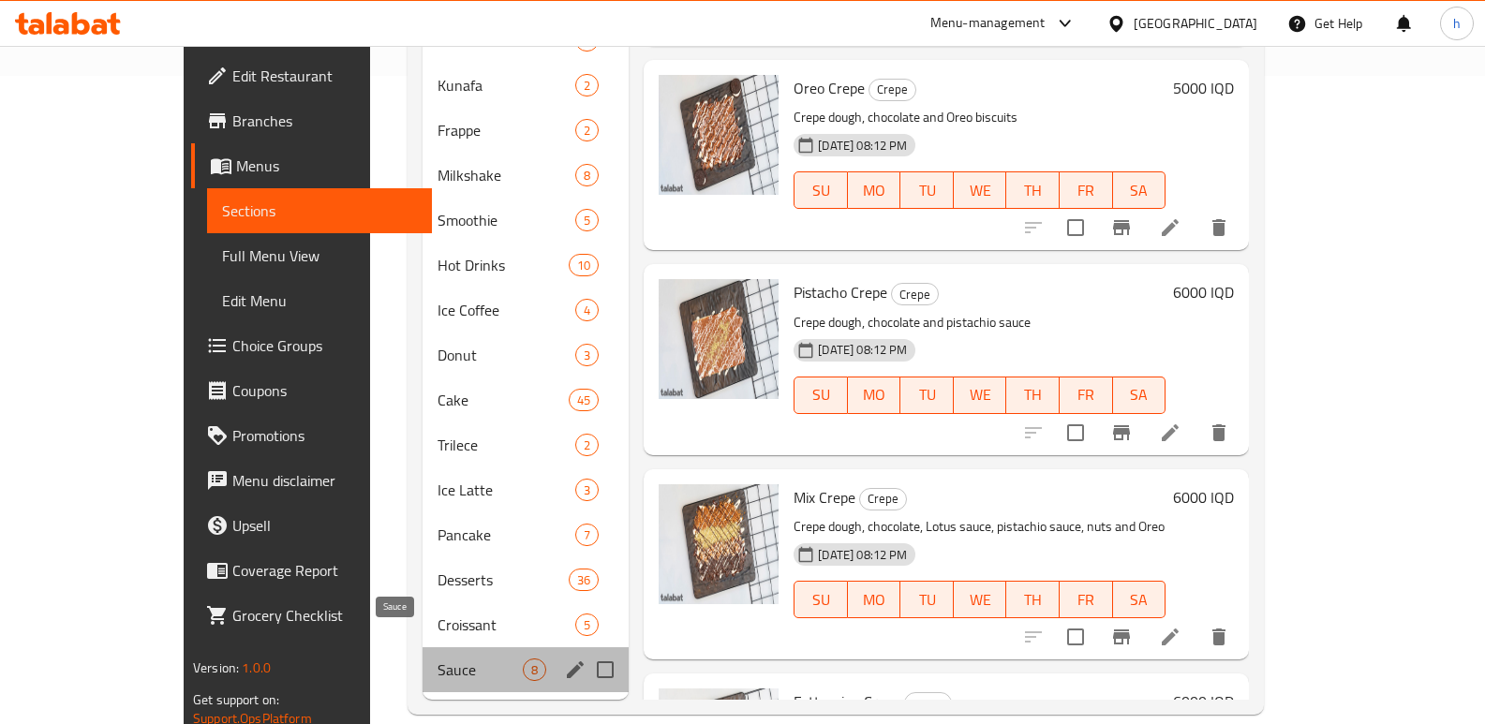
click at [438, 659] on span "Sauce" at bounding box center [480, 670] width 85 height 22
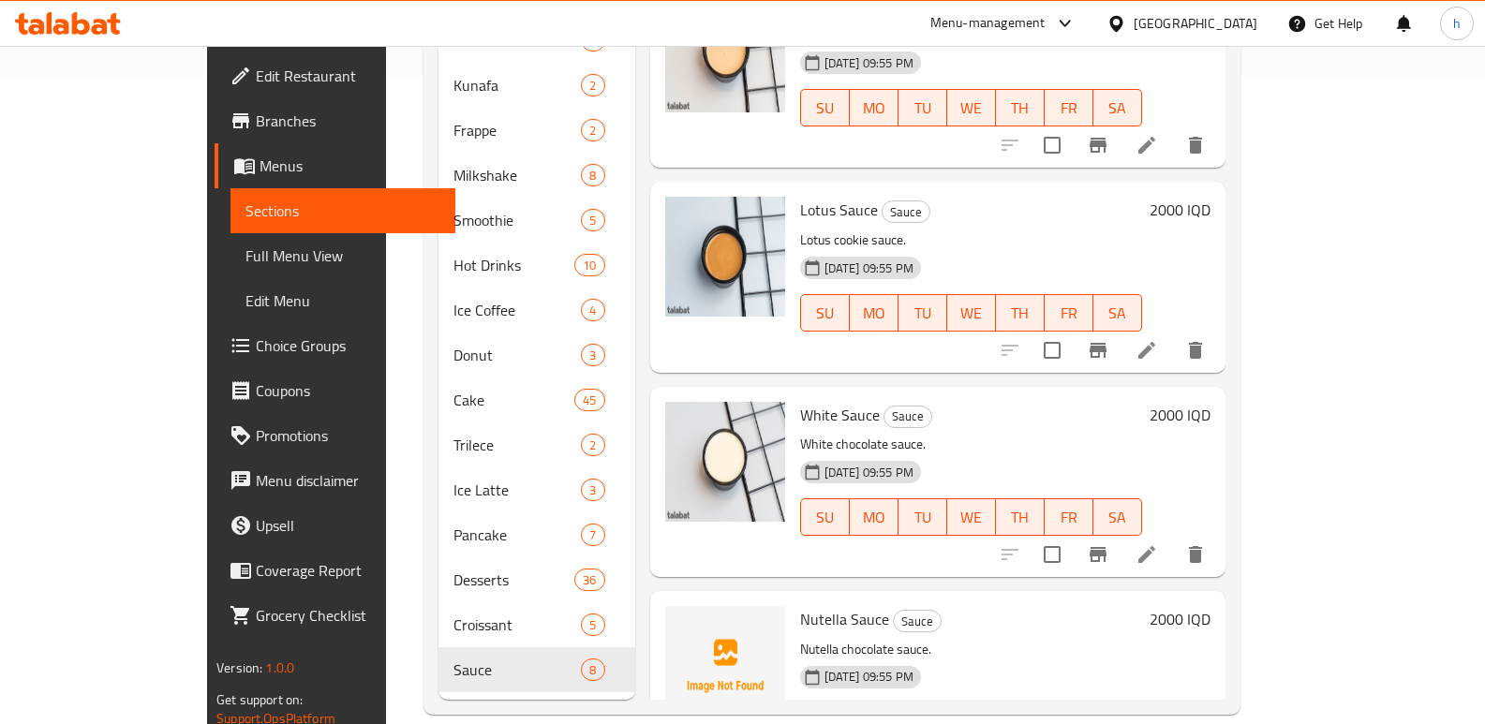
scroll to position [544, 0]
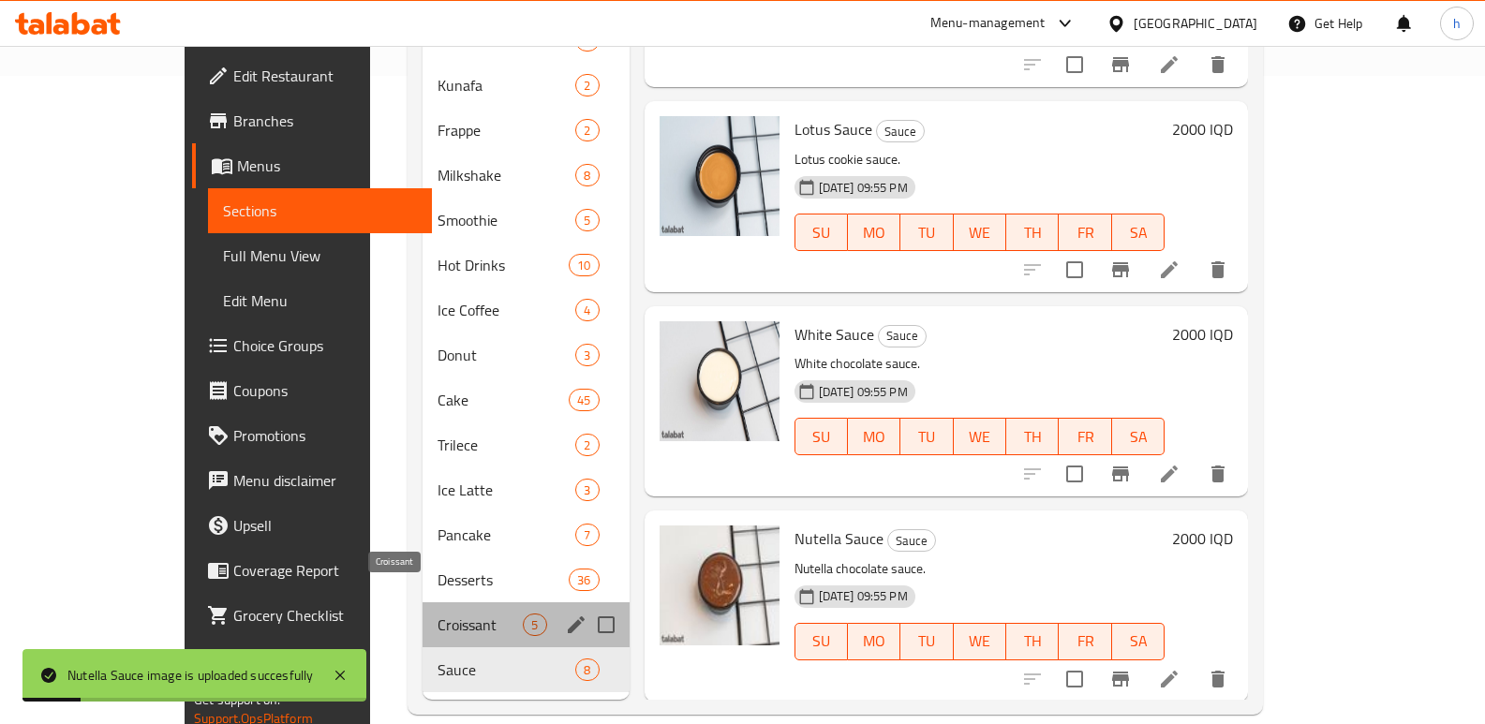
click at [438, 614] on span "Croissant" at bounding box center [480, 625] width 85 height 22
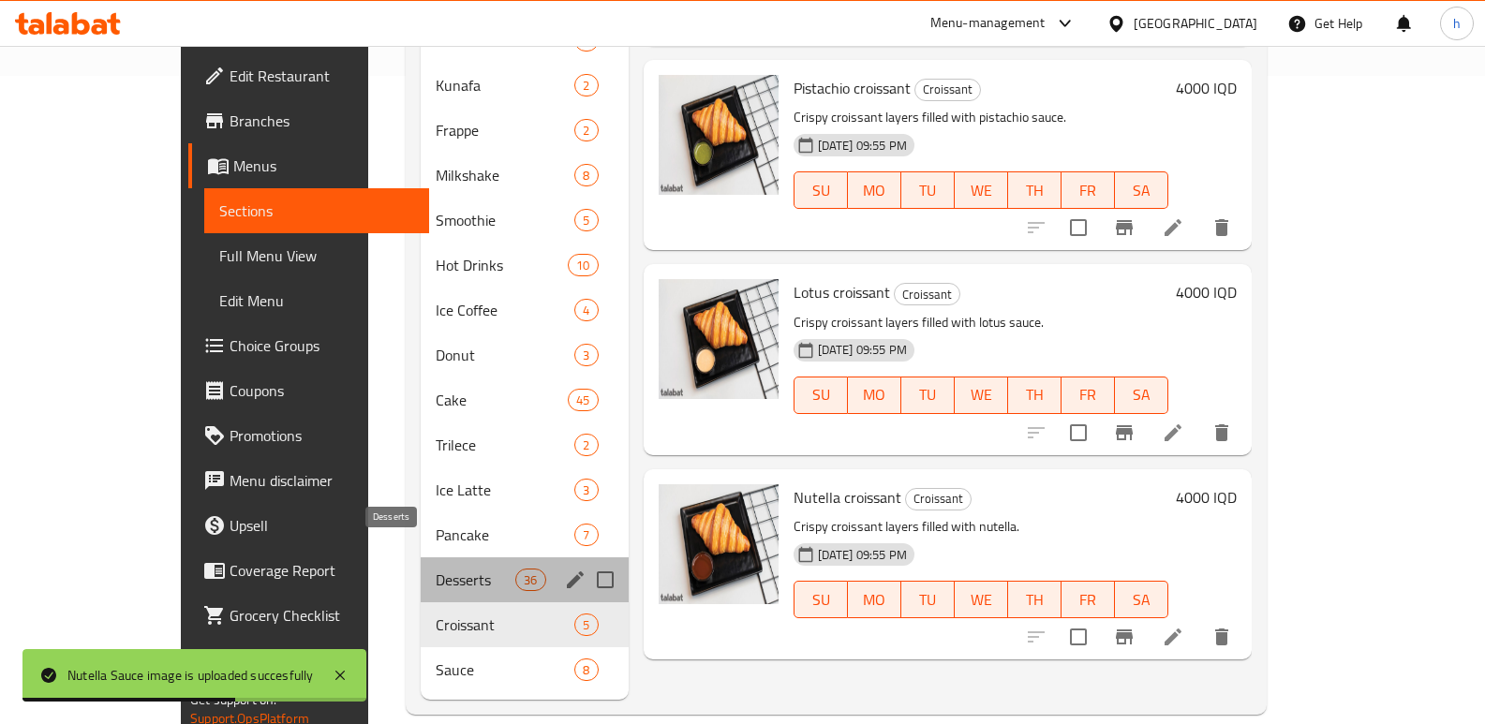
click at [436, 569] on span "Desserts" at bounding box center [476, 580] width 80 height 22
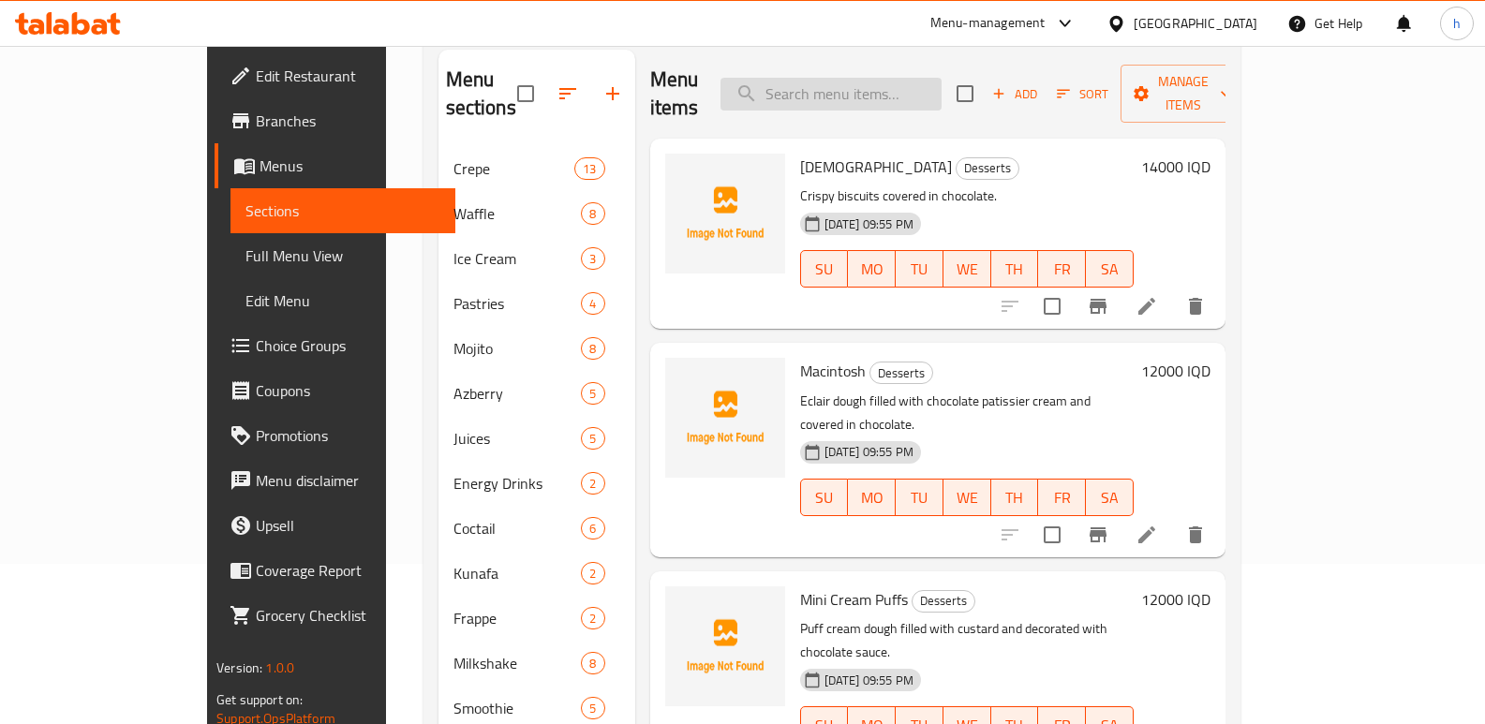
click at [942, 78] on input "search" at bounding box center [831, 94] width 221 height 33
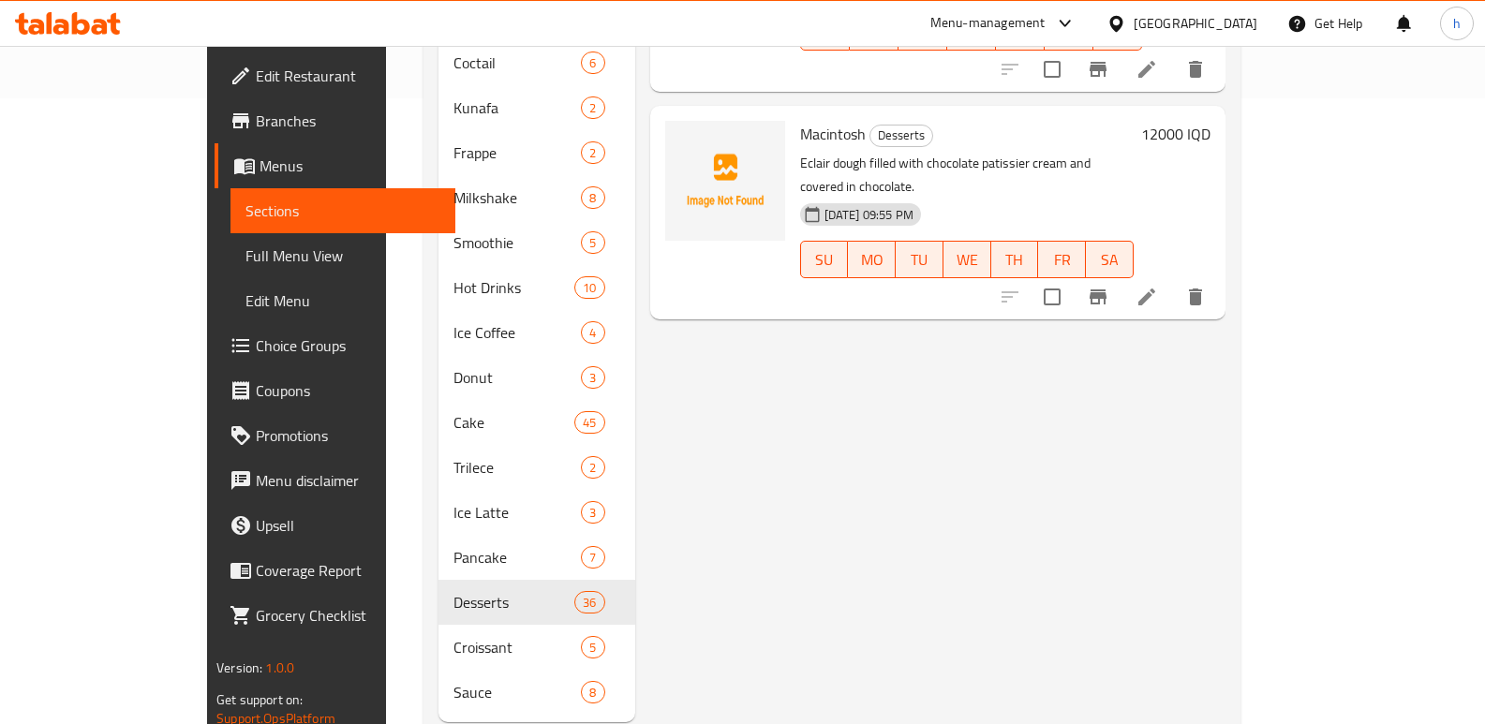
scroll to position [633, 0]
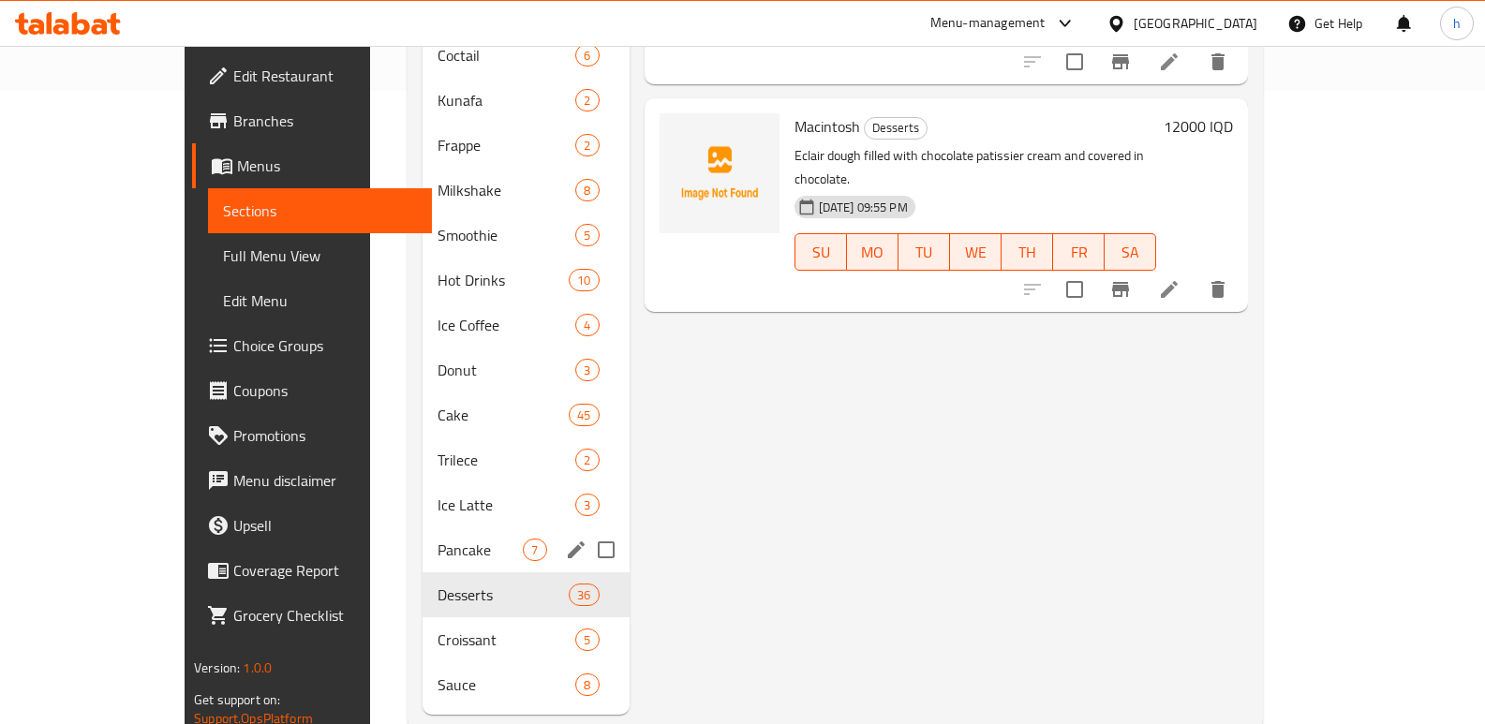
click at [438, 539] on span "Pancake" at bounding box center [480, 550] width 85 height 22
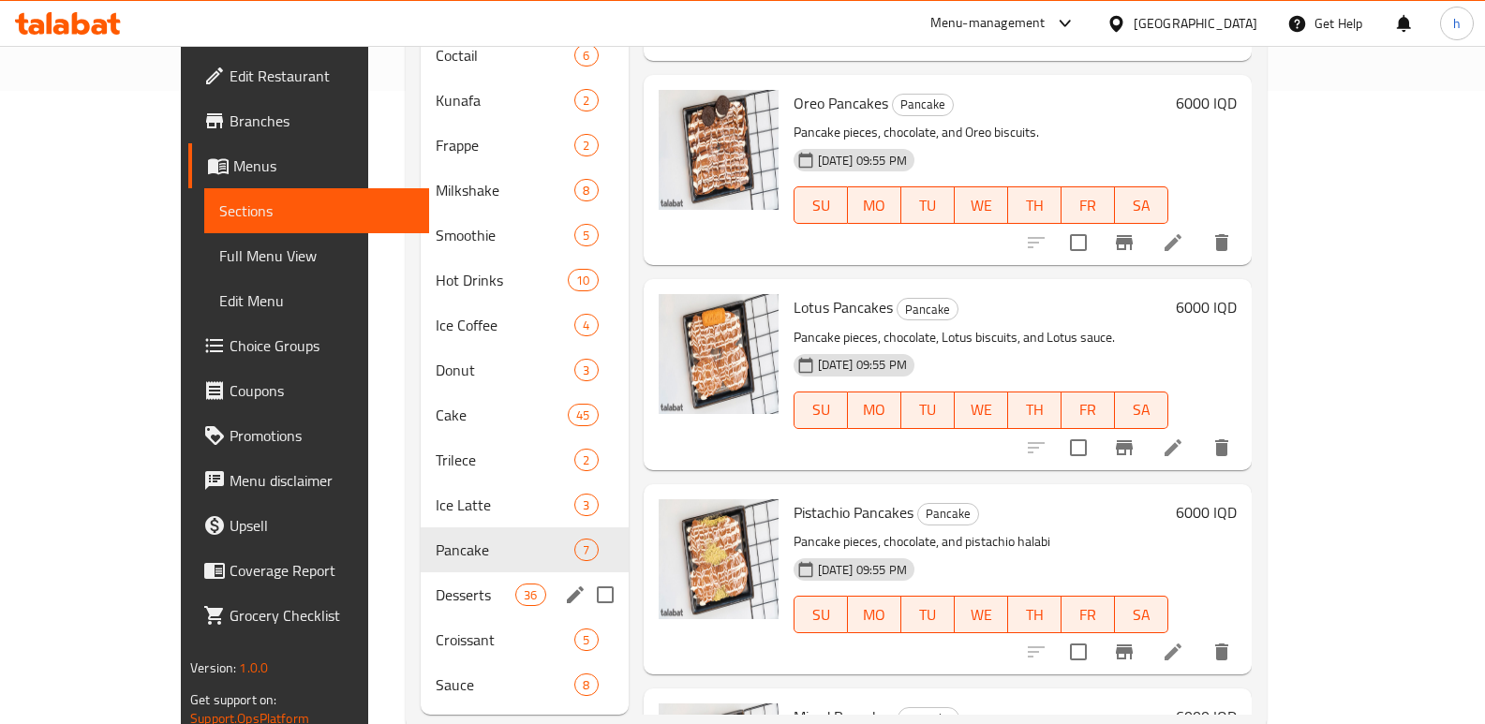
click at [436, 584] on span "Desserts" at bounding box center [476, 595] width 80 height 22
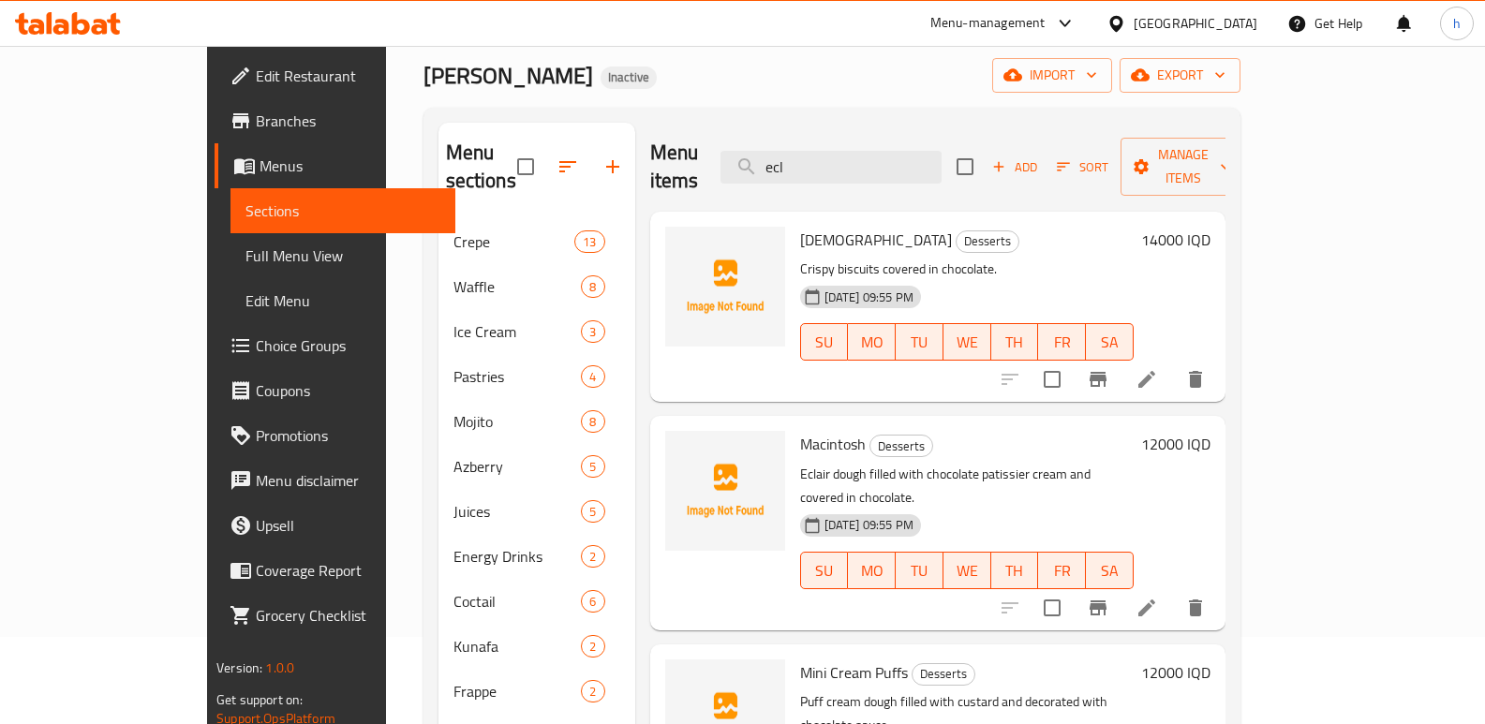
scroll to position [82, 0]
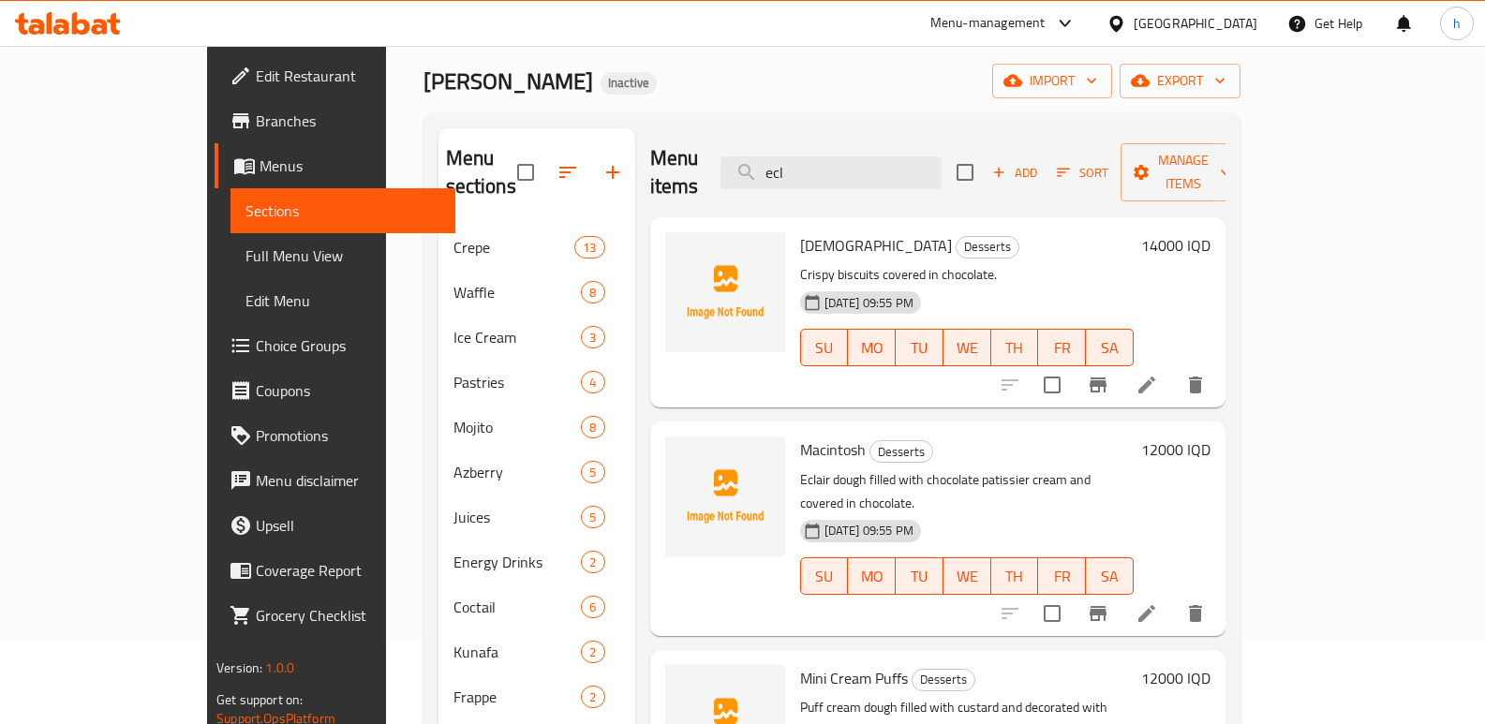
click at [635, 194] on div "Menu items ecl Add Sort Manage items Sabliah Desserts Crispy biscuits covered i…" at bounding box center [930, 697] width 590 height 1139
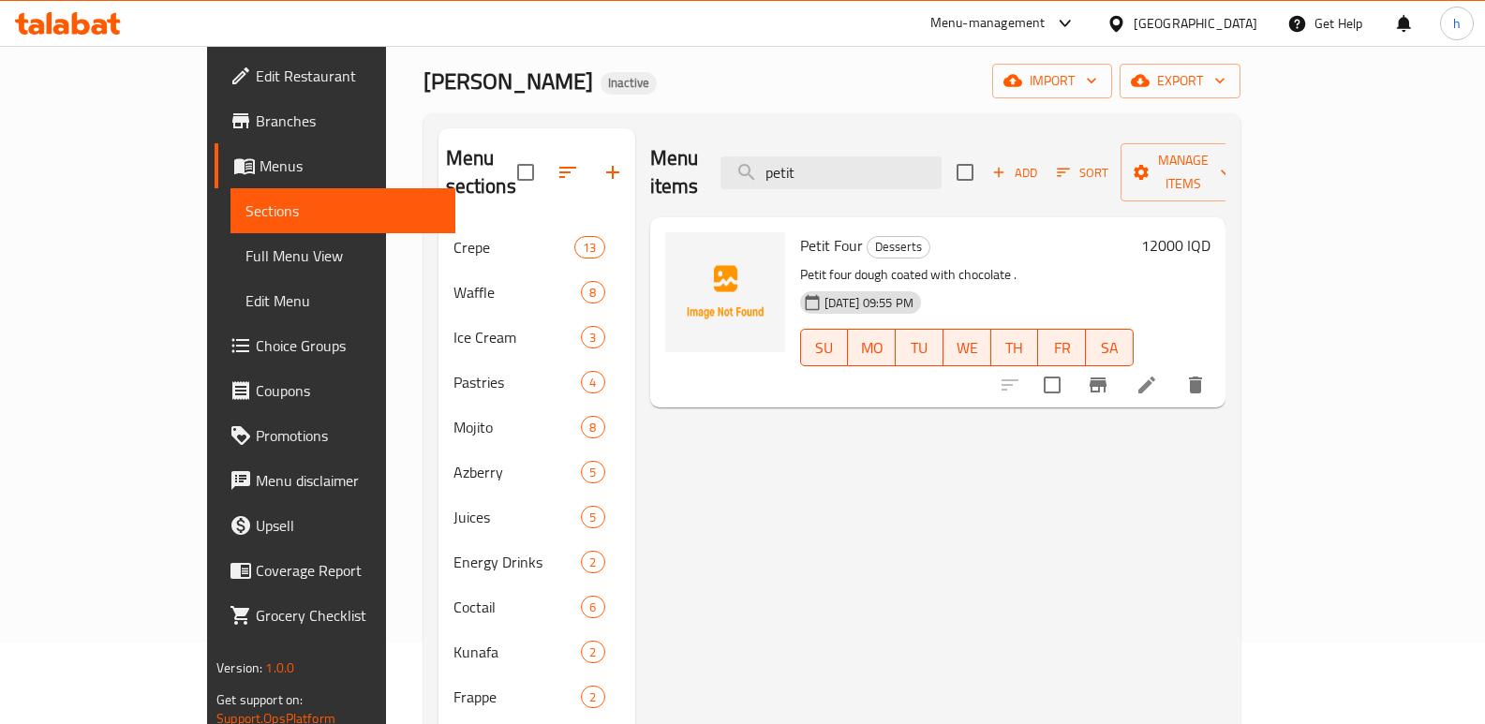
type input "petit"
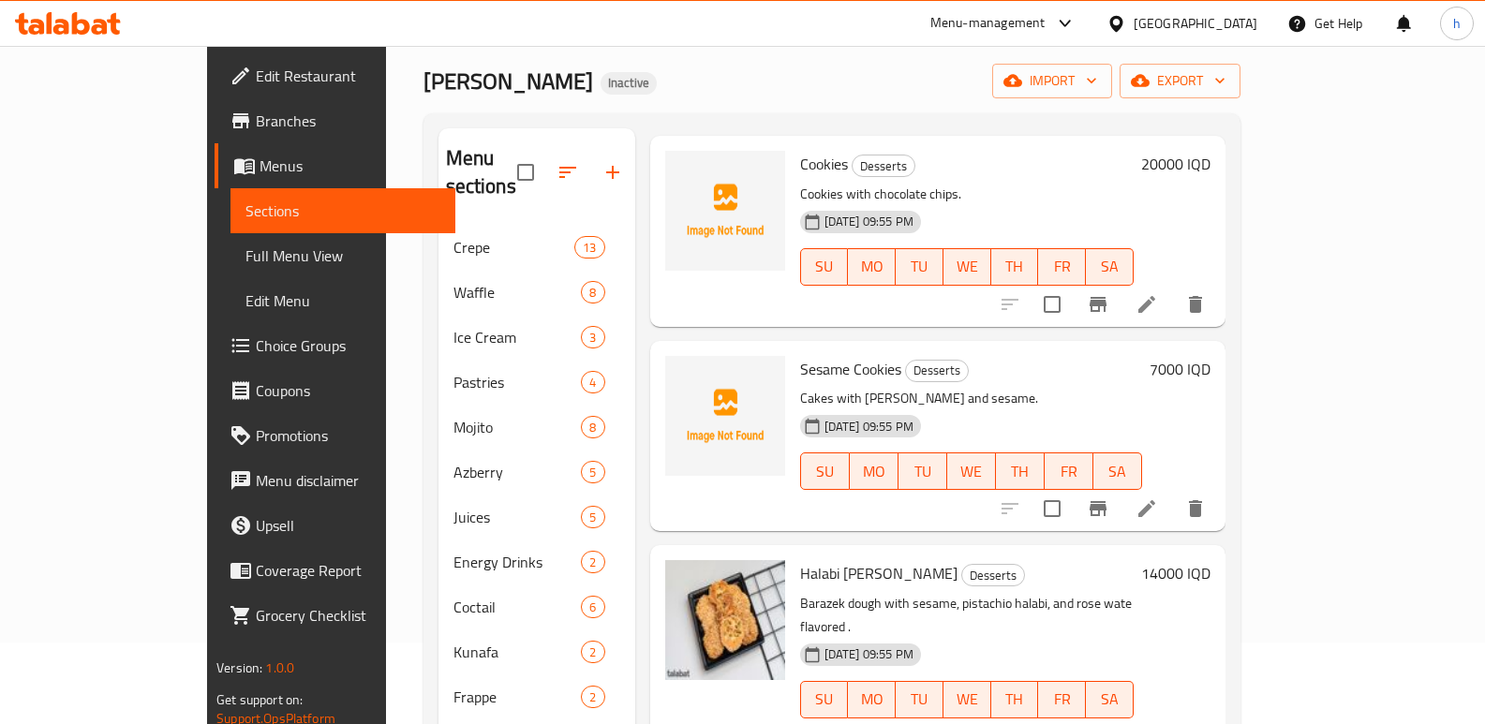
scroll to position [794, 0]
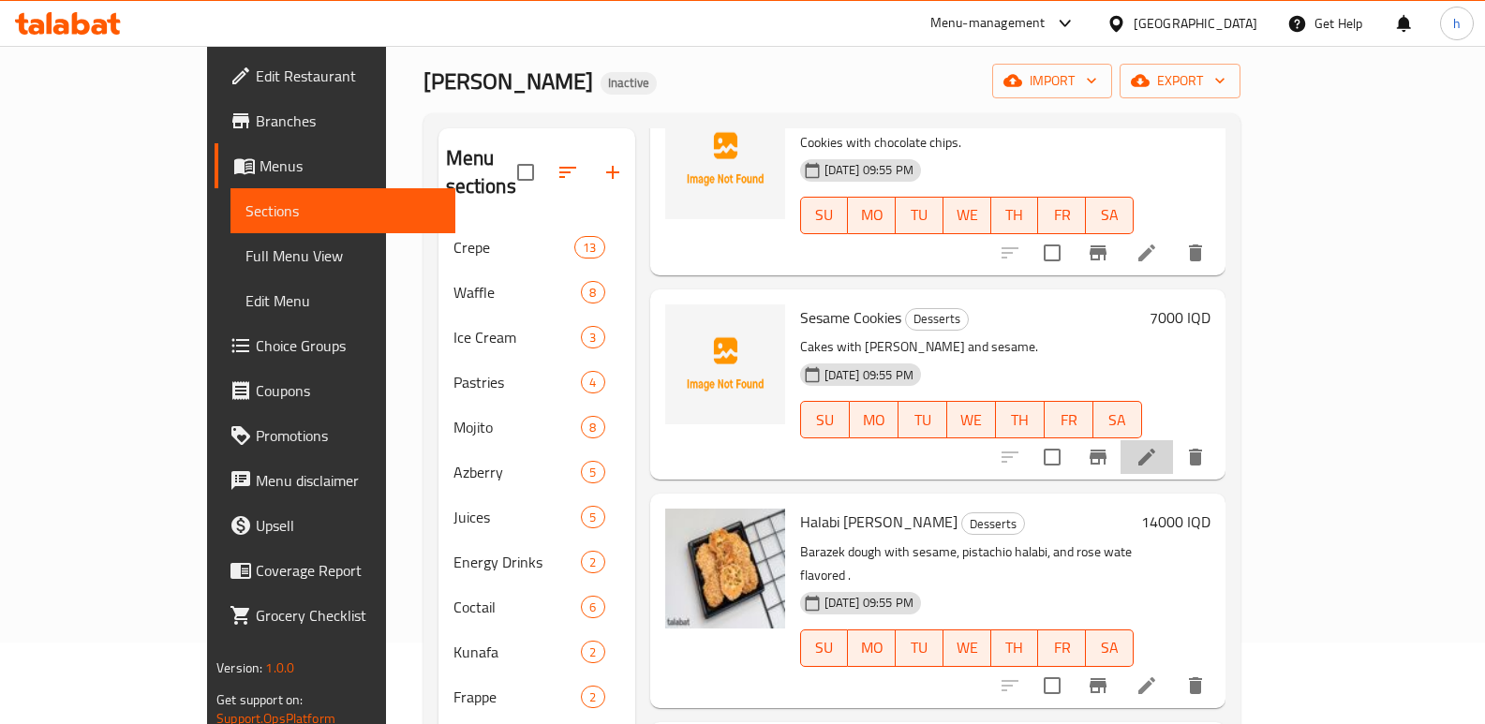
click at [1173, 440] on li at bounding box center [1147, 457] width 52 height 34
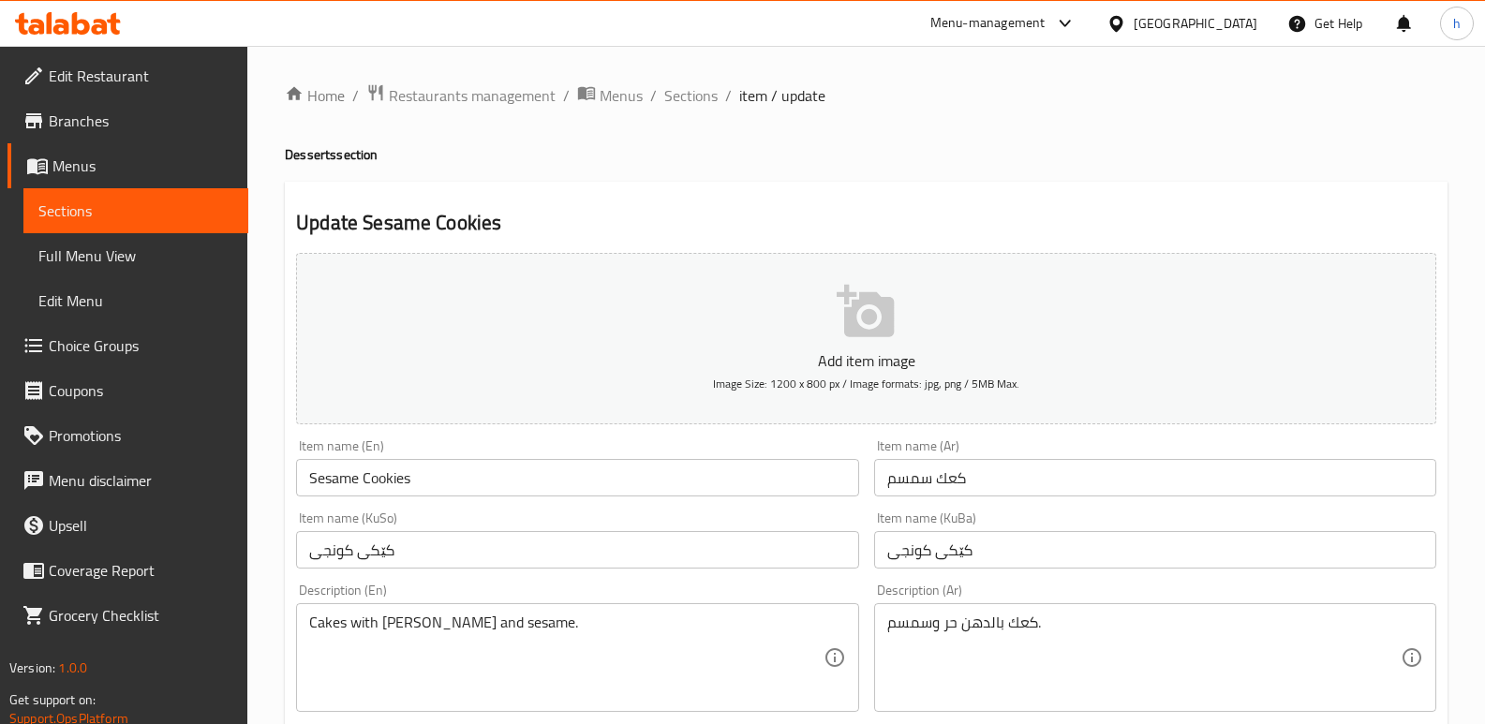
click at [400, 478] on input "Sesame Cookies" at bounding box center [577, 477] width 562 height 37
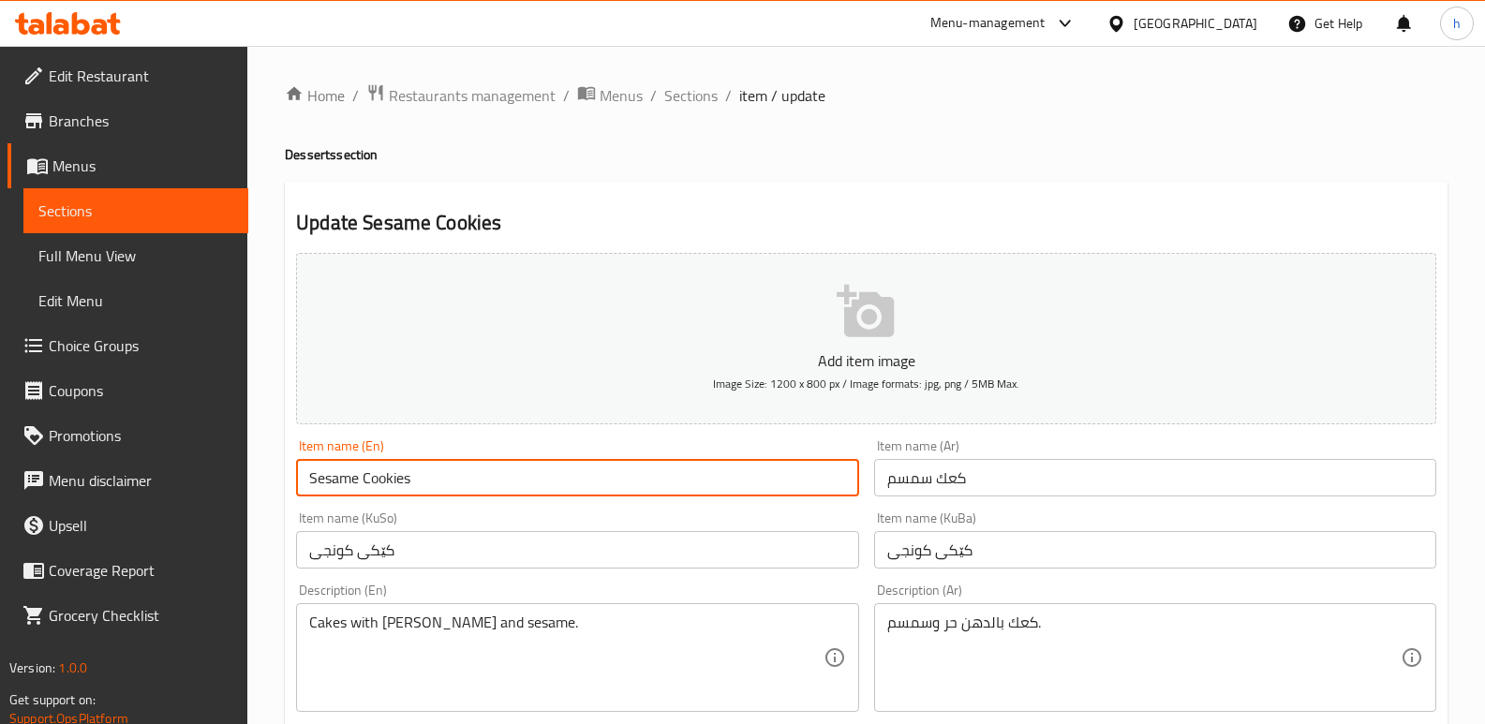
click at [400, 478] on input "Sesame Cookies" at bounding box center [577, 477] width 562 height 37
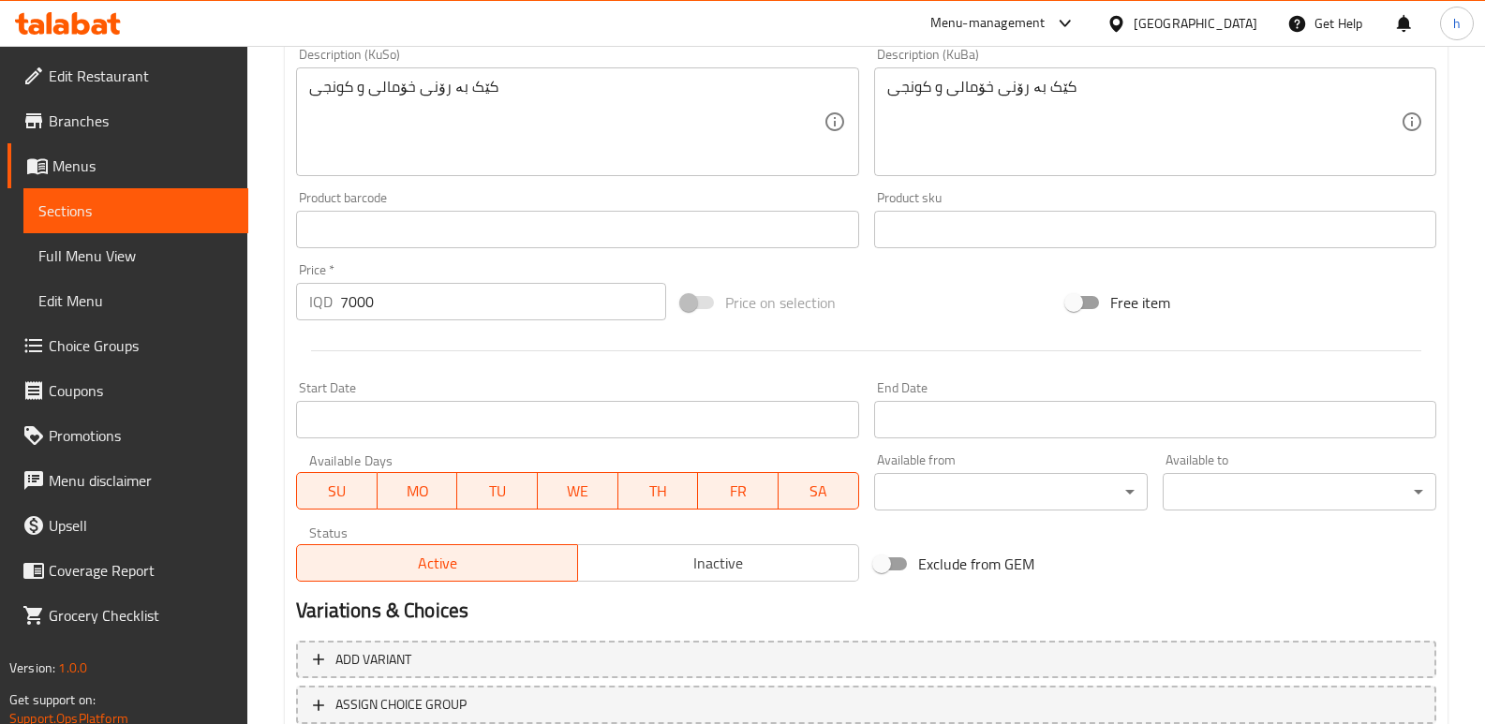
scroll to position [815, 0]
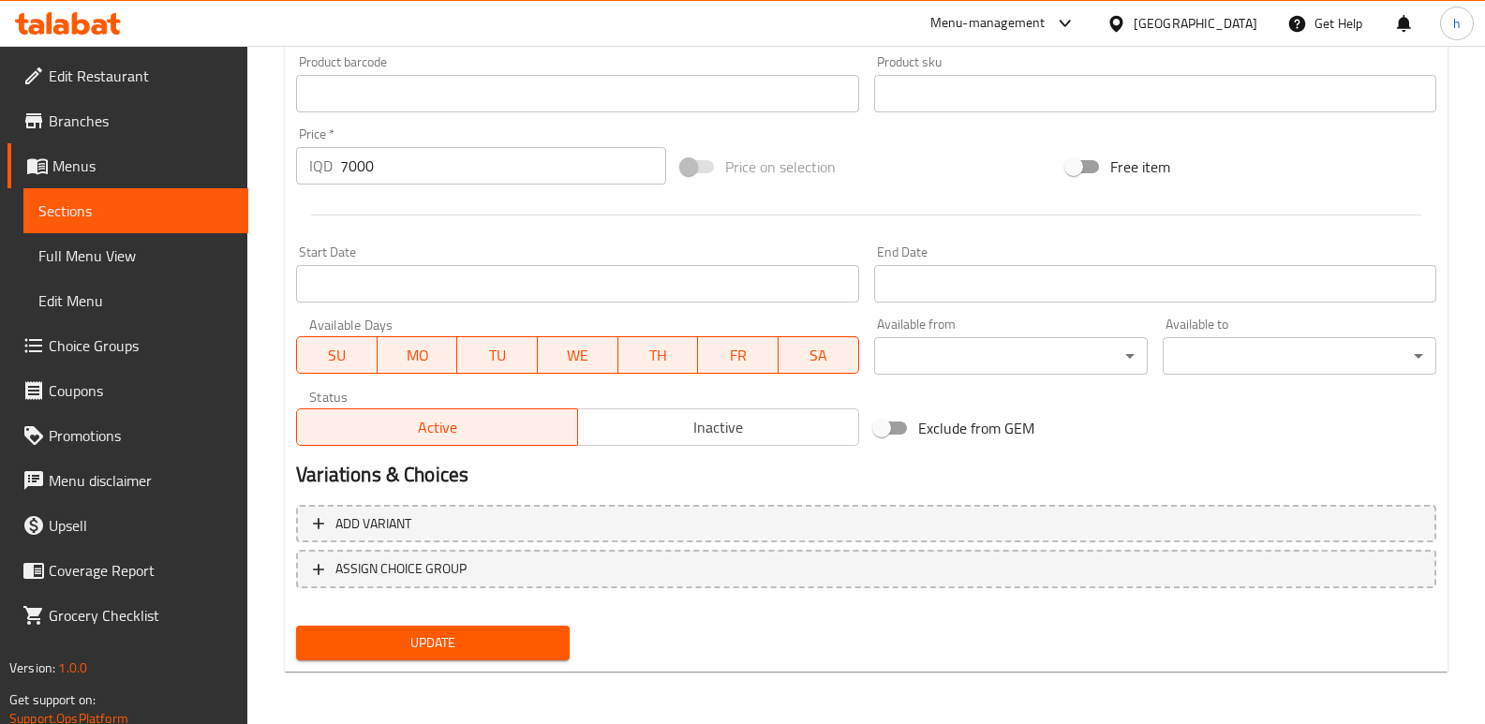
type input "Sesame Cake"
click at [439, 633] on span "Update" at bounding box center [433, 643] width 244 height 23
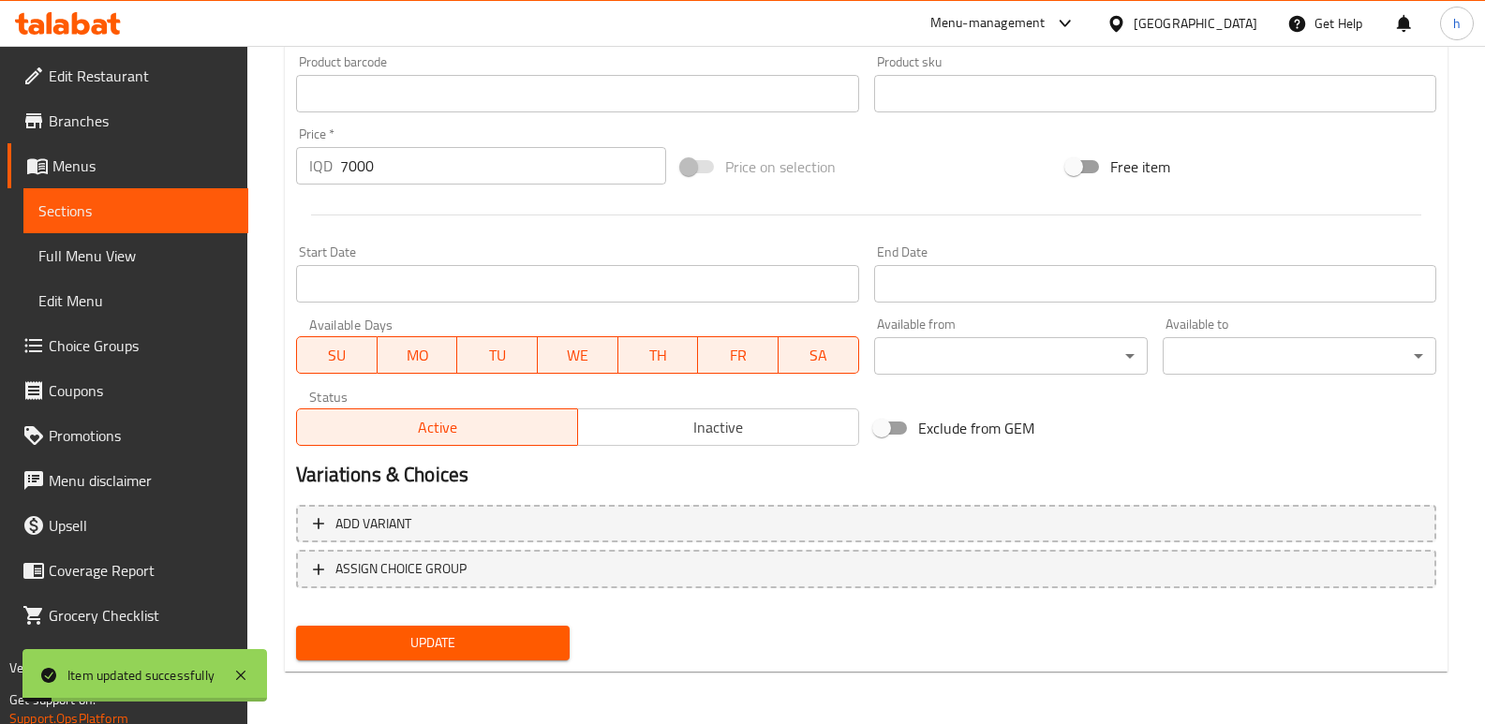
click at [211, 219] on span "Sections" at bounding box center [135, 211] width 195 height 22
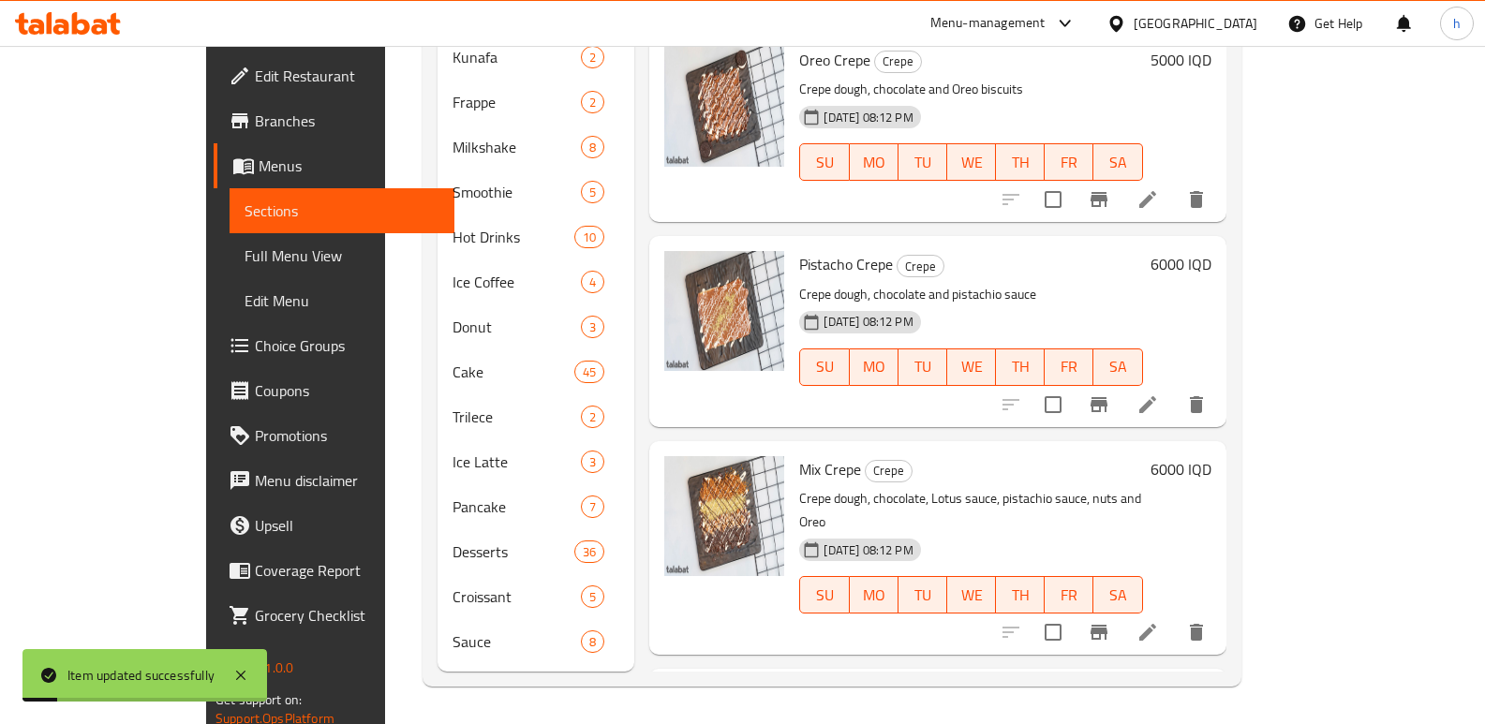
scroll to position [648, 0]
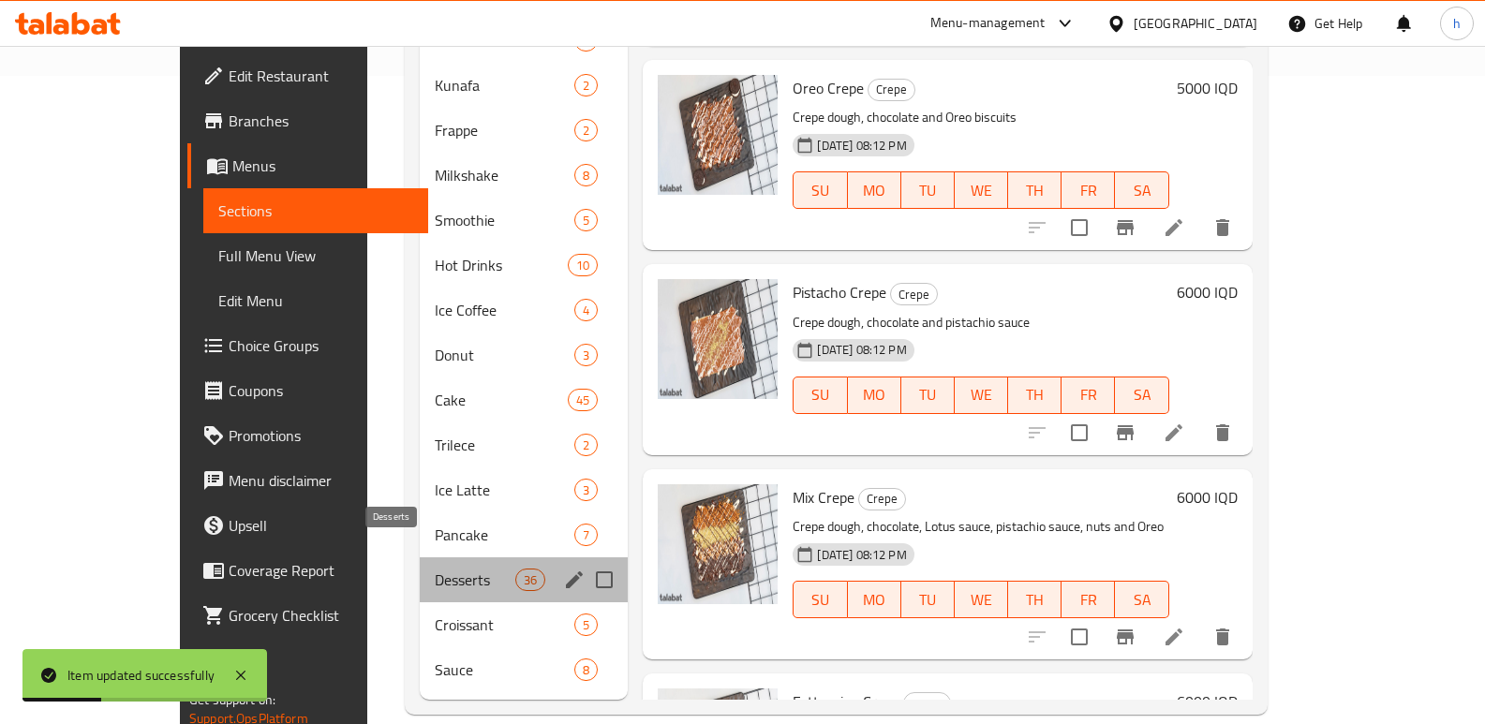
click at [435, 569] on span "Desserts" at bounding box center [475, 580] width 81 height 22
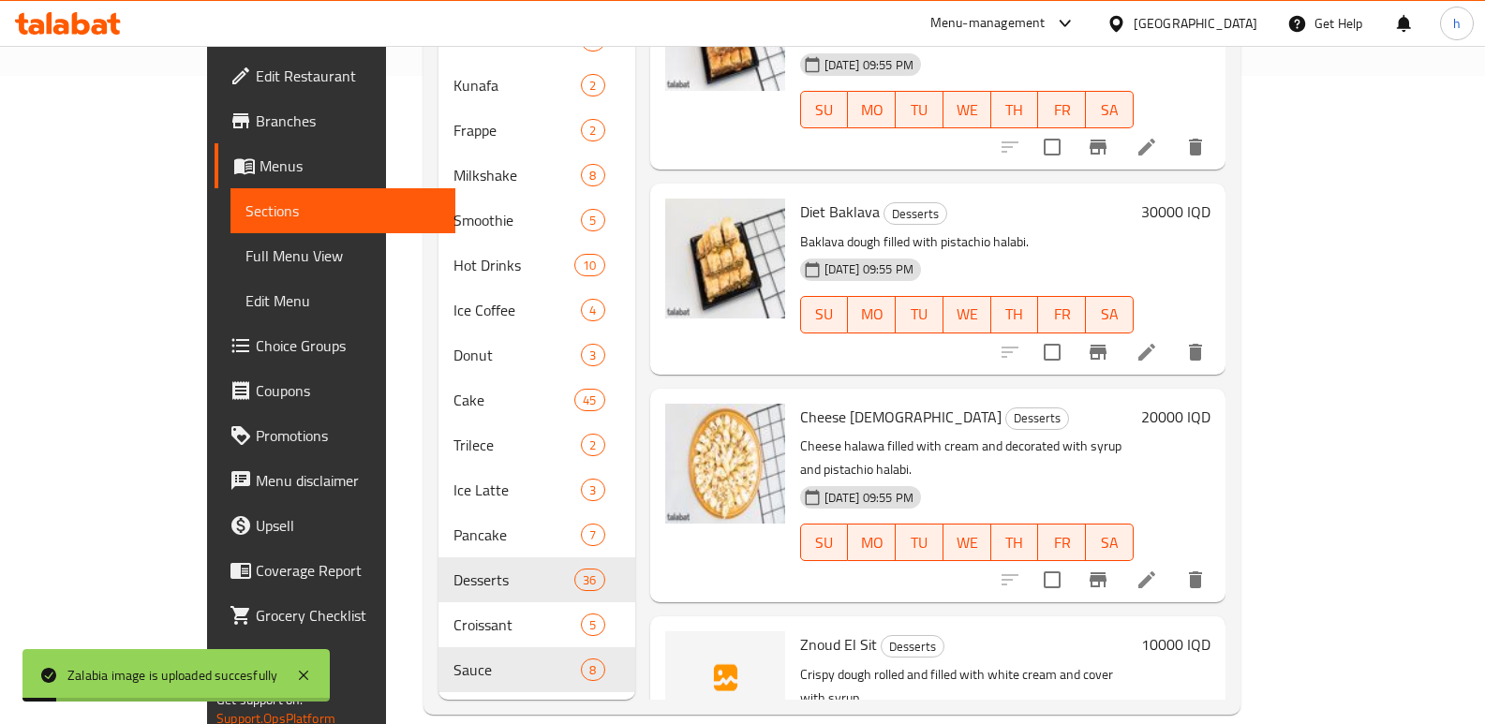
scroll to position [6100, 0]
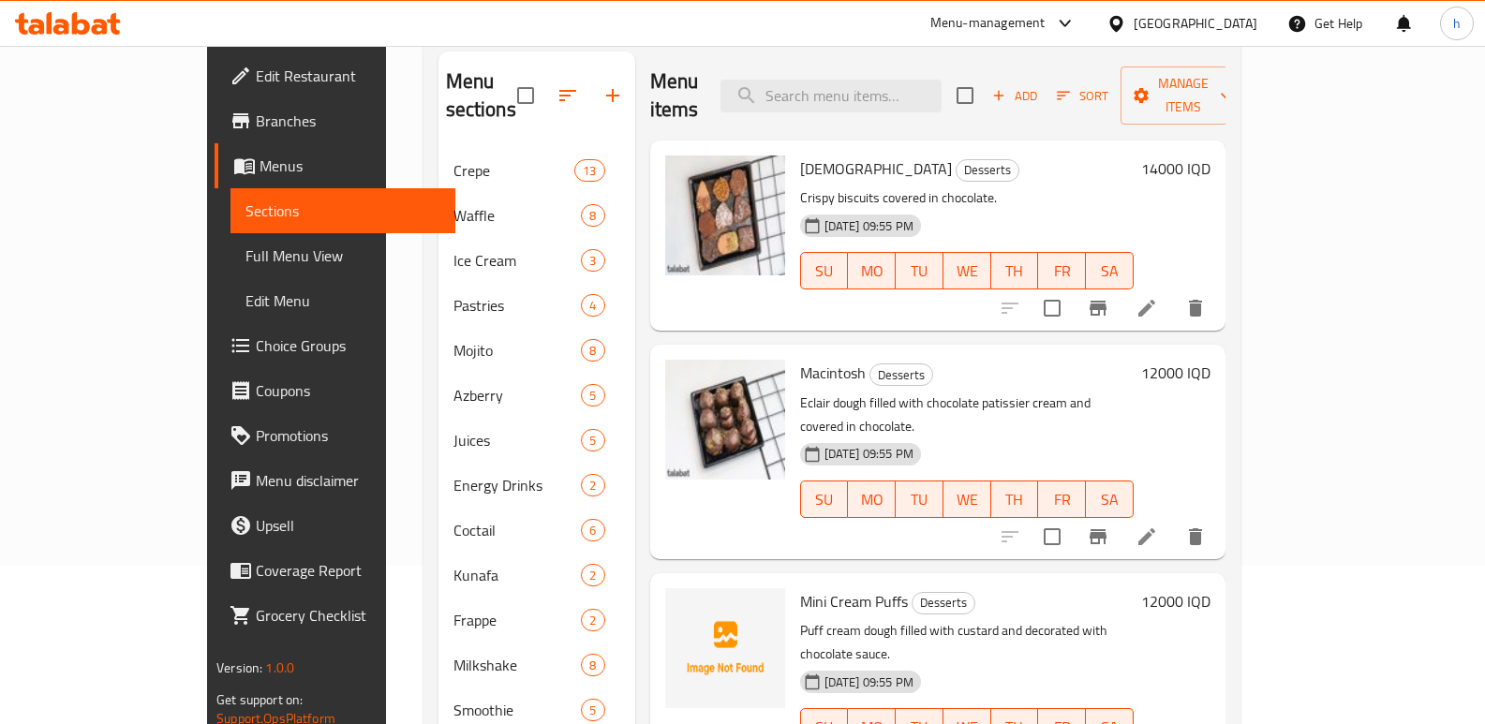
scroll to position [148, 0]
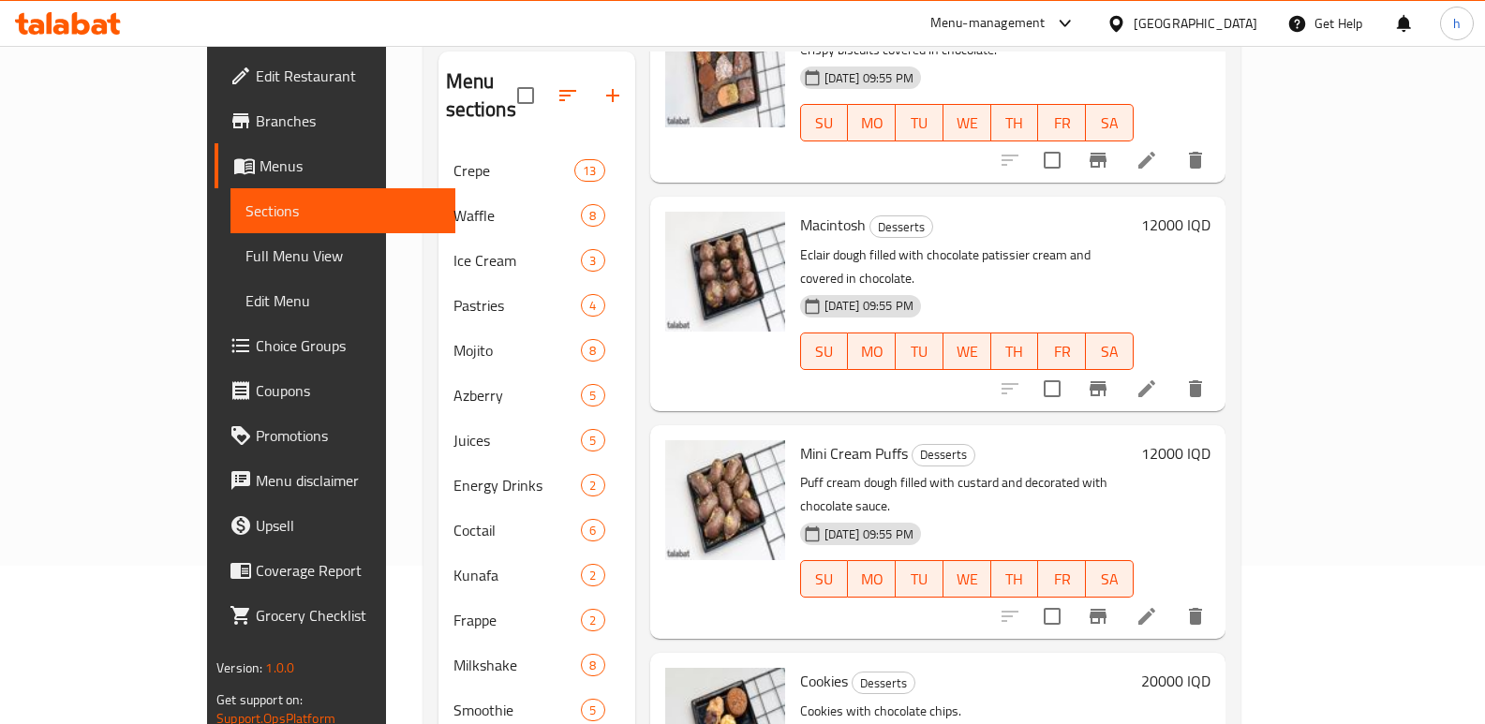
drag, startPoint x: 1481, startPoint y: 280, endPoint x: 1497, endPoint y: 225, distance: 57.8
click at [1484, 225] on html "​ Menu-management Iraq Get Help h Edit Restaurant Branches Menus Sections Full …" at bounding box center [742, 204] width 1485 height 724
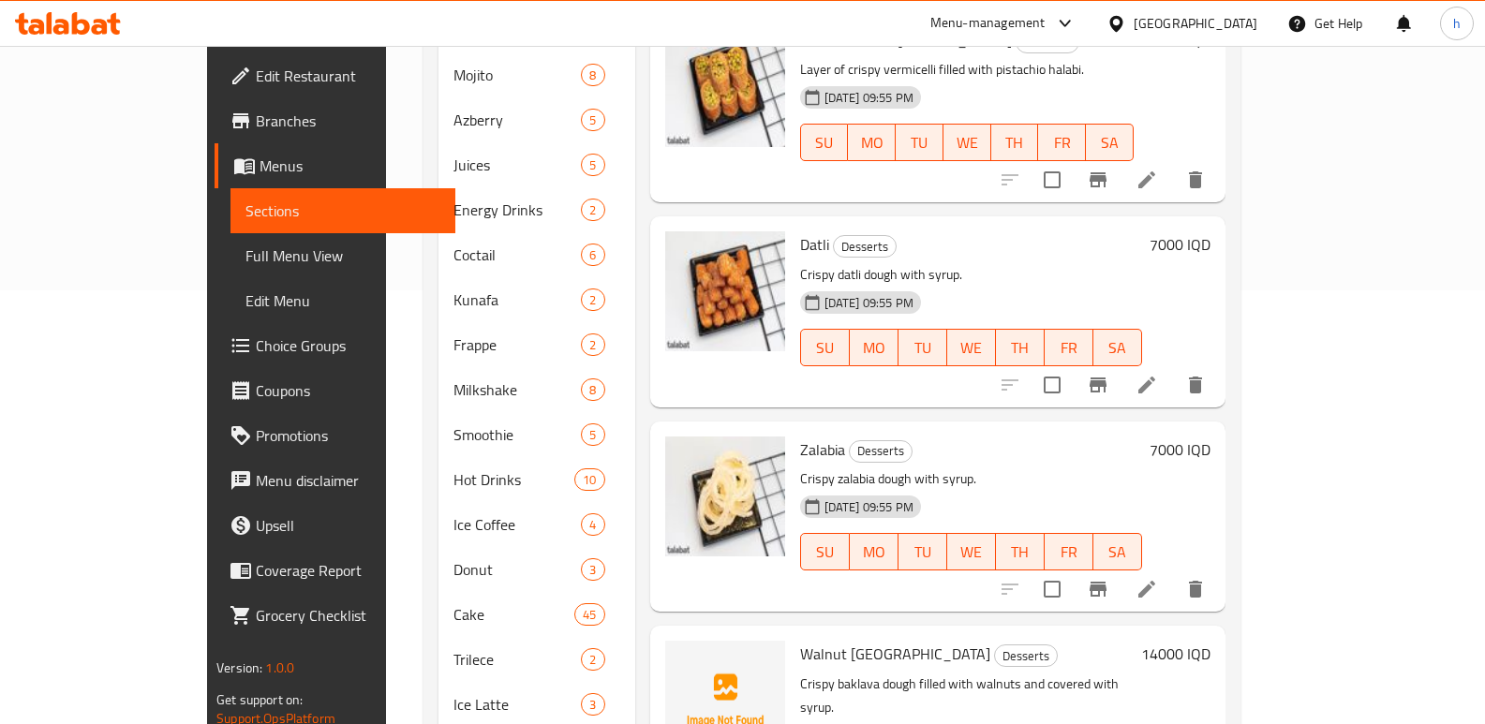
scroll to position [5636, 0]
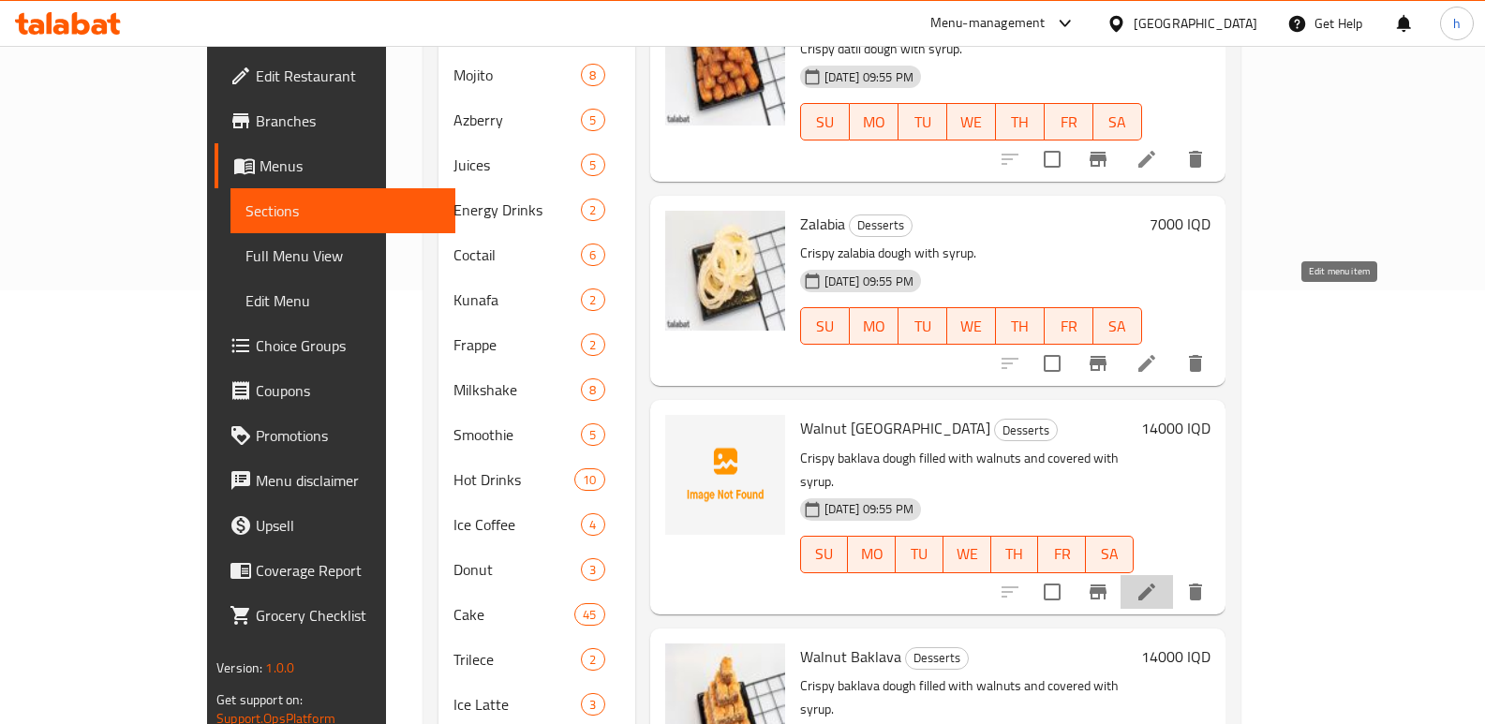
click at [1158, 581] on icon at bounding box center [1147, 592] width 22 height 22
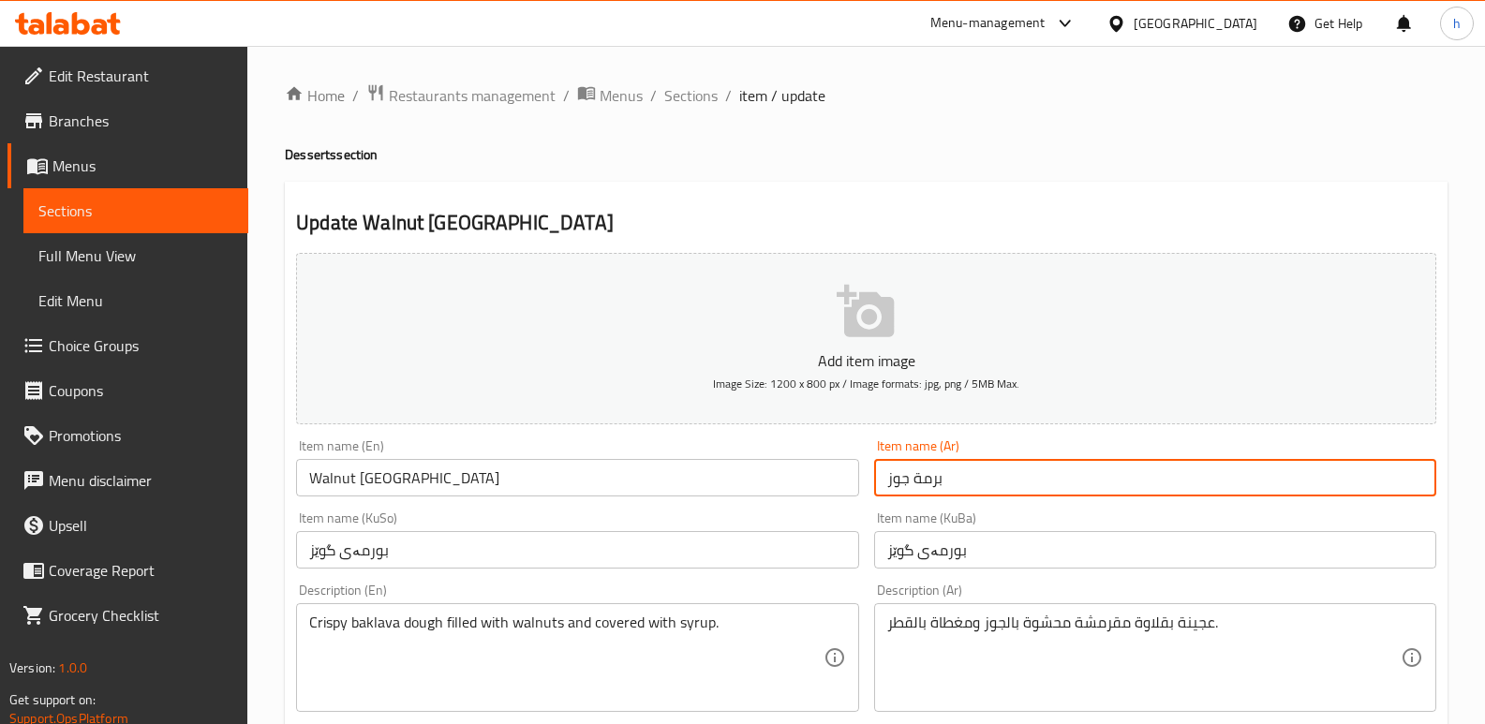
click at [931, 479] on input "برمة جوز" at bounding box center [1155, 477] width 562 height 37
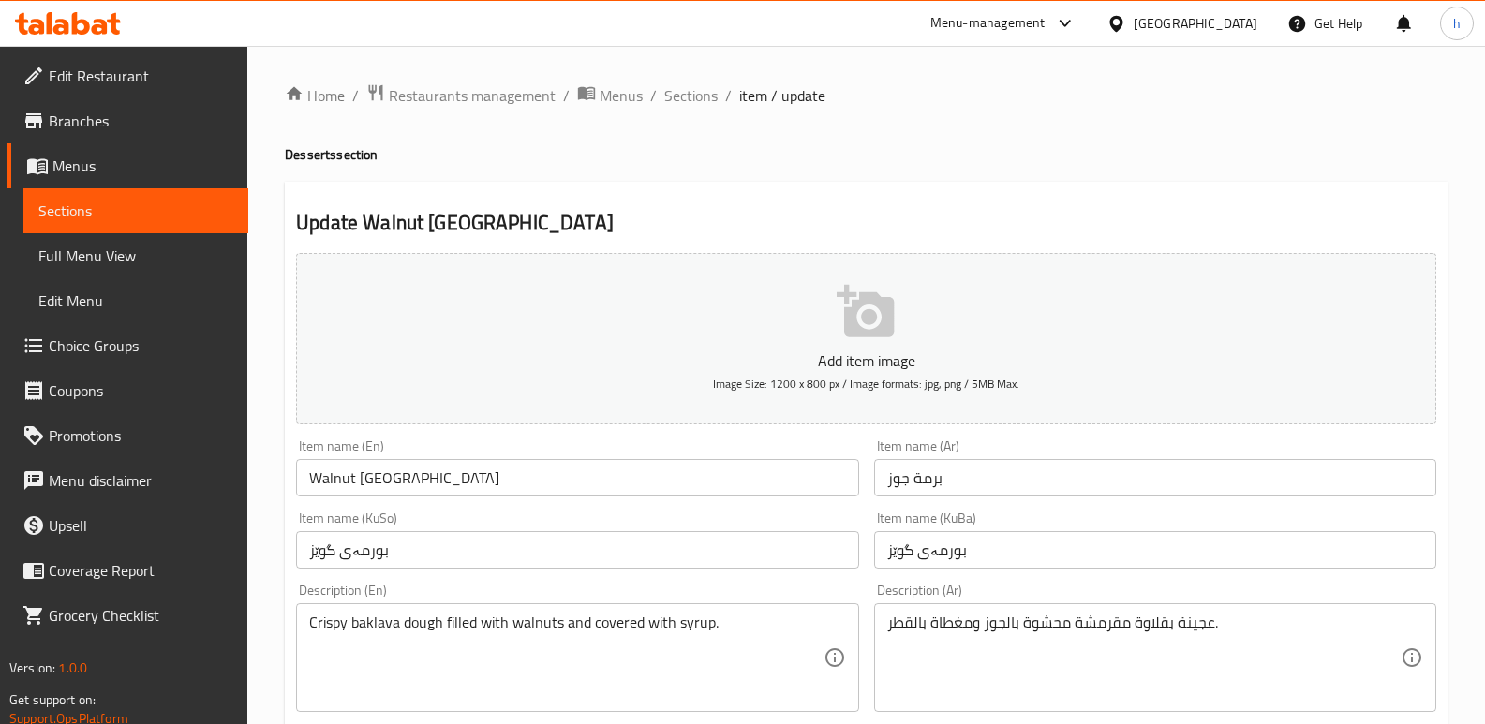
click at [612, 216] on h2 "Update Walnut Burma" at bounding box center [866, 223] width 1140 height 28
click at [232, 210] on span "Sections" at bounding box center [135, 211] width 195 height 22
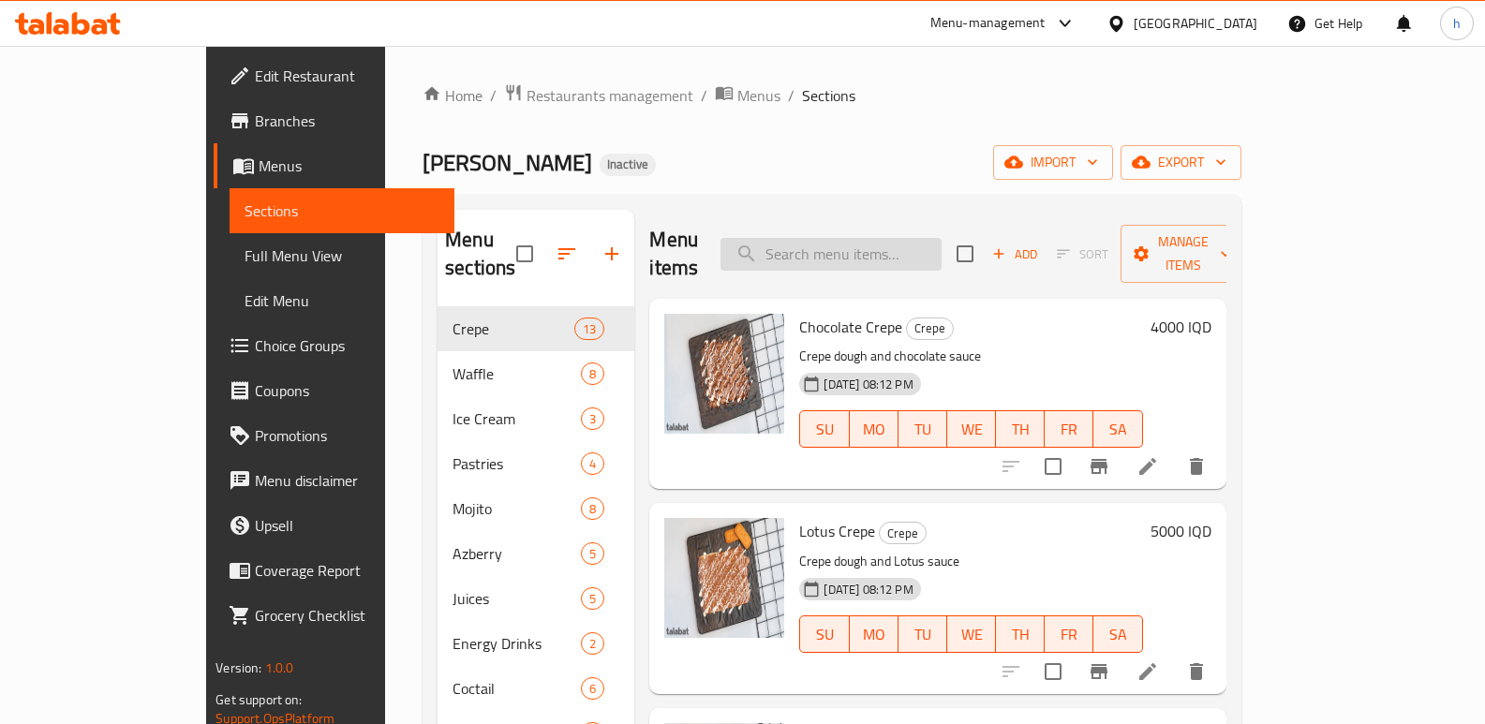
click at [916, 255] on input "search" at bounding box center [831, 254] width 221 height 33
paste input "برمة"
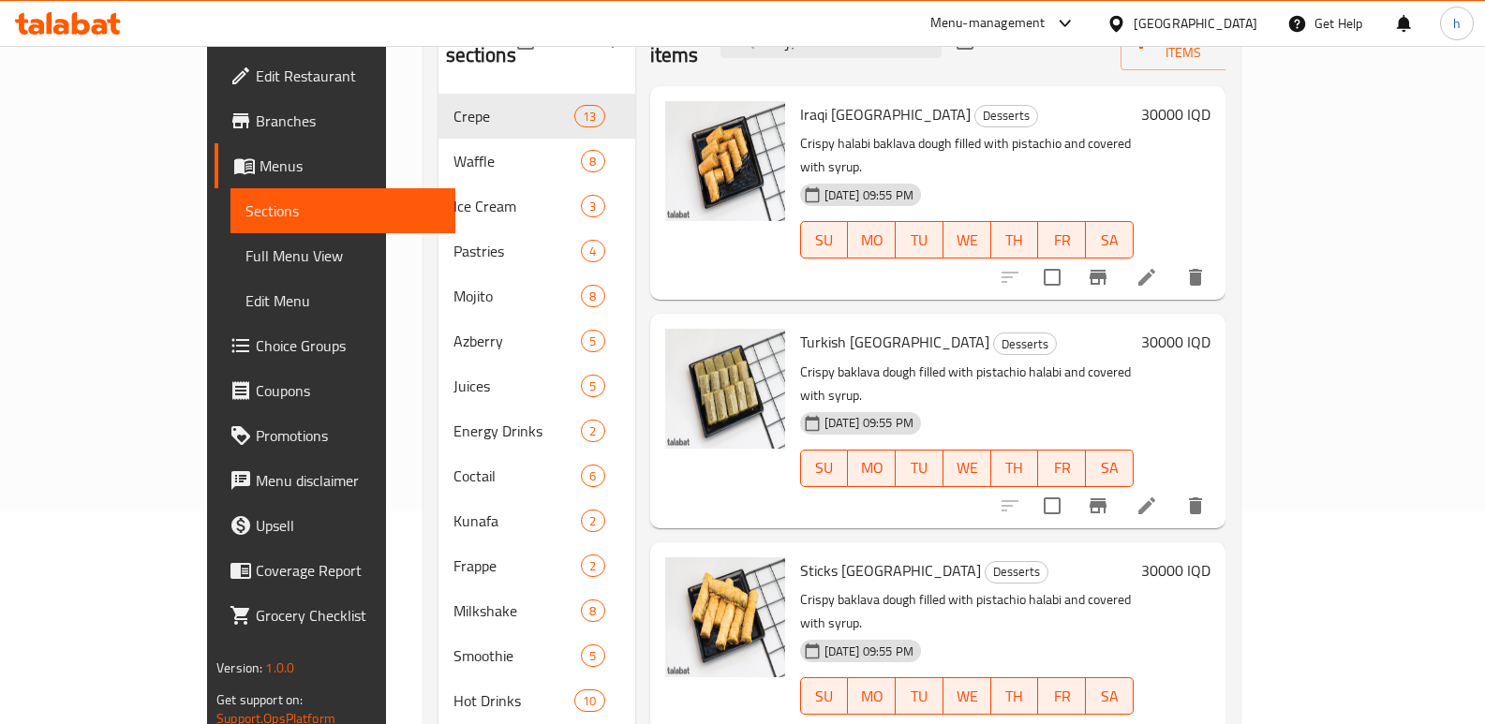
scroll to position [201, 0]
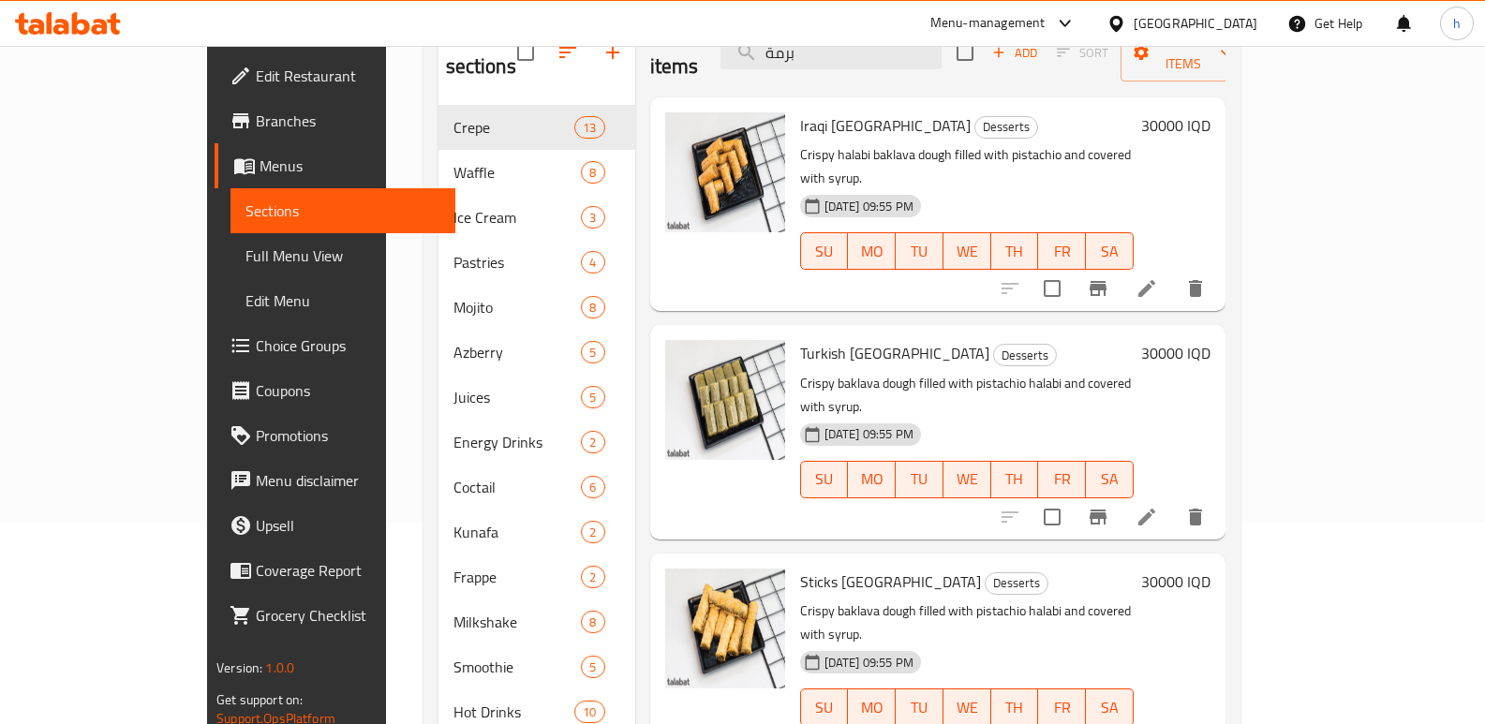
type input "برمة"
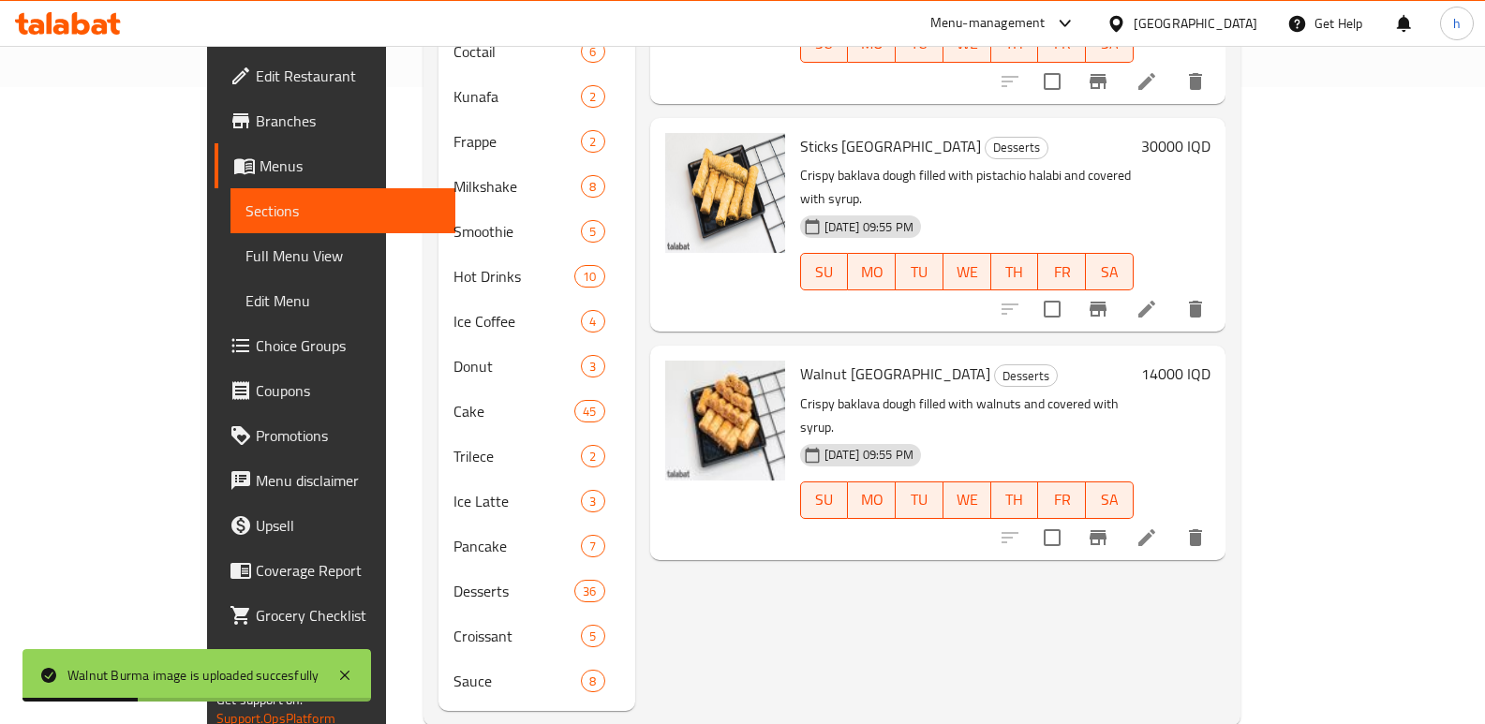
scroll to position [648, 0]
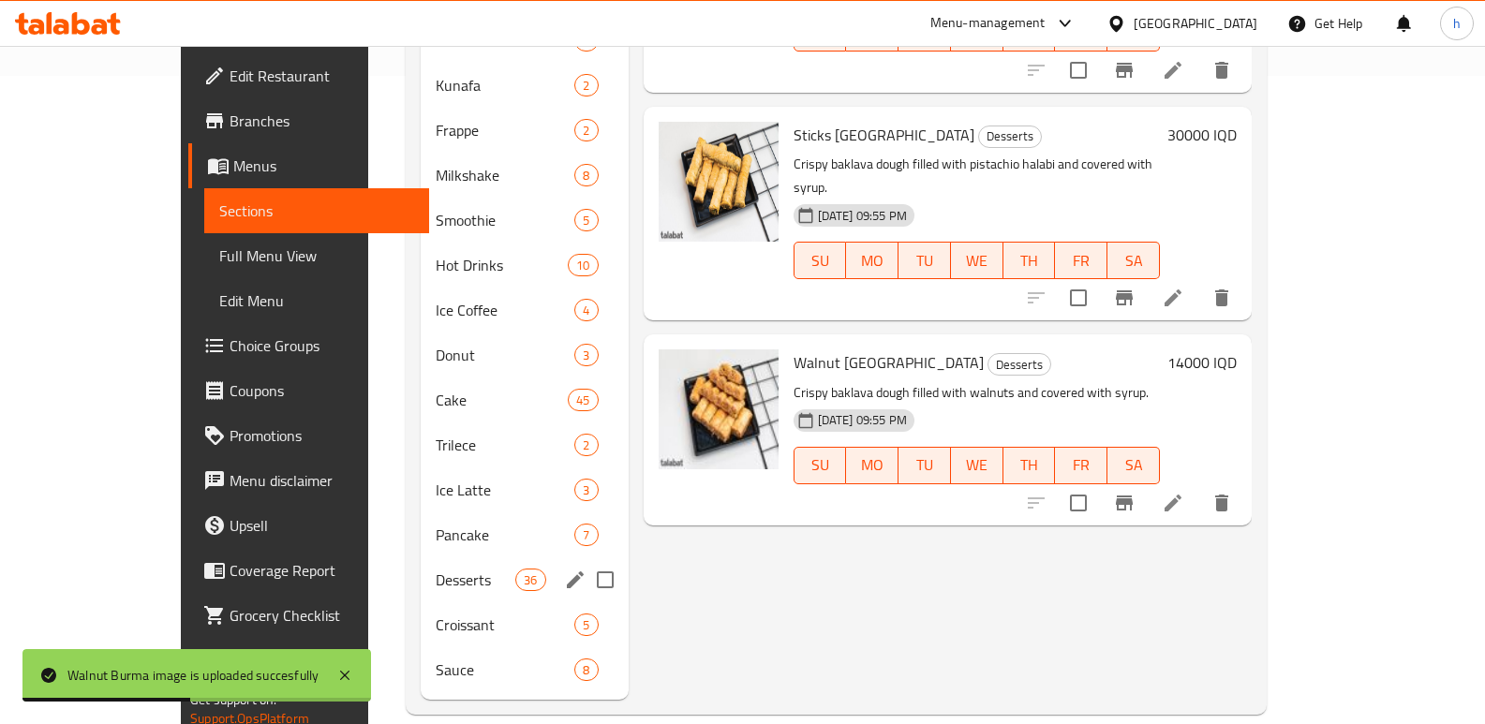
click at [436, 569] on span "Desserts" at bounding box center [476, 580] width 80 height 22
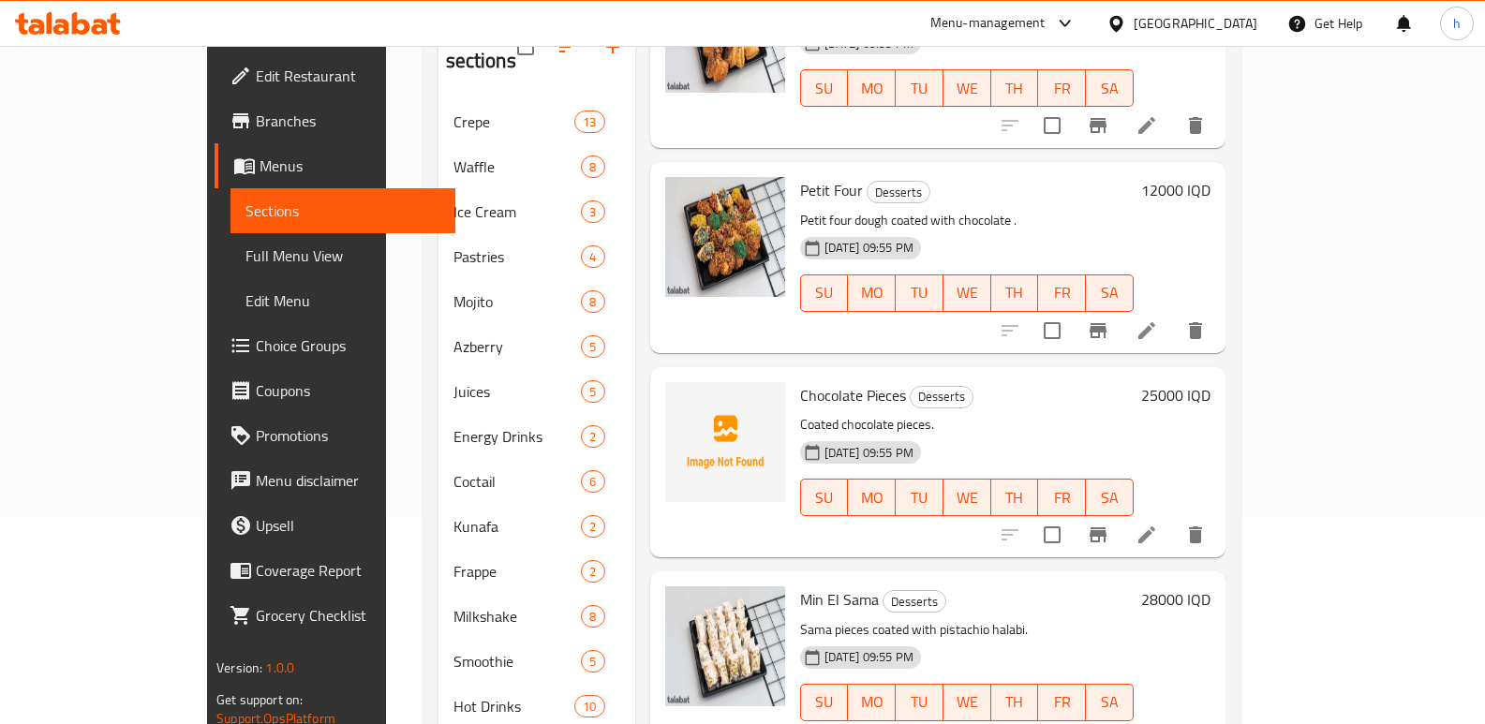
scroll to position [1472, 0]
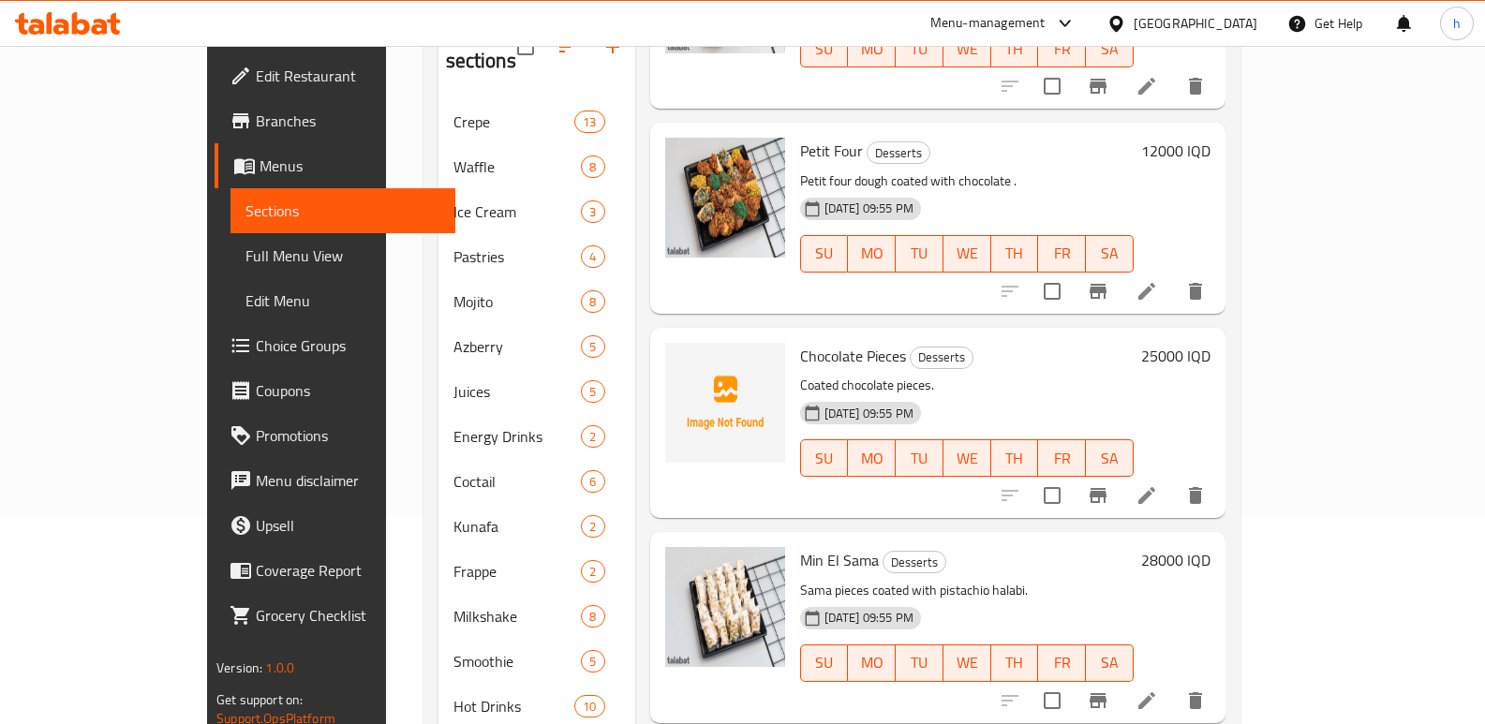
click at [1158, 484] on icon at bounding box center [1147, 495] width 22 height 22
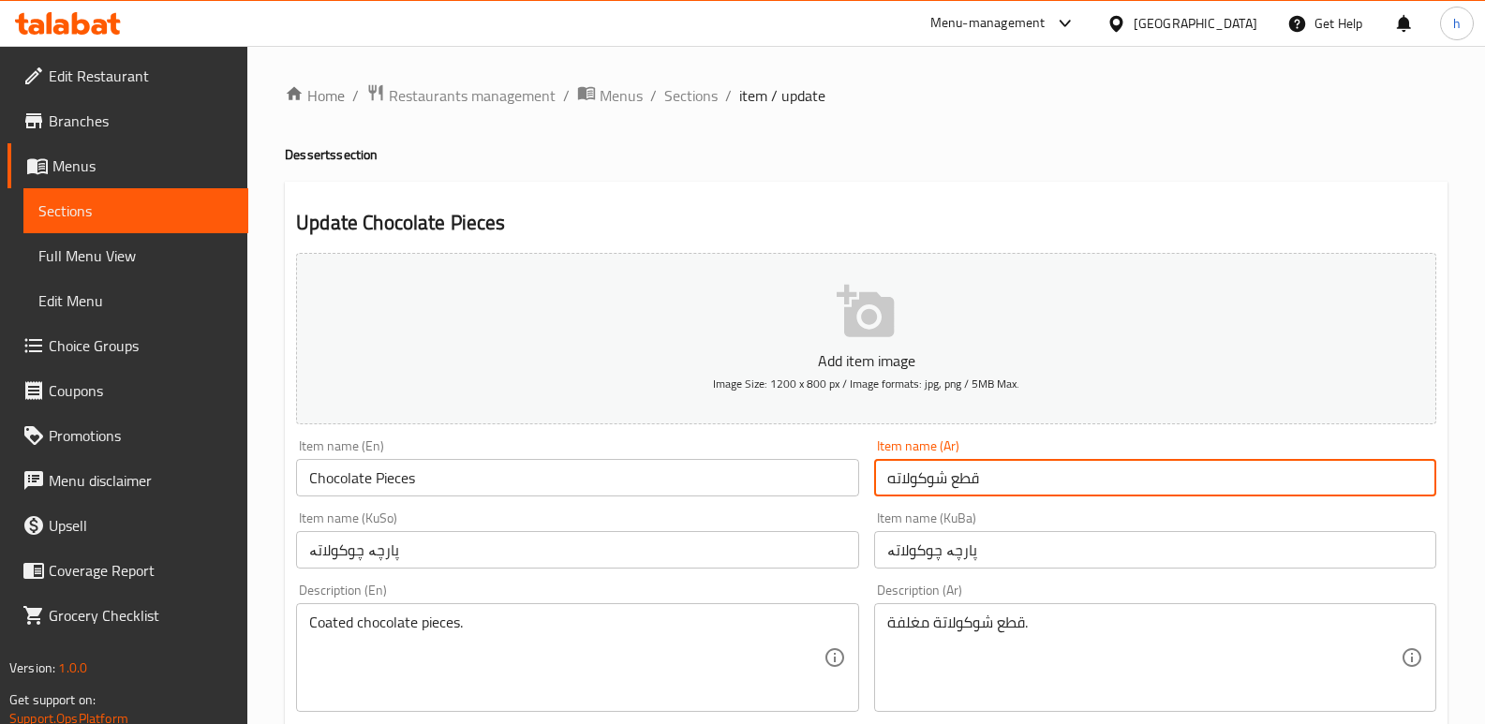
drag, startPoint x: 994, startPoint y: 484, endPoint x: 863, endPoint y: 491, distance: 131.4
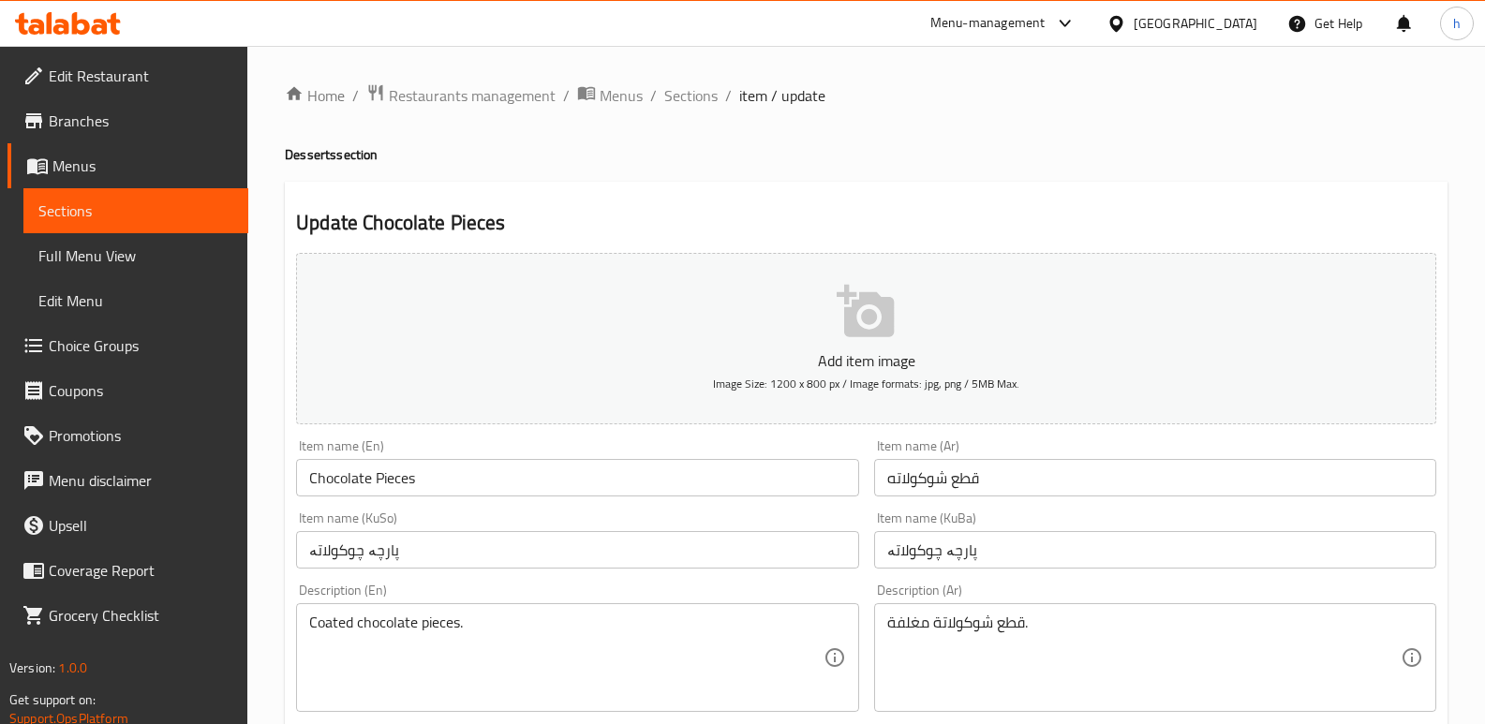
click at [136, 195] on link "Sections" at bounding box center [135, 210] width 225 height 45
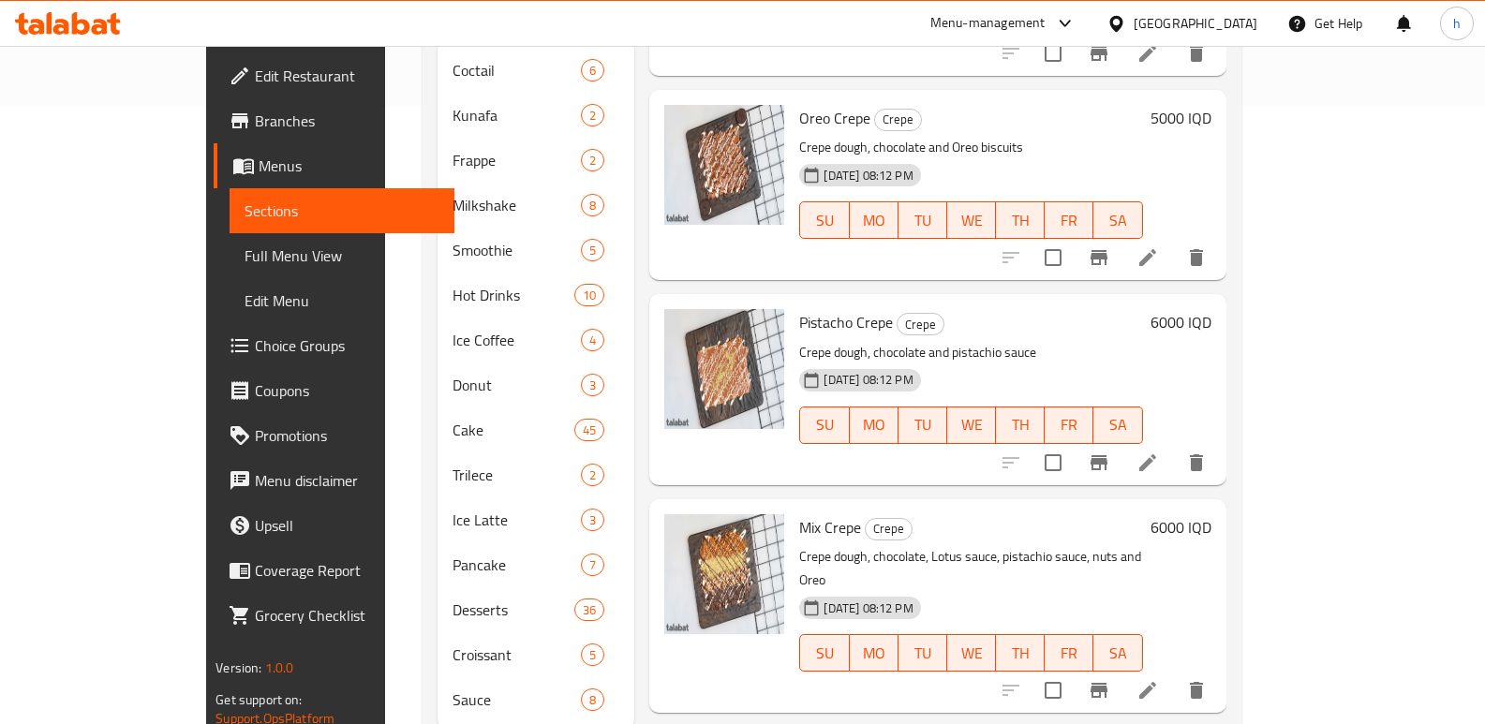
scroll to position [648, 0]
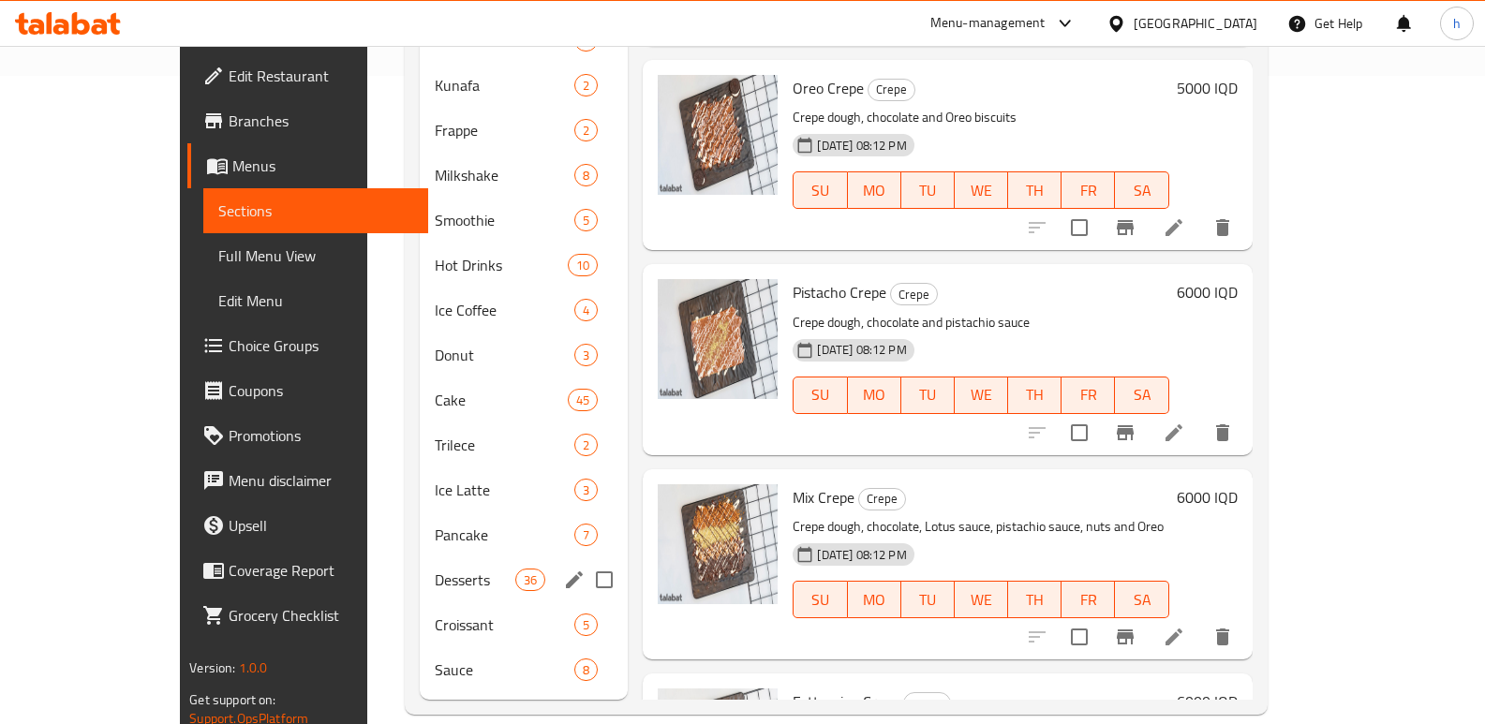
click at [420, 558] on div "Desserts 36" at bounding box center [524, 580] width 208 height 45
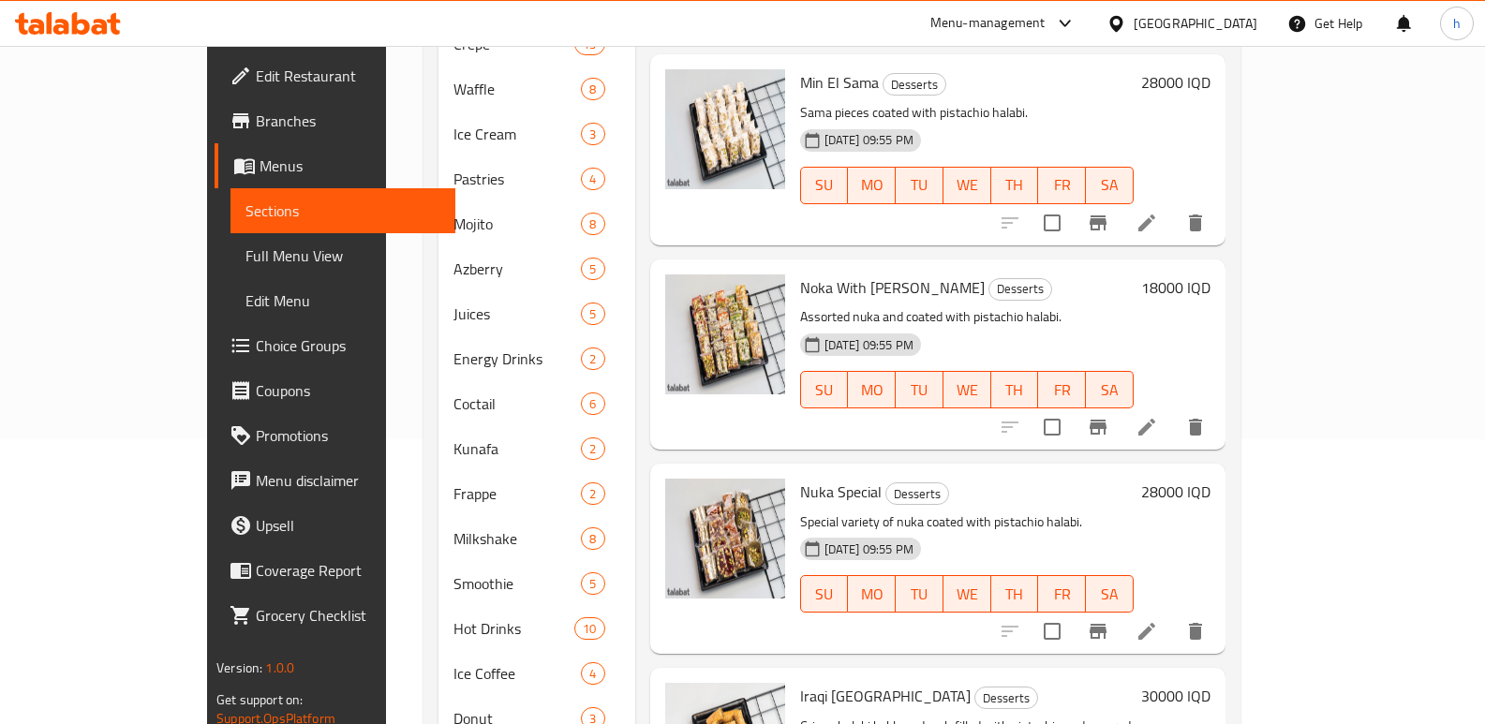
scroll to position [1549, 0]
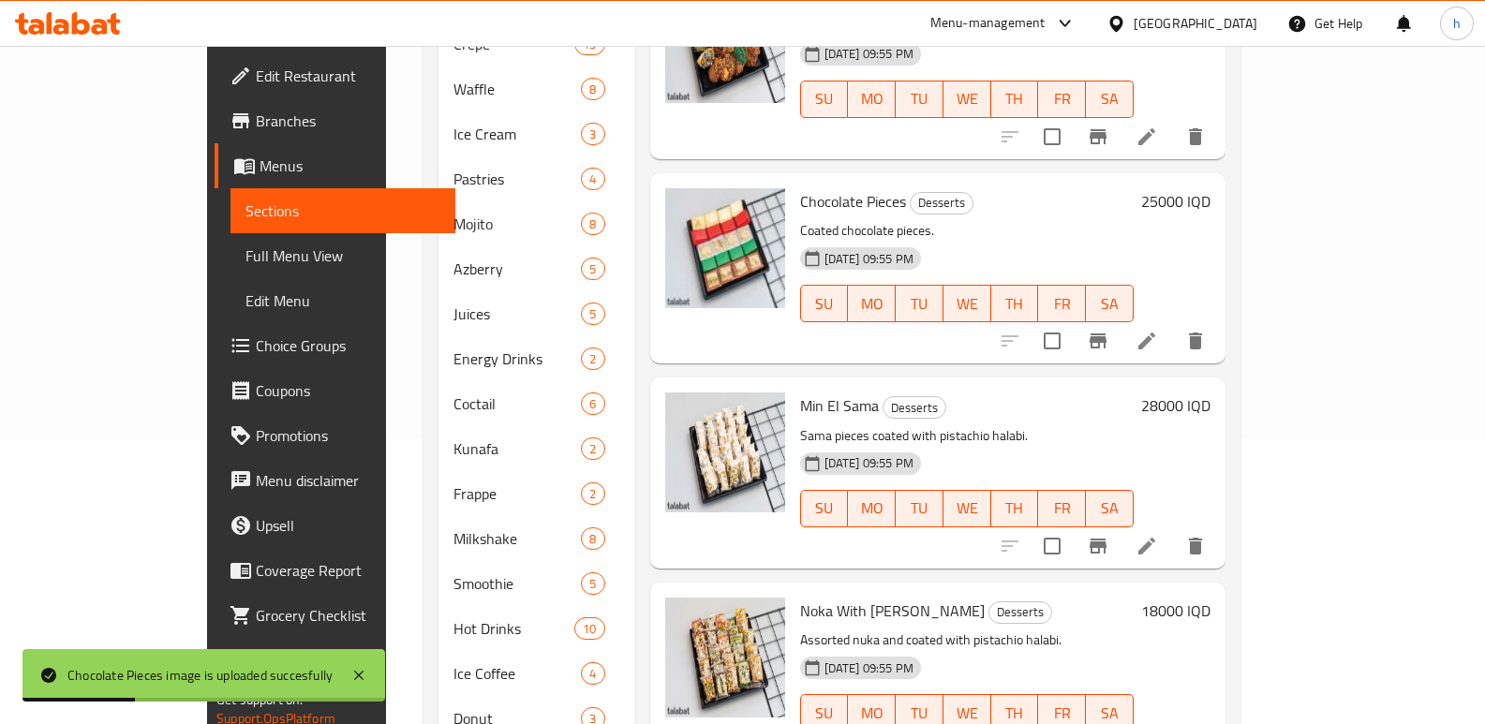
drag, startPoint x: 836, startPoint y: 258, endPoint x: 886, endPoint y: 258, distance: 50.6
click at [836, 258] on div "Chocolate Pieces Desserts Coated chocolate pieces. 13-10-2025 09:55 PM SU MO TU…" at bounding box center [967, 268] width 349 height 175
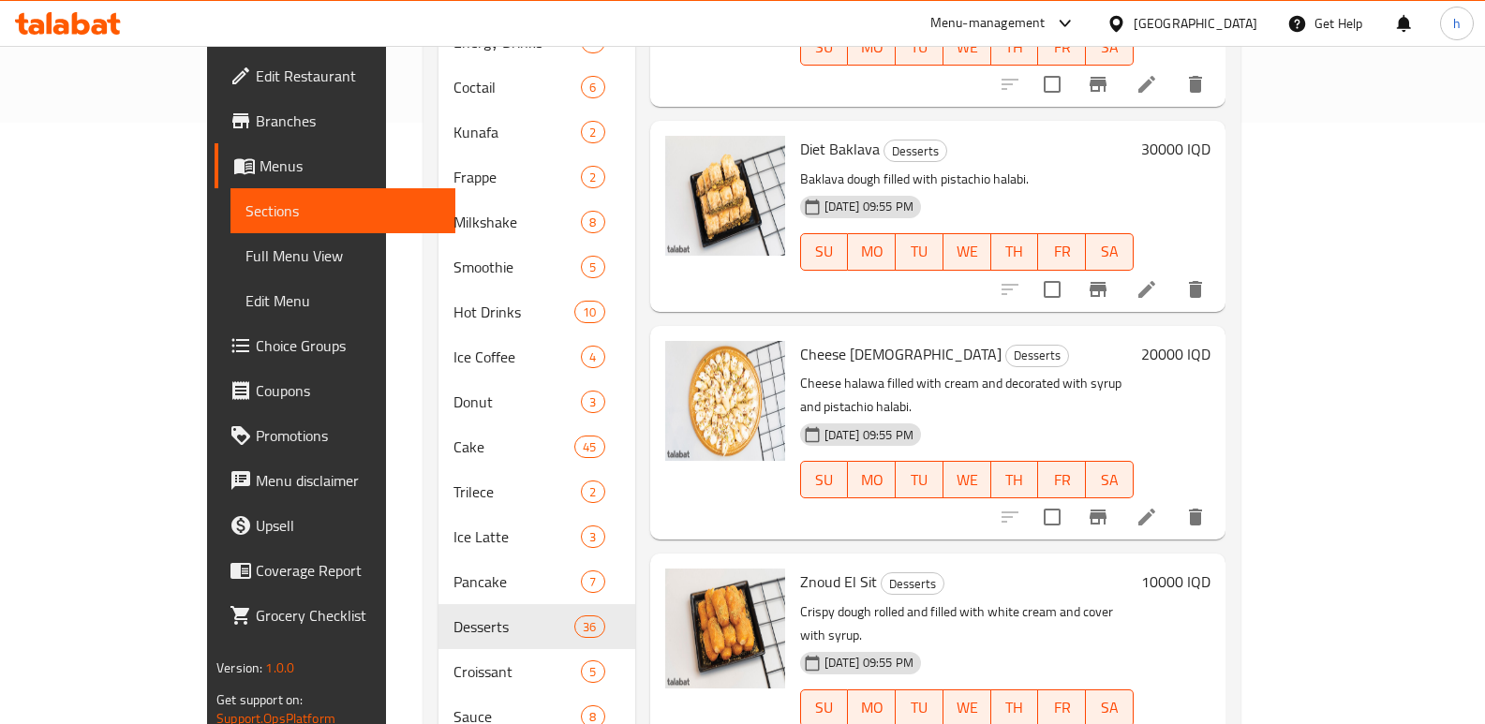
scroll to position [6307, 0]
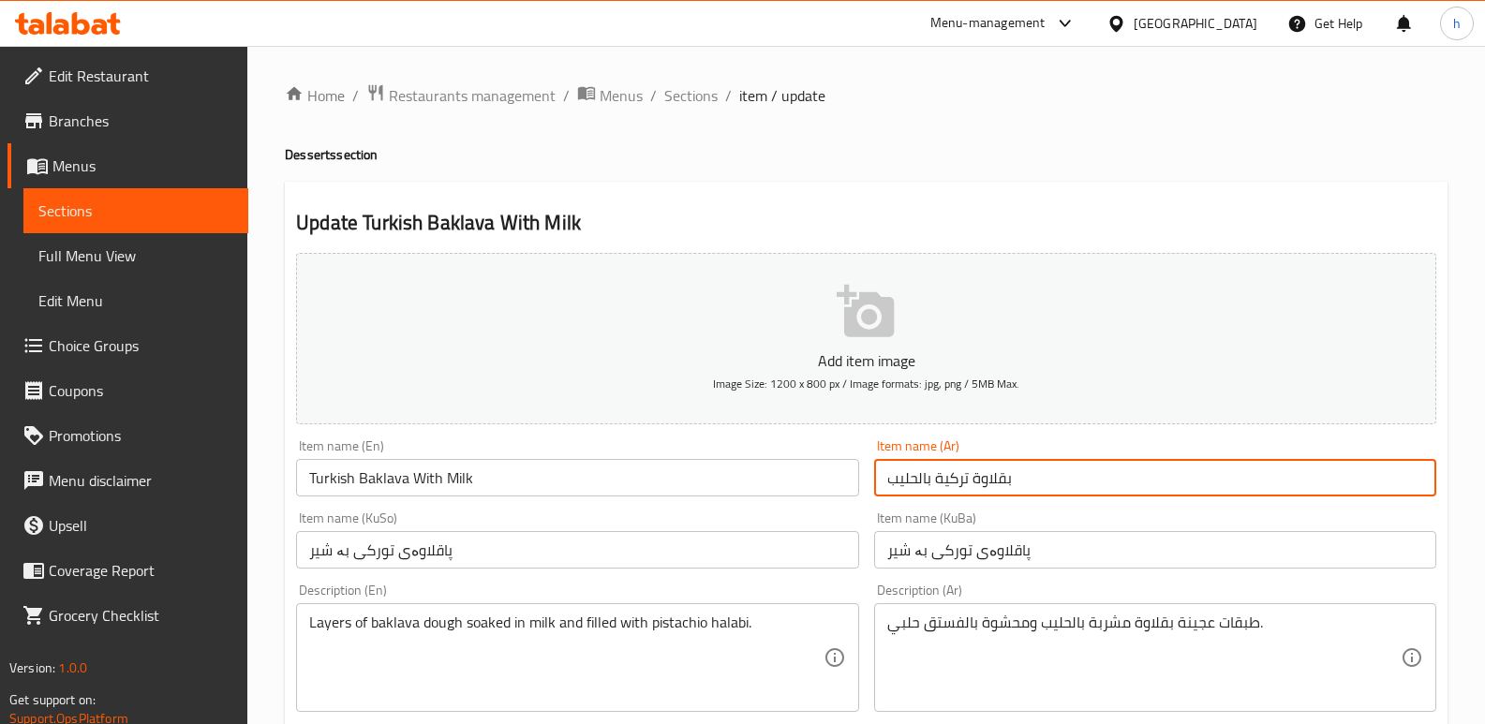
drag, startPoint x: 1020, startPoint y: 483, endPoint x: 879, endPoint y: 484, distance: 141.5
click at [879, 484] on input "بقلاوة تركية بالحليب" at bounding box center [1155, 477] width 562 height 37
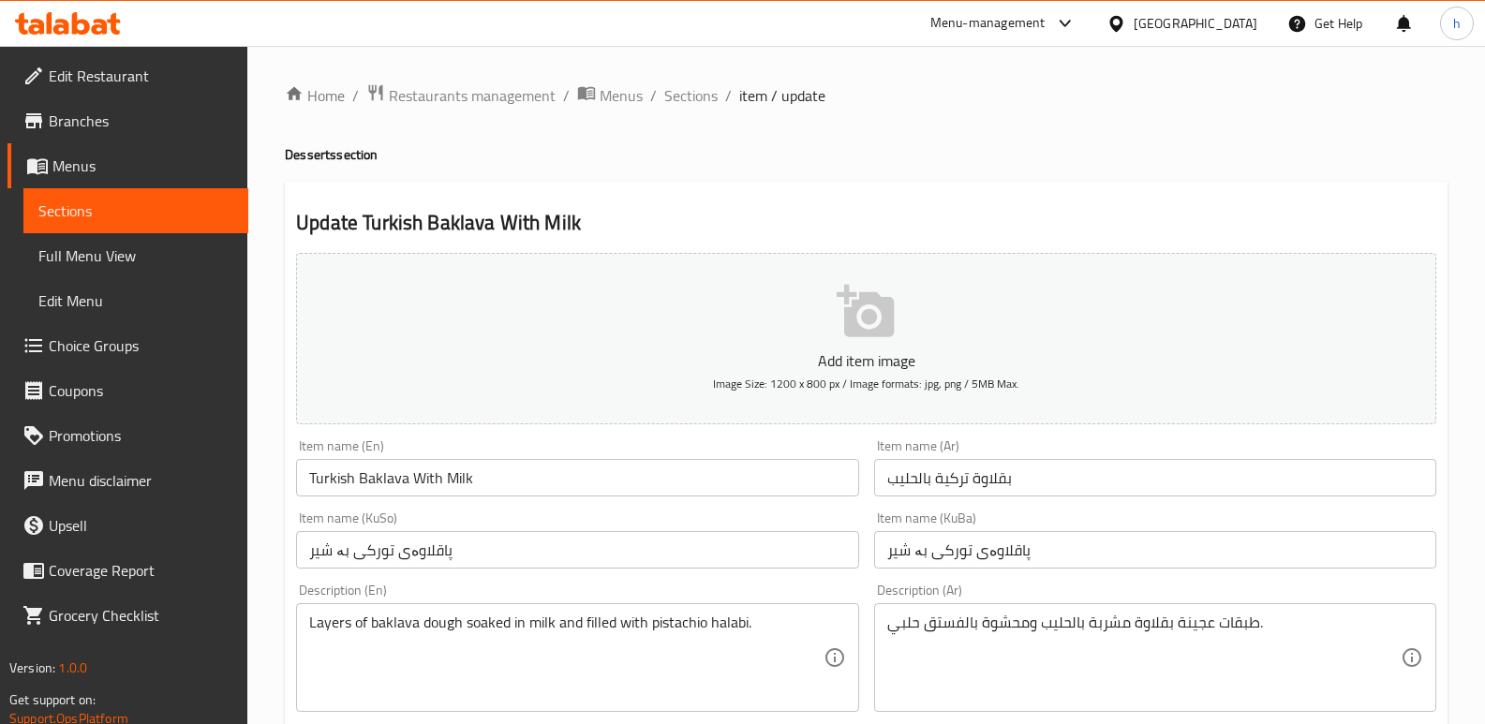
click at [956, 477] on input "بقلاوة تركية بالحليب" at bounding box center [1155, 477] width 562 height 37
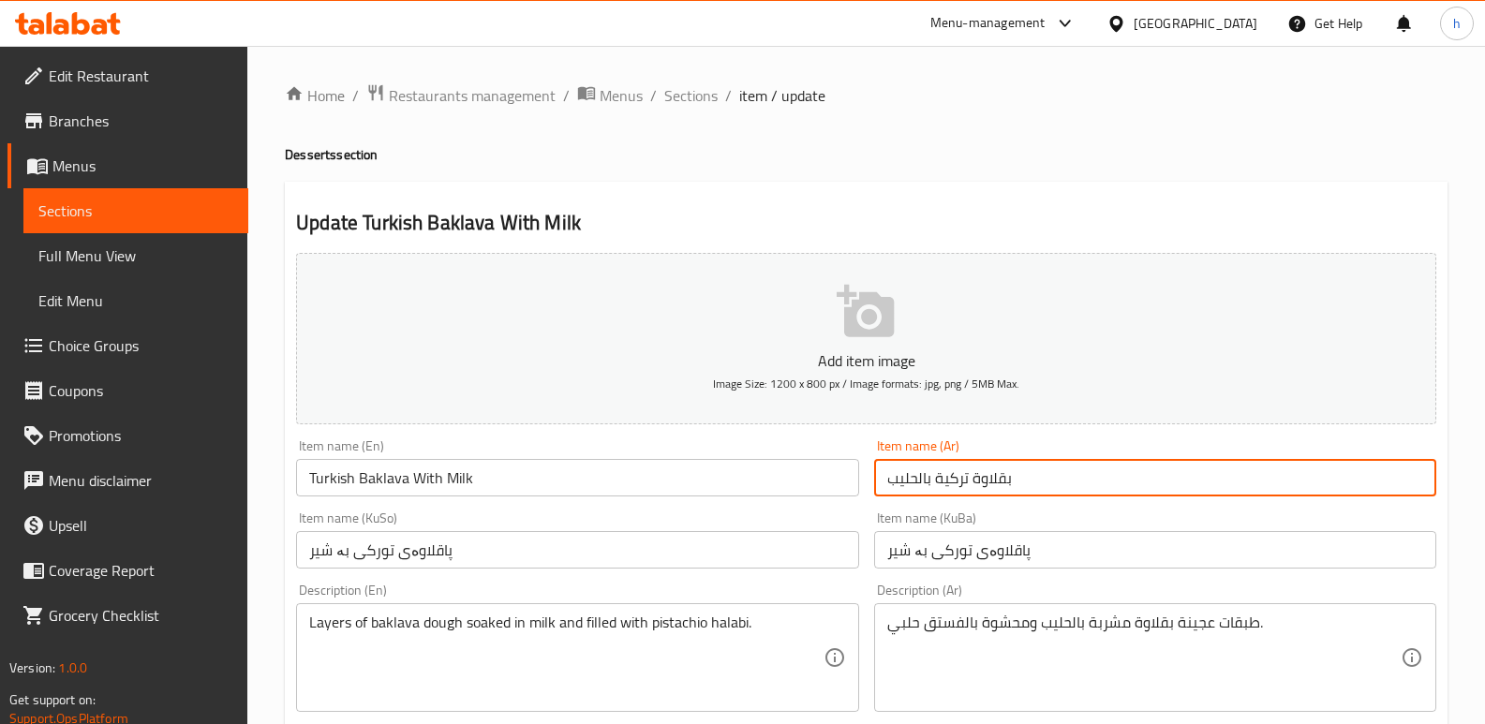
click at [956, 477] on input "بقلاوة تركية بالحليب" at bounding box center [1155, 477] width 562 height 37
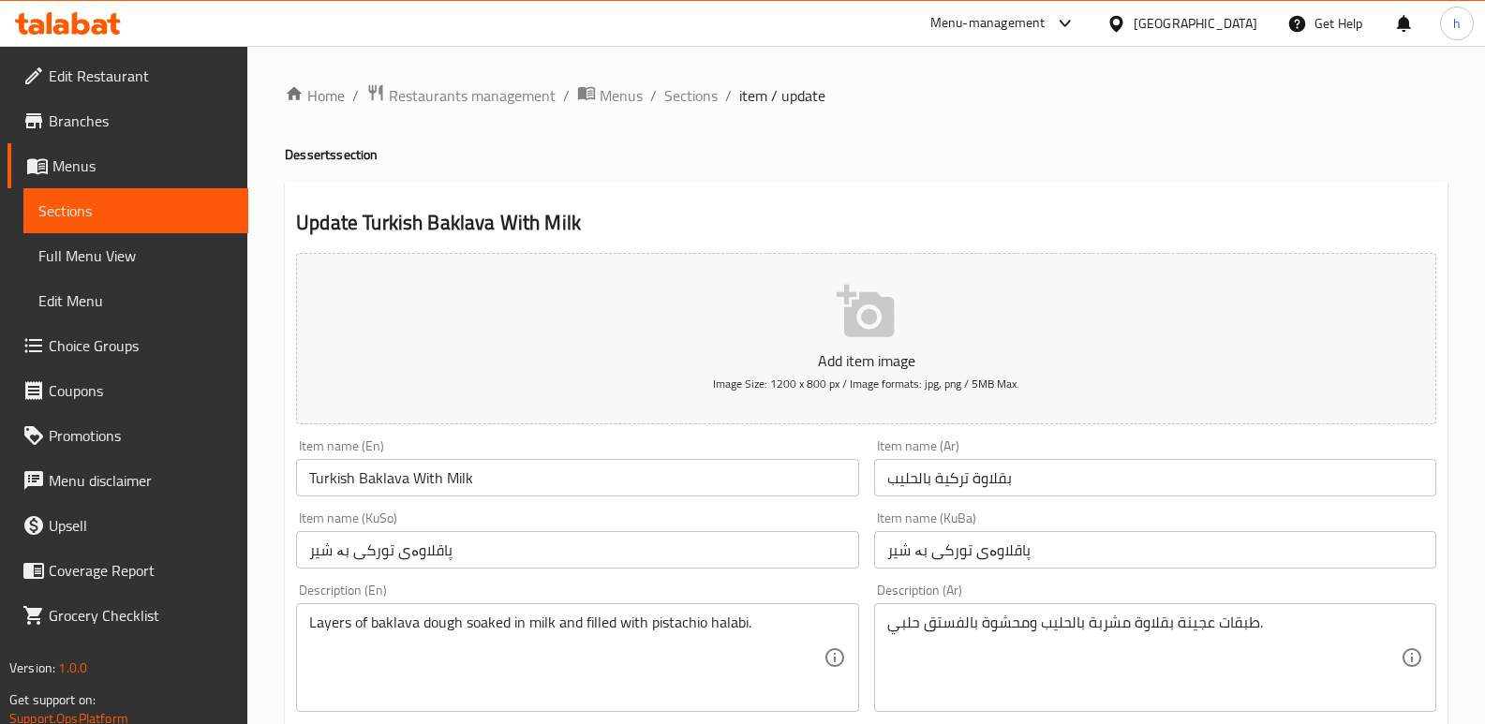
click at [205, 203] on span "Sections" at bounding box center [135, 211] width 195 height 22
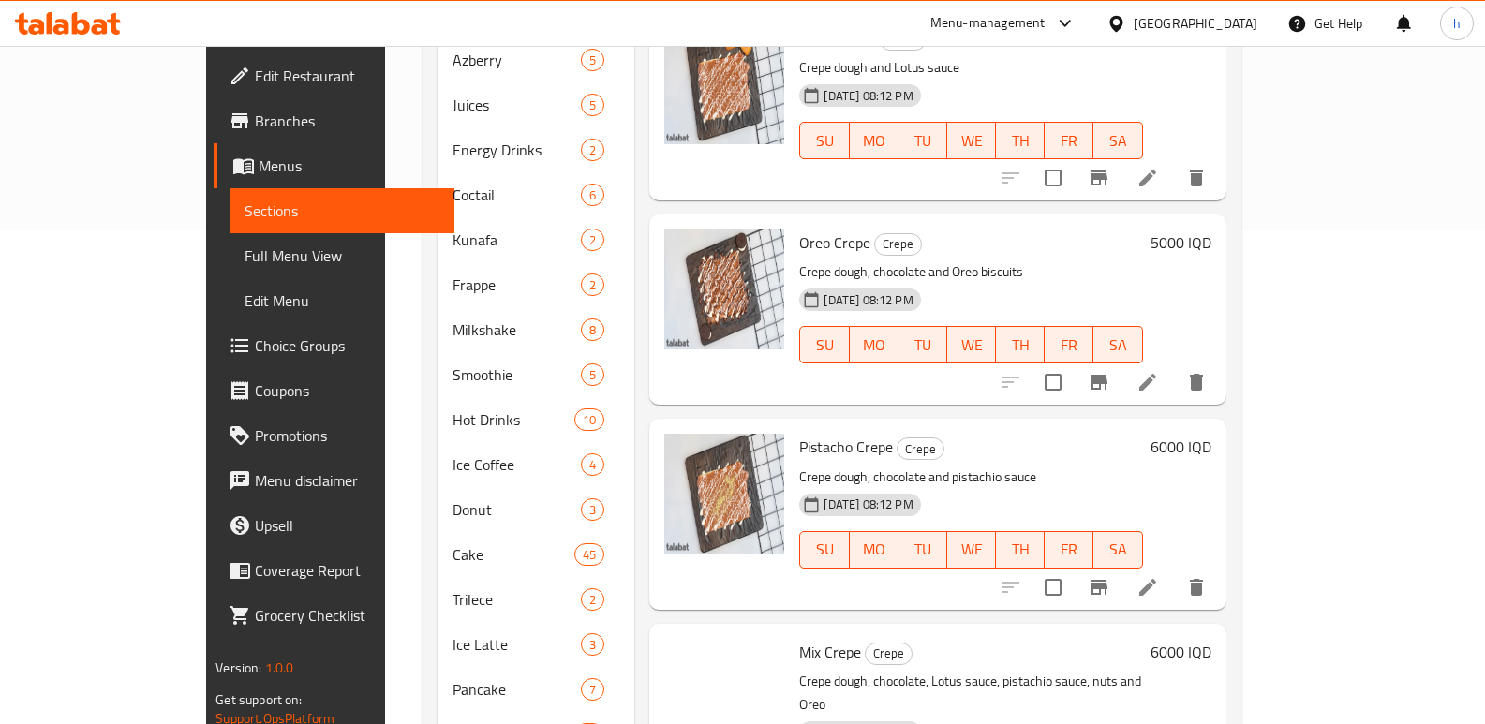
scroll to position [648, 0]
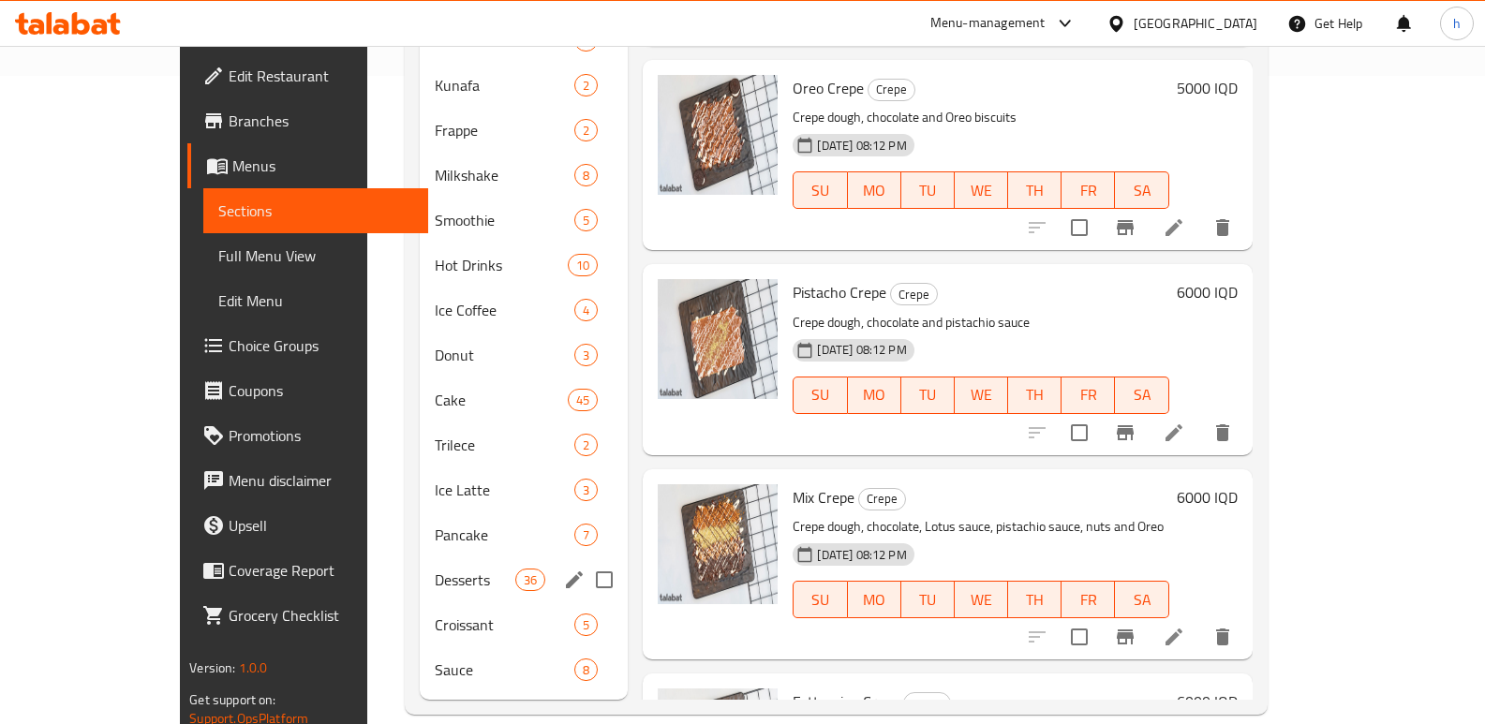
click at [420, 558] on div "Desserts 36" at bounding box center [524, 580] width 208 height 45
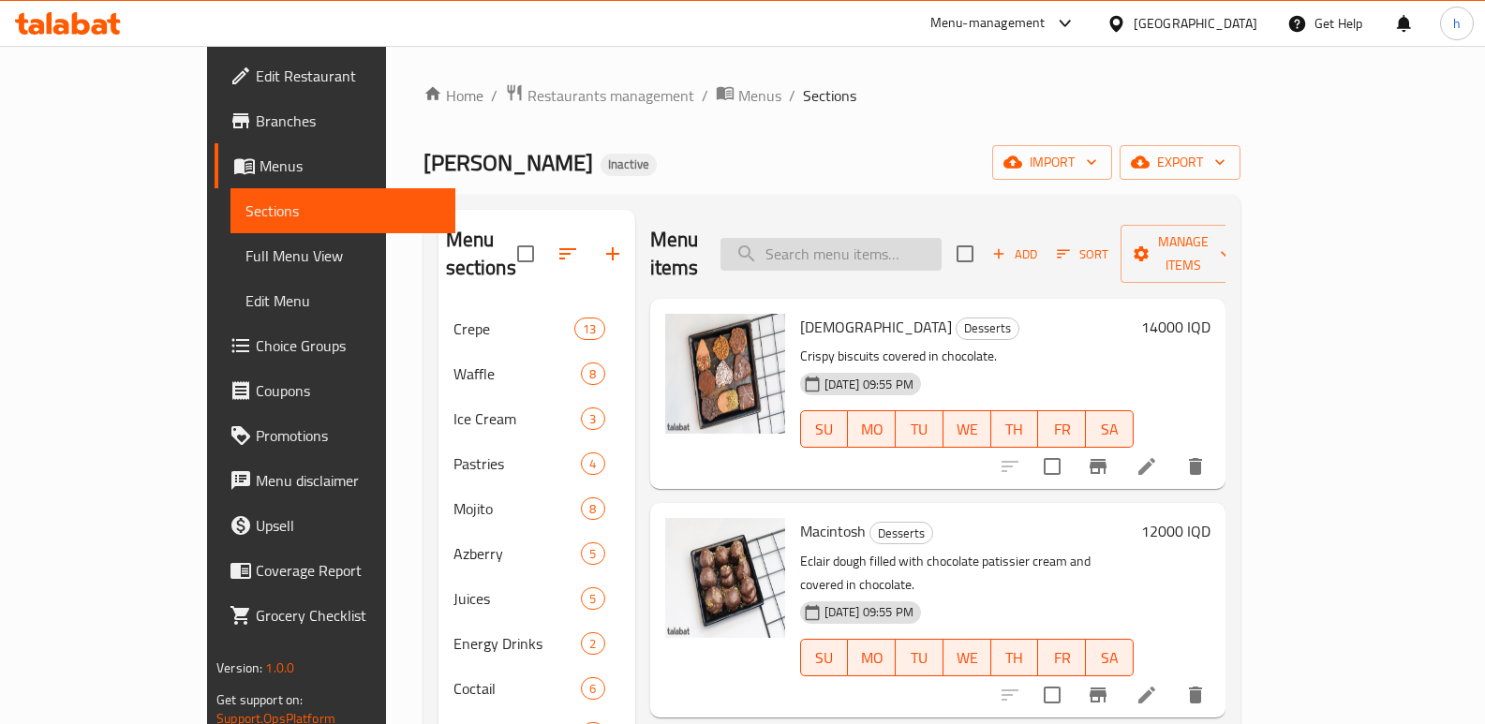
click at [937, 238] on input "search" at bounding box center [831, 254] width 221 height 33
paste input "Hot chocolate"
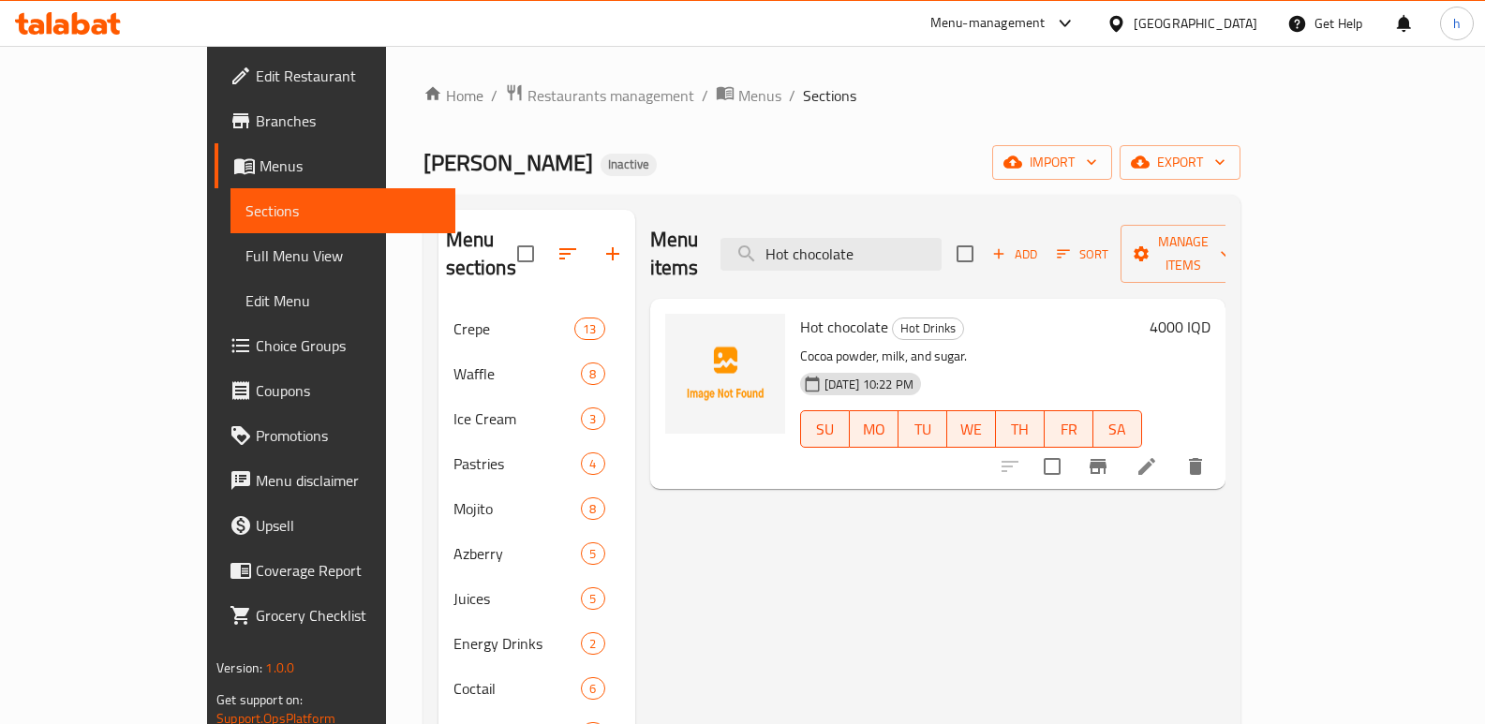
type input "Hot chocolate"
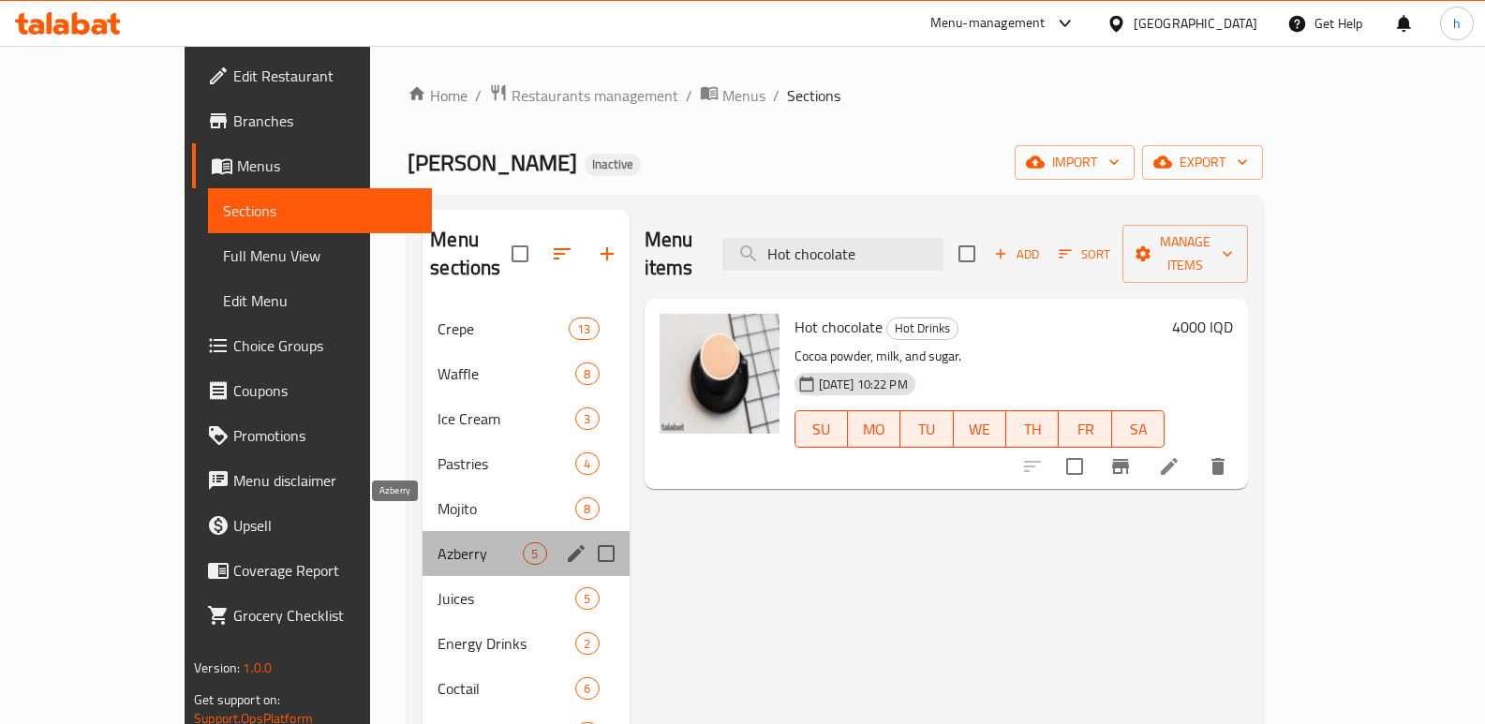
click at [438, 543] on span "Azberry" at bounding box center [480, 554] width 85 height 22
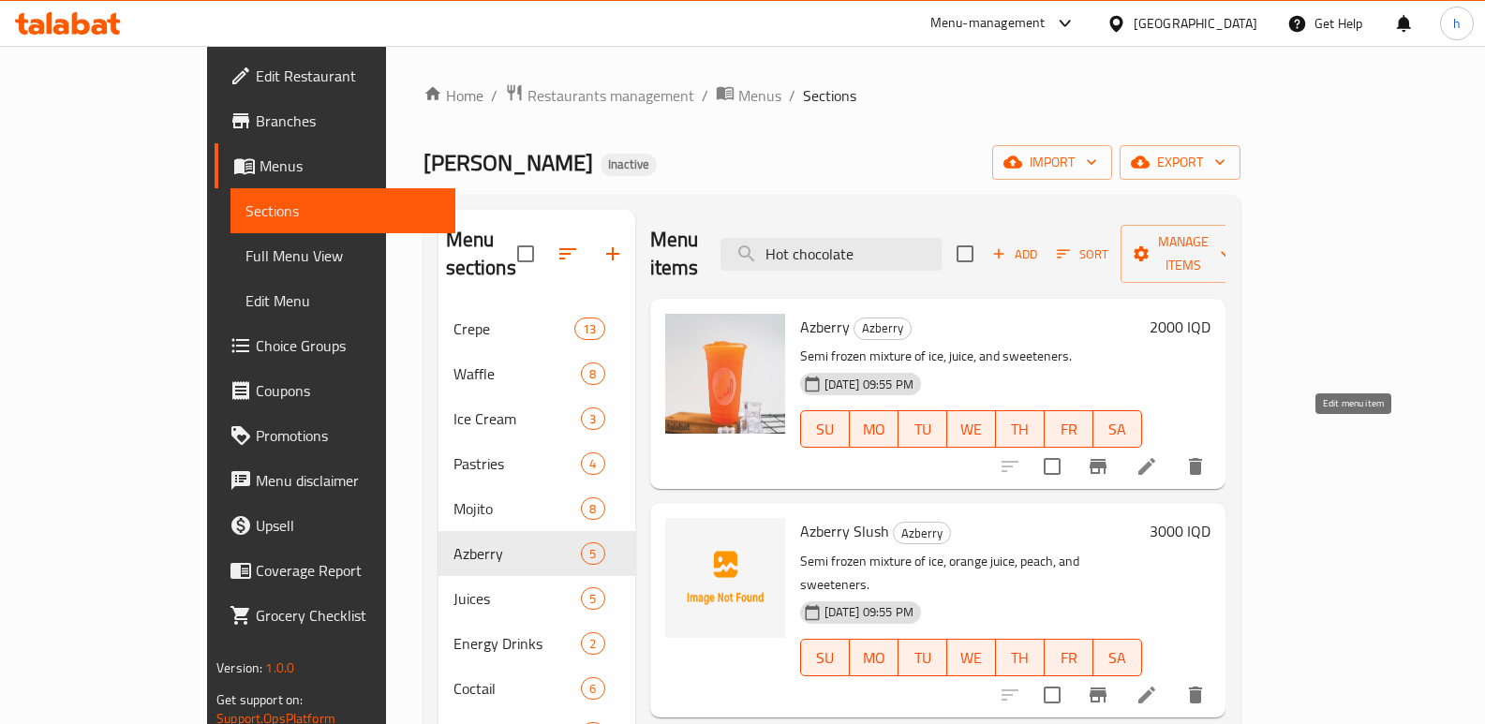
click at [1155, 458] on icon at bounding box center [1147, 466] width 17 height 17
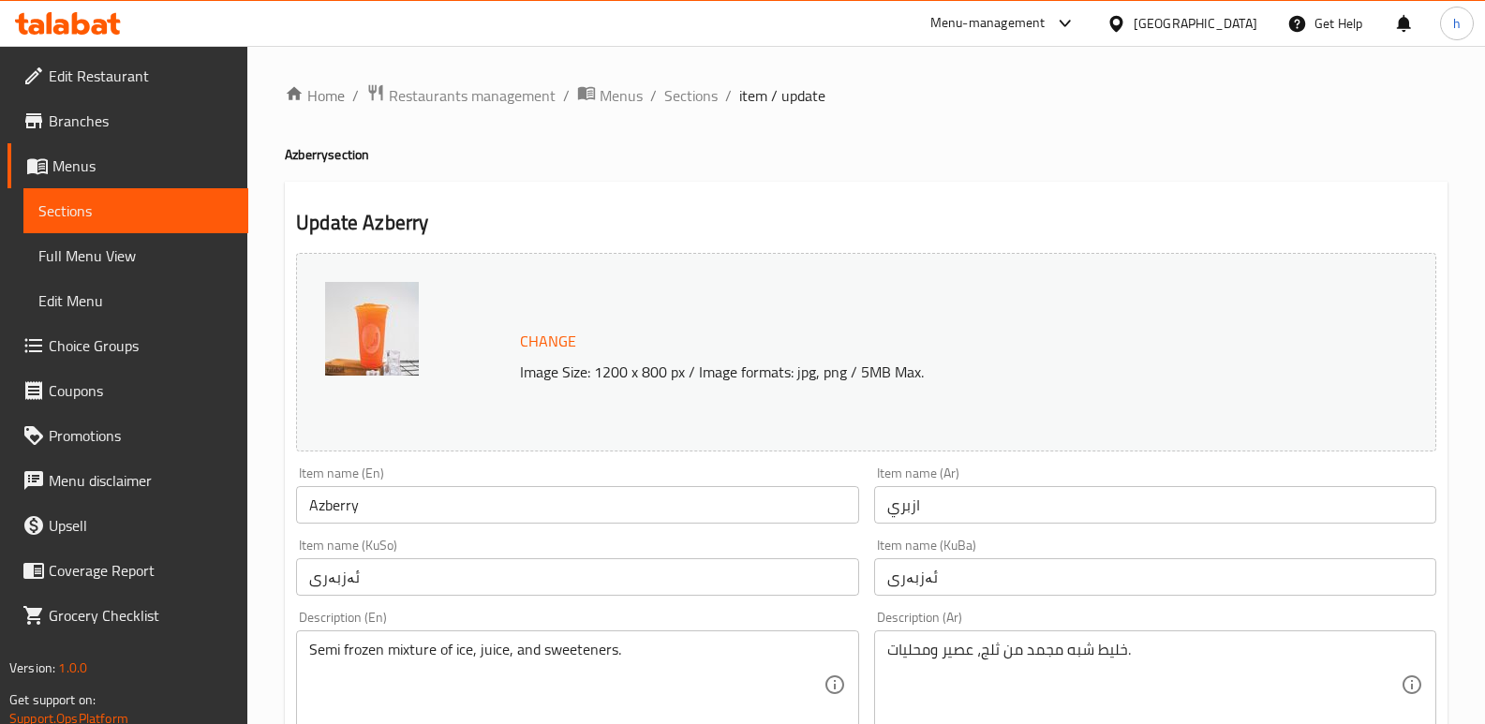
click at [902, 514] on input "ازبري" at bounding box center [1155, 504] width 562 height 37
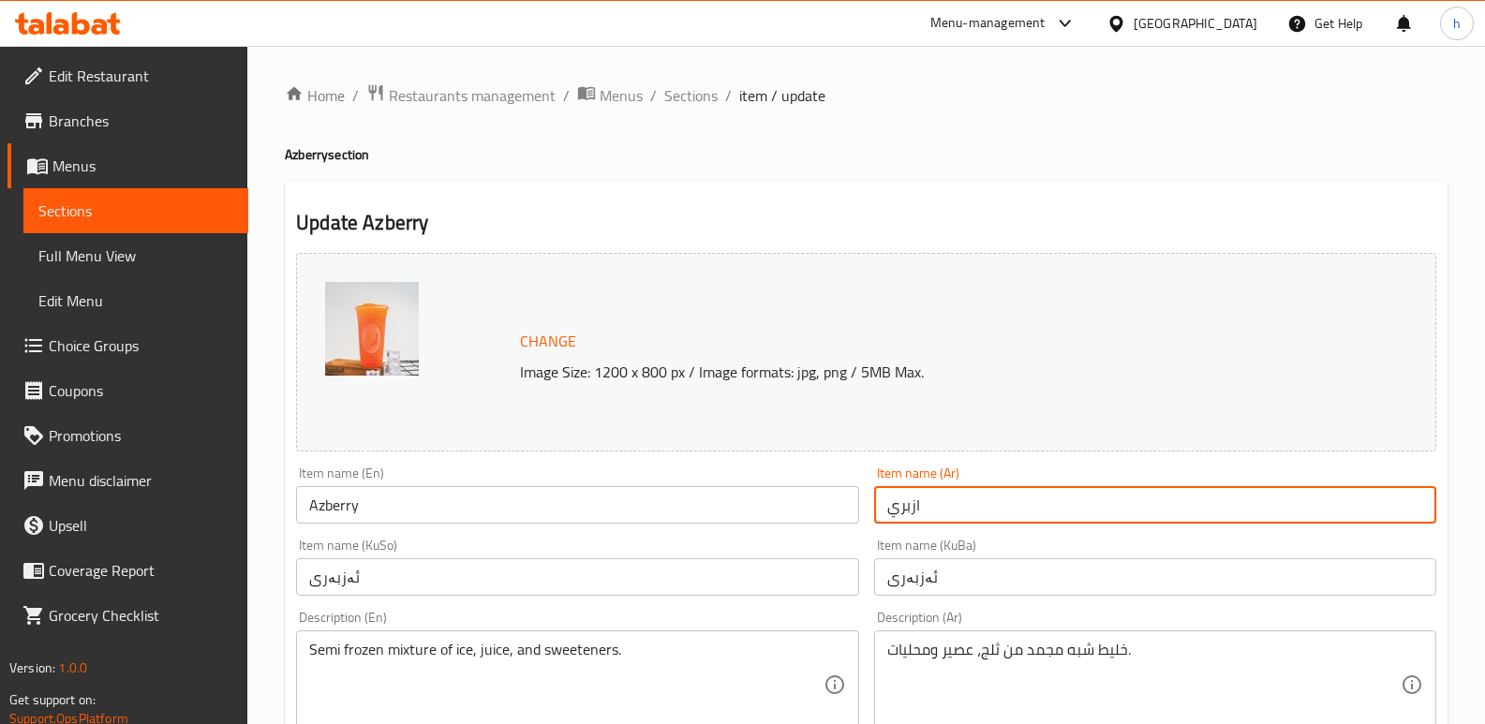
click at [902, 514] on input "ازبري" at bounding box center [1155, 504] width 562 height 37
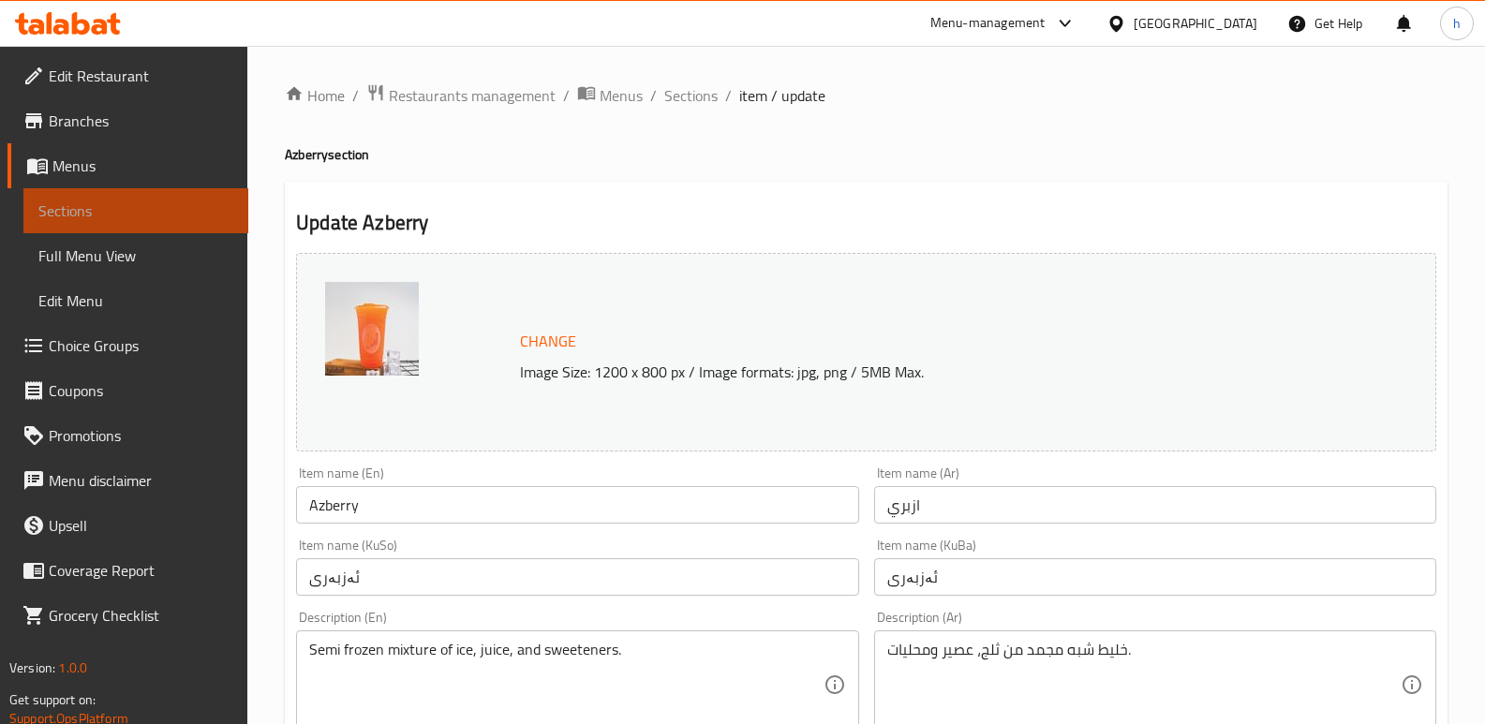
click at [220, 197] on link "Sections" at bounding box center [135, 210] width 225 height 45
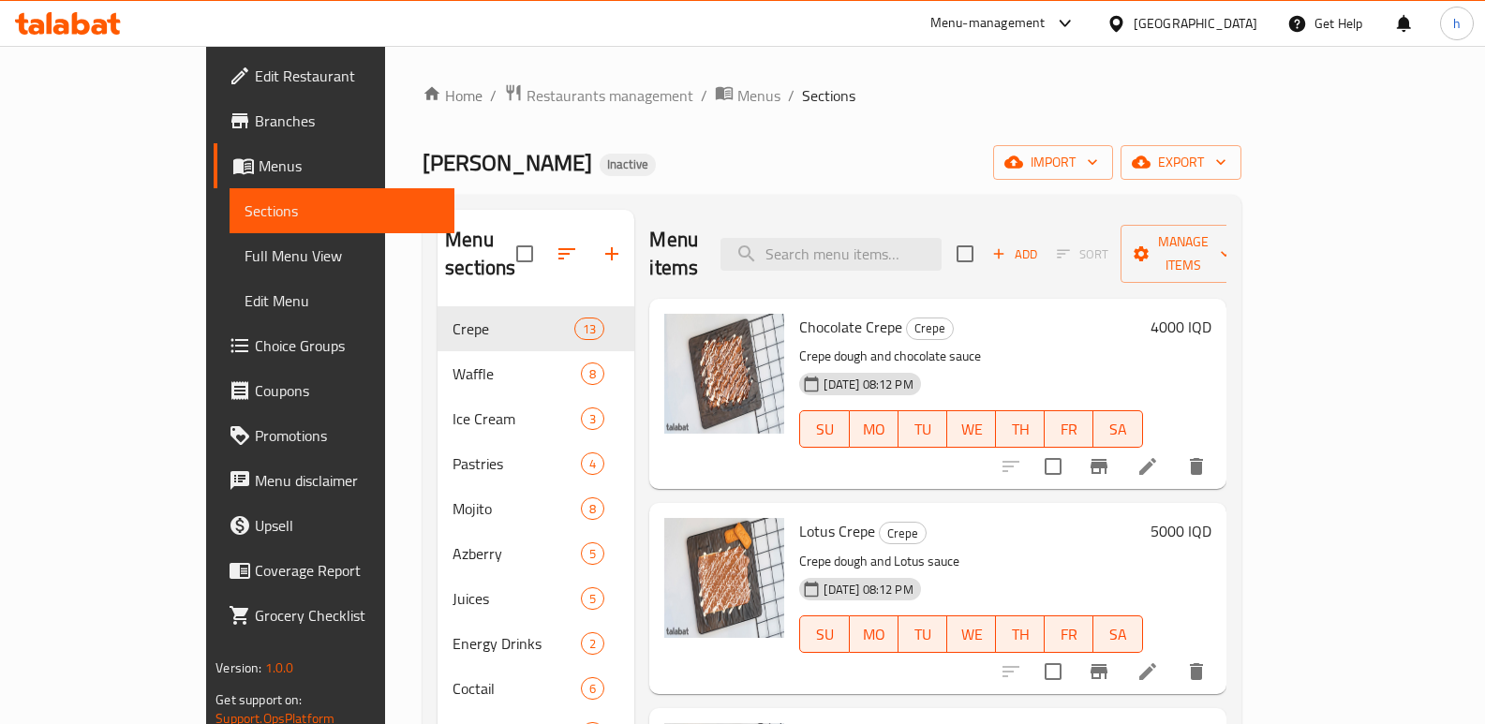
click at [621, 141] on div "Home / Restaurants management / Menus / Sections Ibn Nayef Inactive import expo…" at bounding box center [832, 723] width 819 height 1280
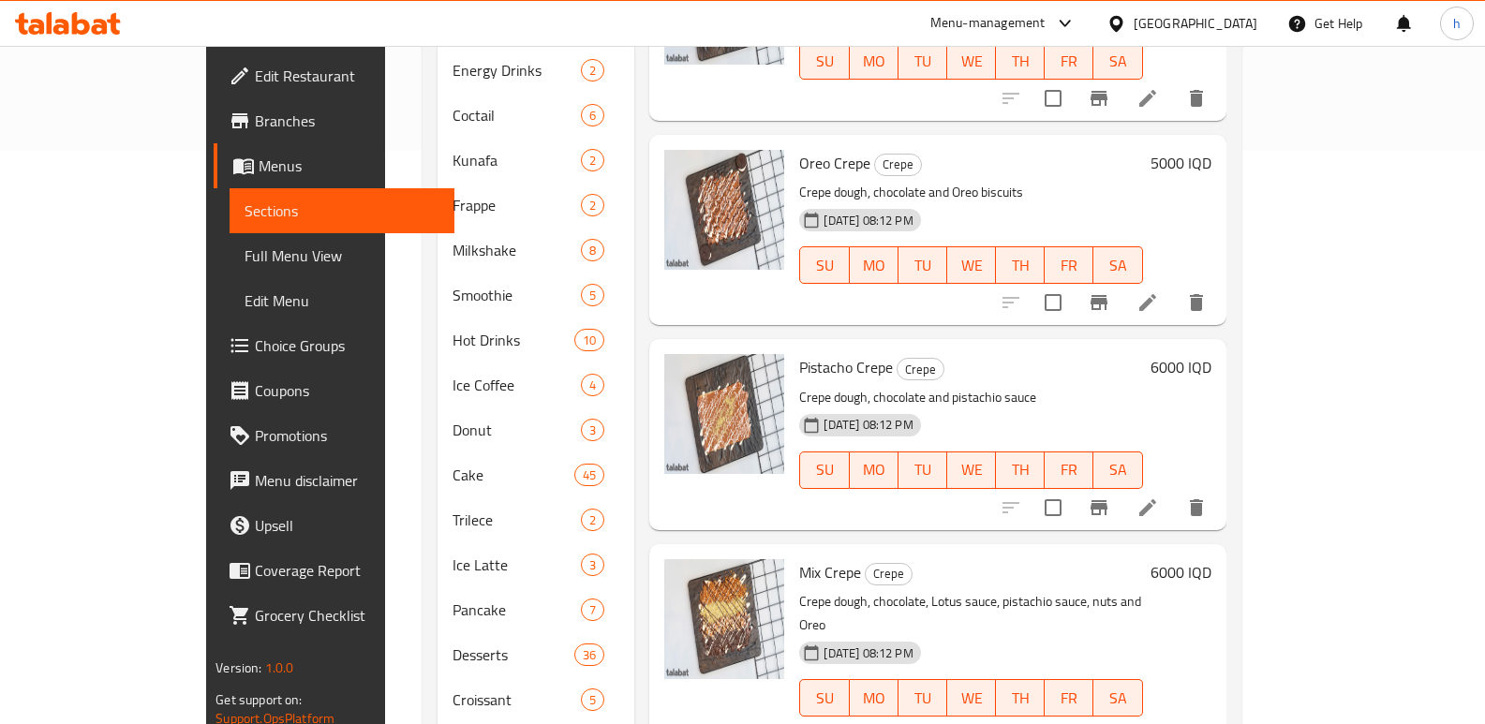
scroll to position [575, 0]
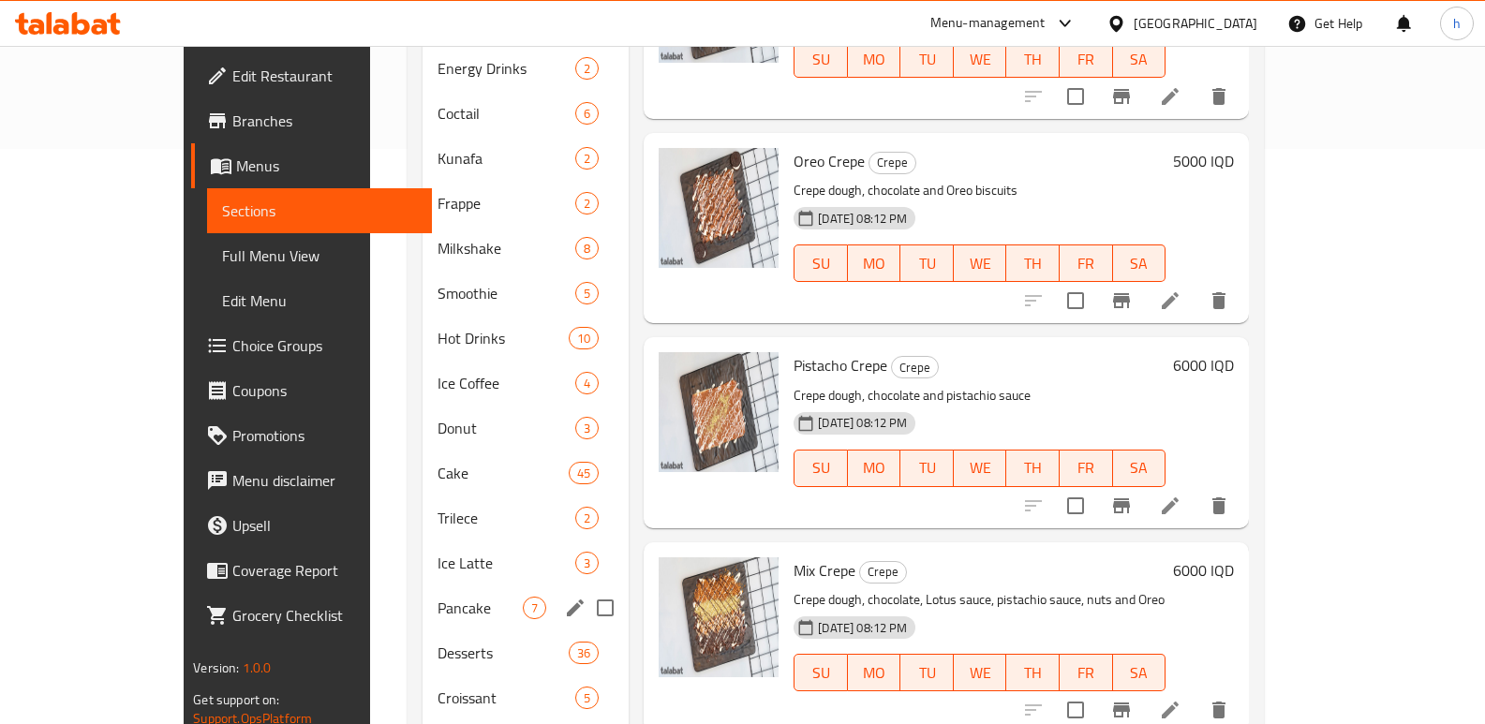
click at [438, 597] on span "Pancake" at bounding box center [480, 608] width 85 height 22
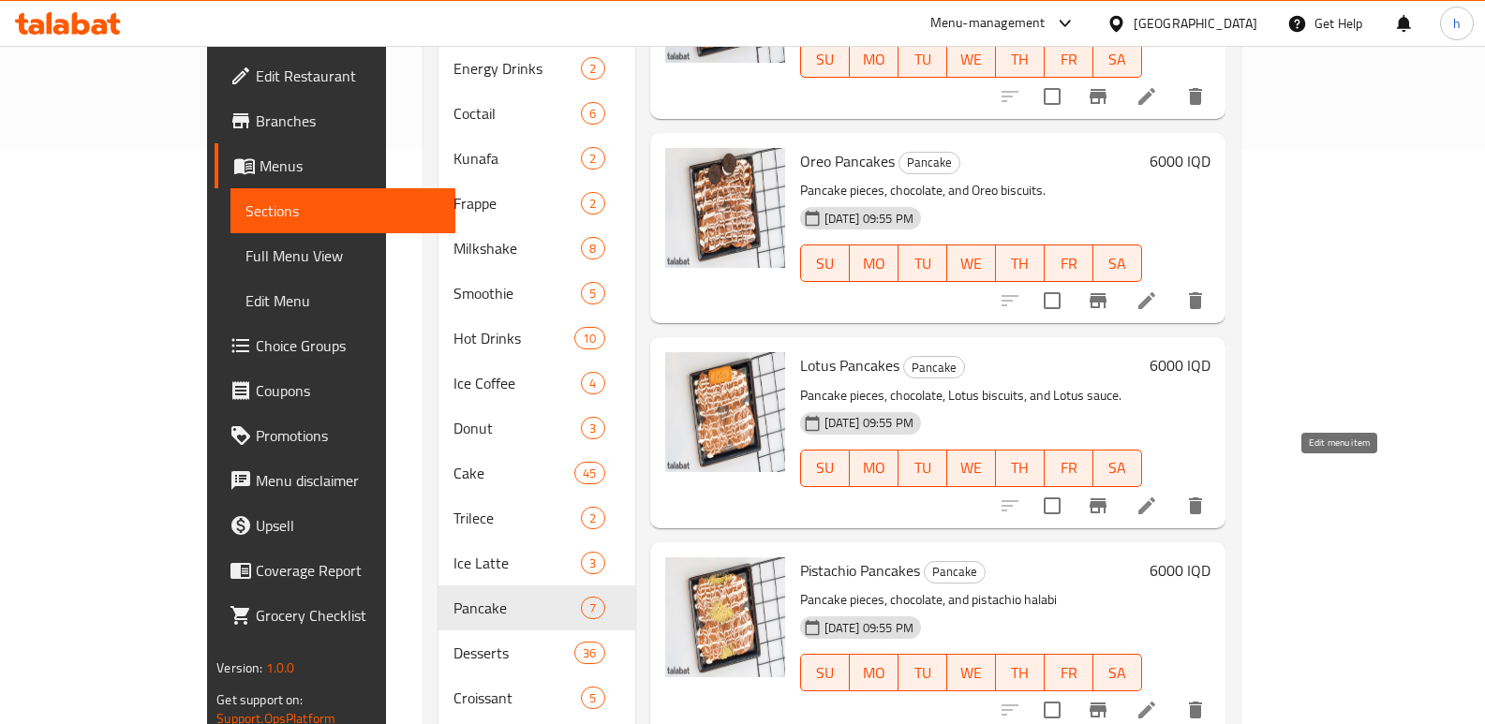
click at [1155, 498] on icon at bounding box center [1147, 506] width 17 height 17
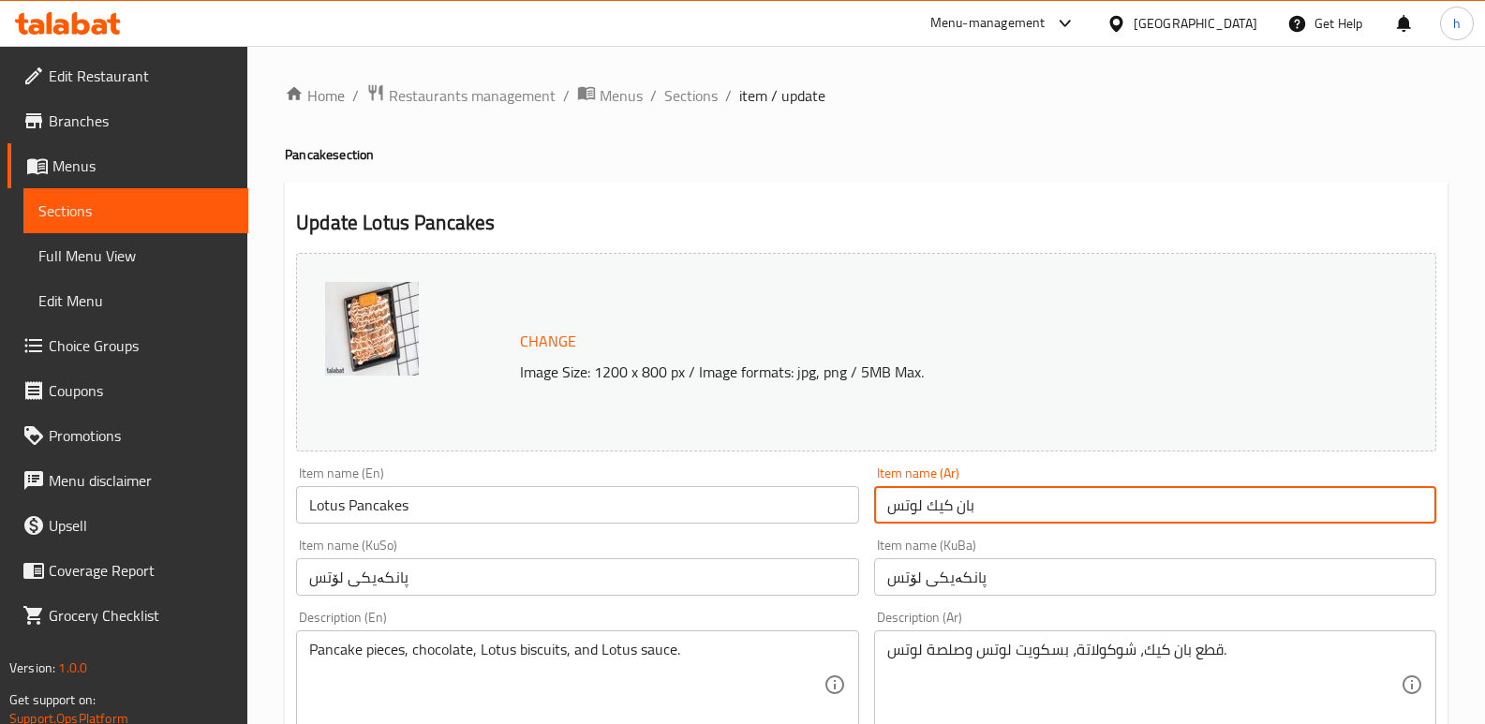
drag, startPoint x: 928, startPoint y: 504, endPoint x: 997, endPoint y: 500, distance: 69.4
click at [997, 500] on input "بان كيك لوتس" at bounding box center [1155, 504] width 562 height 37
click at [968, 509] on input "بان كيك لوتس" at bounding box center [1155, 504] width 562 height 37
click at [203, 207] on span "Sections" at bounding box center [135, 211] width 195 height 22
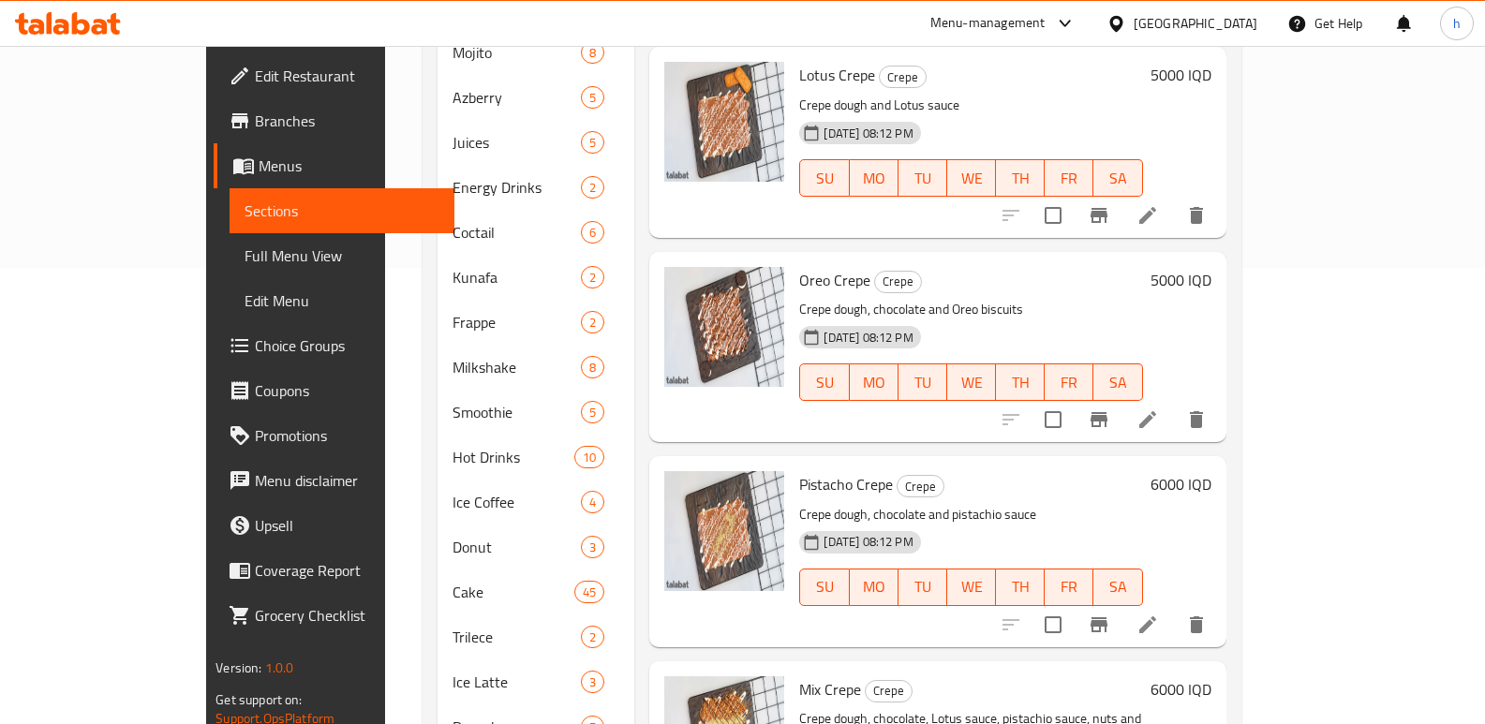
scroll to position [648, 0]
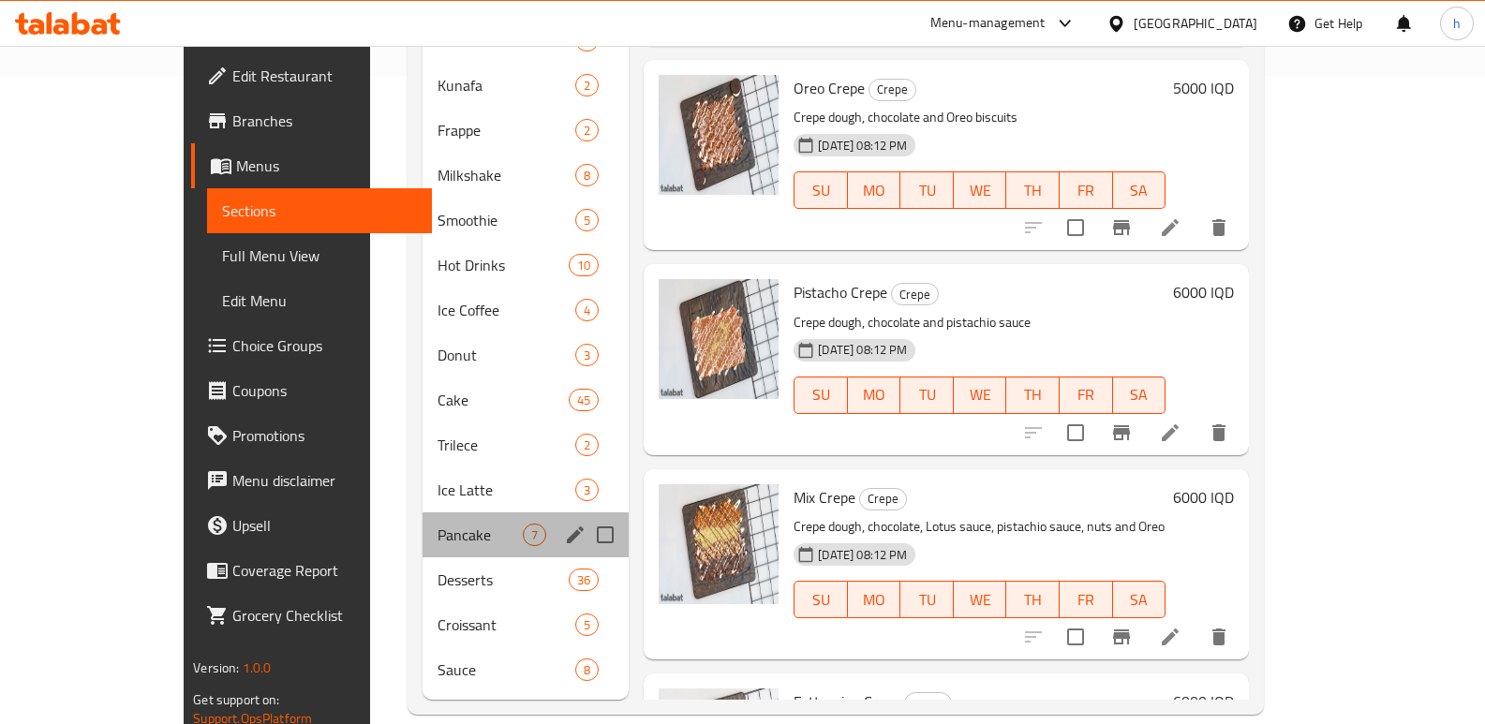
click at [423, 513] on div "Pancake 7" at bounding box center [526, 535] width 207 height 45
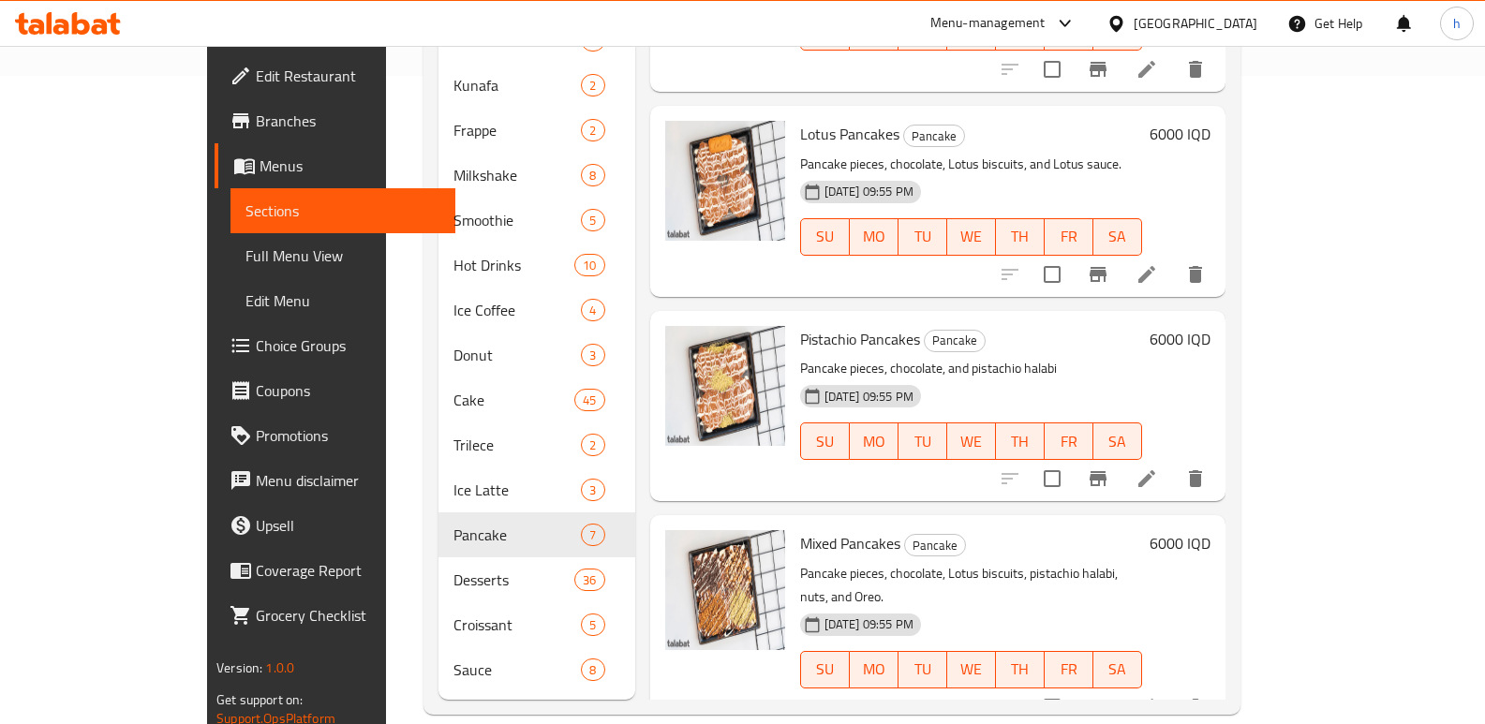
scroll to position [369, 0]
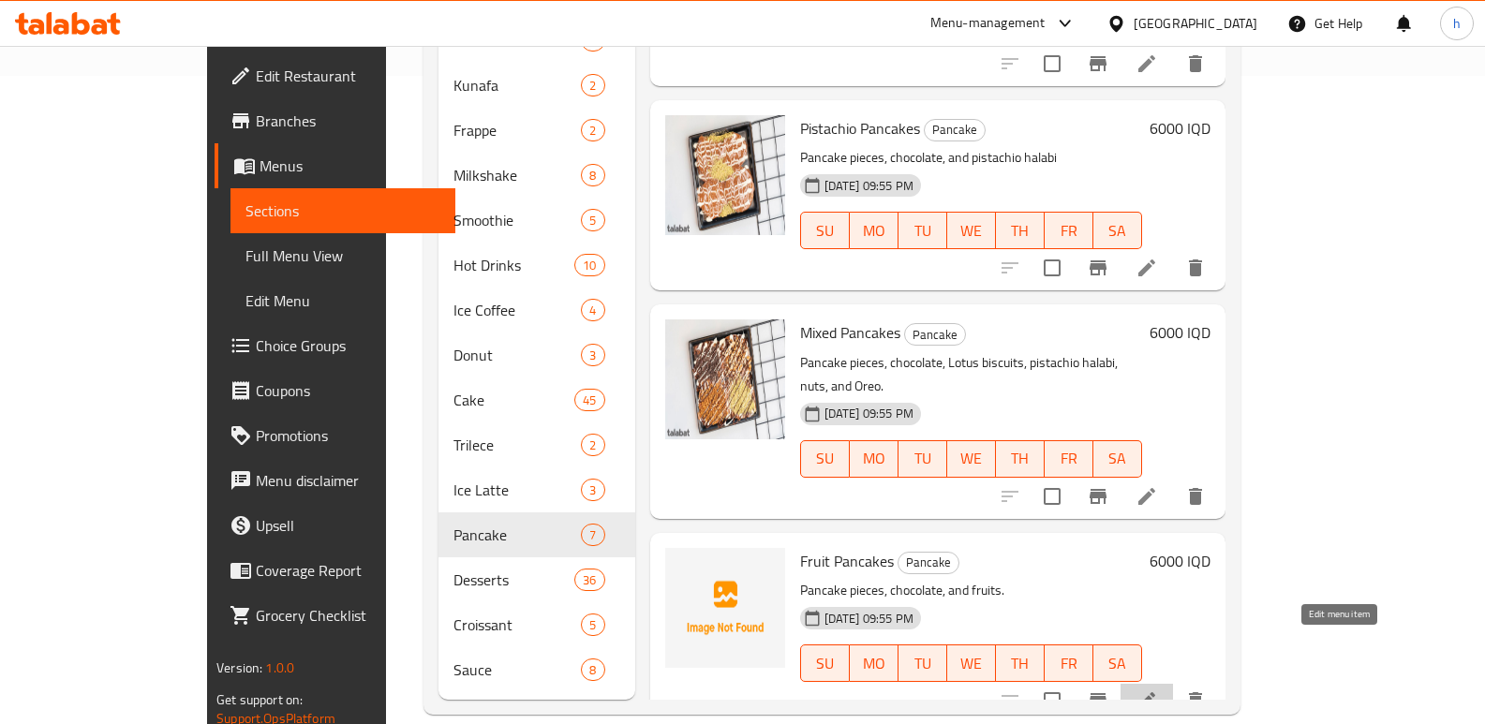
click at [1158, 690] on icon at bounding box center [1147, 701] width 22 height 22
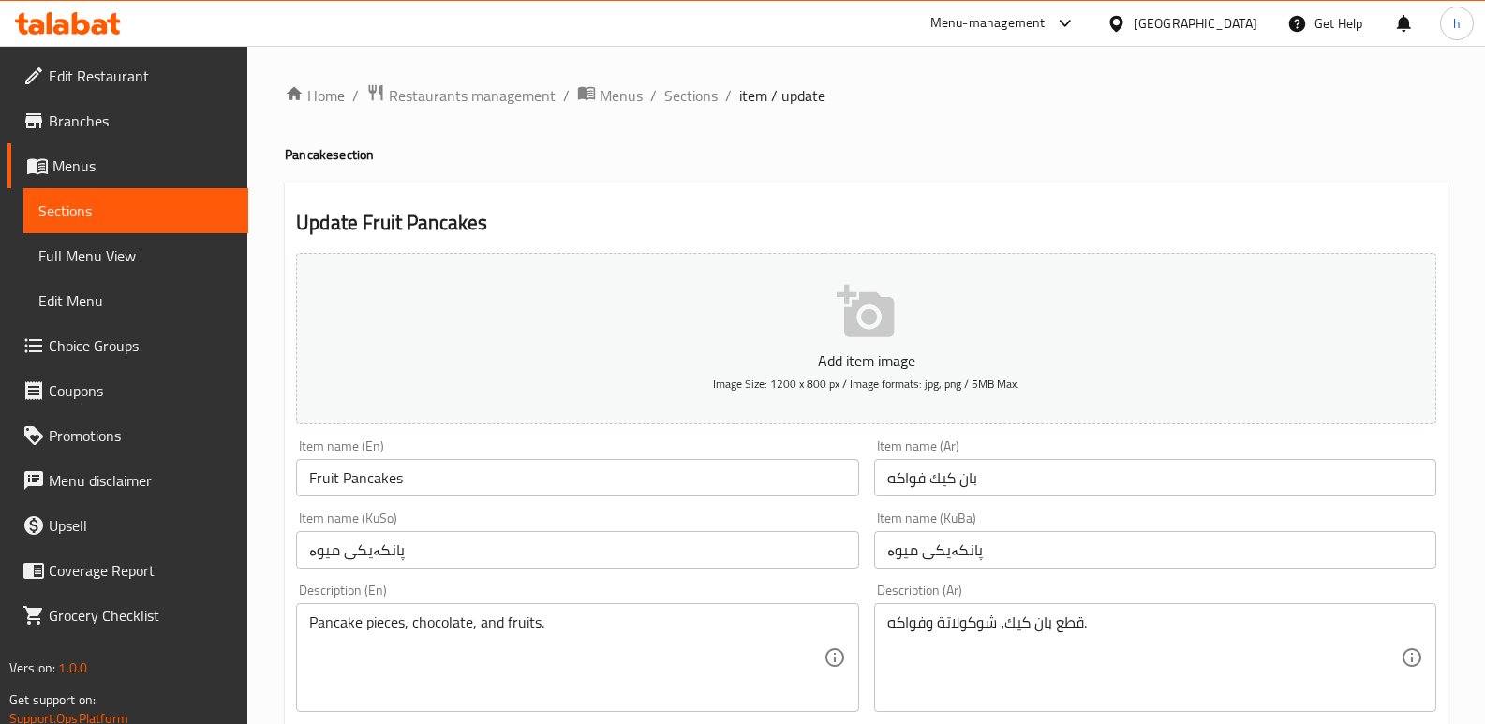
click at [906, 478] on input "بان كيك فواكه" at bounding box center [1155, 477] width 562 height 37
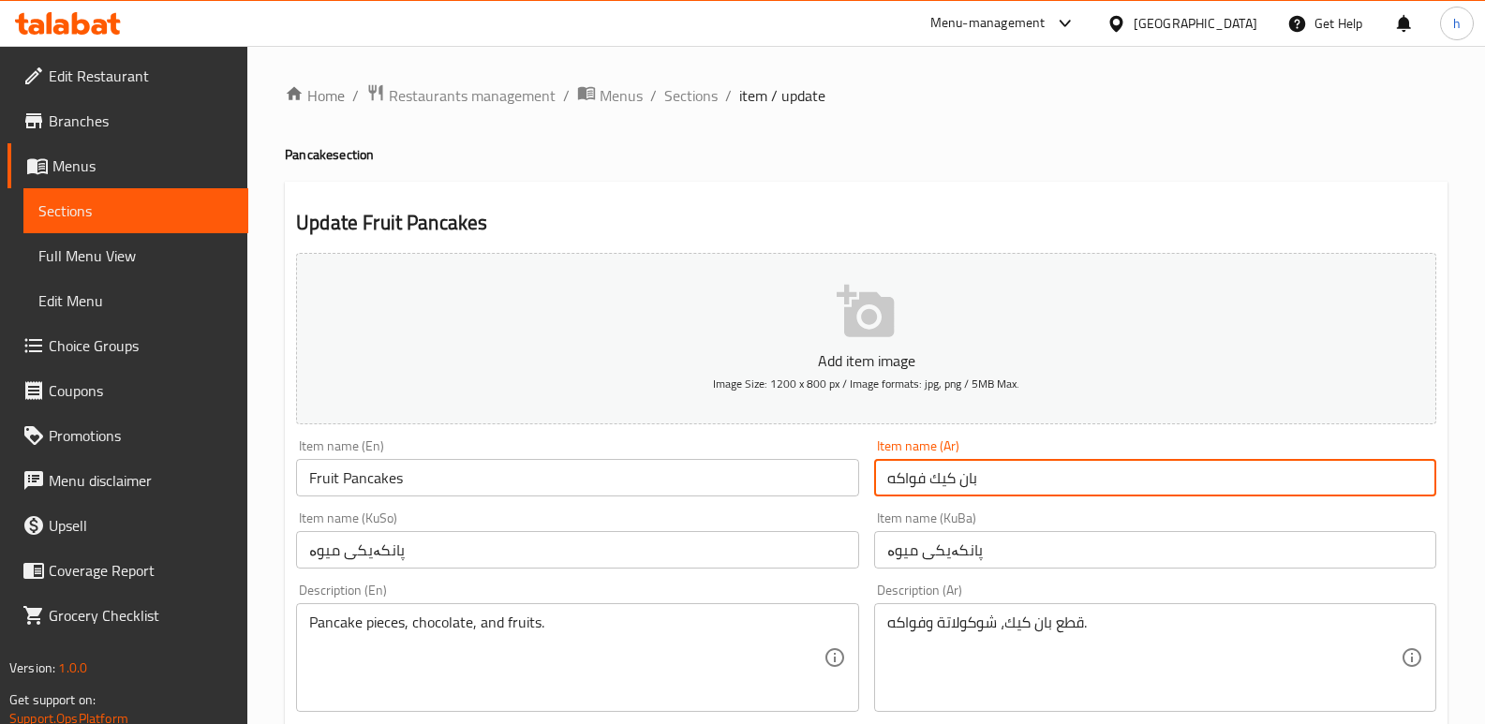
click at [906, 478] on input "بان كيك فواكه" at bounding box center [1155, 477] width 562 height 37
click at [232, 200] on span "Sections" at bounding box center [135, 211] width 195 height 22
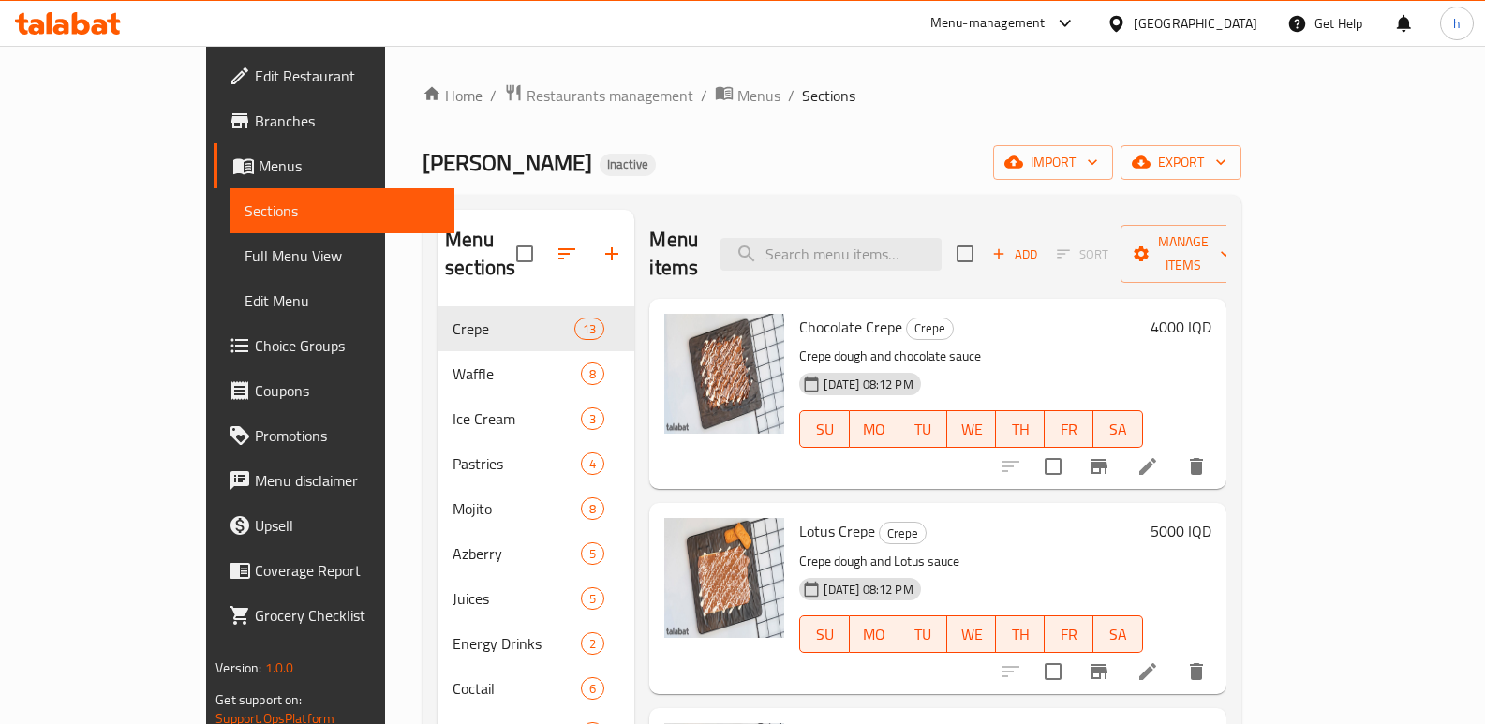
drag, startPoint x: 770, startPoint y: 164, endPoint x: 783, endPoint y: 221, distance: 58.6
click at [770, 164] on div "[PERSON_NAME] Inactive import export" at bounding box center [832, 162] width 819 height 35
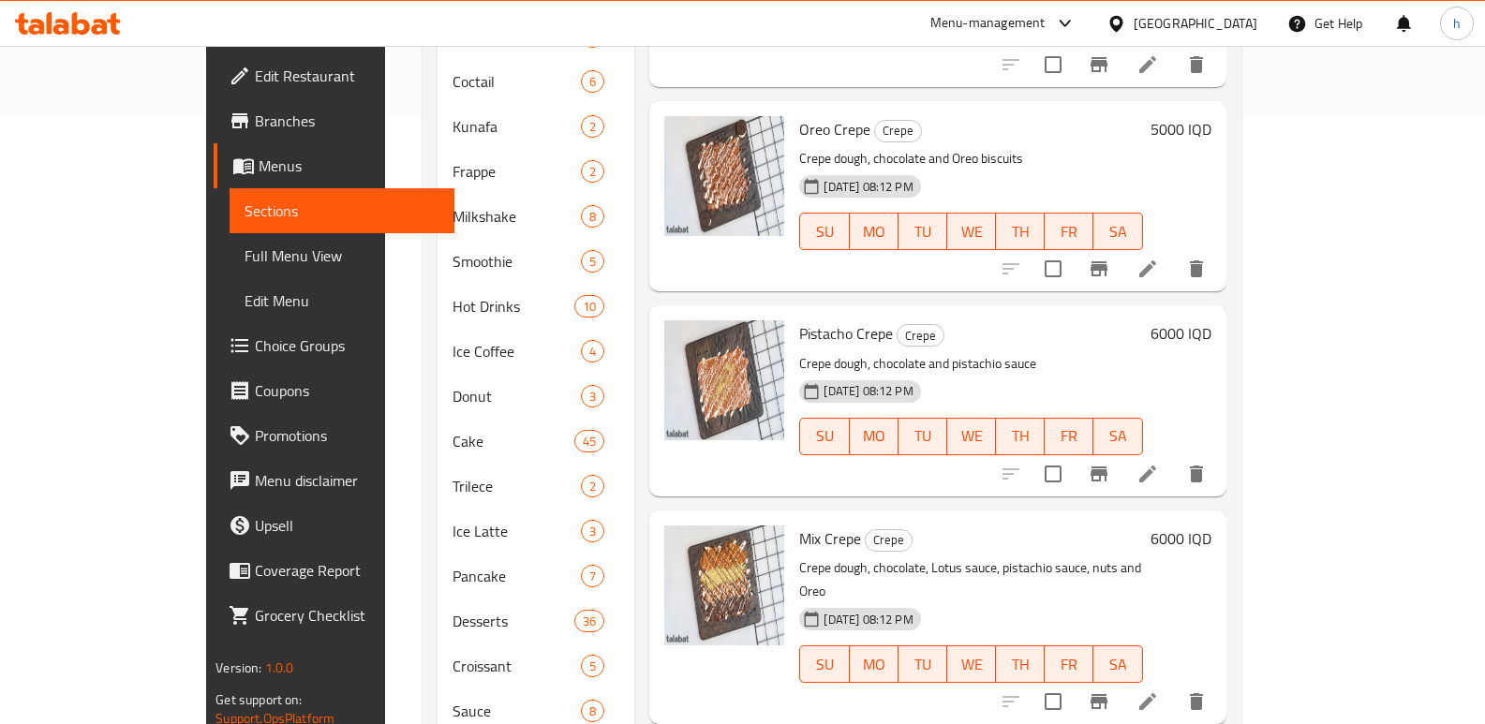
scroll to position [648, 0]
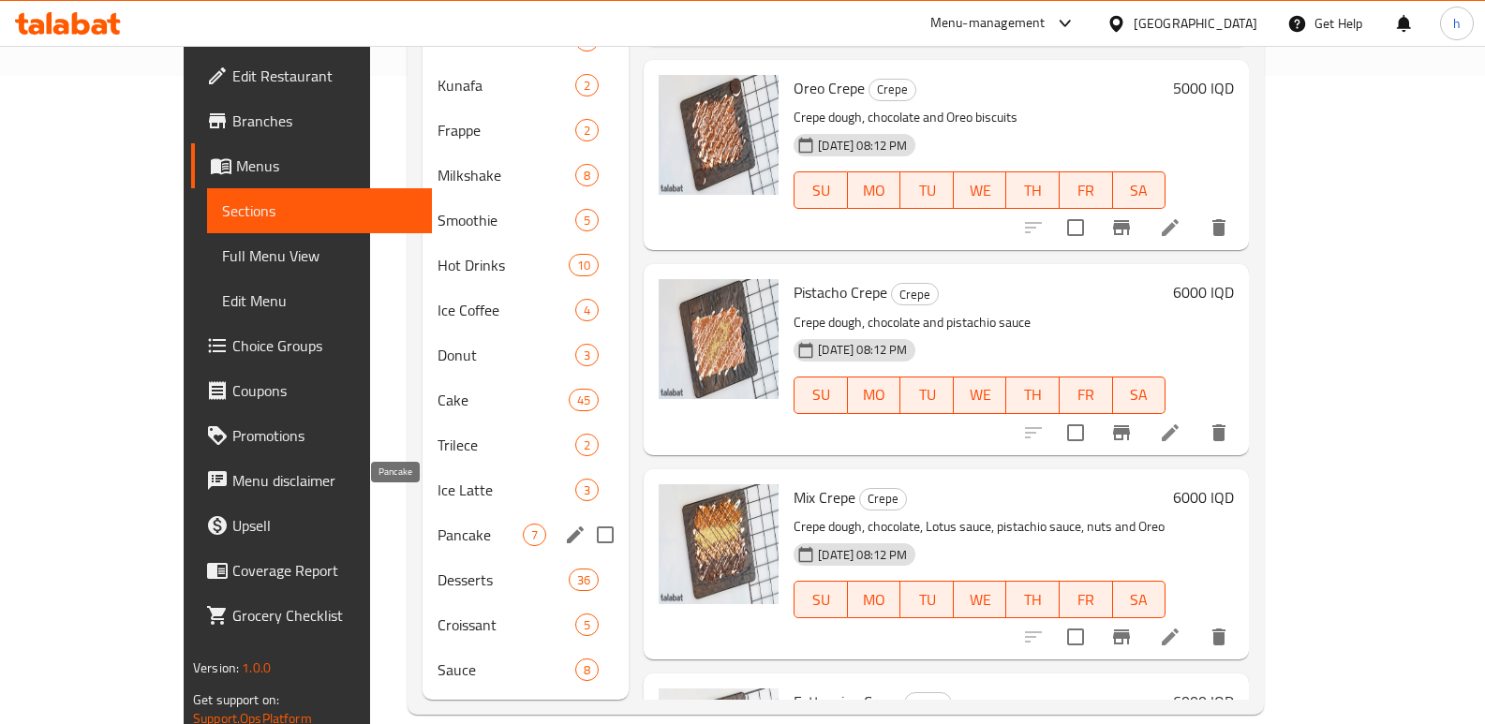
click at [438, 524] on span "Pancake" at bounding box center [480, 535] width 85 height 22
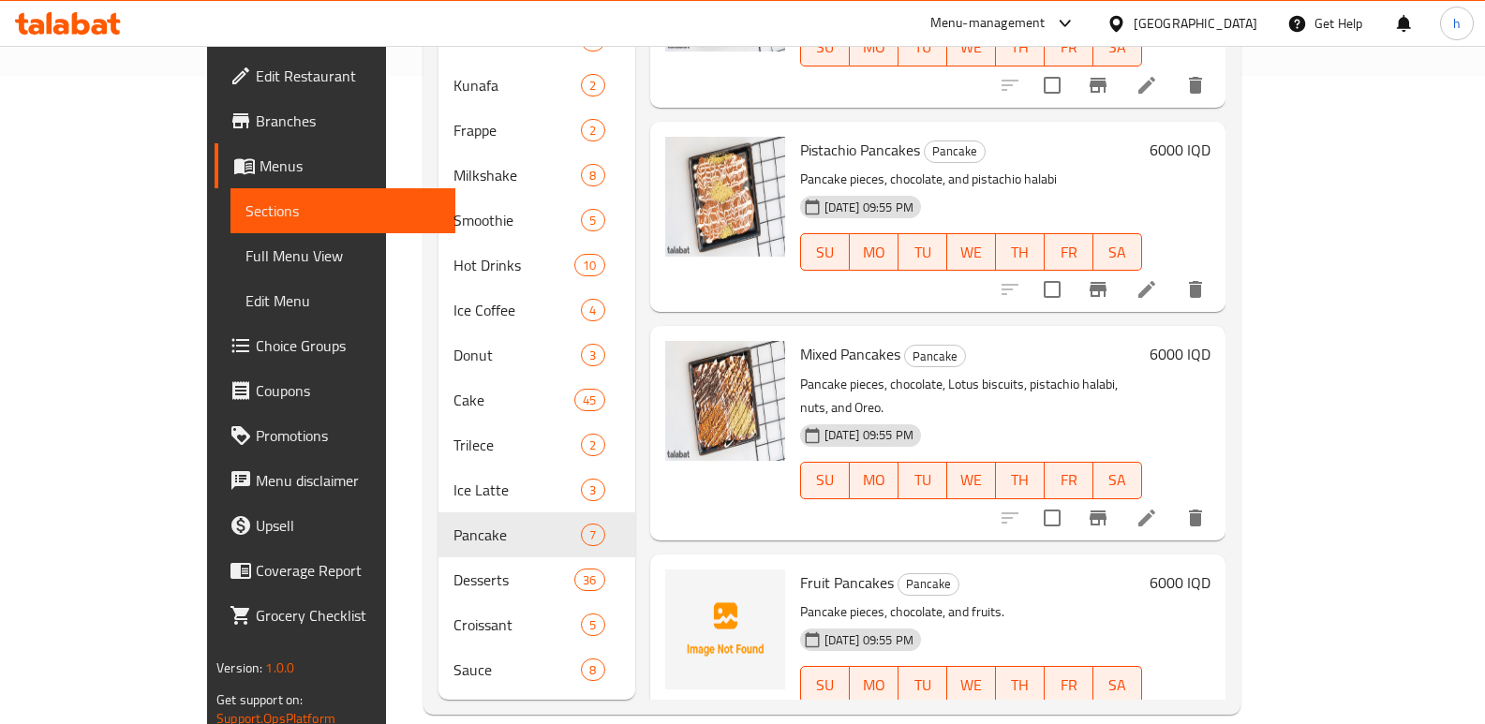
scroll to position [369, 0]
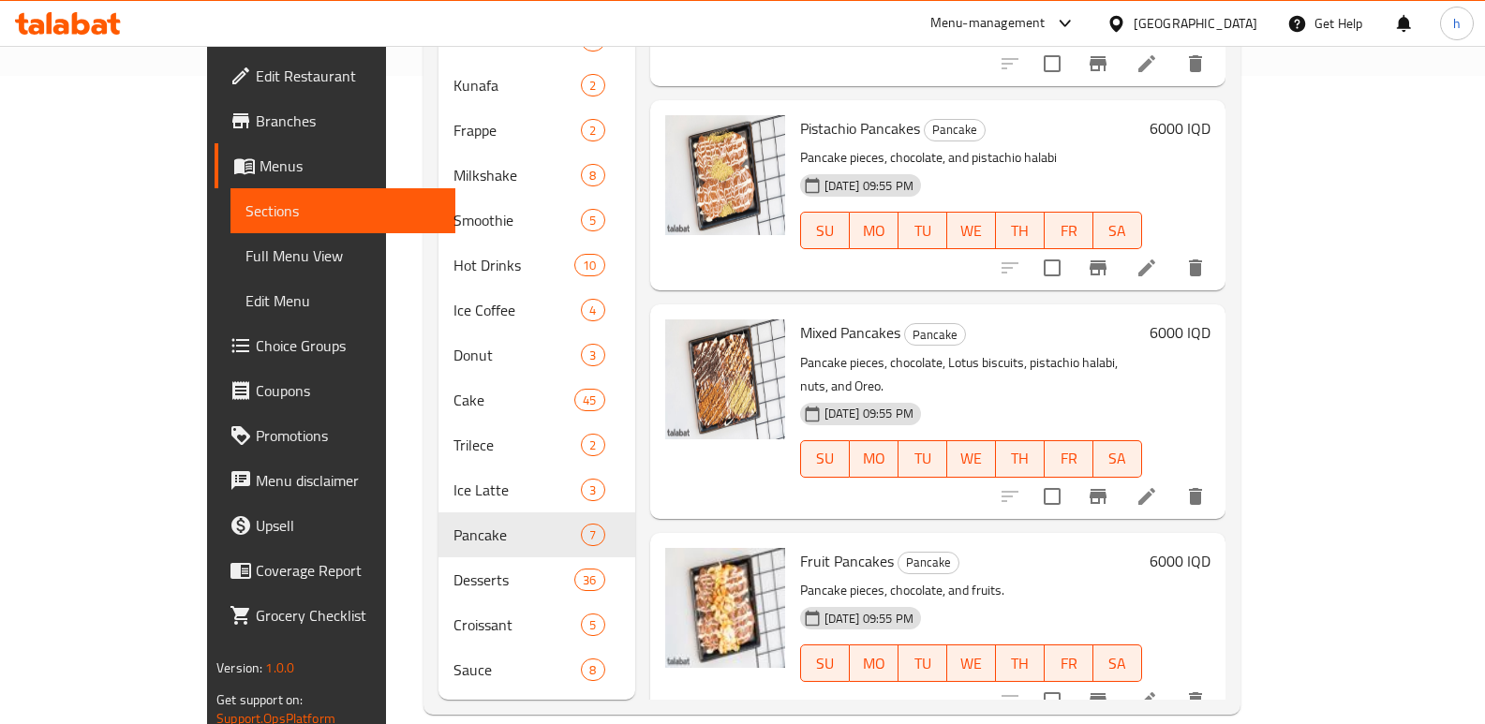
click at [650, 462] on div "Mixed Pancakes Pancake Pancake pieces, chocolate, Lotus biscuits, pistachio hal…" at bounding box center [937, 412] width 575 height 214
click at [246, 260] on span "Full Menu View" at bounding box center [343, 256] width 195 height 22
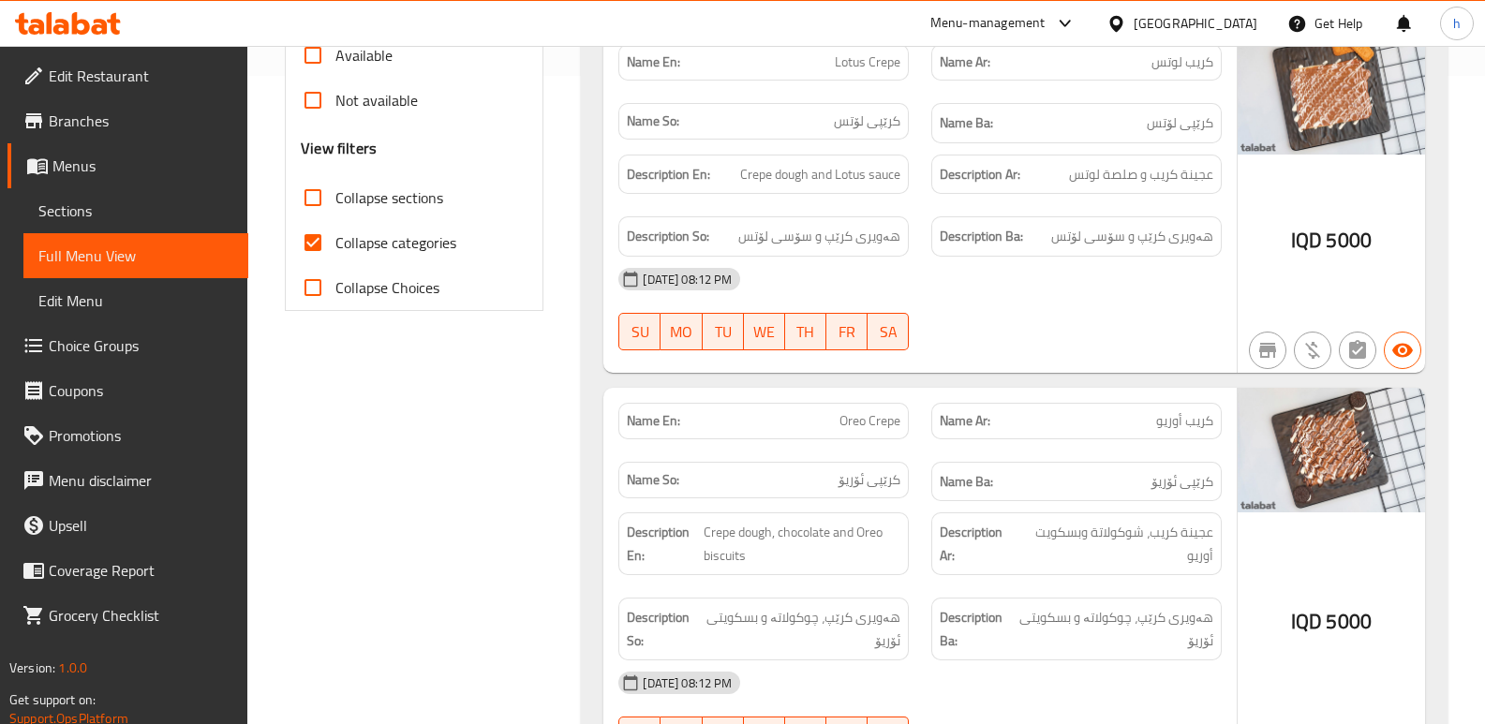
click at [310, 244] on input "Collapse categories" at bounding box center [312, 242] width 45 height 45
checkbox input "false"
click at [320, 197] on input "Collapse sections" at bounding box center [312, 197] width 45 height 45
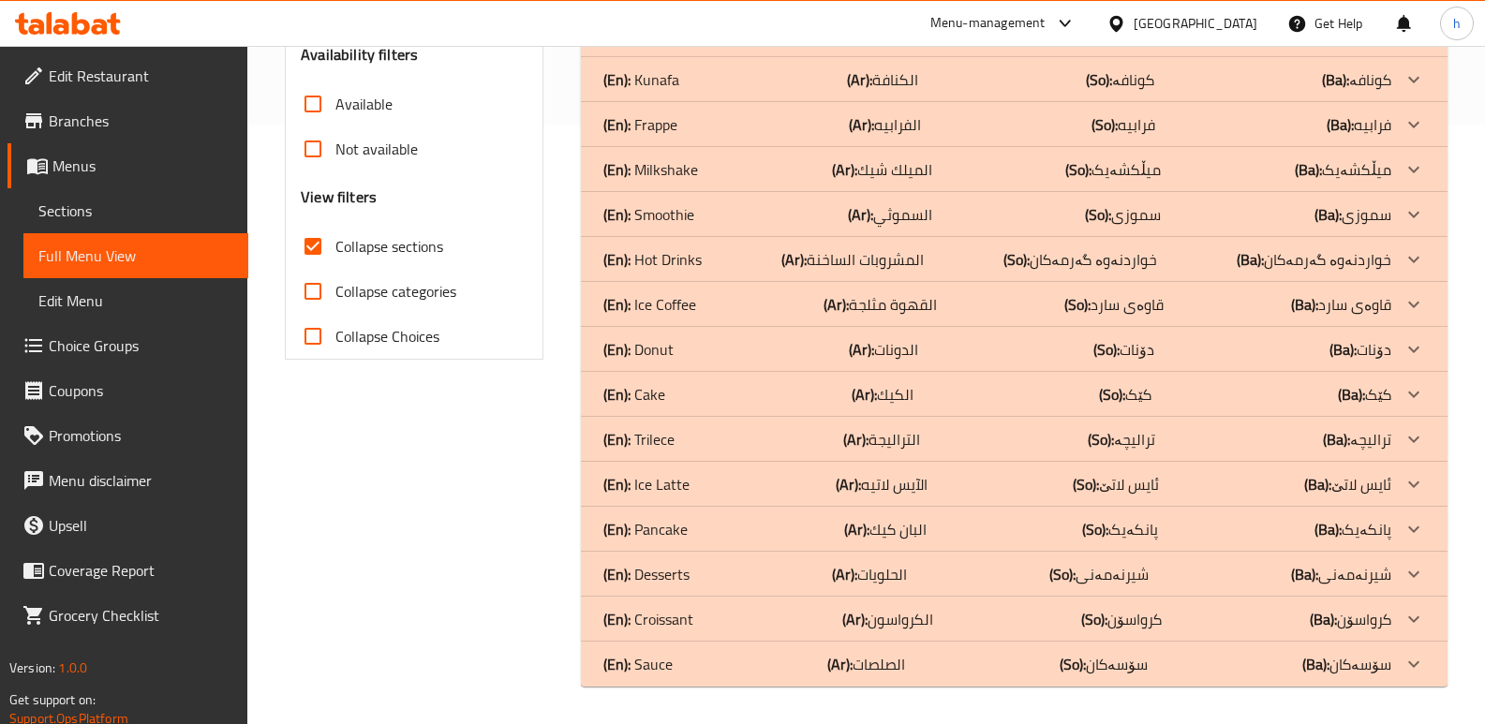
scroll to position [600, 0]
click at [307, 241] on input "Collapse sections" at bounding box center [312, 246] width 45 height 45
checkbox input "false"
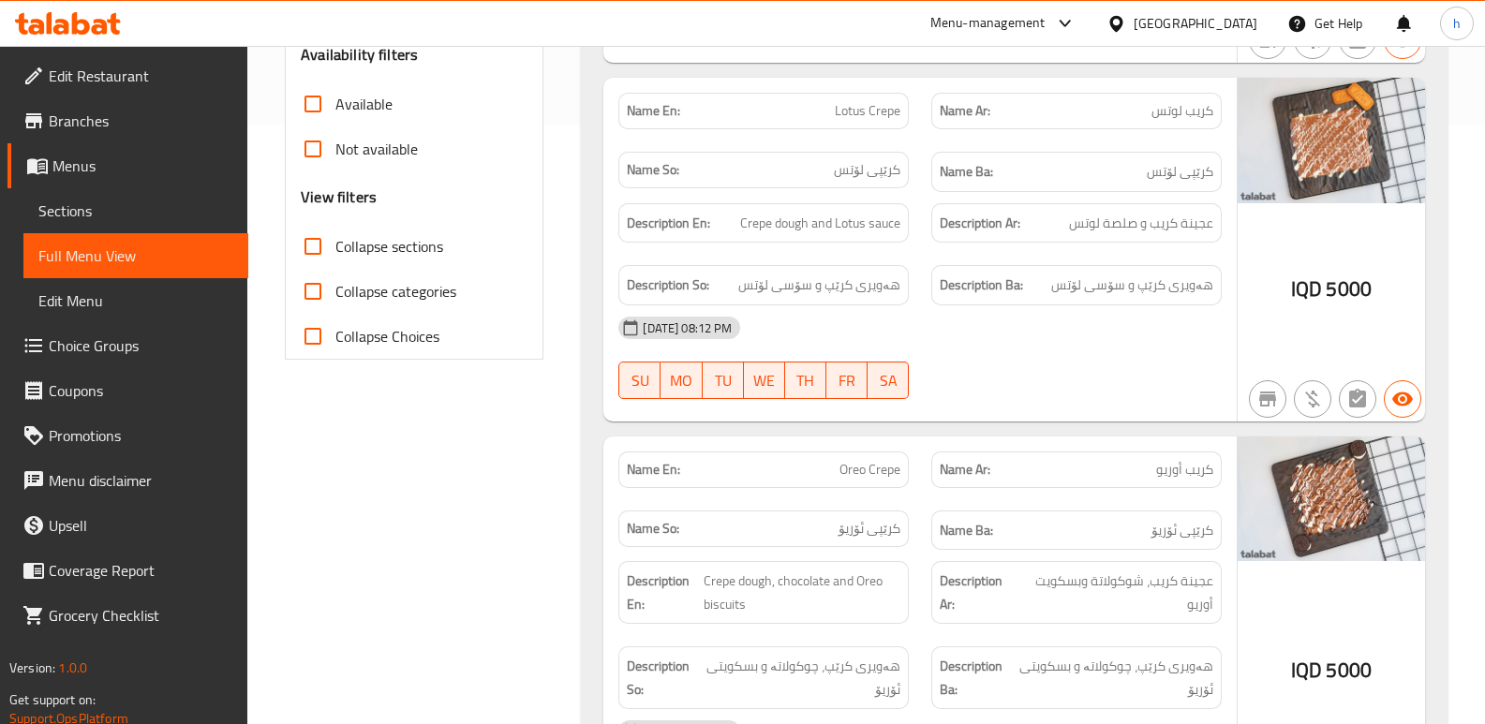
scroll to position [648, 0]
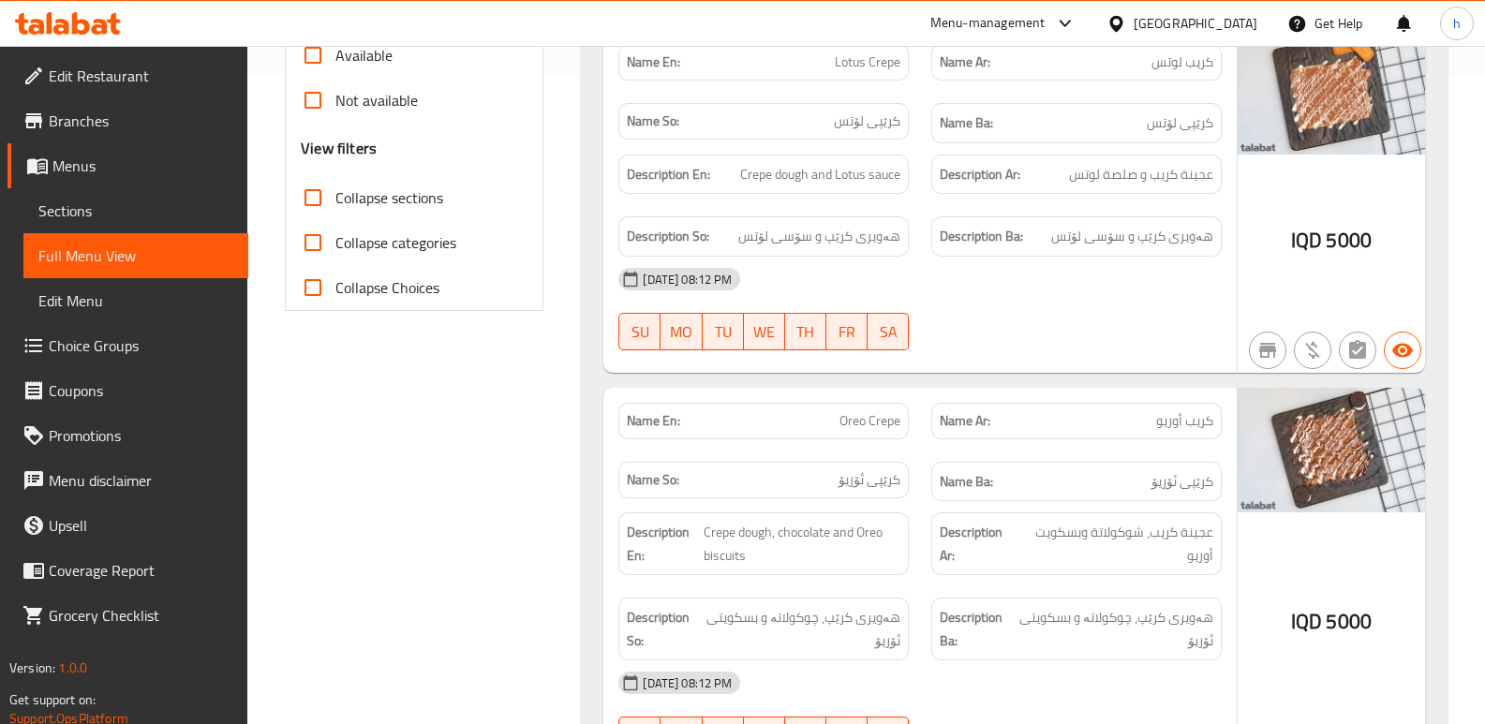
click at [187, 222] on link "Sections" at bounding box center [135, 210] width 225 height 45
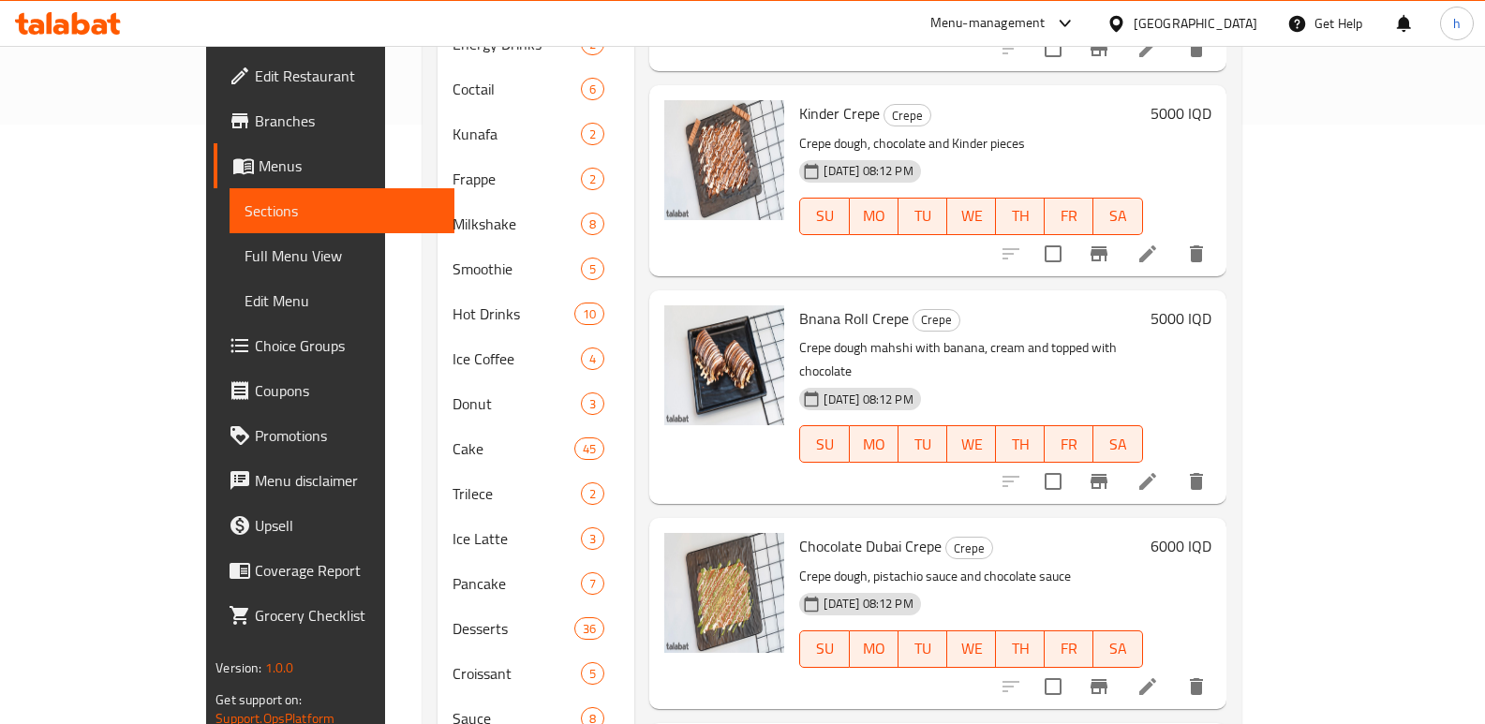
scroll to position [648, 0]
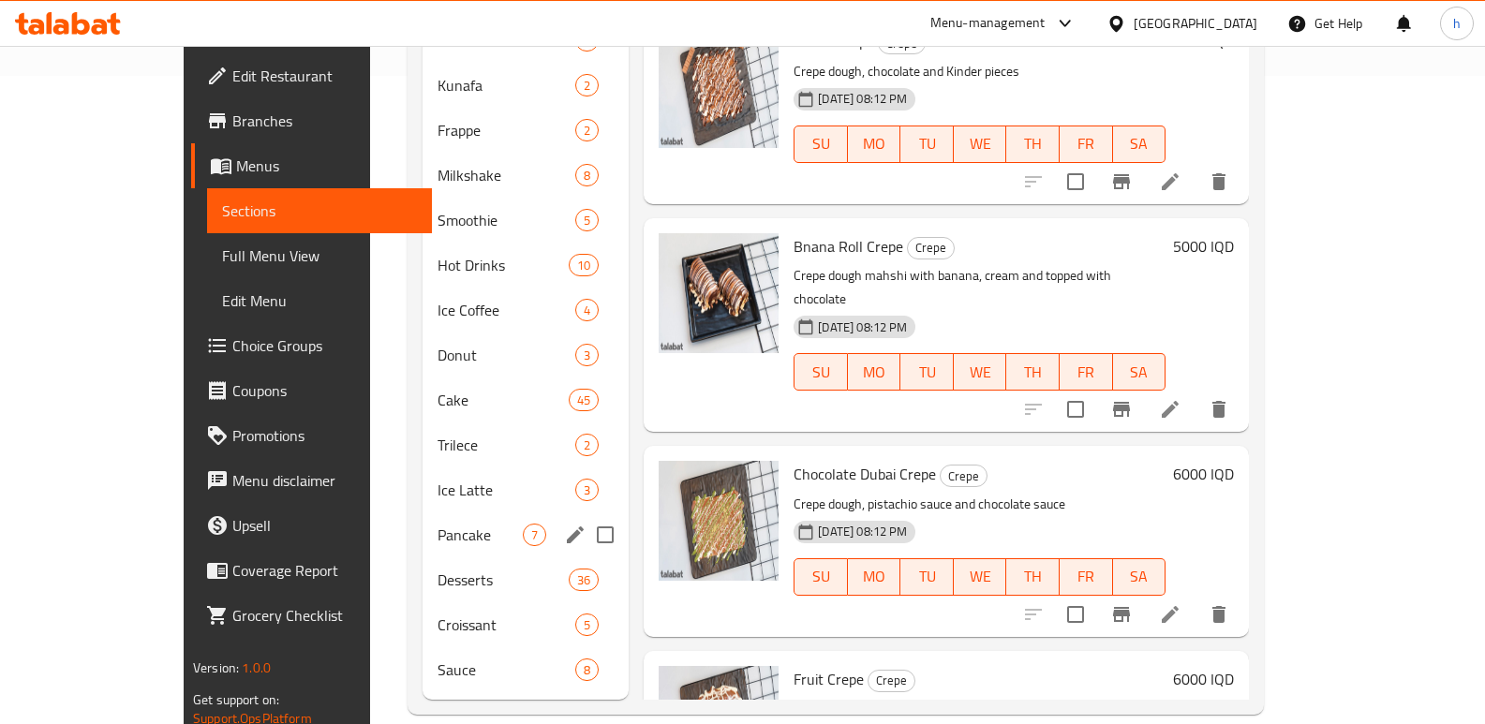
click at [438, 524] on span "Pancake" at bounding box center [480, 535] width 85 height 22
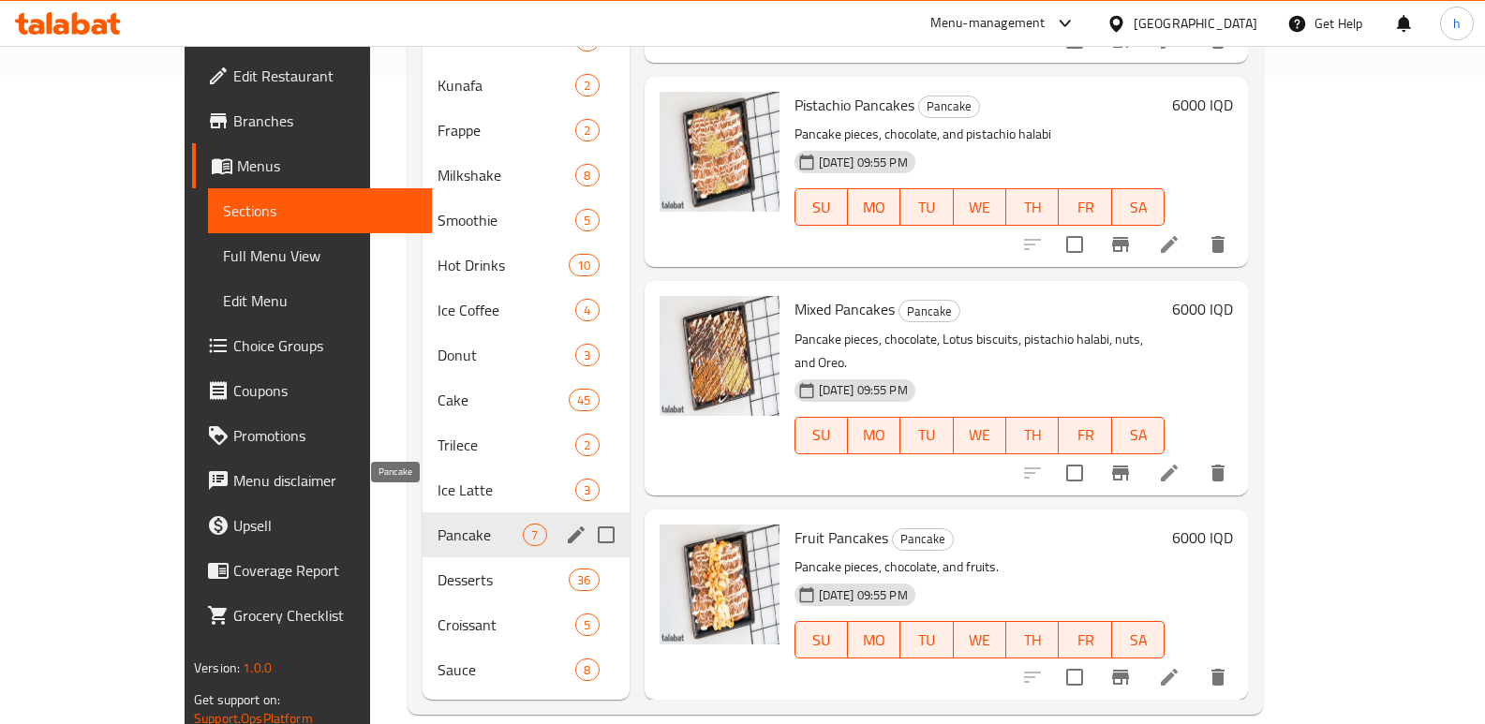
scroll to position [369, 0]
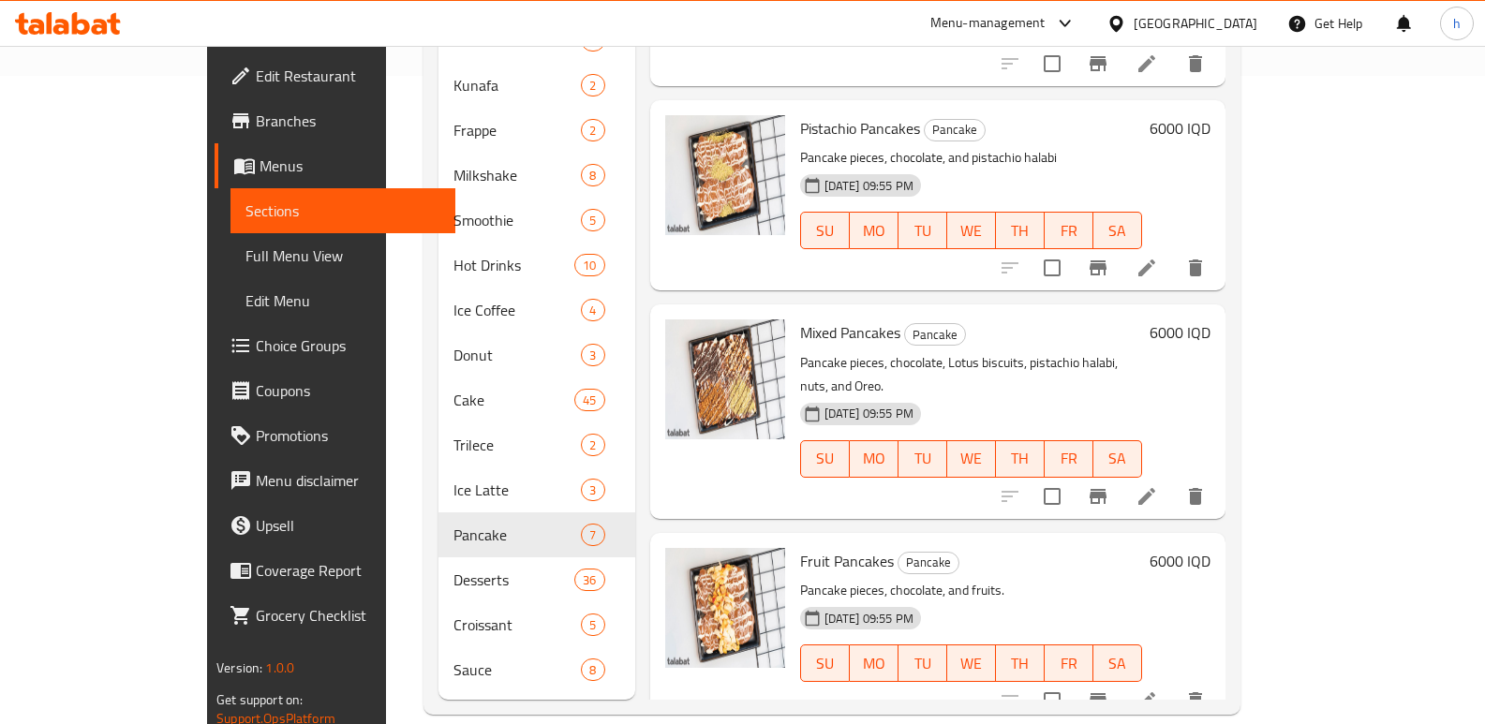
click at [231, 240] on link "Full Menu View" at bounding box center [343, 255] width 225 height 45
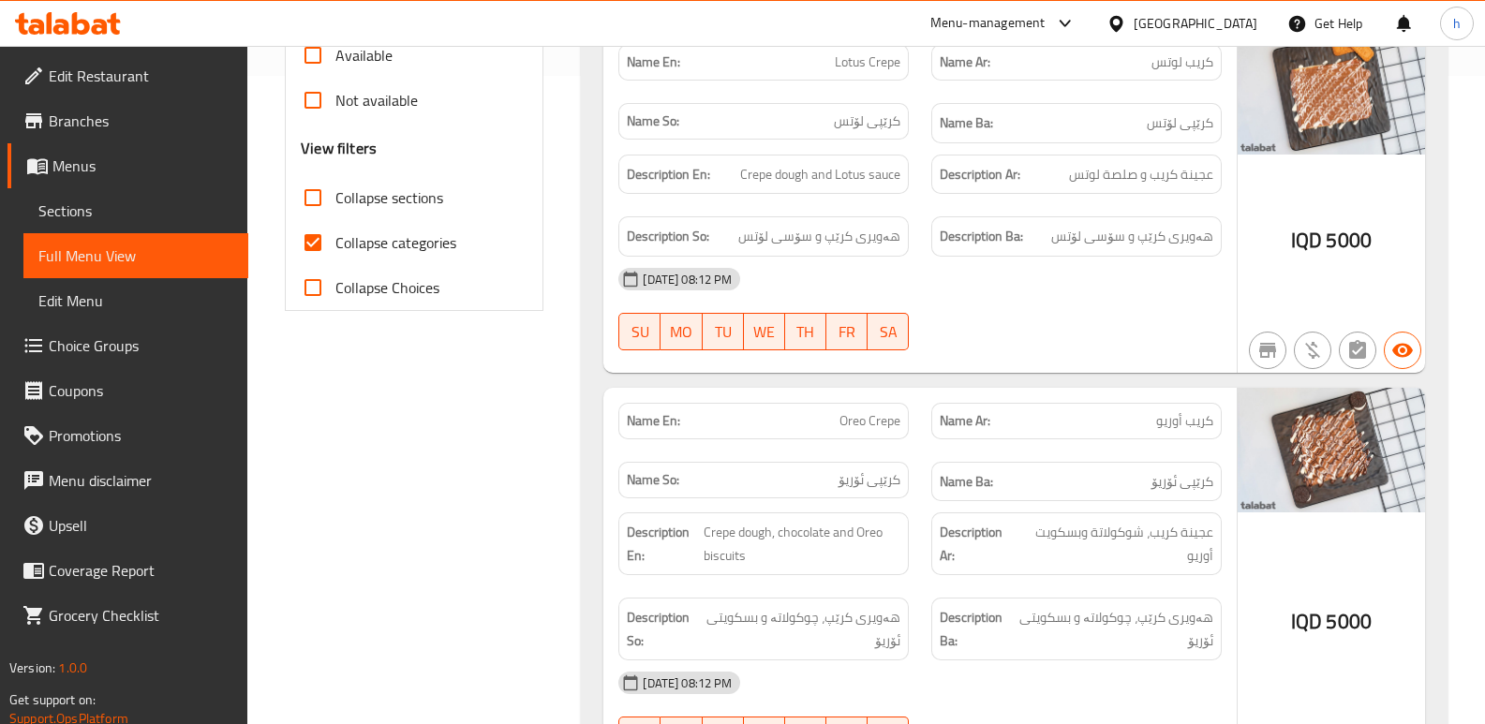
click at [310, 245] on input "Collapse categories" at bounding box center [312, 242] width 45 height 45
checkbox input "false"
click at [313, 200] on input "Collapse sections" at bounding box center [312, 197] width 45 height 45
checkbox input "true"
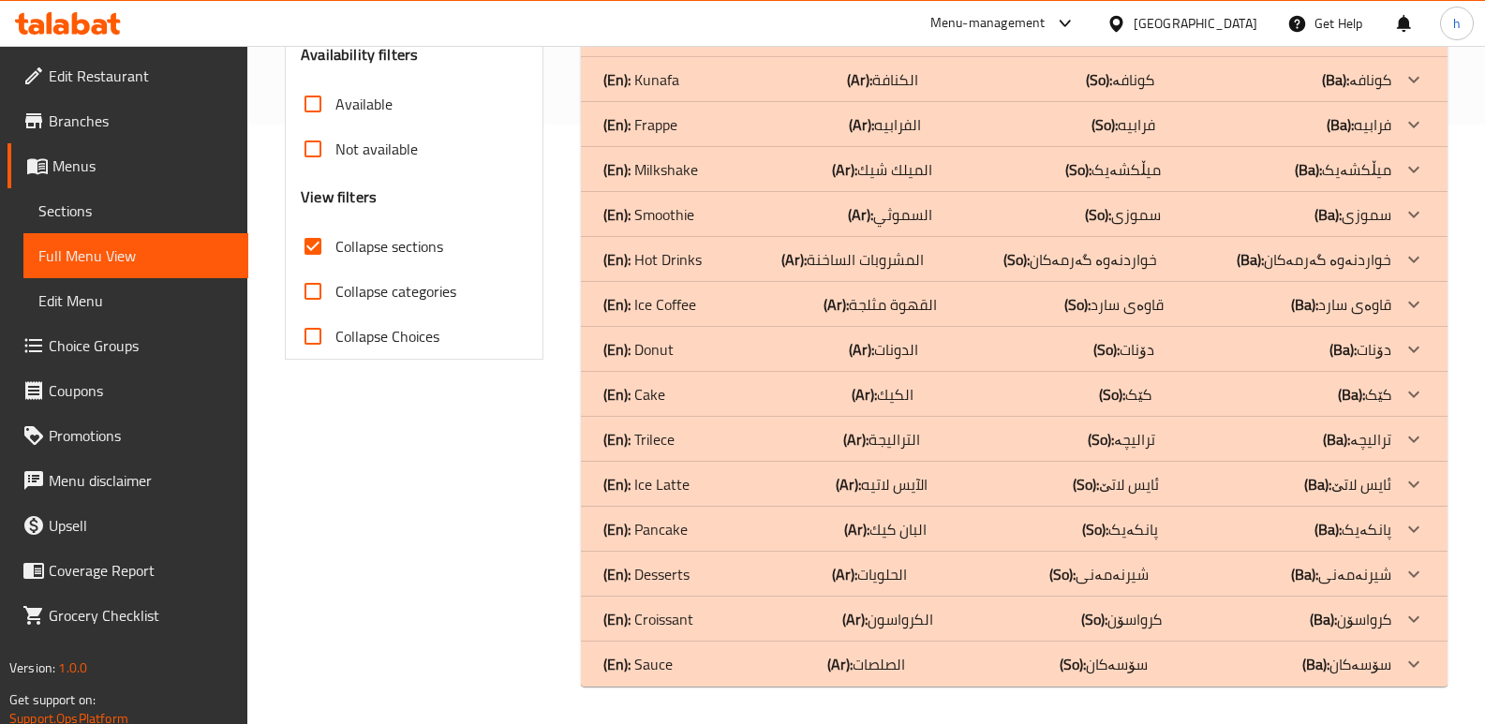
scroll to position [600, 0]
click at [725, 659] on div "(En): Sauce (Ar): الصلصات (So): سۆسەکان (Ba): سۆسەکان" at bounding box center [997, 664] width 788 height 22
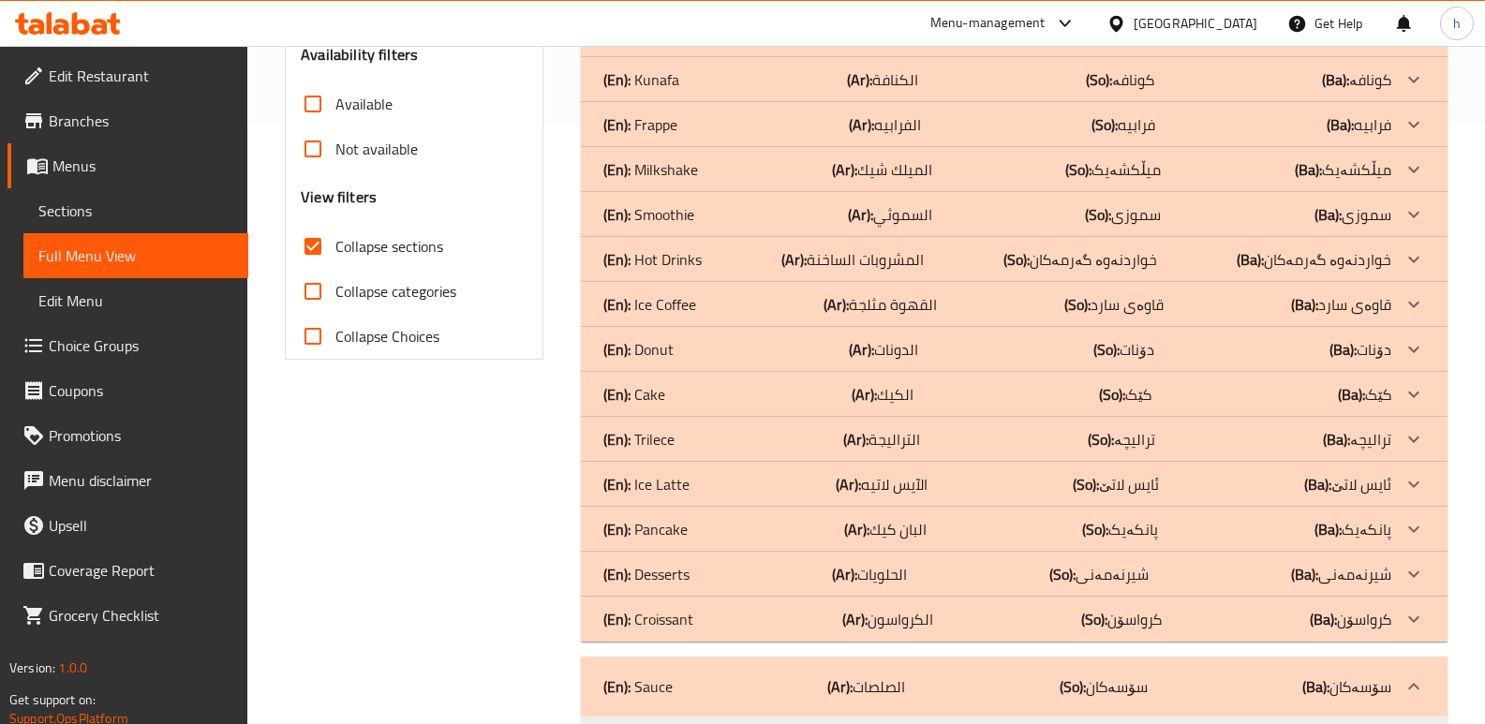
click at [709, 618] on div "(En): Croissant (Ar): الكرواسون (So): کرواسۆن (Ba): کرواسۆن" at bounding box center [997, 619] width 788 height 22
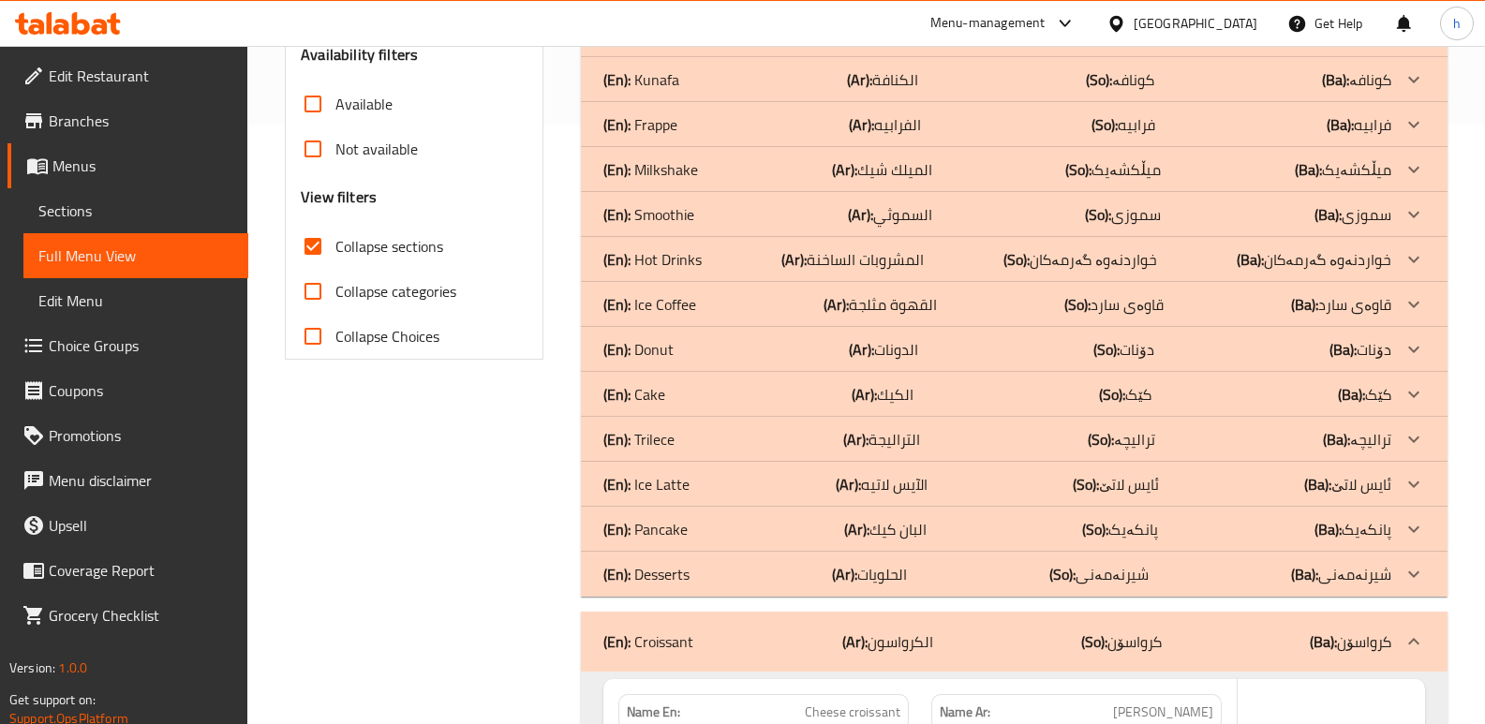
click at [709, 574] on div "(En): Desserts (Ar): الحلويات (So): شیرنەمەنی (Ba): شیرنەمەنی" at bounding box center [997, 574] width 788 height 22
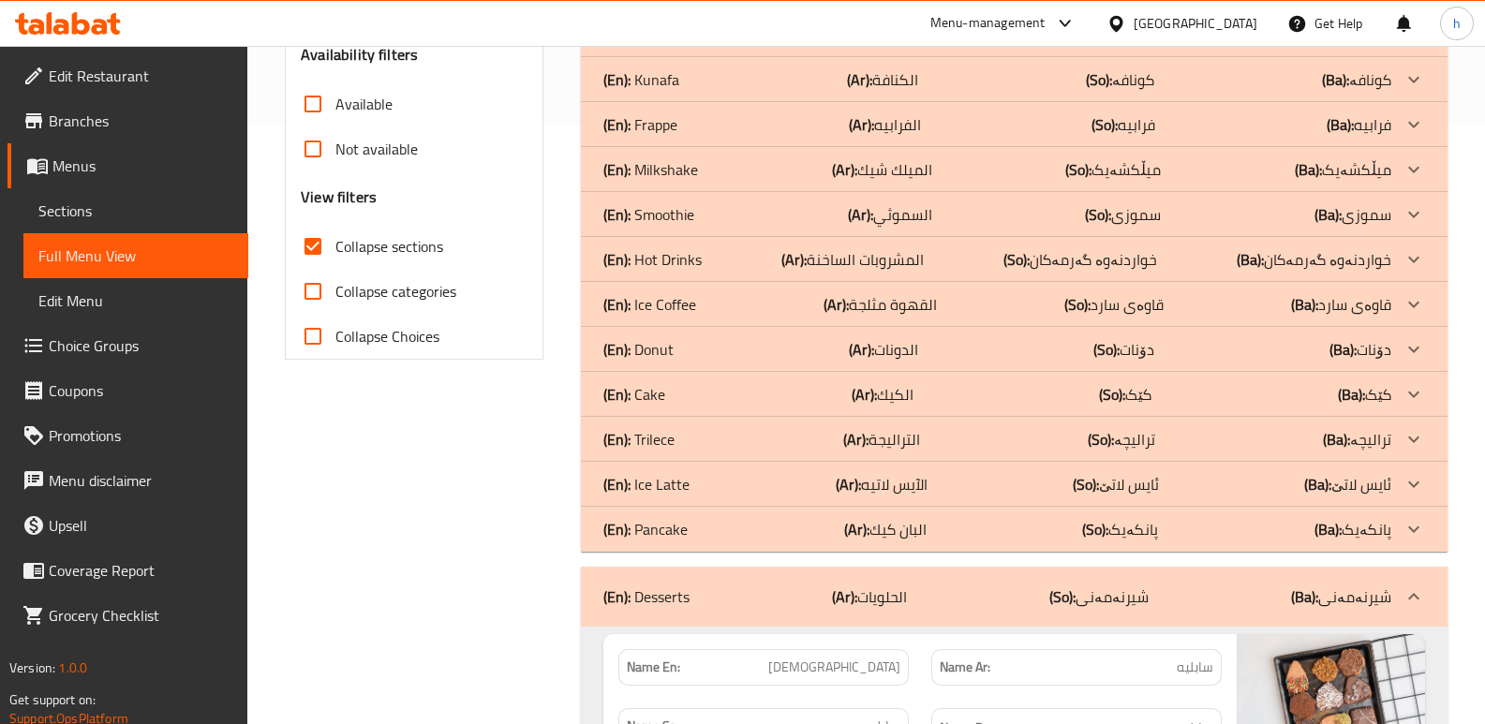
click at [714, 529] on div "(En): Pancake (Ar): البان كيك (So): پانکەیک (Ba): پانکەیک" at bounding box center [997, 529] width 788 height 22
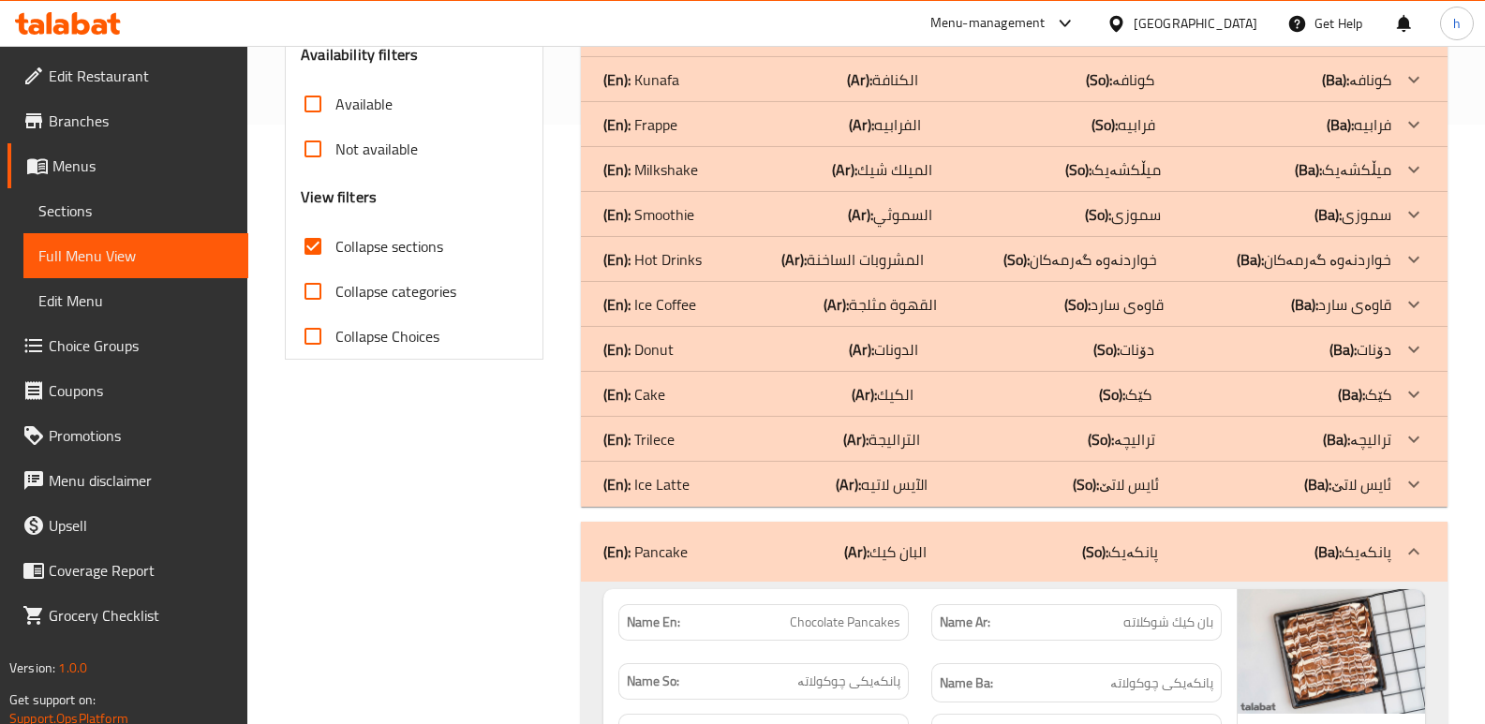
click at [721, 439] on div "(En): Trilece (Ar): التراليجة (So): ترالیچە (Ba): ترالیچە" at bounding box center [997, 439] width 788 height 22
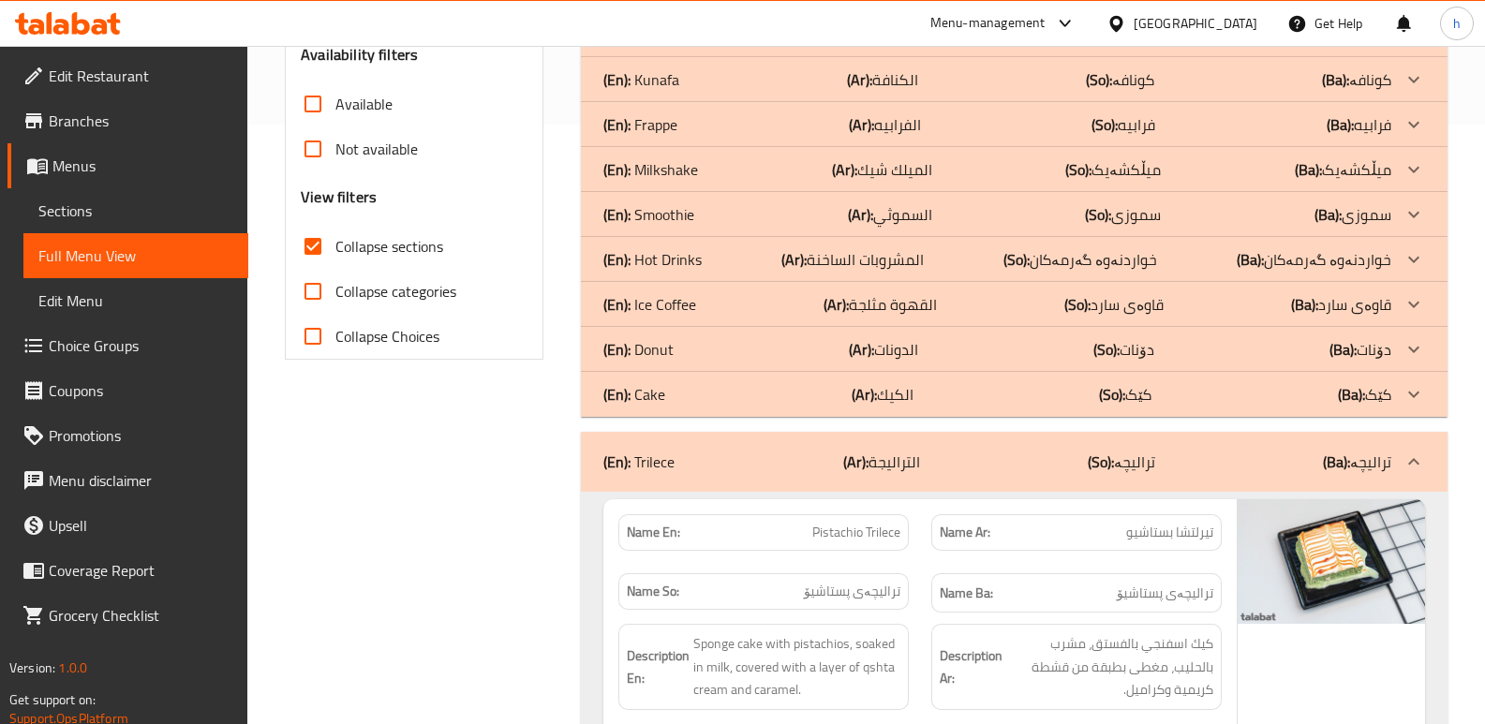
click at [698, 350] on div "(En): Donut (Ar): الدونات (So): دۆنات (Ba): دۆنات" at bounding box center [997, 349] width 788 height 22
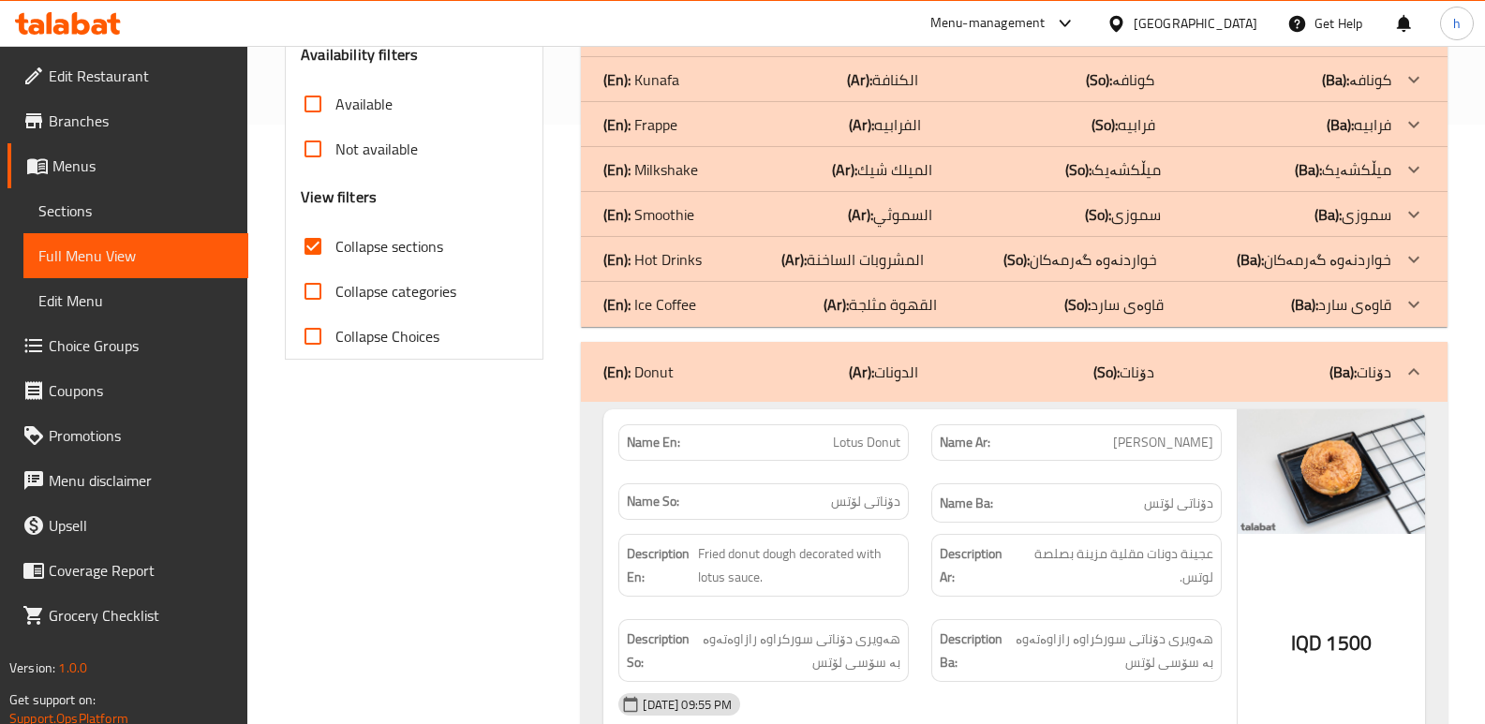
click at [709, 263] on div "(En): Hot Drinks (Ar): المشروبات الساخنة (So): خواردنەوە گەرمەکان (Ba): خواردنە…" at bounding box center [997, 259] width 788 height 22
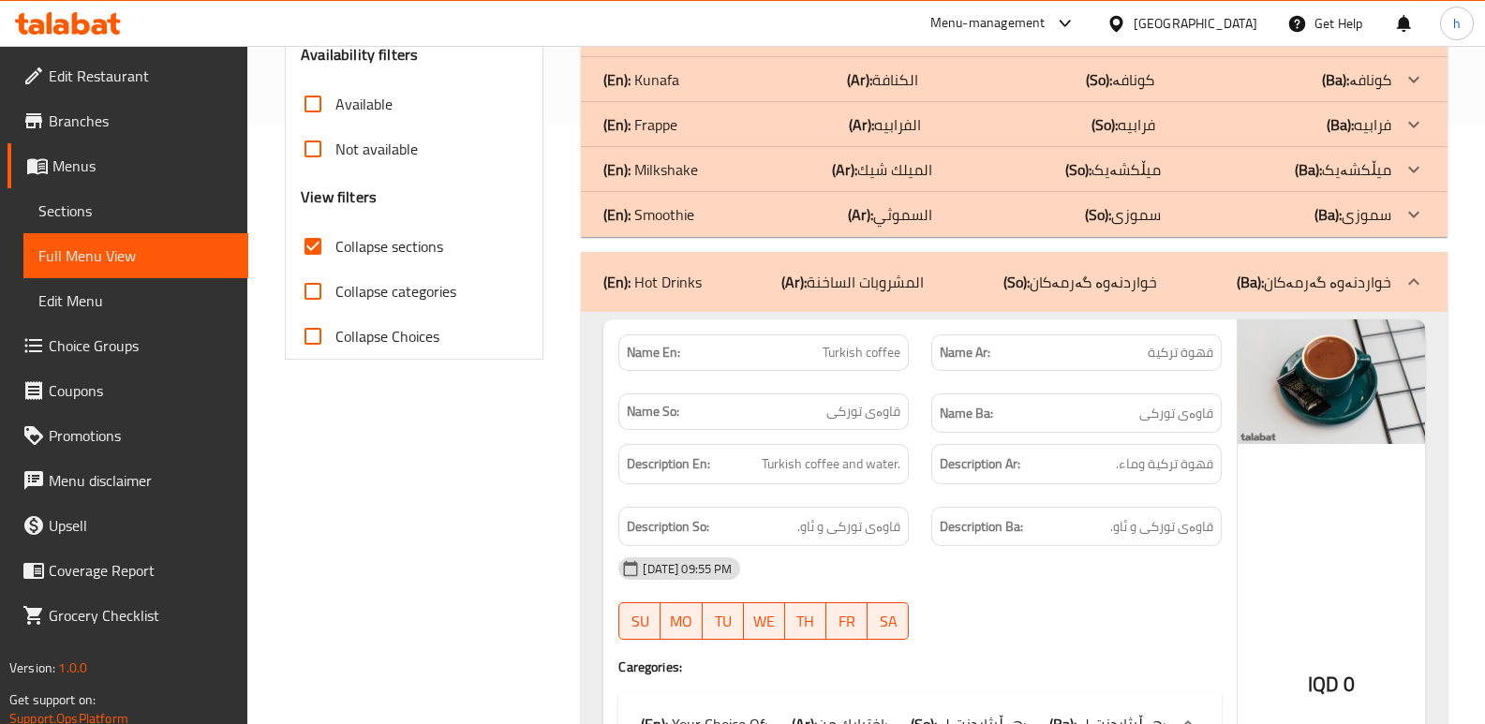
click at [719, 171] on div "(En): Milkshake (Ar): الميلك شيك (So): میڵکشەیک (Ba): میڵکشەیک" at bounding box center [997, 169] width 788 height 22
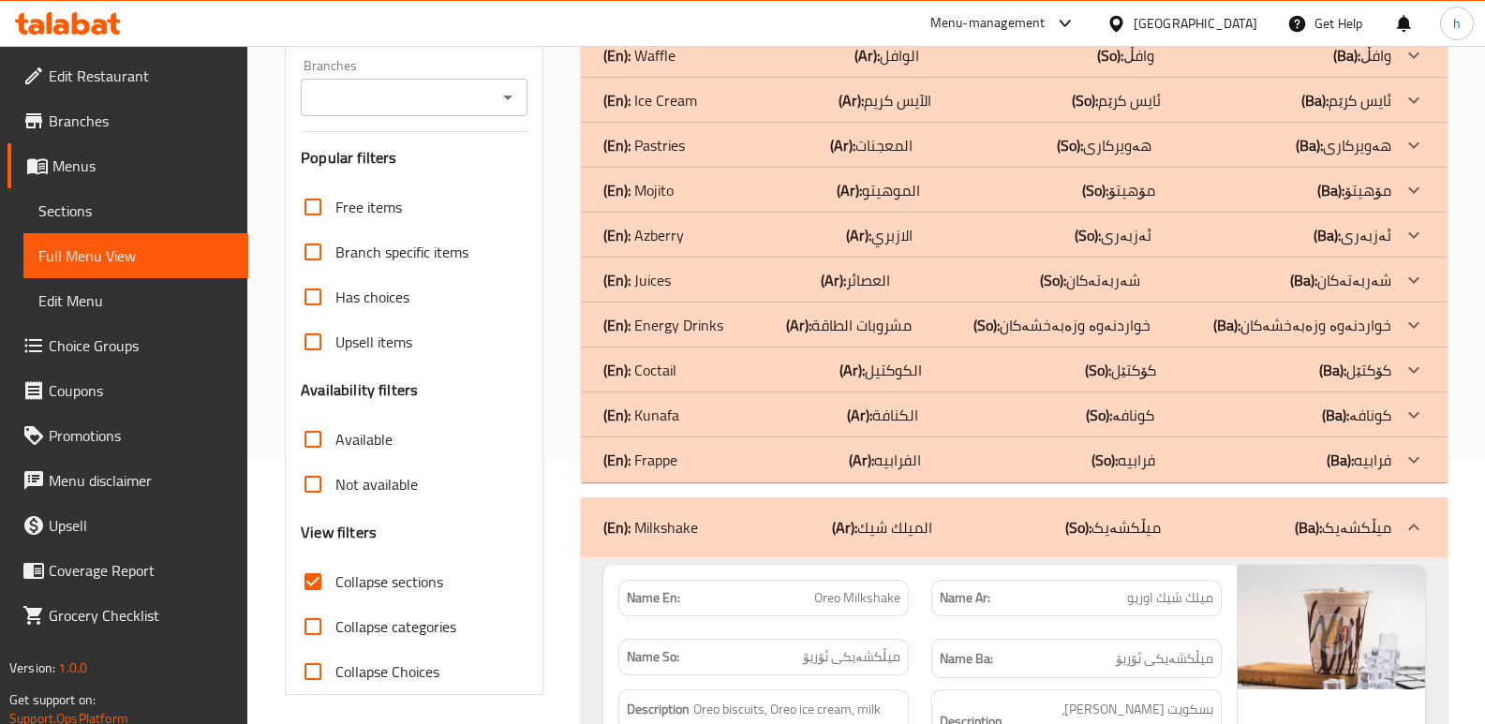
scroll to position [216, 0]
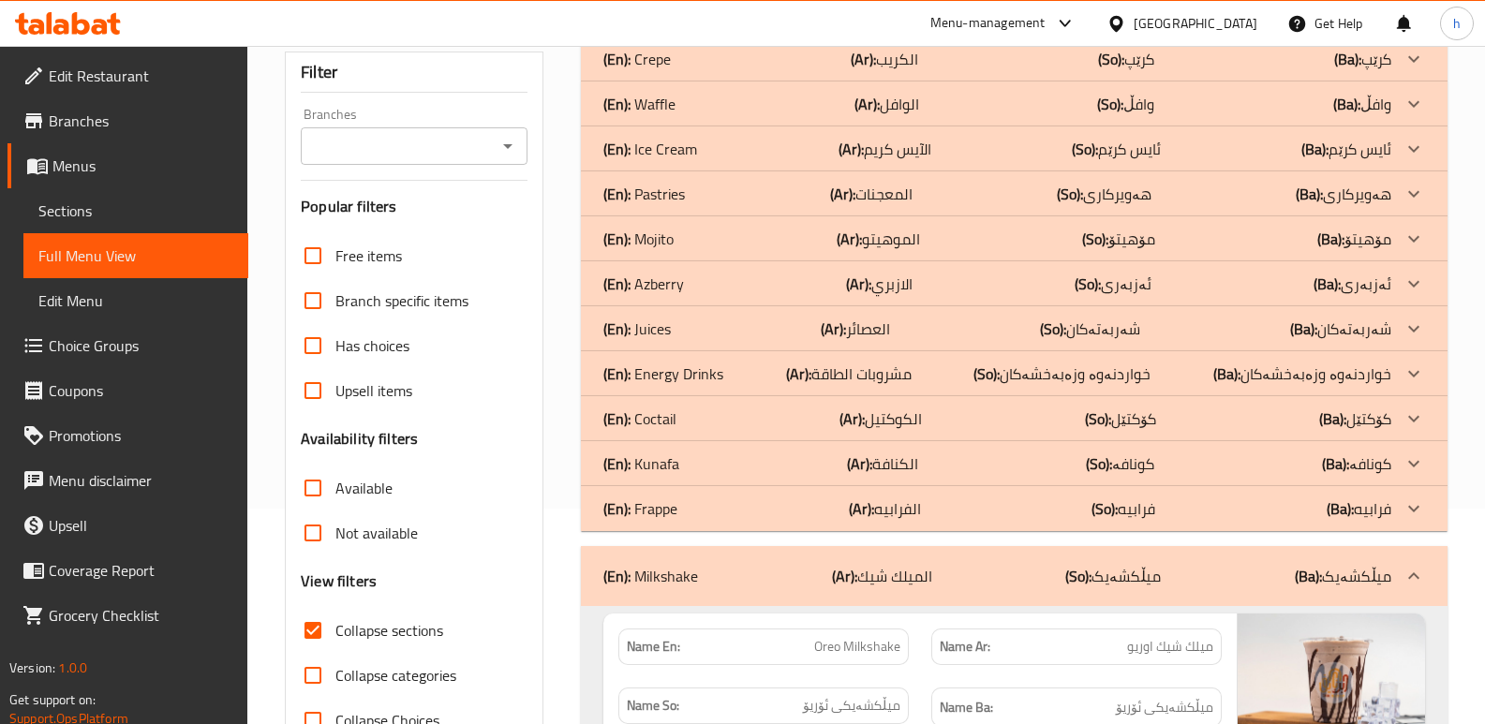
click at [697, 468] on div "(En): Kunafa (Ar): الكنافة (So): کونافە (Ba): کونافە" at bounding box center [997, 464] width 788 height 22
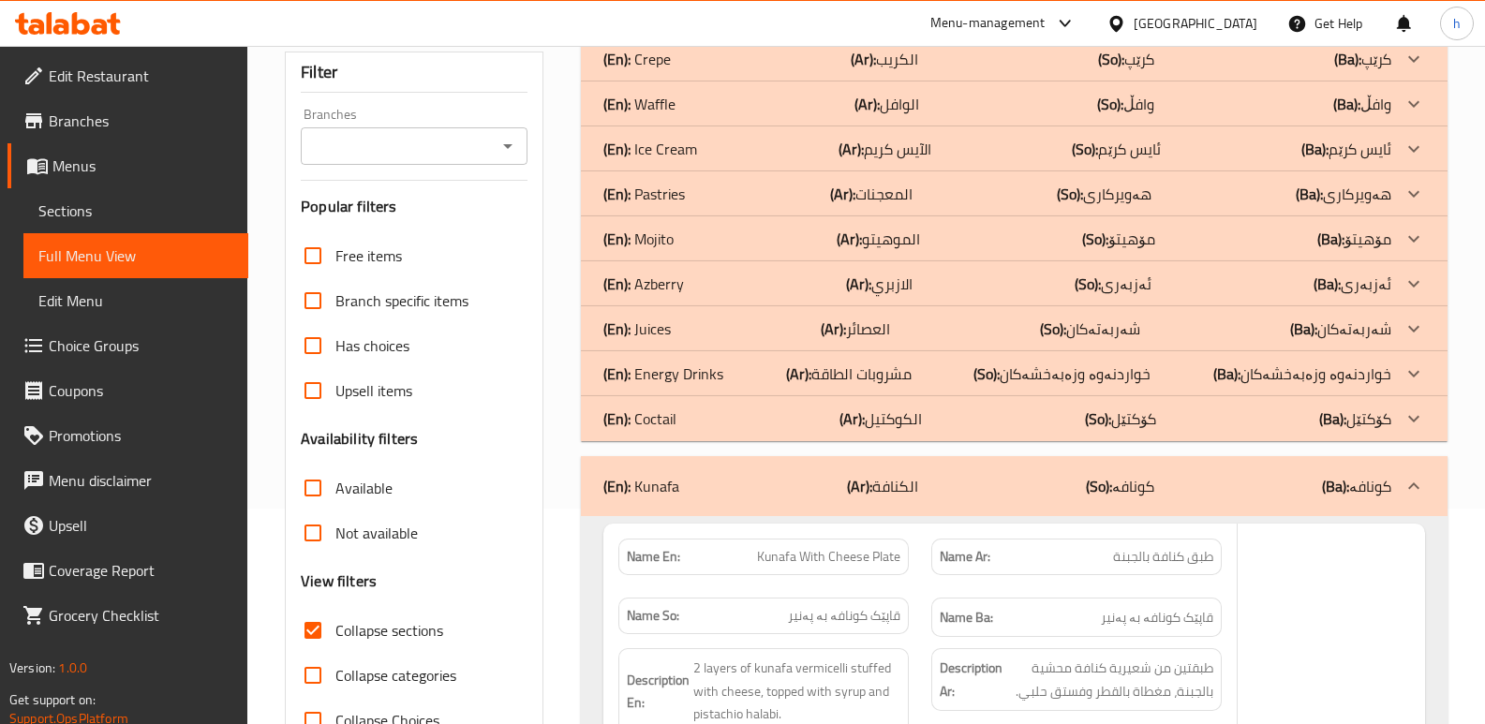
click at [723, 372] on div "(En): Energy Drinks (Ar): مشروبات الطاقة (So): خواردنەوە وزەبەخشەکان (Ba): خوار…" at bounding box center [997, 374] width 788 height 22
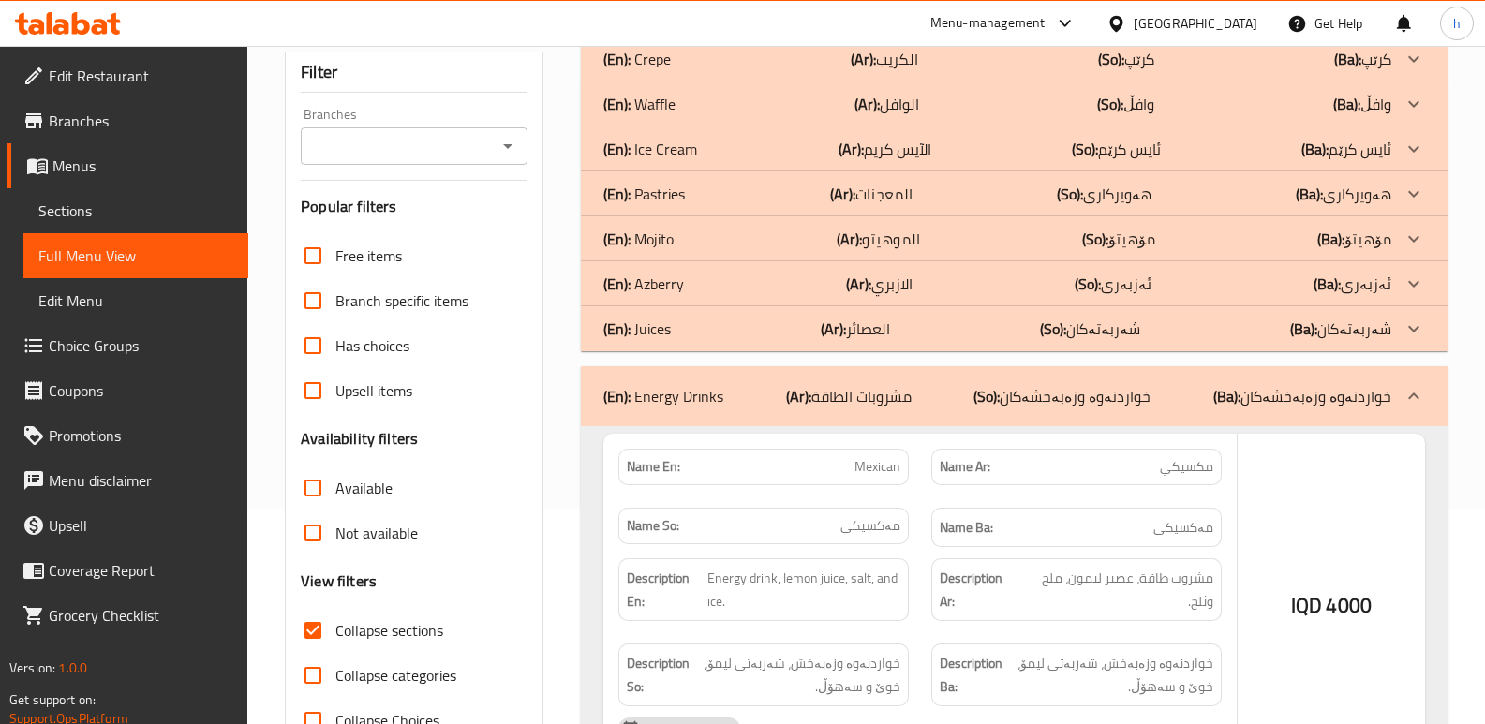
click at [702, 289] on div "(En): Azberry (Ar): الازبري (So): ئەزبەری (Ba): ئەزبەری" at bounding box center [997, 284] width 788 height 22
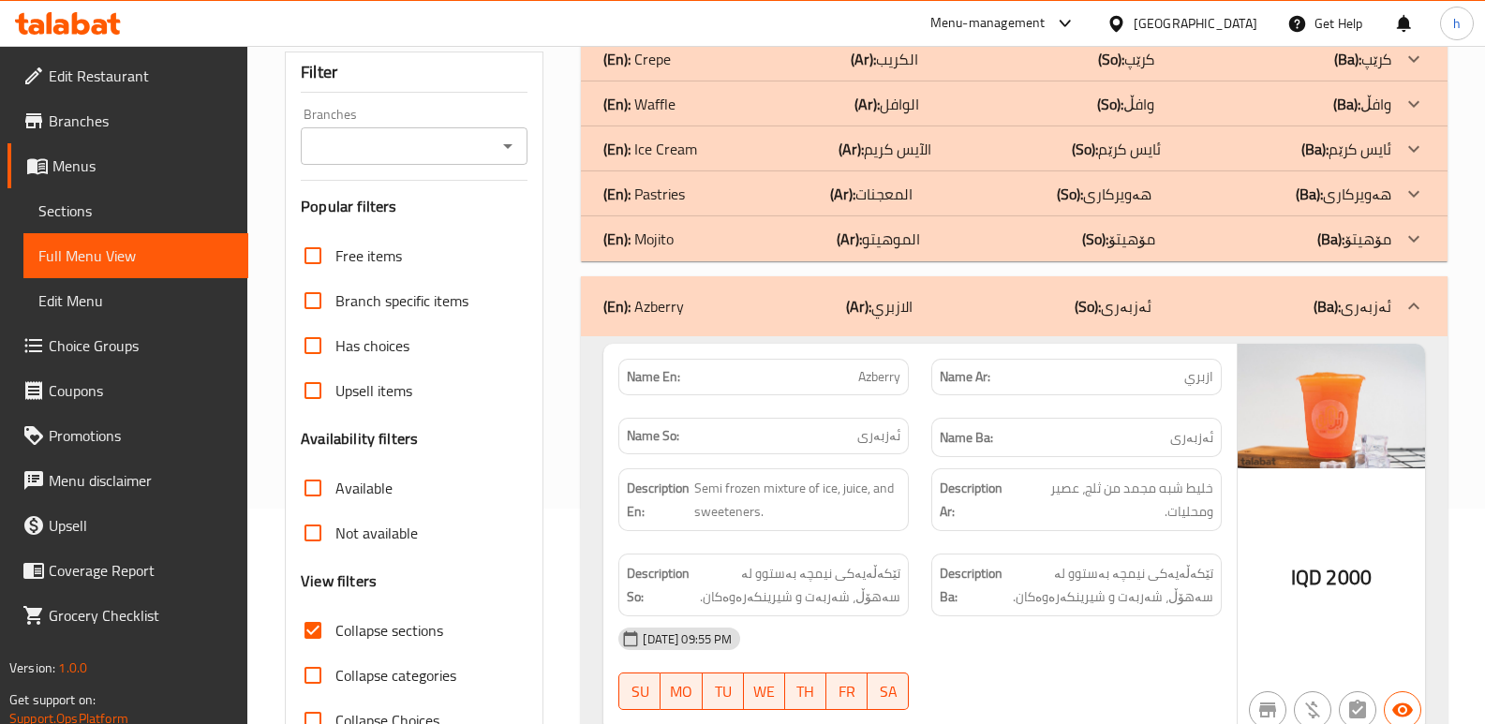
click at [723, 196] on div "(En): Pastries (Ar): المعجنات (So): هەویرکاری (Ba): هەویرکاری" at bounding box center [997, 194] width 788 height 22
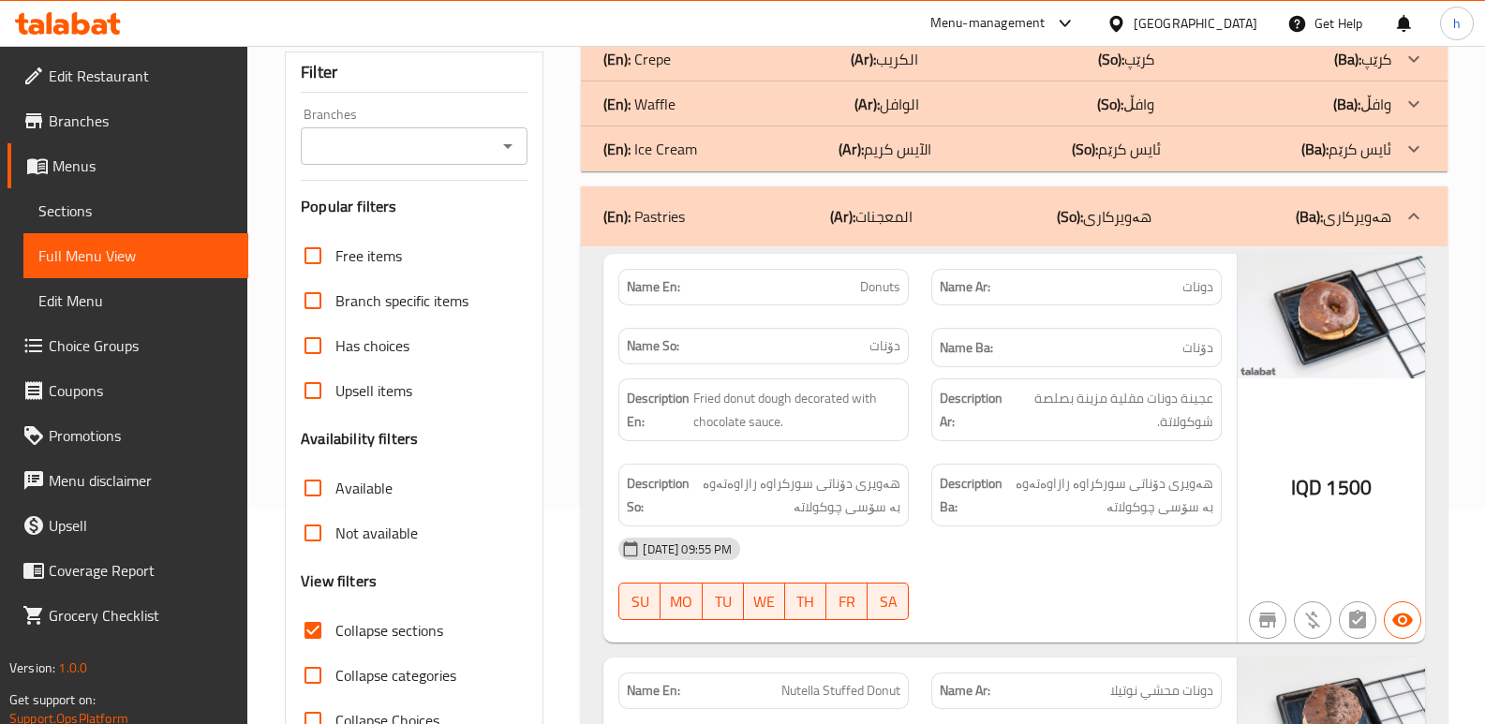
click at [1235, 96] on div "(En): Waffle (Ar): الوافل (So): وافڵ (Ba): وافڵ" at bounding box center [997, 104] width 788 height 22
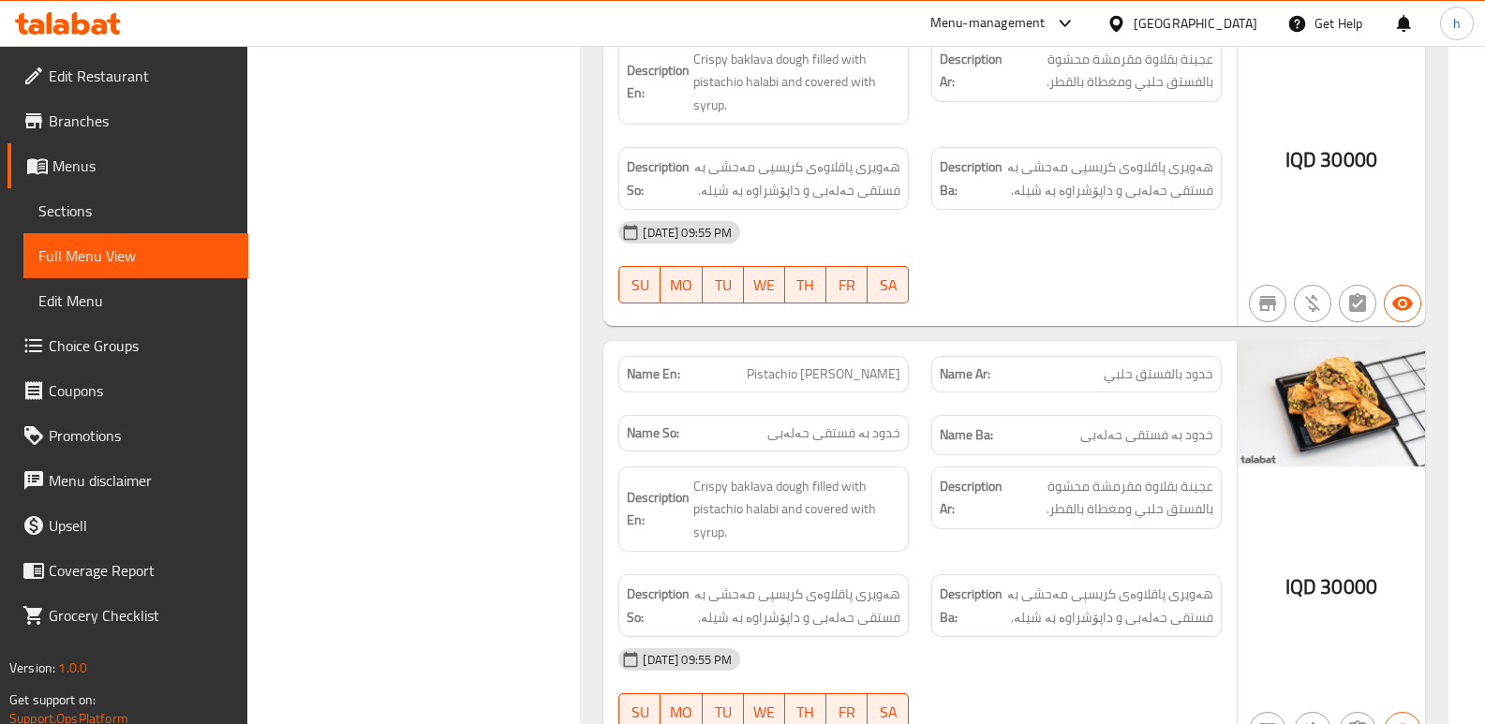
scroll to position [31378, 0]
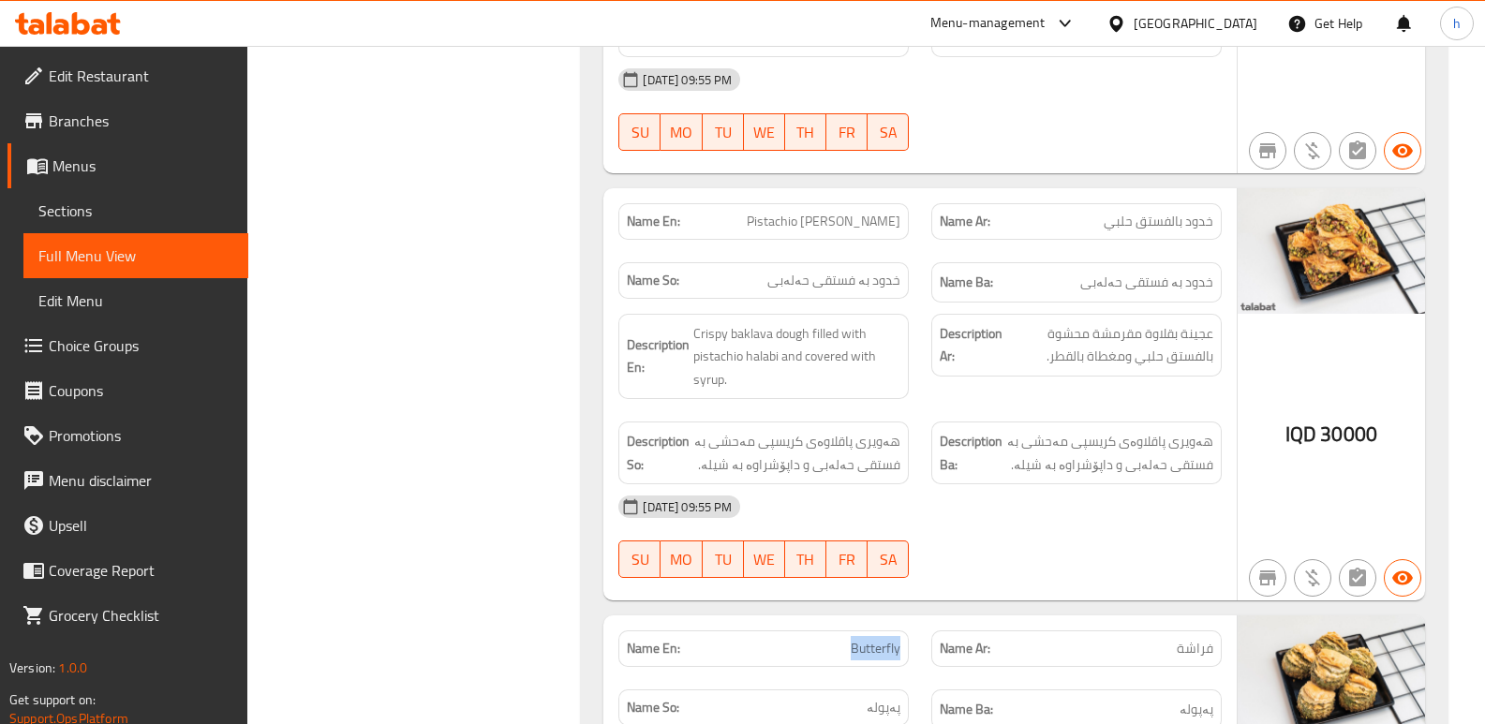
drag, startPoint x: 855, startPoint y: 323, endPoint x: 905, endPoint y: 330, distance: 51.0
click at [905, 631] on div "Name En: Butterfly" at bounding box center [763, 649] width 290 height 37
copy span "Butterfly"
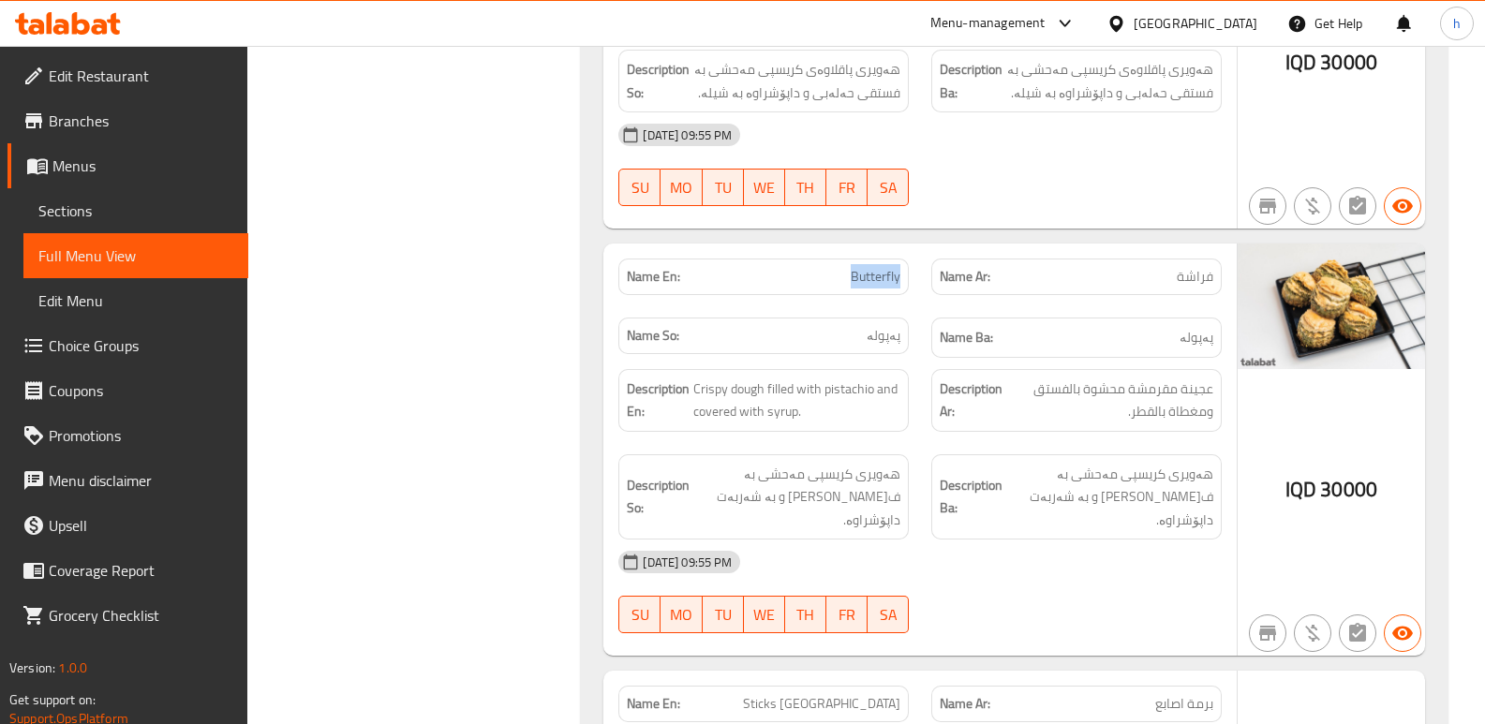
scroll to position [31753, 0]
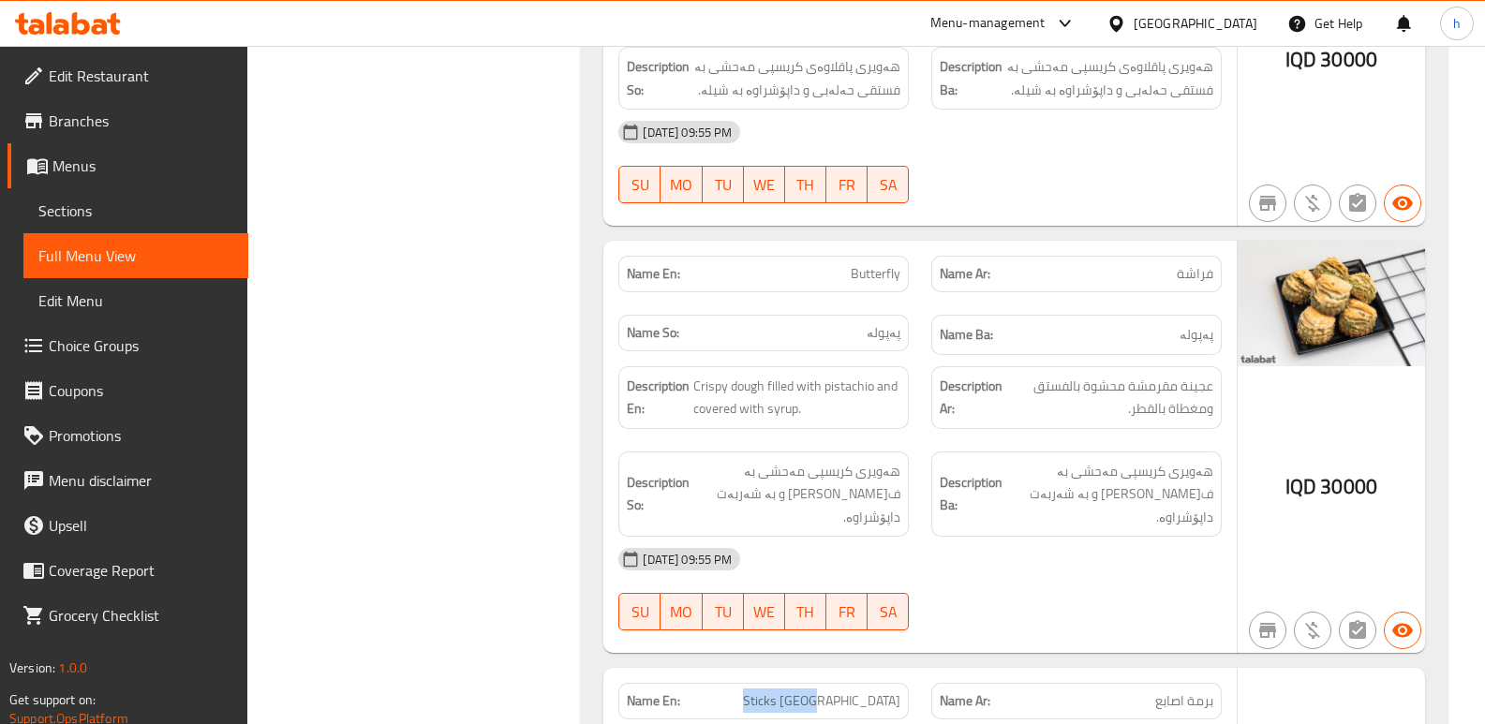
drag, startPoint x: 831, startPoint y: 353, endPoint x: 907, endPoint y: 361, distance: 76.3
click at [907, 683] on div "Name En: Sticks Burma" at bounding box center [763, 701] width 290 height 37
copy span "Sticks [GEOGRAPHIC_DATA]"
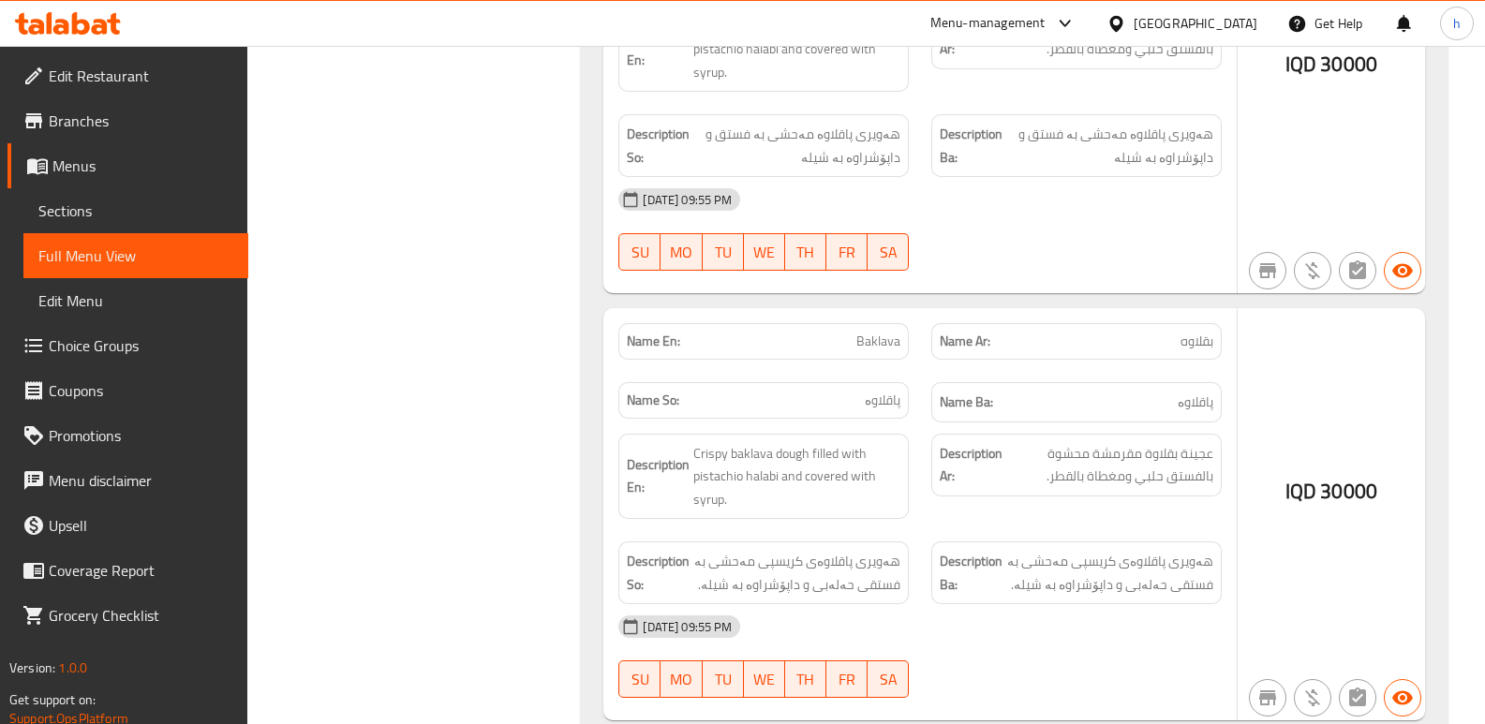
scroll to position [32577, 0]
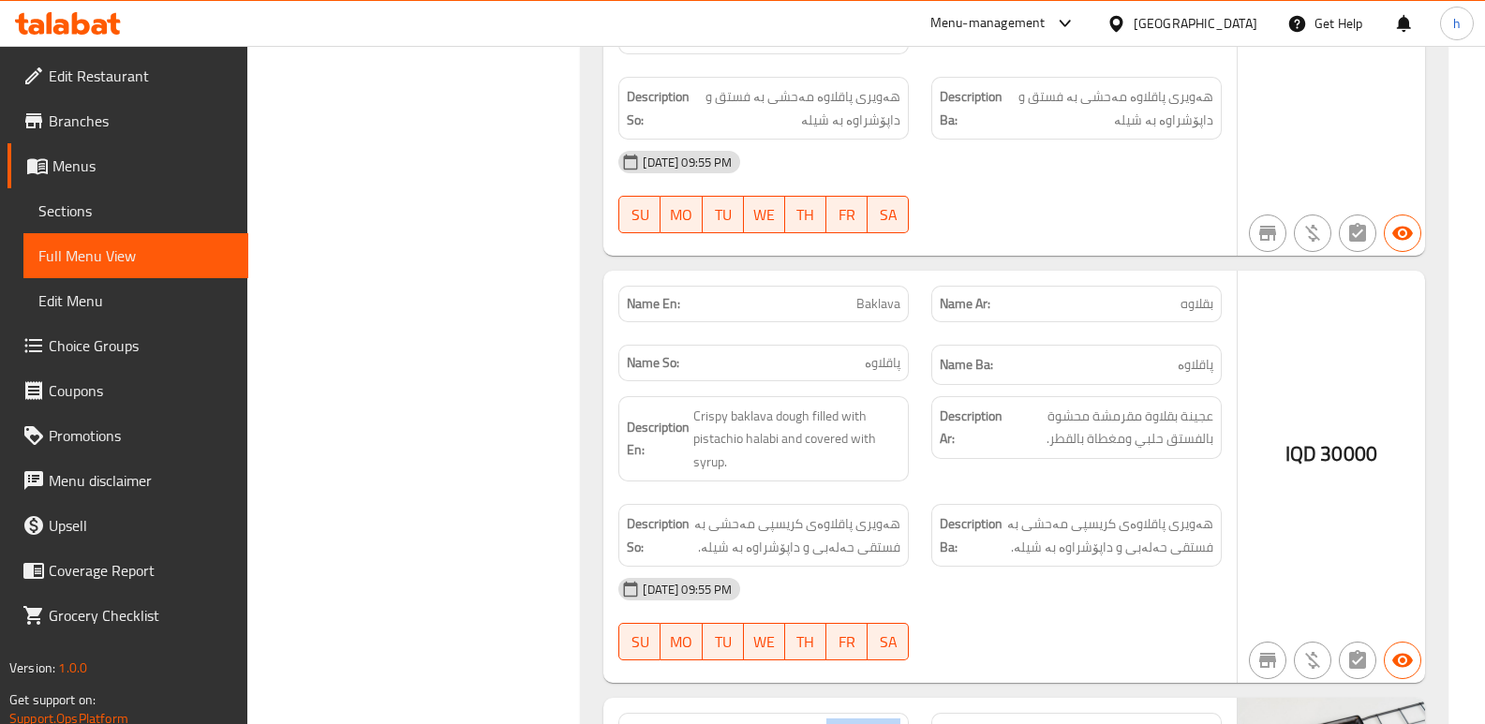
drag, startPoint x: 827, startPoint y: 386, endPoint x: 901, endPoint y: 381, distance: 74.2
click at [901, 722] on span "Esh Al Asfour" at bounding box center [864, 732] width 74 height 20
copy span "Esh Al Asfour"
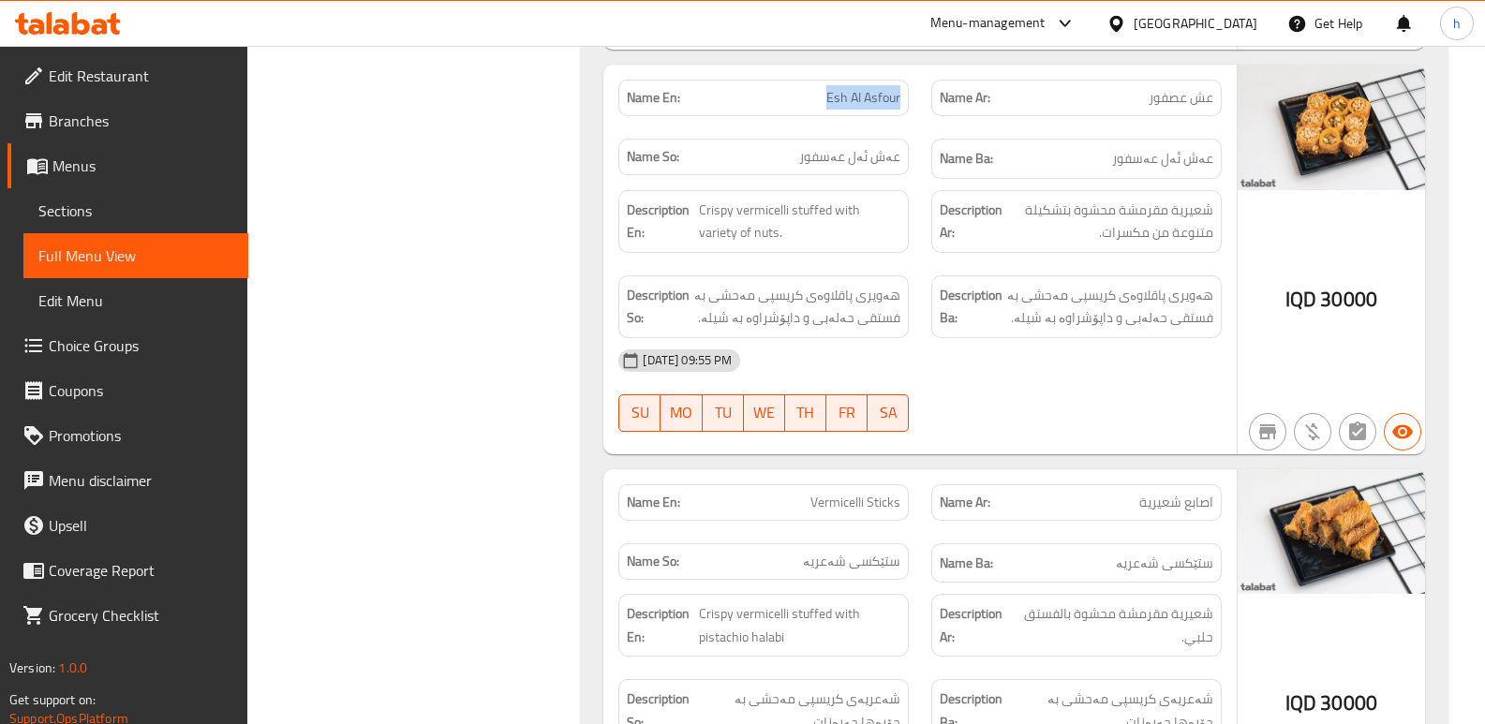
scroll to position [33440, 0]
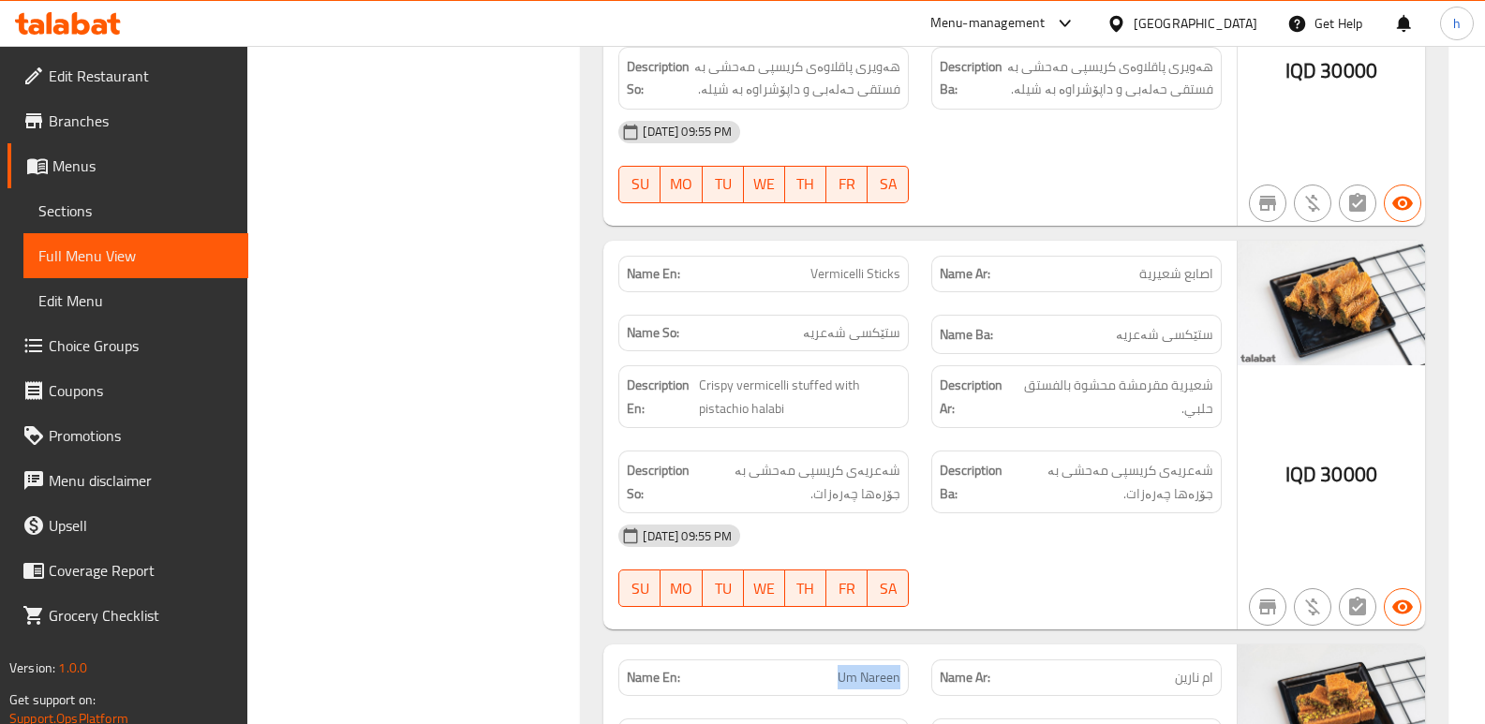
drag, startPoint x: 838, startPoint y: 334, endPoint x: 902, endPoint y: 340, distance: 65.0
click at [902, 660] on div "Name En: Um Nareen" at bounding box center [763, 678] width 290 height 37
copy span "Um Nareen"
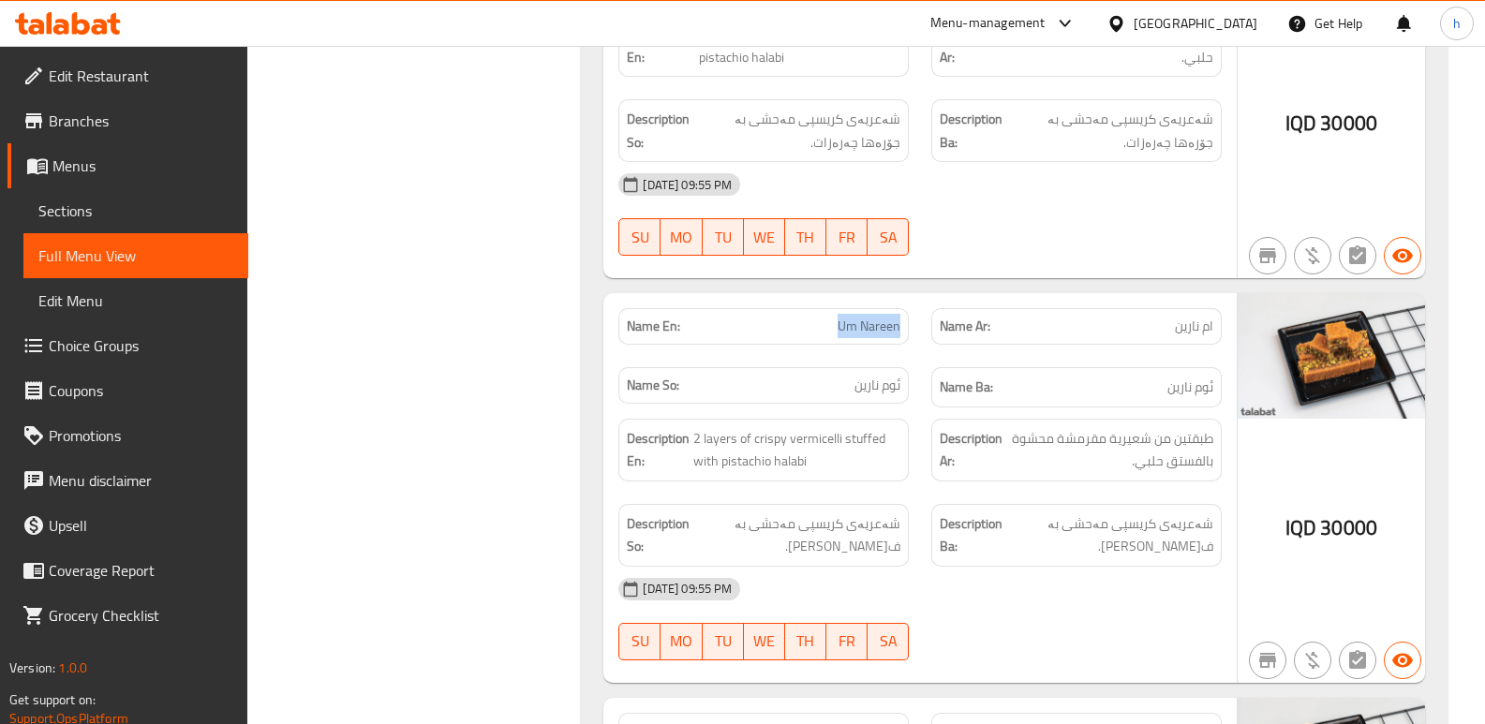
scroll to position [33814, 0]
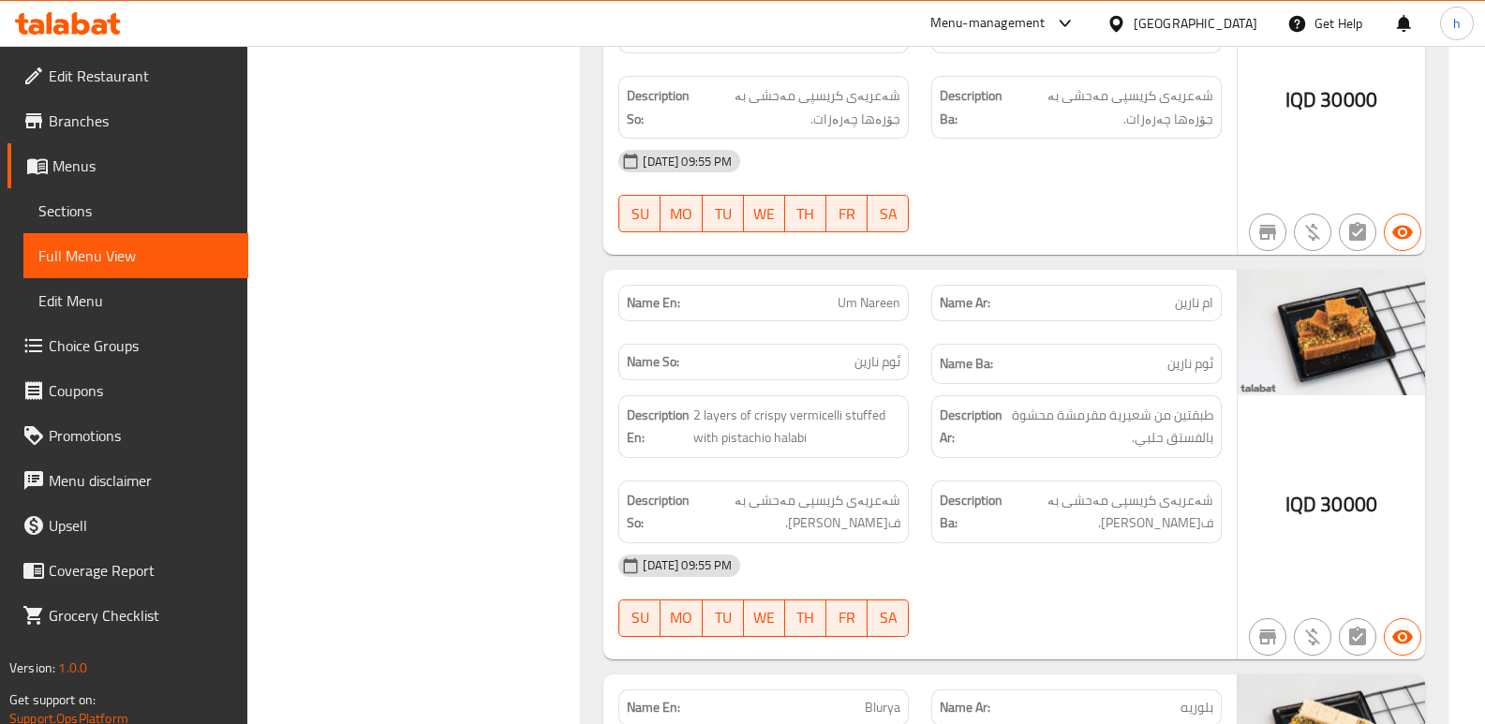
click at [879, 698] on span "Blurya" at bounding box center [883, 708] width 36 height 20
copy span "Blurya"
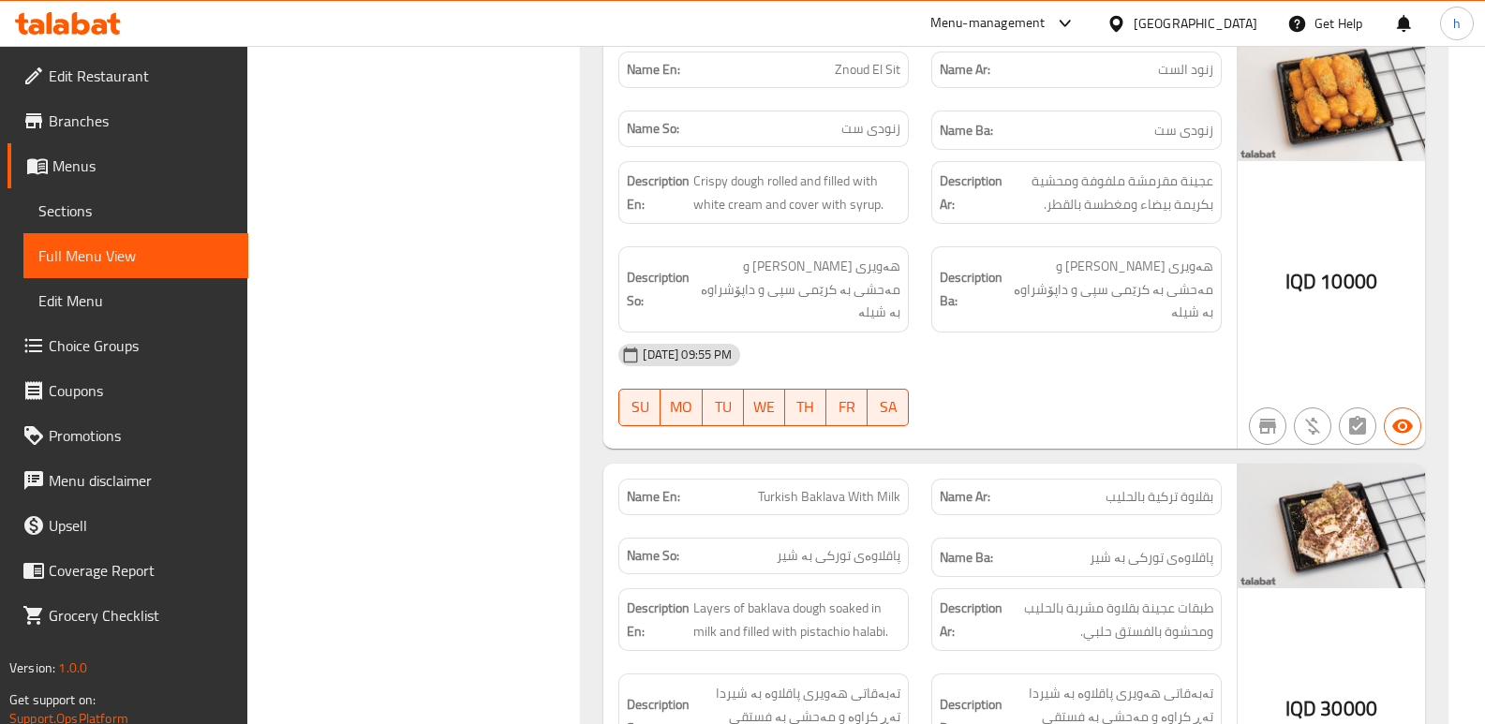
scroll to position [38837, 0]
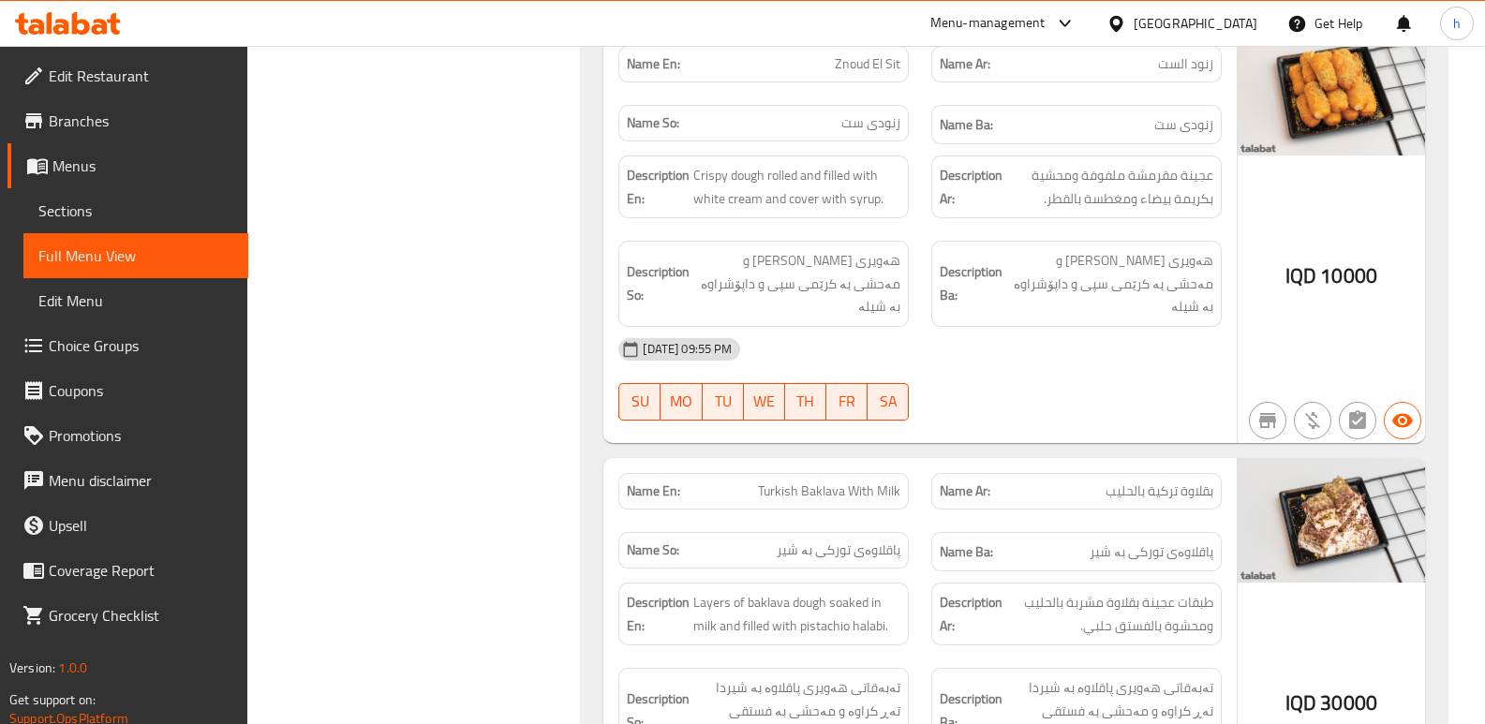
drag, startPoint x: 793, startPoint y: 386, endPoint x: 910, endPoint y: 395, distance: 117.4
copy span "Mixed [PERSON_NAME]"
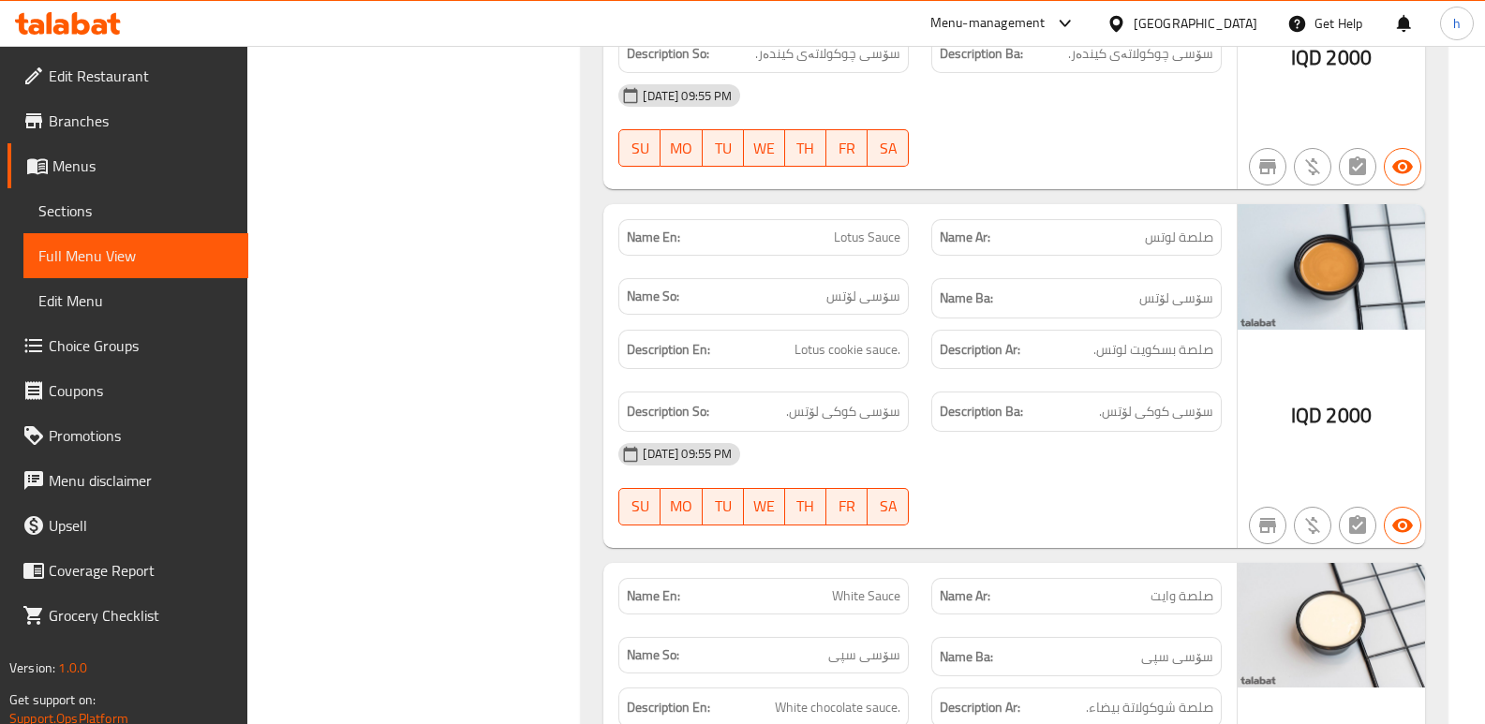
scroll to position [44033, 0]
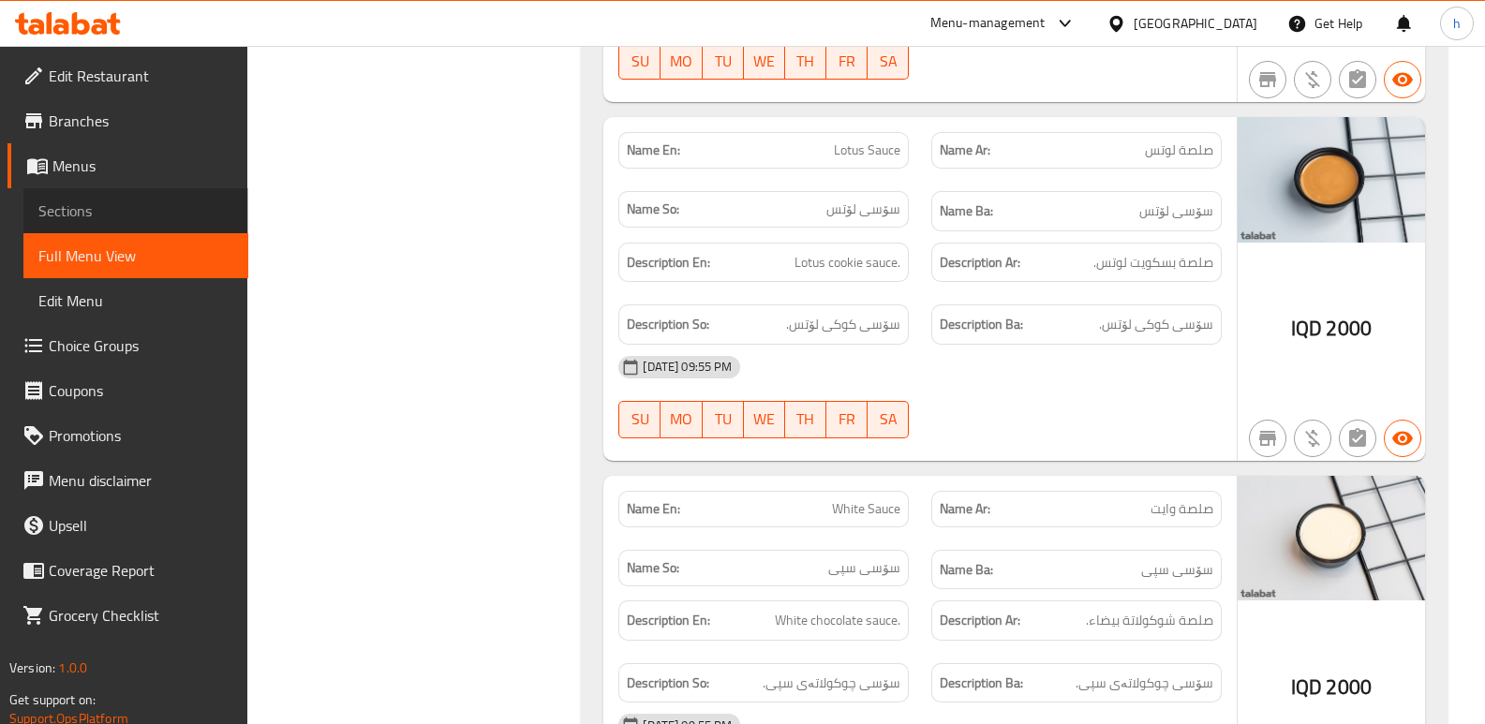
click at [107, 224] on link "Sections" at bounding box center [135, 210] width 225 height 45
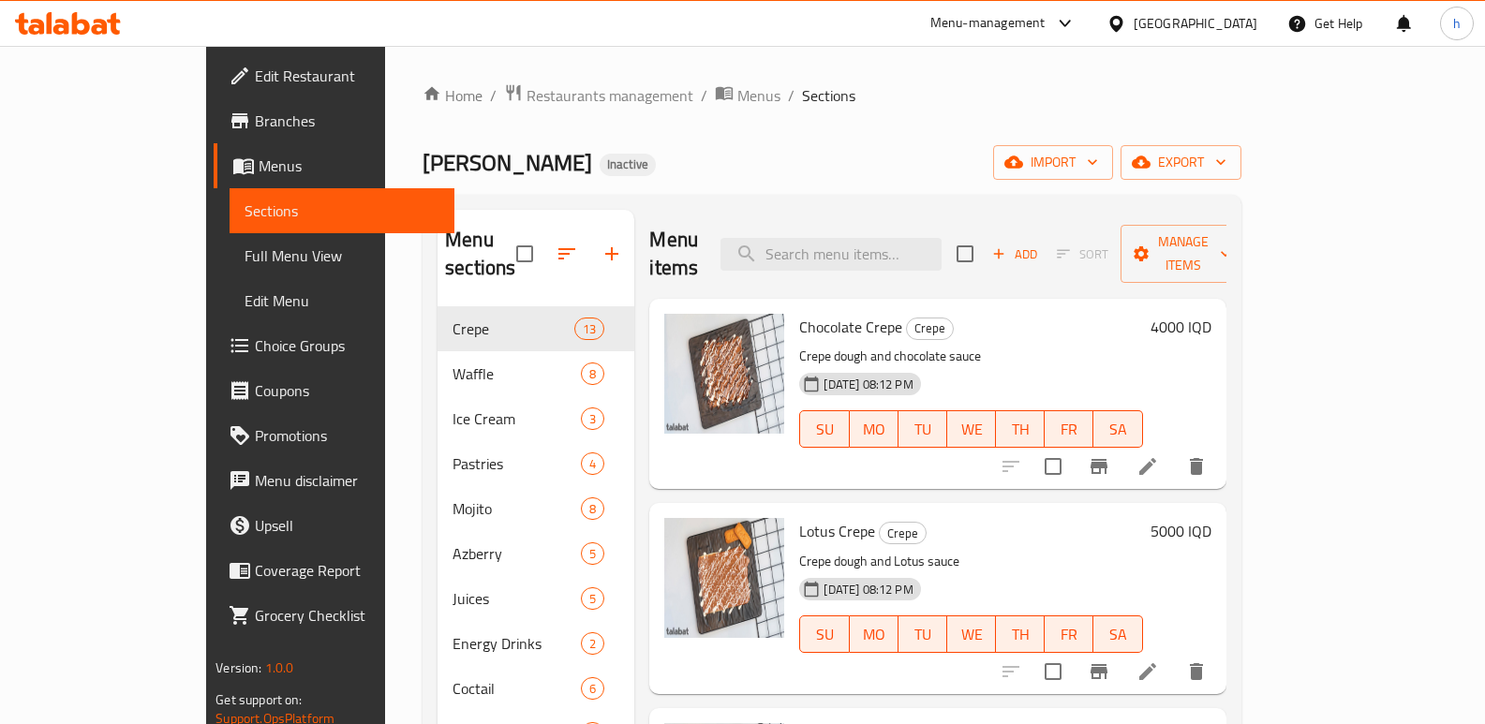
click at [942, 221] on div "Menu items Add Sort Manage items" at bounding box center [937, 254] width 576 height 89
click at [942, 238] on input "search" at bounding box center [831, 254] width 221 height 33
paste input "Mixed [PERSON_NAME]"
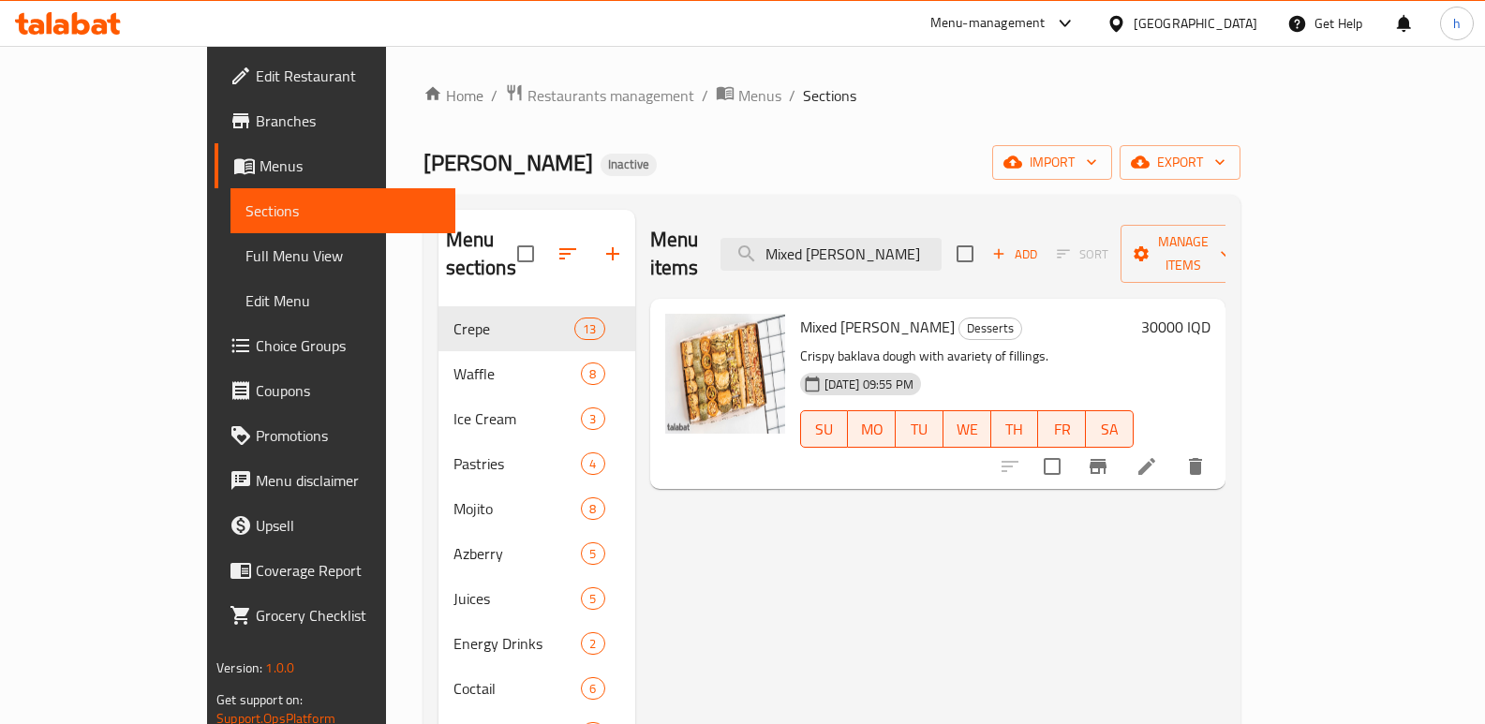
type input "Mixed [PERSON_NAME]"
click at [1173, 450] on li at bounding box center [1147, 467] width 52 height 34
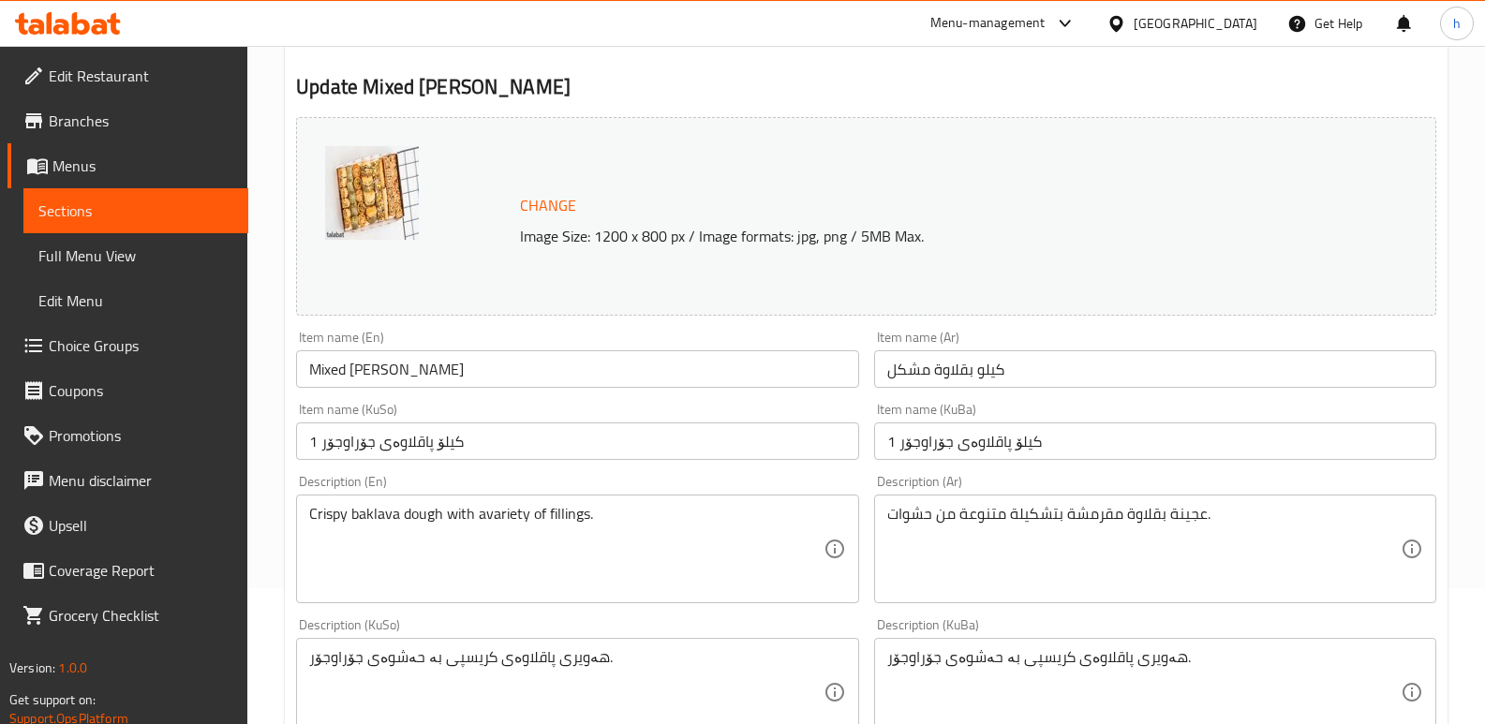
scroll to position [149, 0]
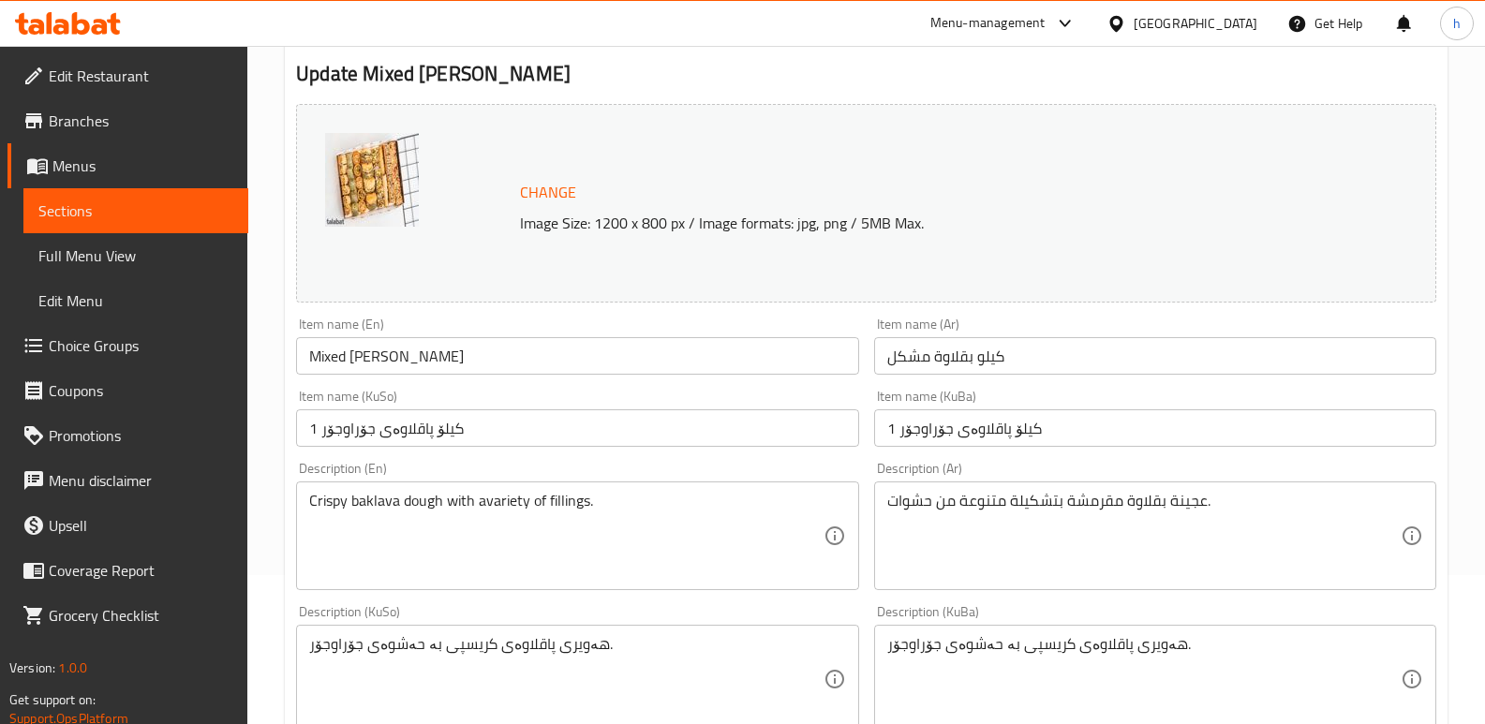
click at [1136, 422] on input "1 کیلۆ پاقلاوەی جۆراوجۆر" at bounding box center [1155, 428] width 562 height 37
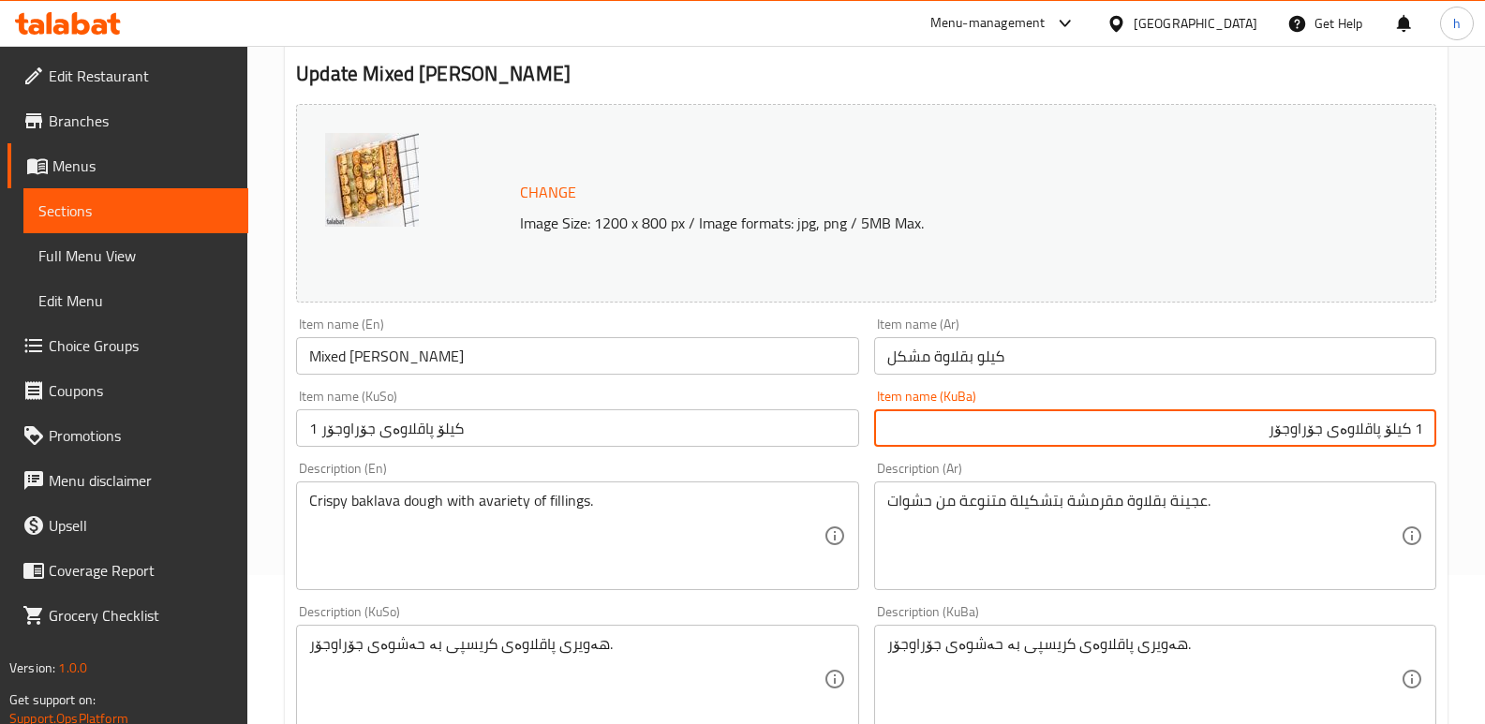
click at [1476, 432] on div "Home / Restaurants management / Menus / Sections / item / update Desserts secti…" at bounding box center [866, 657] width 1238 height 1521
type input "کیلۆ پاقلاوەی جۆراوجۆر"
drag, startPoint x: 638, startPoint y: 441, endPoint x: 292, endPoint y: 444, distance: 345.8
click at [292, 444] on div "Item name (KuSo) 1 کیلۆ پاقلاوەی جۆراوجۆر Item name (KuSo)" at bounding box center [577, 418] width 577 height 72
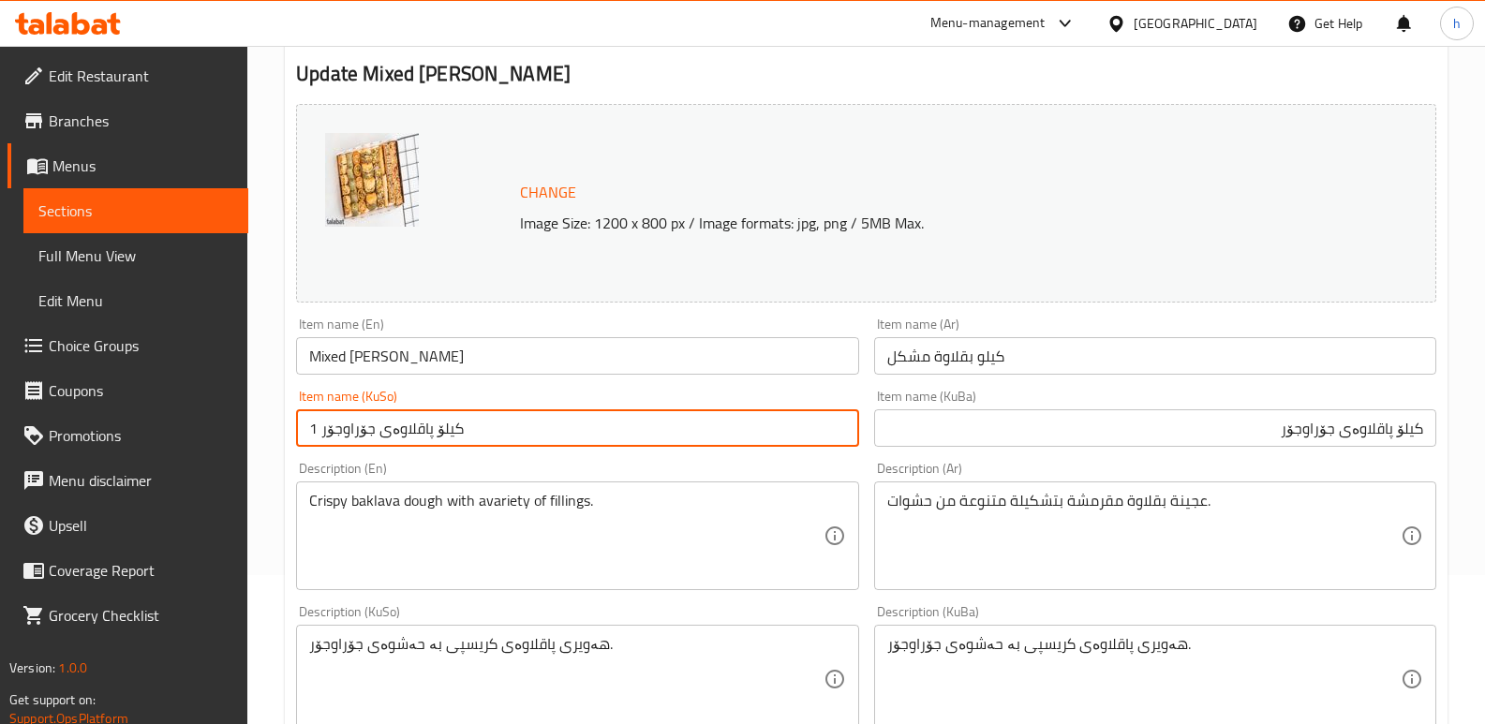
paste input "text"
type input "کیلۆ پاقلاوەی جۆراوجۆر"
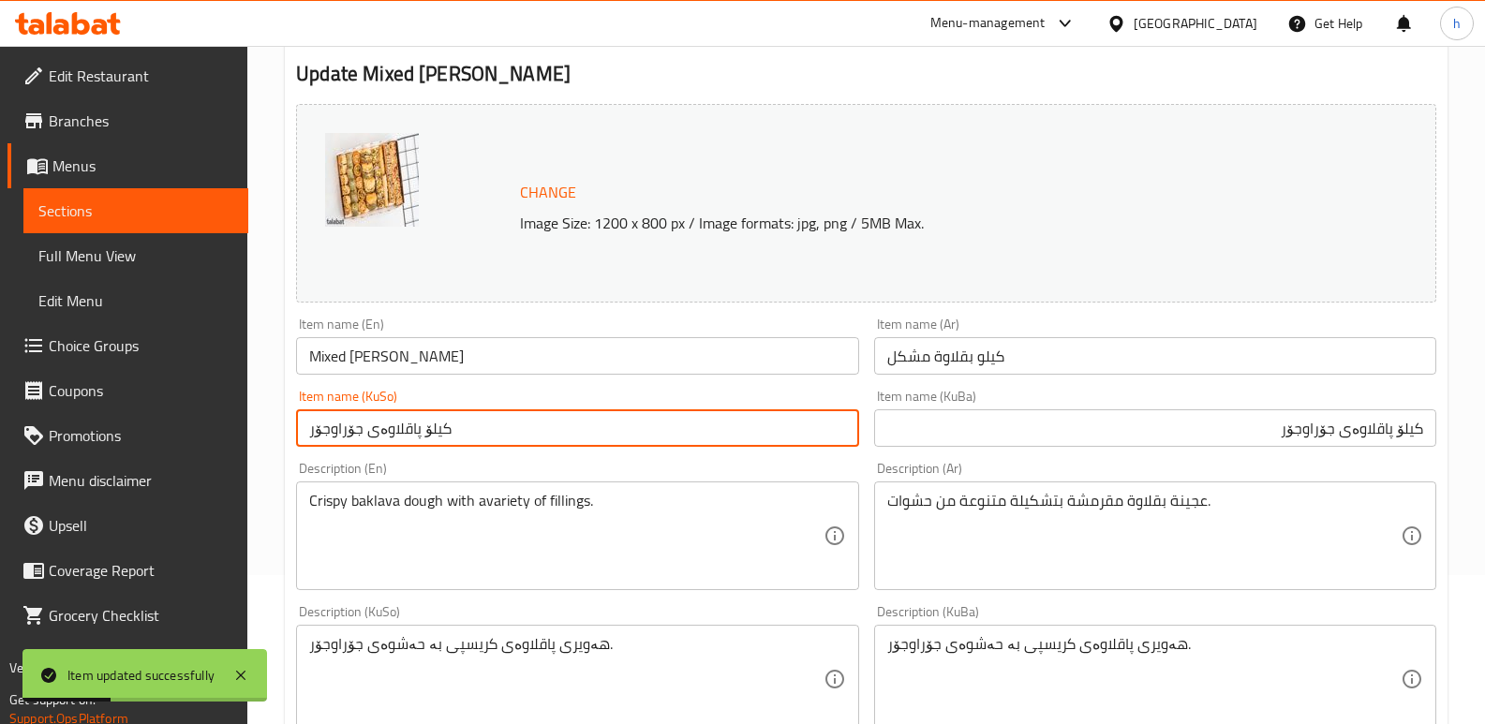
click at [145, 212] on span "Sections" at bounding box center [135, 211] width 195 height 22
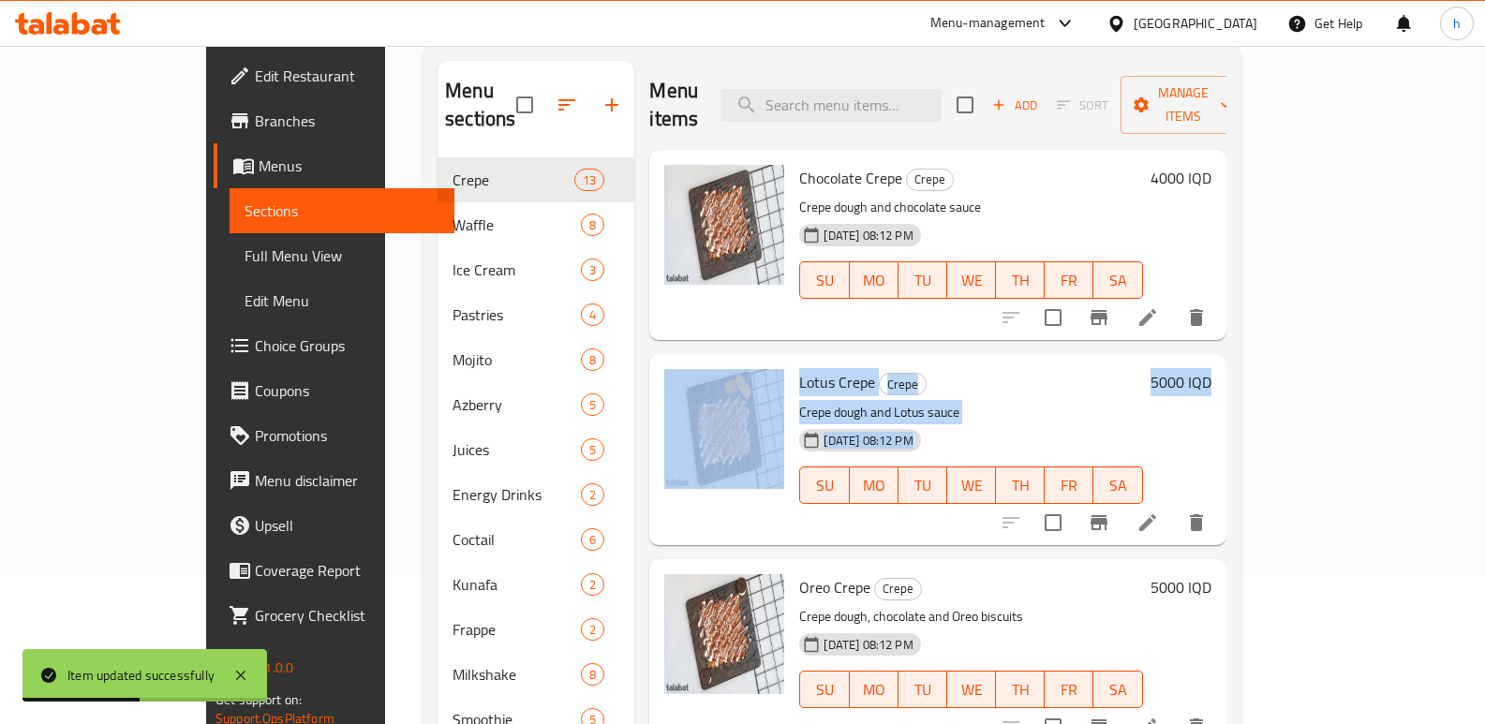
drag, startPoint x: 1484, startPoint y: 320, endPoint x: 1309, endPoint y: 250, distance: 188.5
click at [1279, 262] on div "Home / Restaurants management / Menus / Sections Ibn Nayef Inactive import expo…" at bounding box center [832, 574] width 894 height 1355
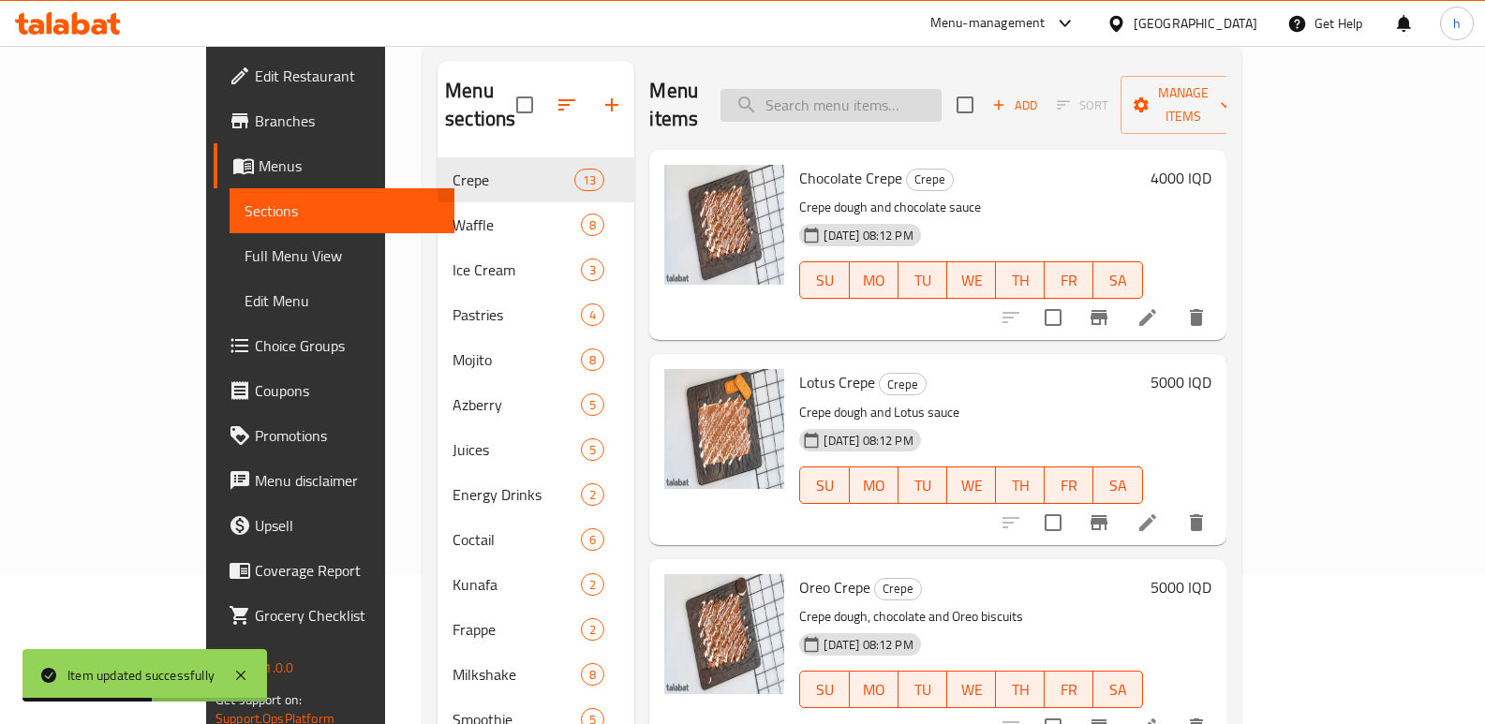
click at [924, 92] on input "search" at bounding box center [831, 105] width 221 height 33
paste input "Blurya"
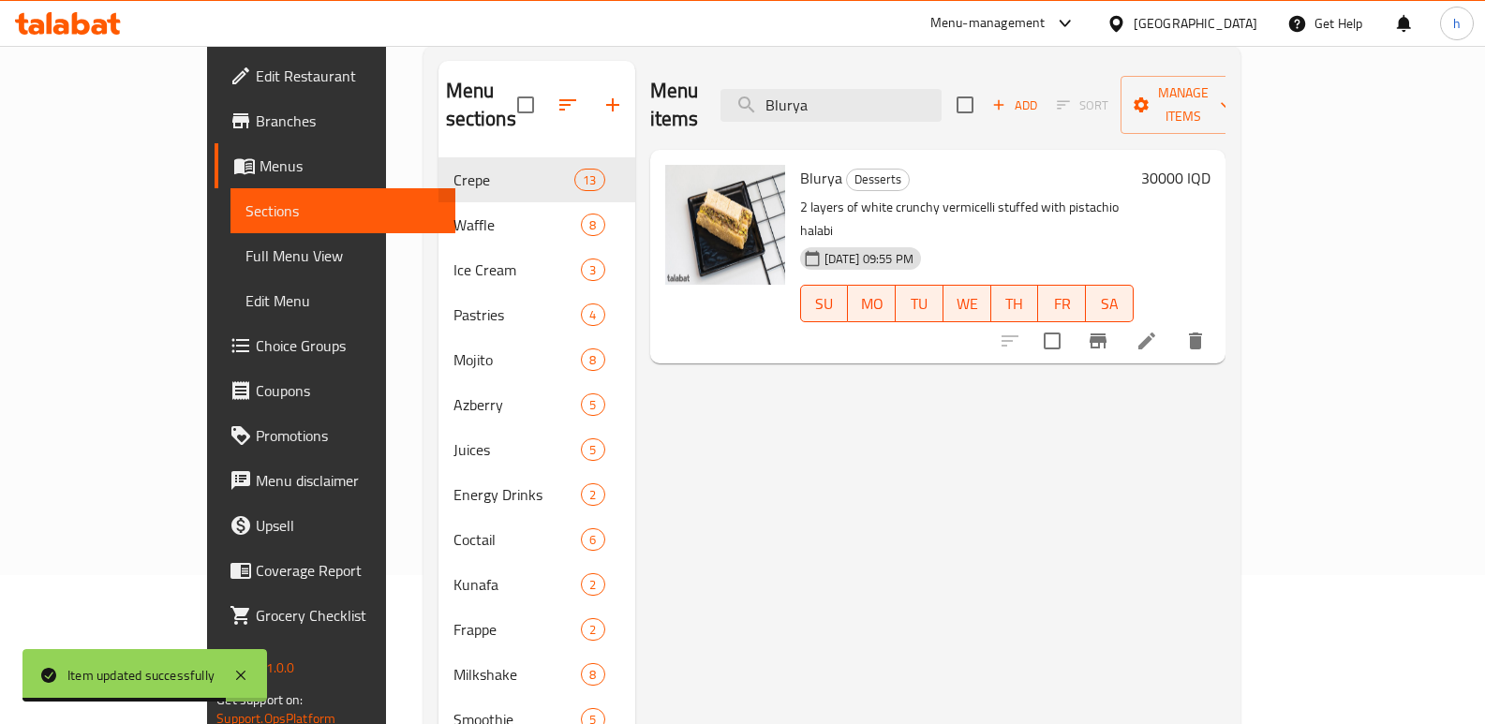
type input "Blurya"
click at [1158, 330] on icon at bounding box center [1147, 341] width 22 height 22
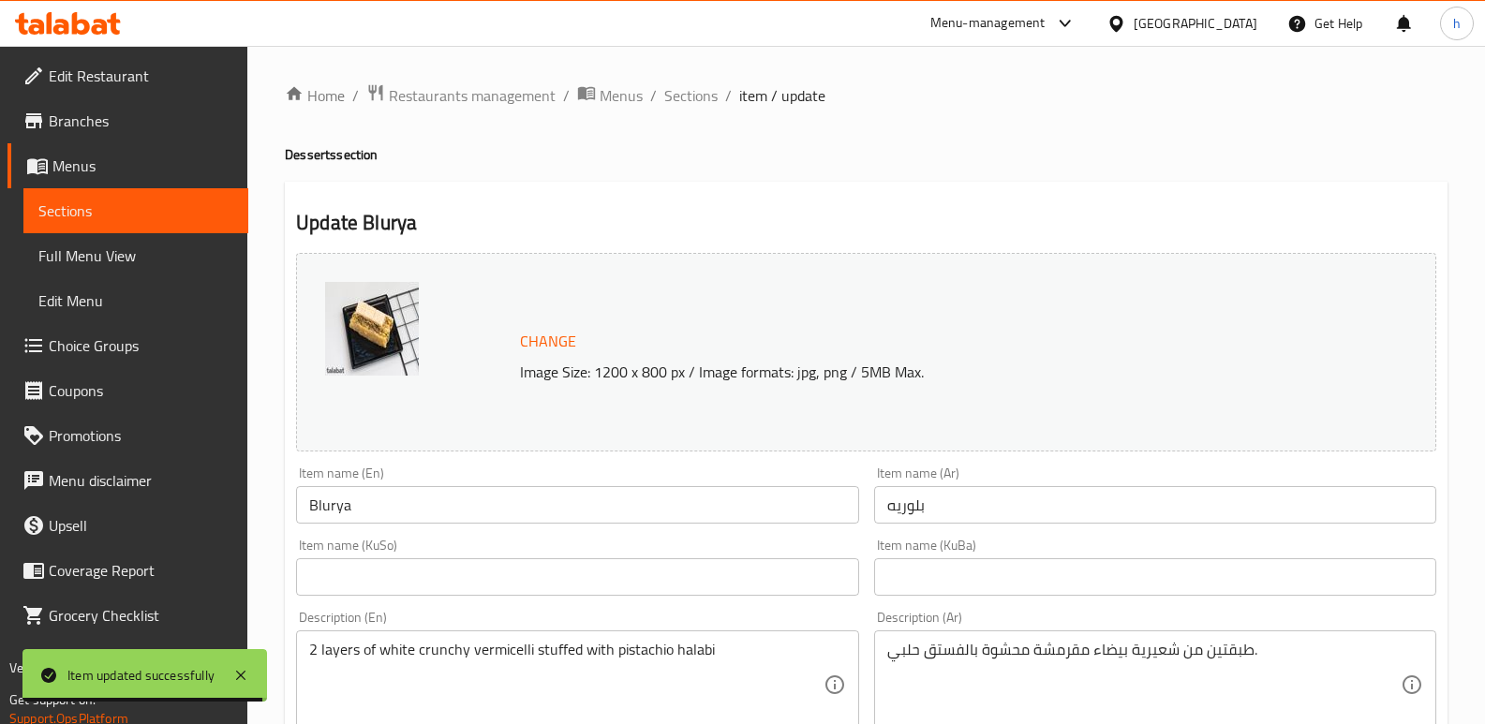
click at [1050, 570] on input "text" at bounding box center [1155, 576] width 562 height 37
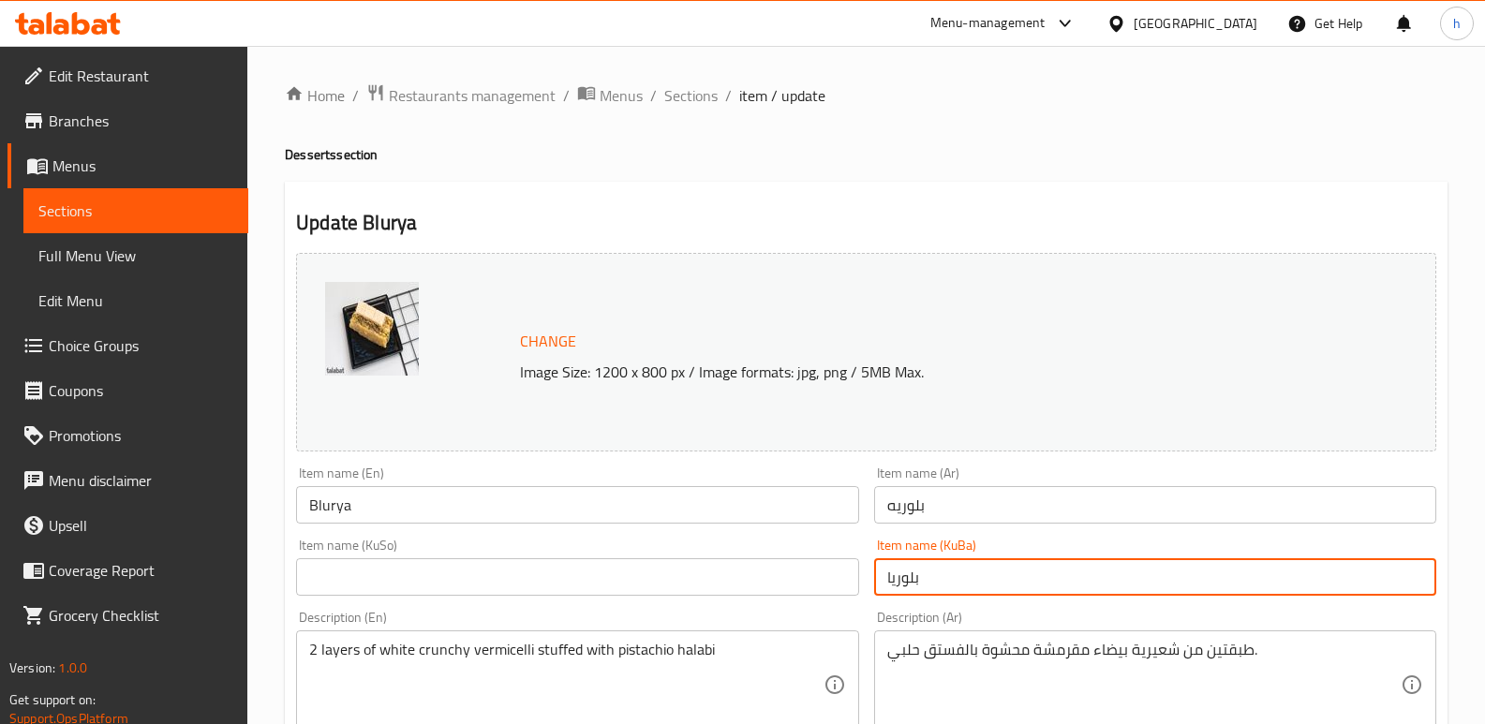
click at [941, 573] on input "بلوریا" at bounding box center [1155, 576] width 562 height 37
type input "بلوریە"
click at [409, 580] on input "text" at bounding box center [577, 576] width 562 height 37
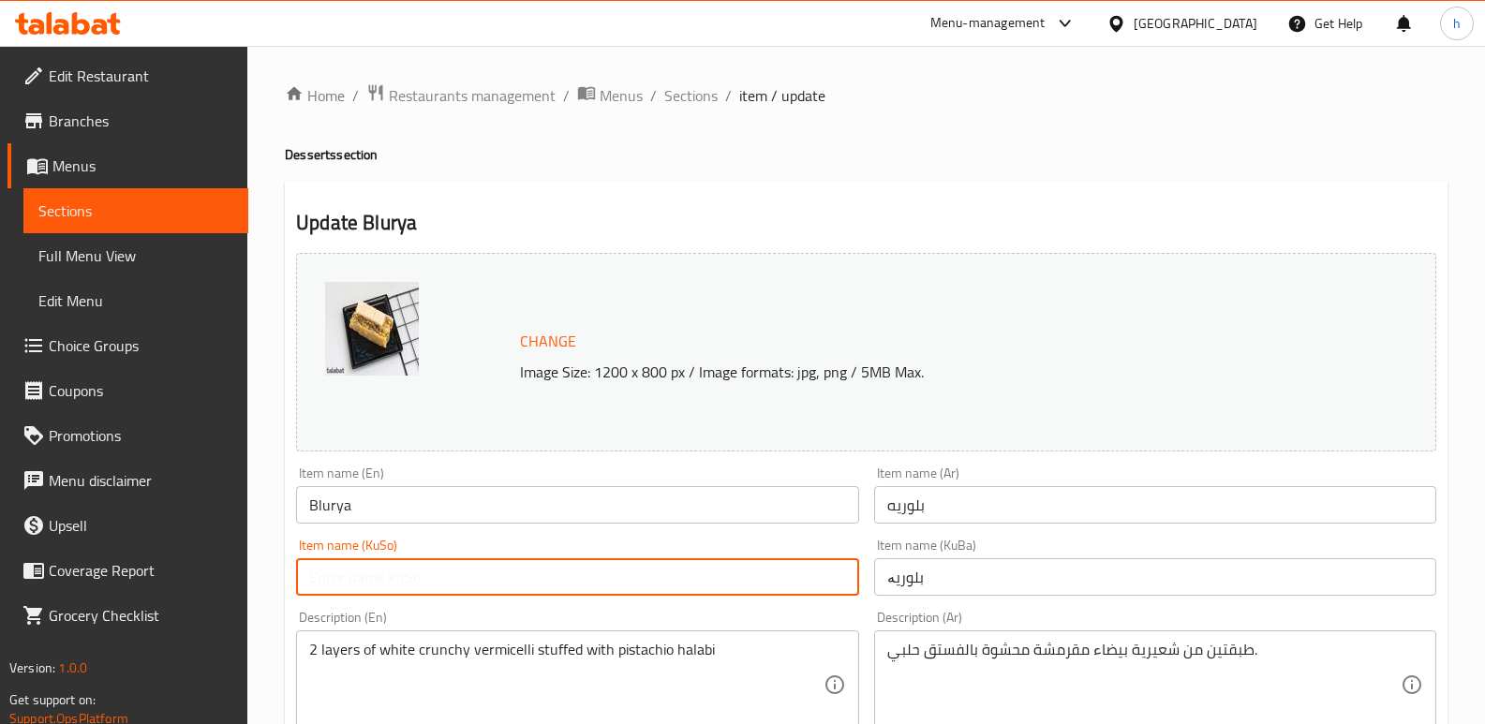
paste input "بلوریە"
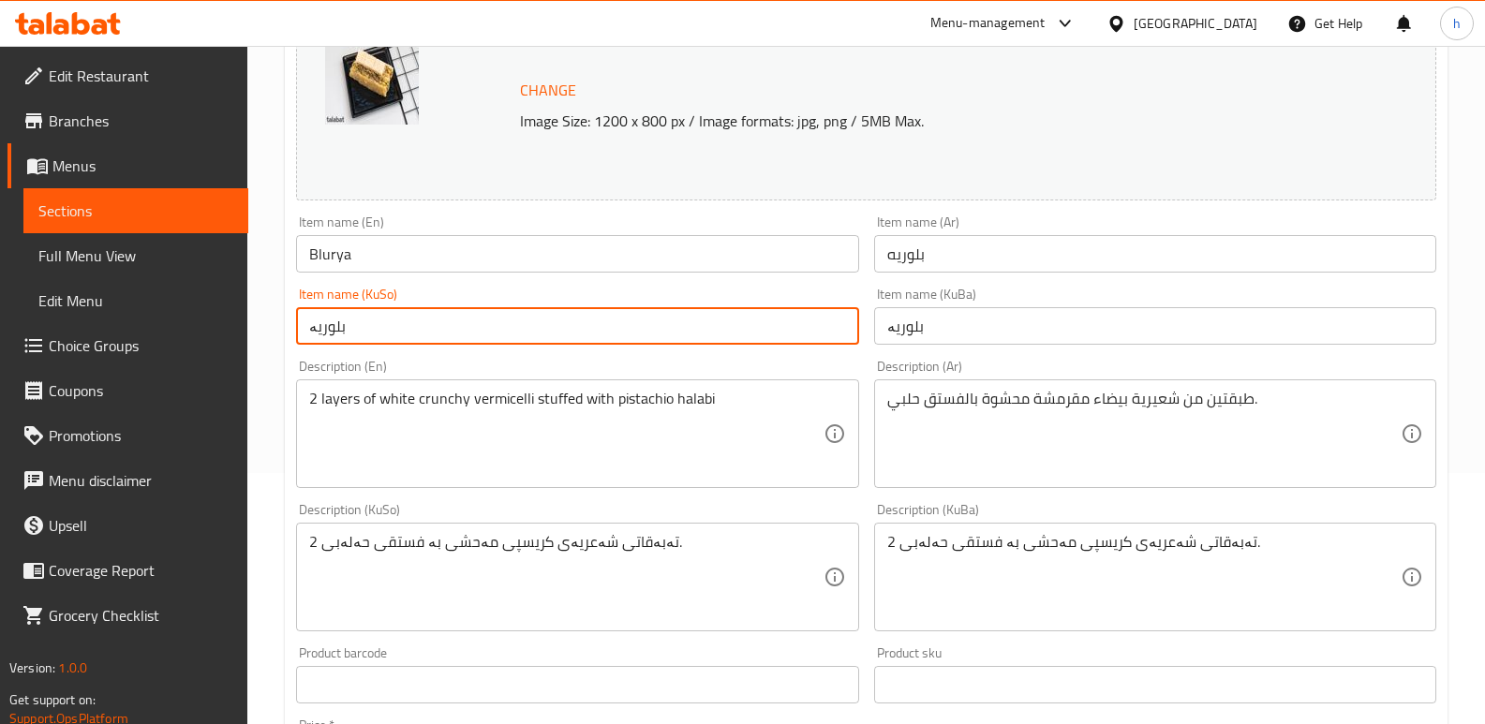
scroll to position [270, 0]
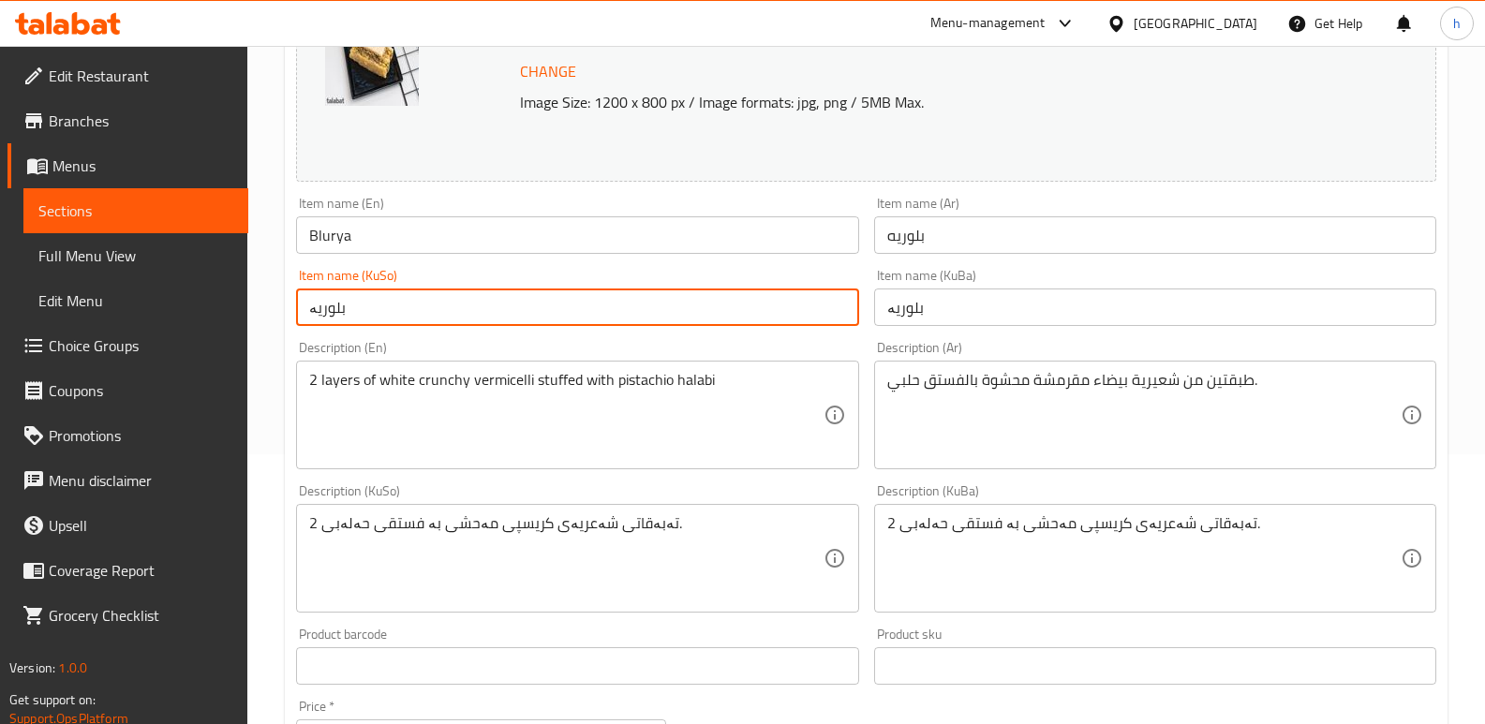
type input "بلوریە"
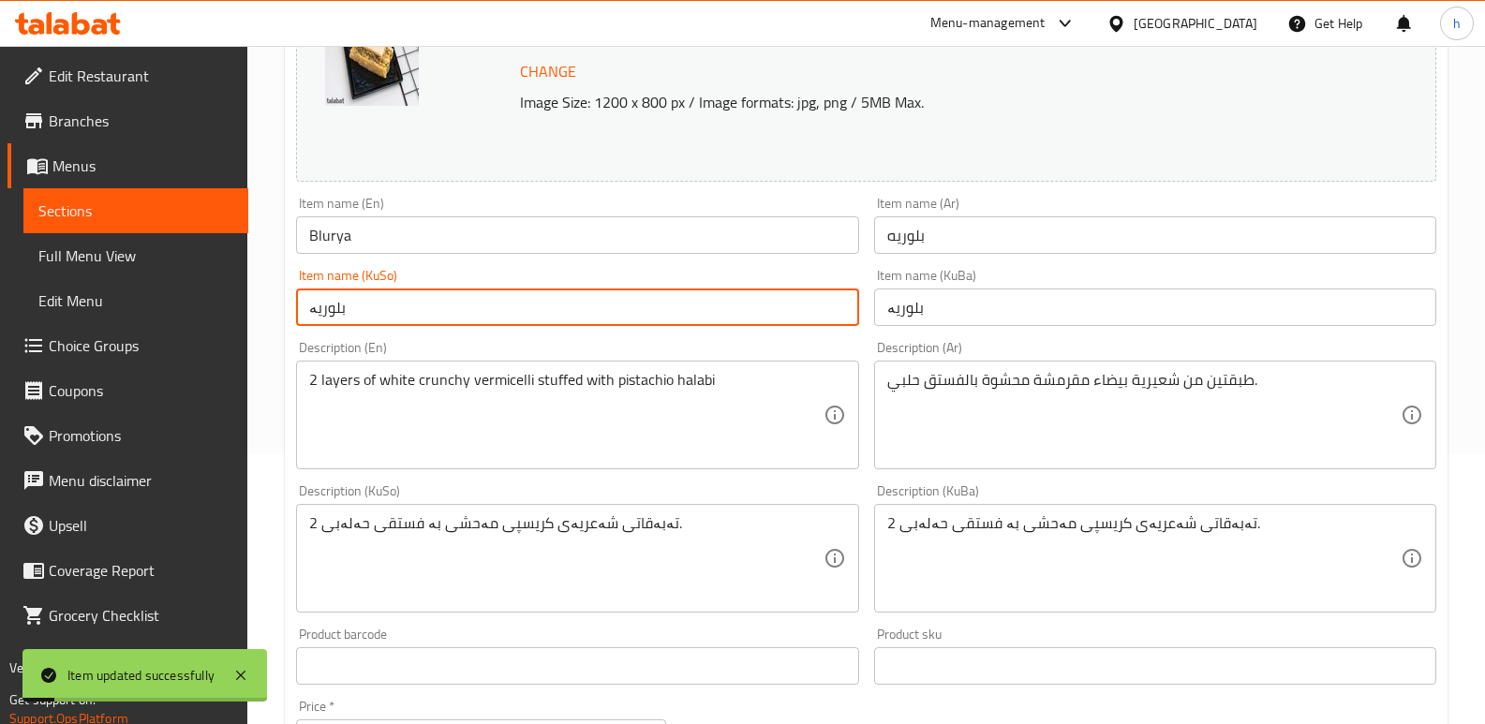
click at [120, 224] on link "Sections" at bounding box center [135, 210] width 225 height 45
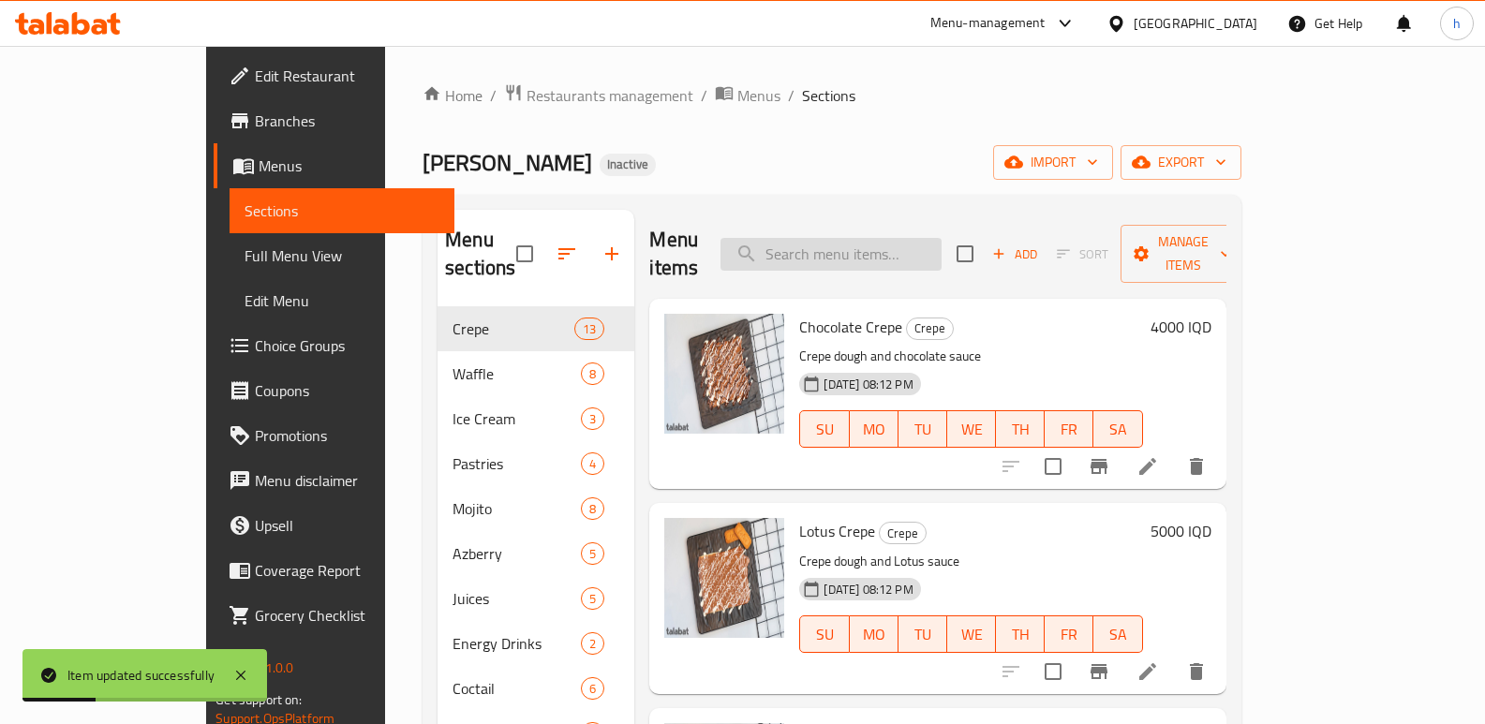
click at [891, 252] on input "search" at bounding box center [831, 254] width 221 height 33
paste input "Um Nareen"
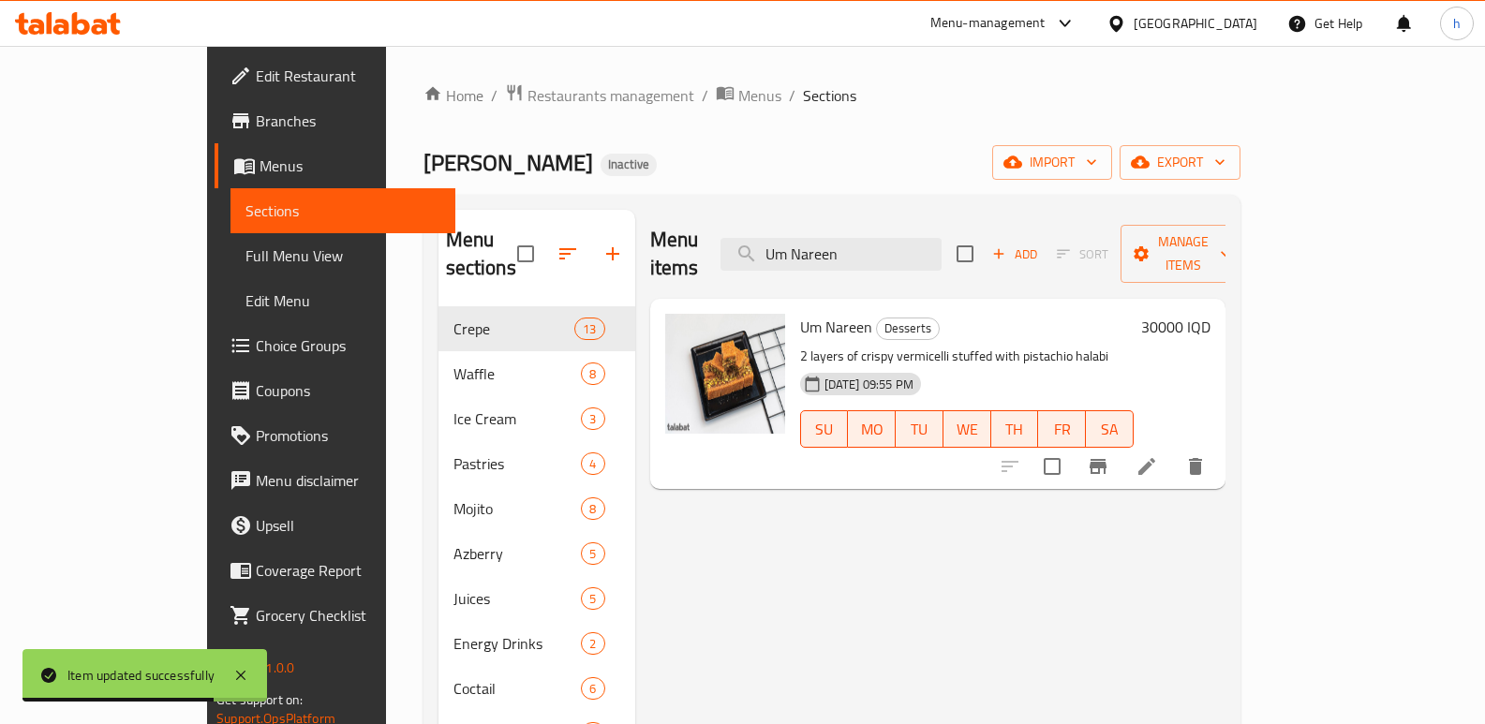
type input "Um Nareen"
click at [1158, 455] on icon at bounding box center [1147, 466] width 22 height 22
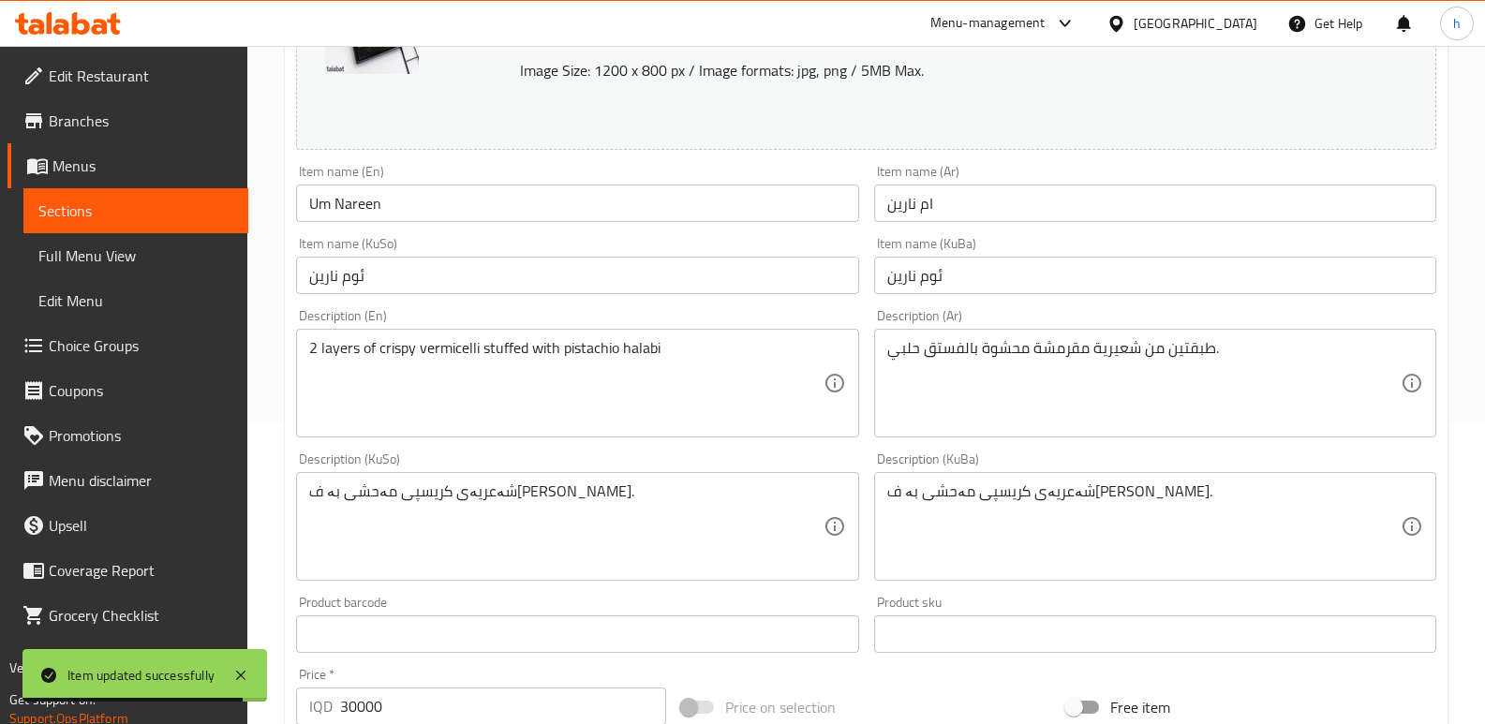
scroll to position [321, 0]
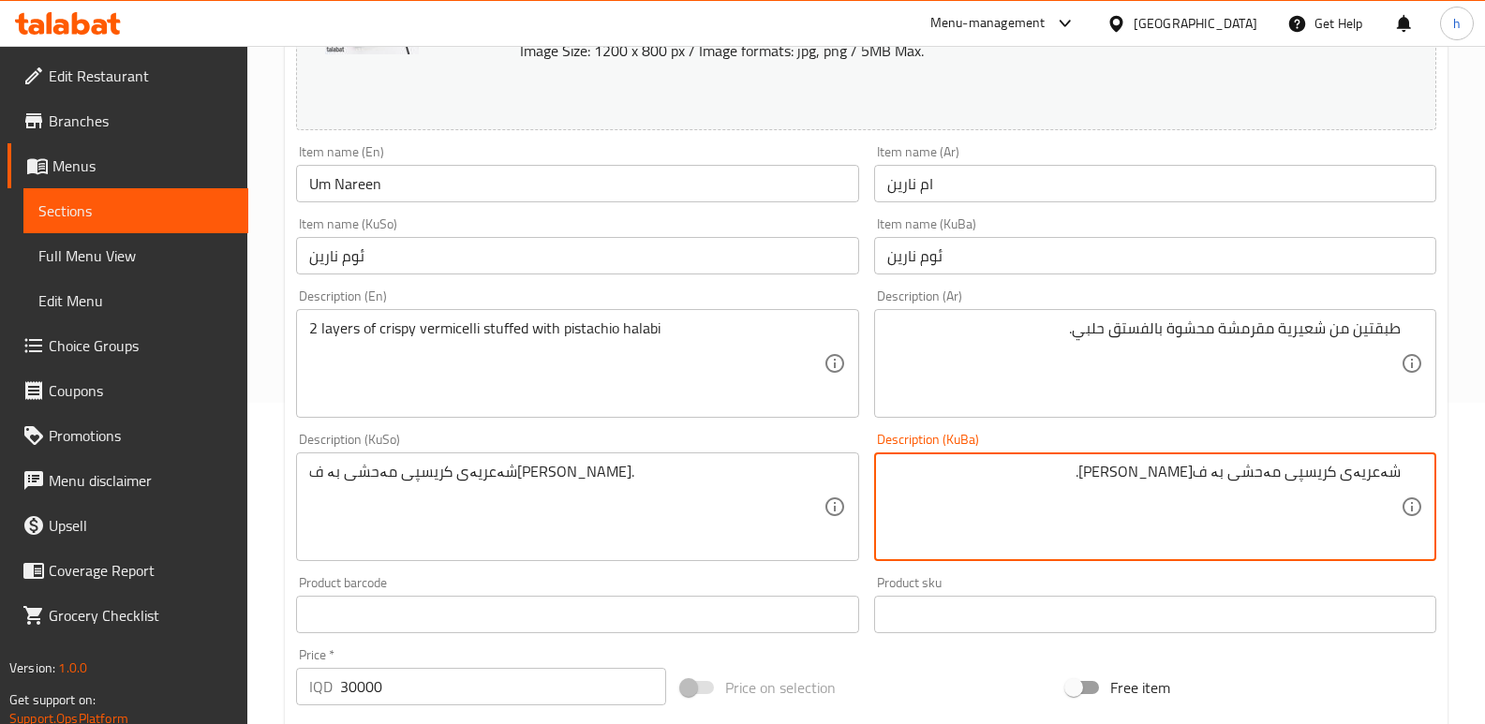
click at [1398, 473] on textarea "شەعریەی کریسپی مەحشی بە فستقی حەلەبی." at bounding box center [1144, 507] width 514 height 89
type textarea "2 تەبەقاتی شەعریەی کریسپی مەحشی بە فستقی حەلەبی."
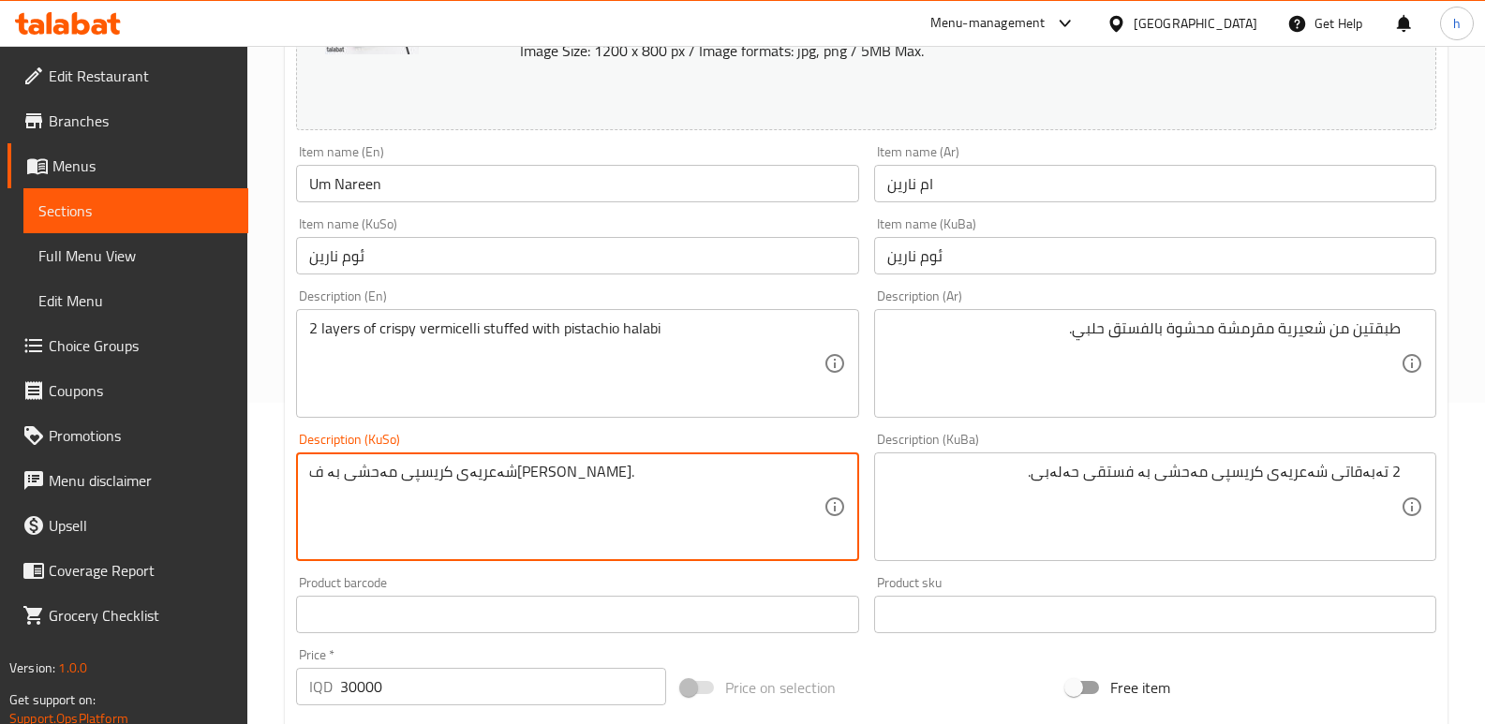
paste textarea "2 تەبەقاتی"
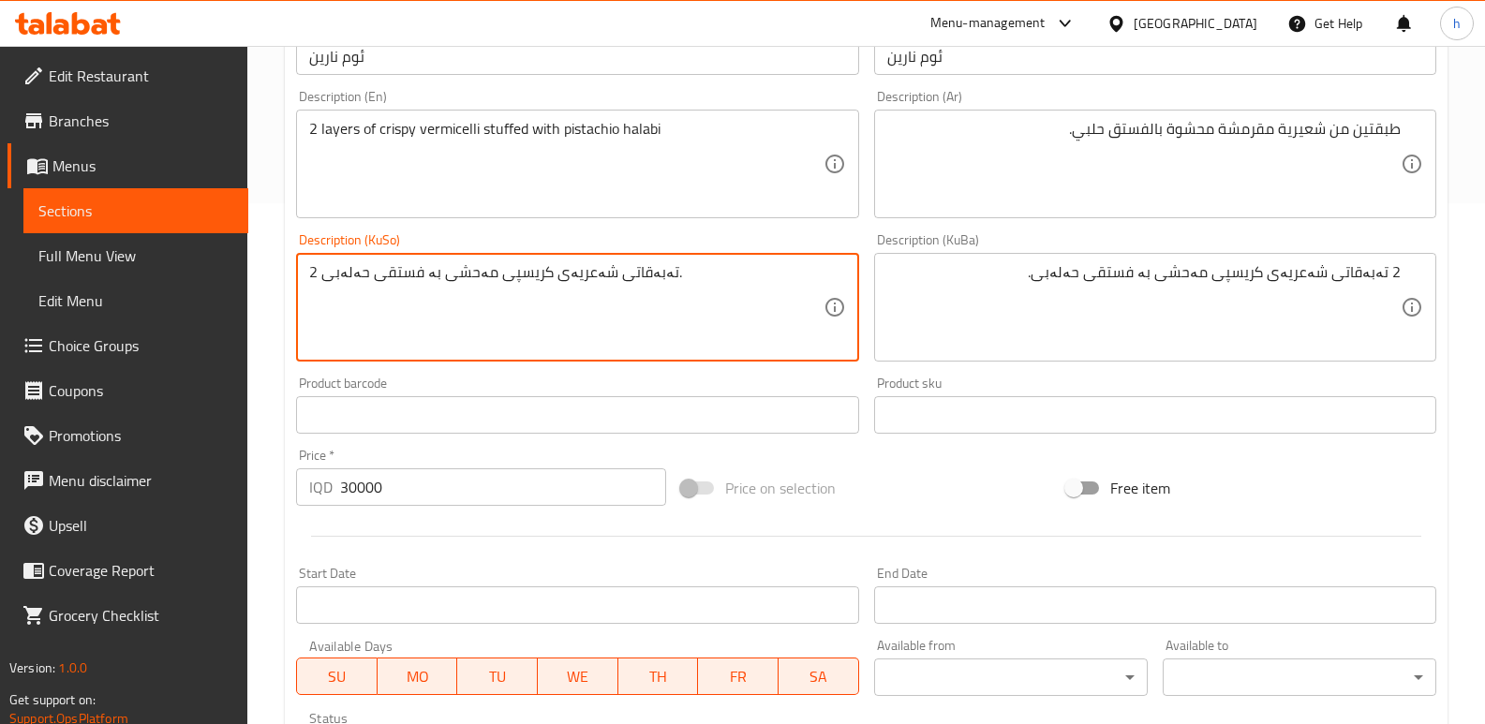
scroll to position [842, 0]
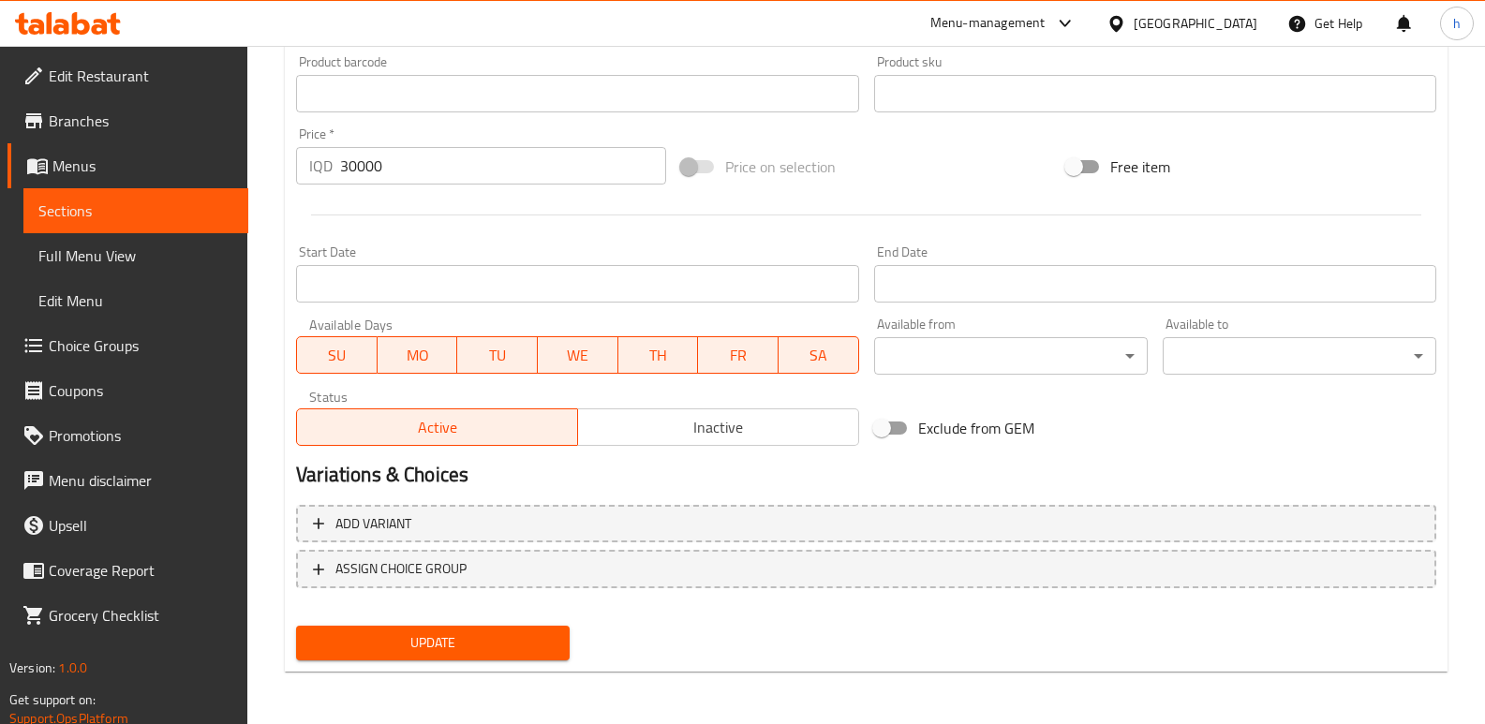
type textarea "2 تەبەقاتی شەعریەی کریسپی مەحشی بە فستقی حەلەبی."
click at [416, 634] on span "Update" at bounding box center [433, 643] width 244 height 23
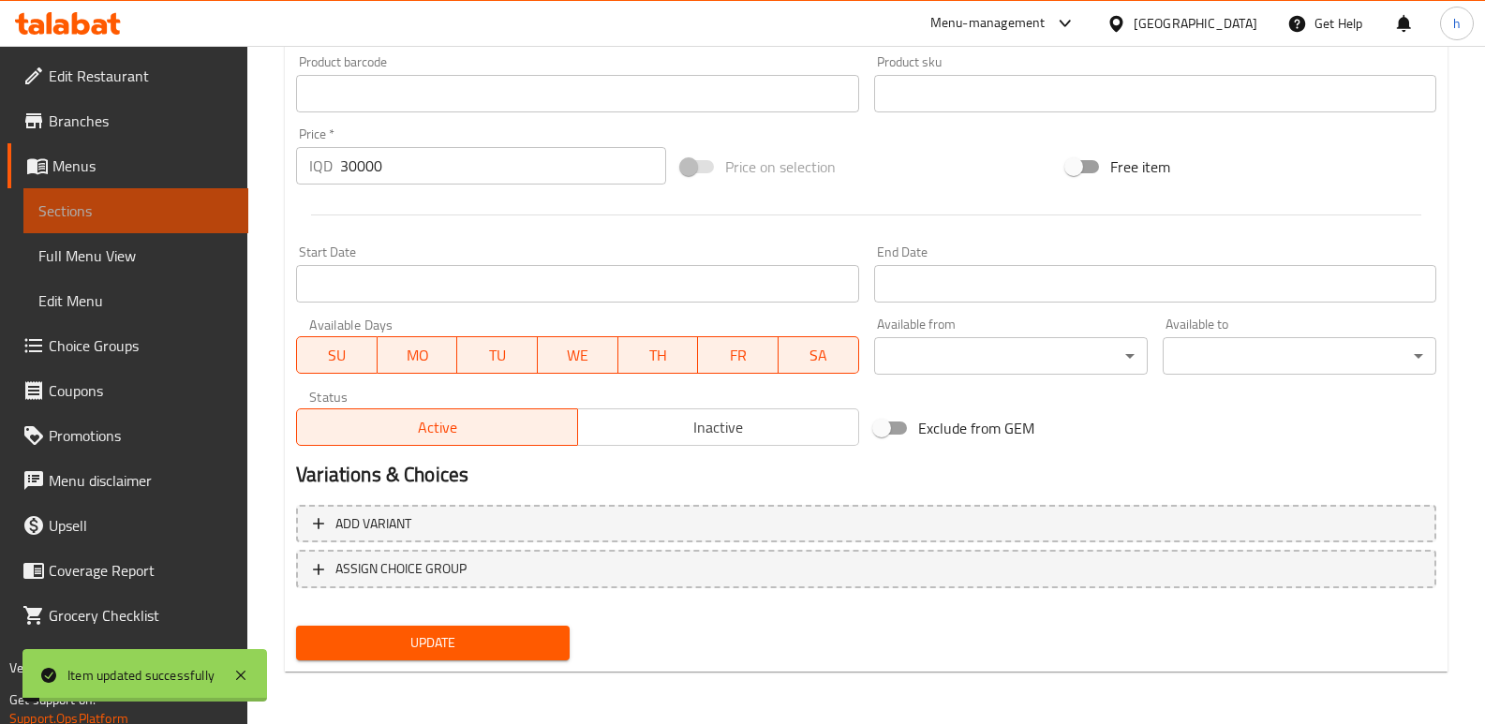
click at [218, 225] on link "Sections" at bounding box center [135, 210] width 225 height 45
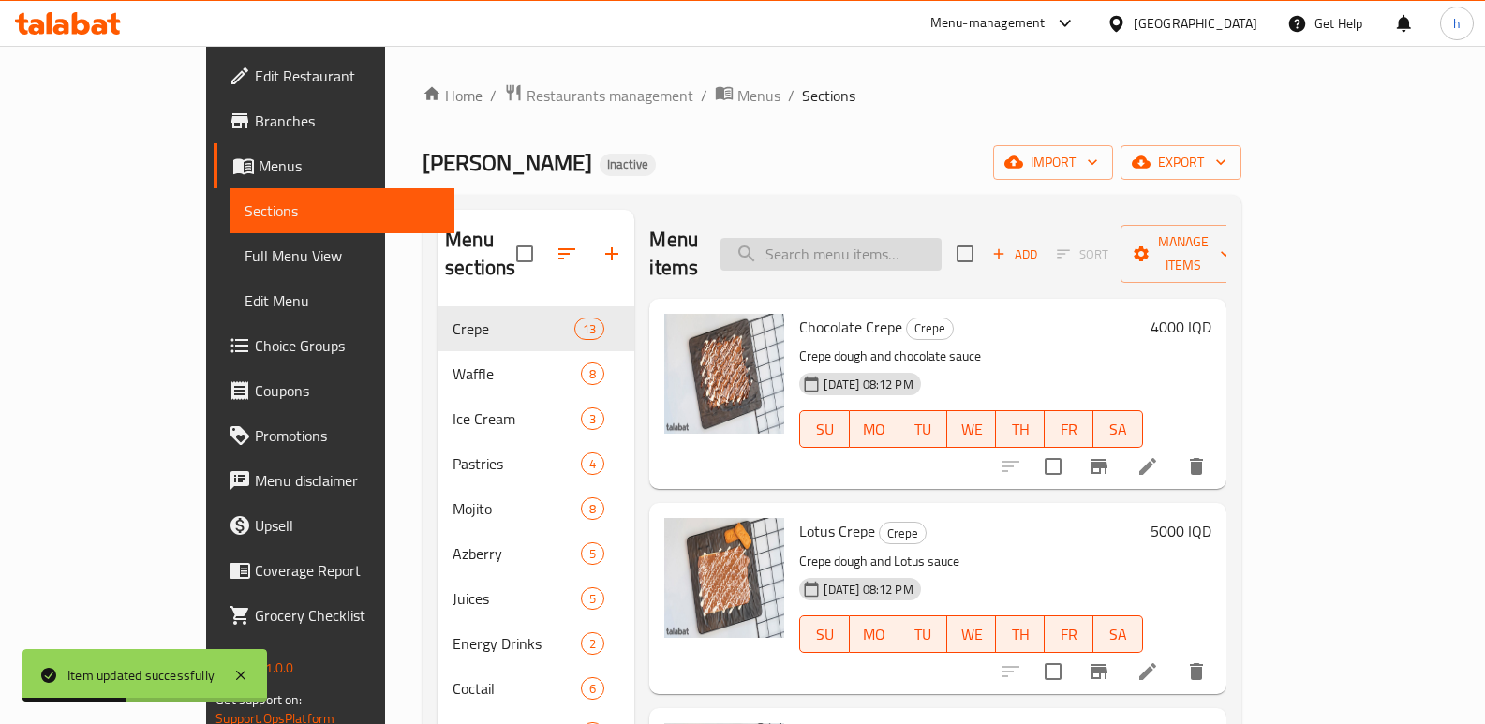
click at [942, 244] on input "search" at bounding box center [831, 254] width 221 height 33
paste input "Esh Al Asfour"
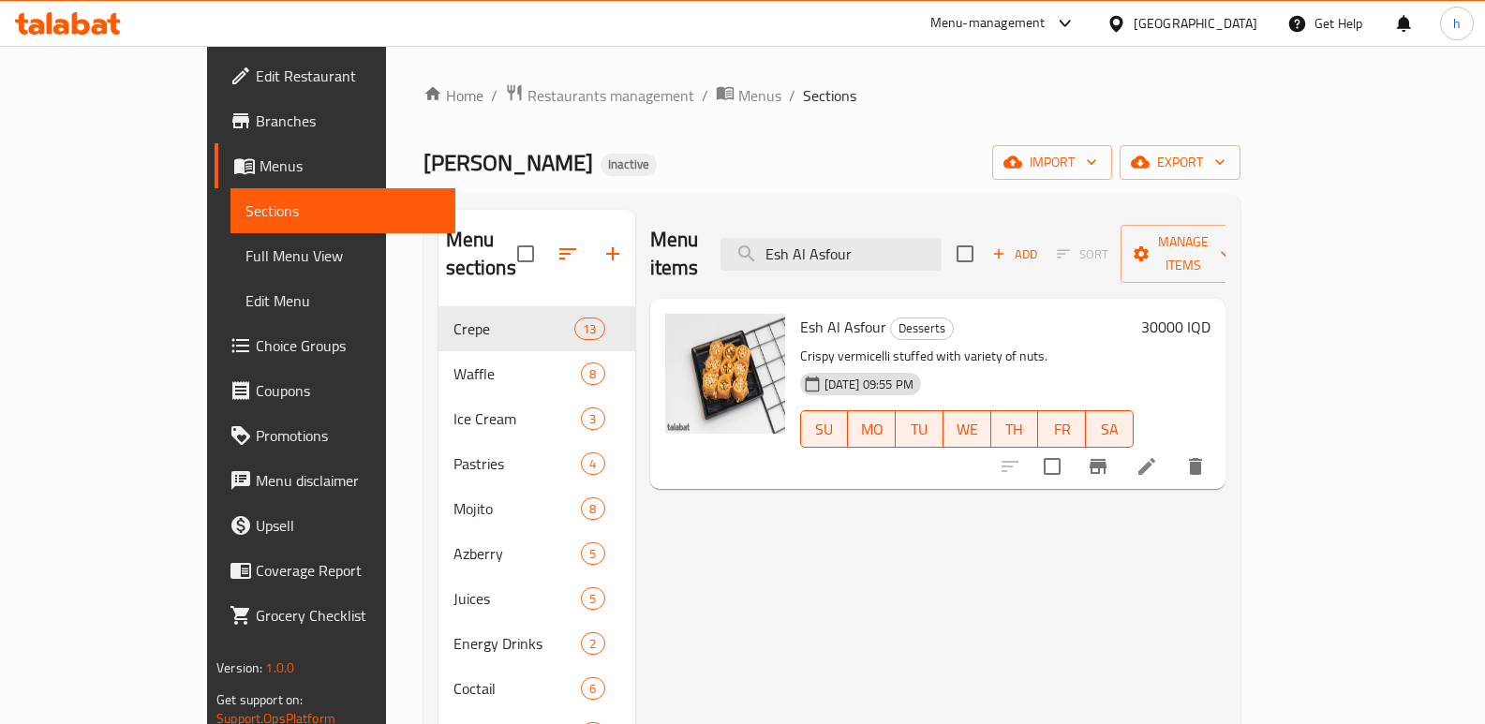
type input "Esh Al Asfour"
click at [1158, 455] on icon at bounding box center [1147, 466] width 22 height 22
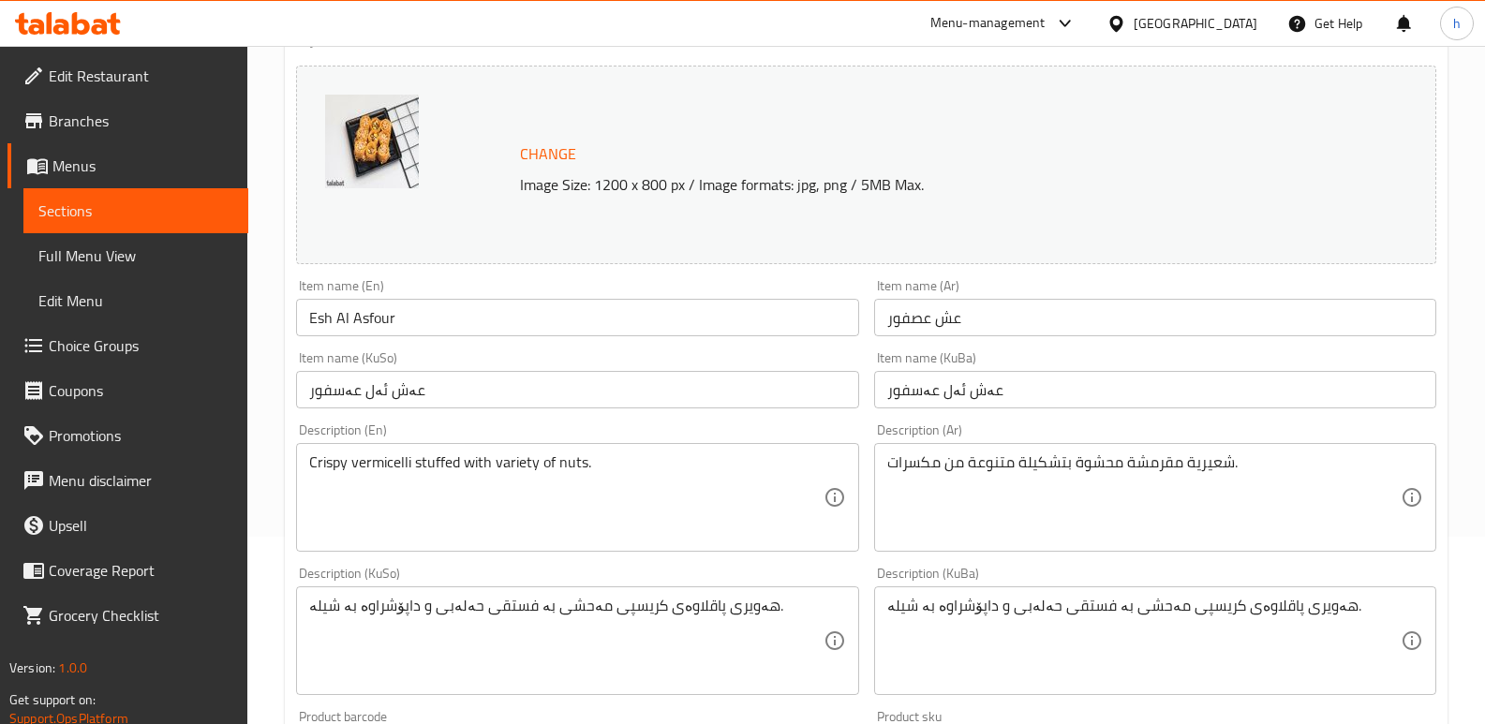
scroll to position [264, 0]
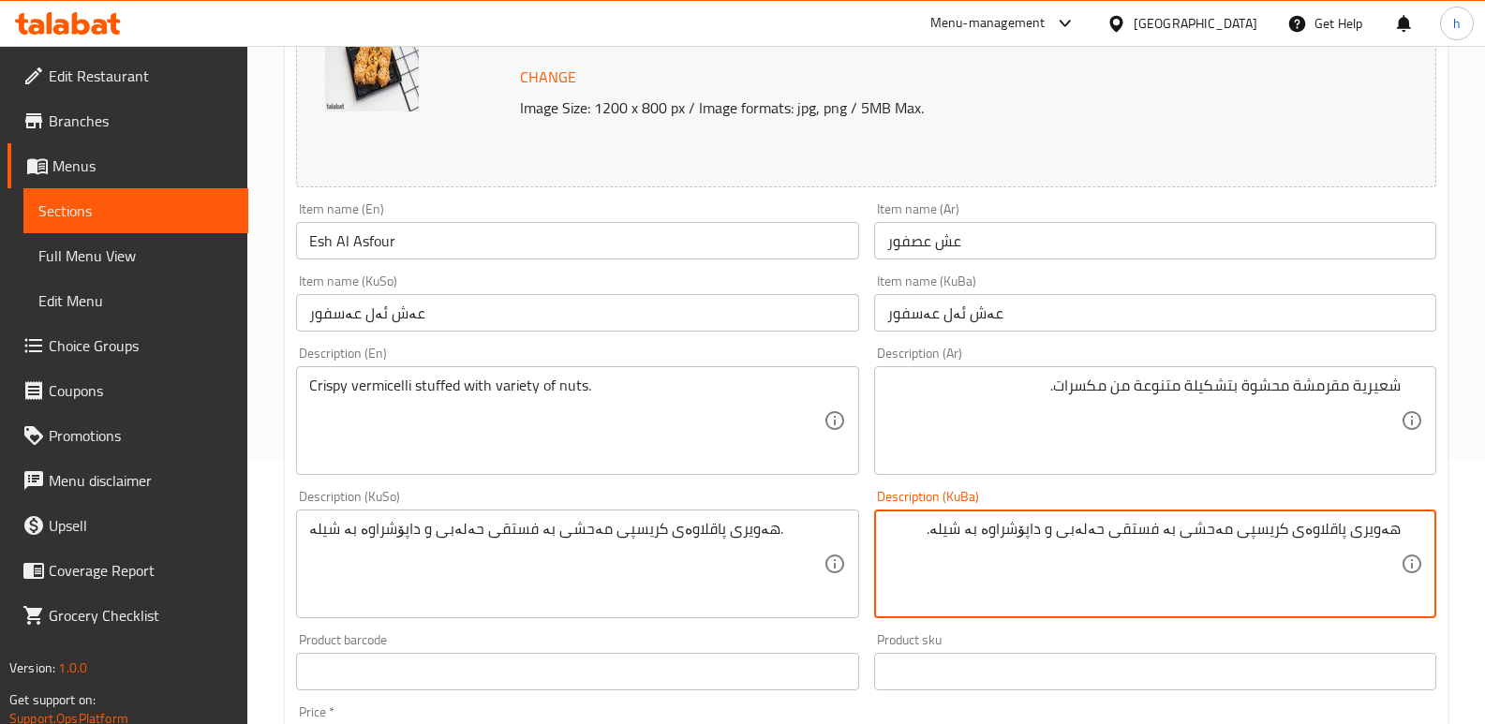
drag, startPoint x: 1298, startPoint y: 535, endPoint x: 1407, endPoint y: 524, distance: 110.2
click at [1407, 524] on div "هەویری پاقلاوەی کریسپی مەحشی بە فستقی حەلەبی و داپۆشراوە بە شیلە. Description (…" at bounding box center [1155, 564] width 562 height 109
drag, startPoint x: 997, startPoint y: 534, endPoint x: 1220, endPoint y: 534, distance: 223.0
click at [1220, 534] on textarea "شەعریەی کریسپی مەحشی بە فستقی حەلەبی و داپۆشراوە بە شیلە." at bounding box center [1144, 564] width 514 height 89
type textarea "شەعریەی کریسپی مەحشی بە چەرەزاتی جۆراوجۆر"
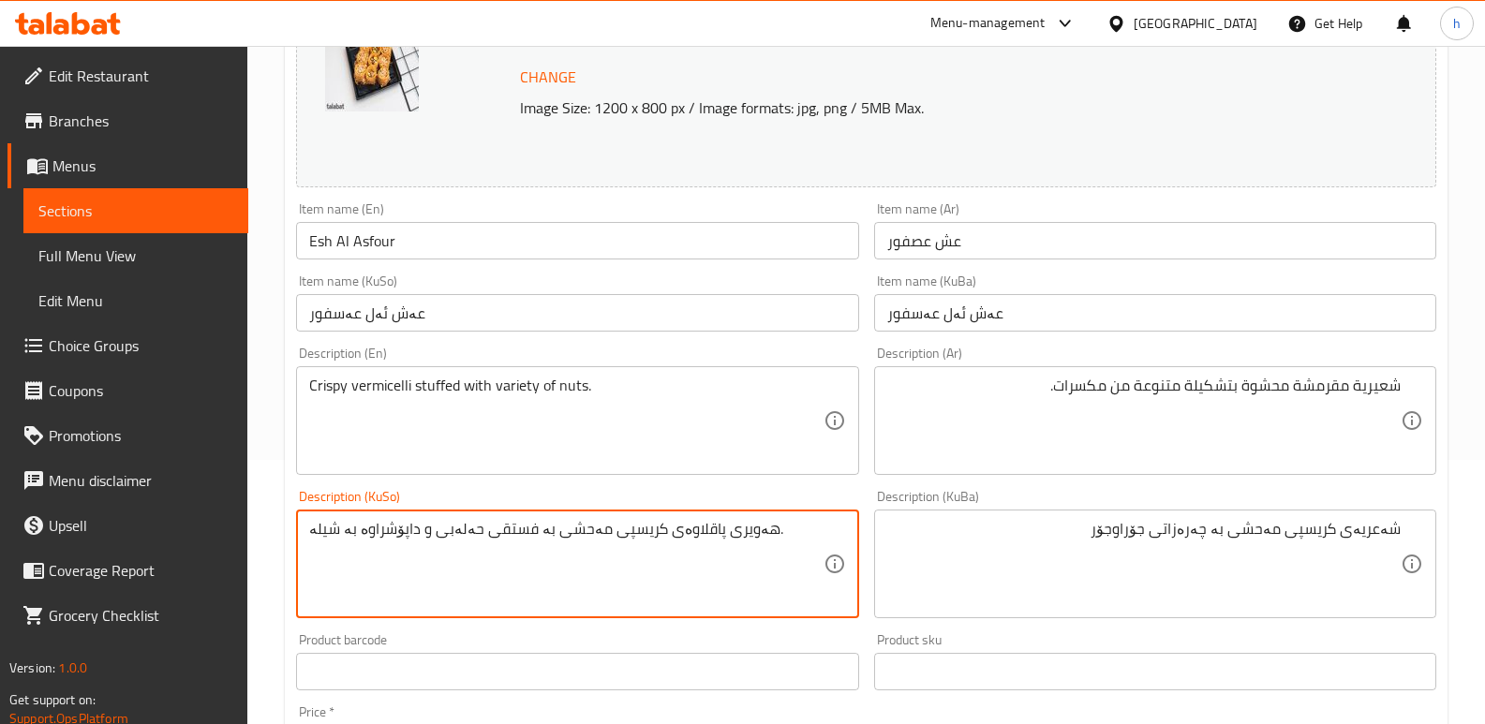
paste textarea "شەعریەی کریسپی مەحشی بە چەرەزاتی جۆراوجۆر"
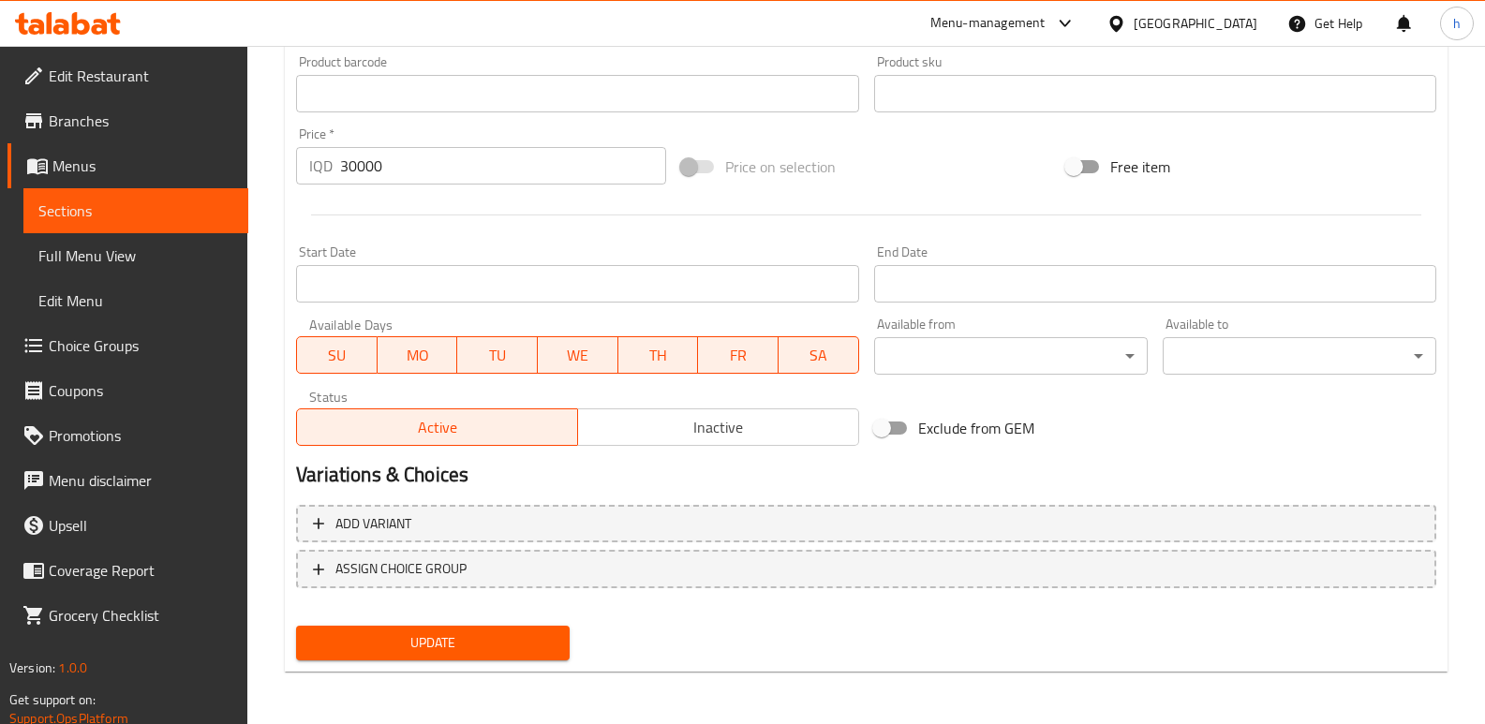
type textarea "شەعریەی کریسپی مەحشی بە چەرەزاتی جۆراوجۆر"
click at [456, 648] on span "Update" at bounding box center [433, 643] width 244 height 23
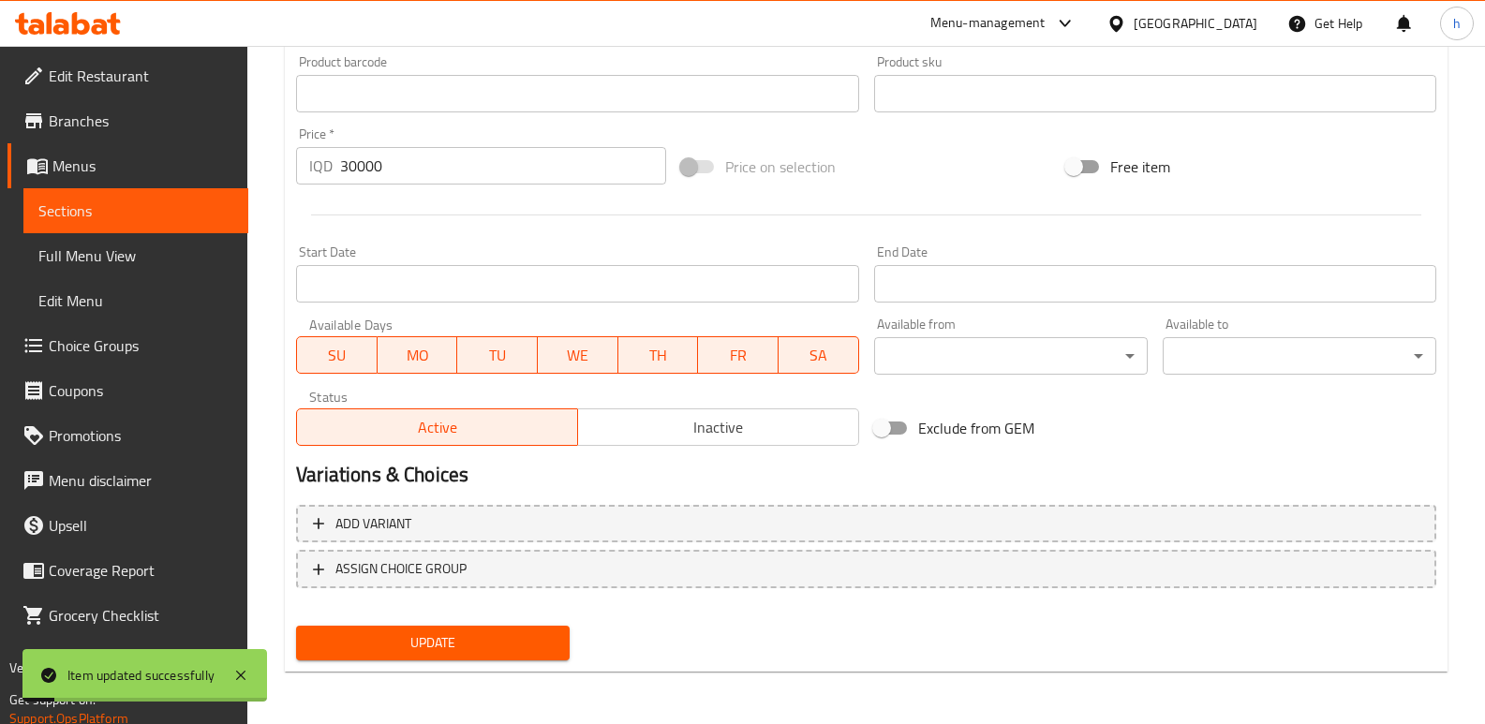
click at [202, 207] on span "Sections" at bounding box center [135, 211] width 195 height 22
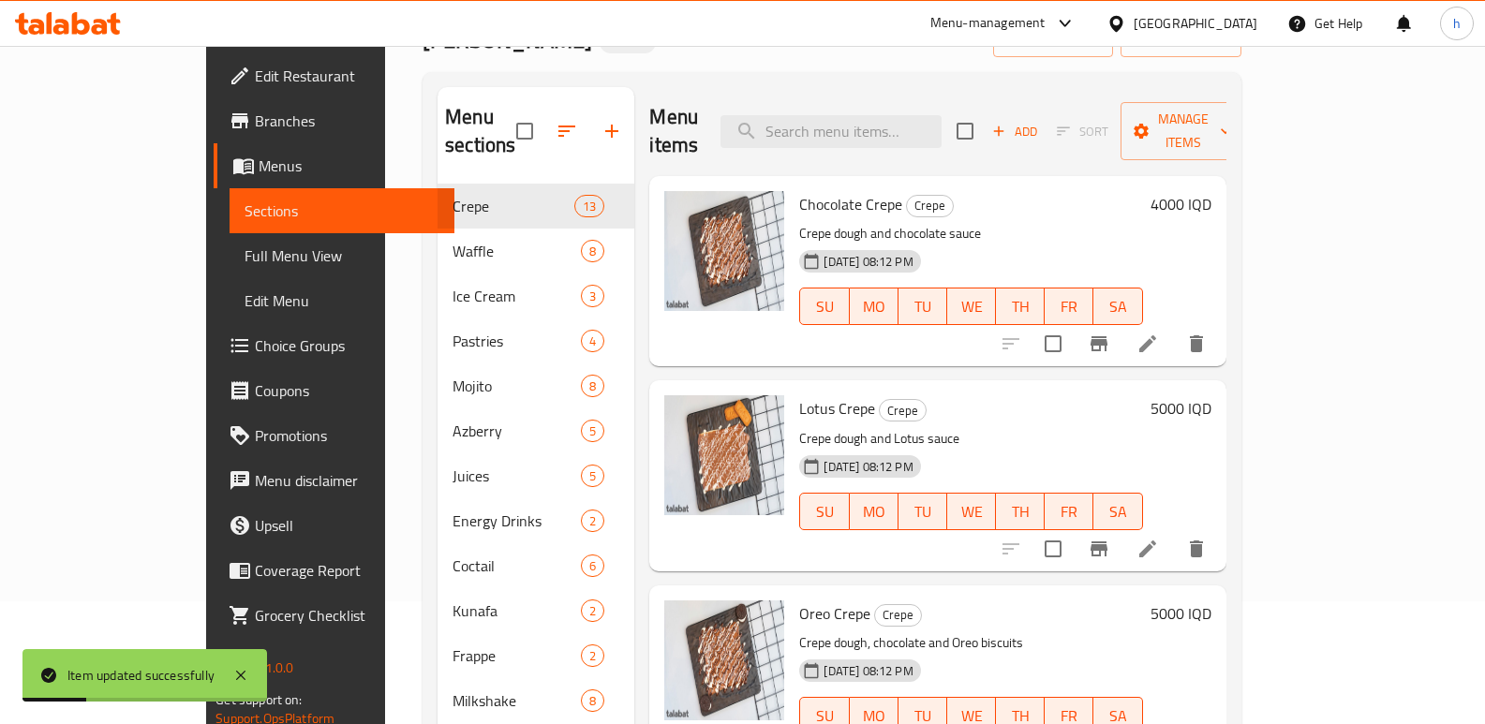
scroll to position [73, 0]
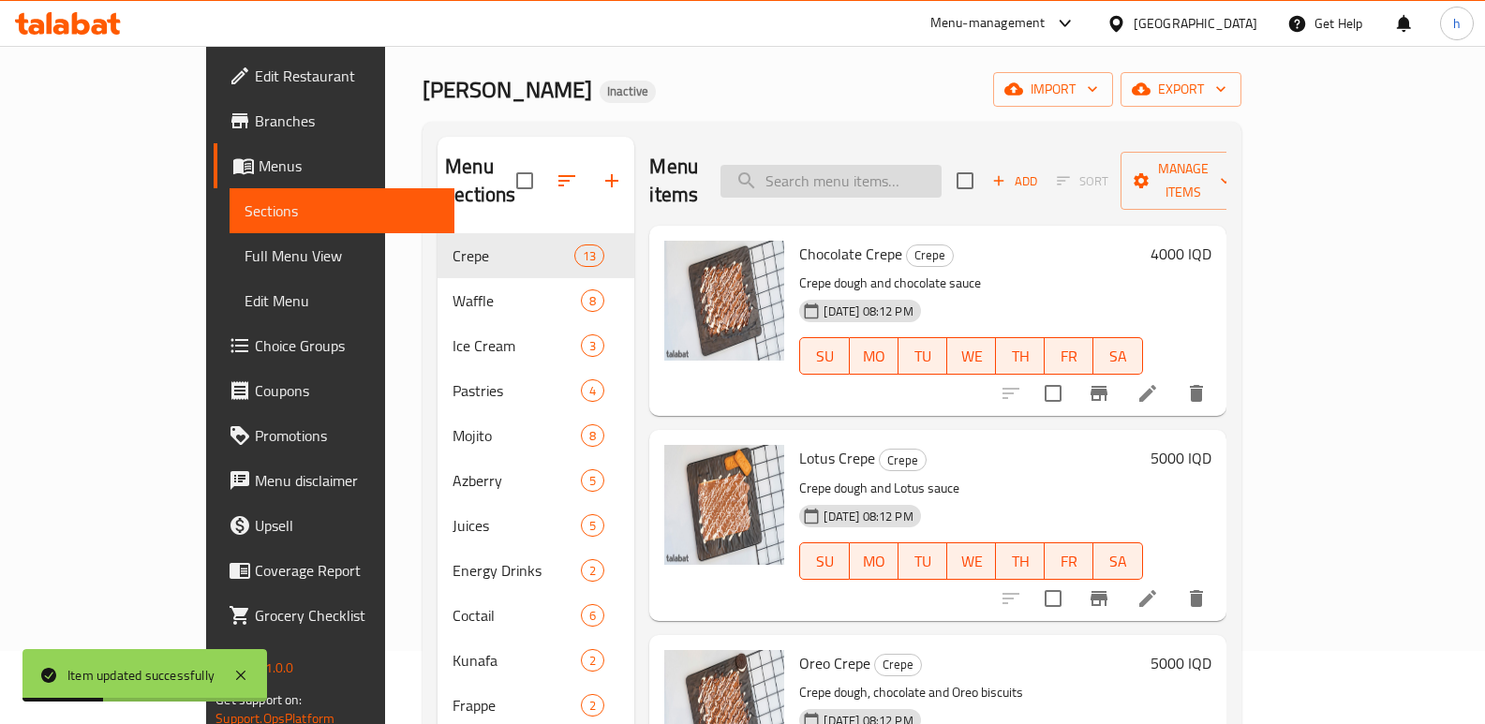
click at [942, 177] on input "search" at bounding box center [831, 181] width 221 height 33
paste input "Esh Al Asfour"
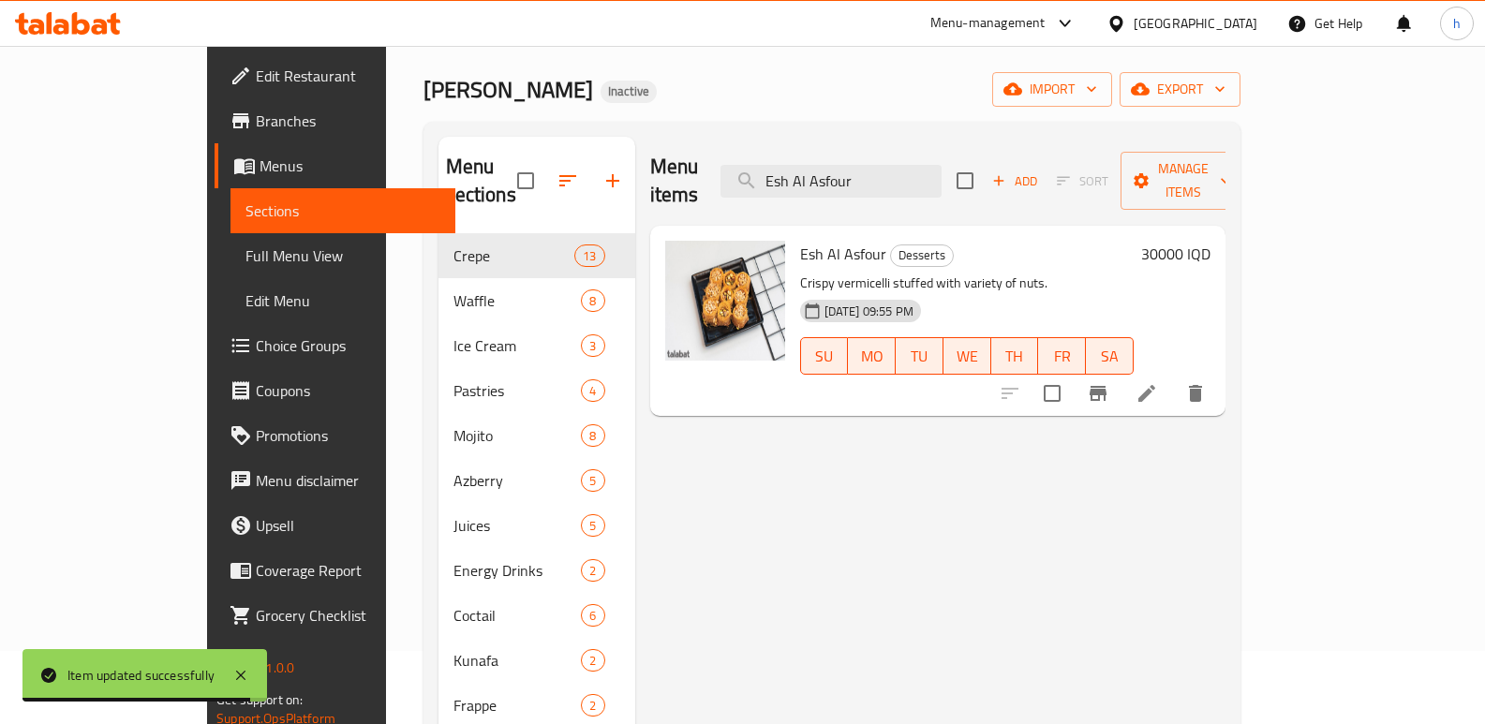
type input "Esh Al Asfour"
click at [1173, 378] on li at bounding box center [1147, 394] width 52 height 34
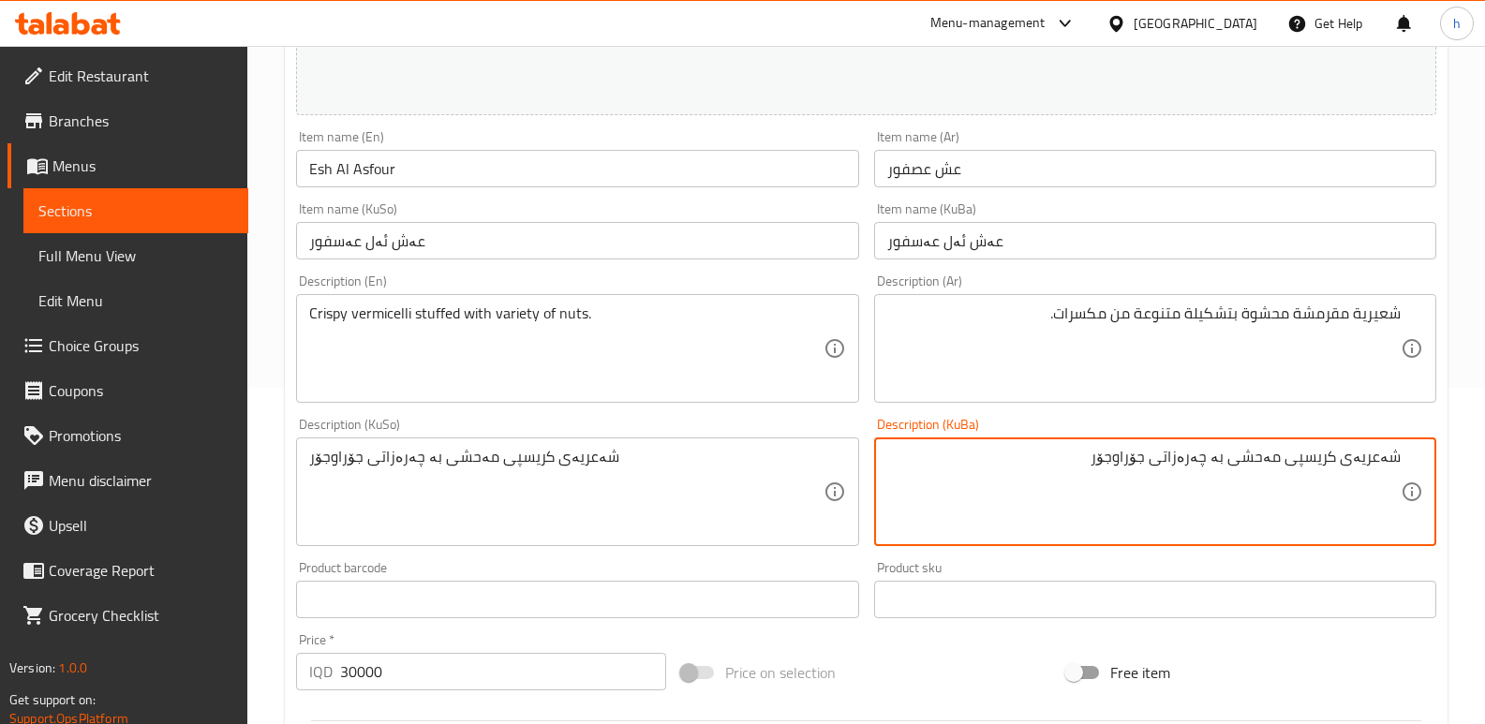
scroll to position [310, 0]
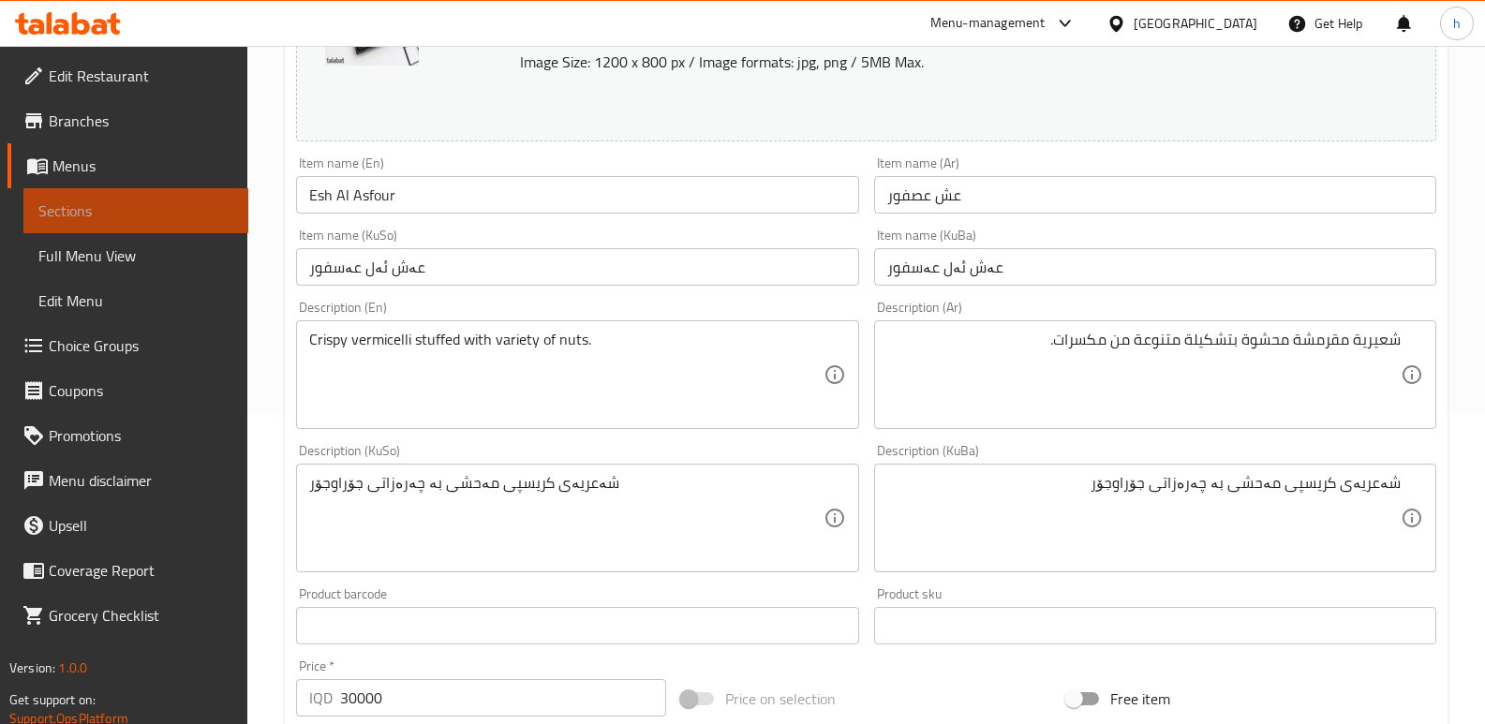
click at [213, 211] on span "Sections" at bounding box center [135, 211] width 195 height 22
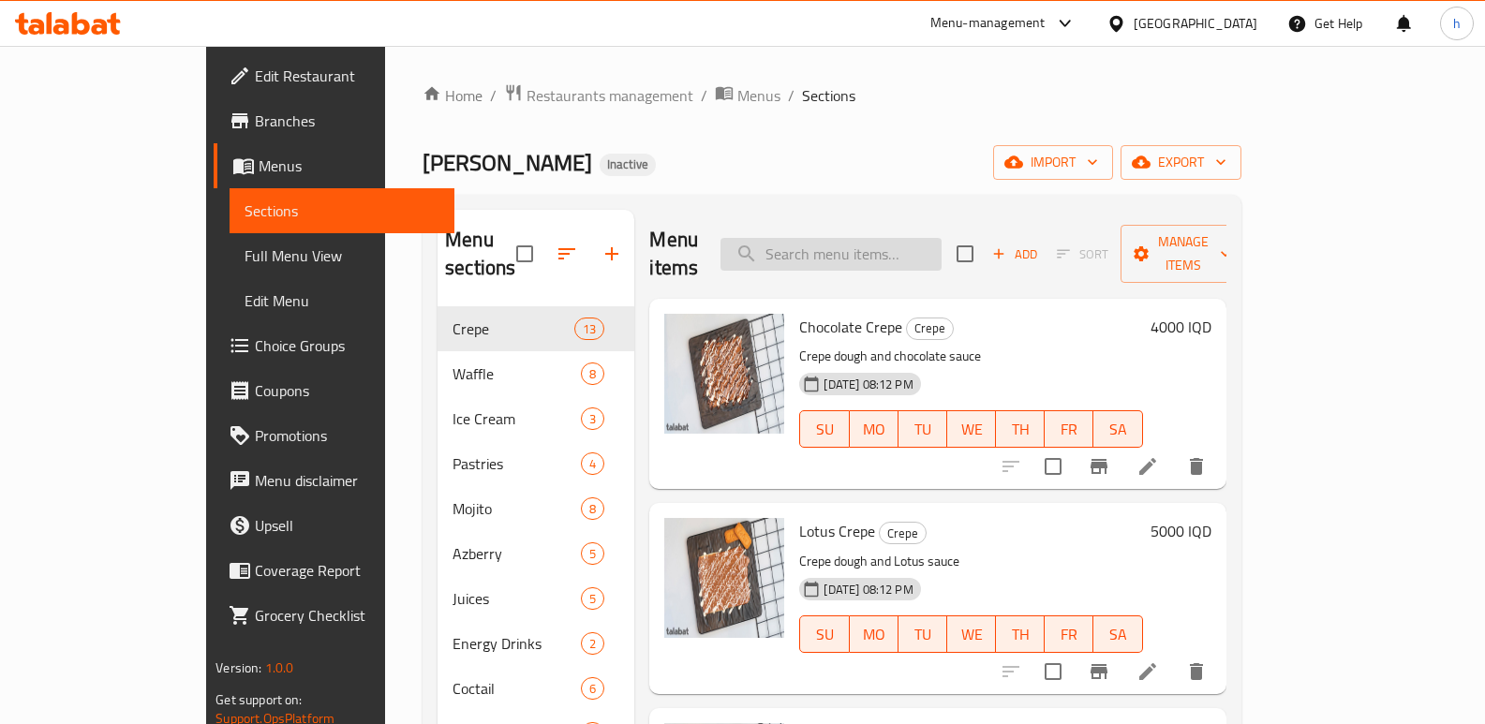
click at [898, 248] on input "search" at bounding box center [831, 254] width 221 height 33
paste input "Sticks [GEOGRAPHIC_DATA]"
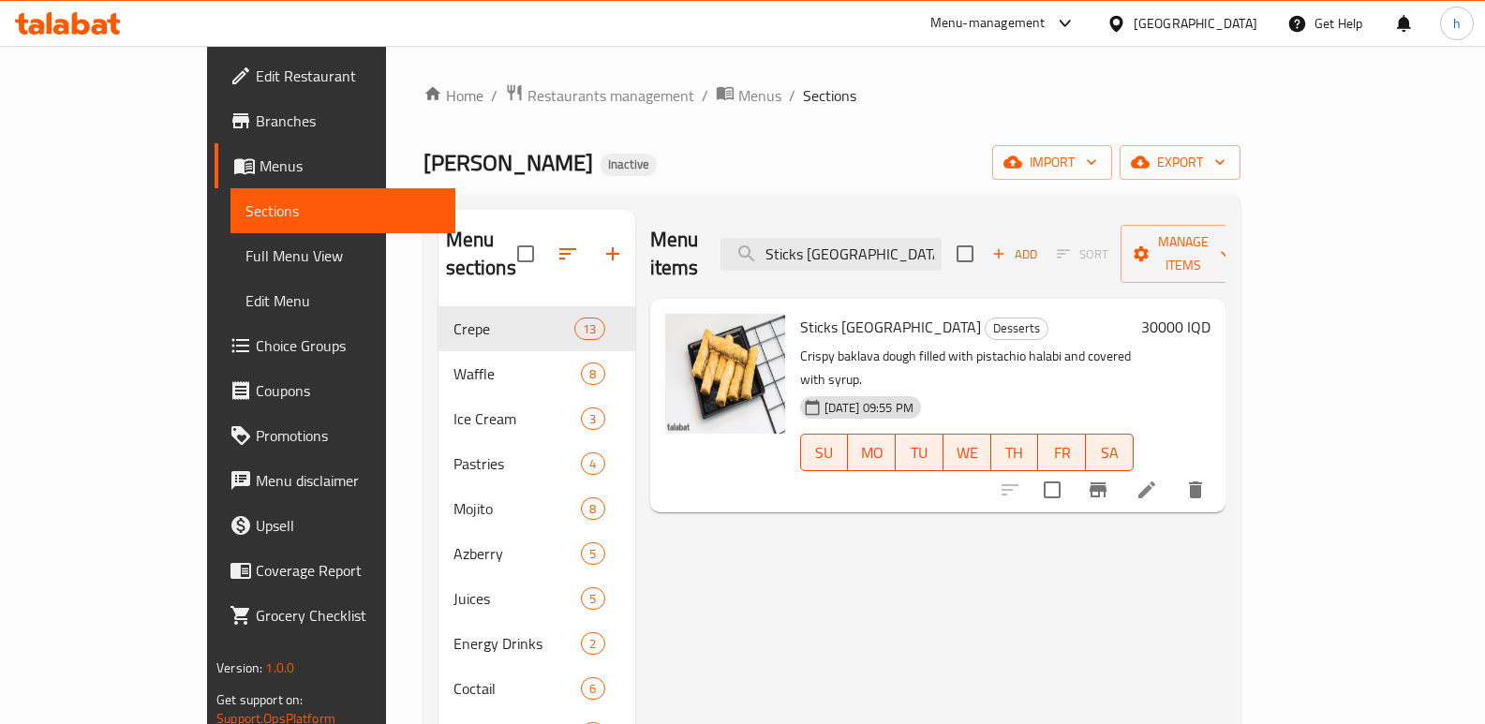
type input "Sticks [GEOGRAPHIC_DATA]"
click at [1158, 479] on icon at bounding box center [1147, 490] width 22 height 22
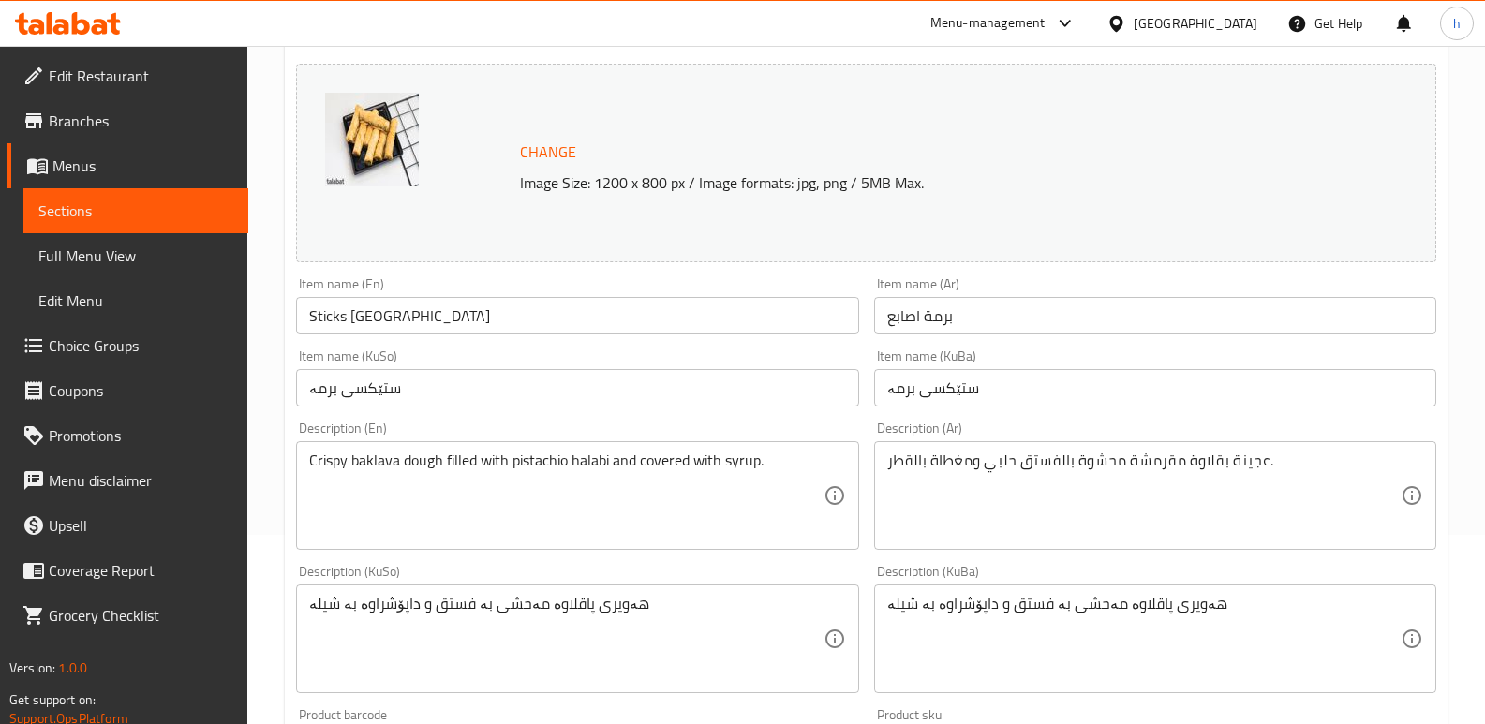
scroll to position [264, 0]
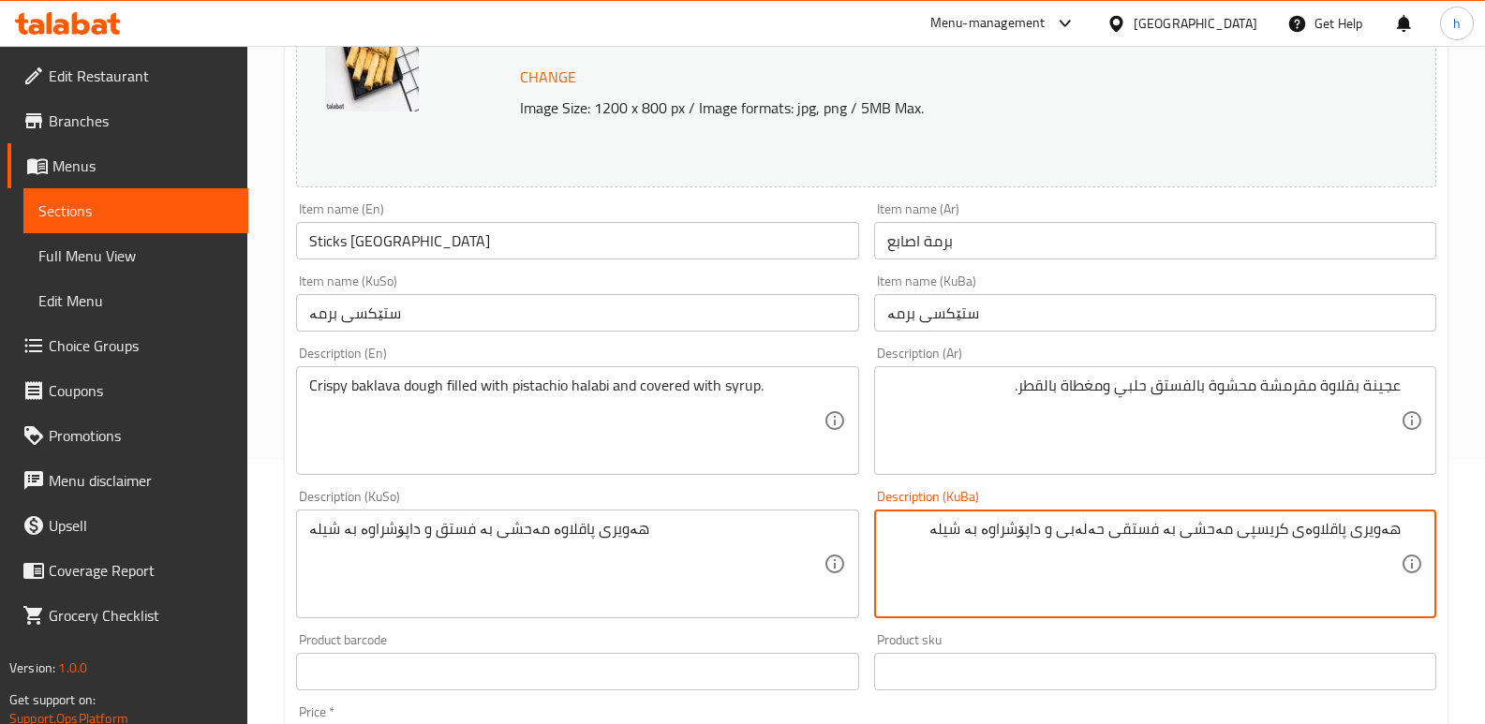
type textarea "هەویری پاقلاوەی کریسپی مەحشی بە فستقی حەلەبی و داپۆشراوە بە شیلە"
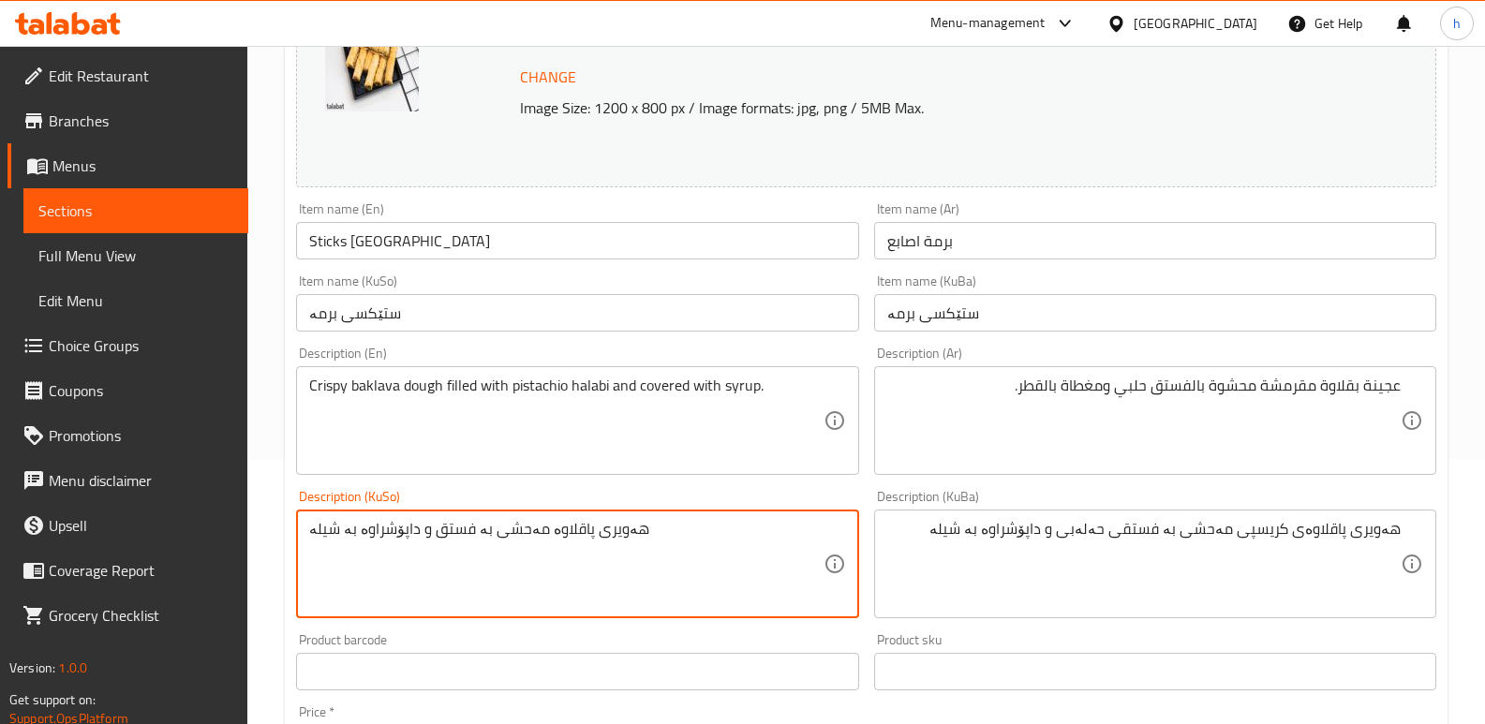
paste textarea "ی کریسپی مەحشی بە فستقی حەلەبی"
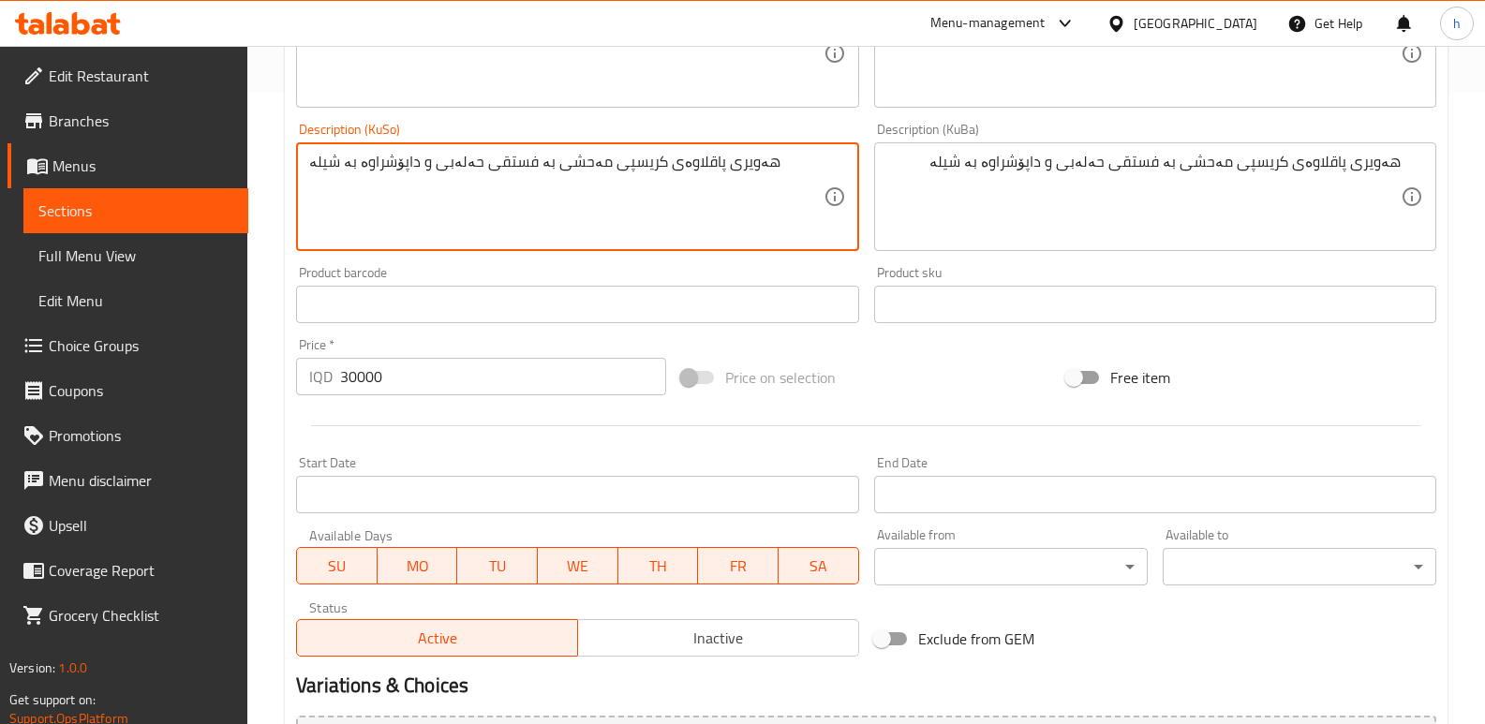
scroll to position [842, 0]
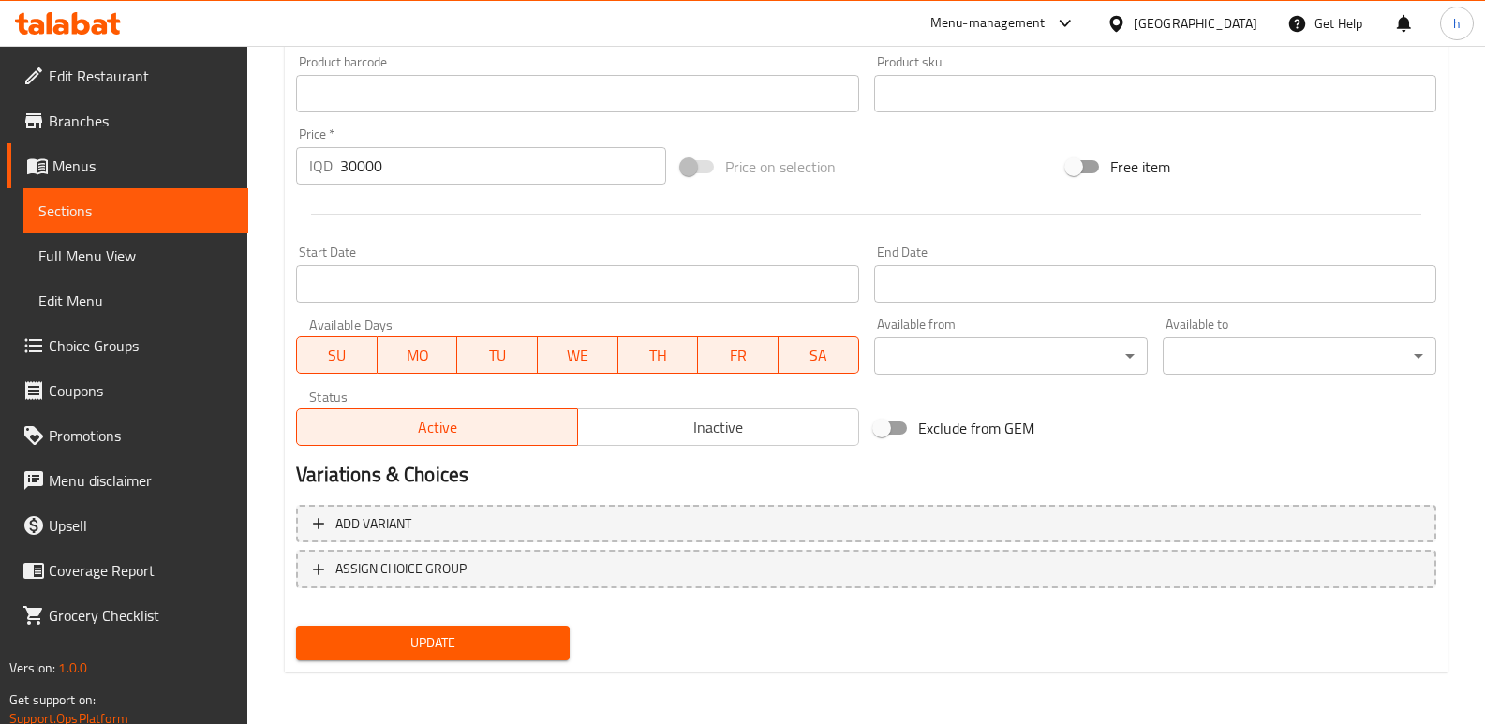
type textarea "هەویری پاقلاوەی کریسپی مەحشی بە فستقی حەلەبی و داپۆشراوە بە شیلە"
click at [487, 646] on span "Update" at bounding box center [433, 643] width 244 height 23
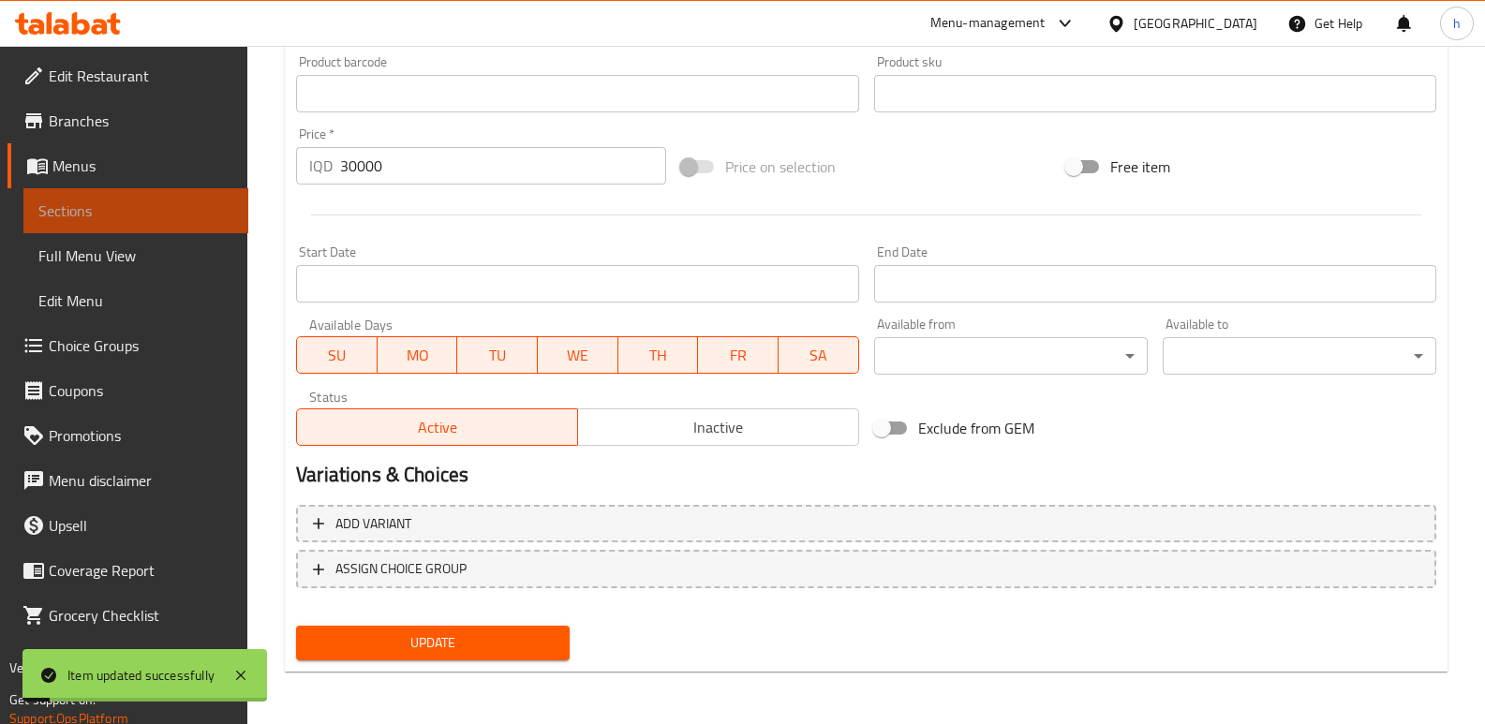
click at [219, 225] on link "Sections" at bounding box center [135, 210] width 225 height 45
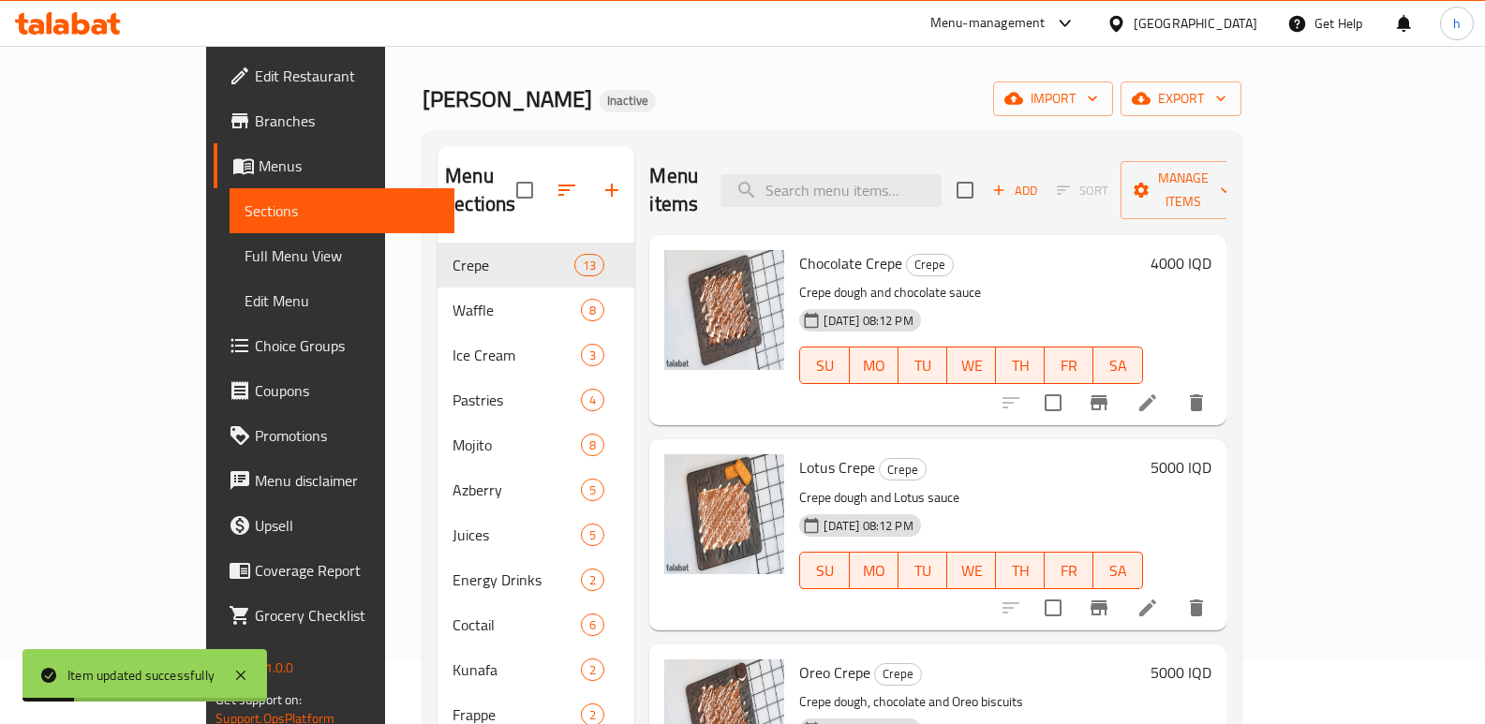
scroll to position [21, 0]
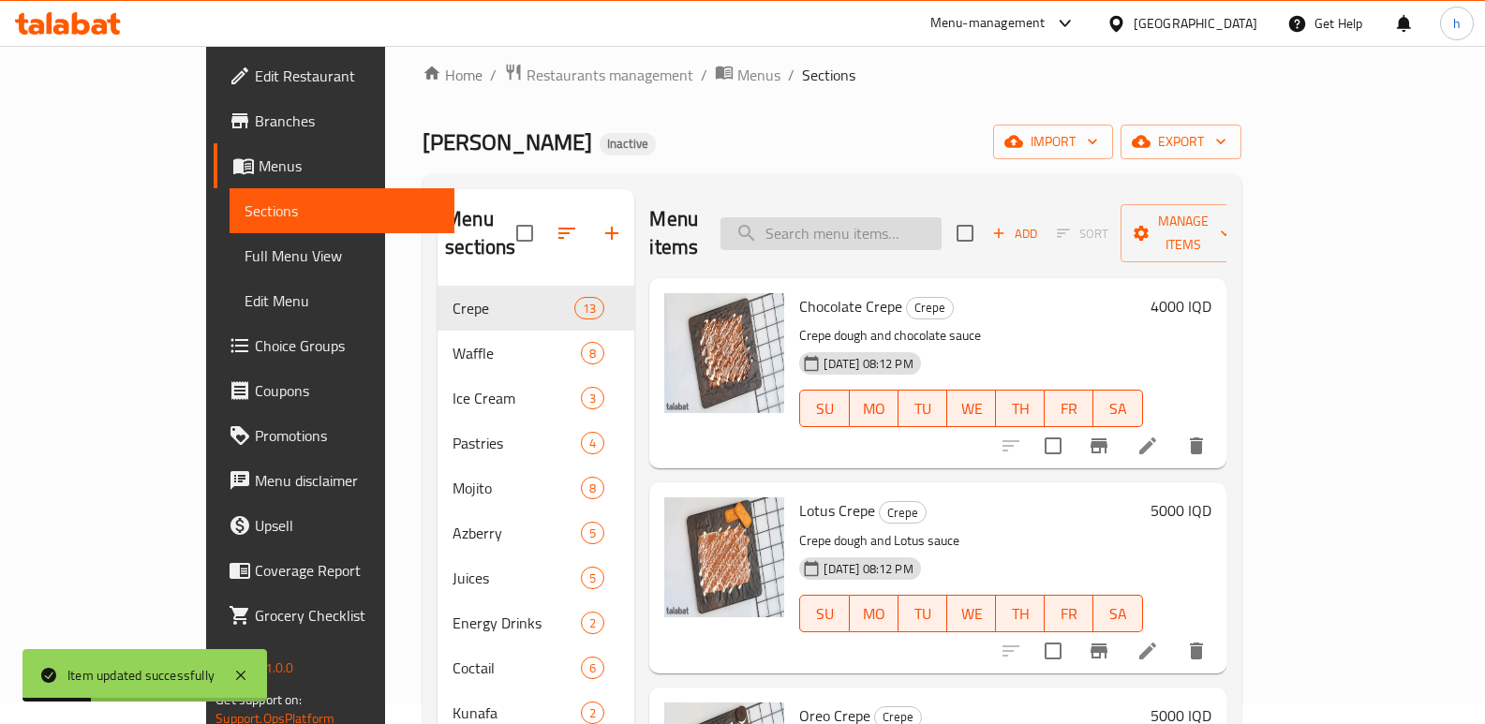
click at [942, 217] on input "search" at bounding box center [831, 233] width 221 height 33
paste input "Butterfly"
type input "Butterfly"
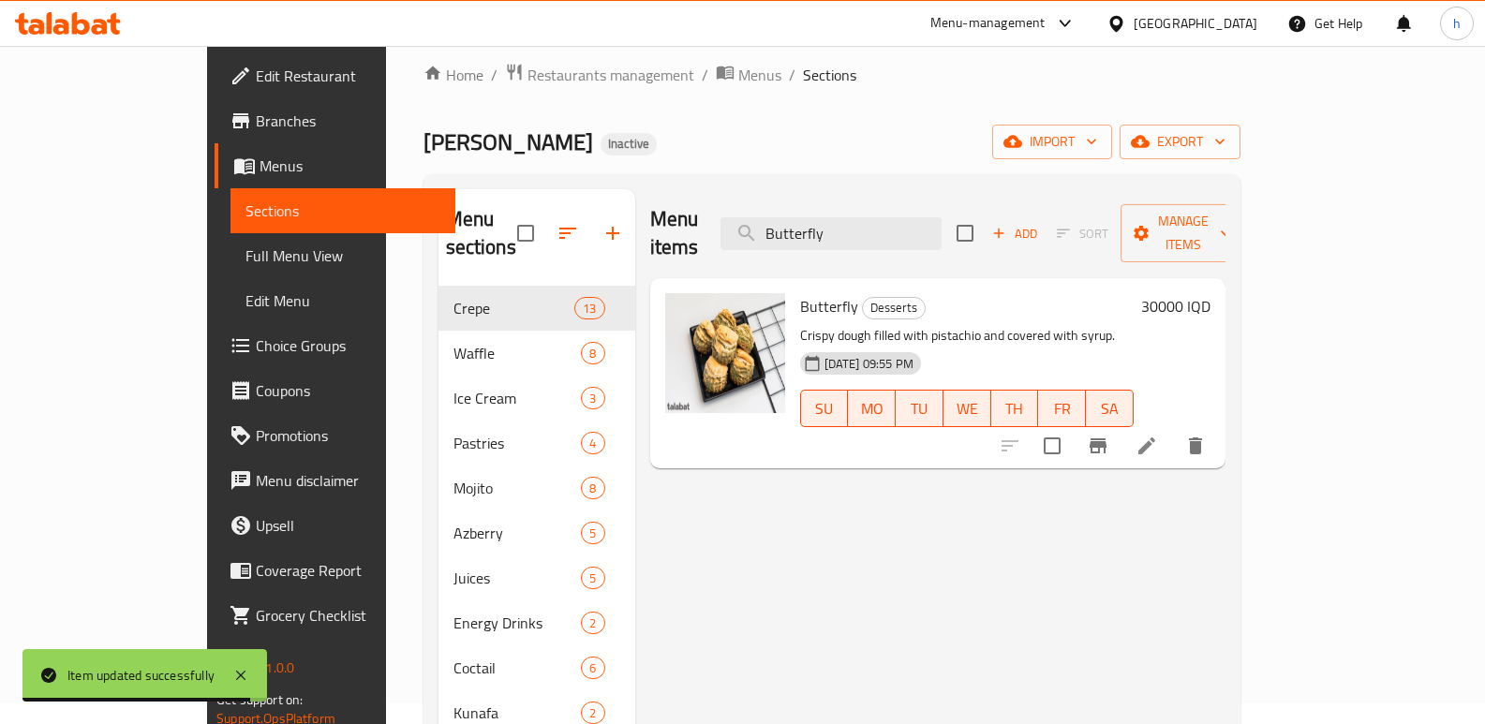
click at [1173, 429] on li at bounding box center [1147, 446] width 52 height 34
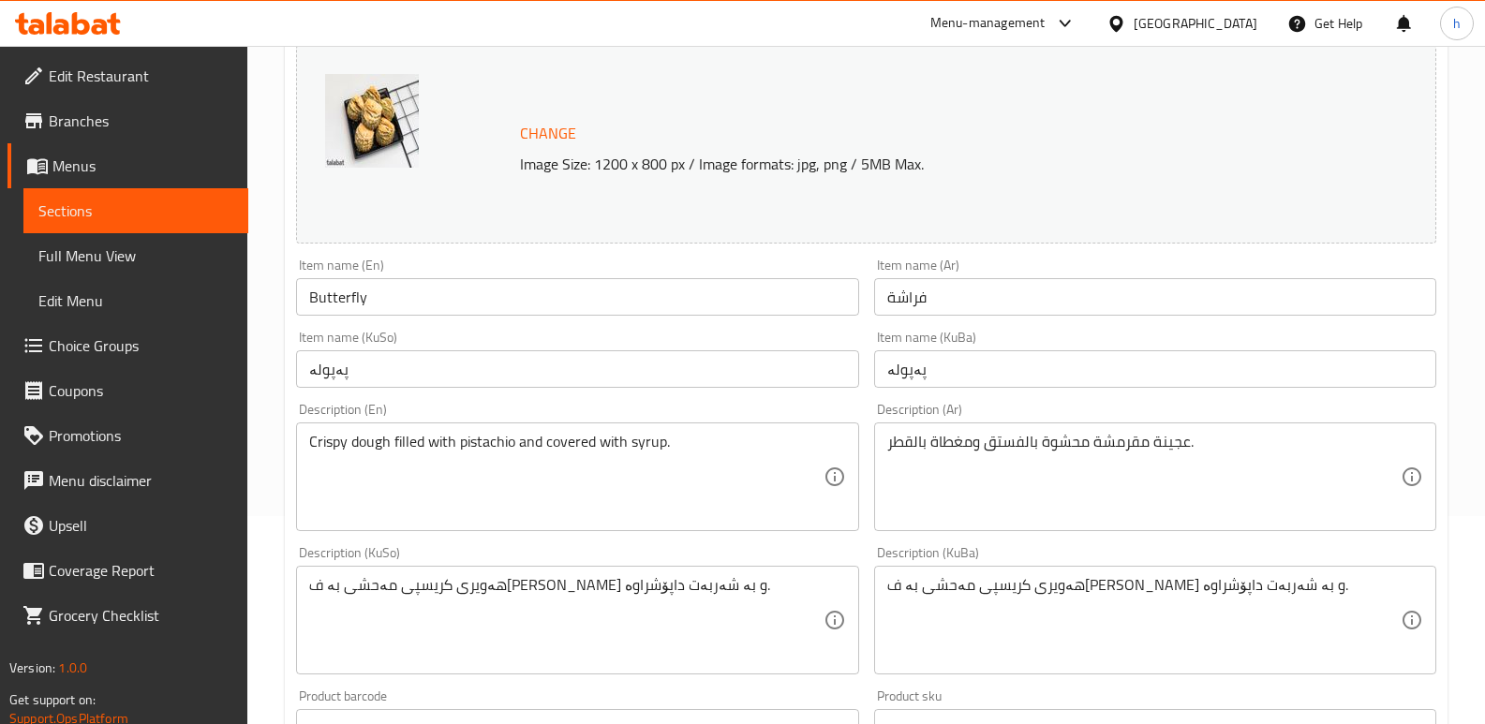
scroll to position [217, 0]
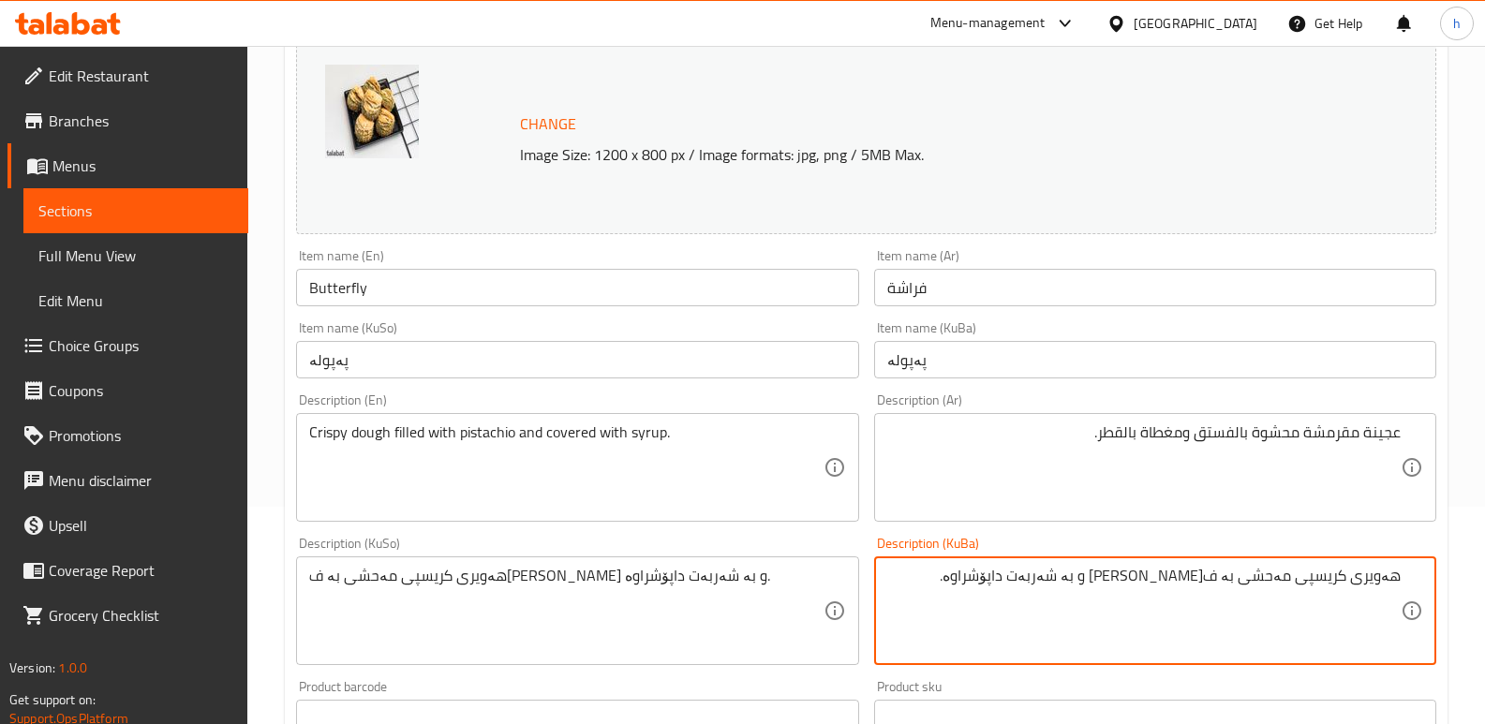
drag, startPoint x: 1132, startPoint y: 583, endPoint x: 1189, endPoint y: 588, distance: 57.4
click at [1189, 588] on textarea "هەویری کریسپی مەحشی بە فستقی حەلەبی و بە شەربەت داپۆشراوە." at bounding box center [1144, 611] width 514 height 89
click at [1146, 577] on textarea "هەویری کریسپی مەحشی بە فستق و بە شەربەت داپۆشراوە." at bounding box center [1144, 611] width 514 height 89
type textarea "هەویری کریسپی مەحشی بە فستق و بە شیلە داپۆشراوە."
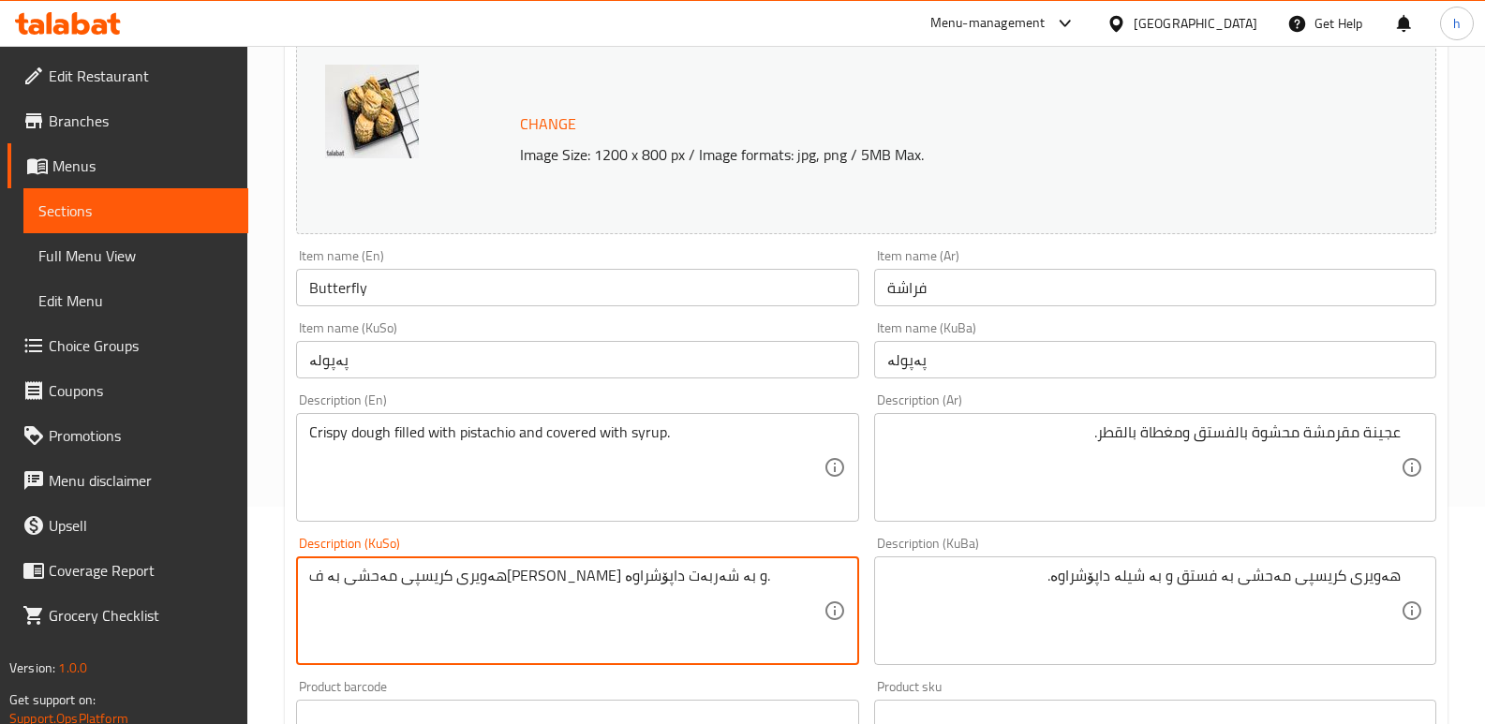
paste textarea "و بە شیلە"
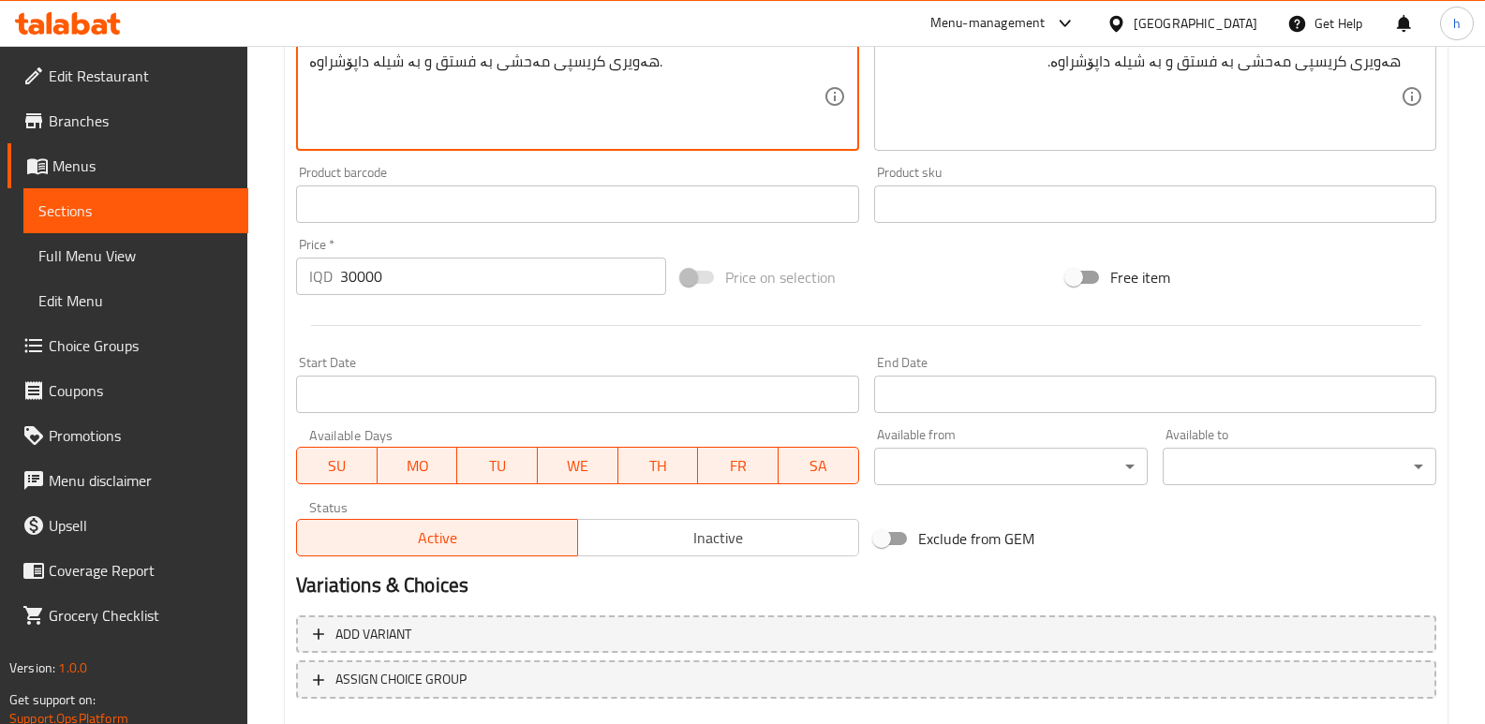
scroll to position [842, 0]
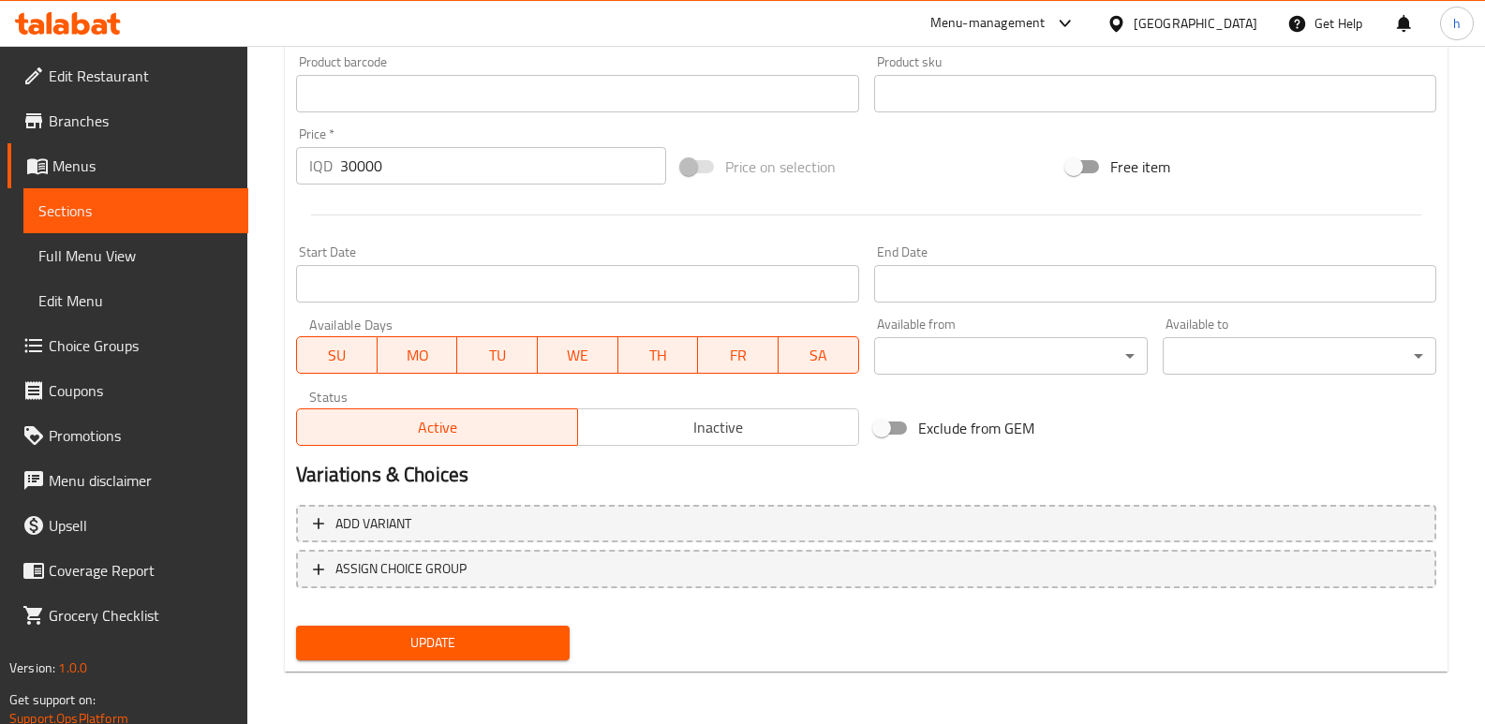
type textarea "هەویری کریسپی مەحشی بە فستق و بە شیلە داپۆشراوە."
click at [530, 657] on button "Update" at bounding box center [433, 643] width 274 height 35
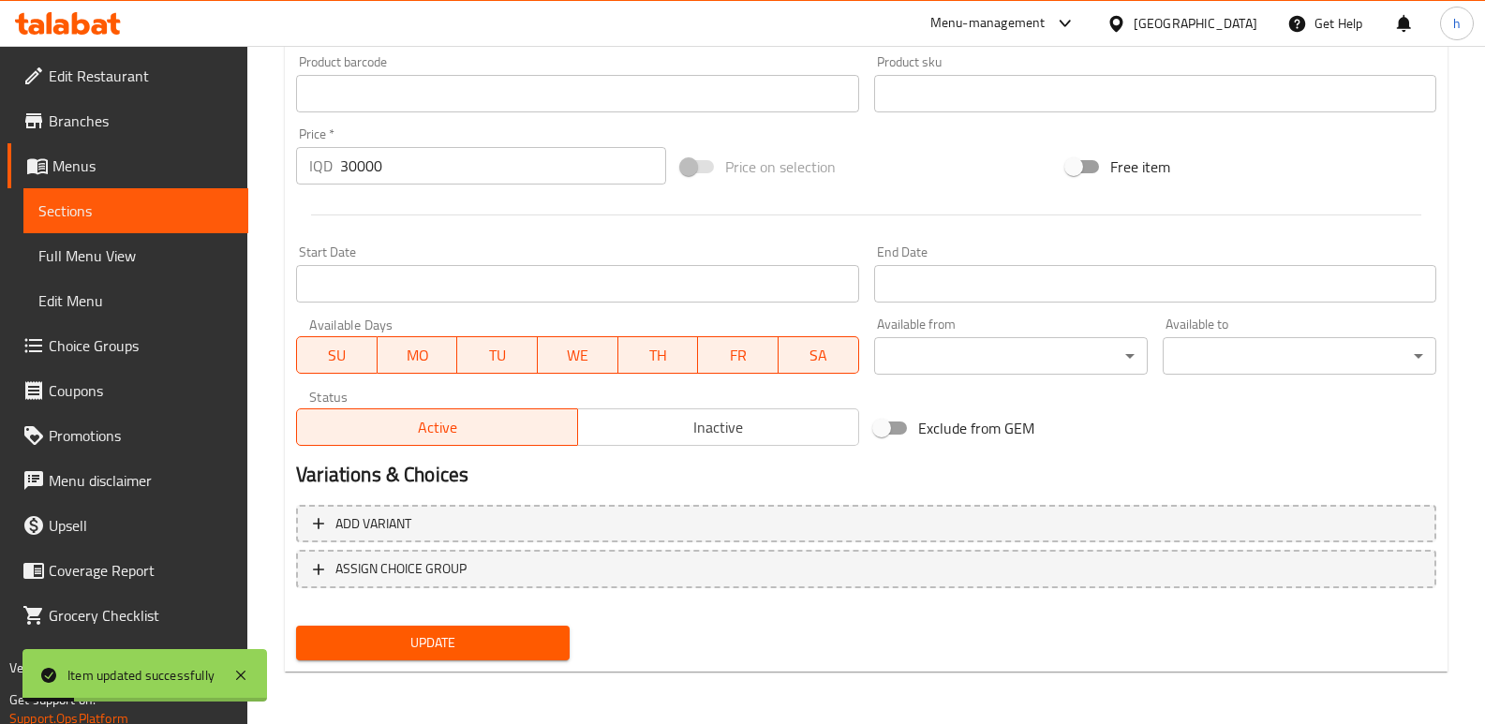
click at [830, 629] on div "Update" at bounding box center [866, 643] width 1155 height 50
click at [207, 212] on span "Sections" at bounding box center [135, 211] width 195 height 22
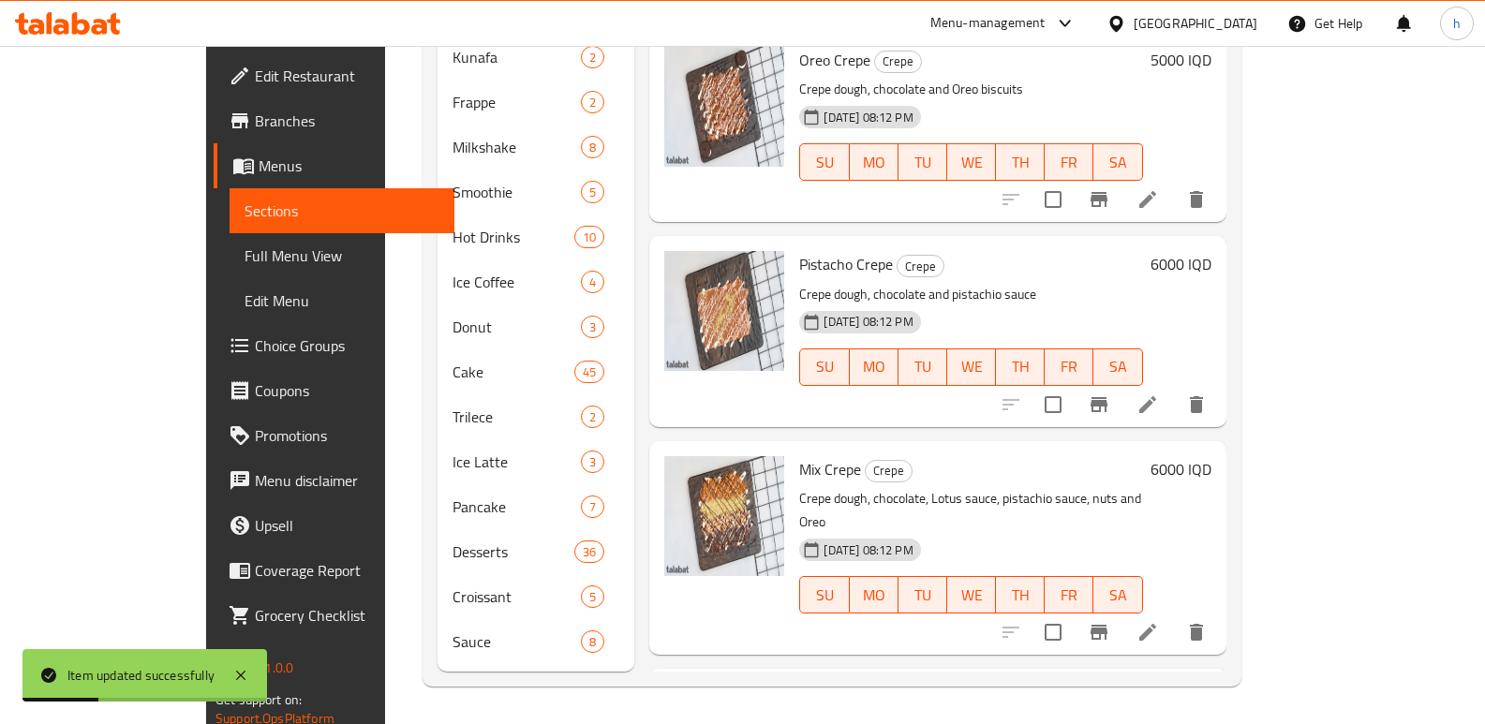
scroll to position [648, 0]
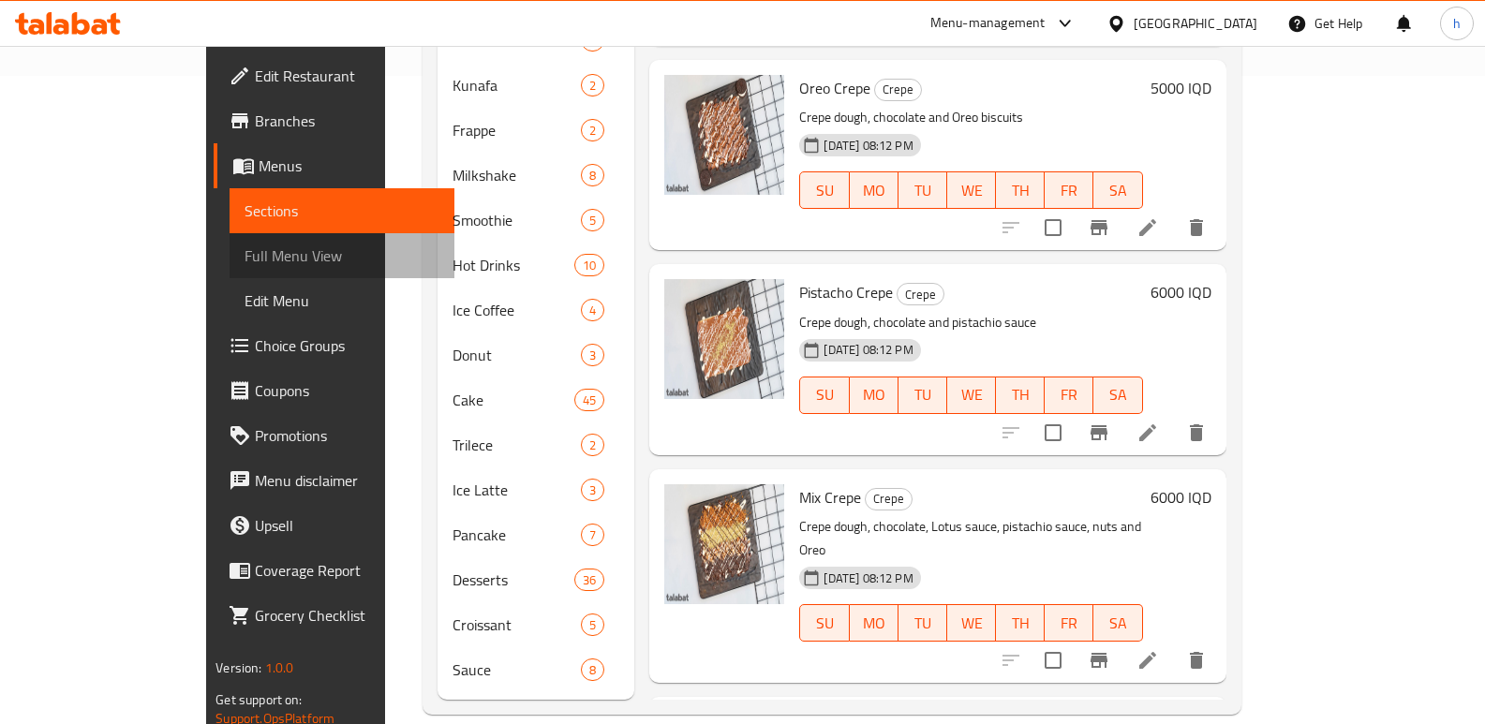
click at [245, 253] on span "Full Menu View" at bounding box center [342, 256] width 195 height 22
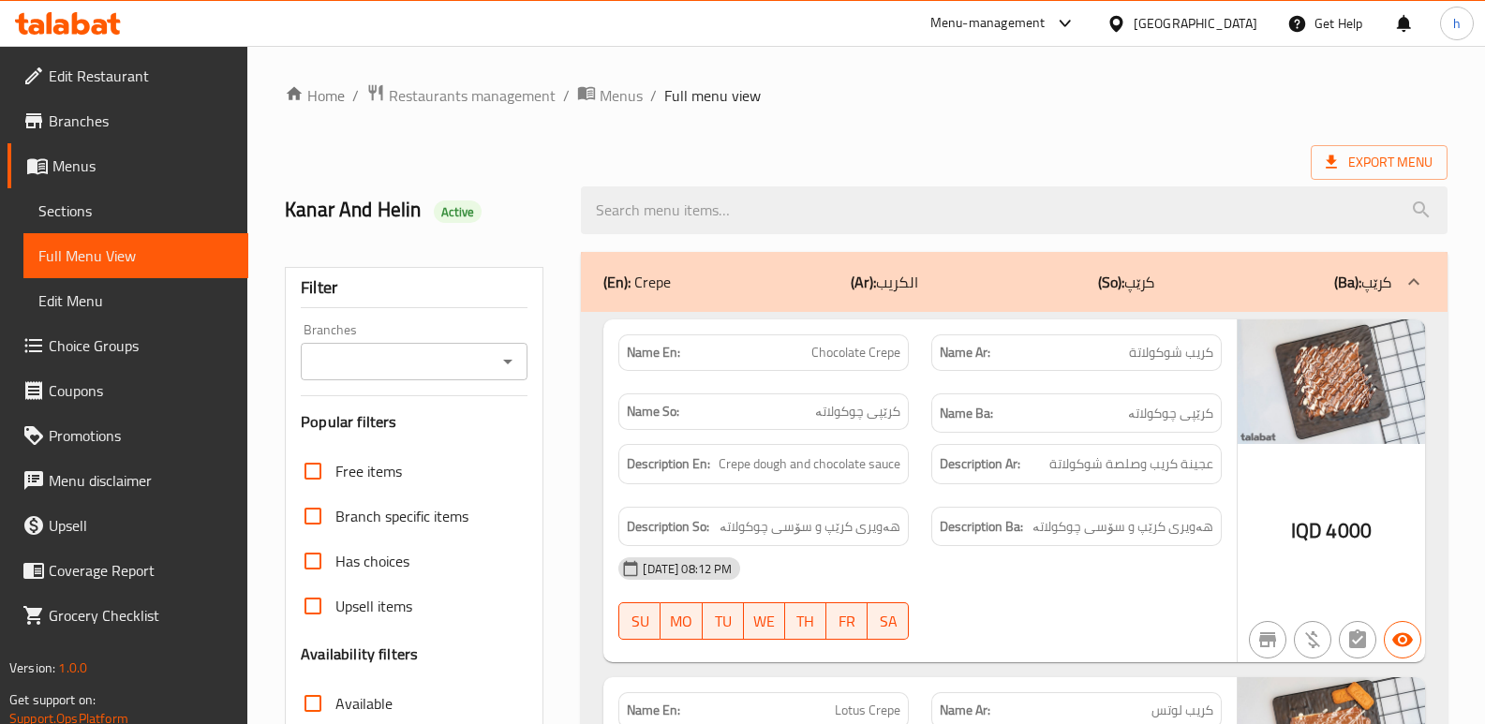
click at [380, 374] on input "Branches" at bounding box center [398, 362] width 185 height 26
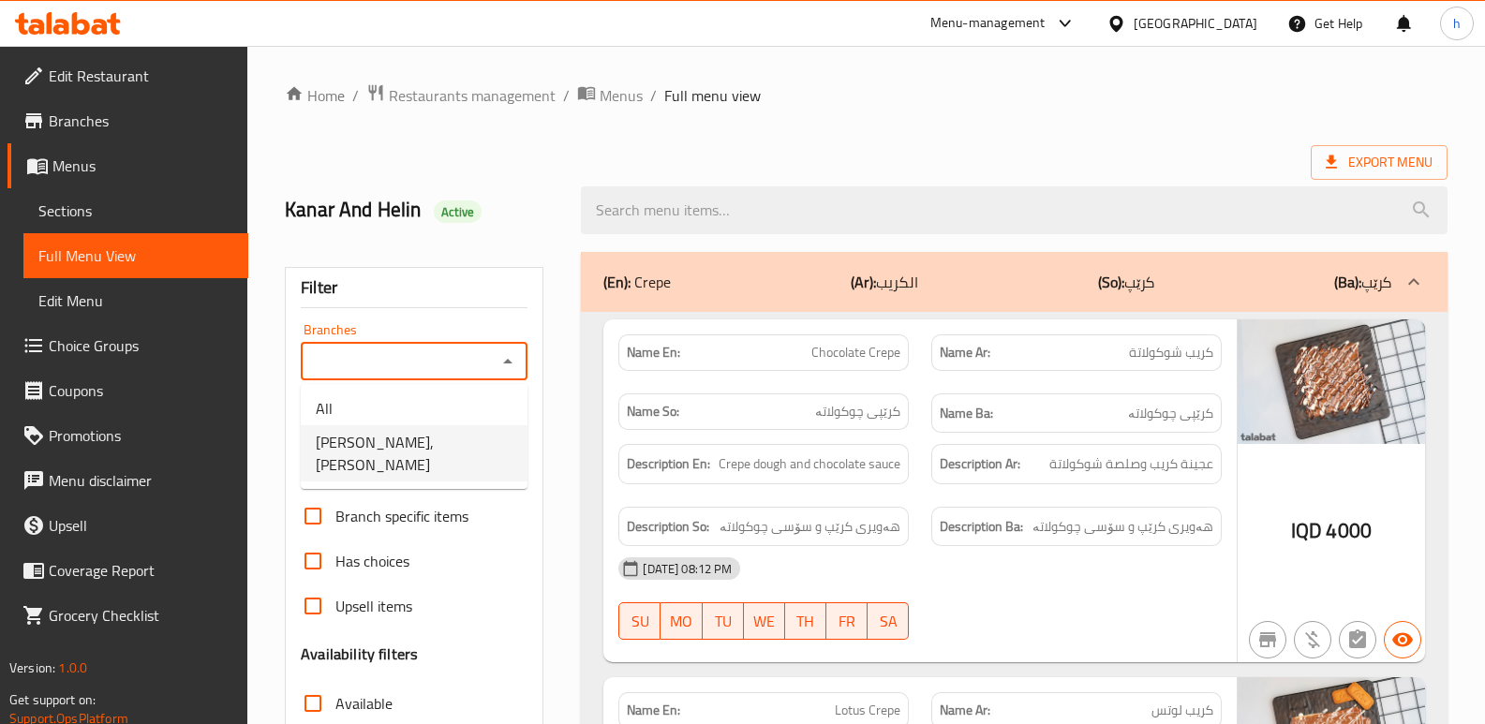
click at [412, 434] on span "Ibn Nayef,Al Dora" at bounding box center [414, 453] width 197 height 45
type input "Ibn Nayef,Al Dora"
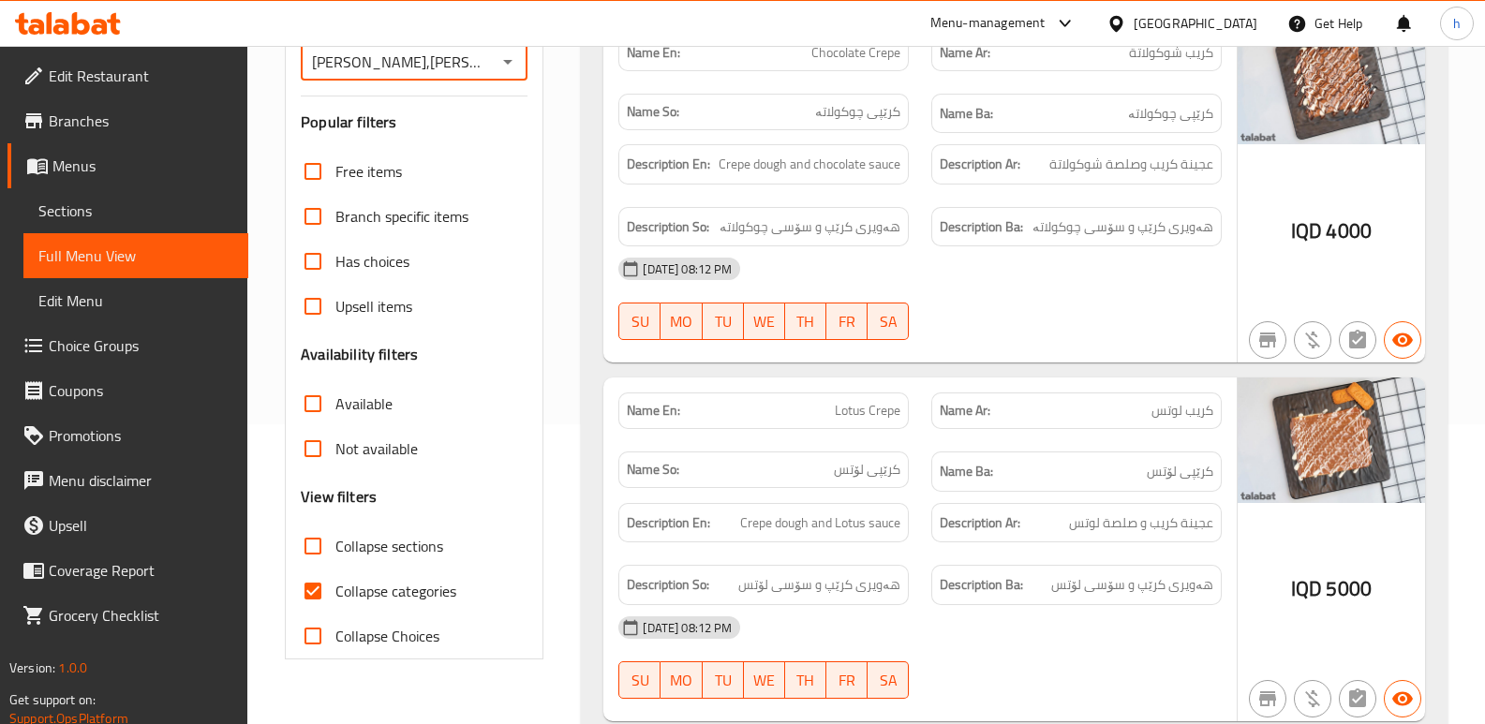
scroll to position [362, 0]
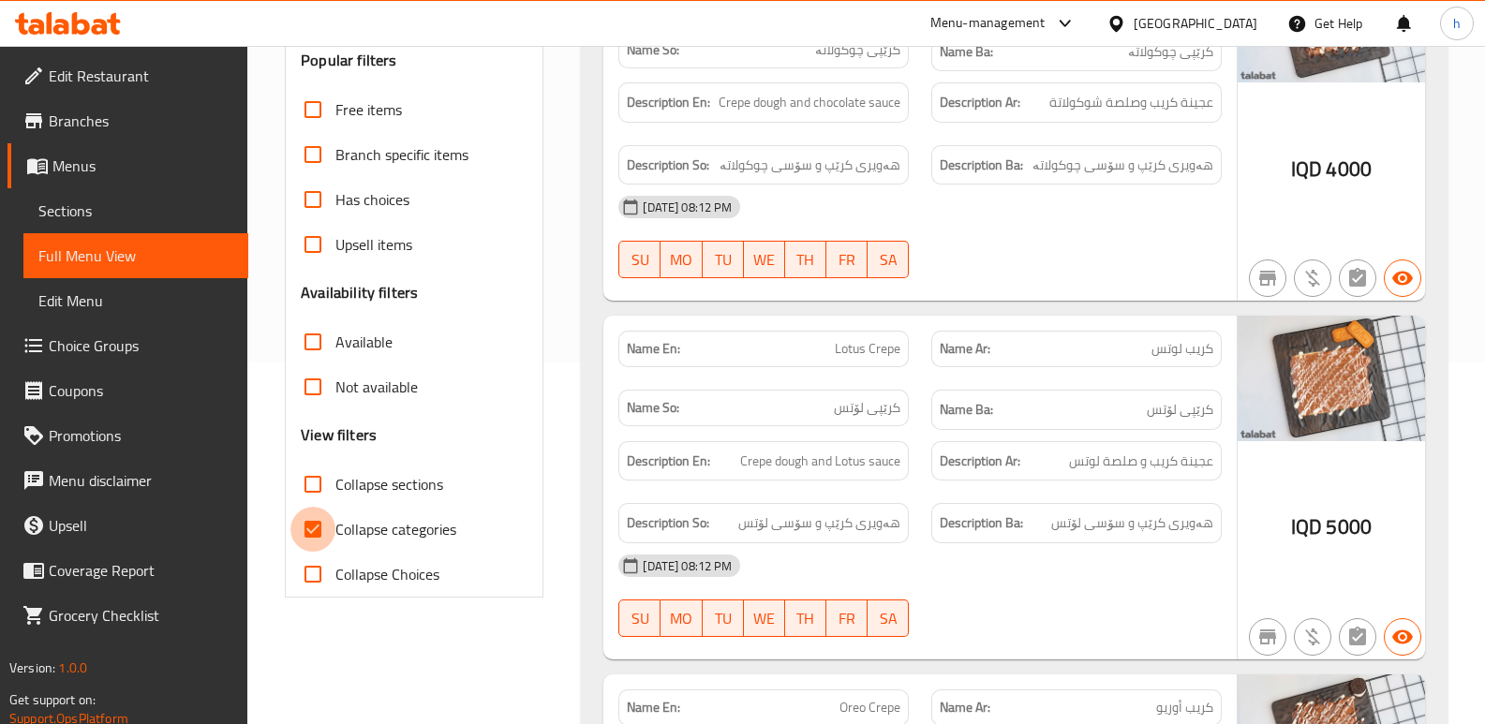
click at [314, 524] on input "Collapse categories" at bounding box center [312, 529] width 45 height 45
checkbox input "false"
click at [316, 478] on input "Collapse sections" at bounding box center [312, 484] width 45 height 45
checkbox input "true"
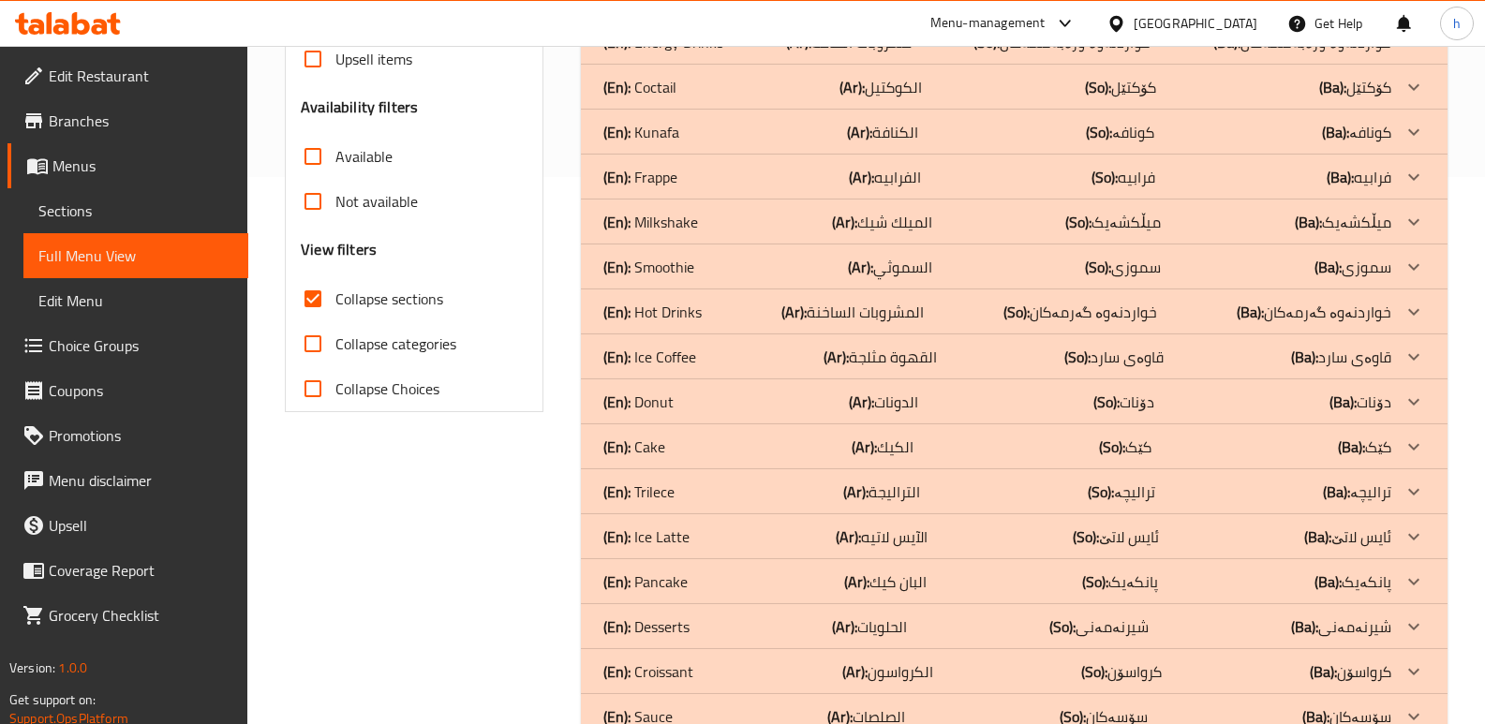
scroll to position [600, 0]
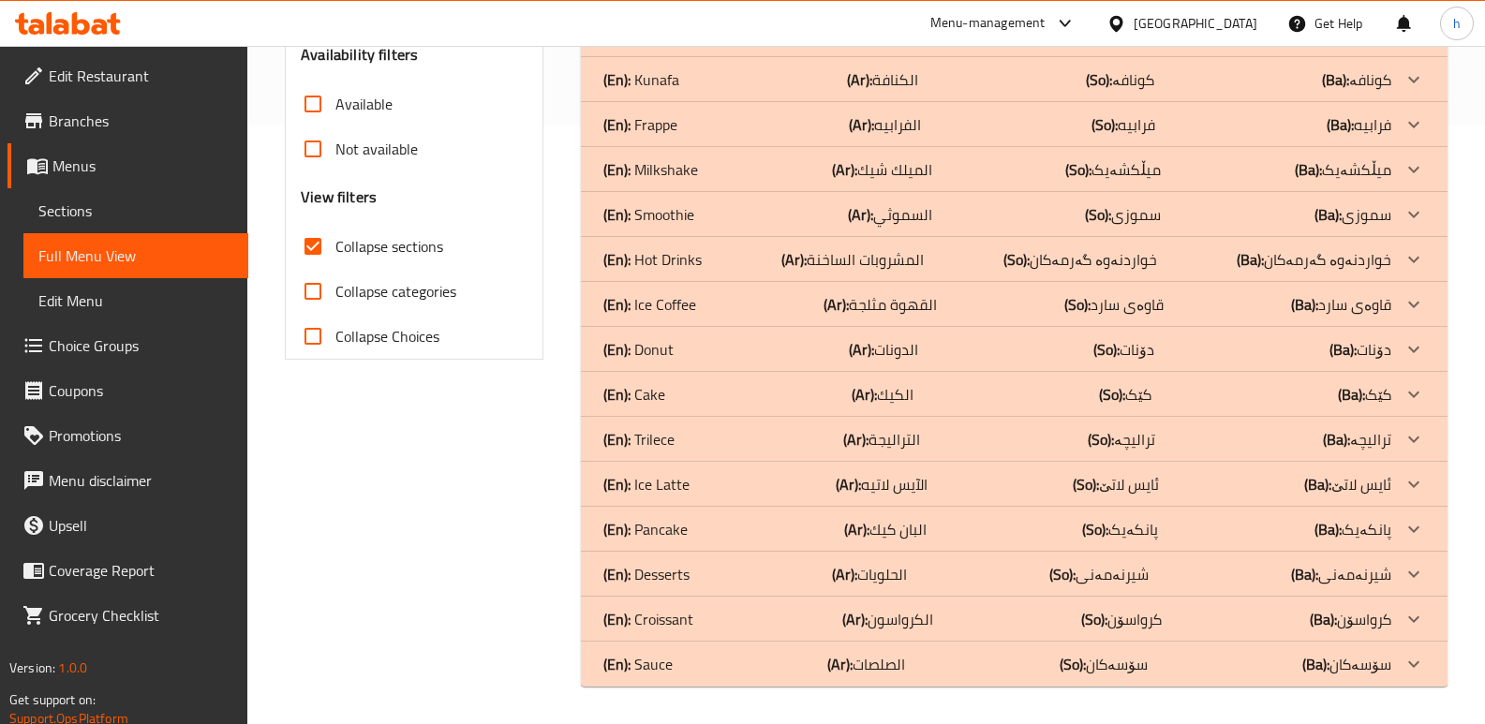
click at [707, 662] on div "(En): Sauce (Ar): الصلصات (So): سۆسەکان (Ba): سۆسەکان" at bounding box center [997, 664] width 788 height 22
click at [692, 614] on p "(En): Croissant" at bounding box center [648, 619] width 90 height 22
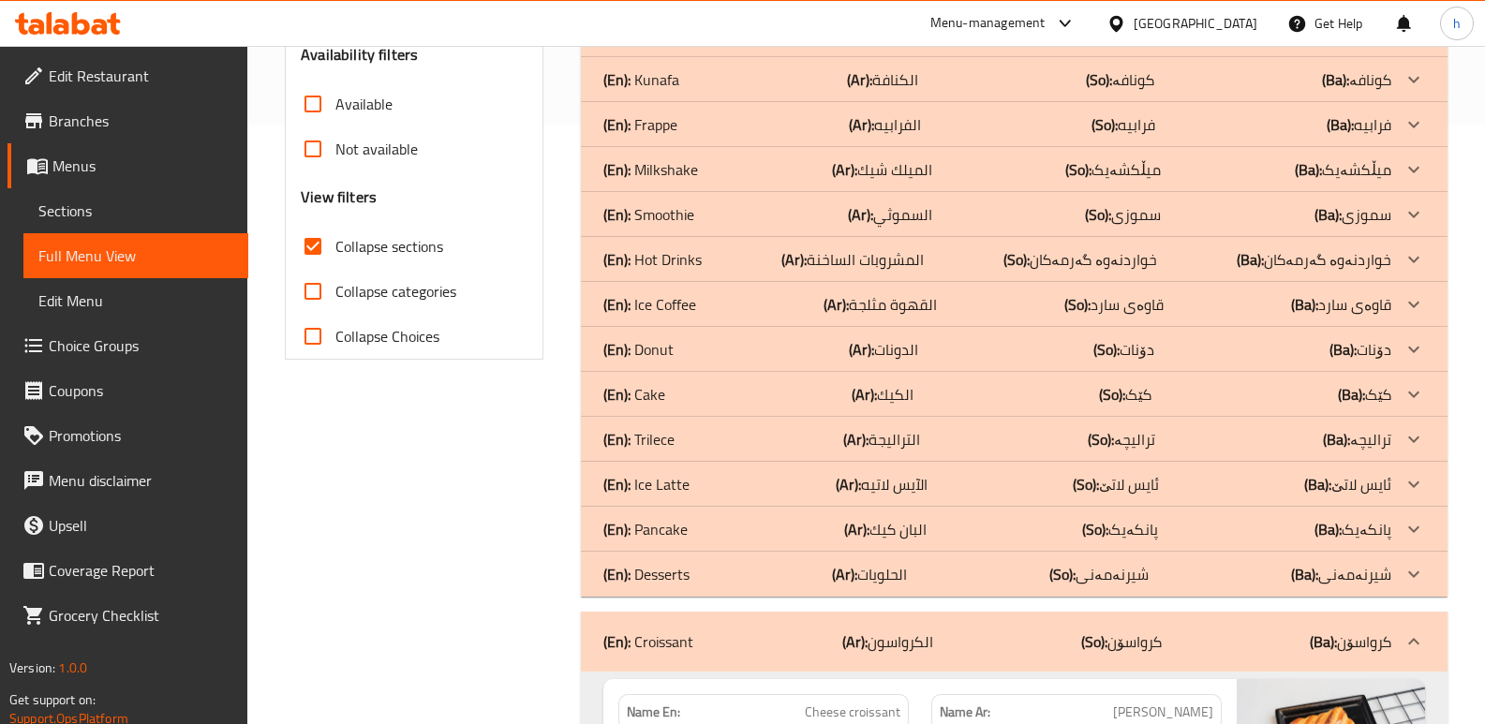
click at [707, 578] on div "(En): Desserts (Ar): الحلويات (So): شیرنەمەنی (Ba): شیرنەمەنی" at bounding box center [997, 574] width 788 height 22
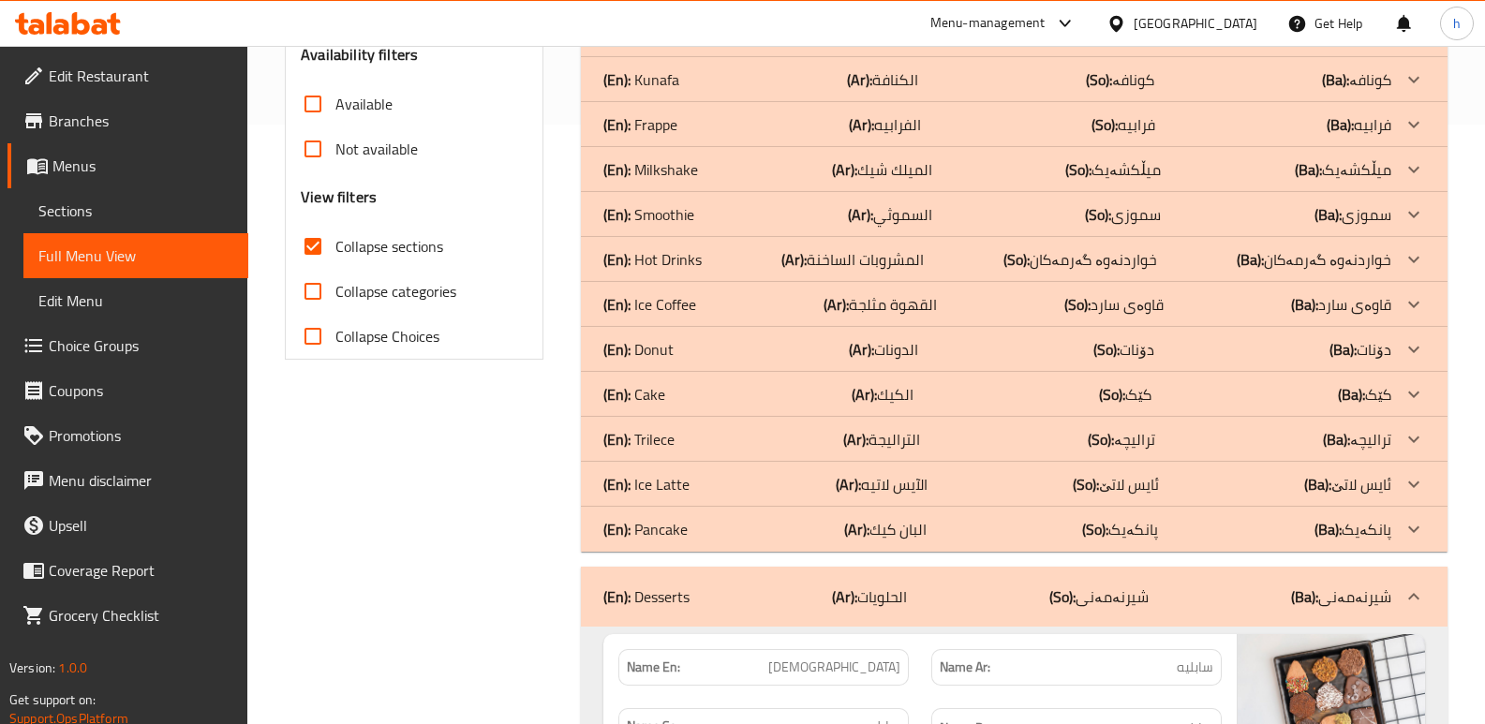
click at [707, 534] on div "(En): Pancake (Ar): البان كيك (So): پانکەیک (Ba): پانکەیک" at bounding box center [997, 529] width 788 height 22
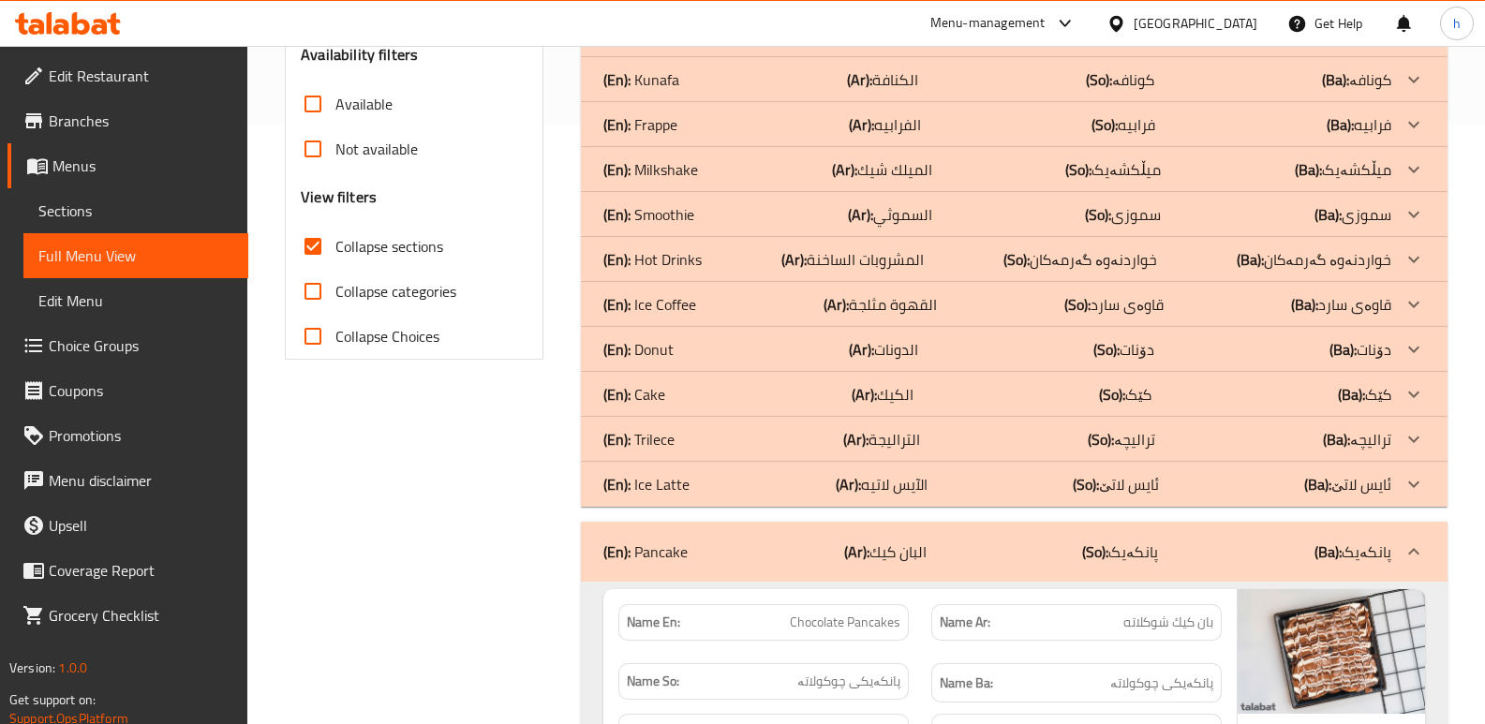
click at [689, 443] on div "(En): Trilece (Ar): التراليجة (So): ترالیچە (Ba): ترالیچە" at bounding box center [997, 439] width 788 height 22
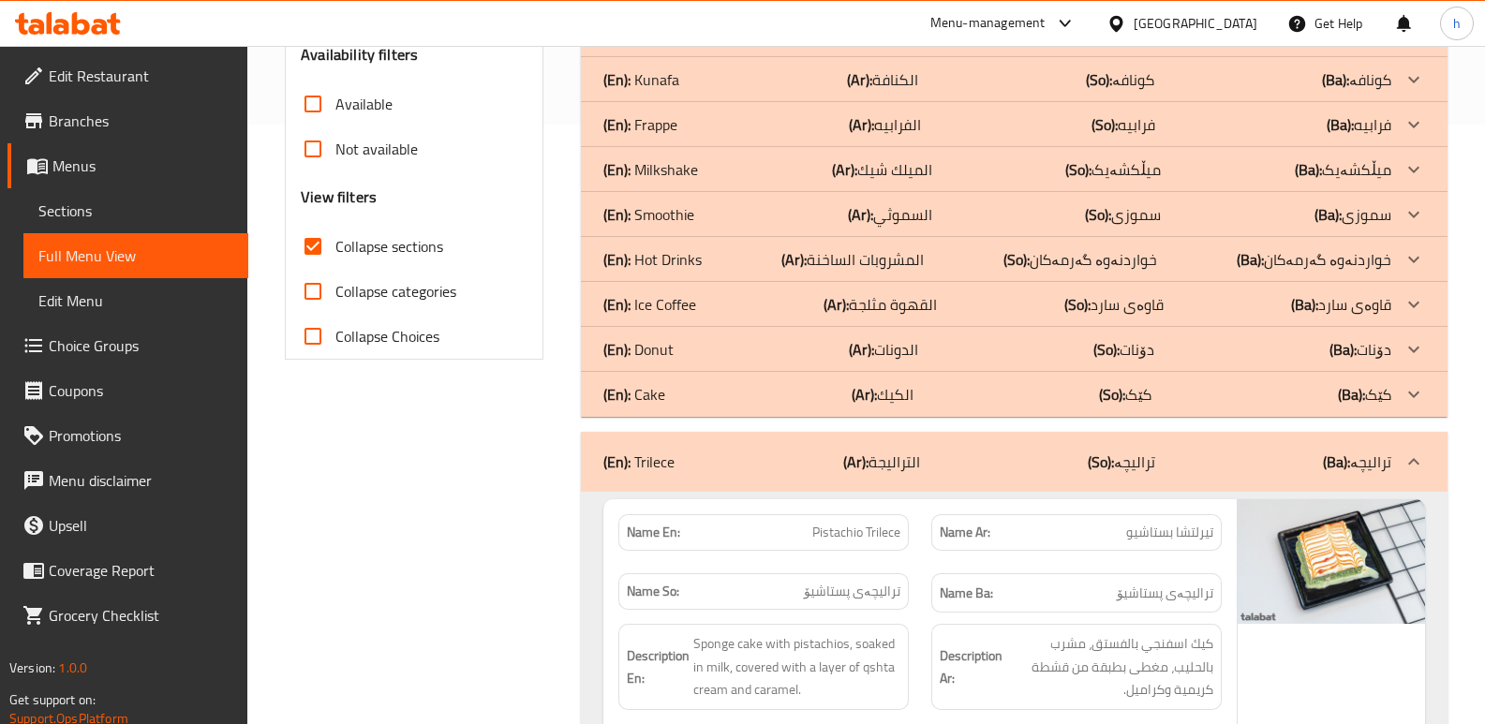
click at [705, 352] on div "(En): Donut (Ar): الدونات (So): دۆنات (Ba): دۆنات" at bounding box center [997, 349] width 788 height 22
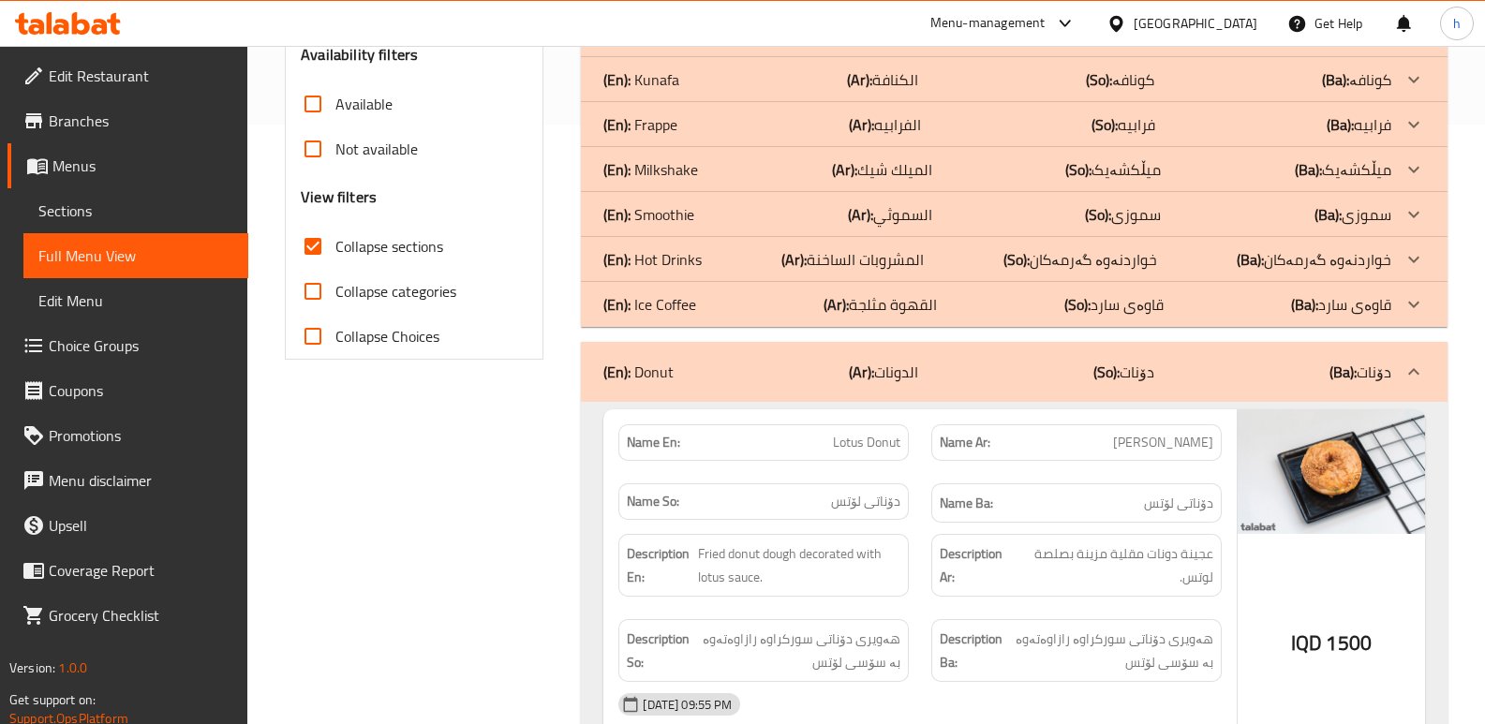
click at [704, 261] on div "(En): Hot Drinks (Ar): المشروبات الساخنة (So): خواردنەوە گەرمەکان (Ba): خواردنە…" at bounding box center [997, 259] width 788 height 22
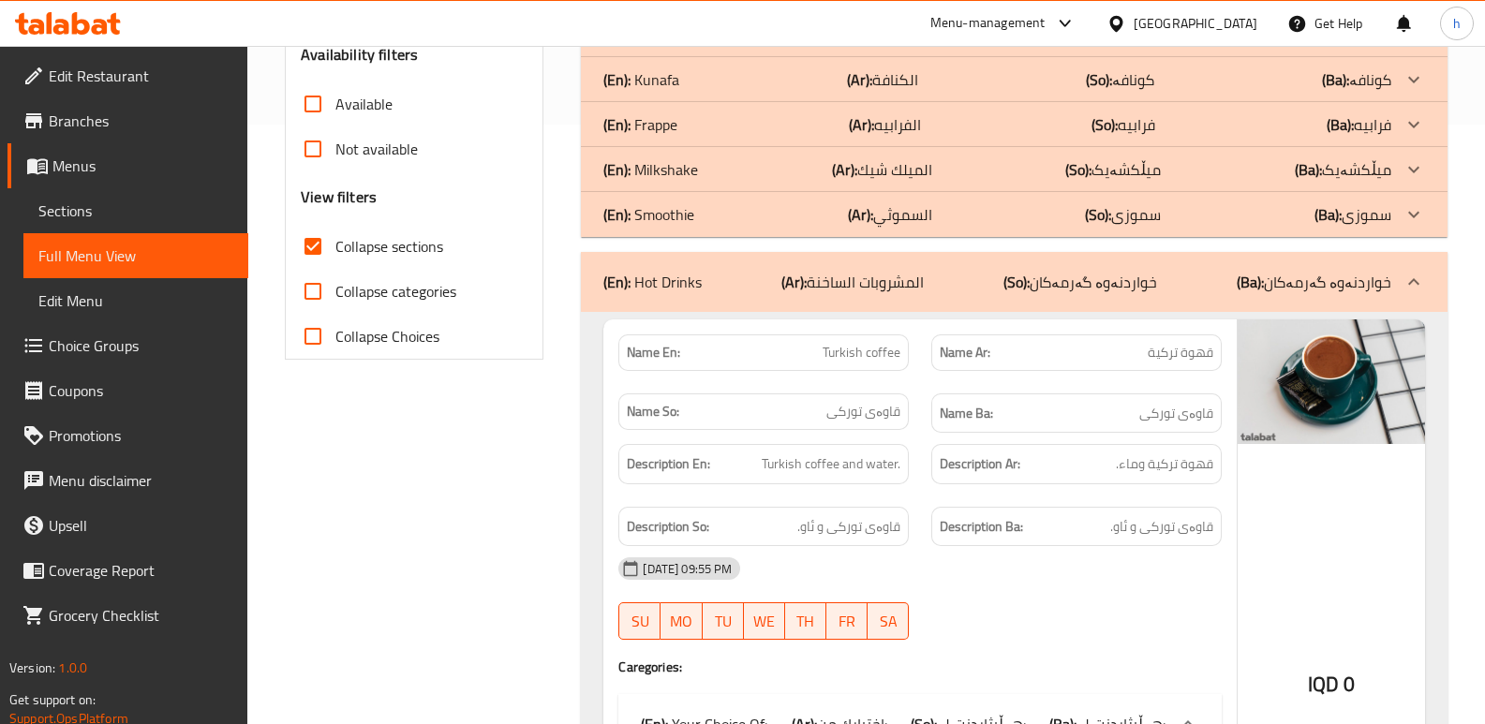
click at [723, 166] on div "(En): Milkshake (Ar): الميلك شيك (So): میڵکشەیک (Ba): میڵکشەیک" at bounding box center [997, 169] width 788 height 22
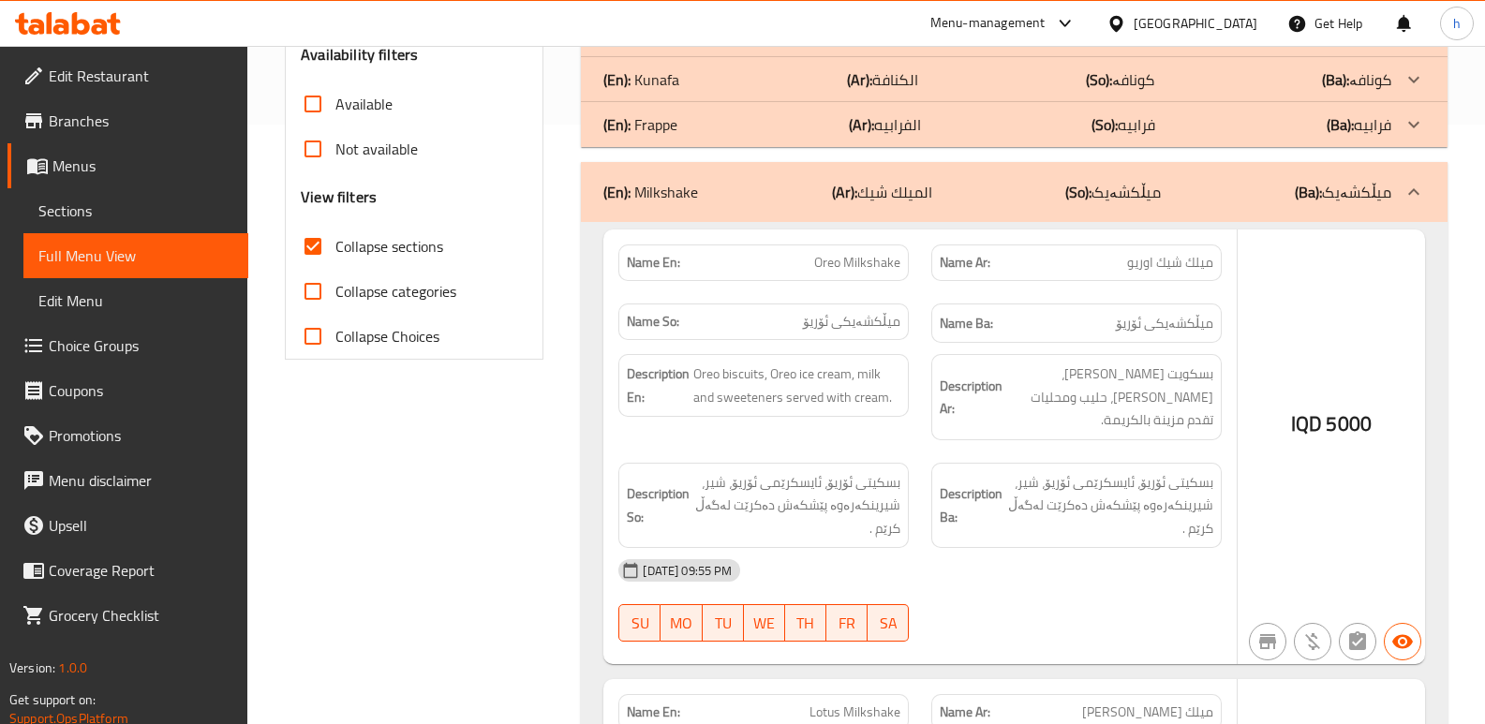
click at [725, 76] on div "(En): Kunafa (Ar): الكنافة (So): کونافە (Ba): کونافە" at bounding box center [997, 79] width 788 height 22
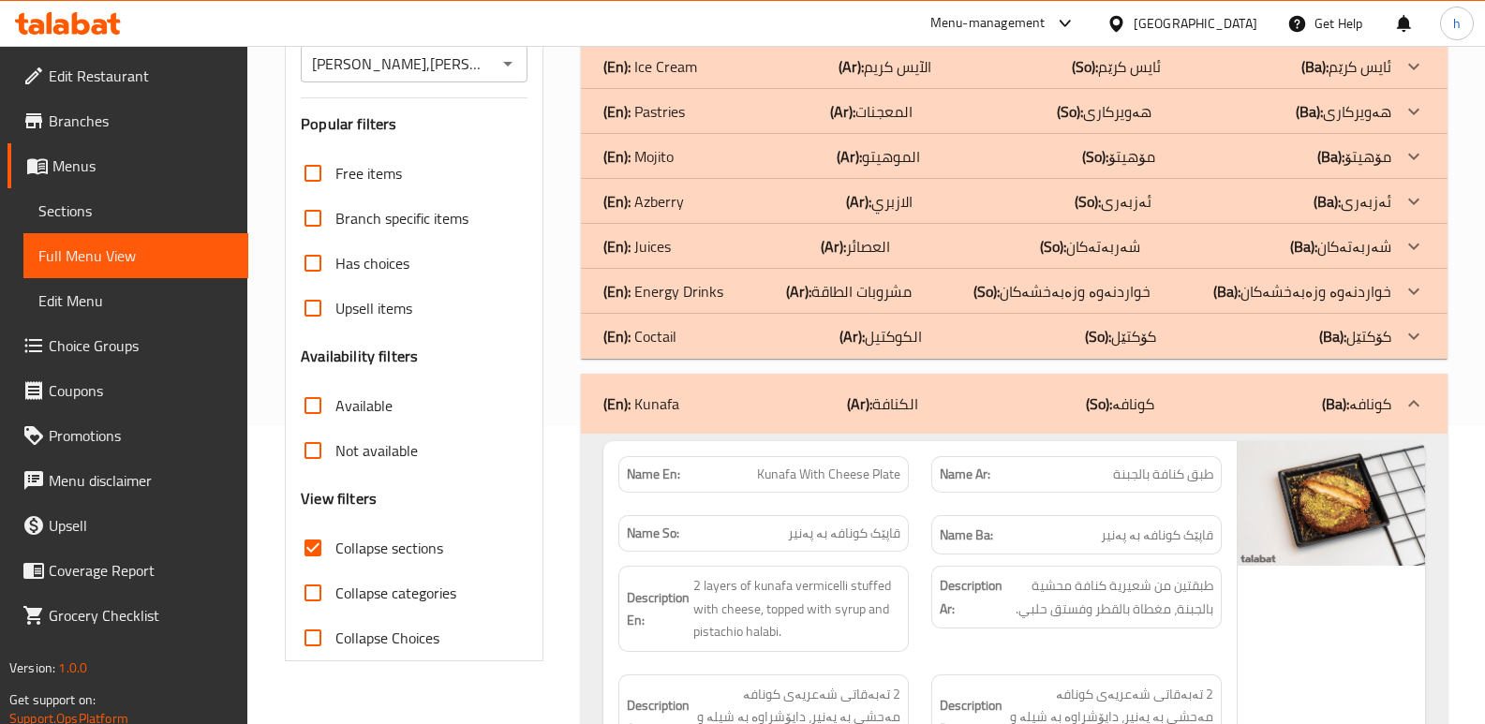
scroll to position [46, 0]
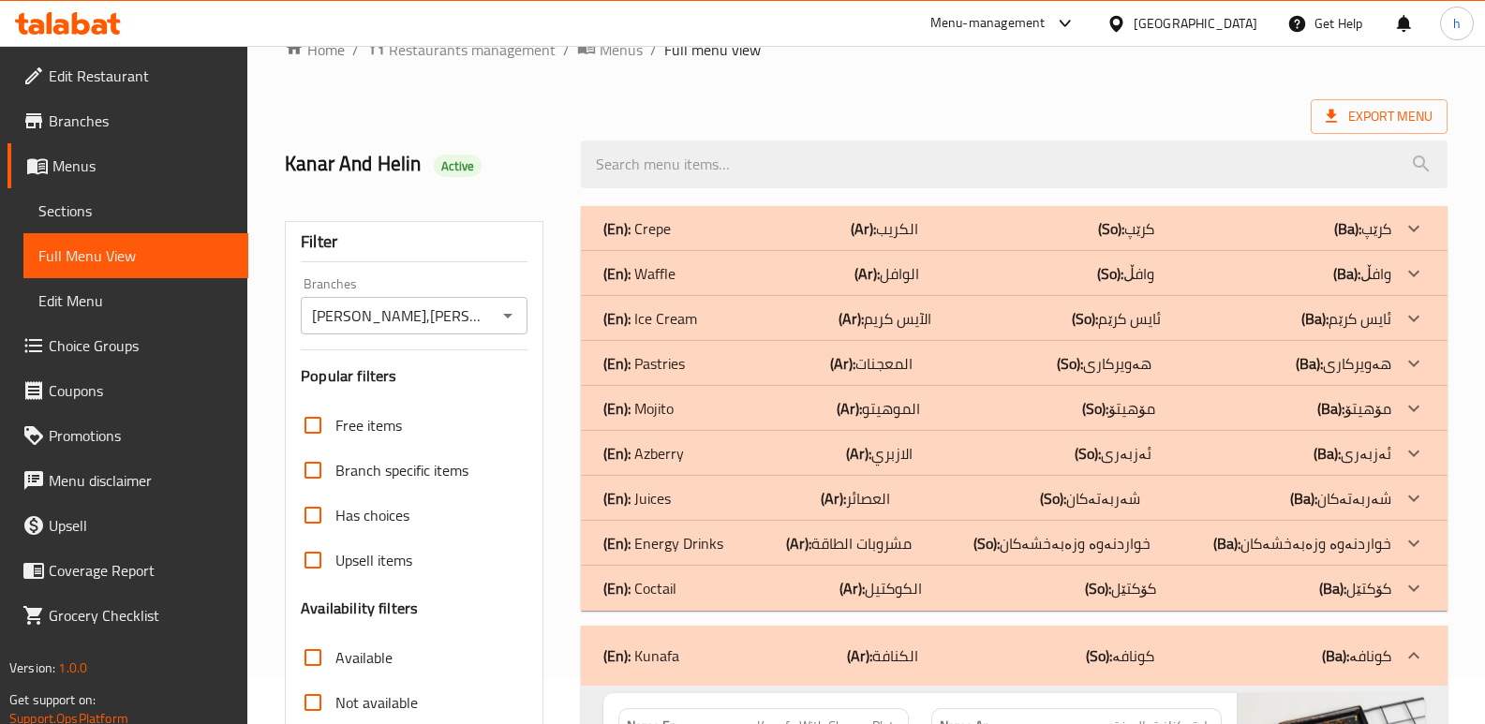
click at [703, 542] on p "(En): Energy Drinks" at bounding box center [663, 543] width 120 height 22
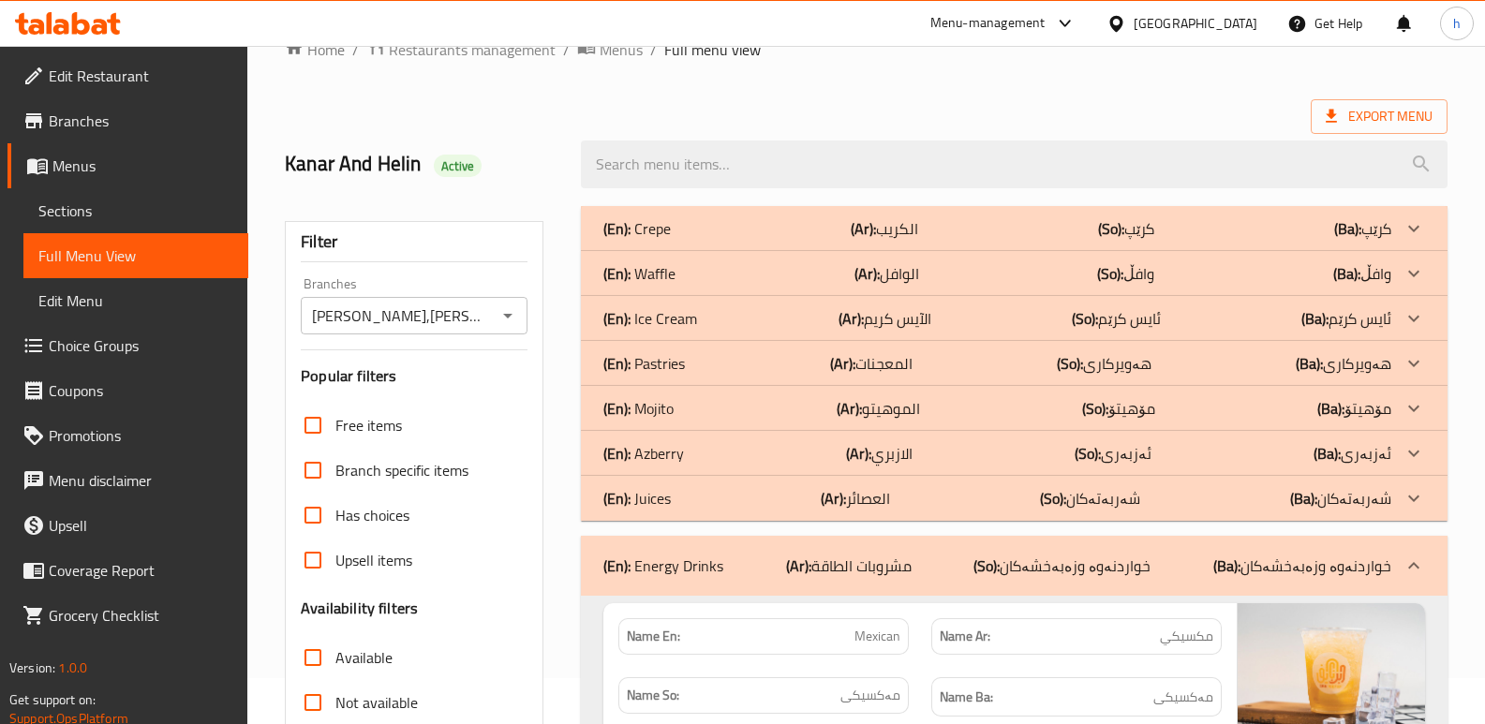
click at [697, 454] on div "(En): Azberry (Ar): الازبري (So): ئەزبەری (Ba): ئەزبەری" at bounding box center [997, 453] width 788 height 22
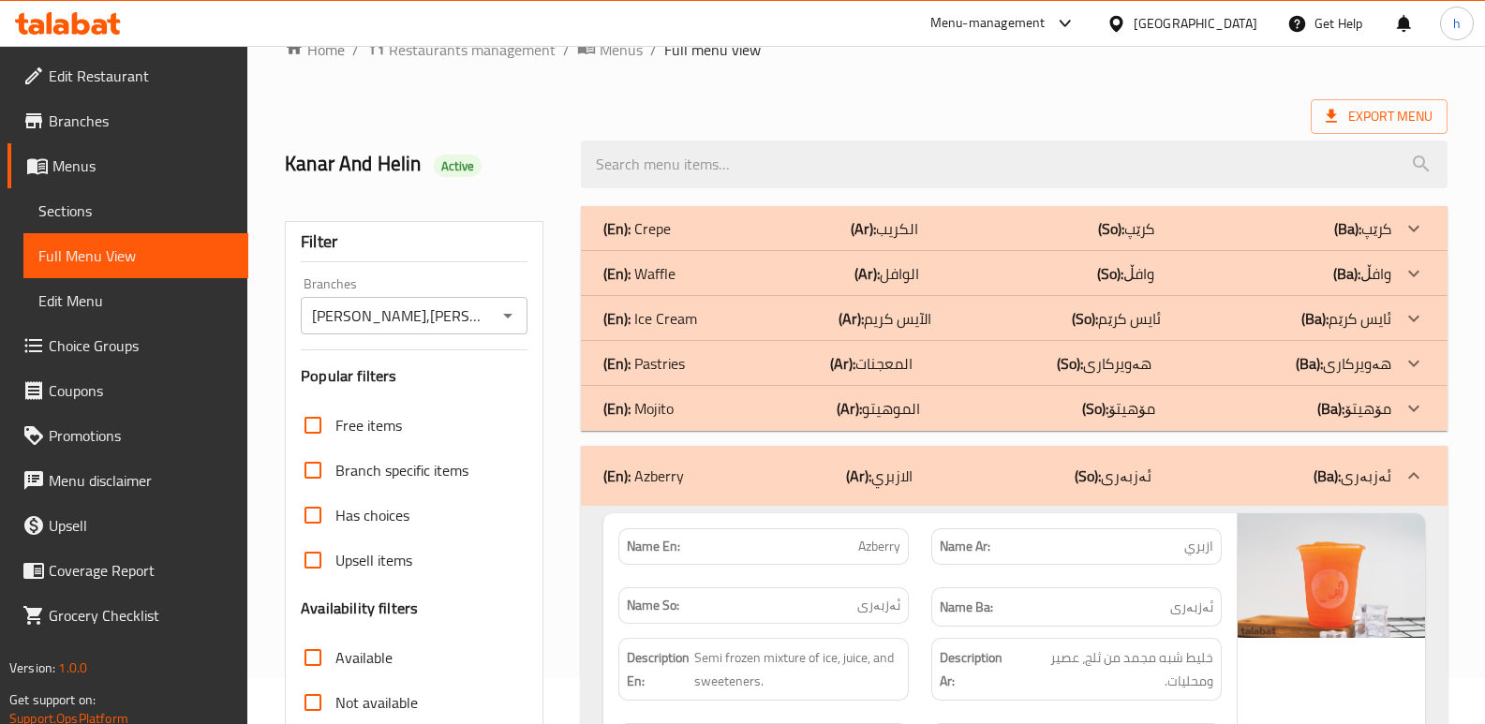
click at [701, 359] on div "(En): Pastries (Ar): المعجنات (So): هەویرکاری (Ba): هەویرکاری" at bounding box center [997, 363] width 788 height 22
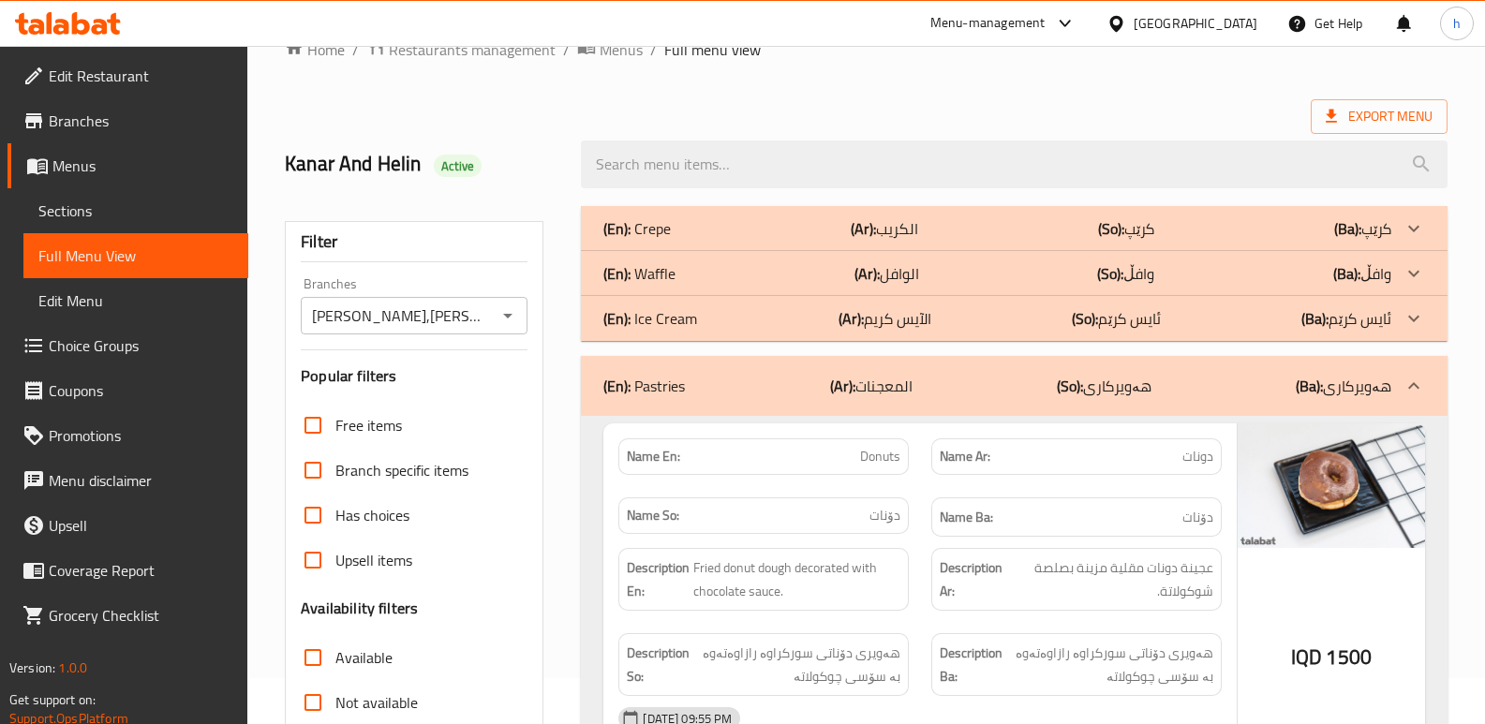
click at [695, 269] on div "(En): Waffle (Ar): الوافل (So): وافڵ (Ba): وافڵ" at bounding box center [997, 273] width 788 height 22
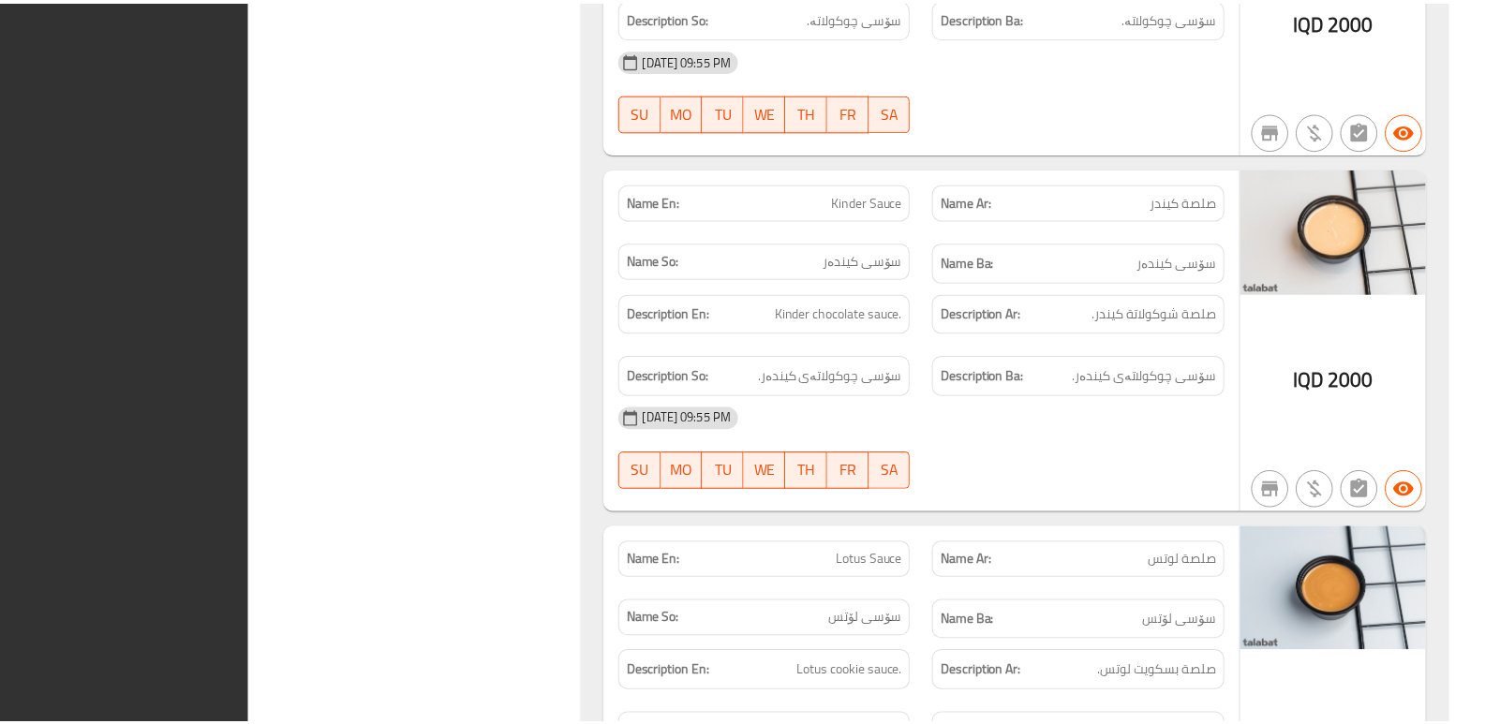
scroll to position [43873, 0]
